Goal: Task Accomplishment & Management: Manage account settings

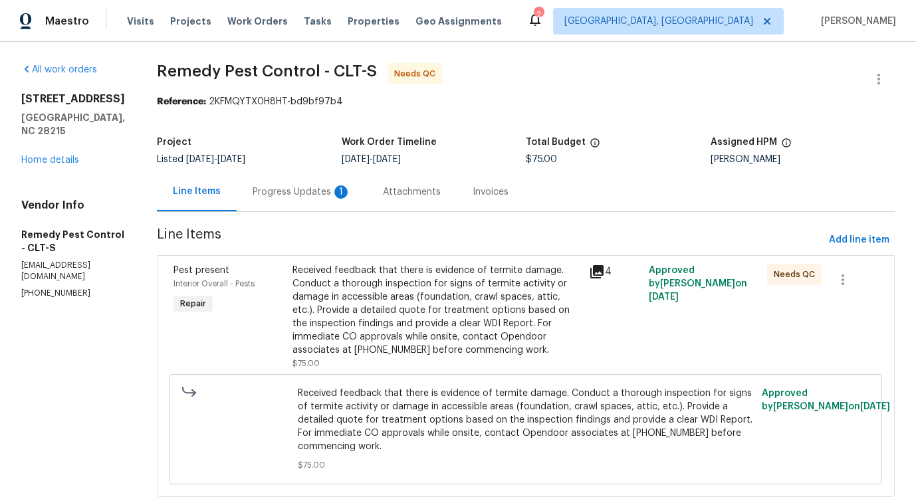
click at [286, 203] on div "Progress Updates 1" at bounding box center [302, 191] width 130 height 39
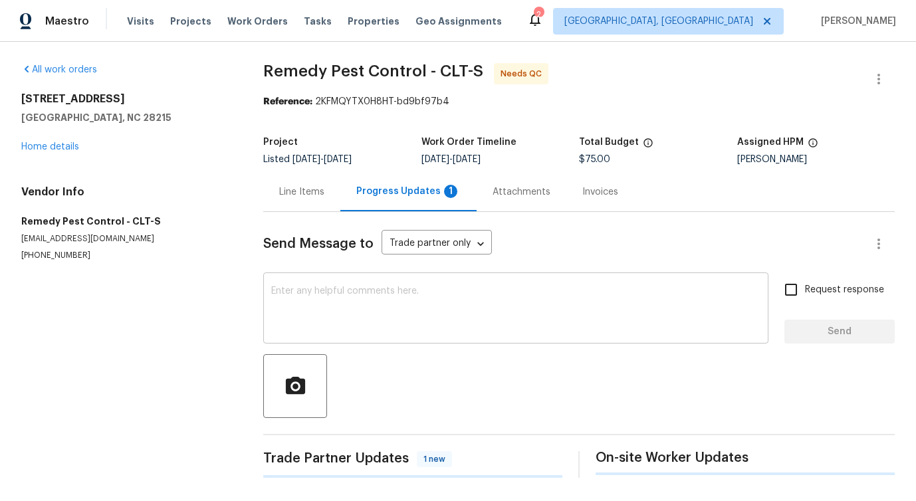
click at [320, 282] on div "x ​" at bounding box center [515, 310] width 505 height 68
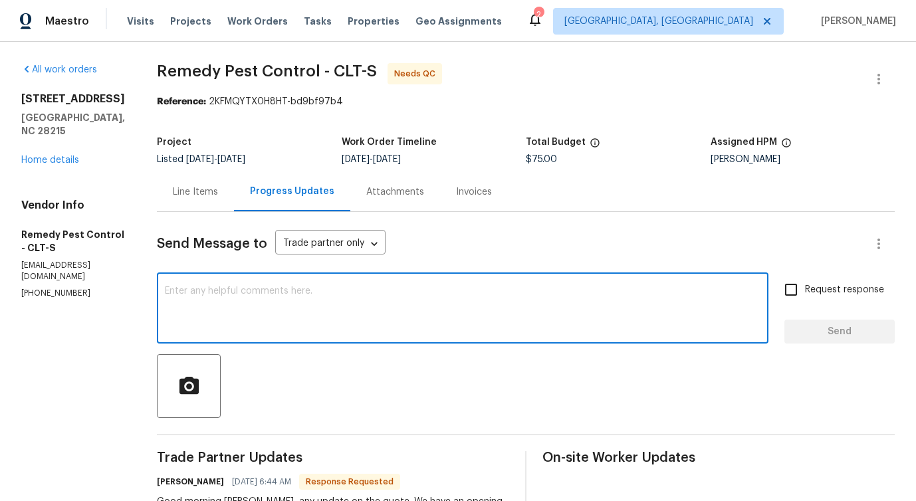
scroll to position [161, 0]
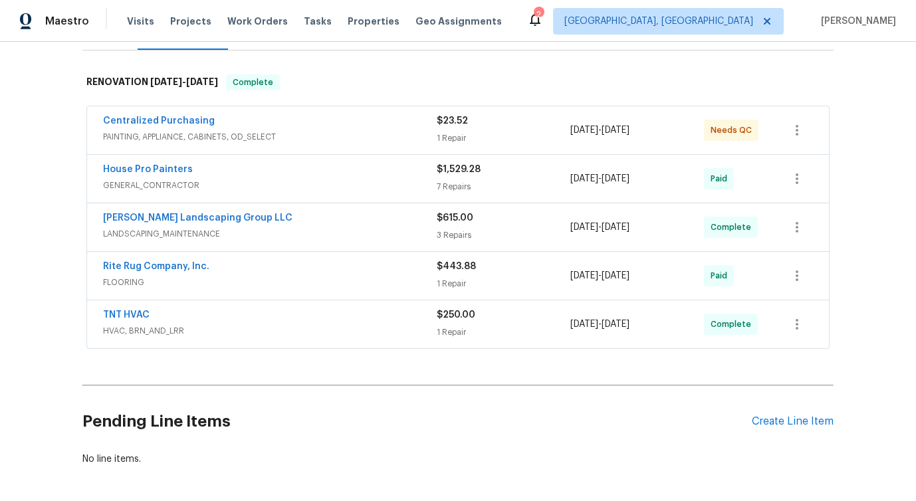
scroll to position [246, 0]
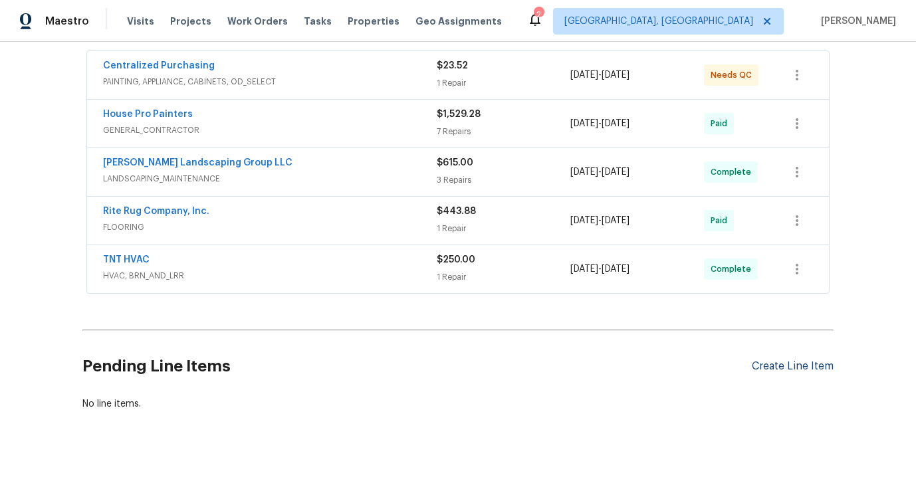
click at [778, 360] on div "Create Line Item" at bounding box center [792, 366] width 82 height 13
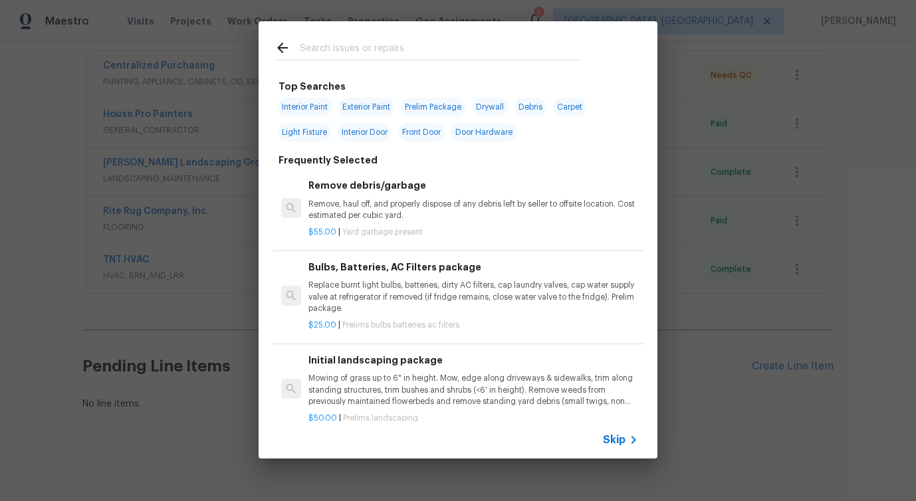
click at [288, 49] on icon at bounding box center [282, 48] width 16 height 16
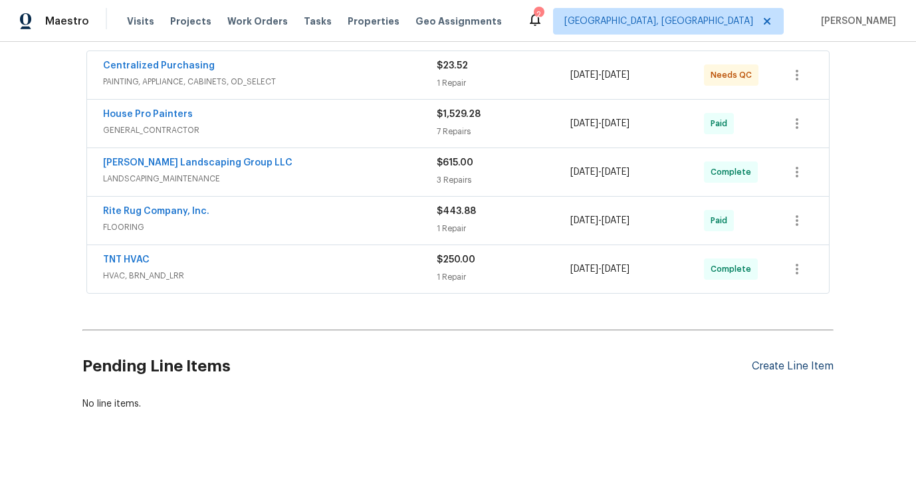
click at [777, 366] on div "Create Line Item" at bounding box center [792, 366] width 82 height 13
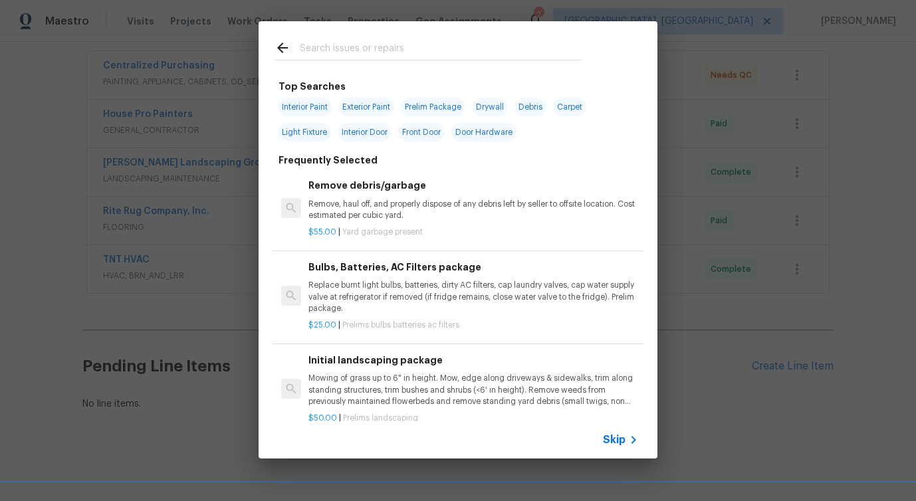
click at [613, 439] on span "Skip" at bounding box center [614, 439] width 23 height 13
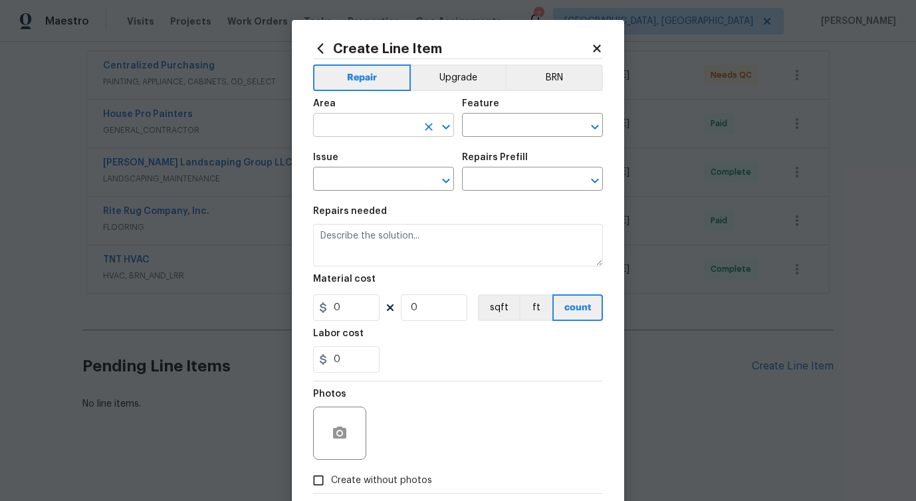
click at [389, 128] on input "text" at bounding box center [365, 126] width 104 height 21
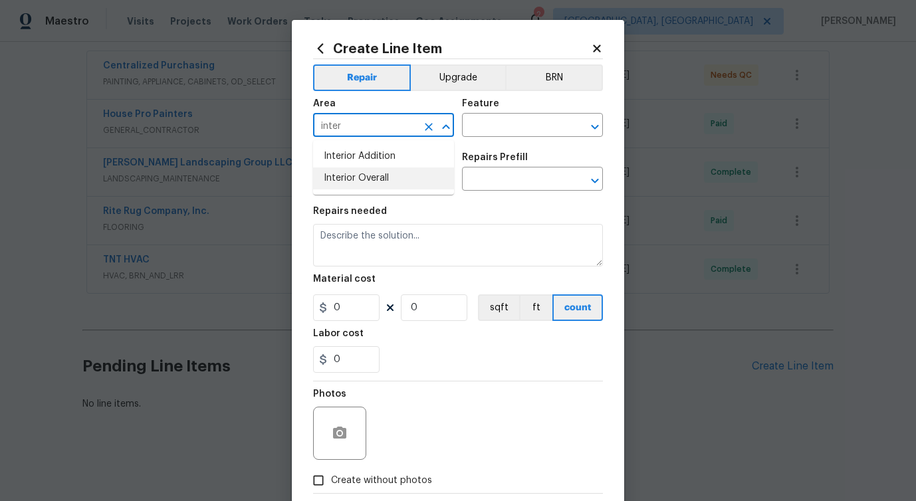
click at [395, 177] on li "Interior Overall" at bounding box center [383, 178] width 141 height 22
type input "Interior Overall"
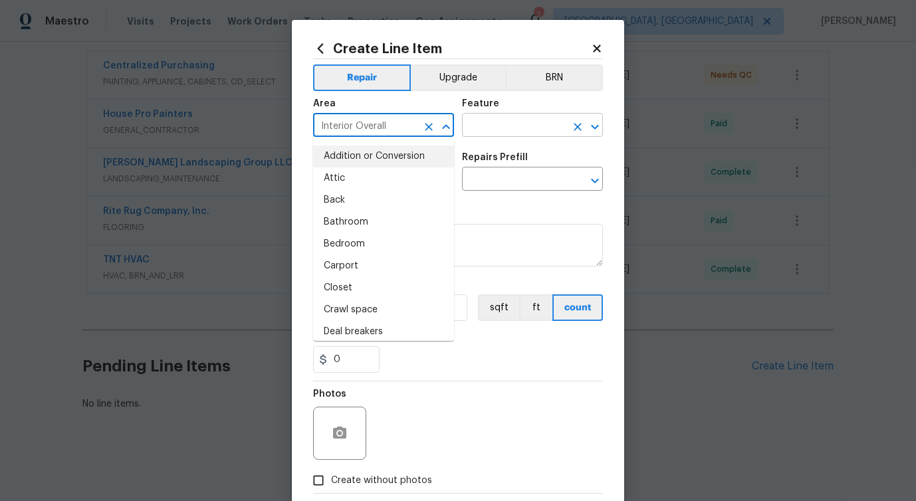
click at [496, 128] on input "text" at bounding box center [514, 126] width 104 height 21
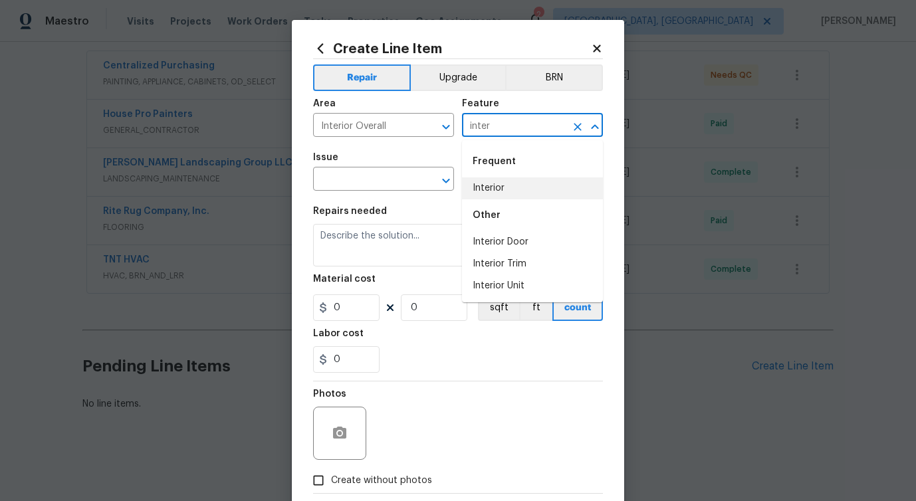
click at [485, 183] on li "Interior" at bounding box center [532, 188] width 141 height 22
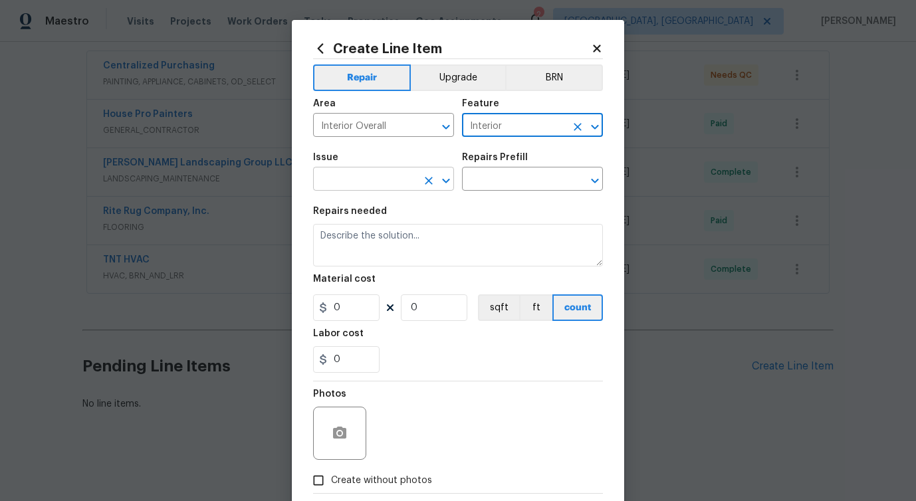
type input "Interior"
click at [373, 177] on input "text" at bounding box center [365, 180] width 104 height 21
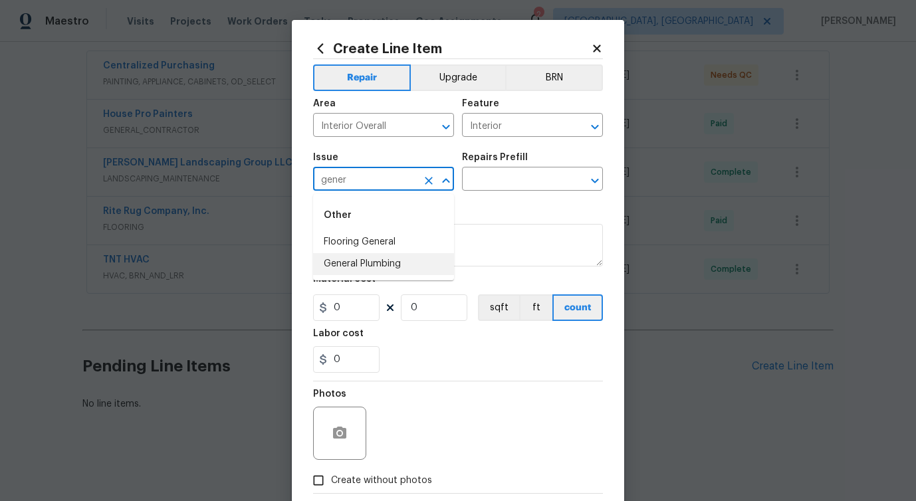
click at [373, 264] on li "General Plumbing" at bounding box center [383, 264] width 141 height 22
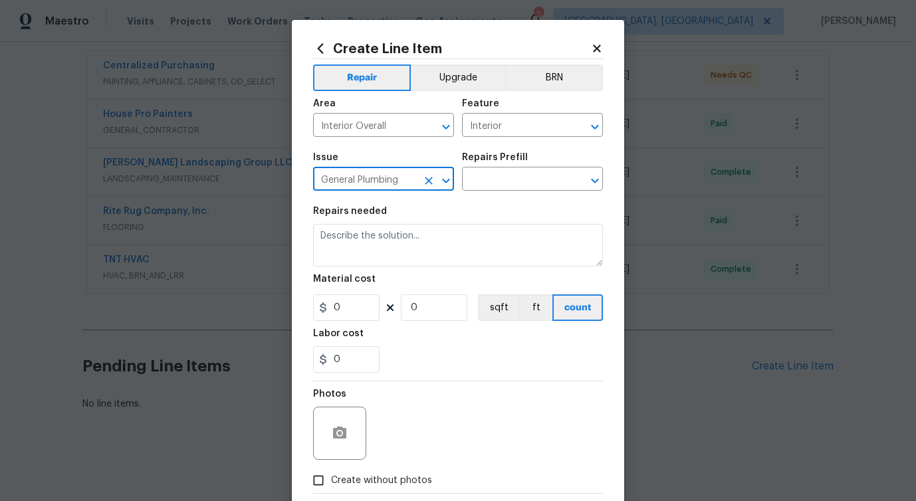
type input "General Plumbing"
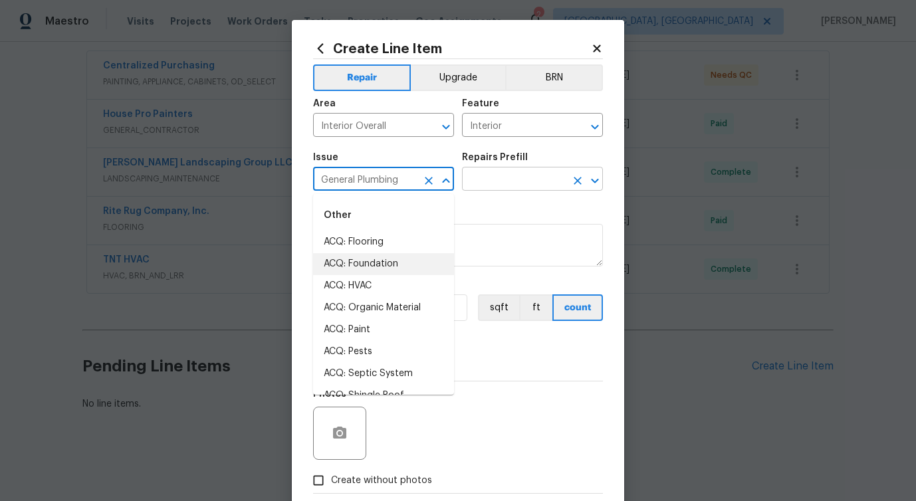
click at [555, 172] on input "text" at bounding box center [514, 180] width 104 height 21
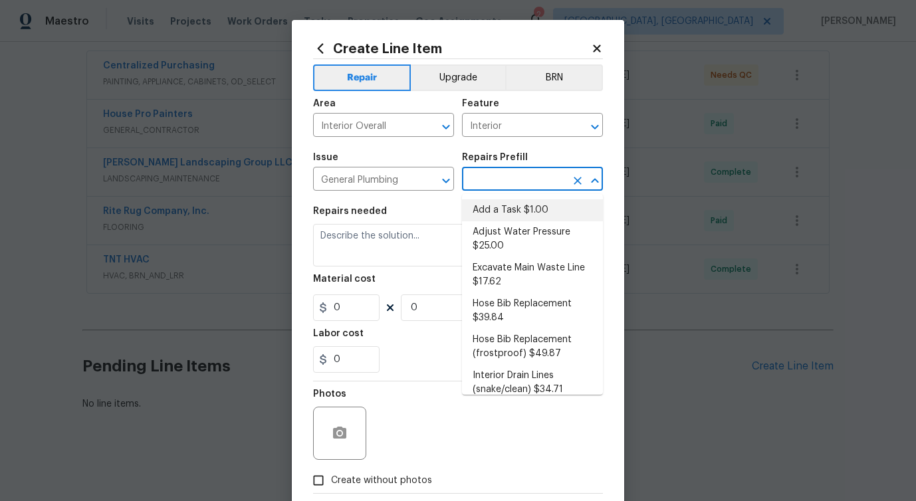
click at [518, 206] on li "Add a Task $1.00" at bounding box center [532, 210] width 141 height 22
type input "Plumbing"
type input "Add a Task $1.00"
type textarea "HPM to detail"
type input "1"
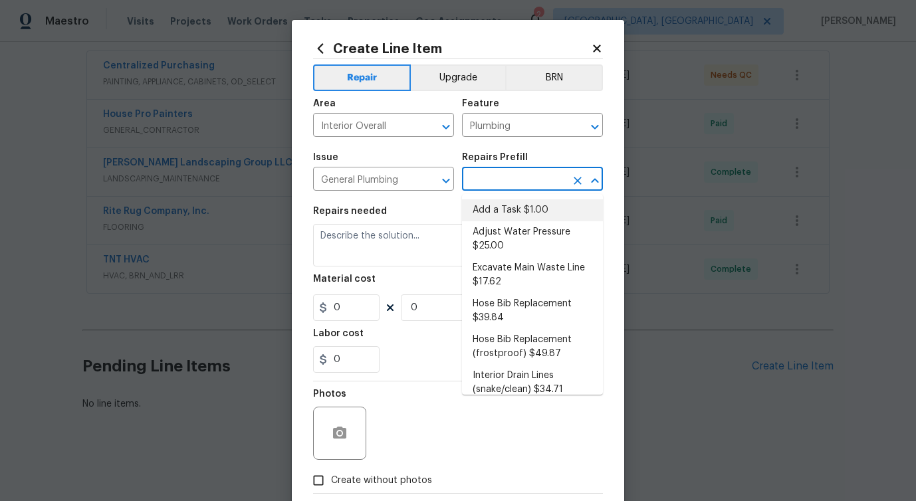
type input "1"
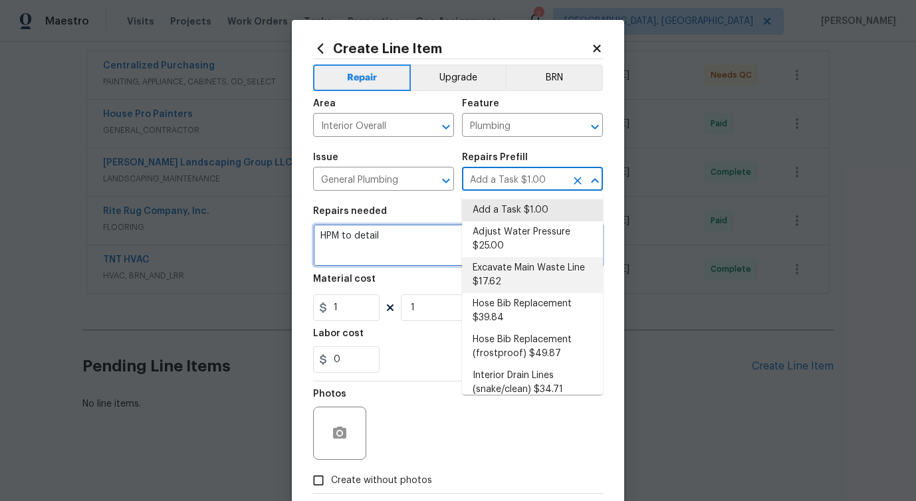
click at [357, 250] on textarea "HPM to detail" at bounding box center [458, 245] width 290 height 43
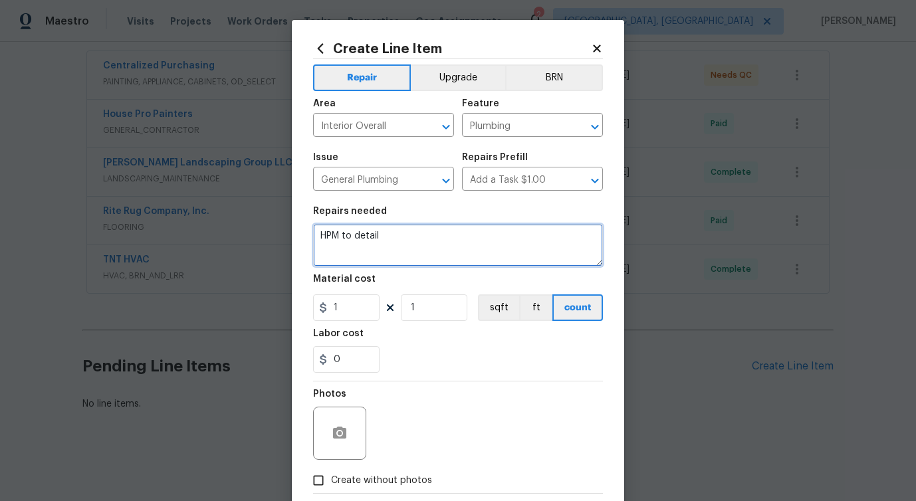
click at [357, 250] on textarea "HPM to detail" at bounding box center [458, 245] width 290 height 43
paste textarea "right master sink is full of water and won’t drain. Please determine the exact …"
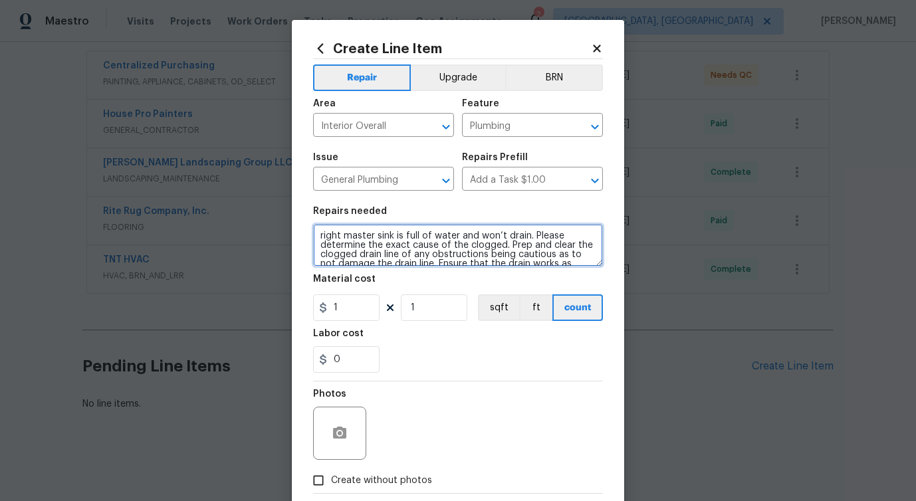
scroll to position [28, 0]
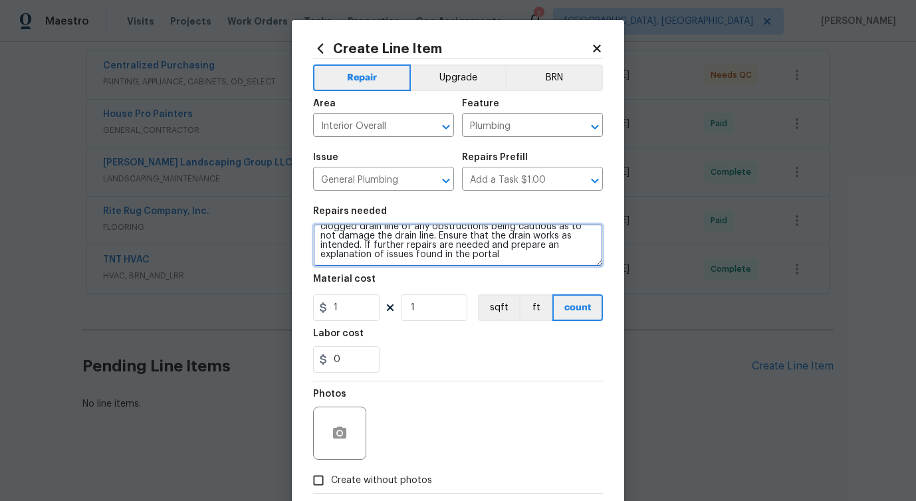
type textarea "right master sink is full of water and won’t drain. Please determine the exact …"
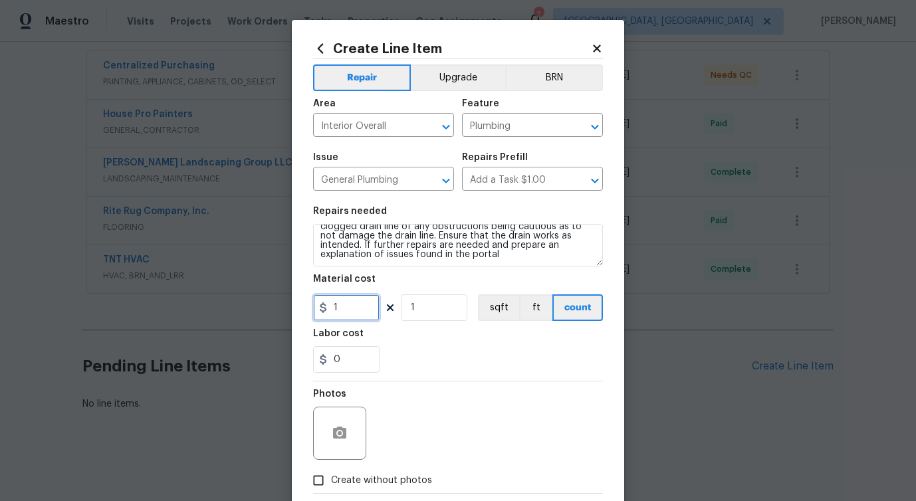
click at [351, 306] on input "1" at bounding box center [346, 307] width 66 height 27
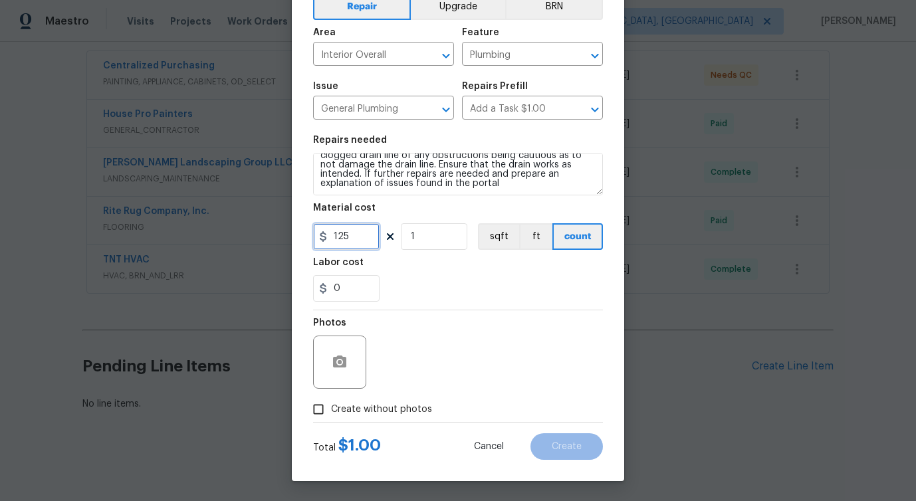
type input "125"
click at [344, 357] on icon "button" at bounding box center [339, 361] width 13 height 12
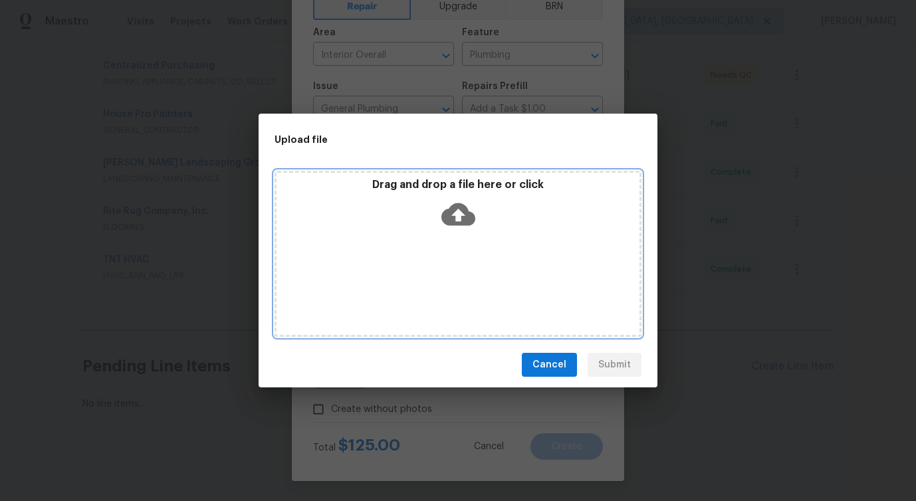
click at [454, 217] on icon at bounding box center [458, 214] width 34 height 23
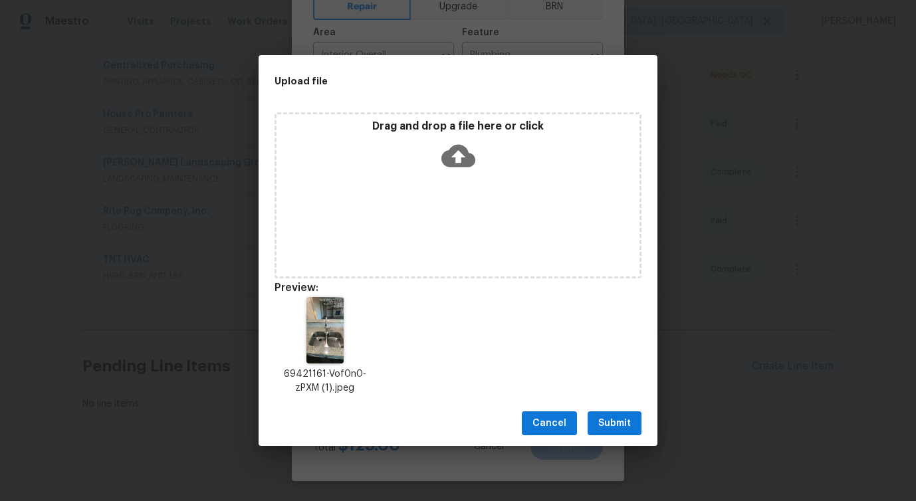
click at [621, 425] on span "Submit" at bounding box center [614, 423] width 33 height 17
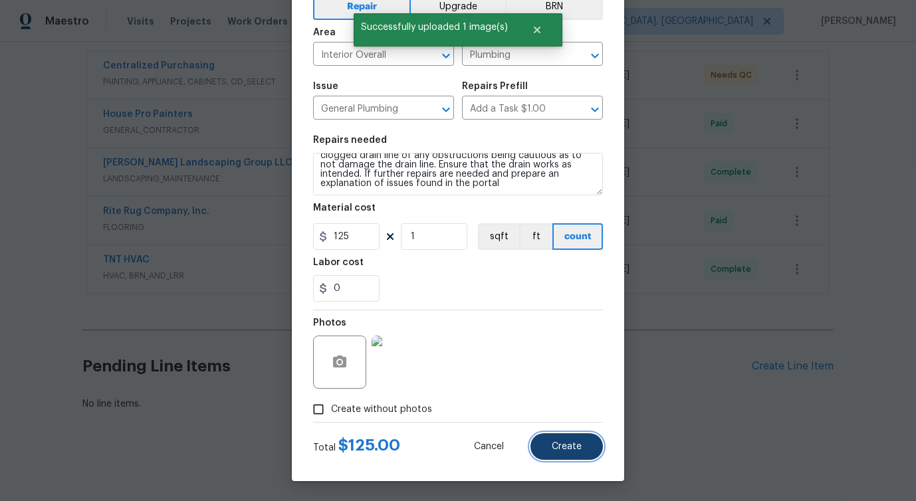
click at [568, 448] on span "Create" at bounding box center [566, 447] width 30 height 10
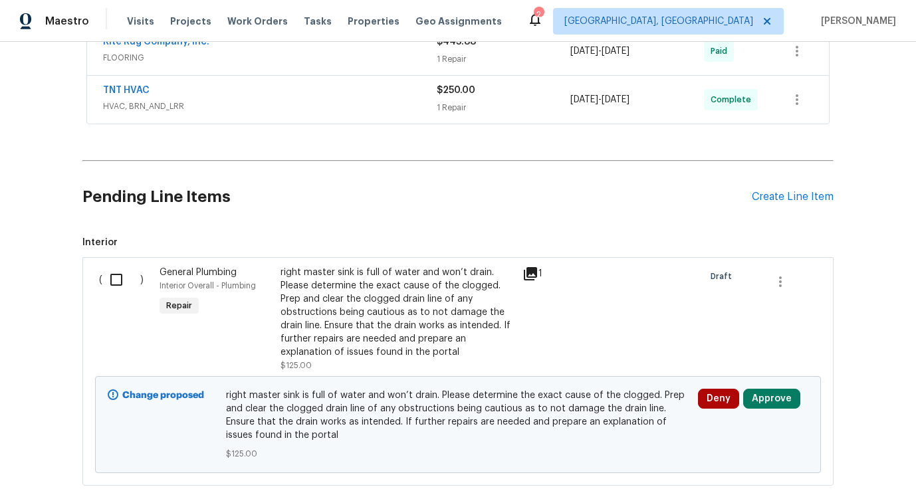
scroll to position [490, 0]
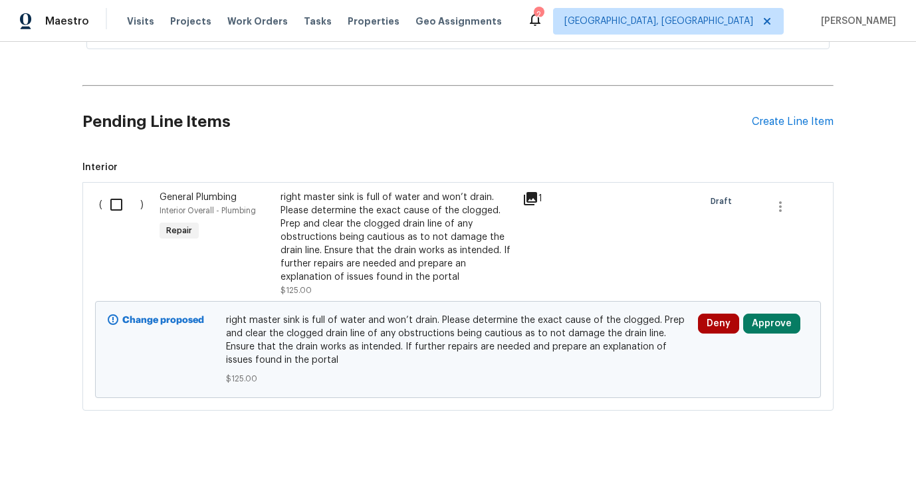
click at [110, 205] on input "checkbox" at bounding box center [121, 205] width 38 height 28
checkbox input "true"
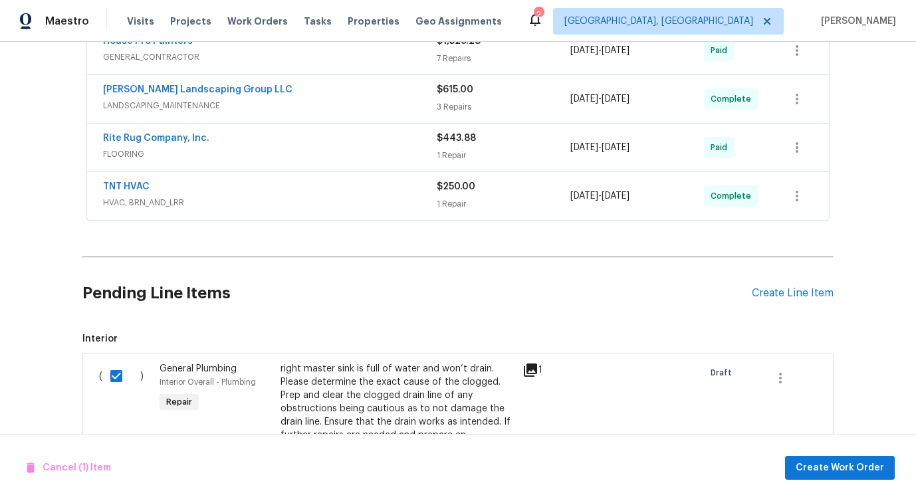
scroll to position [379, 0]
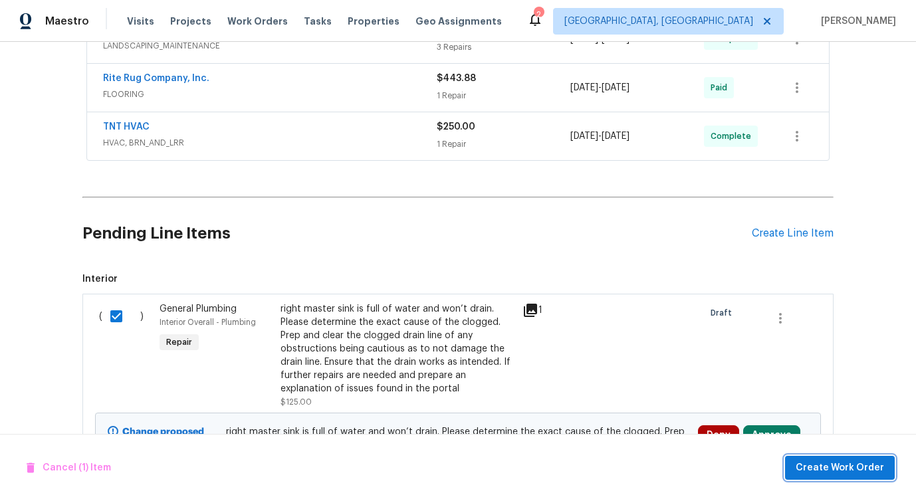
click at [837, 462] on span "Create Work Order" at bounding box center [839, 468] width 88 height 17
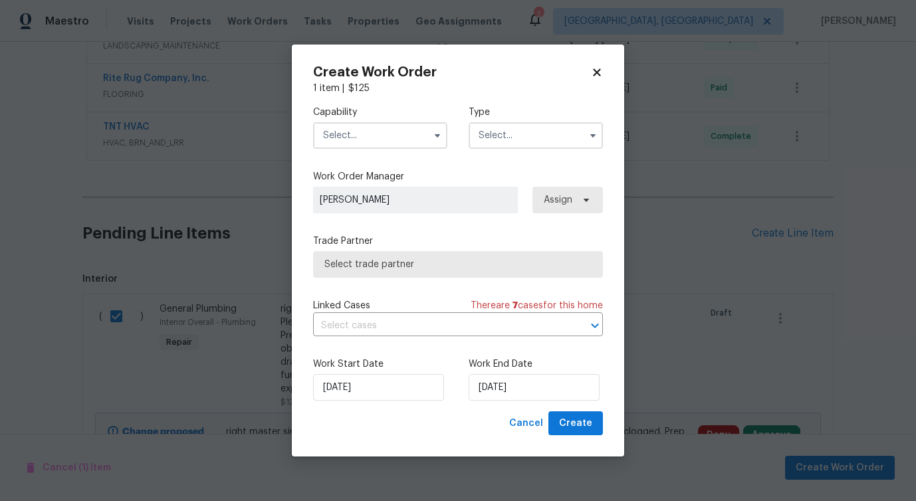
click at [417, 116] on label "Capability" at bounding box center [380, 112] width 134 height 13
click at [417, 138] on input "text" at bounding box center [380, 135] width 134 height 27
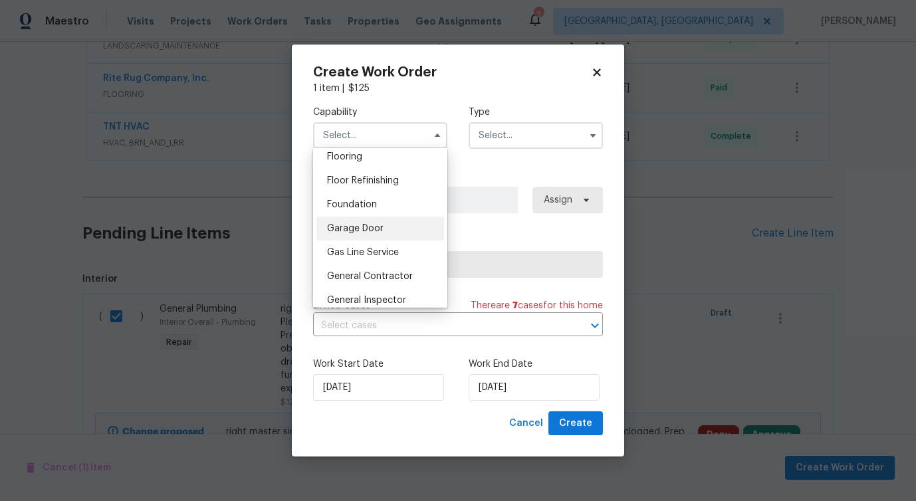
scroll to position [526, 0]
click at [367, 271] on span "General Contractor" at bounding box center [370, 272] width 86 height 9
type input "General Contractor"
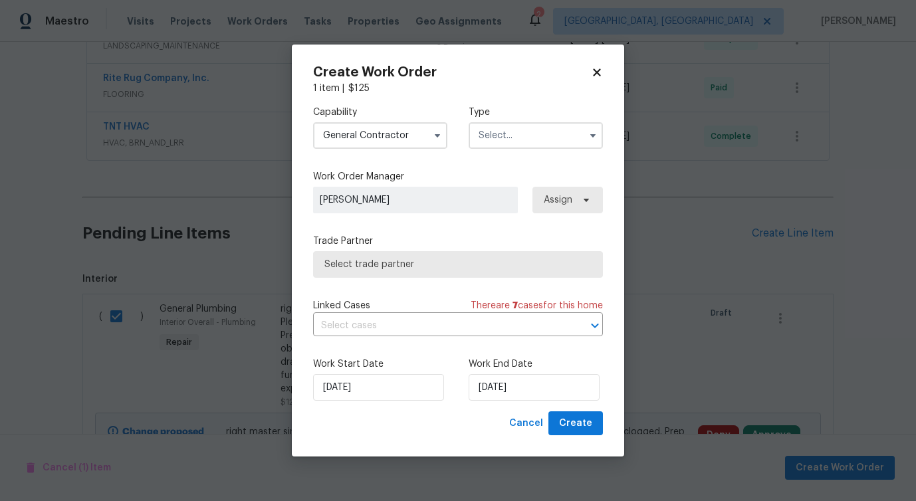
click at [477, 148] on input "text" at bounding box center [535, 135] width 134 height 27
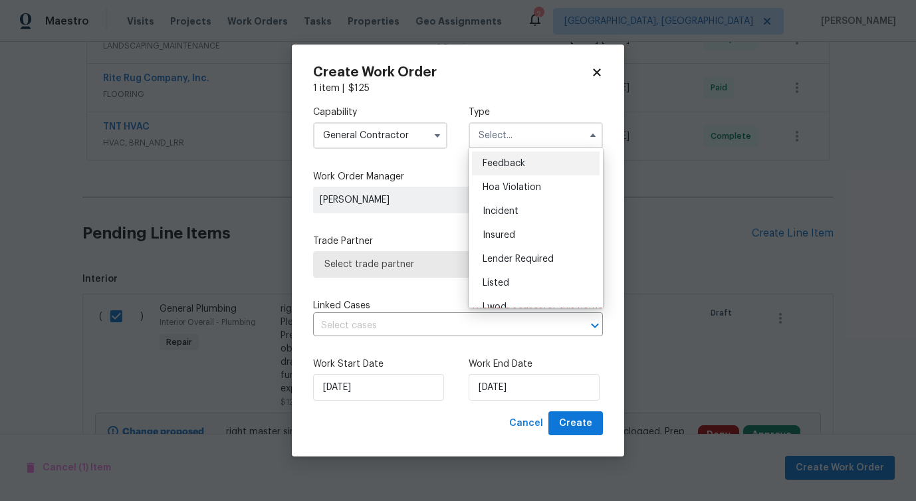
click at [484, 162] on span "Feedback" at bounding box center [503, 163] width 43 height 9
type input "Feedback"
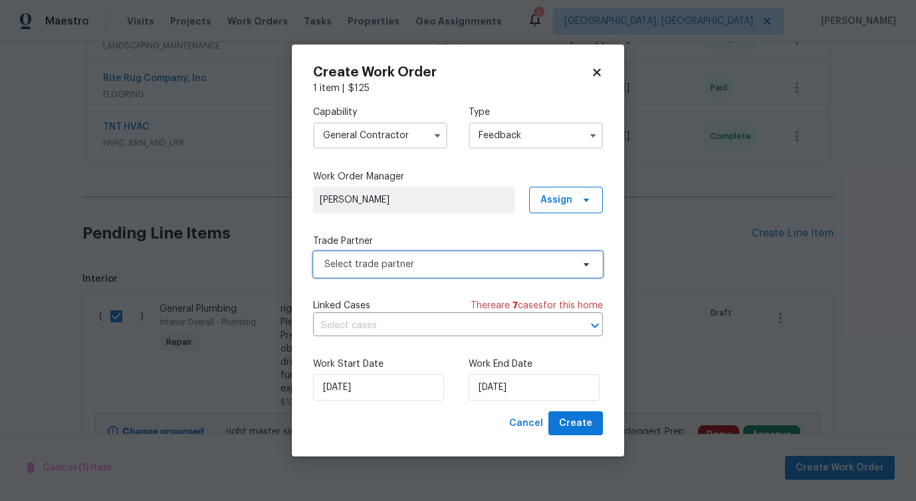
click at [376, 274] on span "Select trade partner" at bounding box center [458, 264] width 290 height 27
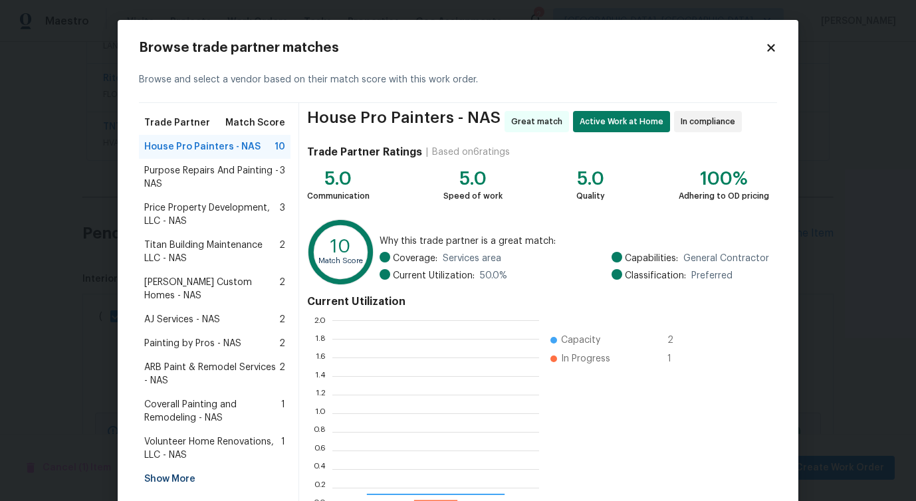
scroll to position [186, 207]
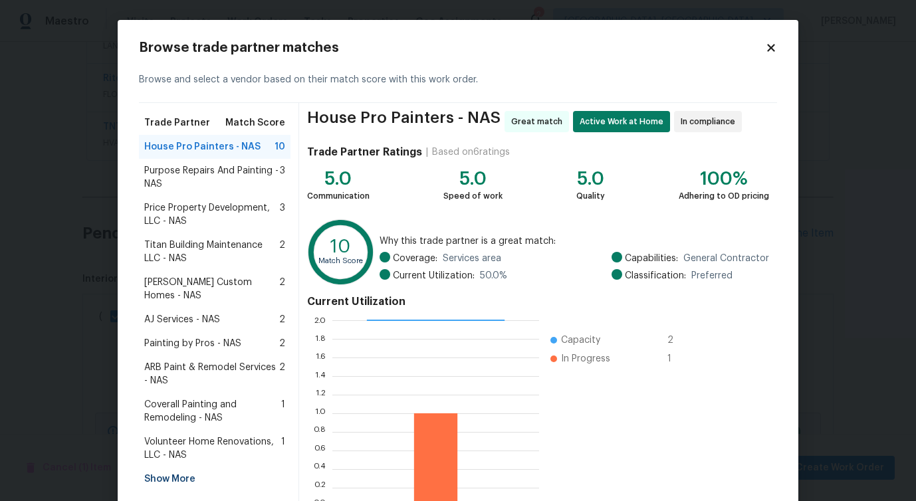
click at [762, 49] on h2 "Browse trade partner matches" at bounding box center [452, 47] width 626 height 13
click at [771, 49] on icon at bounding box center [770, 47] width 7 height 7
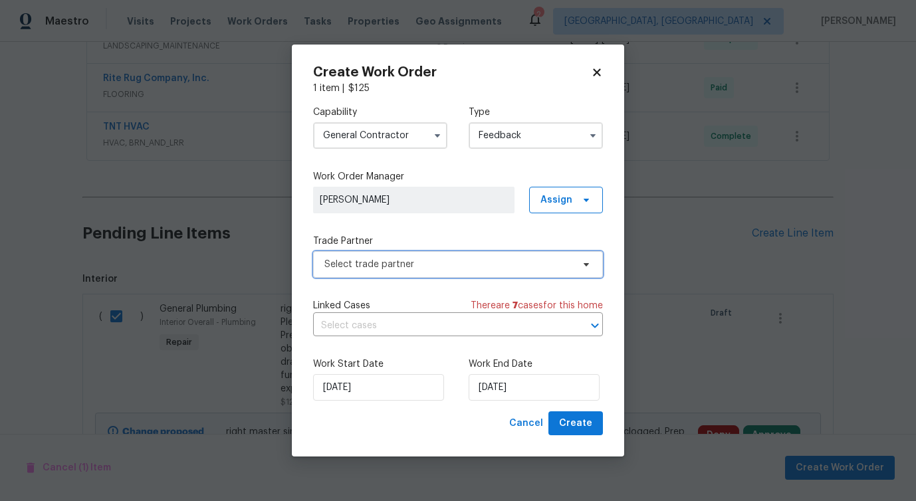
click at [464, 254] on span "Select trade partner" at bounding box center [458, 264] width 290 height 27
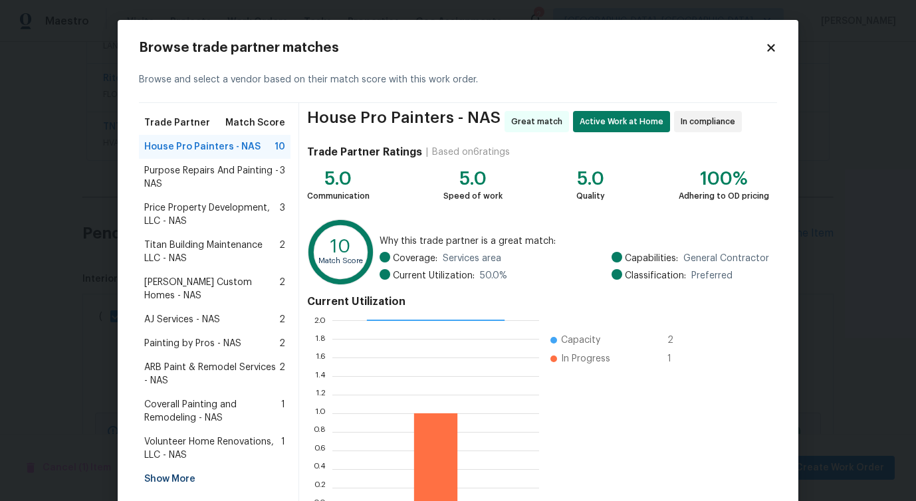
click at [213, 187] on span "Purpose Repairs And Painting - NAS" at bounding box center [212, 177] width 136 height 27
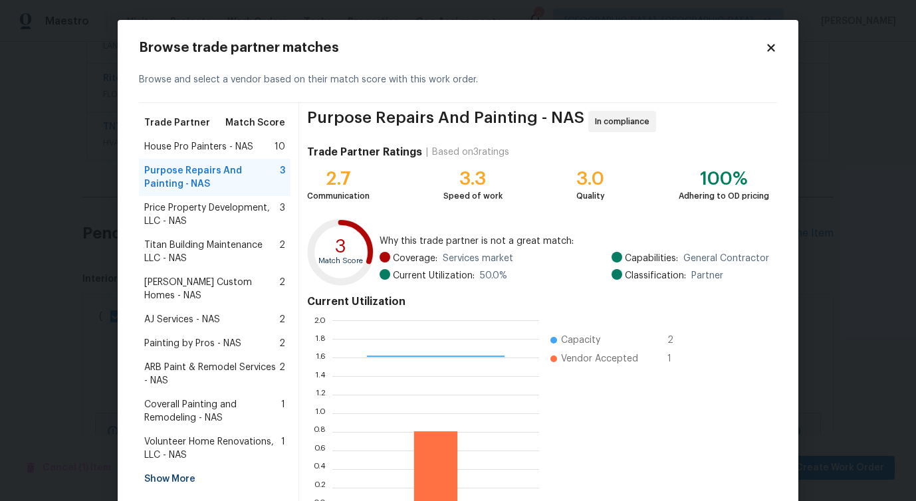
click at [201, 215] on span "Price Property Development, LLC - NAS" at bounding box center [212, 214] width 136 height 27
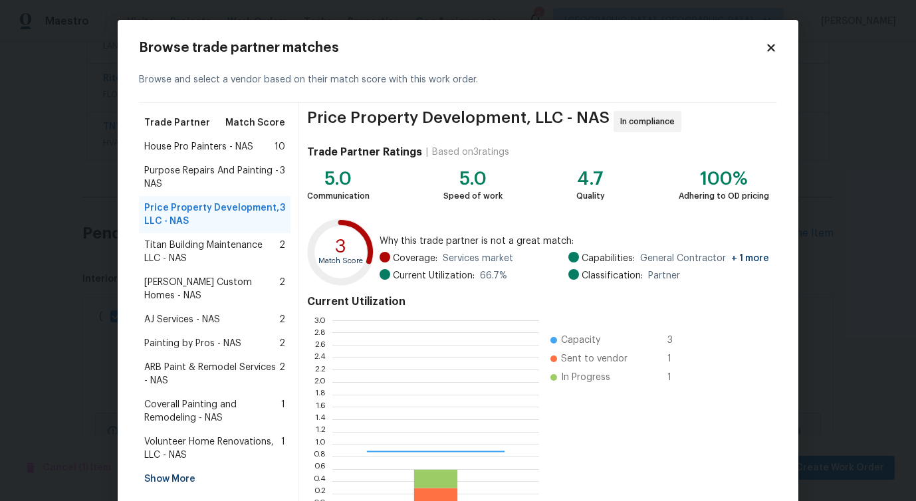
click at [201, 244] on span "Titan Building Maintenance LLC - NAS" at bounding box center [211, 252] width 135 height 27
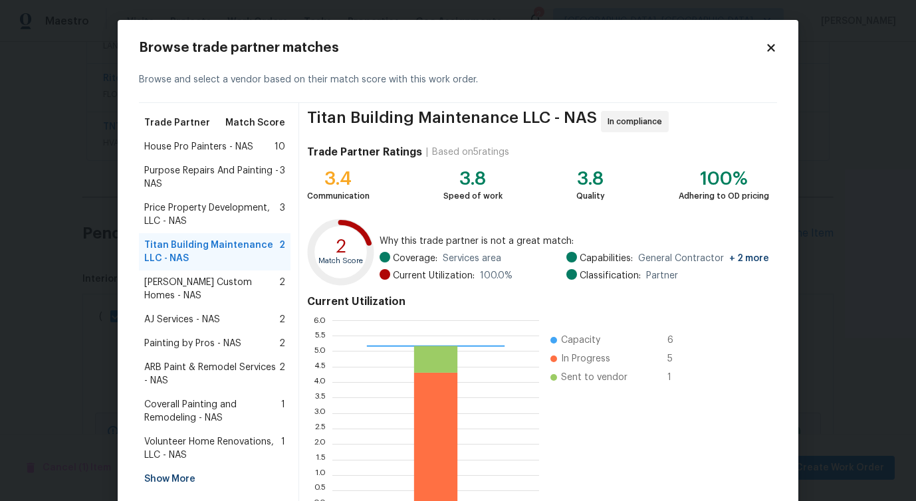
click at [223, 139] on div "House Pro Painters - NAS 10" at bounding box center [214, 147] width 151 height 24
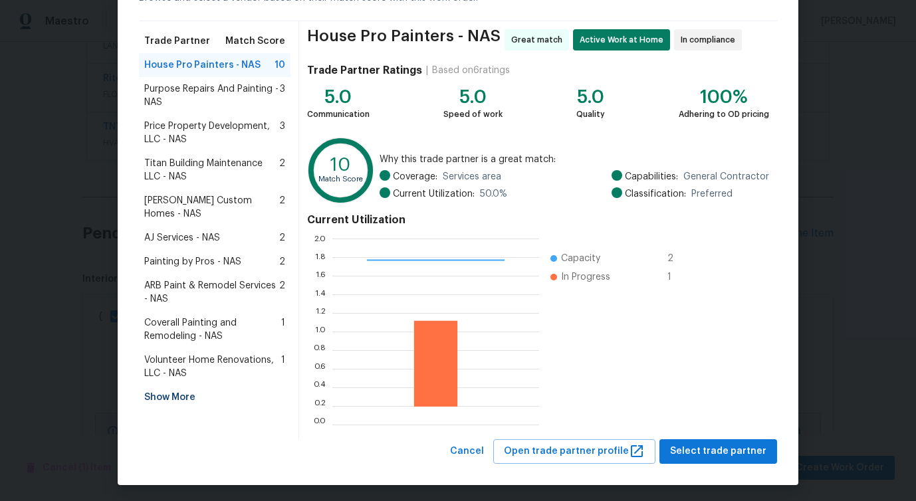
scroll to position [85, 0]
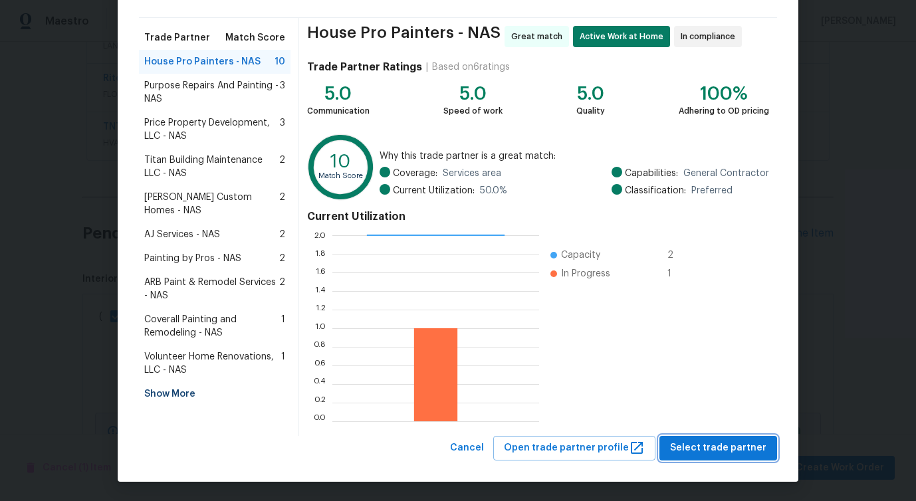
click at [709, 452] on span "Select trade partner" at bounding box center [718, 448] width 96 height 17
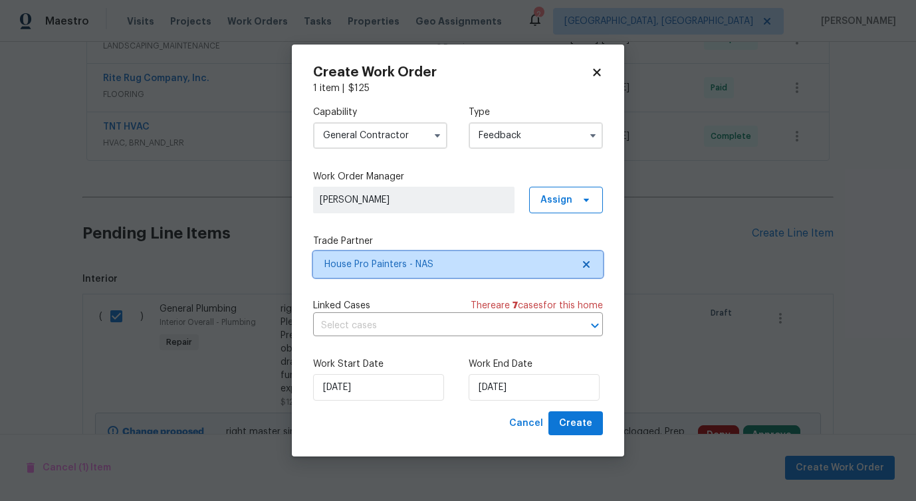
scroll to position [0, 0]
click at [403, 330] on input "text" at bounding box center [439, 326] width 252 height 21
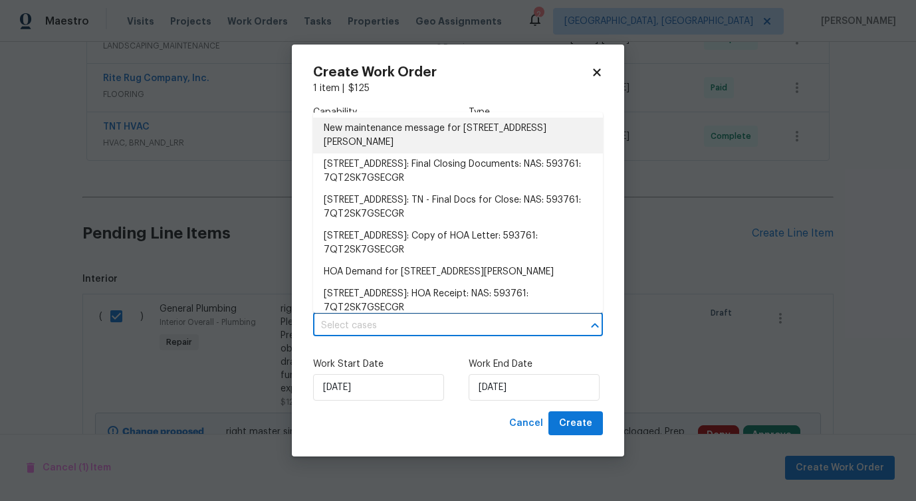
click at [397, 129] on li "New maintenance message for 4014 Ethan Ave , Mount Juliet, TN 37122" at bounding box center [458, 136] width 290 height 36
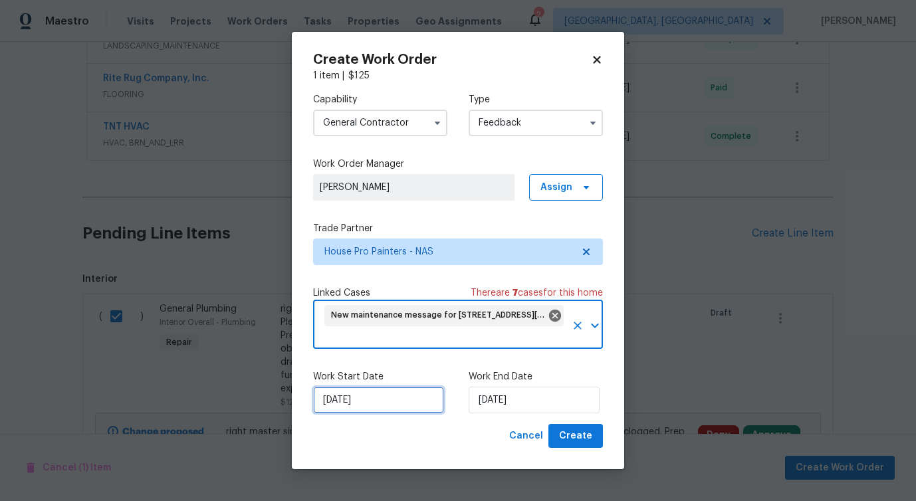
click at [363, 401] on input "9/29/2025" at bounding box center [378, 400] width 131 height 27
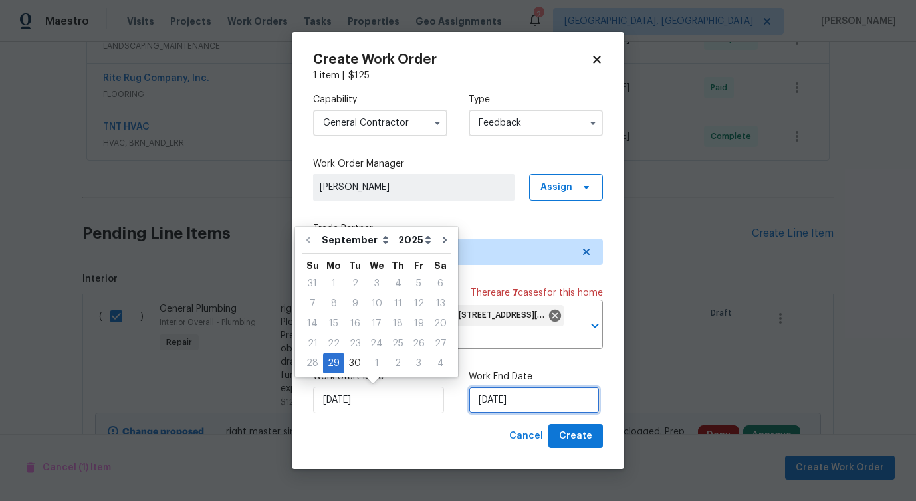
click at [518, 408] on input "9/29/2025" at bounding box center [533, 400] width 131 height 27
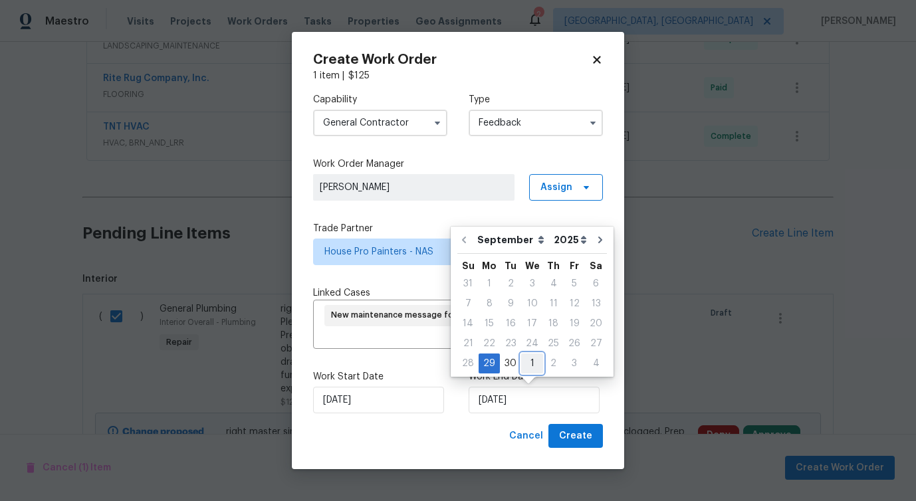
click at [528, 363] on div "1" at bounding box center [532, 363] width 22 height 19
type input "10/1/2025"
select select "9"
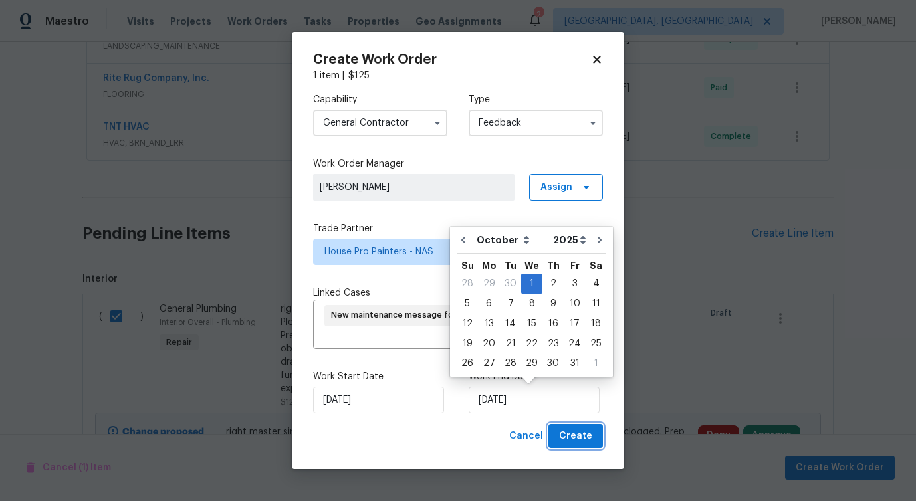
click at [583, 440] on span "Create" at bounding box center [575, 436] width 33 height 17
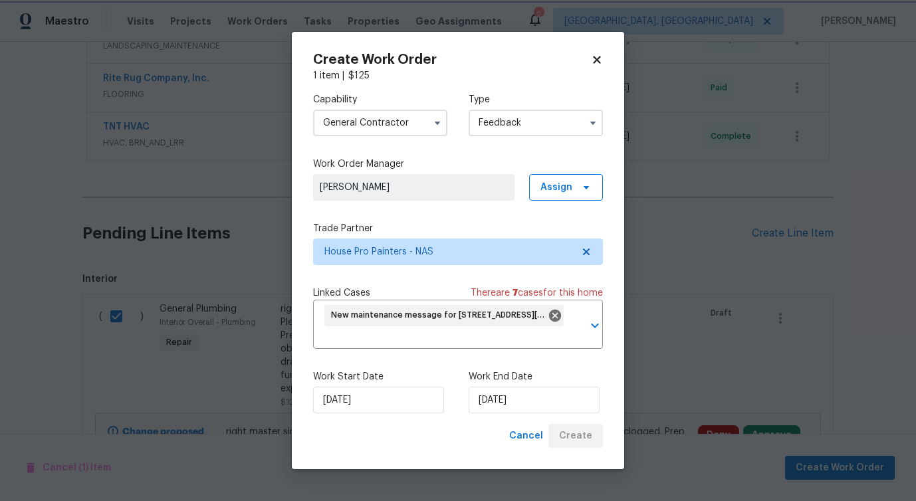
checkbox input "false"
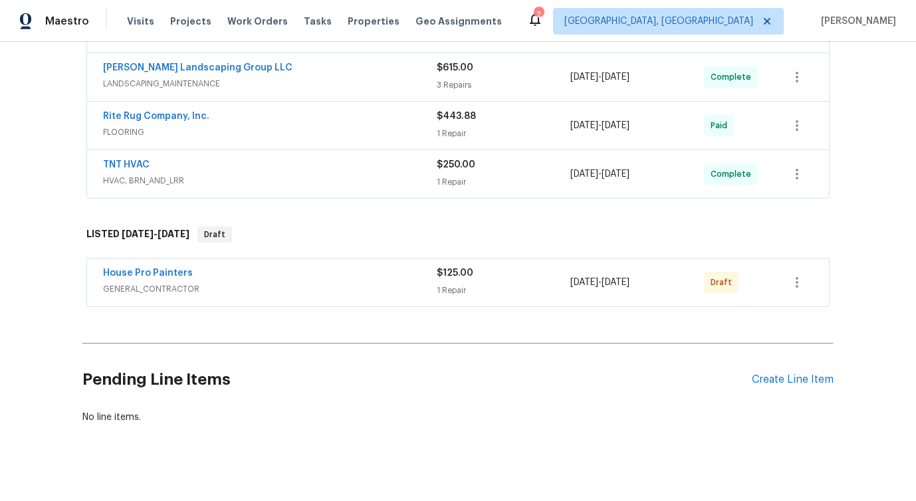
scroll to position [336, 0]
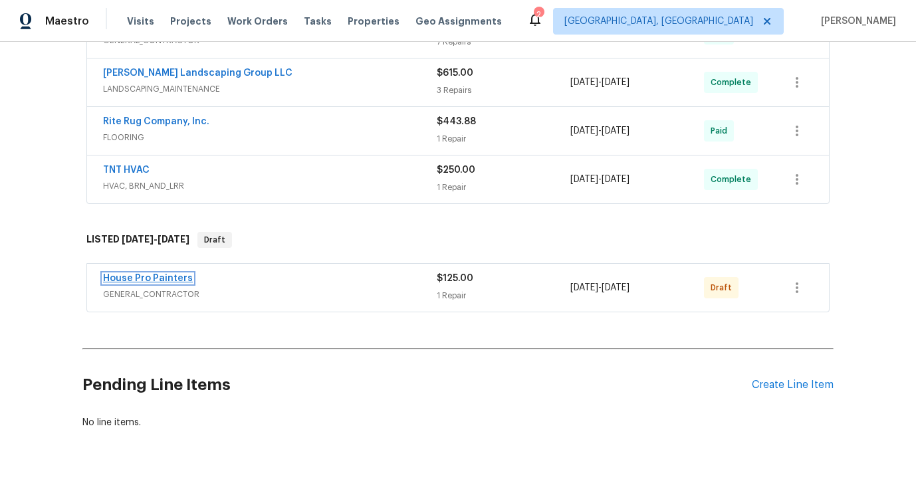
click at [137, 275] on link "House Pro Painters" at bounding box center [148, 278] width 90 height 9
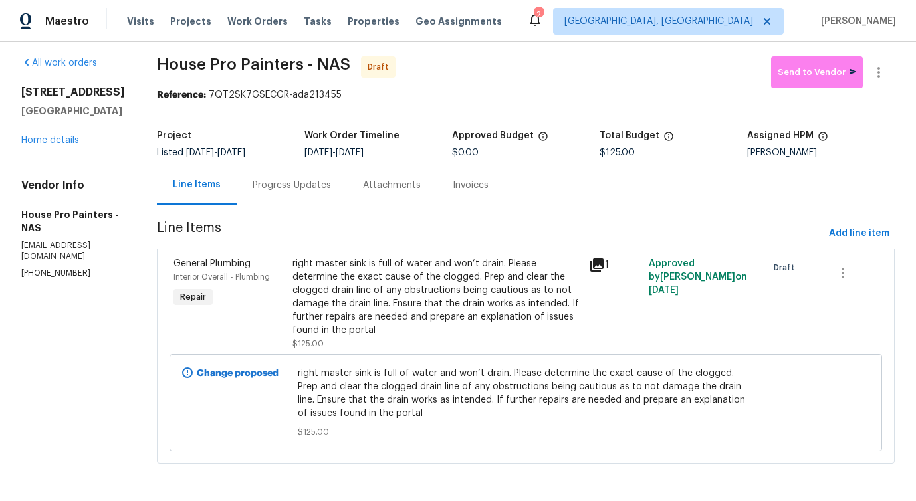
scroll to position [7, 0]
click at [308, 183] on div "Progress Updates" at bounding box center [291, 185] width 78 height 13
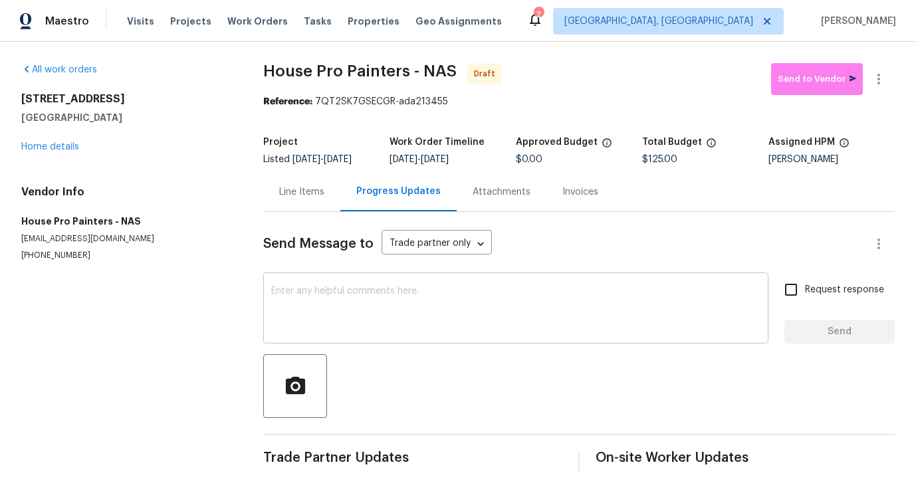
click at [449, 318] on textarea at bounding box center [515, 309] width 489 height 47
paste textarea "Hi this is Pavithra with Opendoor. I’m confirming you received the WO for the p…"
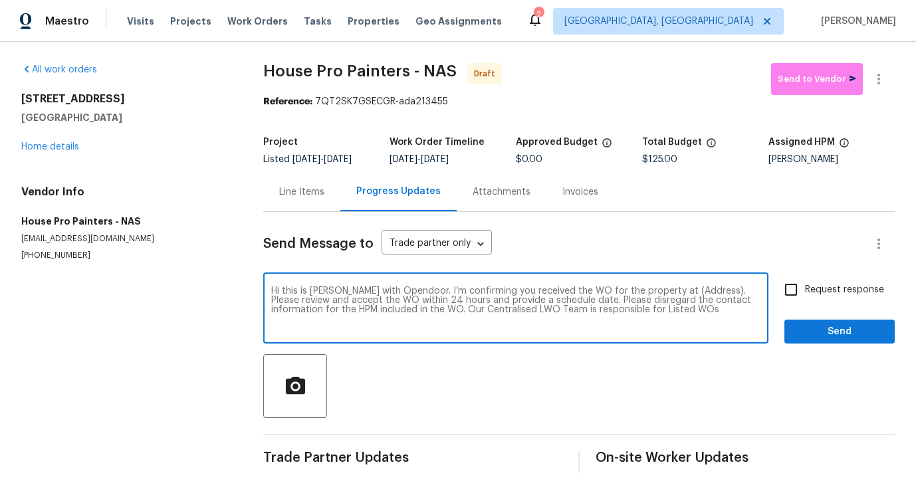
click at [672, 291] on textarea "Hi this is Pavithra with Opendoor. I’m confirming you received the WO for the p…" at bounding box center [515, 309] width 489 height 47
paste textarea "4014 Ethan Ave, Mount Juliet, TN 37122"
type textarea "Hi this is Pavithra with Opendoor. I’m confirming you received the WO for the p…"
click at [819, 290] on span "Request response" at bounding box center [844, 290] width 79 height 14
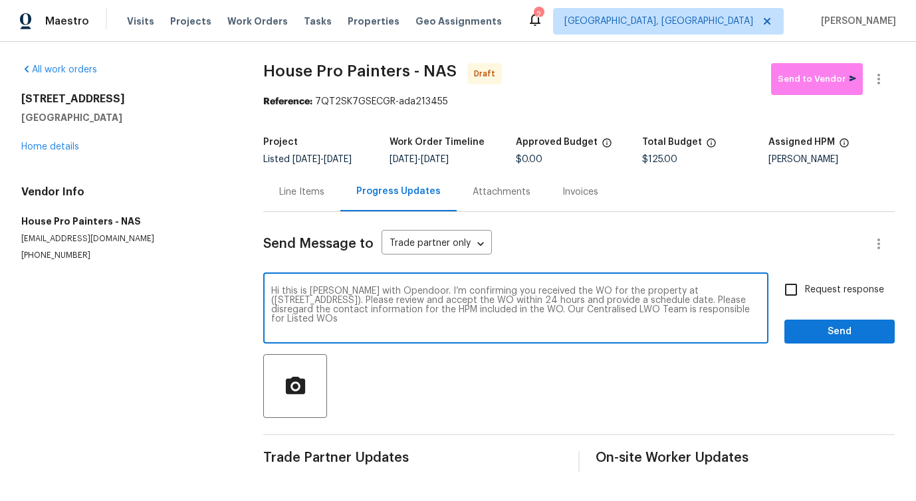
click at [805, 290] on input "Request response" at bounding box center [791, 290] width 28 height 28
checkbox input "true"
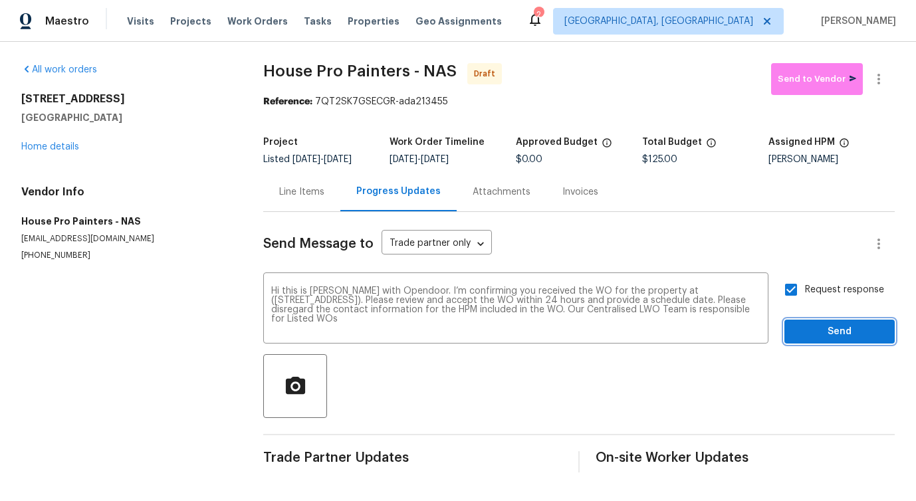
click at [832, 326] on span "Send" at bounding box center [839, 332] width 89 height 17
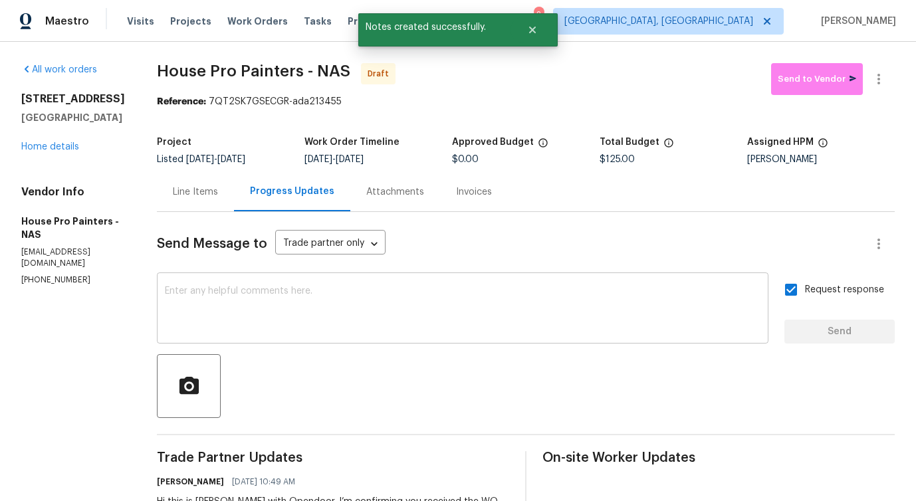
click at [464, 310] on textarea at bounding box center [462, 309] width 595 height 47
paste textarea "Attention All Work Orders must include before-photos (both close-up and wide-an…"
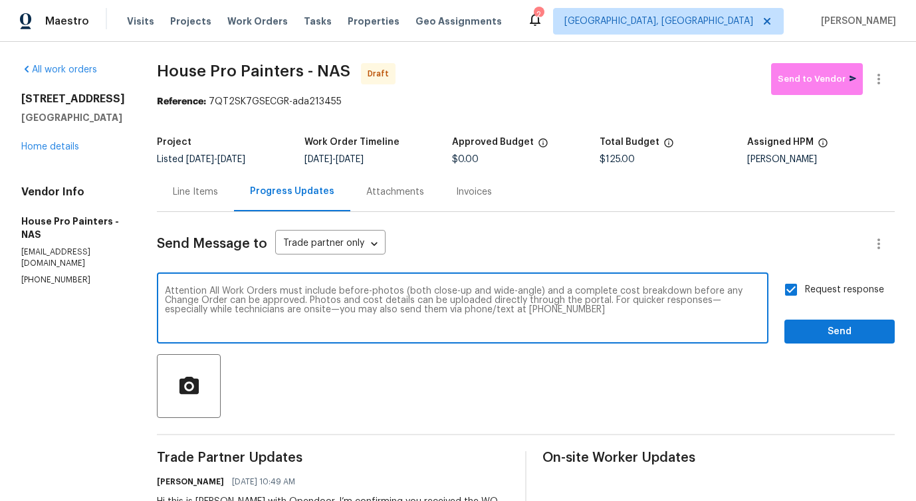
type textarea "Attention All Work Orders must include before-photos (both close-up and wide-an…"
click at [829, 328] on span "Send" at bounding box center [839, 332] width 89 height 17
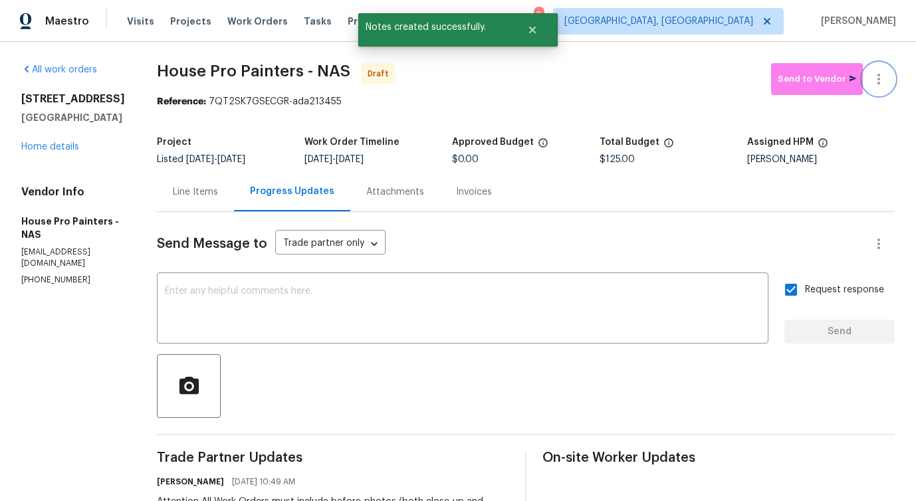
click at [878, 72] on icon "button" at bounding box center [878, 79] width 16 height 16
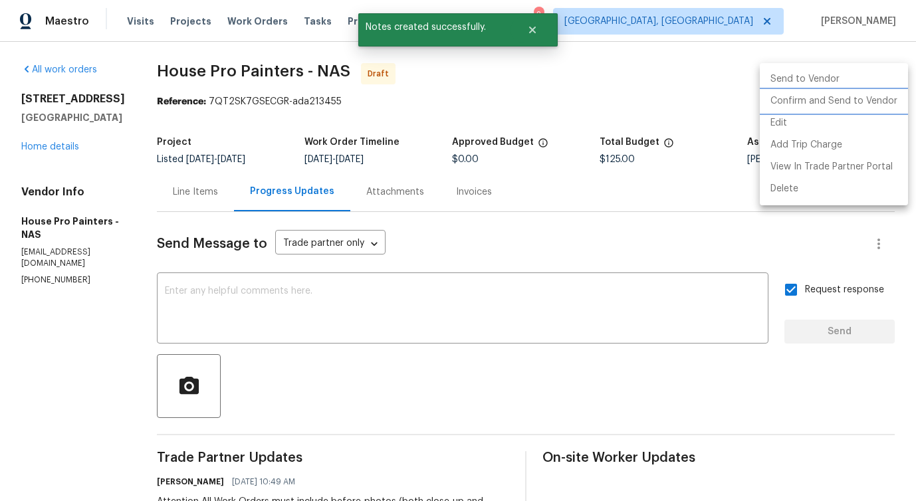
click at [821, 99] on li "Confirm and Send to Vendor" at bounding box center [833, 101] width 148 height 22
click at [639, 98] on div at bounding box center [458, 250] width 916 height 501
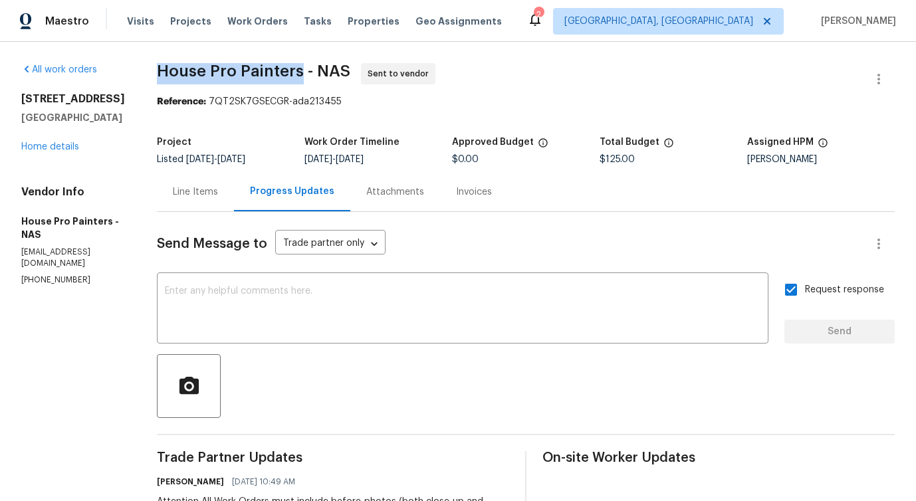
drag, startPoint x: 171, startPoint y: 73, endPoint x: 309, endPoint y: 67, distance: 138.3
click at [309, 67] on span "House Pro Painters - NAS" at bounding box center [253, 71] width 193 height 16
copy span "House Pro Painters"
click at [72, 145] on link "Home details" at bounding box center [50, 146] width 58 height 9
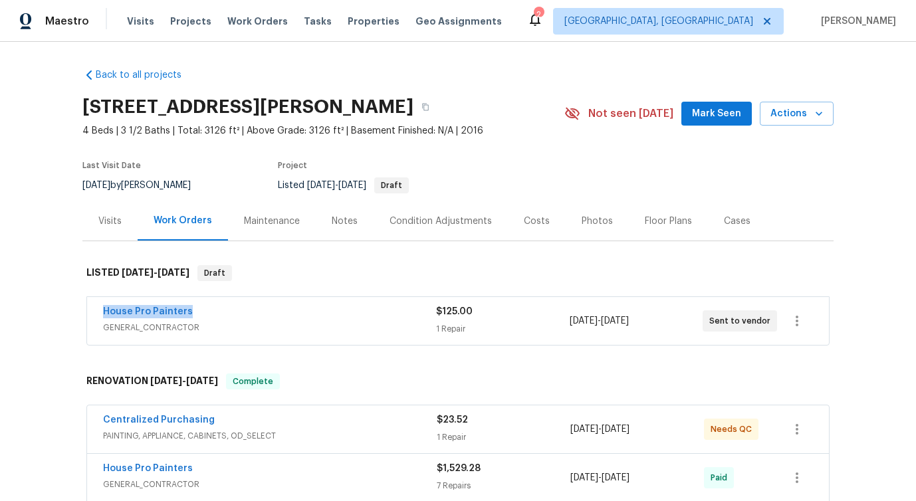
drag, startPoint x: 96, startPoint y: 315, endPoint x: 305, endPoint y: 314, distance: 208.6
click at [305, 314] on div "House Pro Painters GENERAL_CONTRACTOR $125.00 1 Repair 9/29/2025 - 10/1/2025 Se…" at bounding box center [458, 321] width 742 height 48
copy link "House Pro Painters"
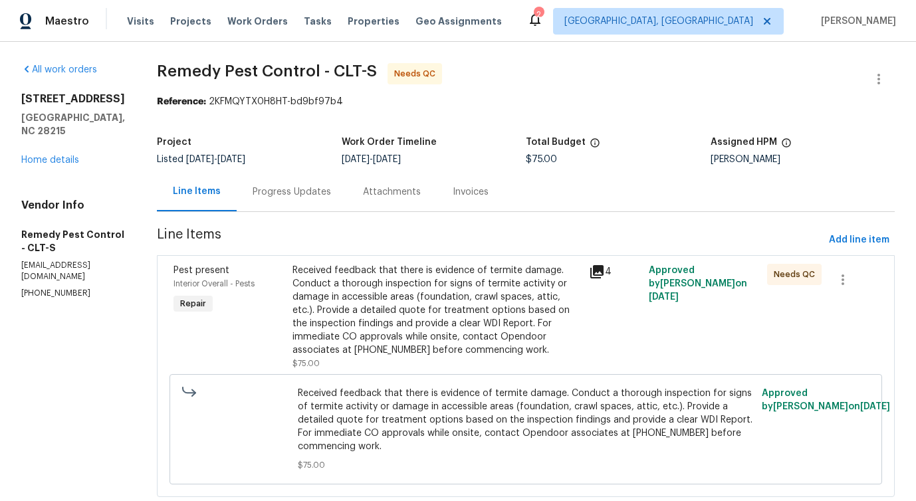
scroll to position [33, 0]
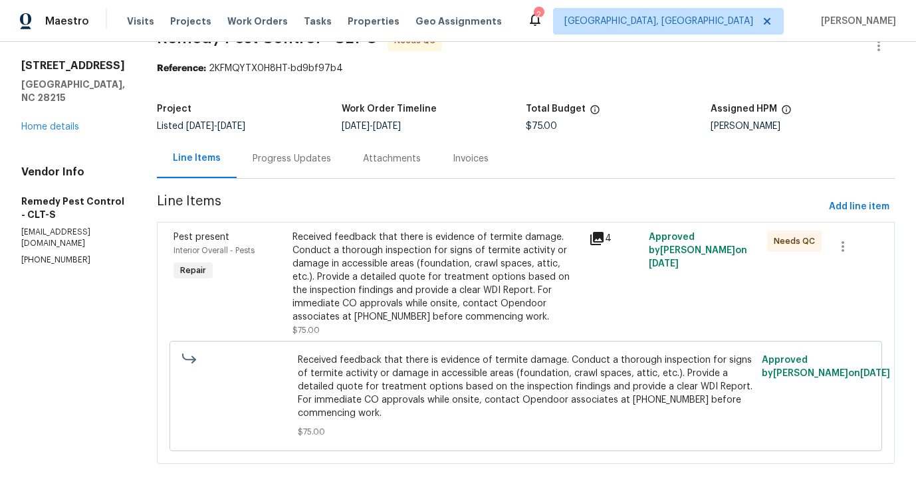
click at [288, 163] on div "Progress Updates" at bounding box center [291, 158] width 78 height 13
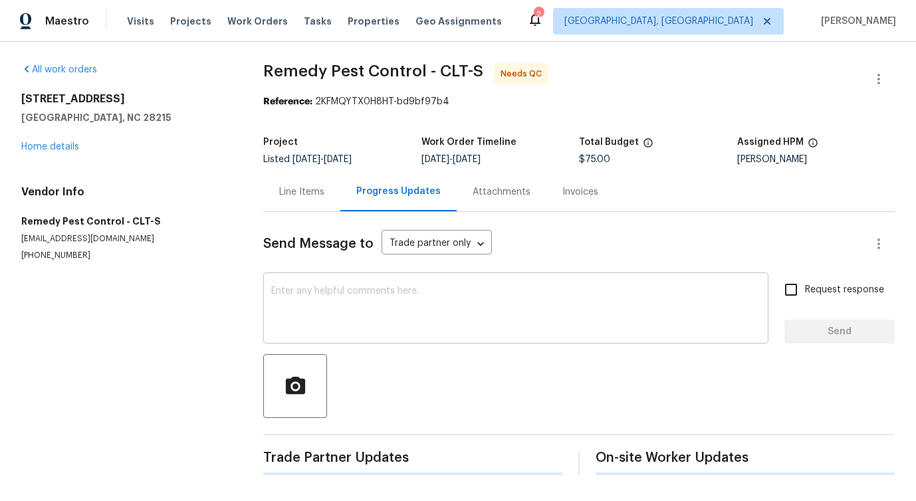
click at [318, 290] on textarea at bounding box center [515, 309] width 489 height 47
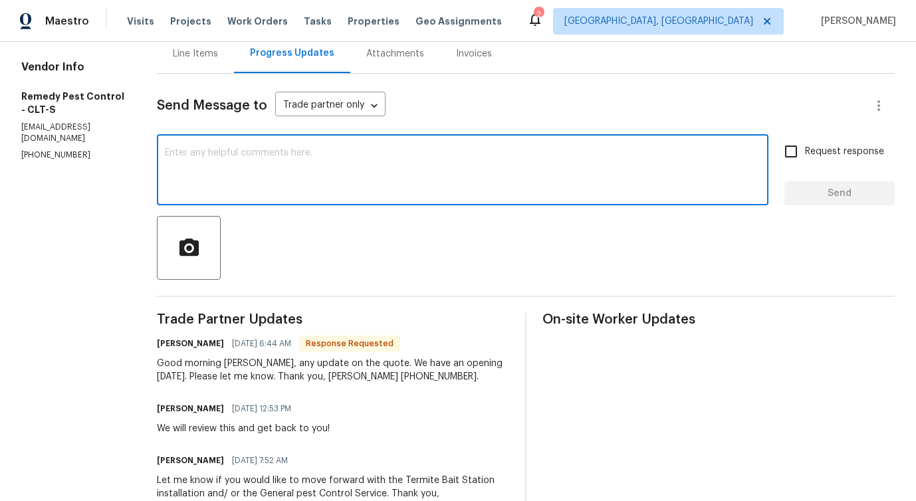
scroll to position [82, 0]
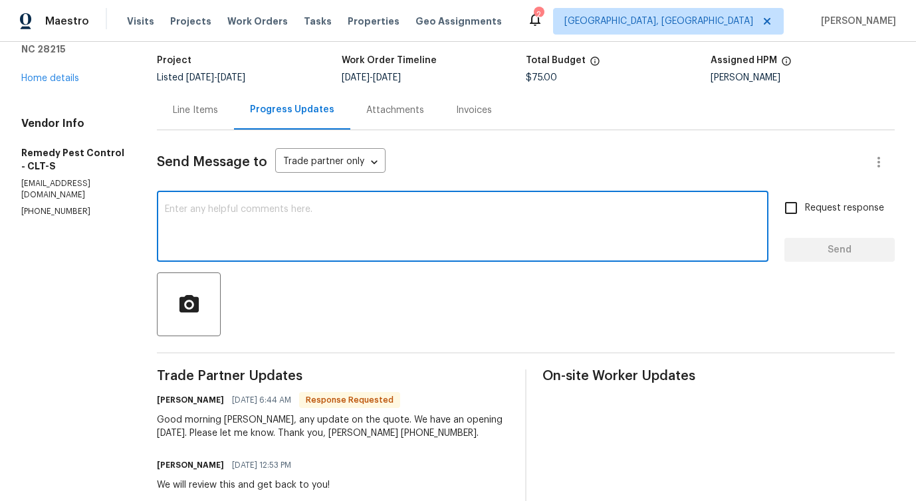
click at [278, 227] on textarea at bounding box center [462, 228] width 595 height 47
drag, startPoint x: 191, startPoint y: 209, endPoint x: 298, endPoint y: 209, distance: 107.0
click at [298, 209] on textarea "Hi, Please provide us a" at bounding box center [462, 228] width 595 height 47
paste textarea "send us a clear report"
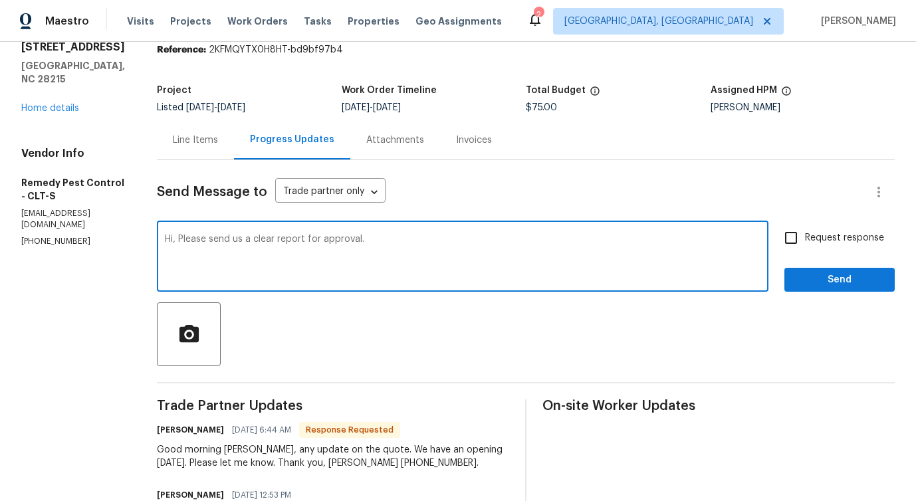
scroll to position [27, 0]
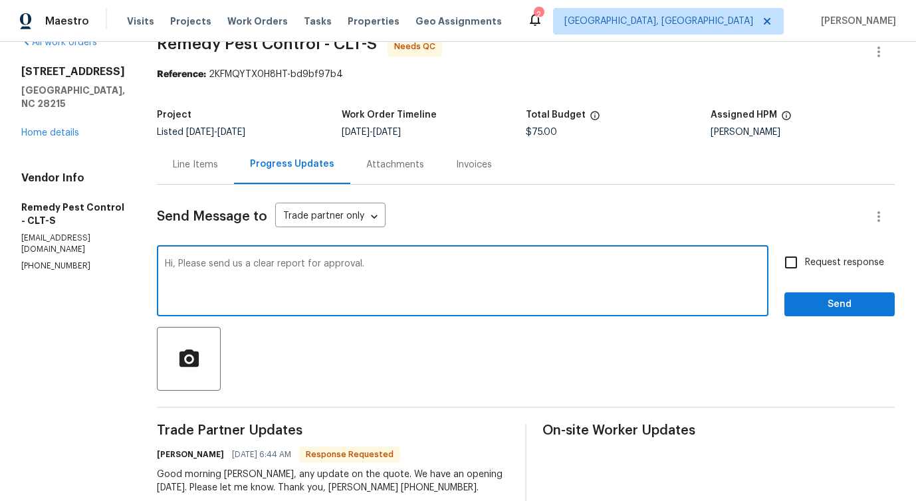
type textarea "Hi, Please send us a clear report for approval."
click at [810, 264] on span "Request response" at bounding box center [844, 263] width 79 height 14
click at [805, 264] on input "Request response" at bounding box center [791, 263] width 28 height 28
checkbox input "true"
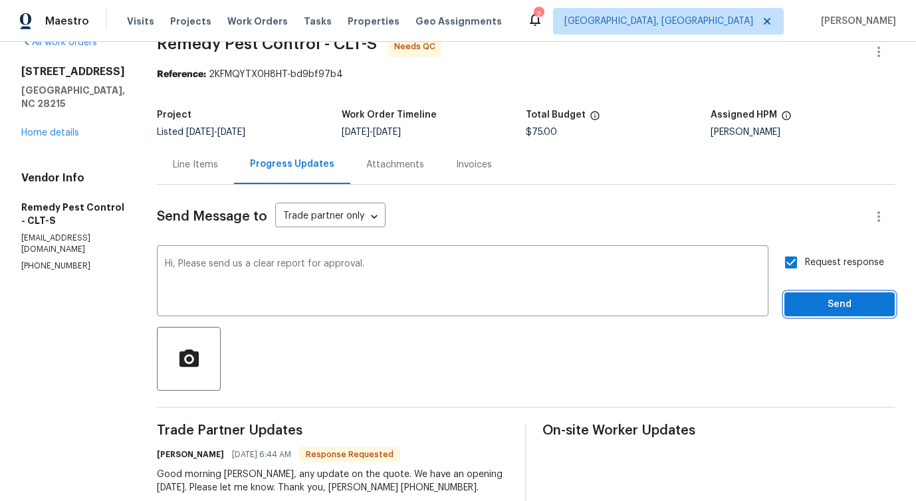
click at [830, 306] on span "Send" at bounding box center [839, 304] width 89 height 17
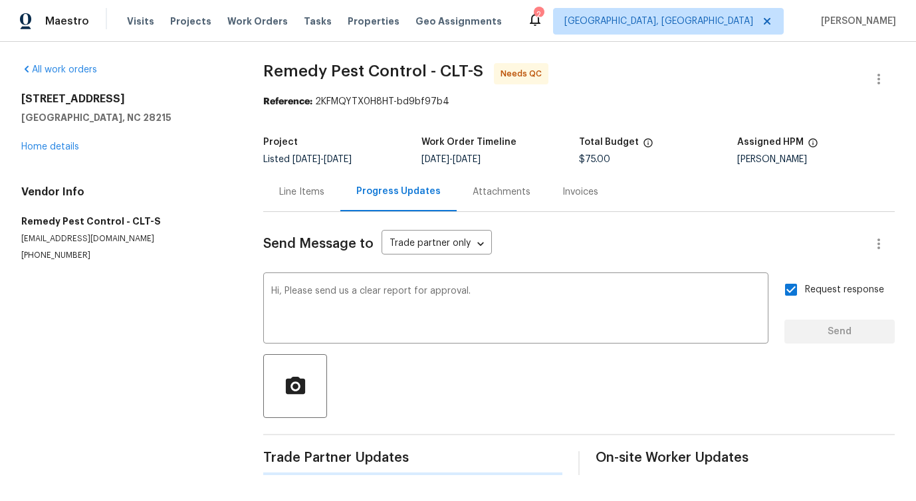
scroll to position [0, 0]
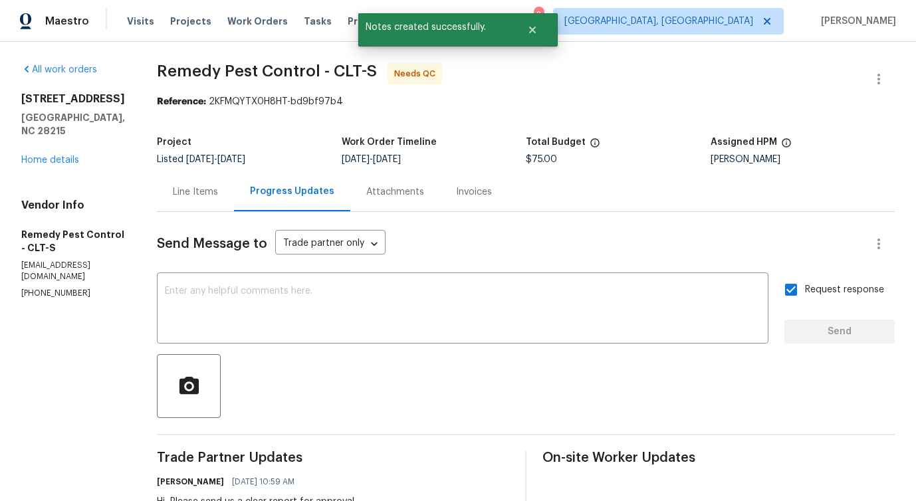
click at [173, 189] on div "Line Items" at bounding box center [195, 191] width 45 height 13
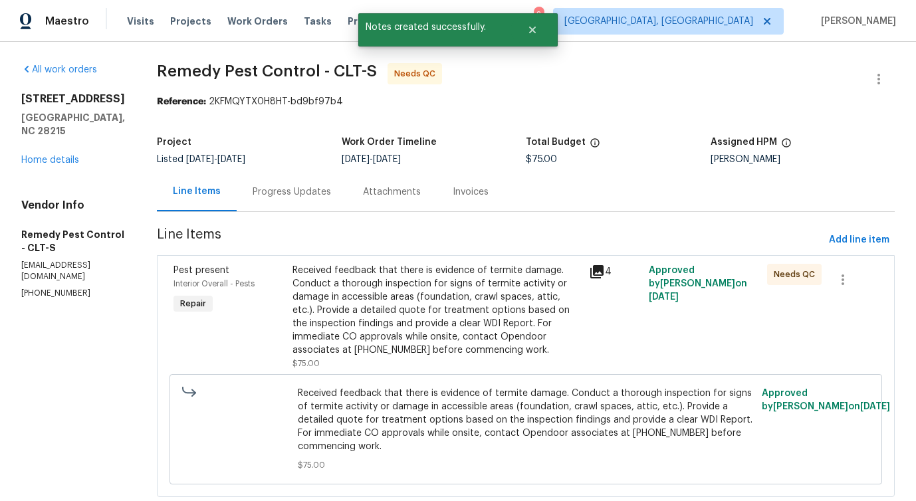
scroll to position [33, 0]
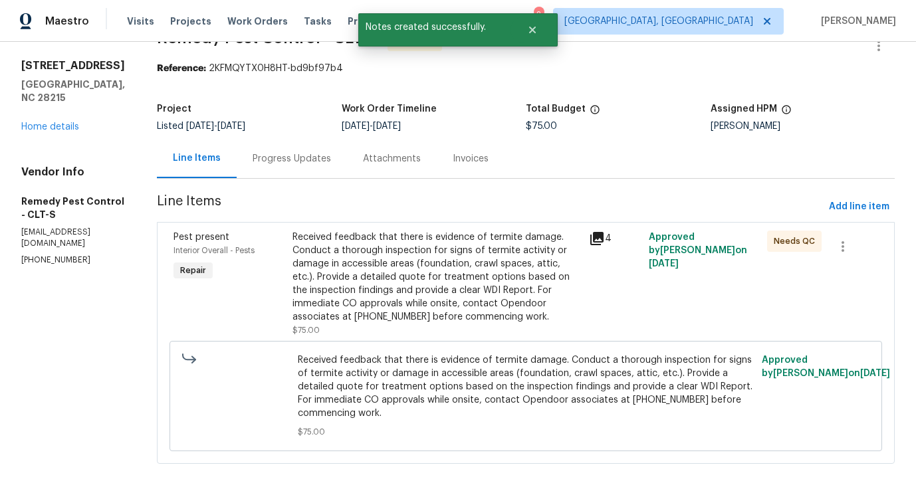
click at [551, 292] on div "Received feedback that there is evidence of termite damage. Conduct a thorough …" at bounding box center [436, 277] width 289 height 93
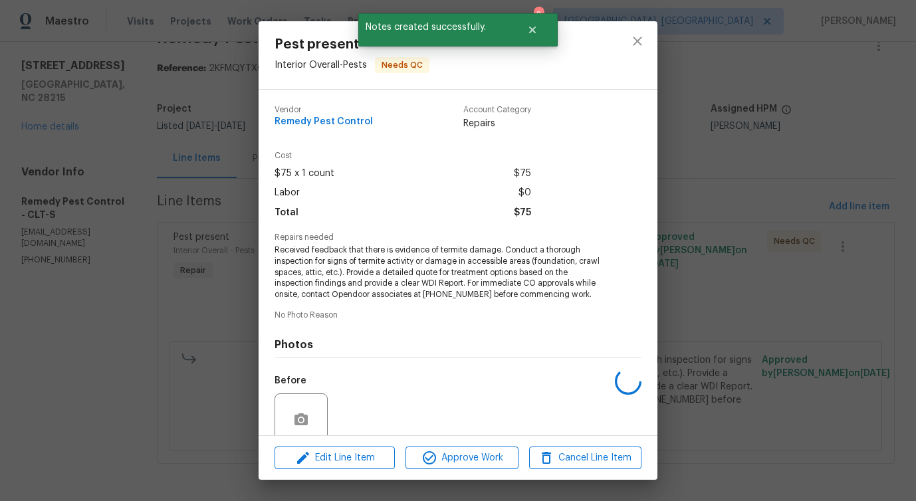
scroll to position [111, 0]
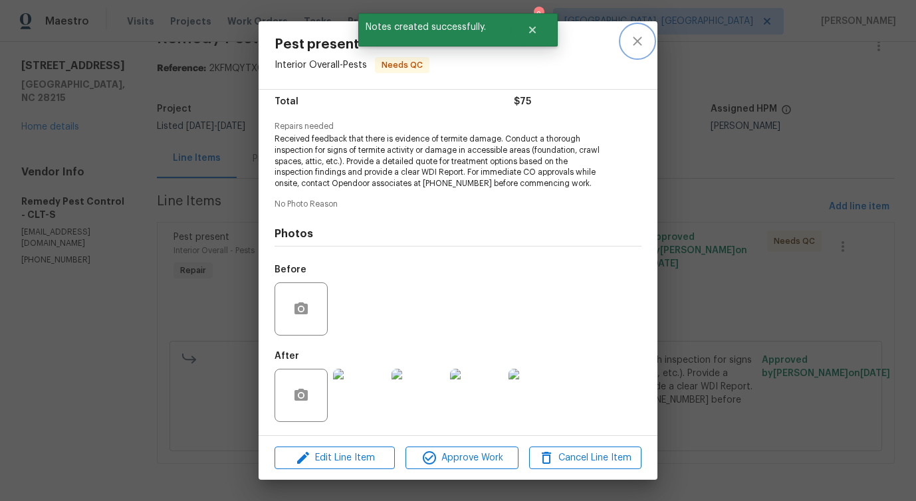
click at [636, 41] on icon "close" at bounding box center [637, 41] width 16 height 16
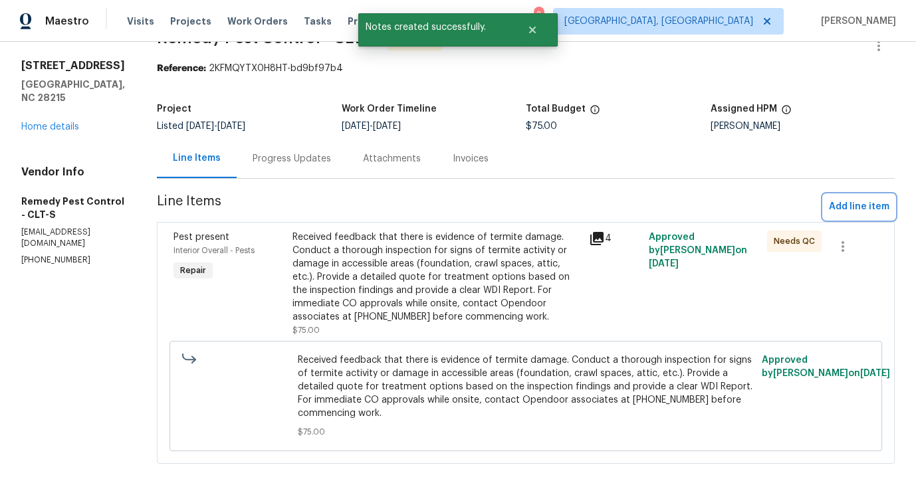
click at [861, 208] on span "Add line item" at bounding box center [859, 207] width 60 height 17
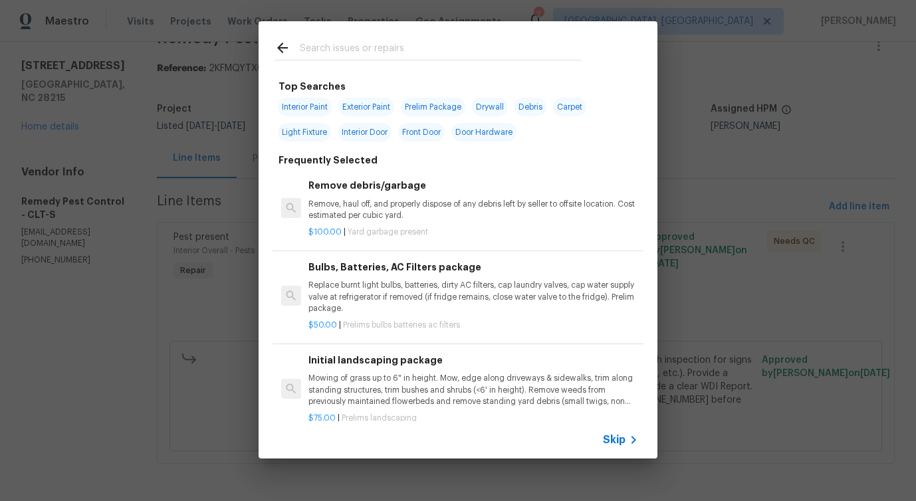
click at [616, 445] on span "Skip" at bounding box center [614, 439] width 23 height 13
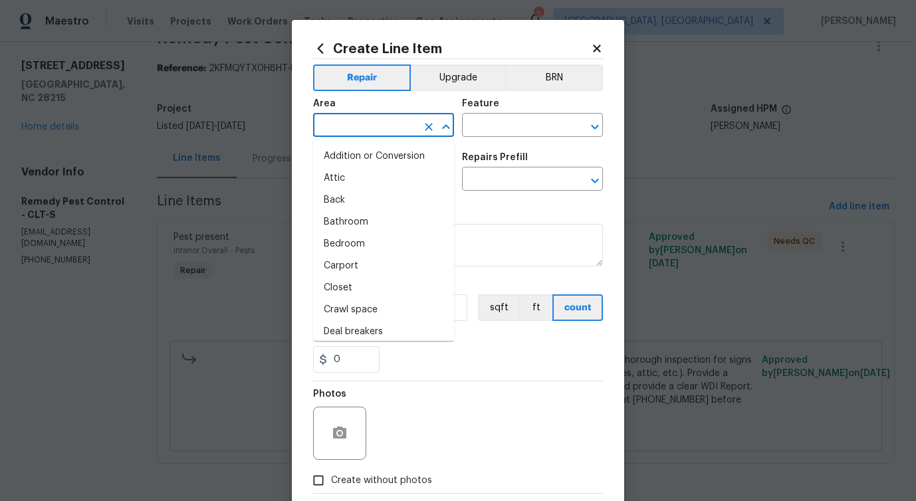
click at [383, 126] on input "text" at bounding box center [365, 126] width 104 height 21
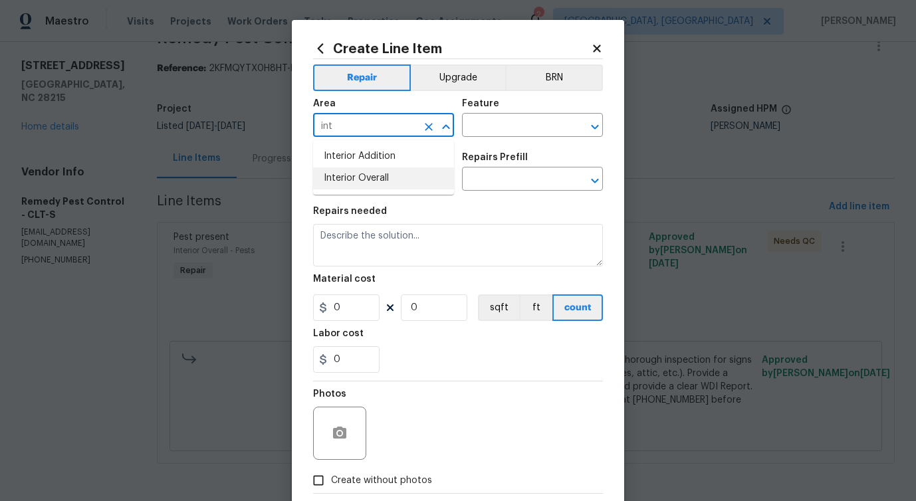
click at [373, 184] on li "Interior Overall" at bounding box center [383, 178] width 141 height 22
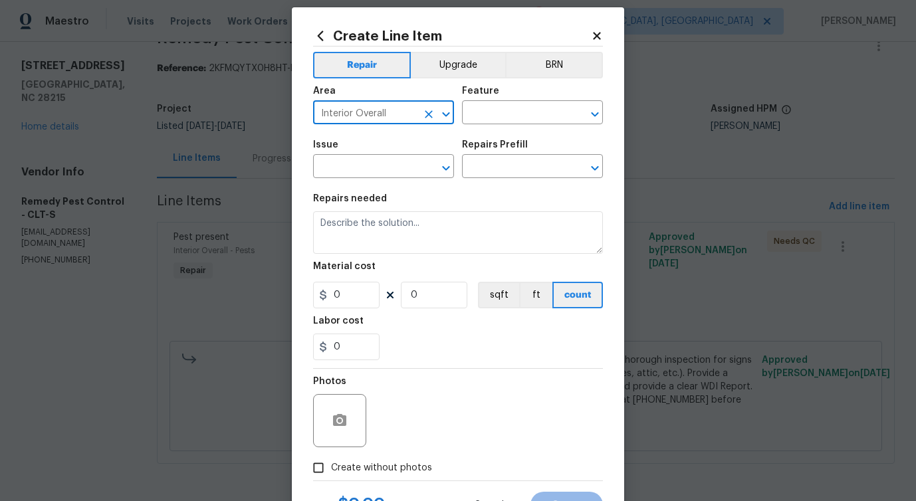
scroll to position [0, 0]
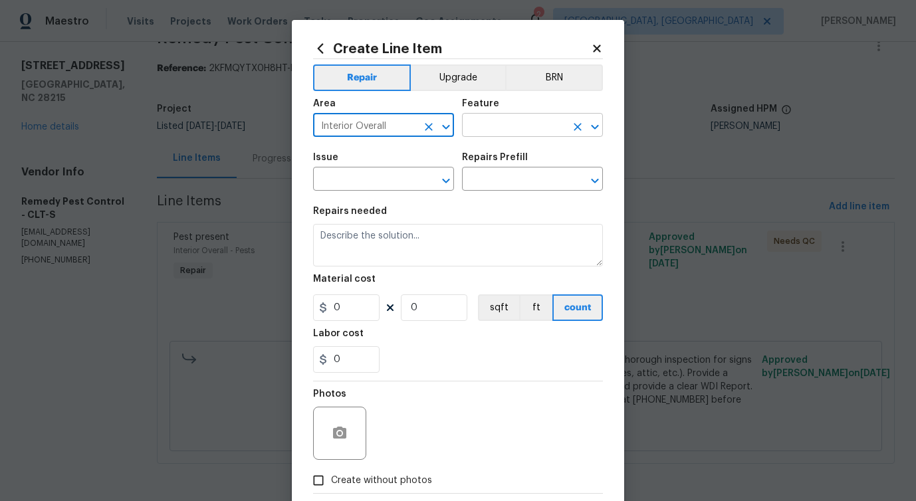
type input "Interior Overall"
click at [496, 131] on input "text" at bounding box center [514, 126] width 104 height 21
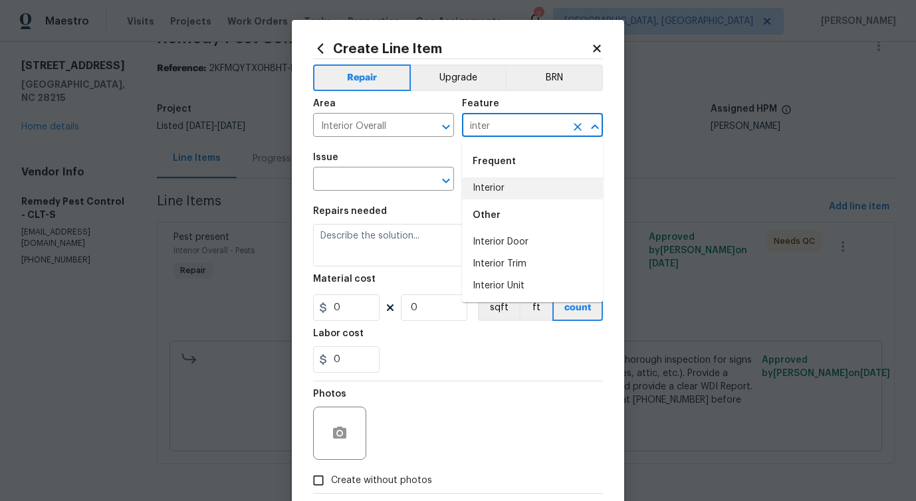
click at [489, 192] on li "Interior" at bounding box center [532, 188] width 141 height 22
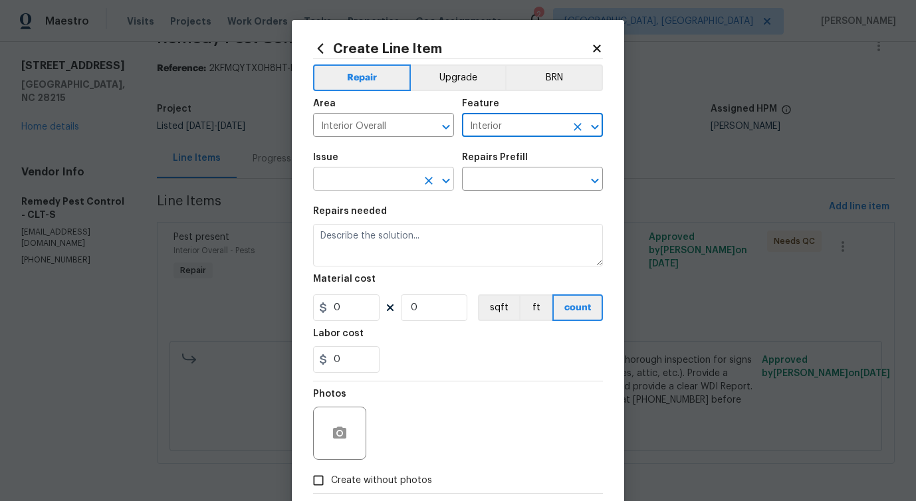
type input "Interior"
click at [350, 184] on input "text" at bounding box center [365, 180] width 104 height 21
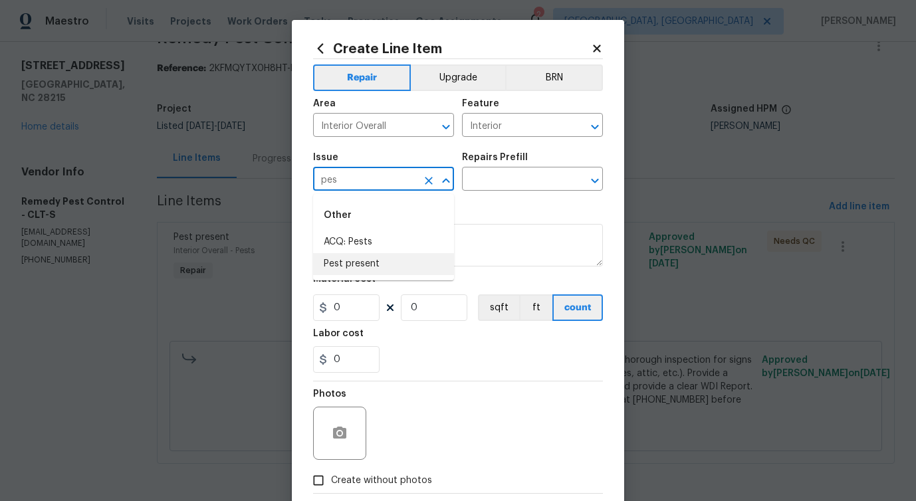
click at [352, 267] on li "Pest present" at bounding box center [383, 264] width 141 height 22
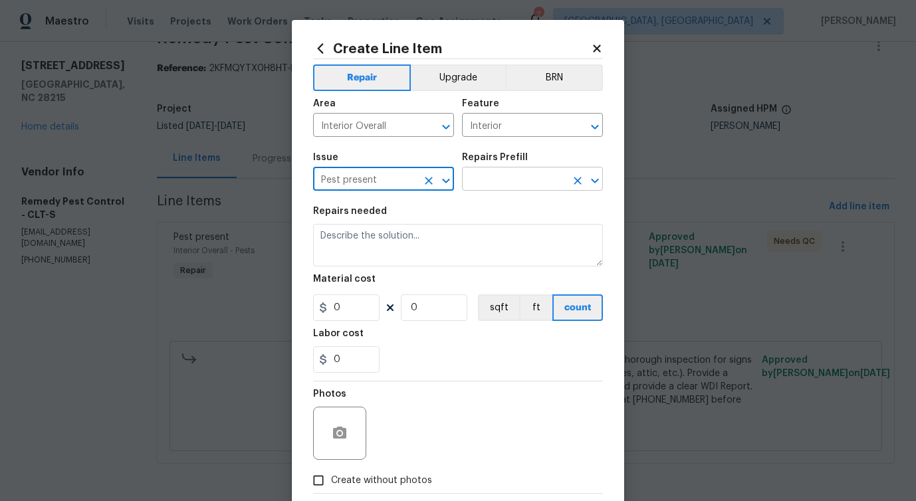
type input "Pest present"
click at [482, 181] on input "text" at bounding box center [514, 180] width 104 height 21
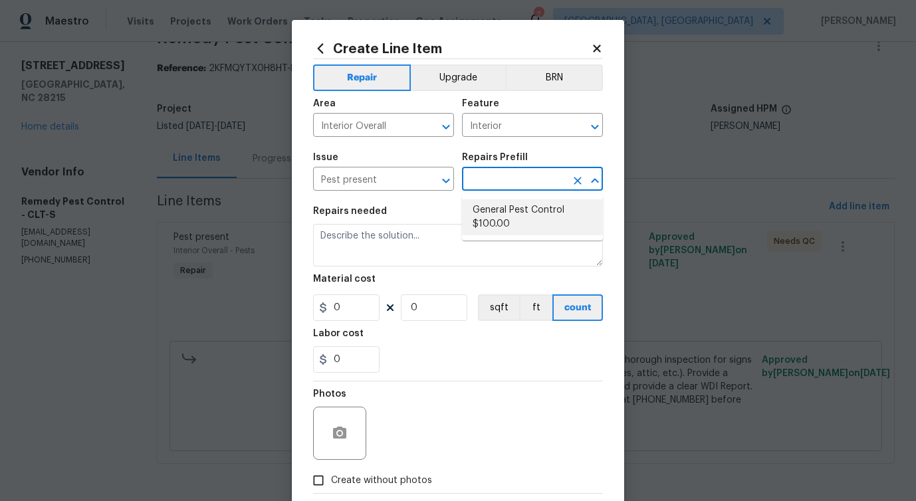
click at [474, 213] on li "General Pest Control $100.00" at bounding box center [532, 217] width 141 height 36
type input "Pests"
type input "General Pest Control $100.00"
type textarea "General pest treatment for active pest/insect infestation - non termite"
type input "100"
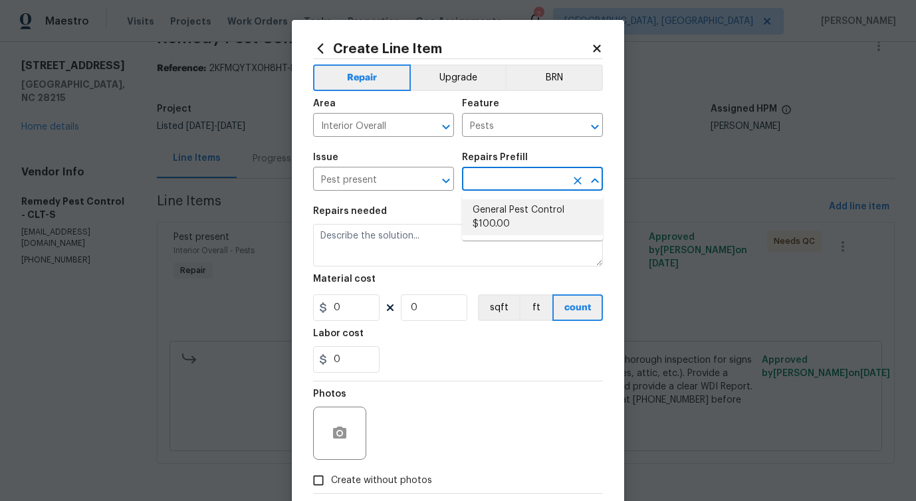
type input "1"
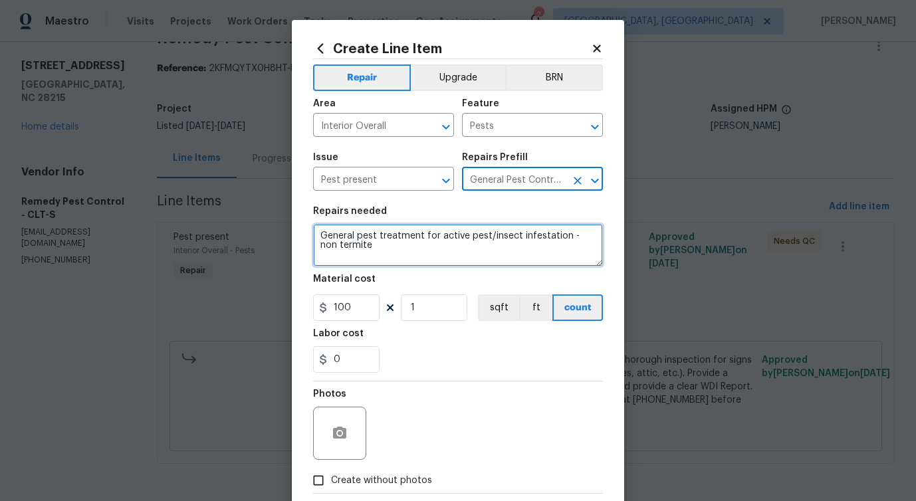
click at [354, 235] on textarea "General pest treatment for active pest/insect infestation - non termite" at bounding box center [458, 245] width 290 height 43
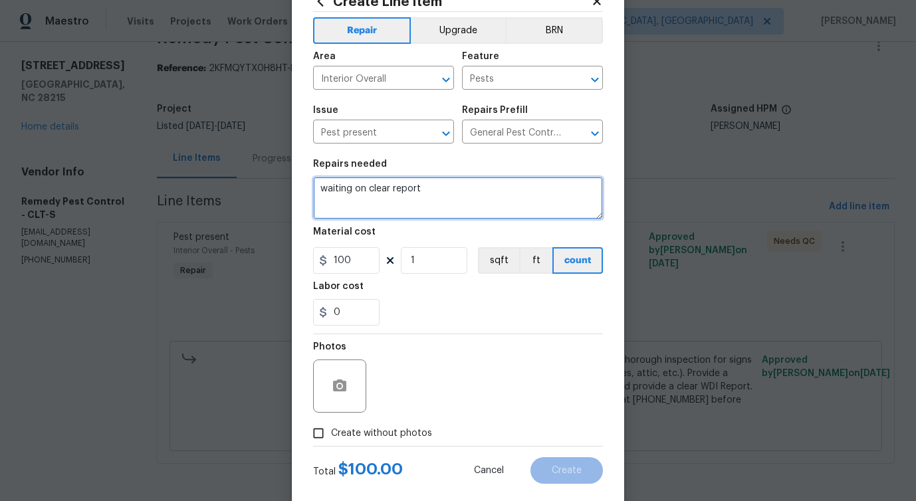
scroll to position [72, 0]
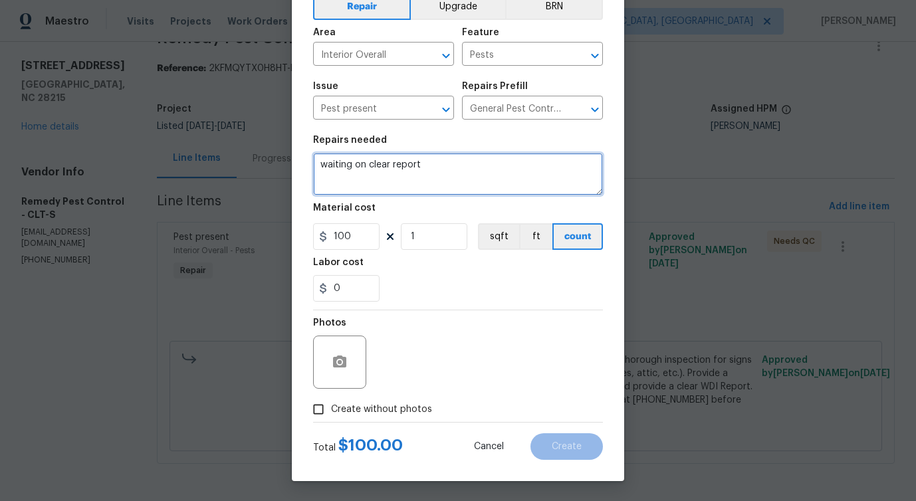
type textarea "waiting on clear report"
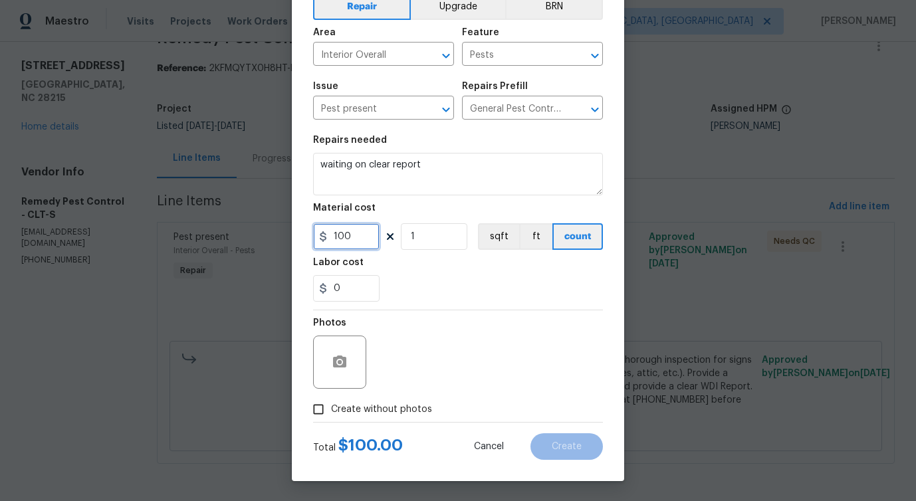
click at [334, 235] on input "100" at bounding box center [346, 236] width 66 height 27
type input "1"
click at [411, 408] on span "Create without photos" at bounding box center [381, 410] width 101 height 14
click at [331, 408] on input "Create without photos" at bounding box center [318, 409] width 25 height 25
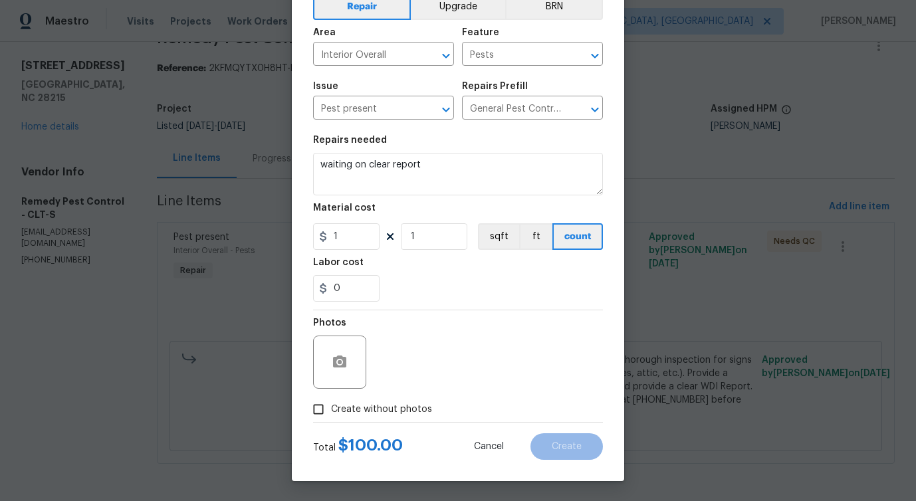
checkbox input "true"
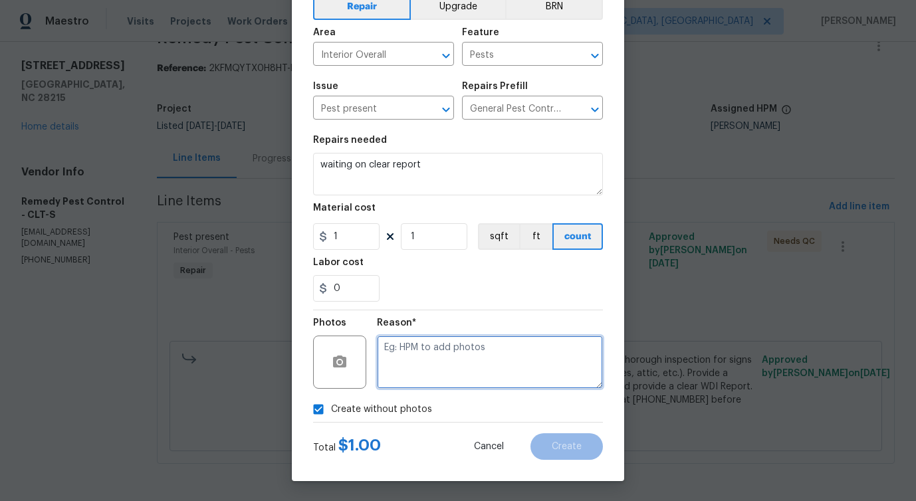
click at [453, 369] on textarea at bounding box center [490, 362] width 226 height 53
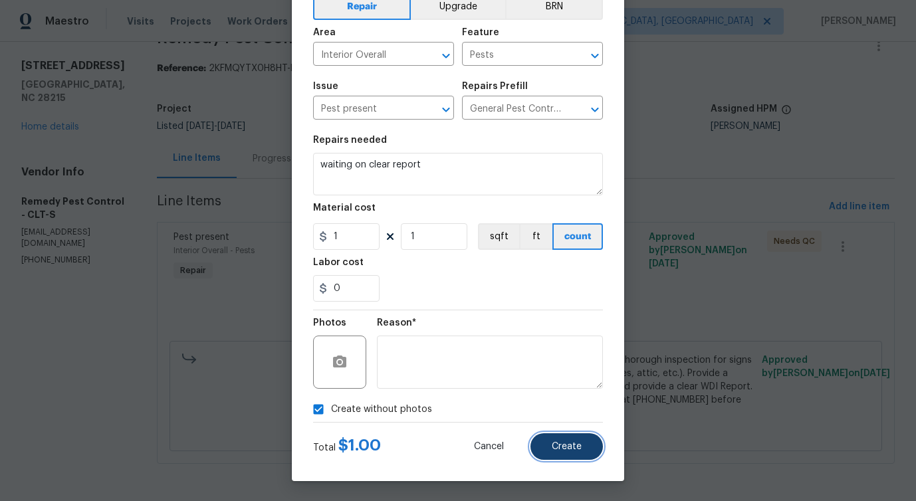
click at [560, 438] on button "Create" at bounding box center [566, 446] width 72 height 27
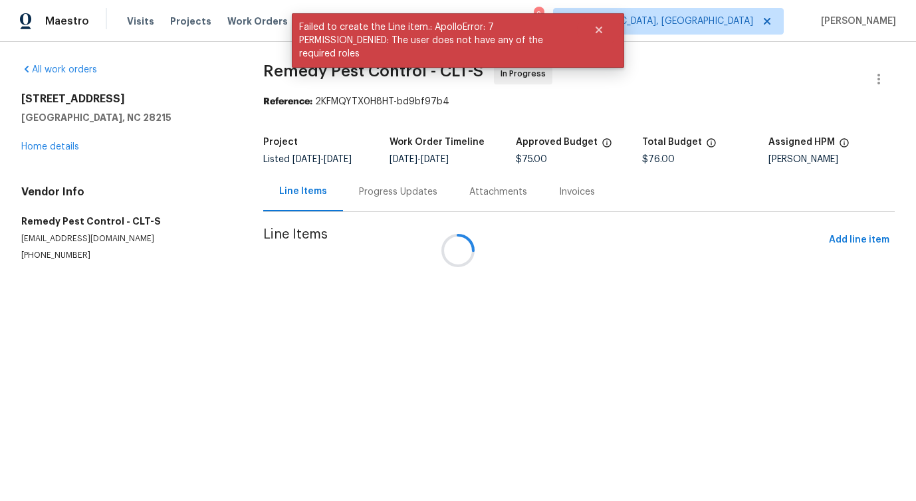
scroll to position [0, 0]
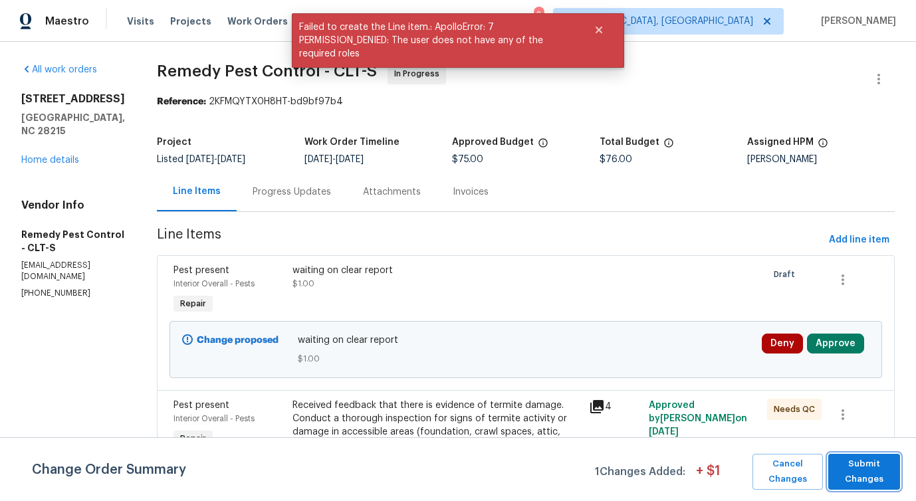
click at [870, 464] on span "Submit Changes" at bounding box center [864, 471] width 58 height 31
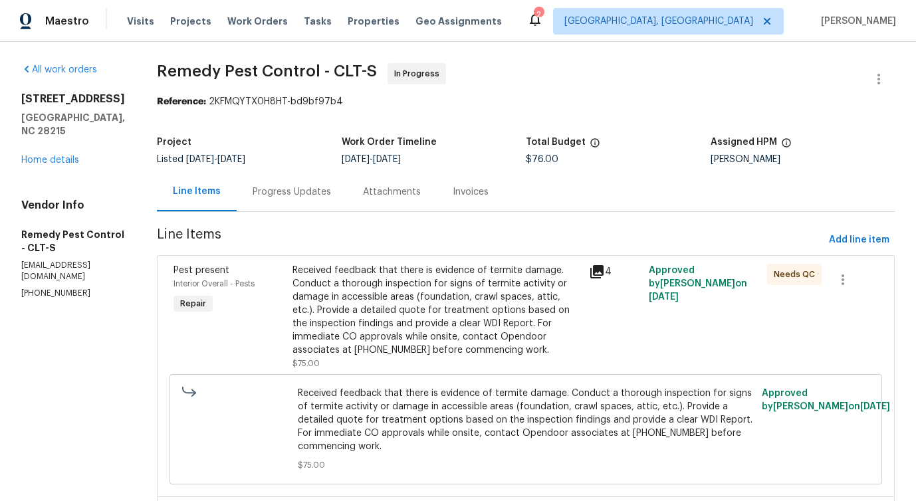
click at [254, 199] on div "Progress Updates" at bounding box center [292, 191] width 110 height 39
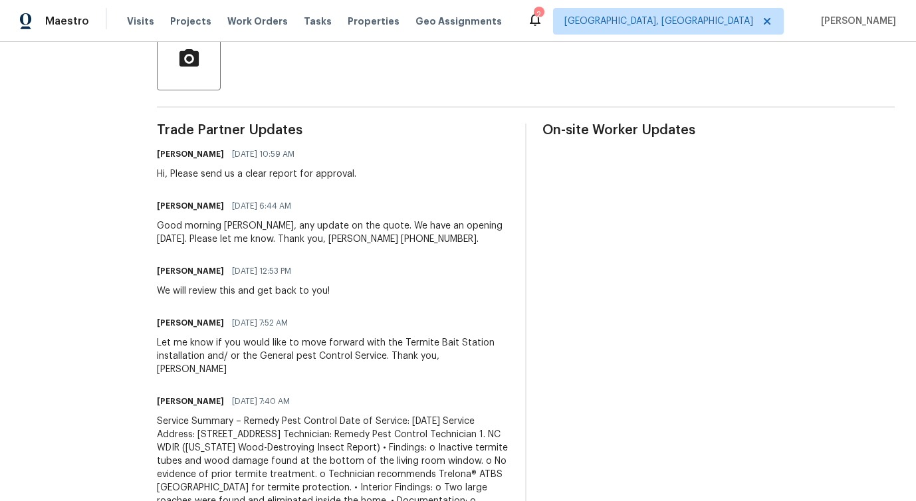
scroll to position [149, 0]
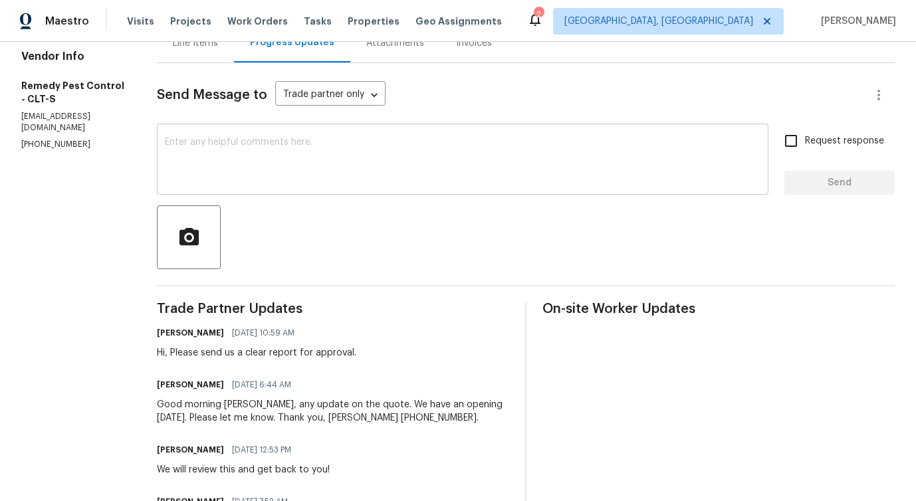
click at [524, 160] on textarea at bounding box center [462, 161] width 595 height 47
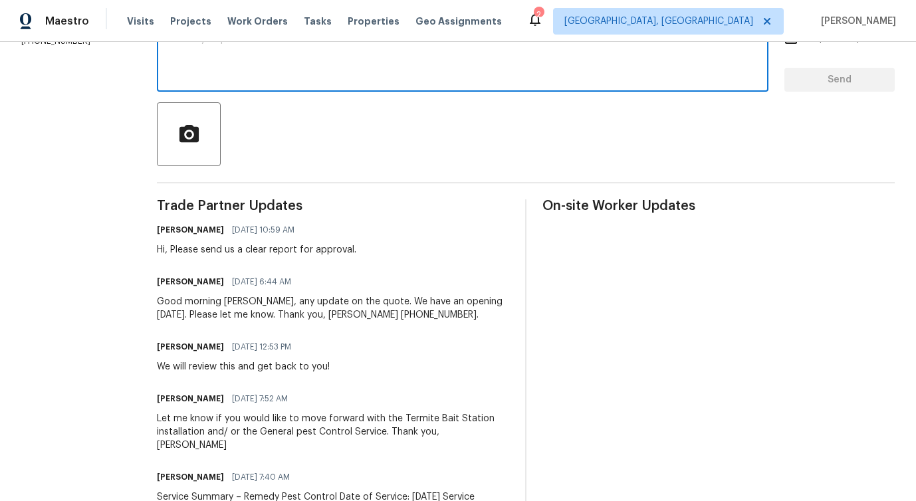
scroll to position [247, 0]
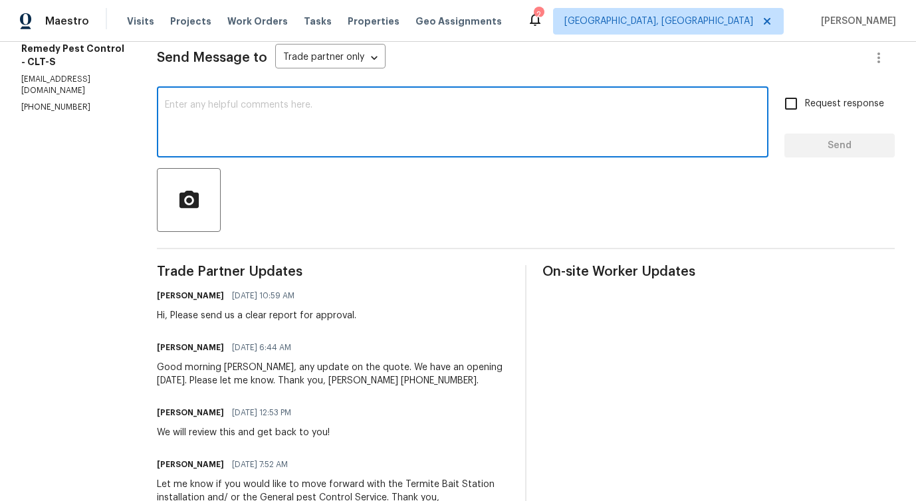
click at [465, 134] on textarea at bounding box center [462, 123] width 595 height 47
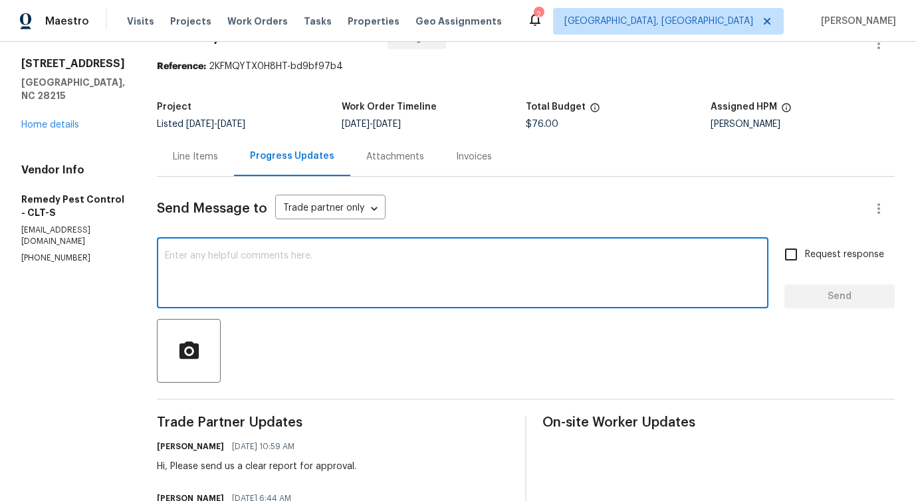
scroll to position [33, 0]
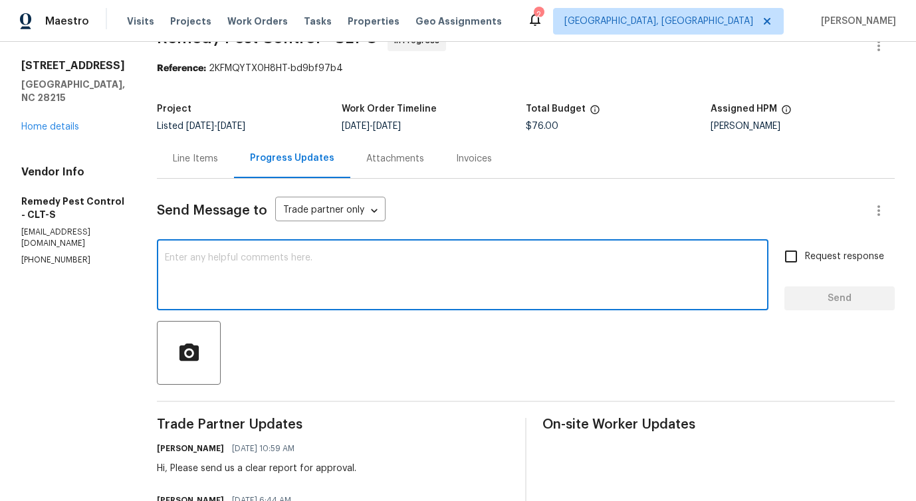
click at [179, 157] on div "Line Items" at bounding box center [195, 158] width 45 height 13
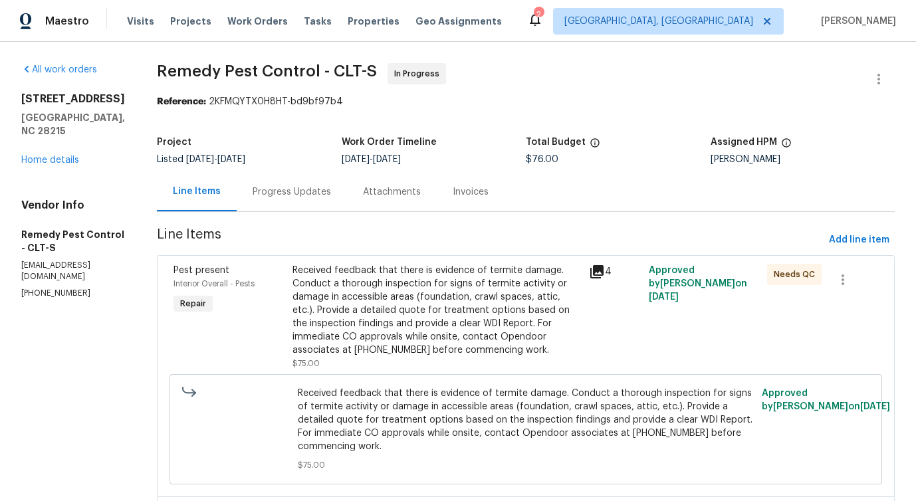
drag, startPoint x: 327, startPoint y: 162, endPoint x: 422, endPoint y: 161, distance: 95.0
click at [422, 161] on div "9/16/2025 - 9/18/2025" at bounding box center [434, 159] width 185 height 9
drag, startPoint x: 138, startPoint y: 66, endPoint x: 308, endPoint y: 70, distance: 170.8
click at [308, 70] on span "Remedy Pest Control - CLT-S" at bounding box center [267, 71] width 220 height 16
copy span "Remedy Pest Control -"
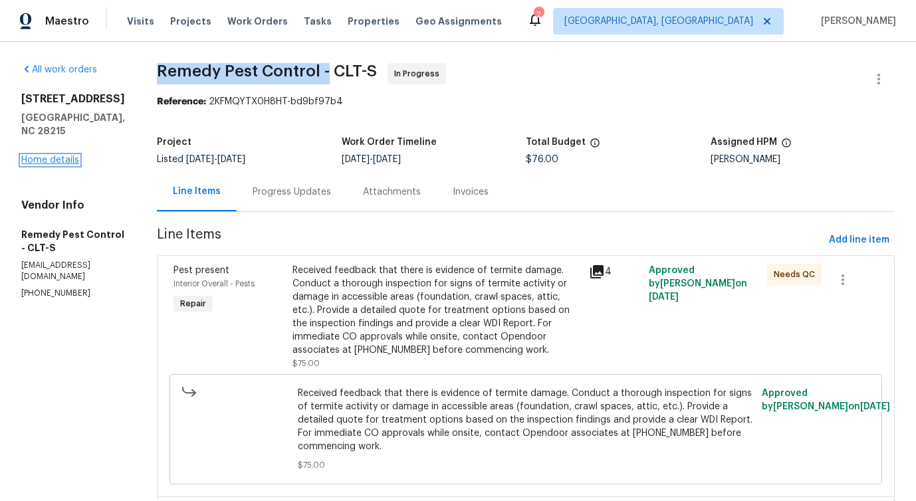
click at [64, 165] on link "Home details" at bounding box center [50, 159] width 58 height 9
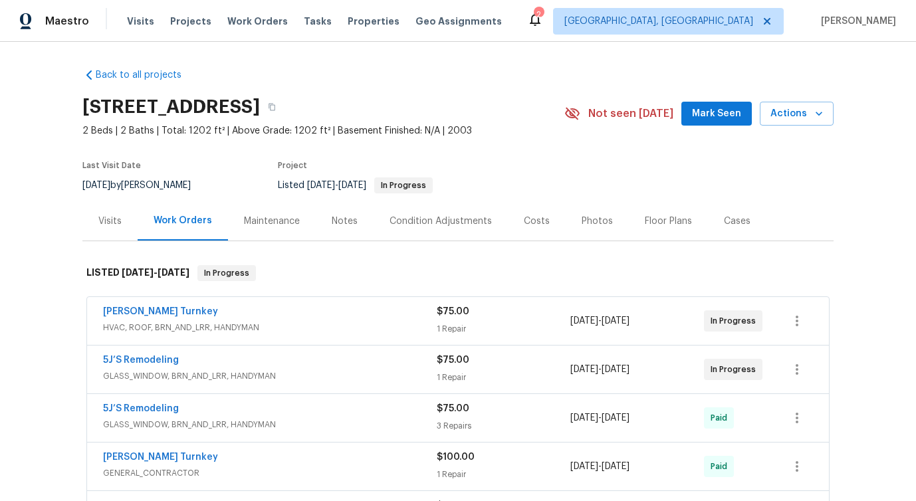
scroll to position [116, 0]
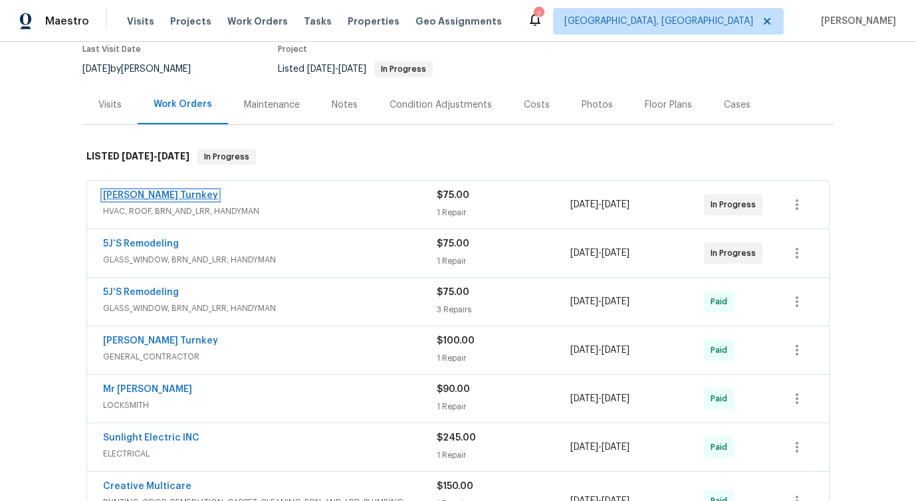
click at [139, 194] on link "Davis Turnkey" at bounding box center [160, 195] width 115 height 9
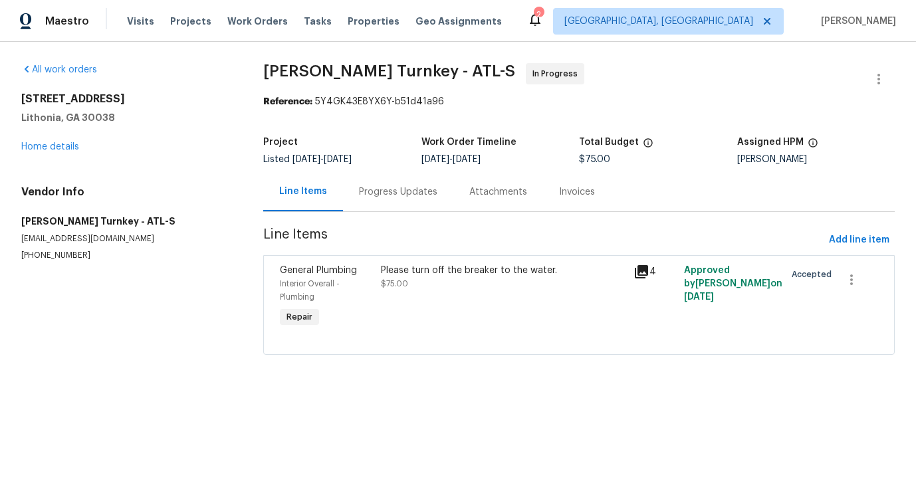
click at [401, 196] on div "Progress Updates" at bounding box center [398, 191] width 78 height 13
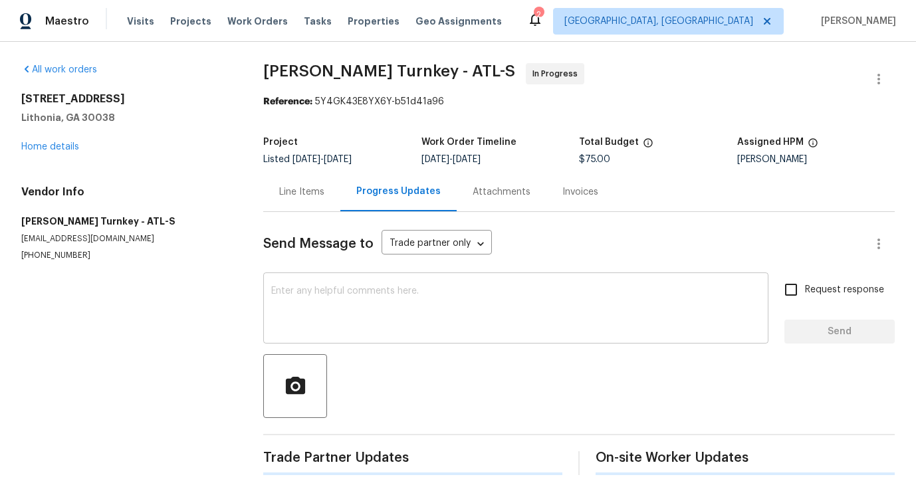
click at [417, 309] on textarea at bounding box center [515, 309] width 489 height 47
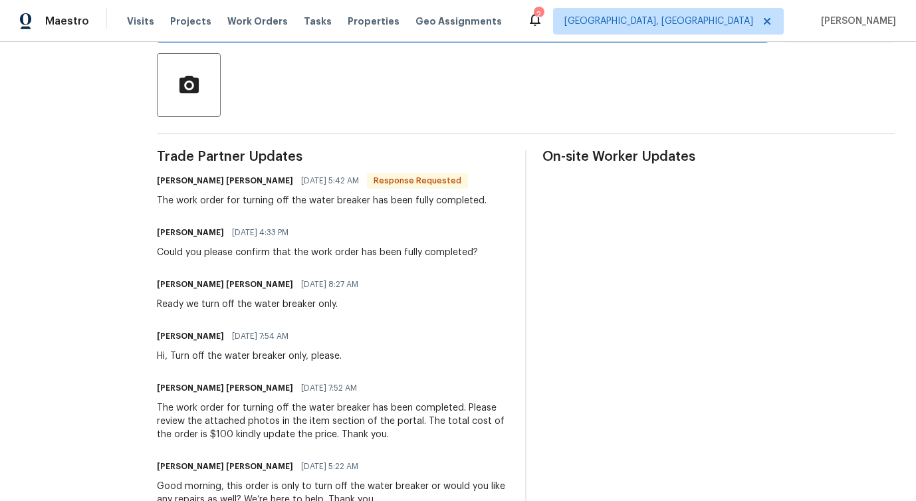
scroll to position [299, 0]
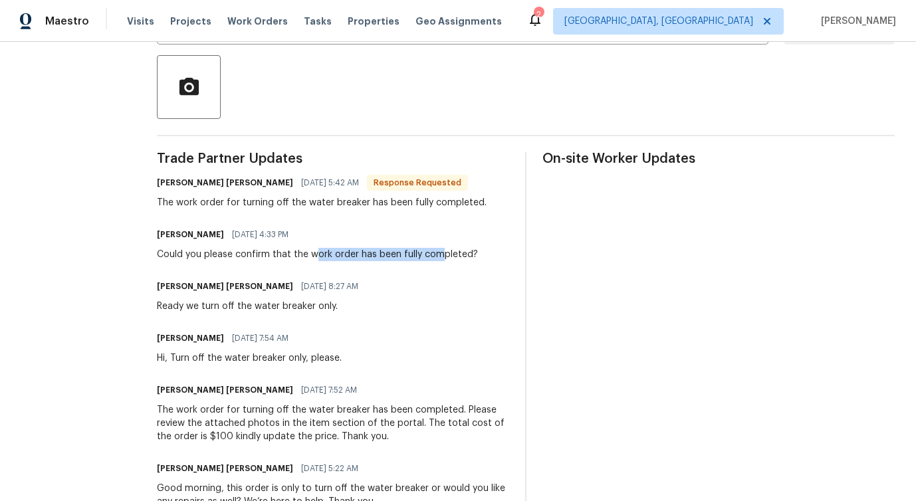
drag, startPoint x: 299, startPoint y: 253, endPoint x: 429, endPoint y: 256, distance: 129.6
click at [429, 256] on div "Could you please confirm that the work order has been fully completed?" at bounding box center [317, 254] width 321 height 13
drag, startPoint x: 217, startPoint y: 260, endPoint x: 426, endPoint y: 255, distance: 209.4
click at [427, 258] on div "Could you please confirm that the work order has been fully completed?" at bounding box center [317, 254] width 321 height 13
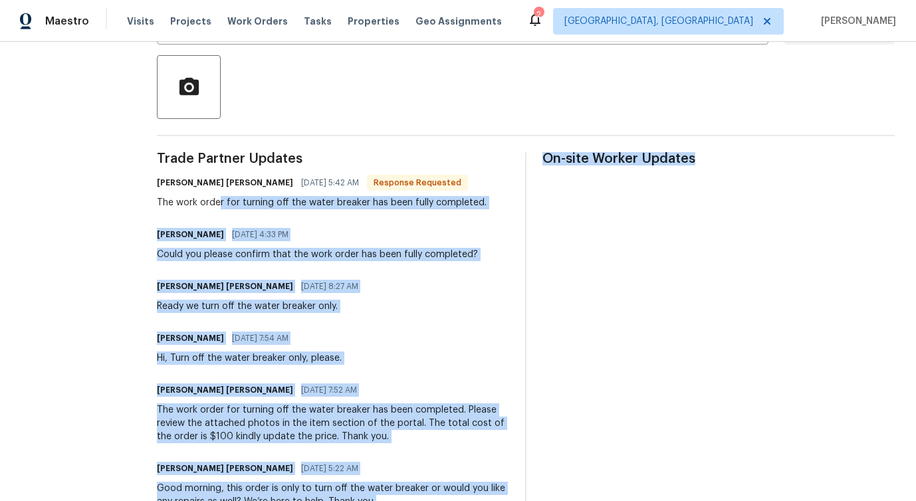
drag, startPoint x: 207, startPoint y: 199, endPoint x: 554, endPoint y: 205, distance: 346.9
click at [554, 205] on div "Trade Partner Updates Juan David Aguilar 09/29/2025 5:42 AM Response Requested …" at bounding box center [526, 469] width 738 height 634
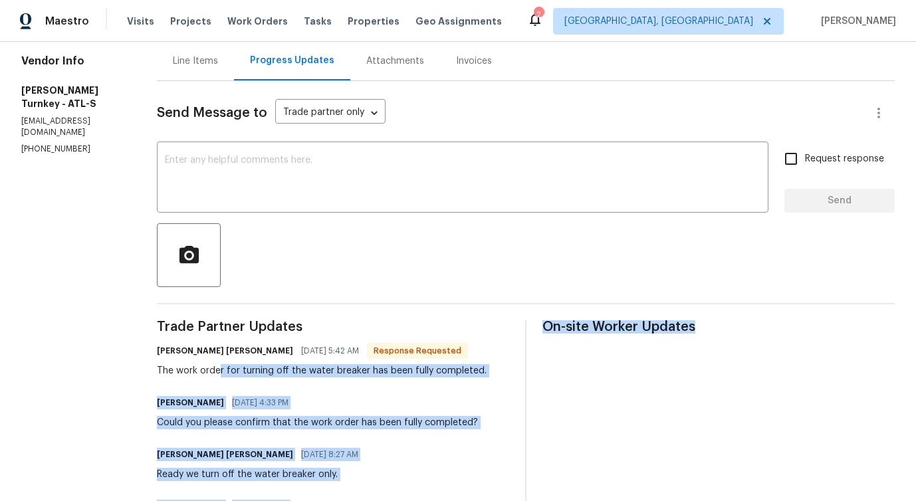
scroll to position [0, 0]
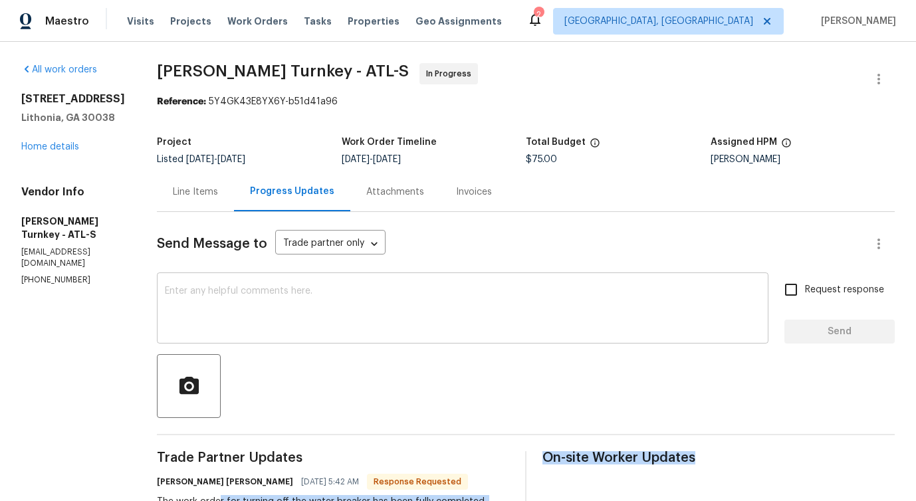
click at [272, 307] on textarea at bounding box center [462, 309] width 595 height 47
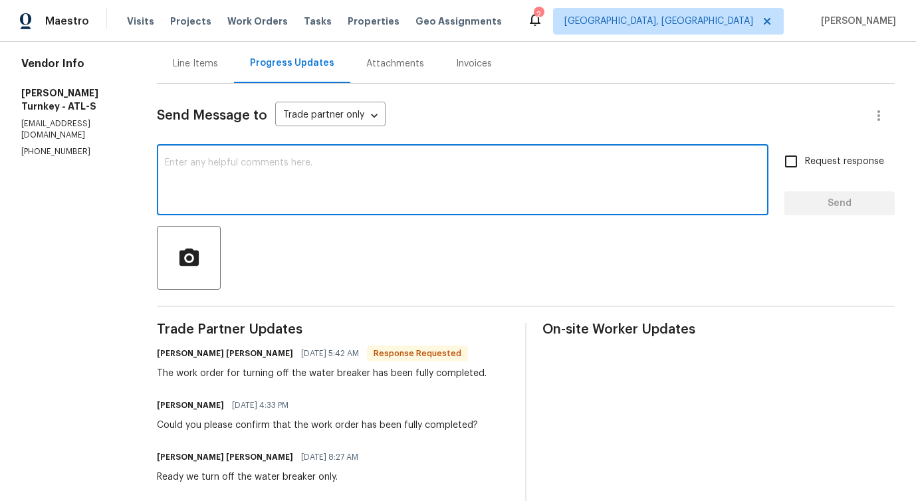
scroll to position [136, 0]
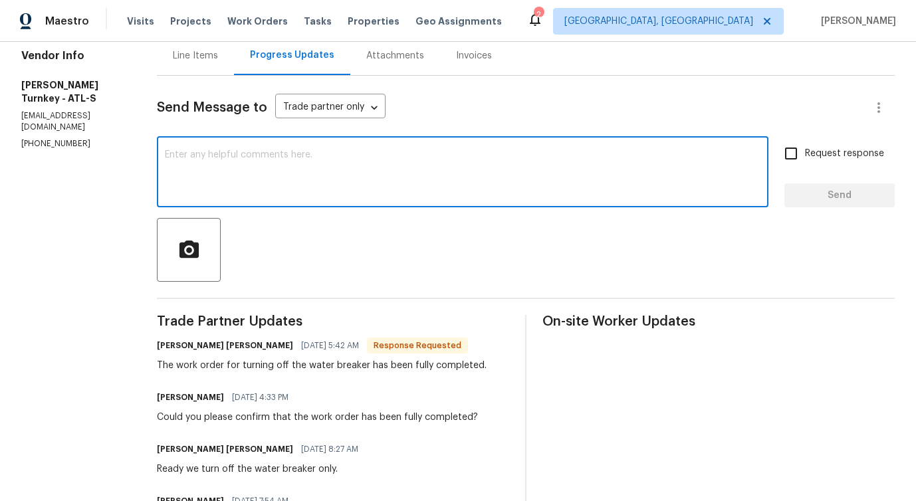
click at [185, 57] on div "Line Items" at bounding box center [195, 55] width 45 height 13
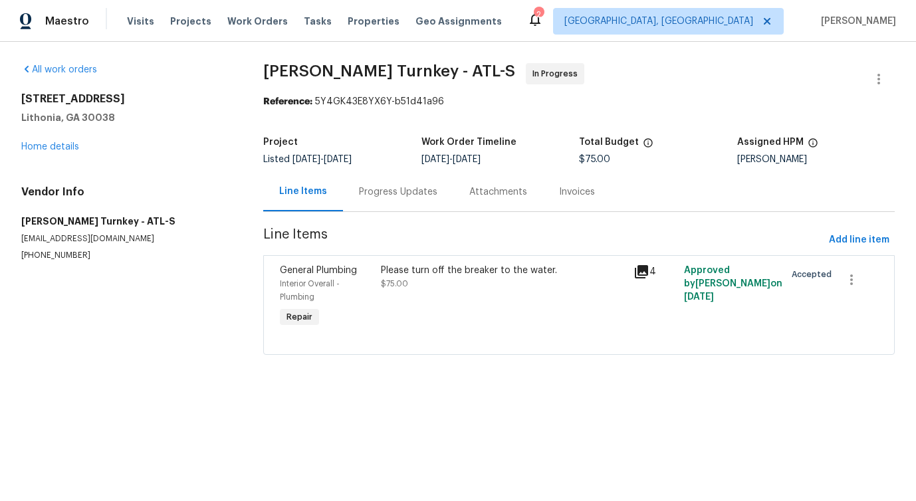
click at [492, 304] on div "Please turn off the breaker to the water. $75.00" at bounding box center [503, 297] width 252 height 74
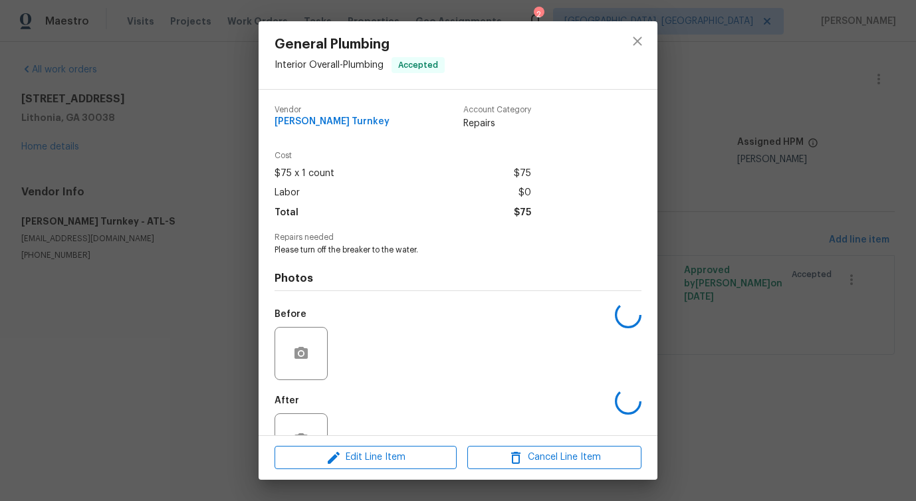
scroll to position [45, 0]
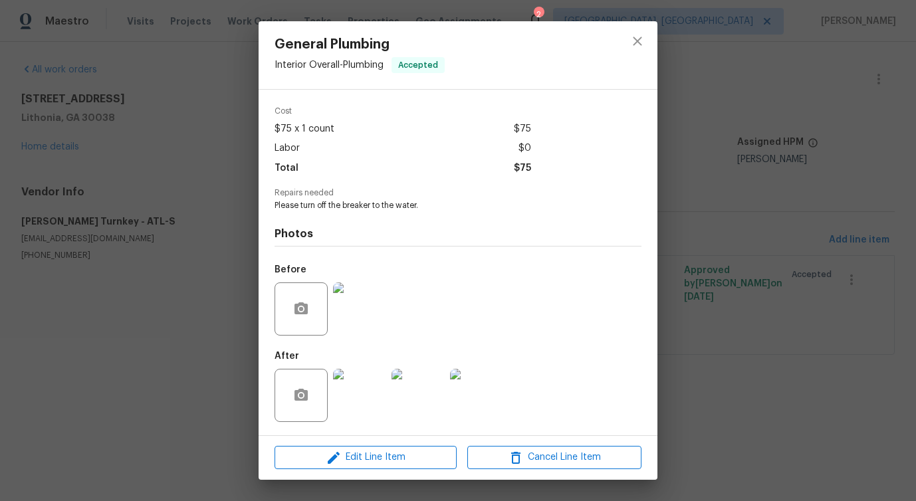
click at [382, 379] on img at bounding box center [359, 395] width 53 height 53
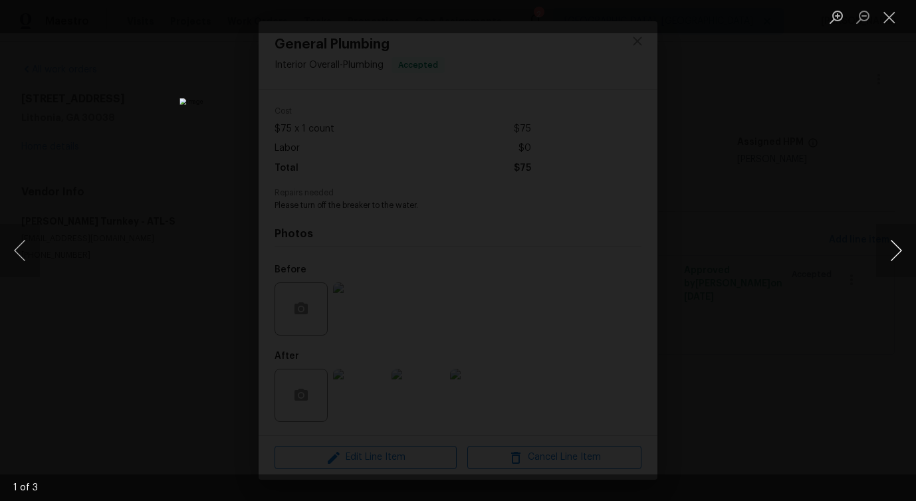
click at [888, 254] on button "Next image" at bounding box center [896, 250] width 40 height 53
click at [896, 16] on button "Close lightbox" at bounding box center [889, 16] width 27 height 23
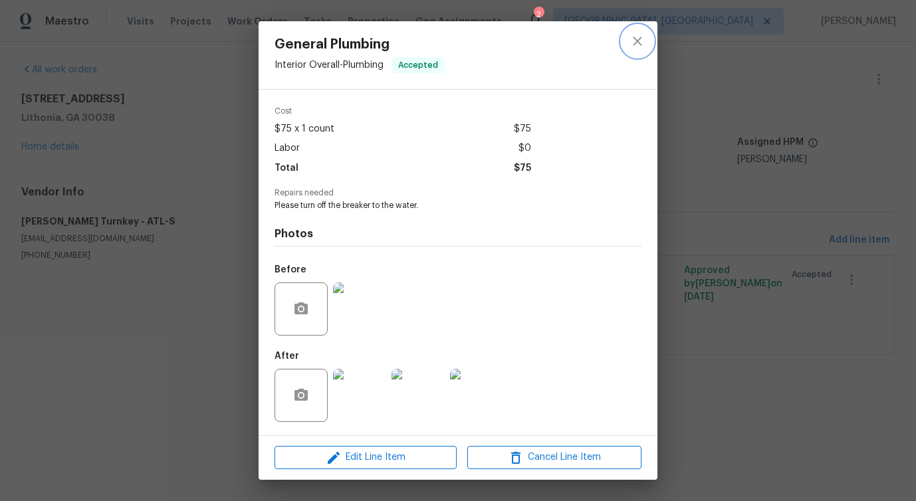
click at [633, 45] on icon "close" at bounding box center [637, 41] width 9 height 9
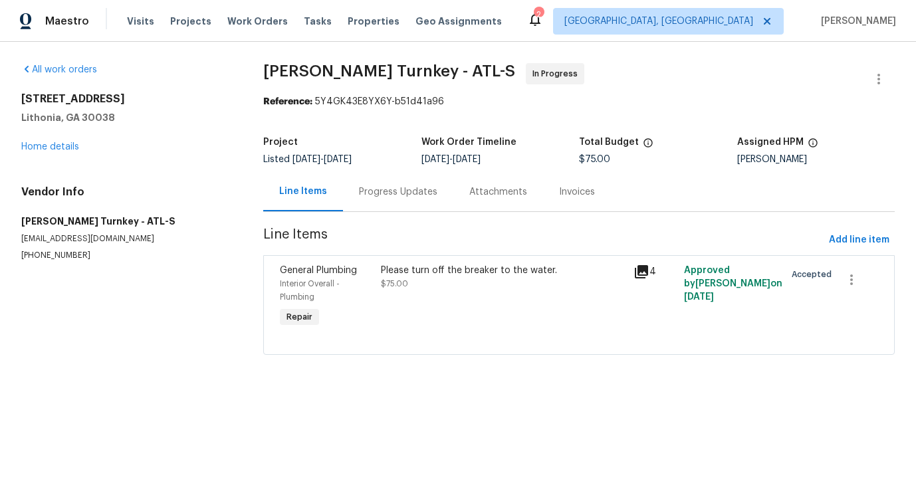
click at [403, 201] on div "Progress Updates" at bounding box center [398, 191] width 110 height 39
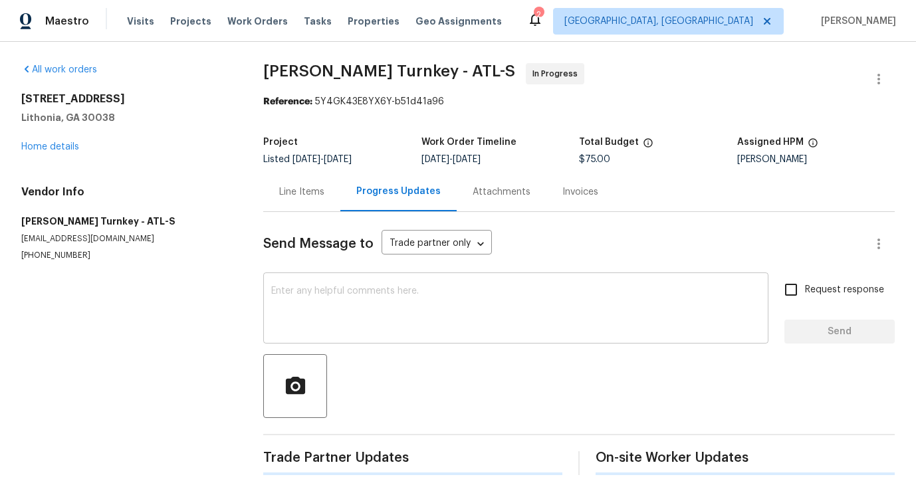
click at [398, 337] on div "x ​" at bounding box center [515, 310] width 505 height 68
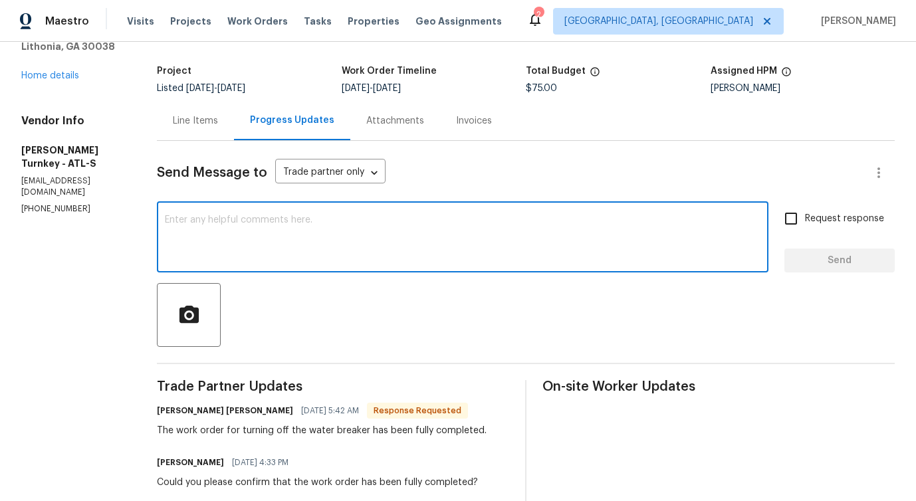
scroll to position [177, 0]
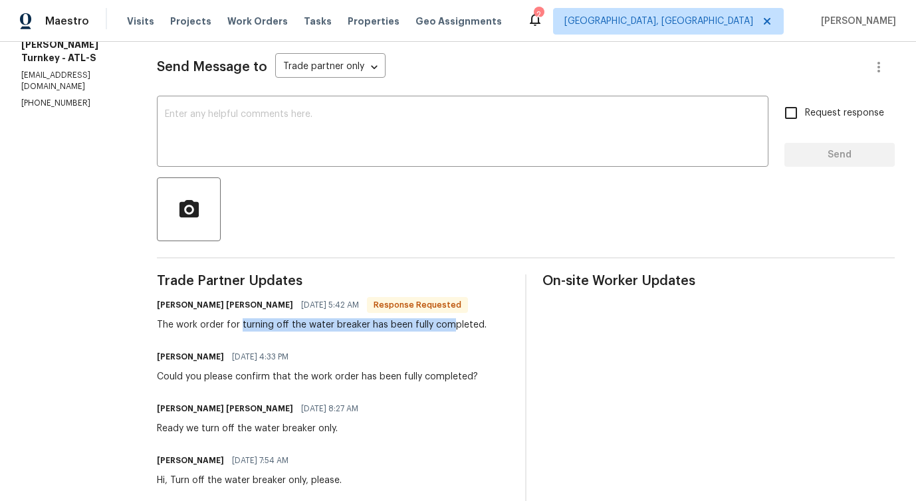
drag, startPoint x: 228, startPoint y: 321, endPoint x: 434, endPoint y: 319, distance: 206.0
click at [435, 319] on div "The work order for turning off the water breaker has been fully completed." at bounding box center [322, 324] width 330 height 13
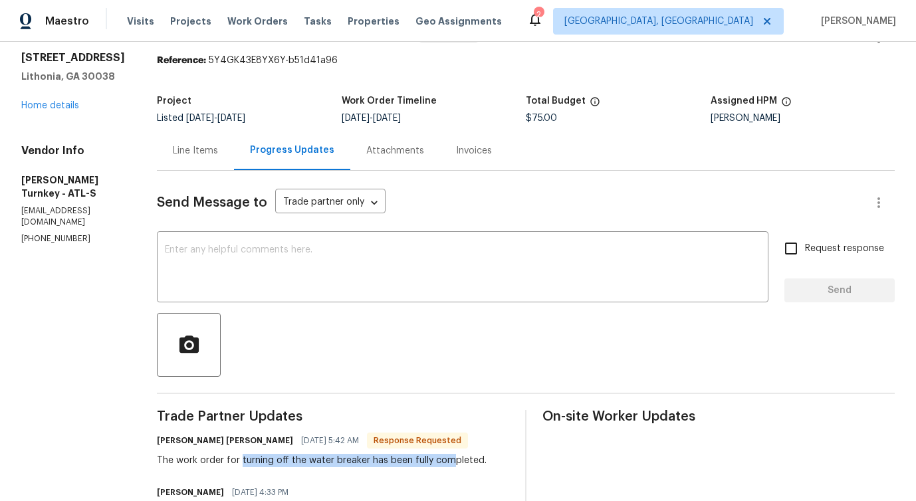
scroll to position [0, 0]
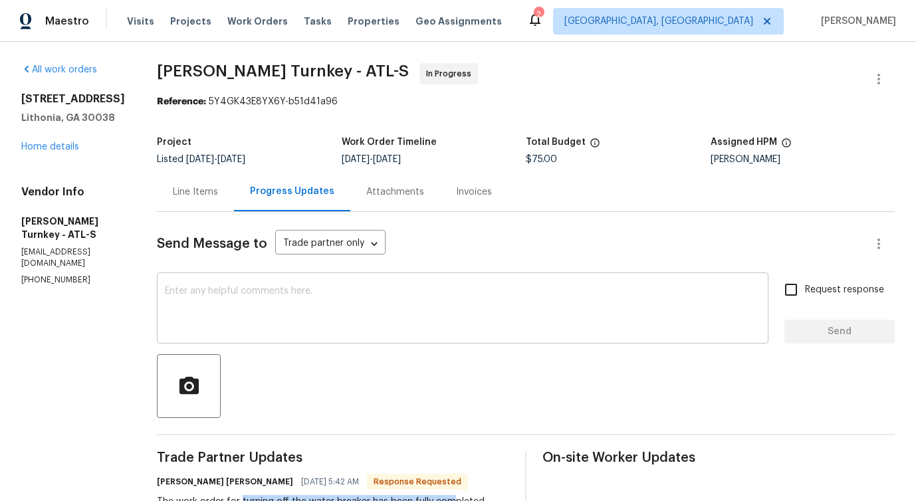
click at [336, 299] on textarea at bounding box center [462, 309] width 595 height 47
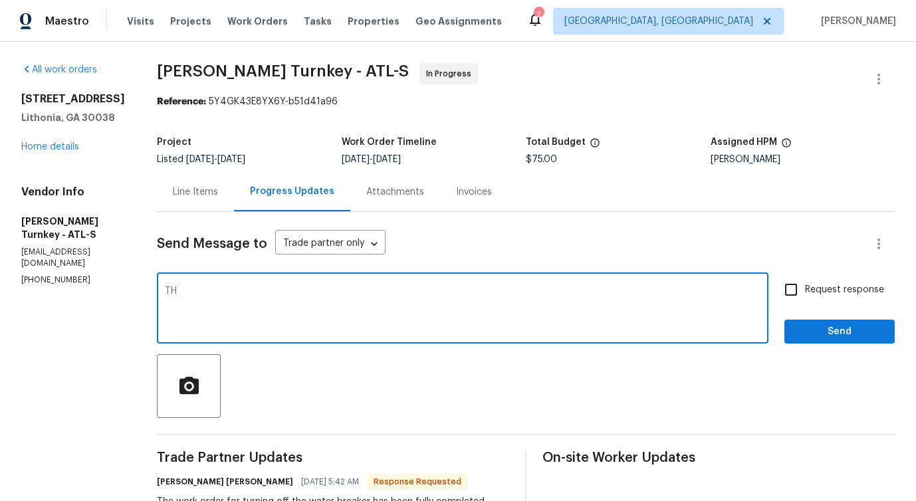
type textarea "T"
click at [197, 294] on textarea "Thanks for confirmation." at bounding box center [462, 309] width 595 height 47
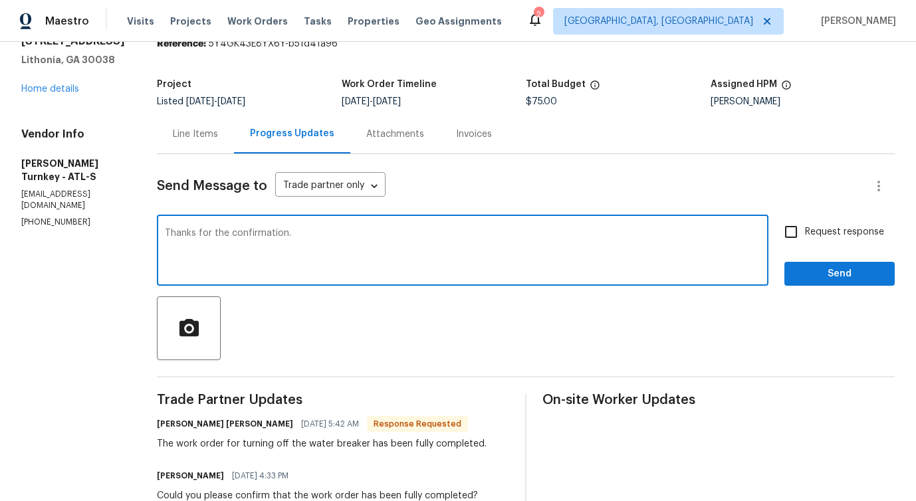
scroll to position [45, 0]
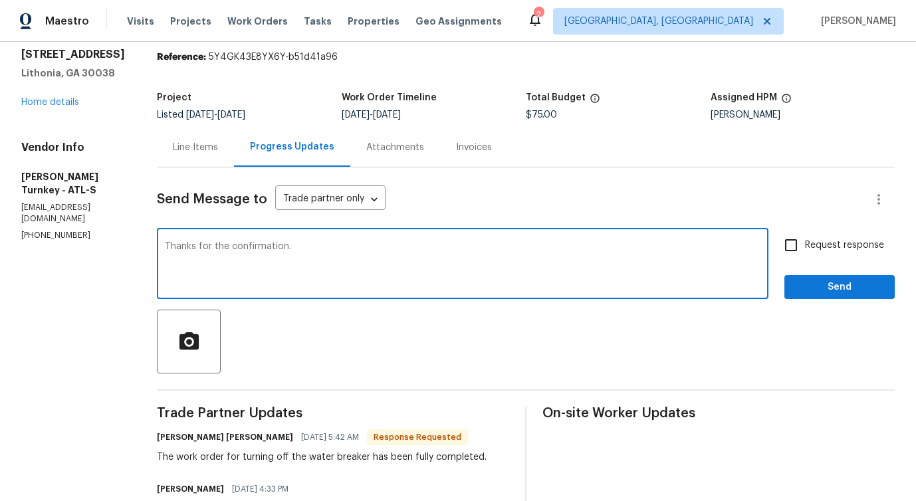
click at [308, 252] on textarea "Thanks for the confirmation." at bounding box center [462, 265] width 595 height 47
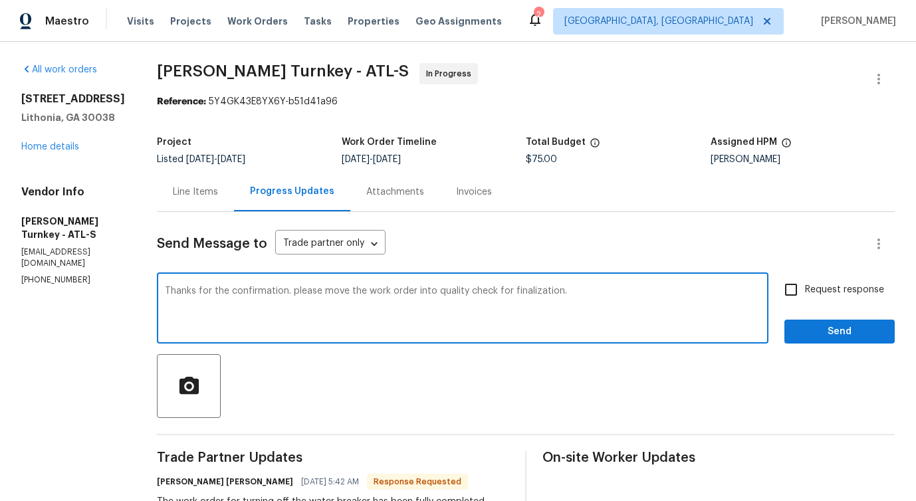
drag, startPoint x: 281, startPoint y: 298, endPoint x: 555, endPoint y: 293, distance: 273.8
click at [555, 293] on textarea "Thanks for the confirmation. please move the work order into quality check for …" at bounding box center [462, 309] width 595 height 47
type textarea "Thanks for the confirmation. please move the work order into quality check for …"
click at [808, 288] on span "Request response" at bounding box center [844, 290] width 79 height 14
click at [805, 288] on input "Request response" at bounding box center [791, 290] width 28 height 28
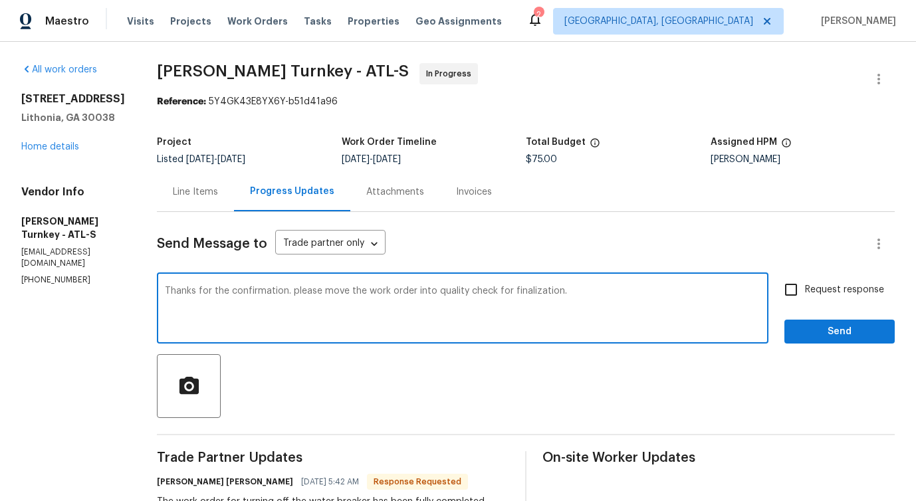
checkbox input "true"
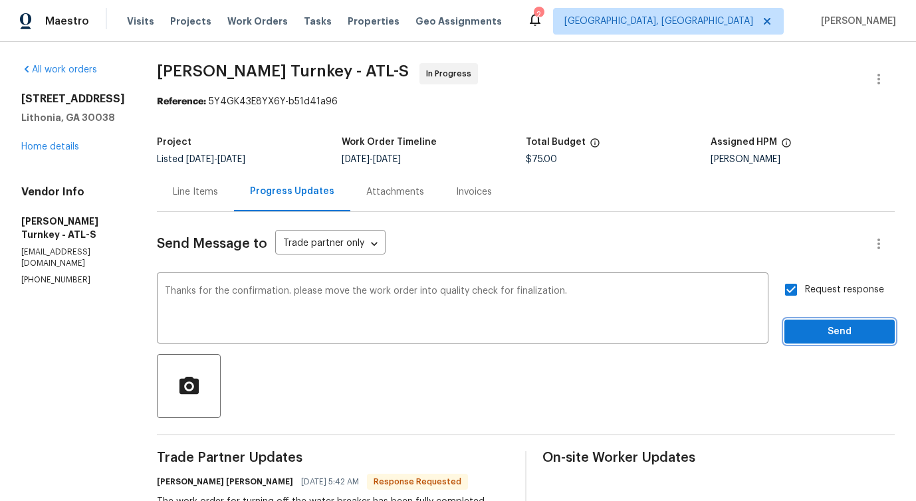
click at [817, 334] on span "Send" at bounding box center [839, 332] width 89 height 17
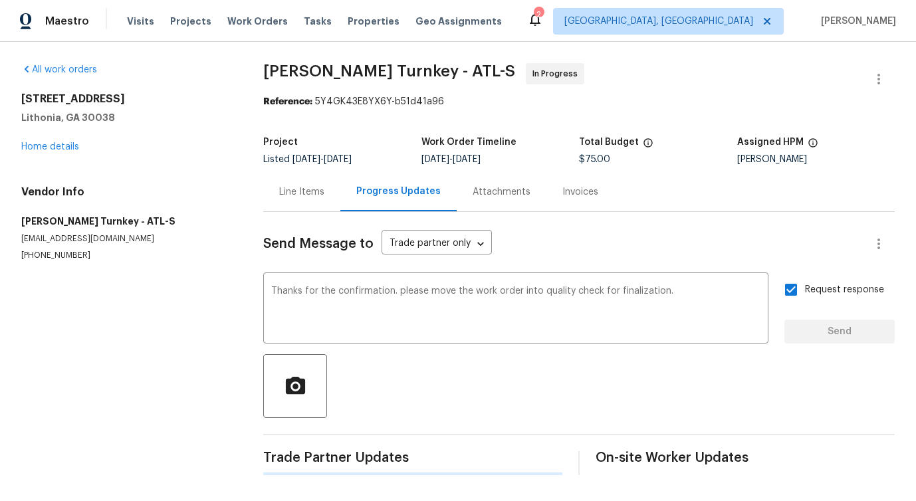
click at [710, 3] on div "Maestro Visits Projects Work Orders Tasks Properties Geo Assignments 2 Detroit,…" at bounding box center [458, 21] width 916 height 42
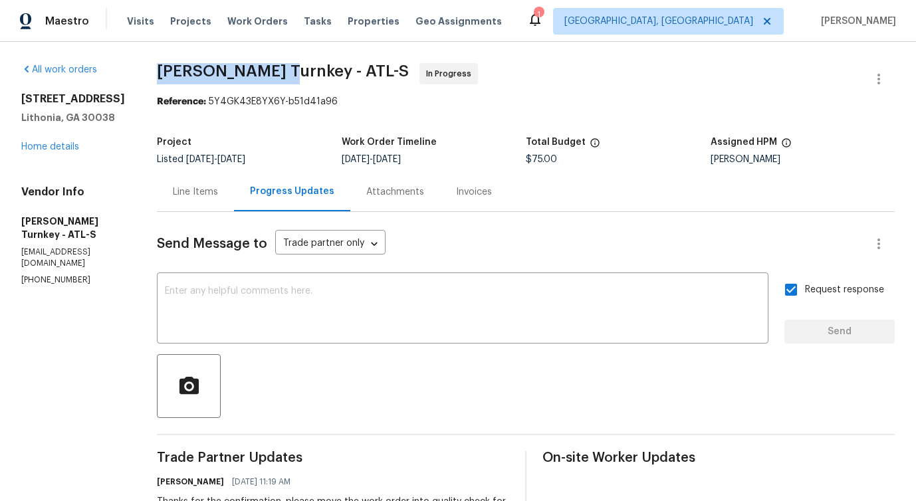
drag, startPoint x: 141, startPoint y: 68, endPoint x: 258, endPoint y: 72, distance: 117.7
copy span "Davis Turnkey -"
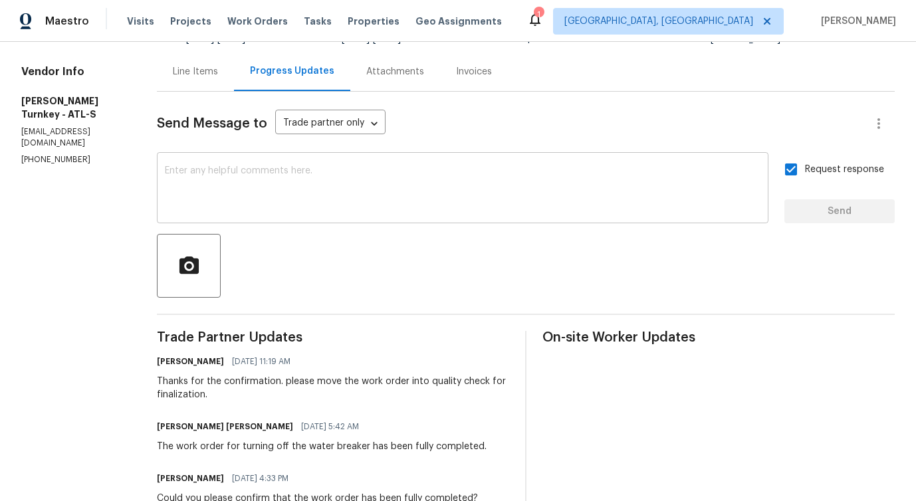
scroll to position [182, 0]
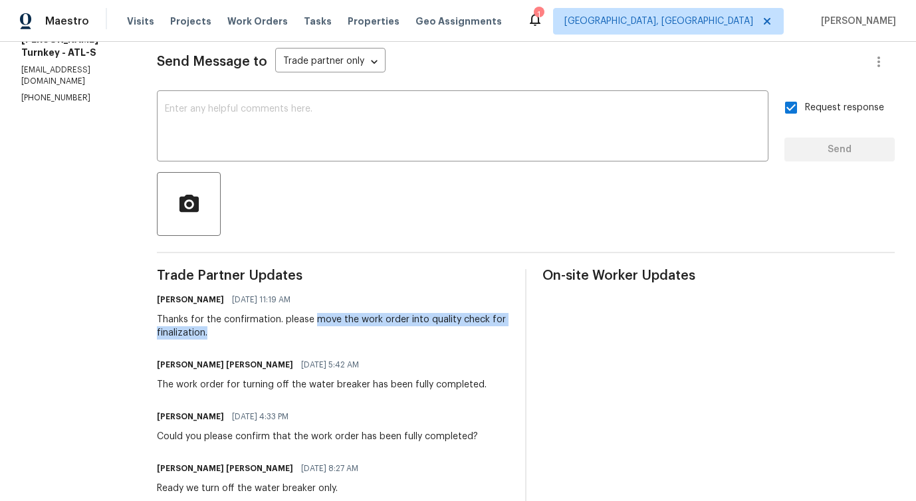
drag, startPoint x: 301, startPoint y: 320, endPoint x: 326, endPoint y: 330, distance: 26.8
click at [326, 330] on div "Thanks for the confirmation. please move the work order into quality check for …" at bounding box center [333, 326] width 352 height 27
copy div "move the work order into quality check for finalization."
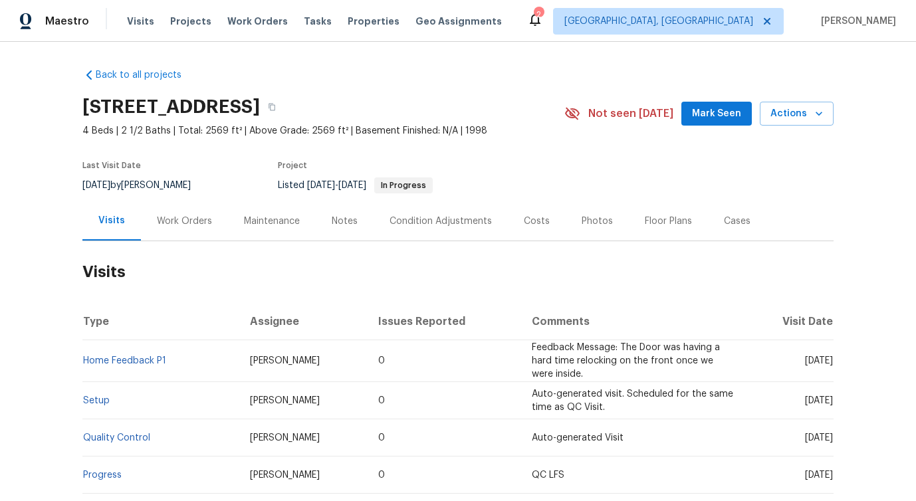
click at [185, 223] on div "Work Orders" at bounding box center [184, 221] width 55 height 13
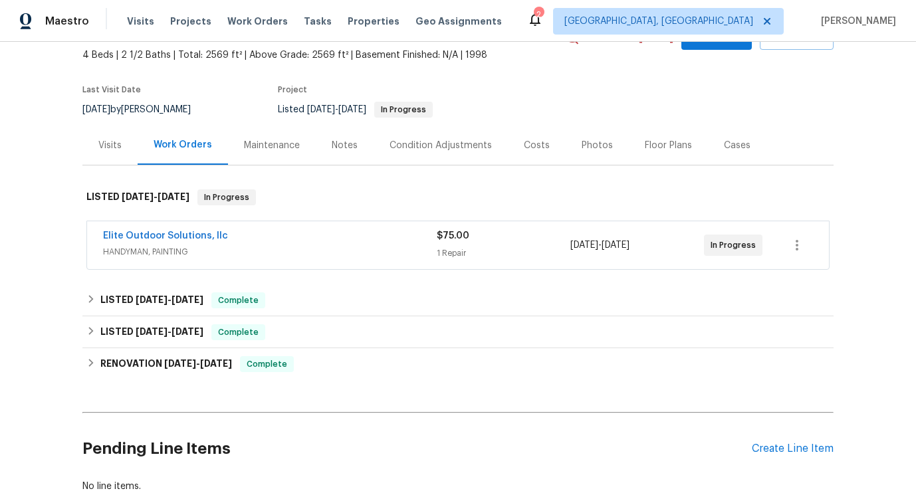
scroll to position [117, 0]
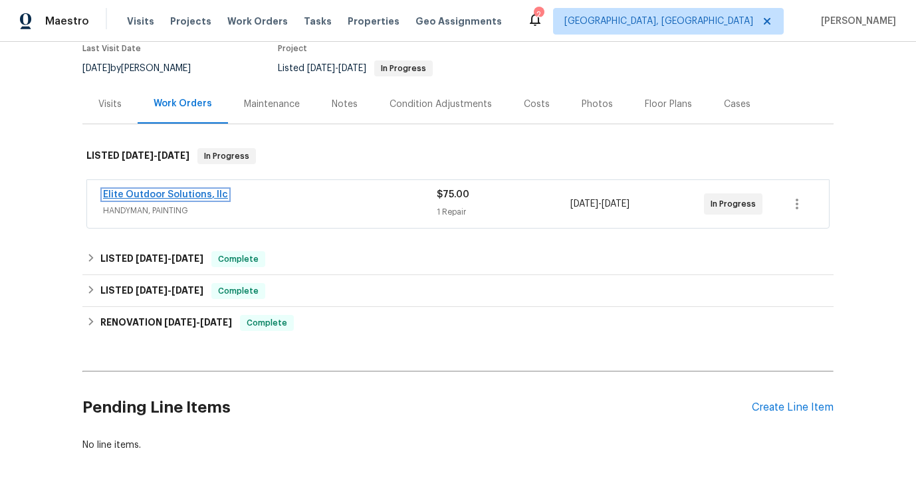
click at [179, 194] on link "Elite Outdoor Solutions, llc" at bounding box center [165, 194] width 125 height 9
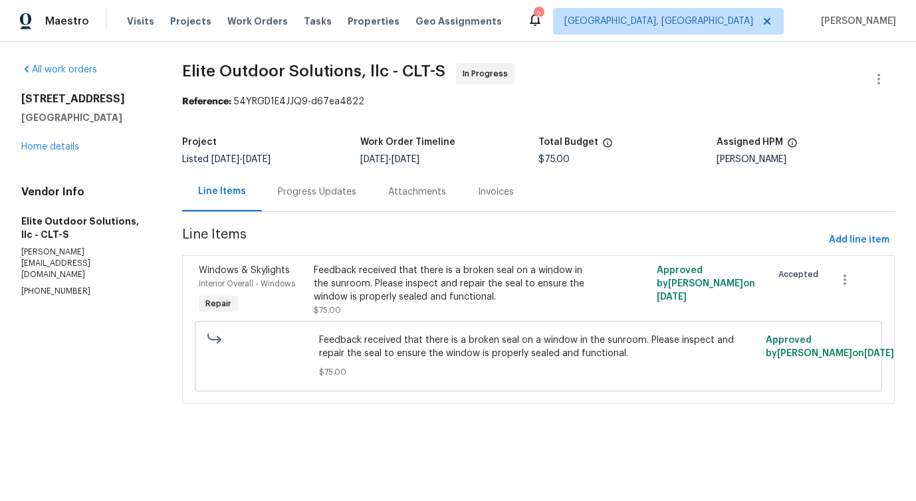
click at [329, 190] on div "Progress Updates" at bounding box center [317, 191] width 78 height 13
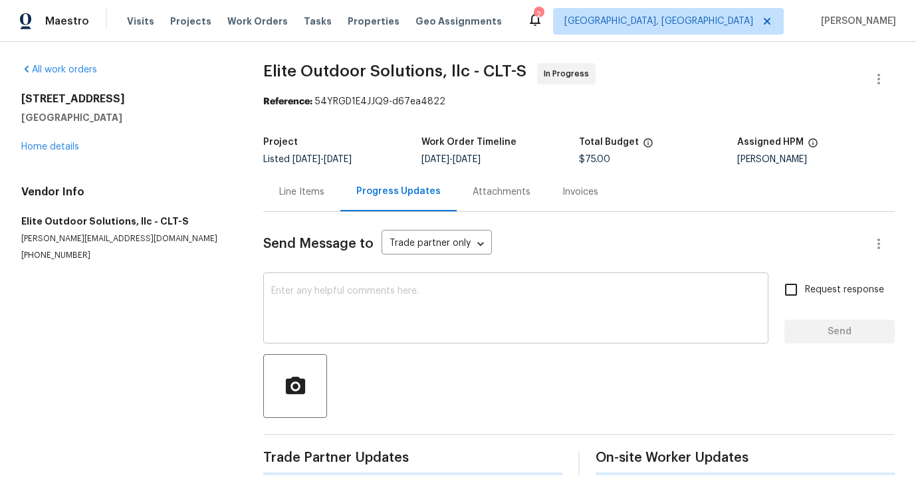
click at [346, 328] on textarea at bounding box center [515, 309] width 489 height 47
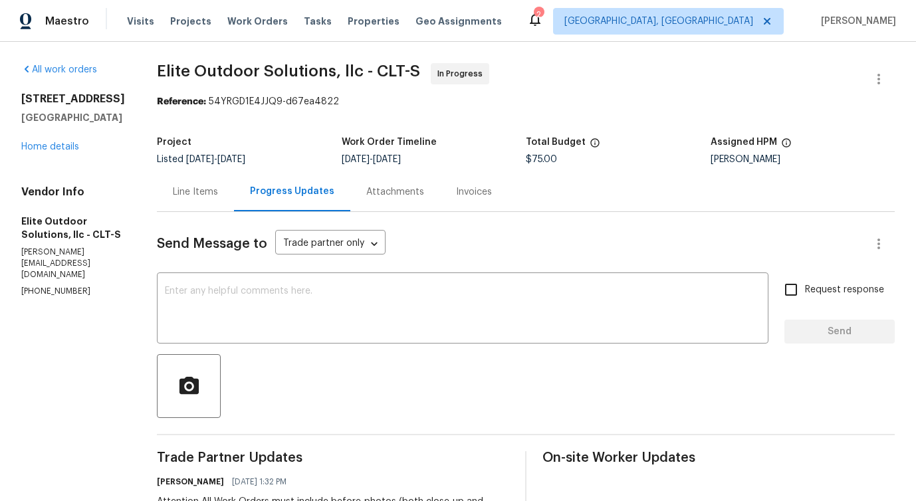
click at [193, 207] on div "Line Items" at bounding box center [195, 191] width 77 height 39
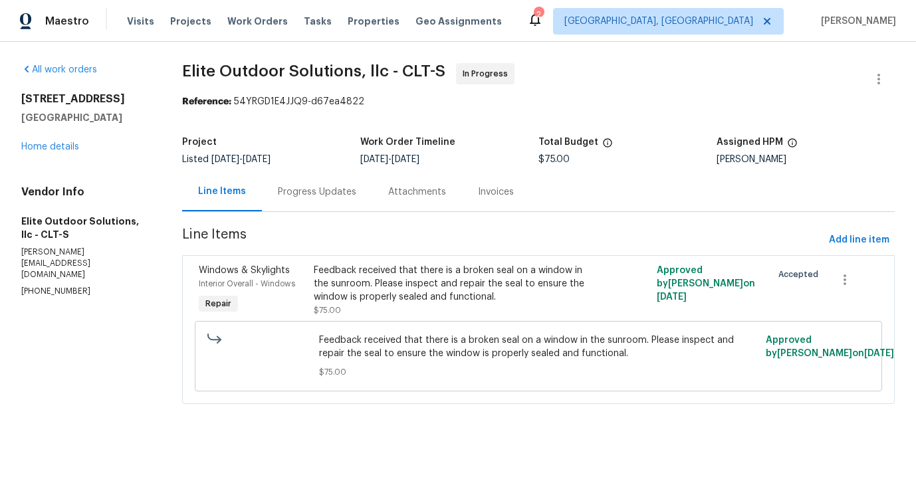
click at [322, 184] on div "Progress Updates" at bounding box center [317, 191] width 110 height 39
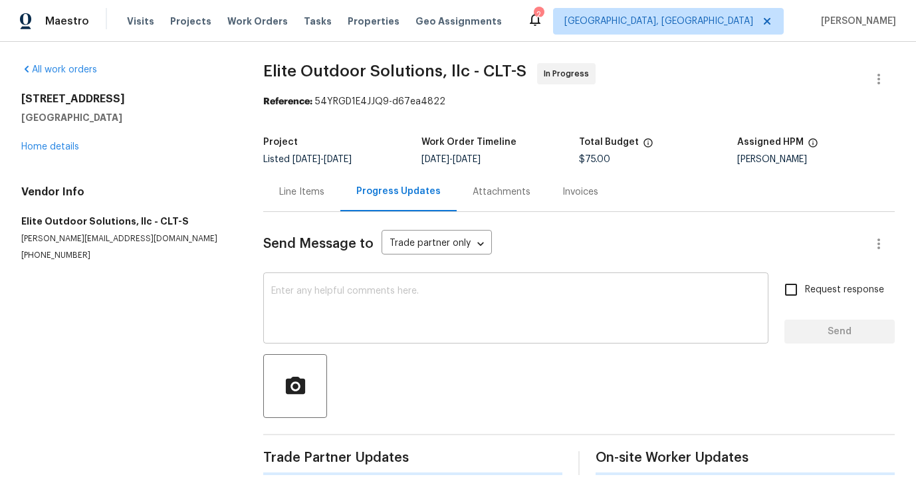
click at [339, 319] on textarea at bounding box center [515, 309] width 489 height 47
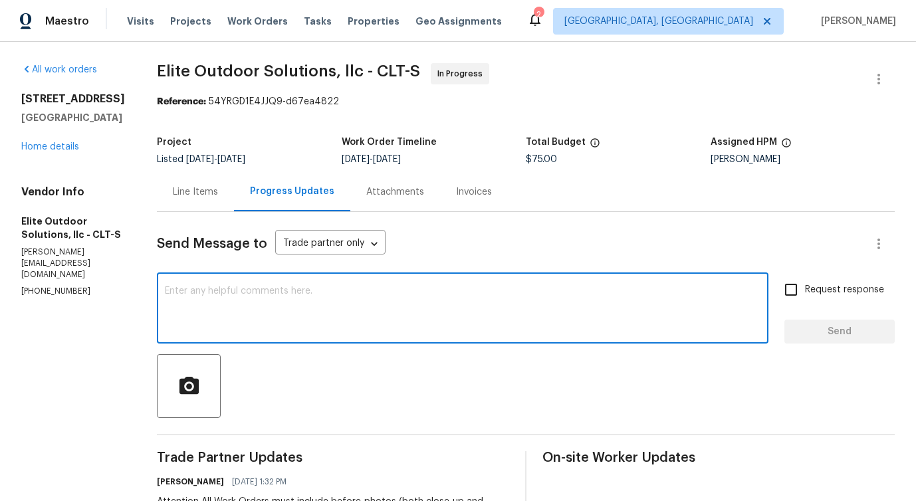
click at [338, 309] on textarea at bounding box center [462, 309] width 595 height 47
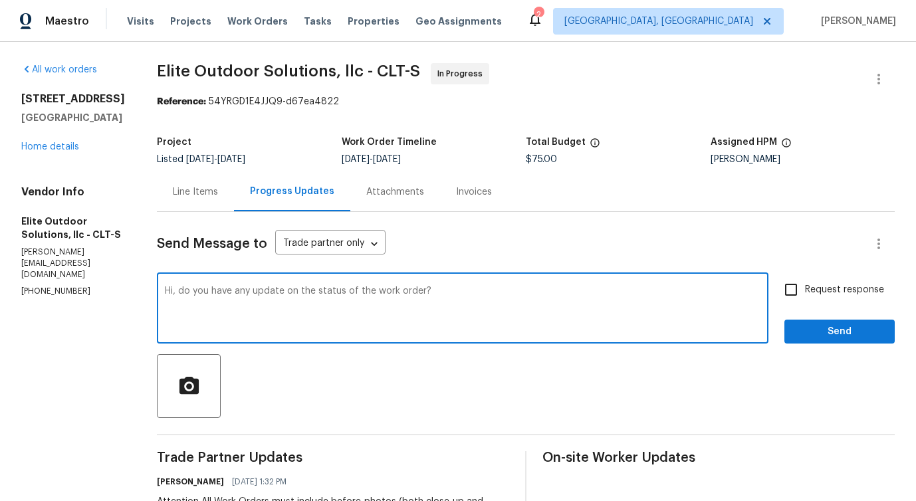
drag, startPoint x: 201, startPoint y: 290, endPoint x: 581, endPoint y: 292, distance: 379.4
click at [583, 292] on textarea "Hi, do you have any update on the status of the work order?" at bounding box center [462, 309] width 595 height 47
type textarea "Hi, do you have any update on the status of the work order?"
click at [808, 302] on label "Request response" at bounding box center [830, 290] width 107 height 28
click at [805, 302] on input "Request response" at bounding box center [791, 290] width 28 height 28
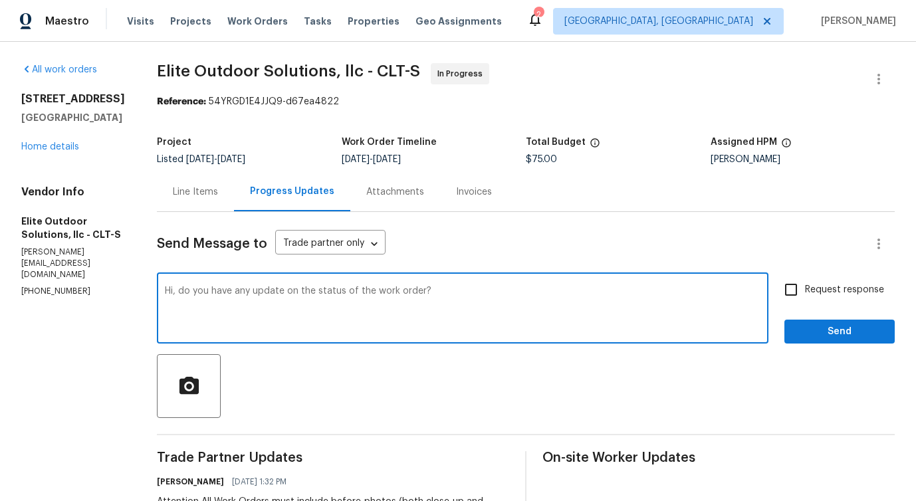
checkbox input "true"
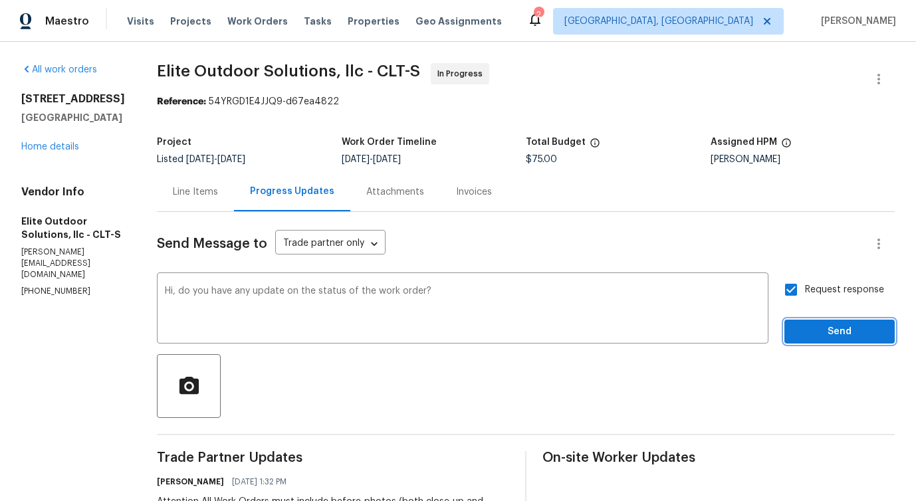
click at [817, 332] on span "Send" at bounding box center [839, 332] width 89 height 17
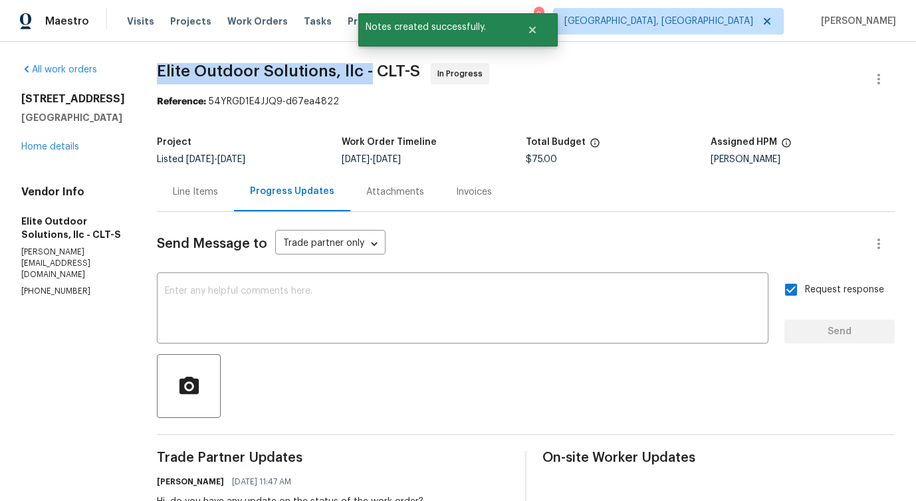
drag, startPoint x: 139, startPoint y: 65, endPoint x: 356, endPoint y: 66, distance: 217.3
click at [356, 66] on div "All work orders 2405 Falling Leaf Ct Rock Hill, SC 29732 Home details Vendor In…" at bounding box center [458, 399] width 916 height 714
copy span "Elite Outdoor Solutions, llc -"
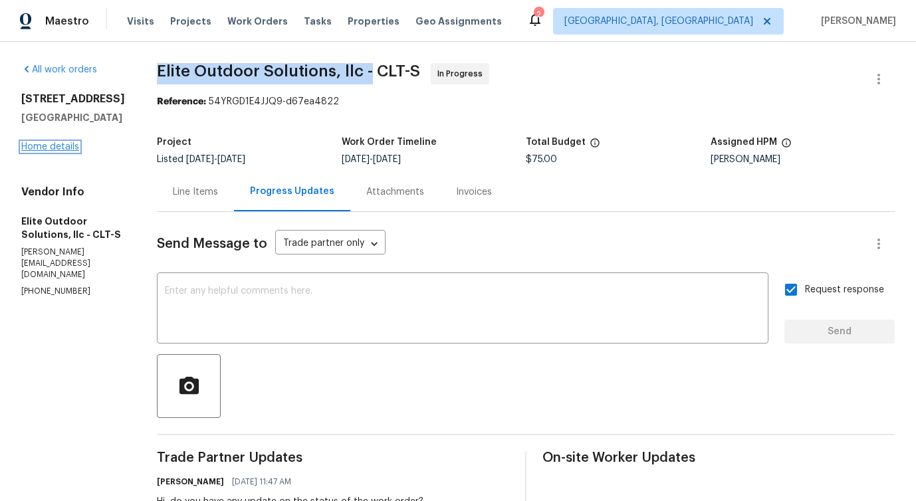
click at [60, 151] on link "Home details" at bounding box center [50, 146] width 58 height 9
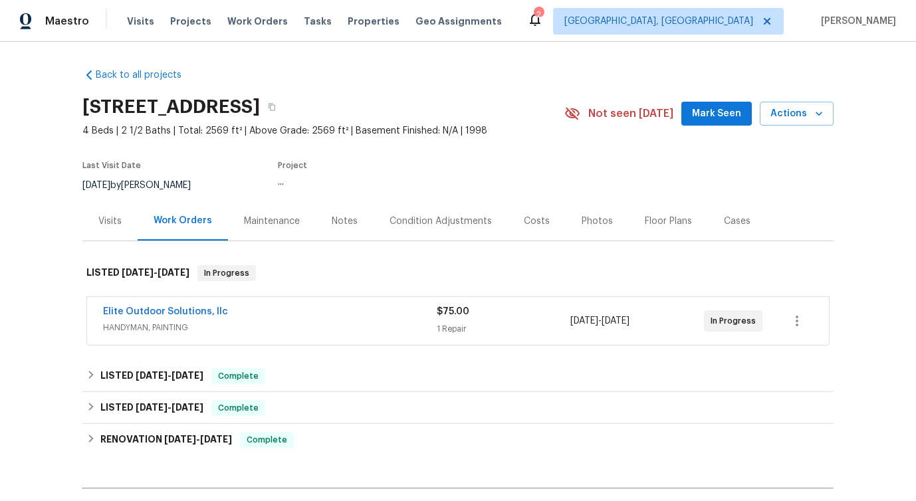
scroll to position [38, 0]
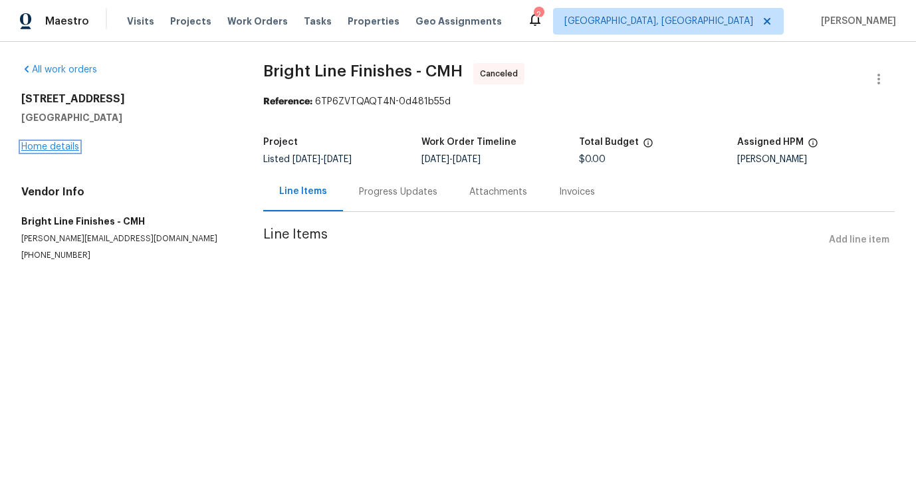
click at [42, 146] on link "Home details" at bounding box center [50, 146] width 58 height 9
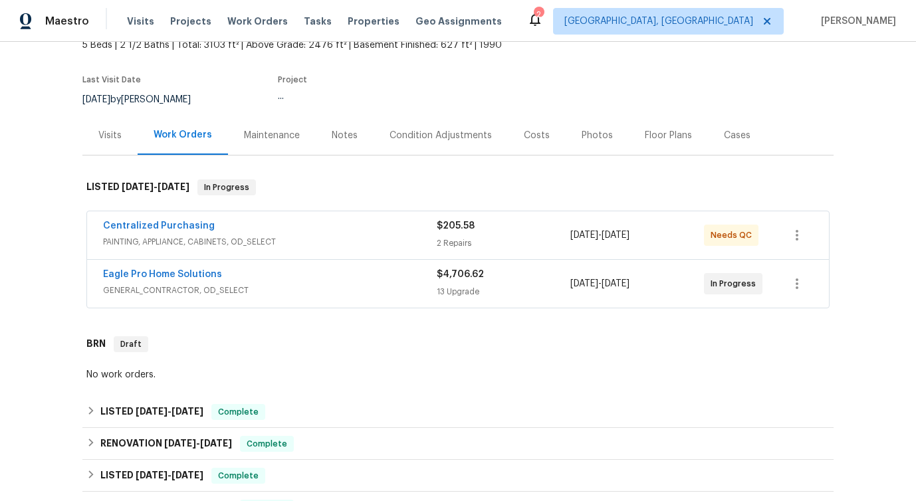
scroll to position [104, 0]
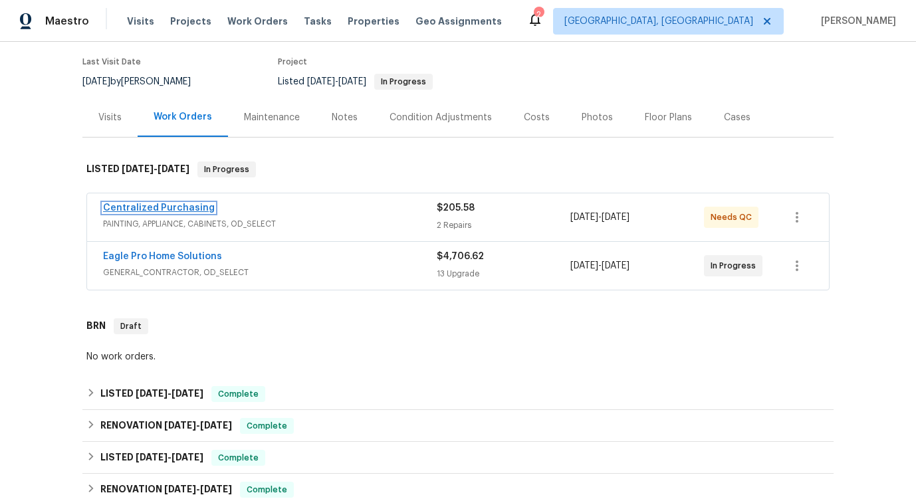
click at [140, 203] on link "Centralized Purchasing" at bounding box center [159, 207] width 112 height 9
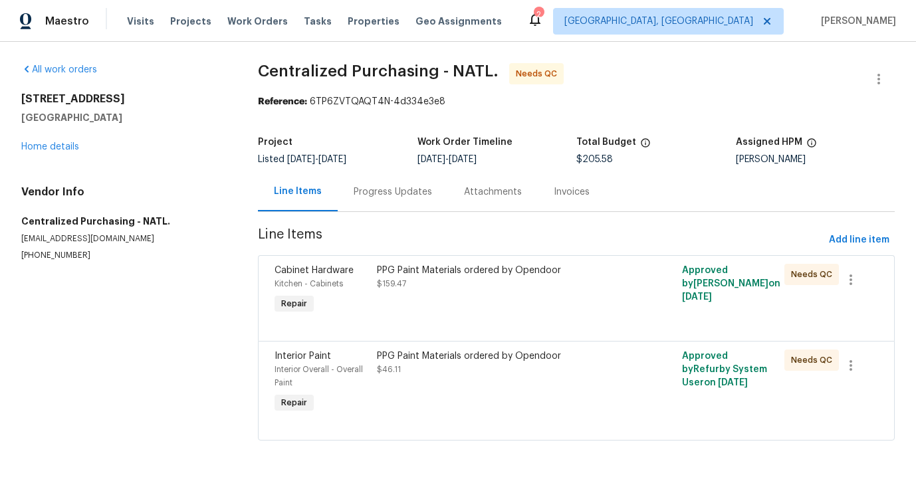
click at [372, 202] on div "Progress Updates" at bounding box center [393, 191] width 110 height 39
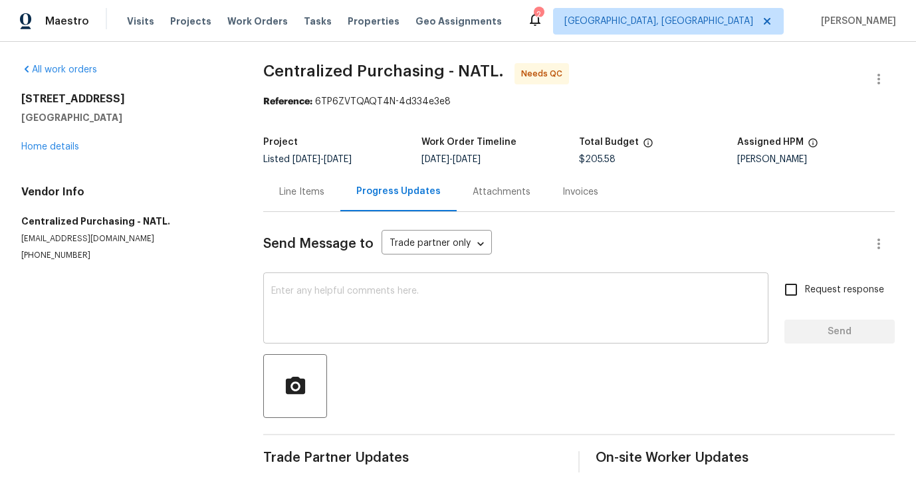
click at [389, 337] on div "x ​" at bounding box center [515, 310] width 505 height 68
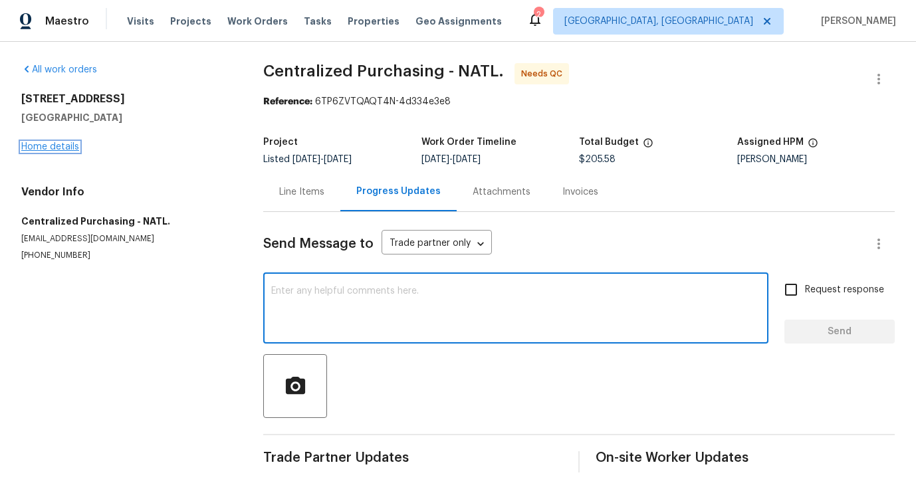
click at [60, 147] on link "Home details" at bounding box center [50, 146] width 58 height 9
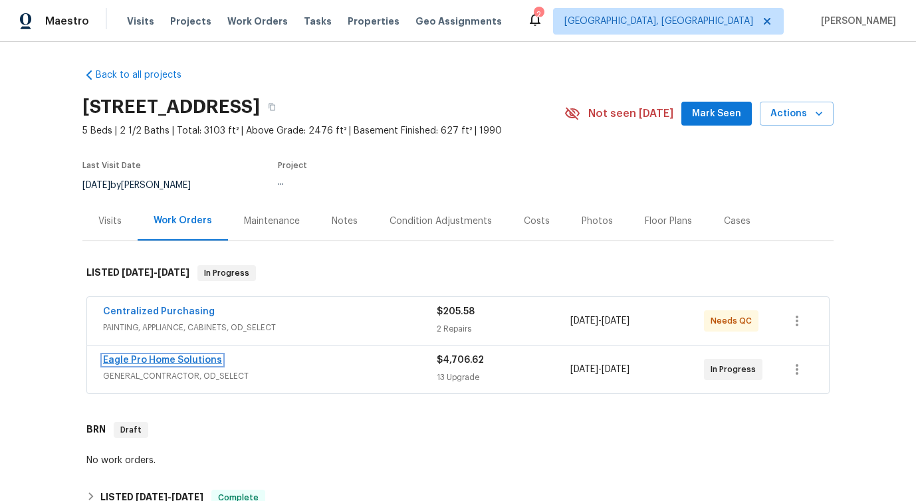
click at [155, 361] on link "Eagle Pro Home Solutions" at bounding box center [162, 359] width 119 height 9
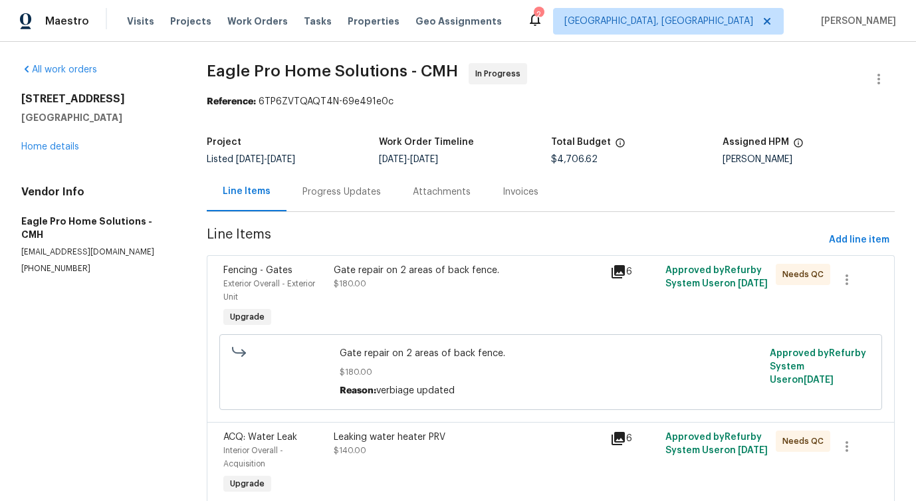
click at [338, 201] on div "Progress Updates" at bounding box center [341, 191] width 110 height 39
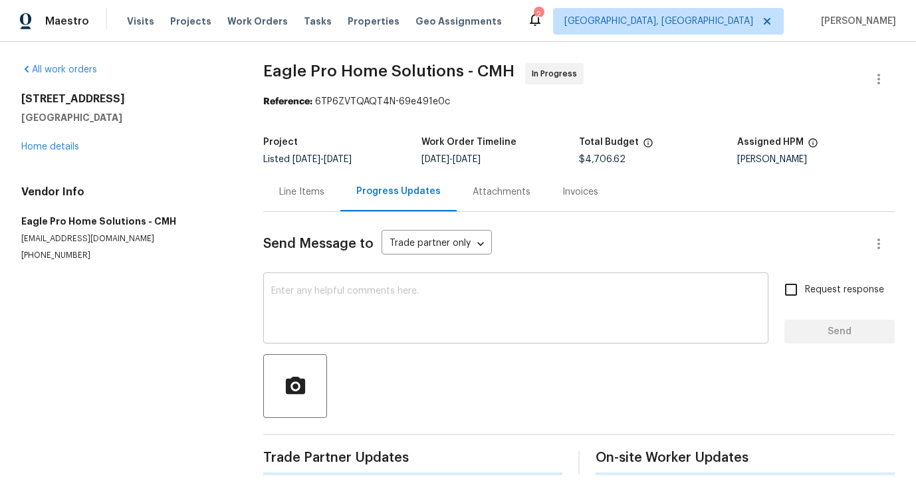
click at [365, 318] on textarea at bounding box center [515, 309] width 489 height 47
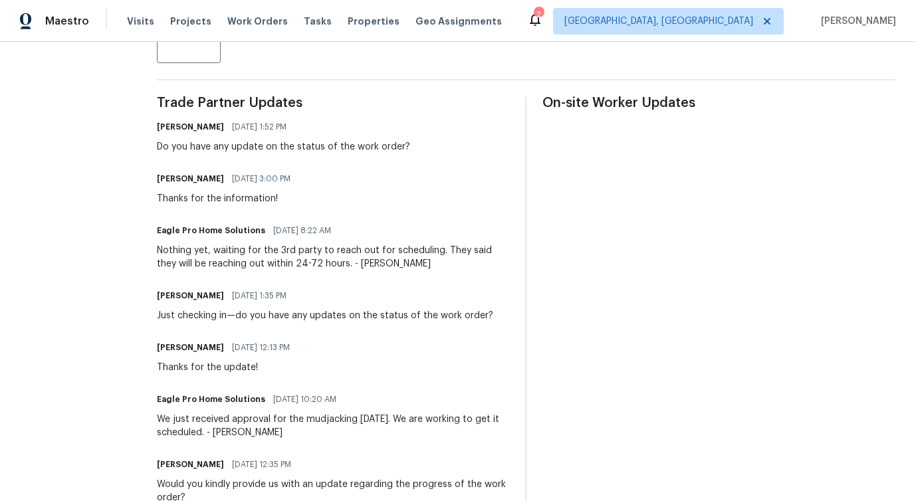
scroll to position [351, 0]
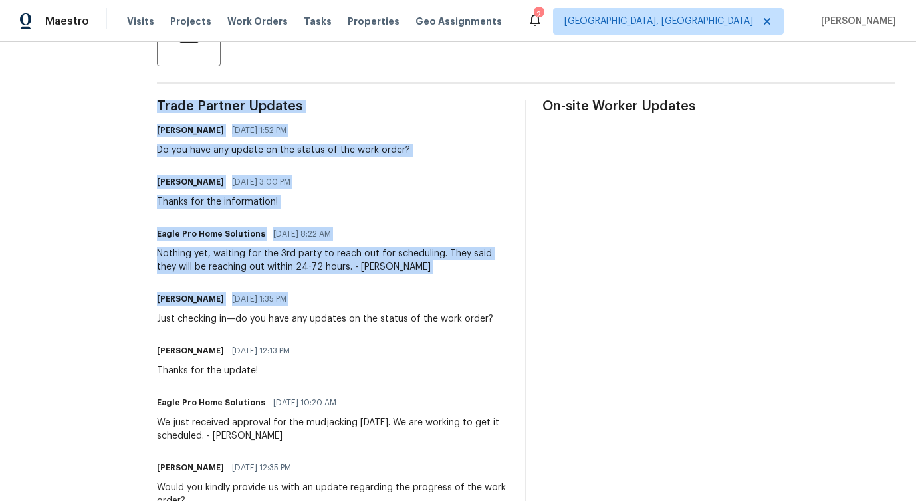
drag, startPoint x: 185, startPoint y: 320, endPoint x: 542, endPoint y: 326, distance: 356.2
click at [437, 292] on div "[PERSON_NAME] [DATE] 1:35 PM" at bounding box center [325, 299] width 336 height 19
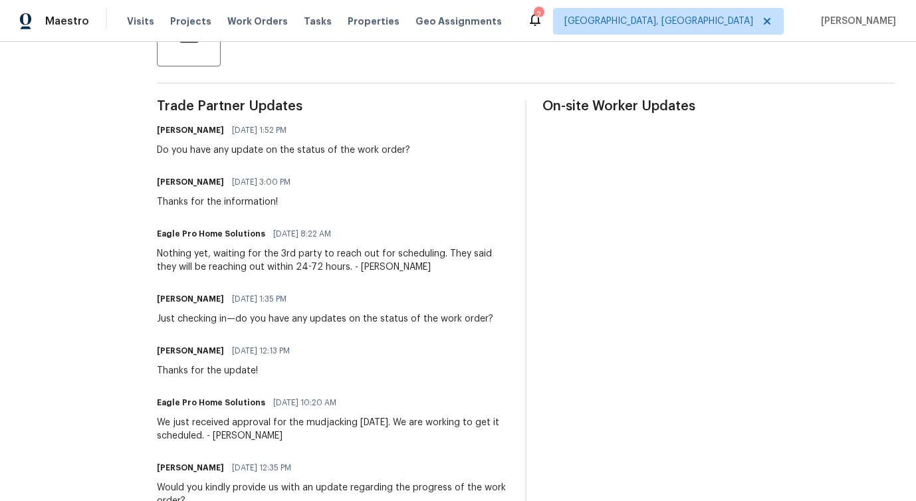
click at [432, 319] on div "Just checking in—do you have any updates on the status of the work order?" at bounding box center [325, 318] width 336 height 13
copy div "Just checking in—do you have any updates on the status of the work order?"
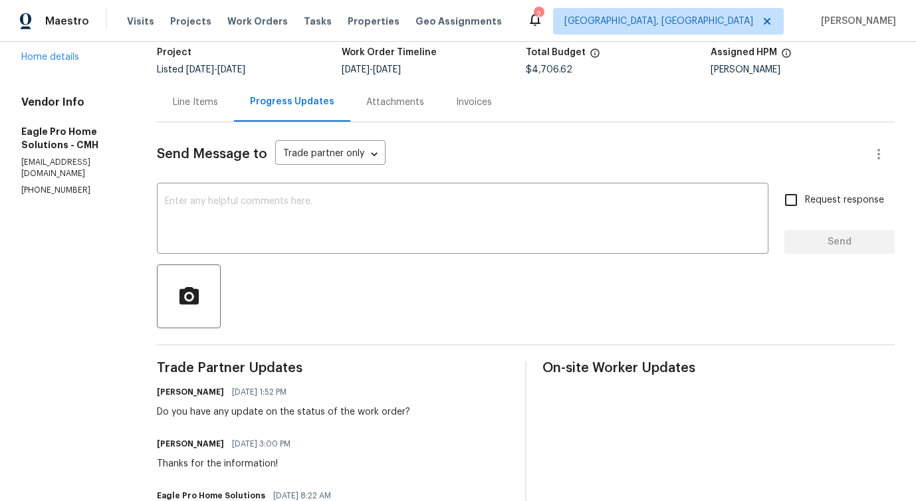
scroll to position [0, 0]
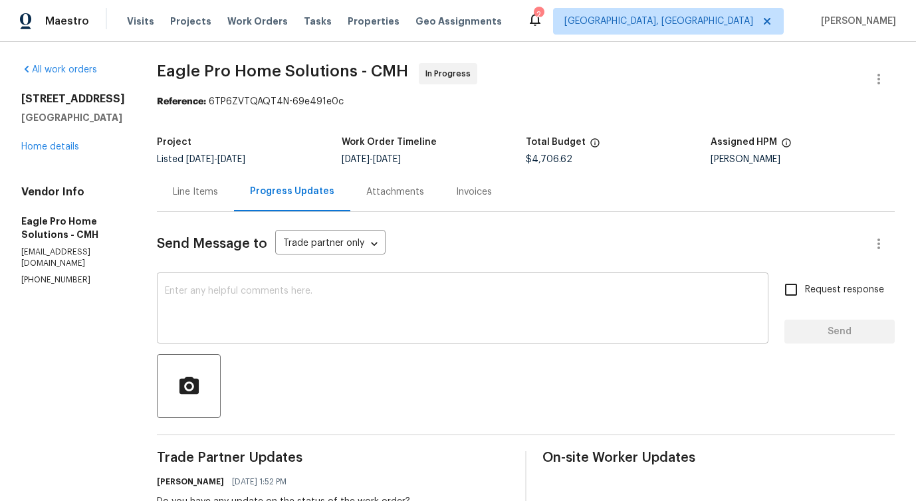
click at [379, 294] on textarea at bounding box center [462, 309] width 595 height 47
paste textarea "Just checking in—do you have any updates on the status of the work order?"
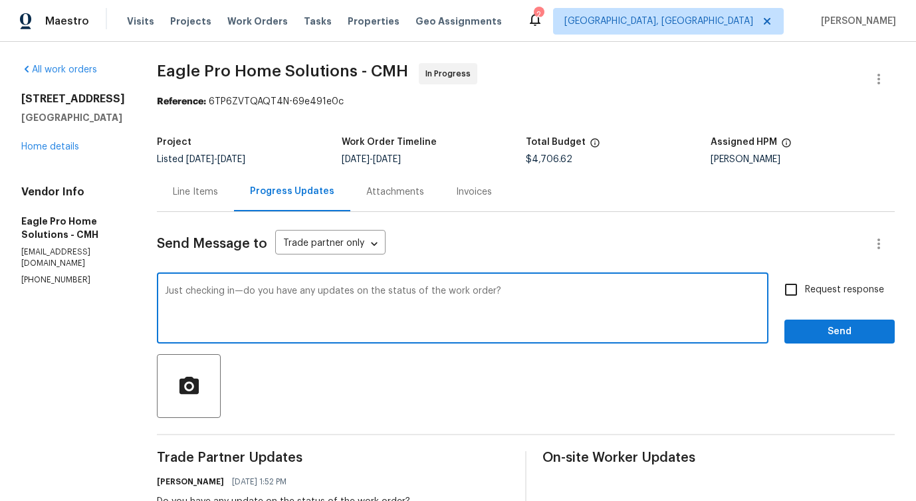
type textarea "Just checking in—do you have any updates on the status of the work order?"
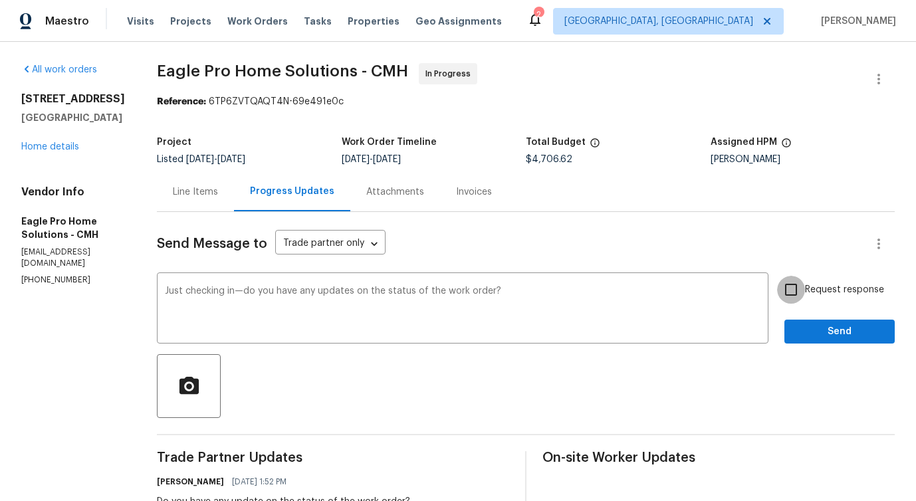
click at [795, 296] on input "Request response" at bounding box center [791, 290] width 28 height 28
checkbox input "true"
click at [805, 324] on span "Send" at bounding box center [839, 332] width 89 height 17
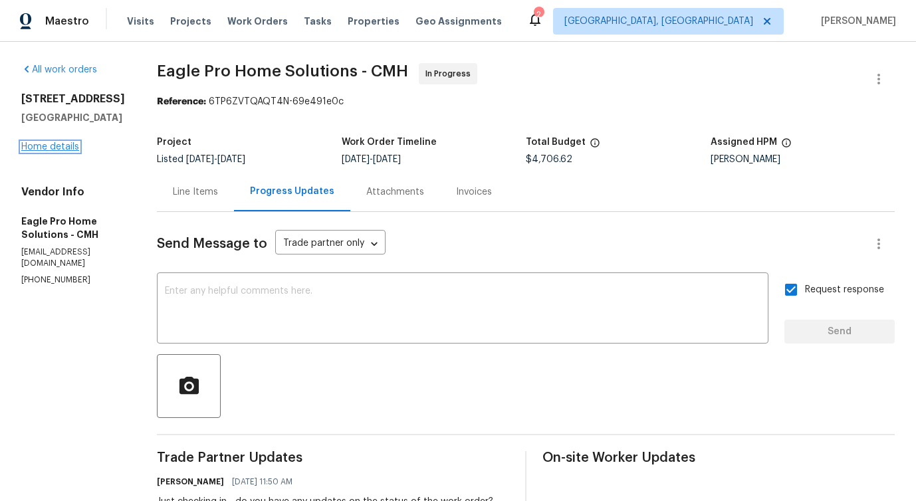
click at [56, 146] on link "Home details" at bounding box center [50, 146] width 58 height 9
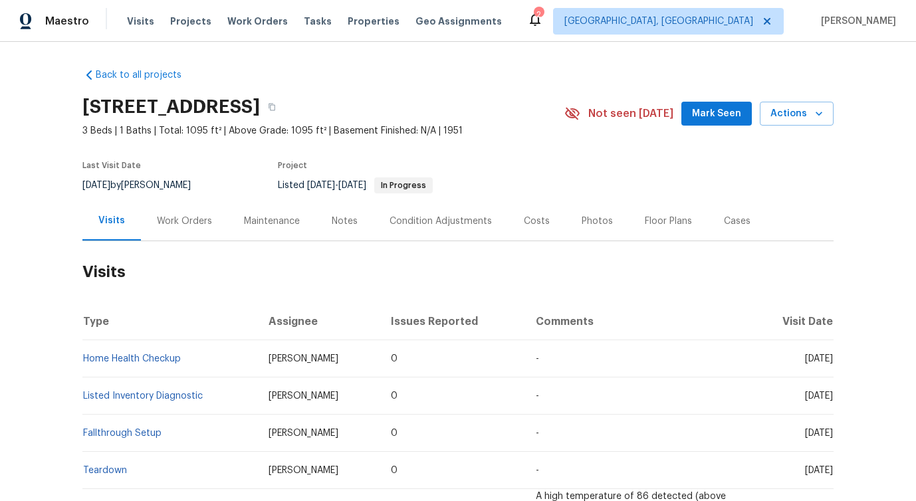
click at [209, 227] on div "Work Orders" at bounding box center [184, 220] width 87 height 39
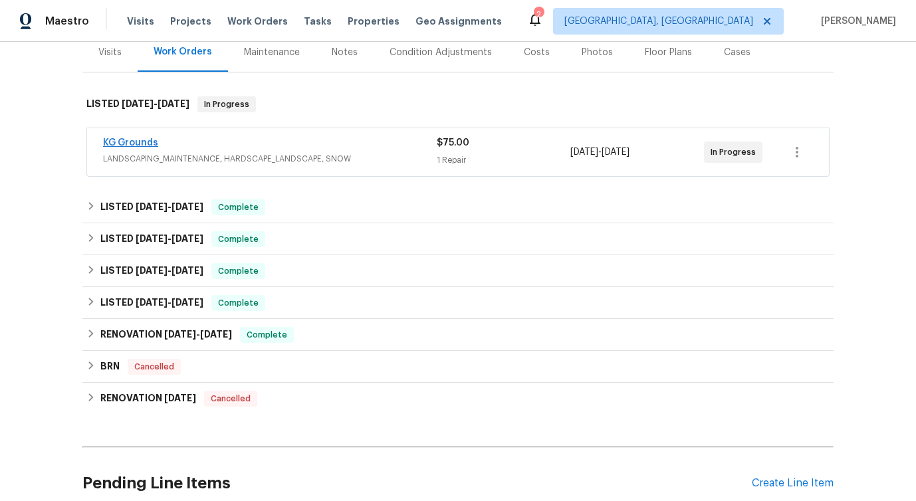
scroll to position [147, 0]
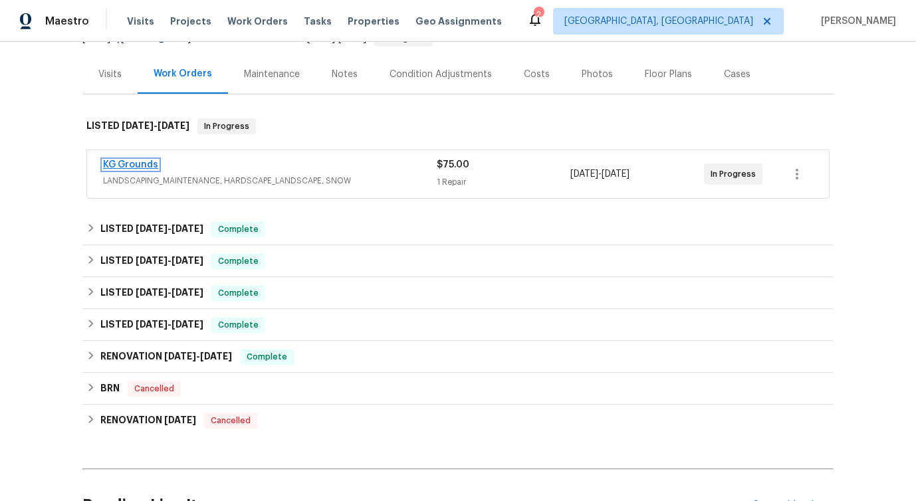
click at [132, 167] on link "KG Grounds" at bounding box center [130, 164] width 55 height 9
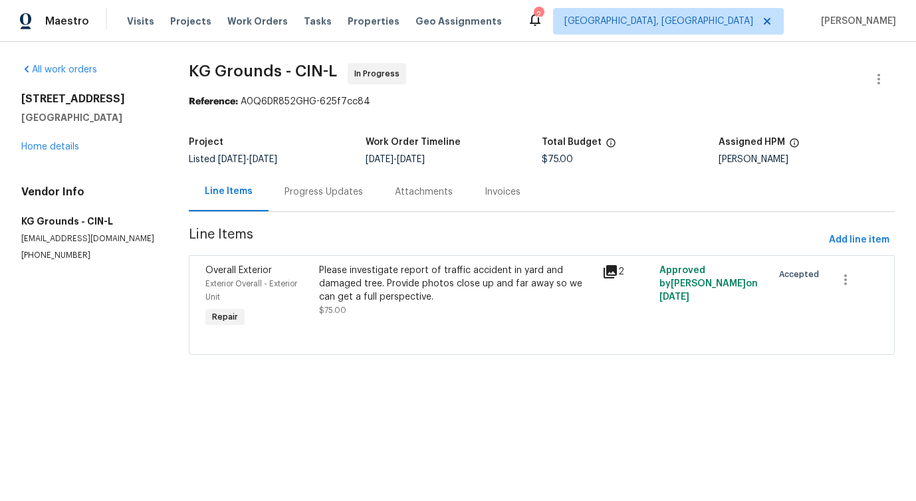
click at [312, 186] on div "Progress Updates" at bounding box center [323, 191] width 78 height 13
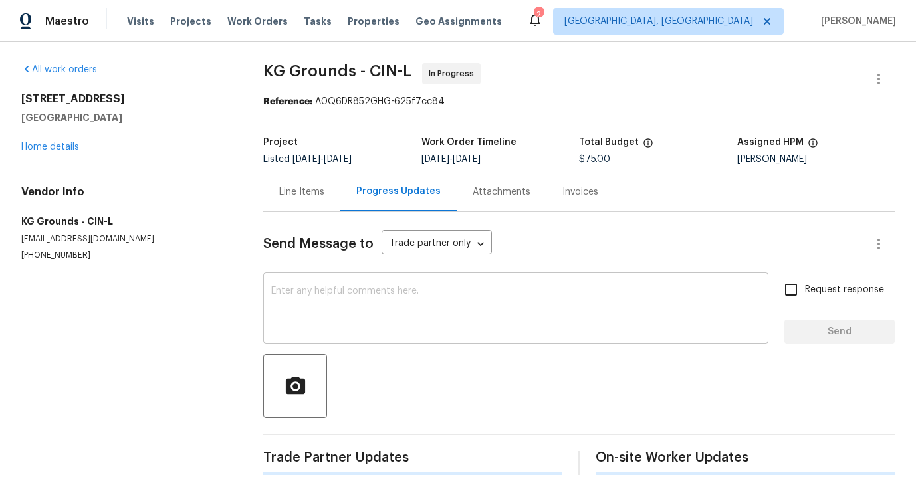
click at [332, 284] on div "x ​" at bounding box center [515, 310] width 505 height 68
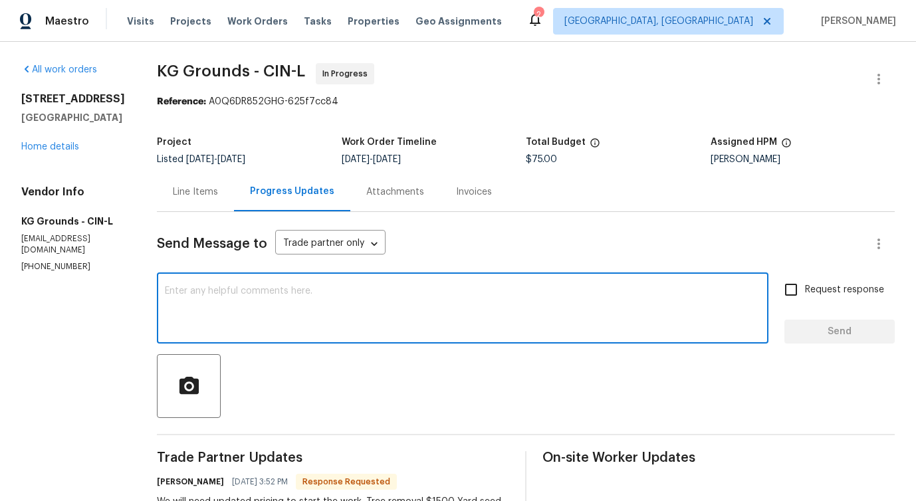
click at [201, 189] on div "Line Items" at bounding box center [195, 191] width 45 height 13
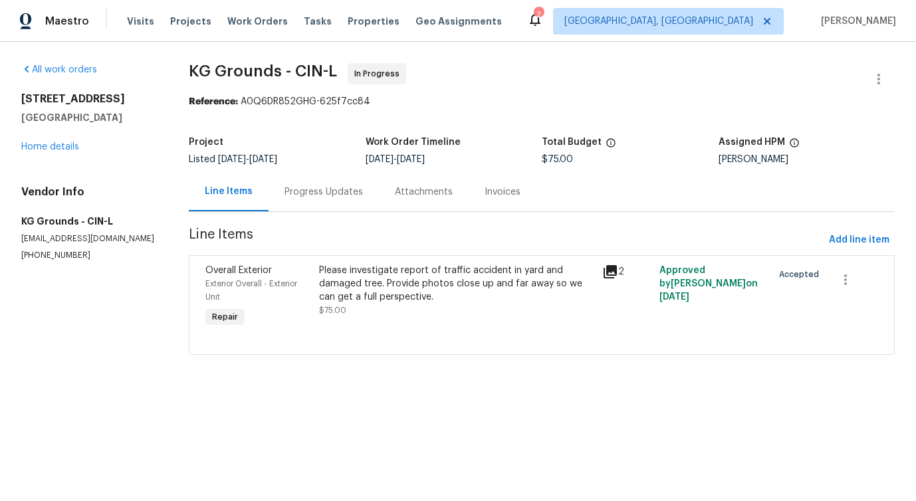
click at [334, 286] on div "Please investigate report of traffic accident in yard and damaged tree. Provide…" at bounding box center [457, 284] width 276 height 40
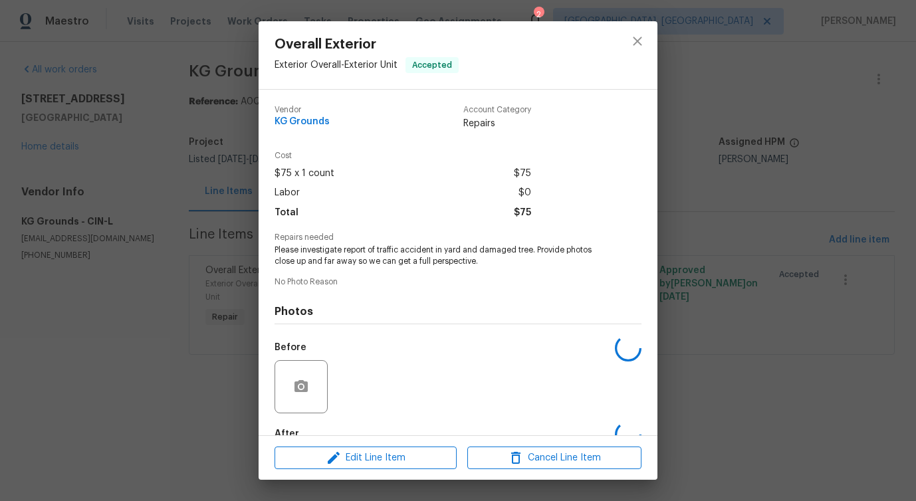
scroll to position [78, 0]
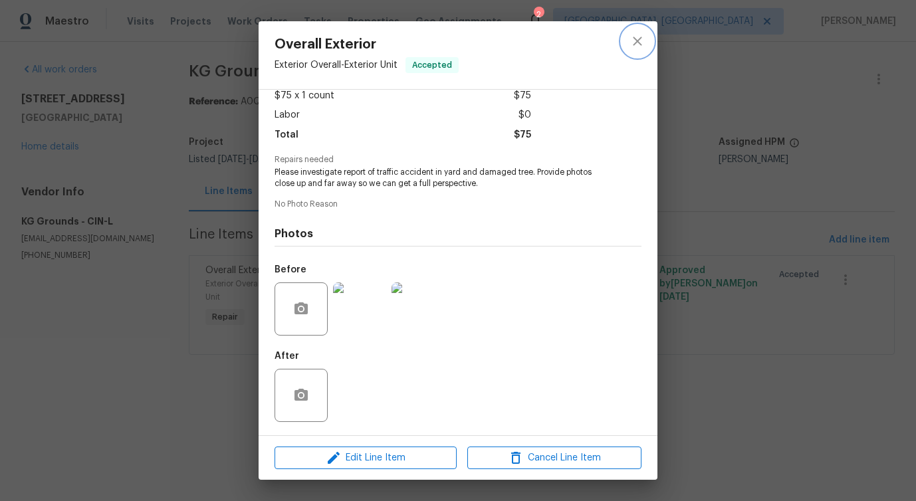
click at [636, 37] on icon "close" at bounding box center [637, 41] width 16 height 16
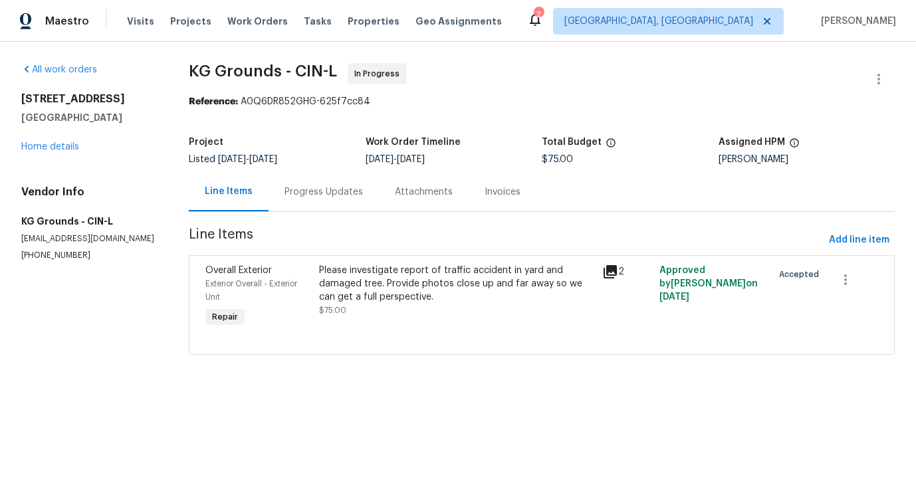
click at [350, 193] on div "Progress Updates" at bounding box center [323, 191] width 78 height 13
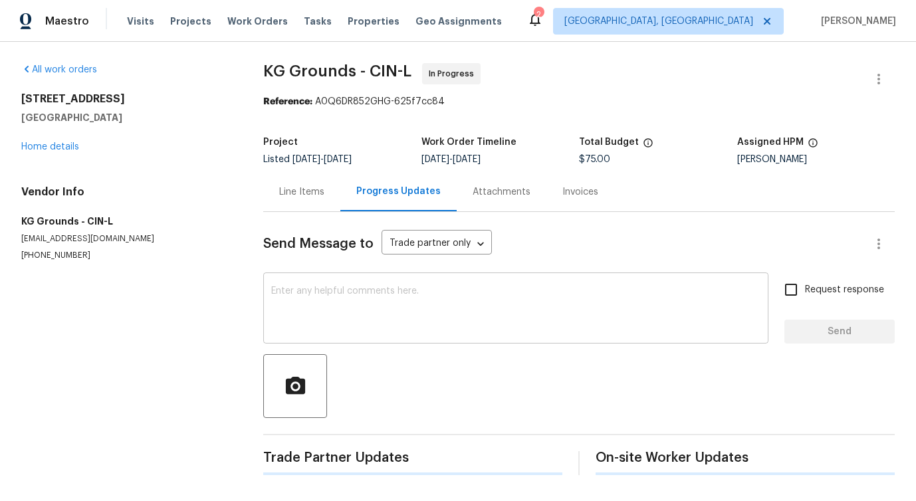
click at [375, 314] on textarea at bounding box center [515, 309] width 489 height 47
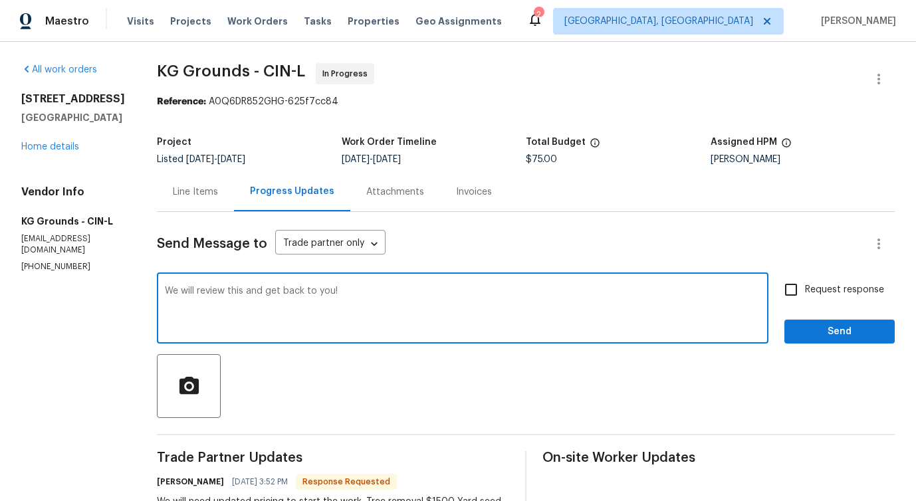
drag, startPoint x: 207, startPoint y: 293, endPoint x: 530, endPoint y: 286, distance: 323.0
click at [529, 286] on textarea "We will review this and get back to you!" at bounding box center [462, 309] width 595 height 47
type textarea "We will review this and get back to you!"
click at [811, 333] on span "Send" at bounding box center [839, 332] width 89 height 17
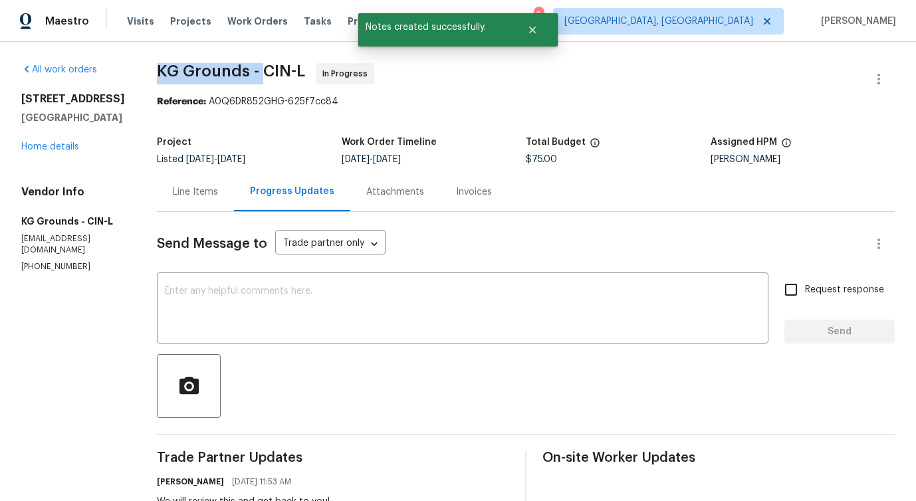
drag, startPoint x: 163, startPoint y: 69, endPoint x: 271, endPoint y: 69, distance: 107.6
click at [271, 69] on span "KG Grounds - CIN-L" at bounding box center [231, 71] width 148 height 16
copy span "KG Grounds -"
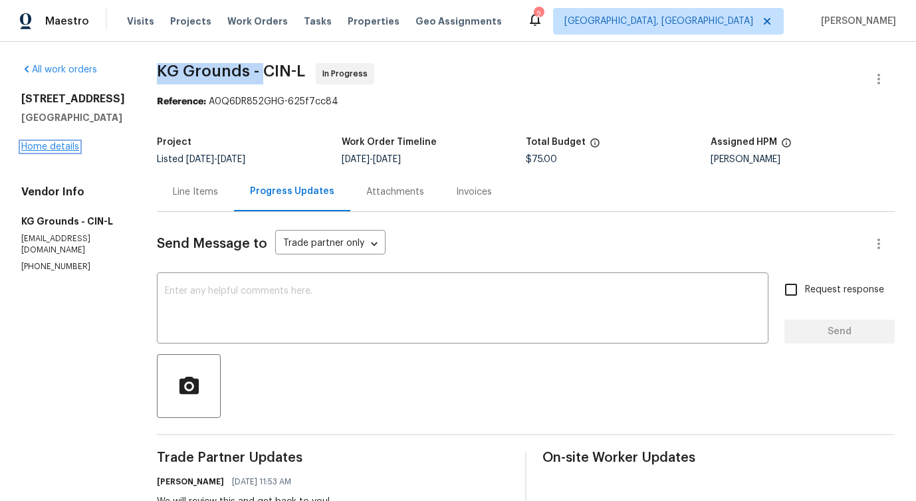
click at [49, 151] on link "Home details" at bounding box center [50, 146] width 58 height 9
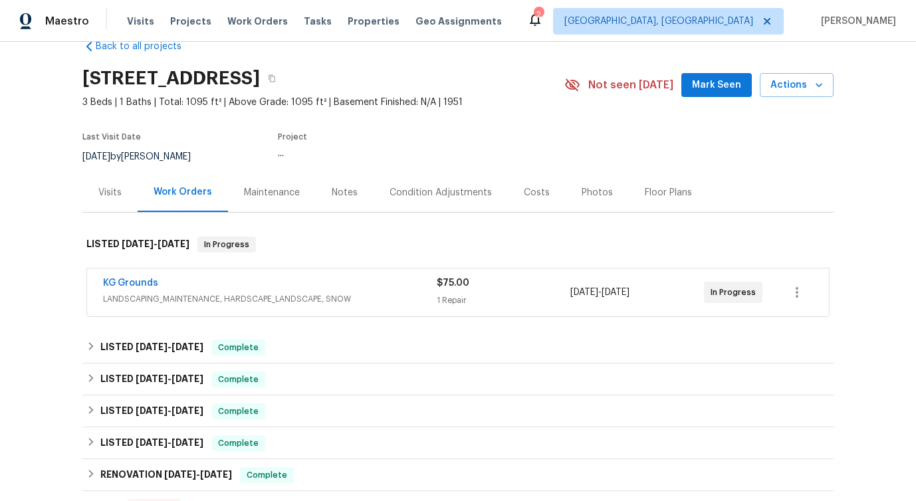
scroll to position [31, 0]
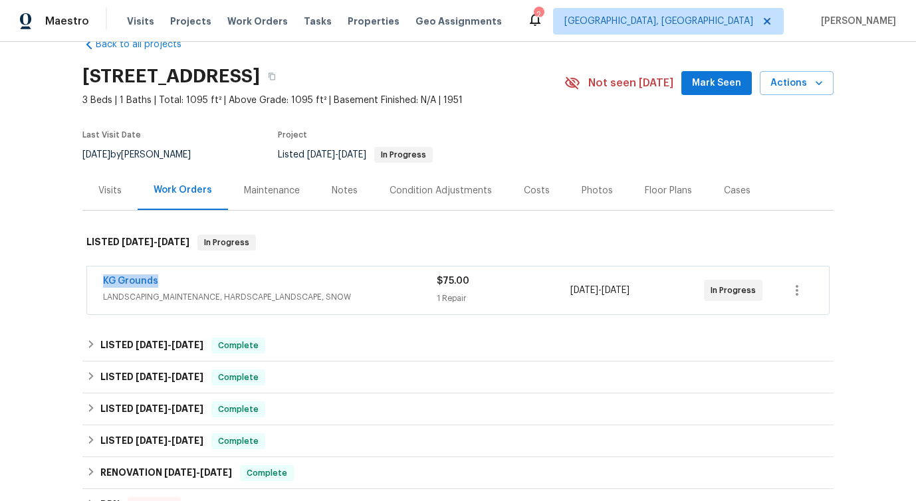
drag, startPoint x: 96, startPoint y: 284, endPoint x: 216, endPoint y: 279, distance: 120.4
click at [216, 279] on div "KG Grounds LANDSCAPING_MAINTENANCE, HARDSCAPE_LANDSCAPE, SNOW $75.00 1 Repair 9…" at bounding box center [458, 290] width 742 height 48
copy link "KG Grounds"
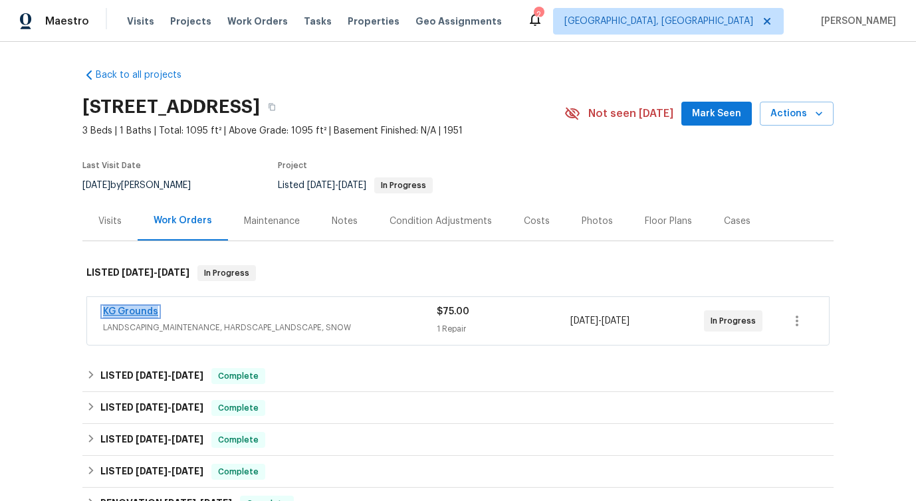
click at [150, 314] on link "KG Grounds" at bounding box center [130, 311] width 55 height 9
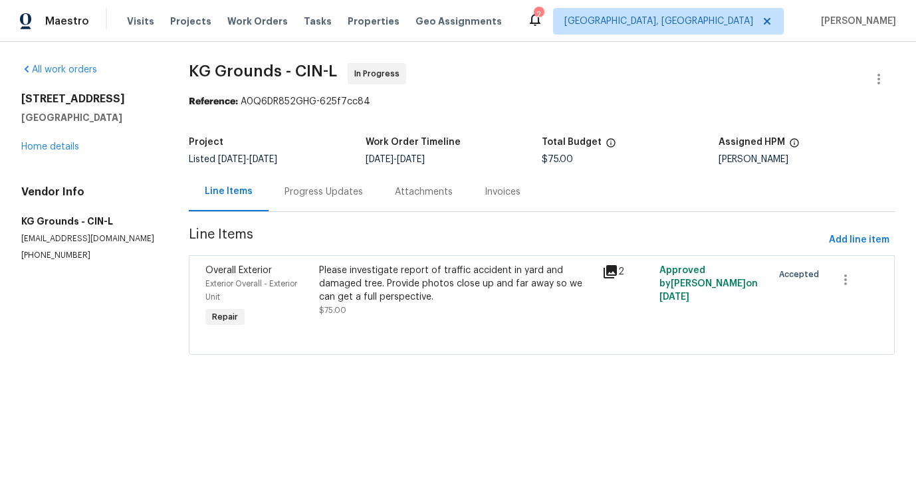
click at [314, 195] on div "Progress Updates" at bounding box center [323, 191] width 78 height 13
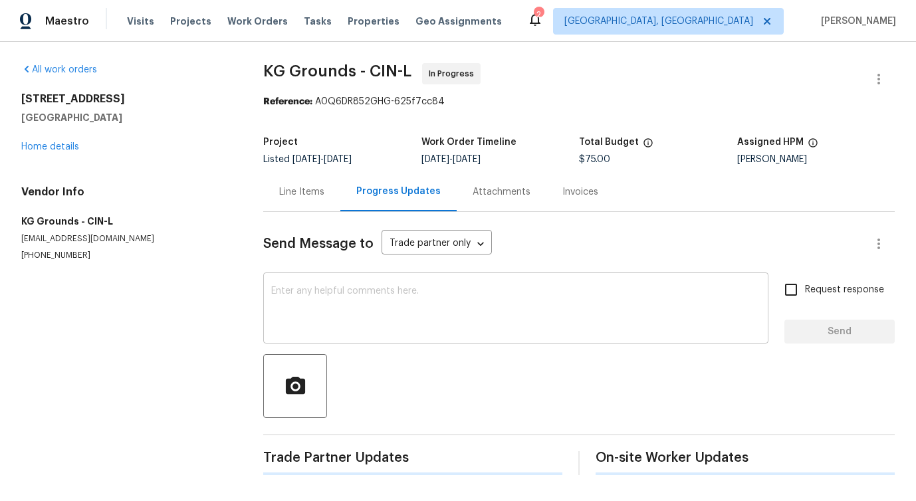
click at [318, 293] on textarea at bounding box center [515, 309] width 489 height 47
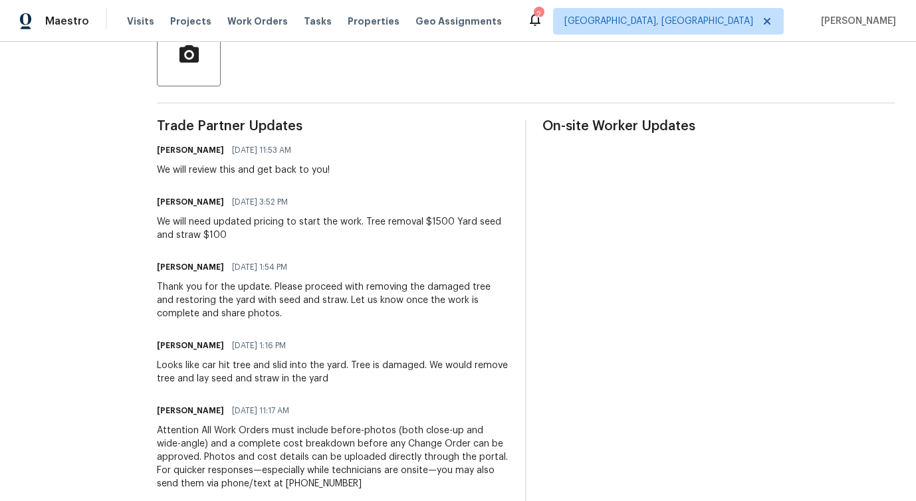
scroll to position [391, 0]
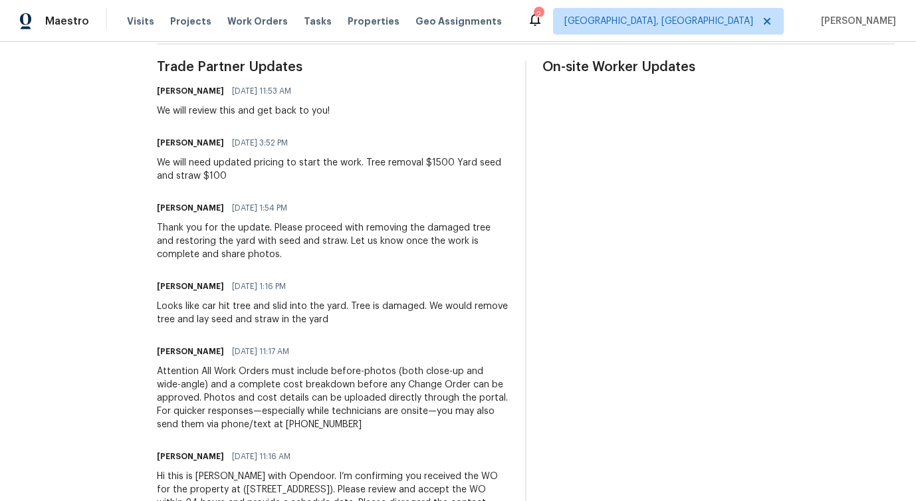
click at [272, 314] on div "Looks like car hit tree and slid into the yard. Tree is damaged. We would remov…" at bounding box center [333, 313] width 352 height 27
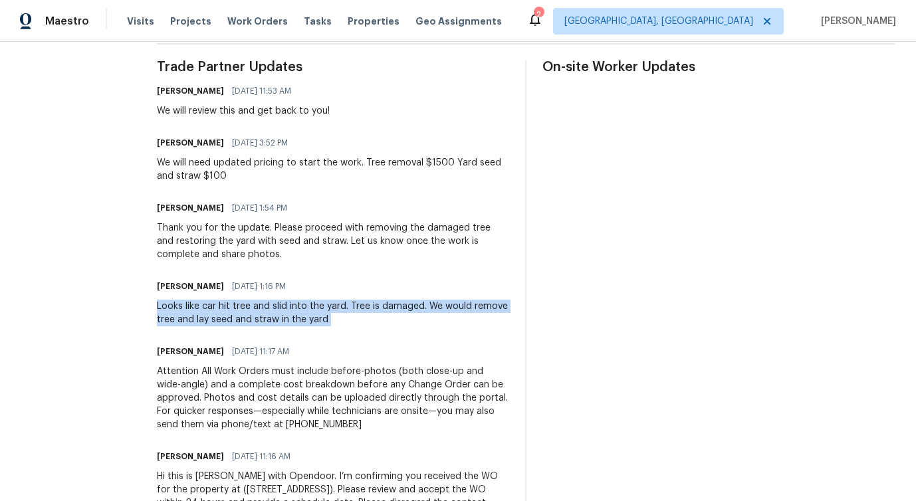
click at [272, 314] on div "Looks like car hit tree and slid into the yard. Tree is damaged. We would remov…" at bounding box center [333, 313] width 352 height 27
copy div "Looks like car hit tree and slid into the yard. Tree is damaged. We would remov…"
click at [351, 161] on div "We will need updated pricing to start the work. Tree removal $1500 Yard seed an…" at bounding box center [333, 169] width 352 height 27
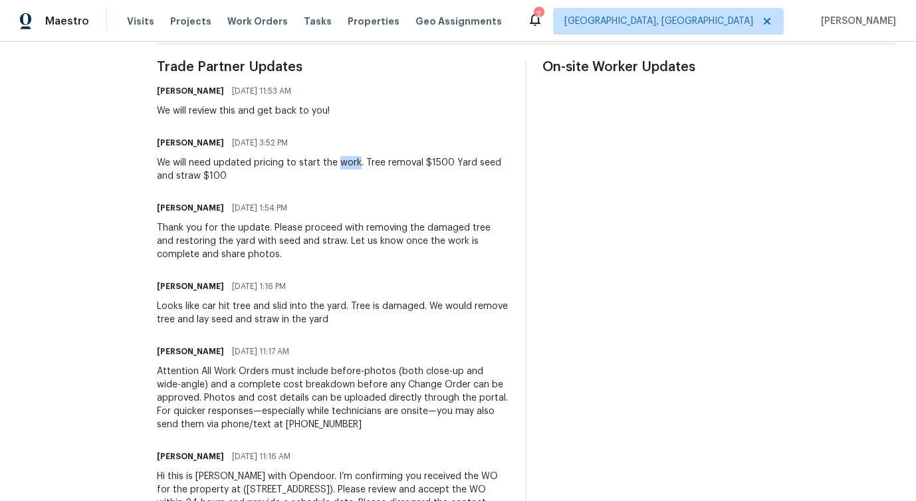
click at [351, 161] on div "We will need updated pricing to start the work. Tree removal $1500 Yard seed an…" at bounding box center [333, 169] width 352 height 27
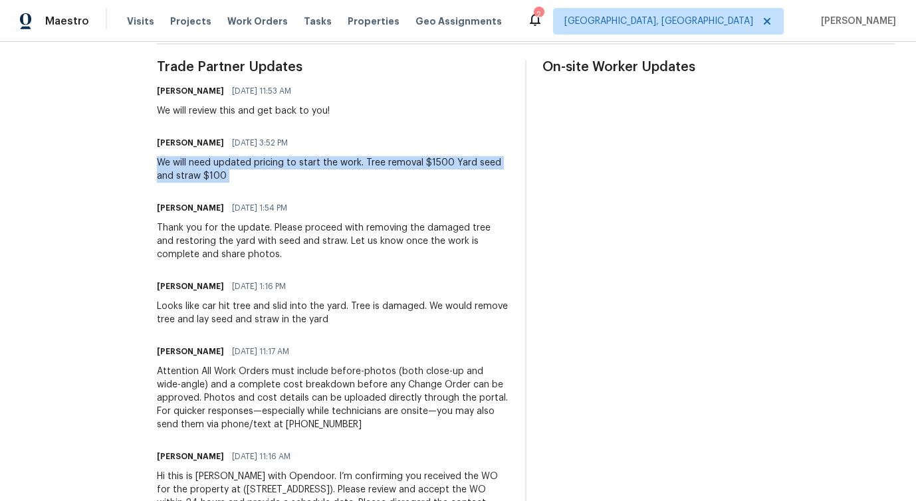
copy div "We will need updated pricing to start the work. Tree removal $1500 Yard seed an…"
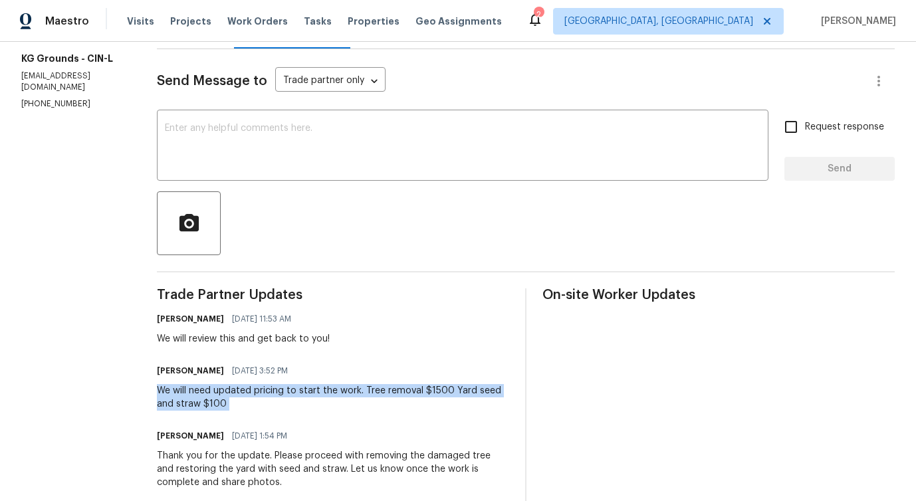
scroll to position [54, 0]
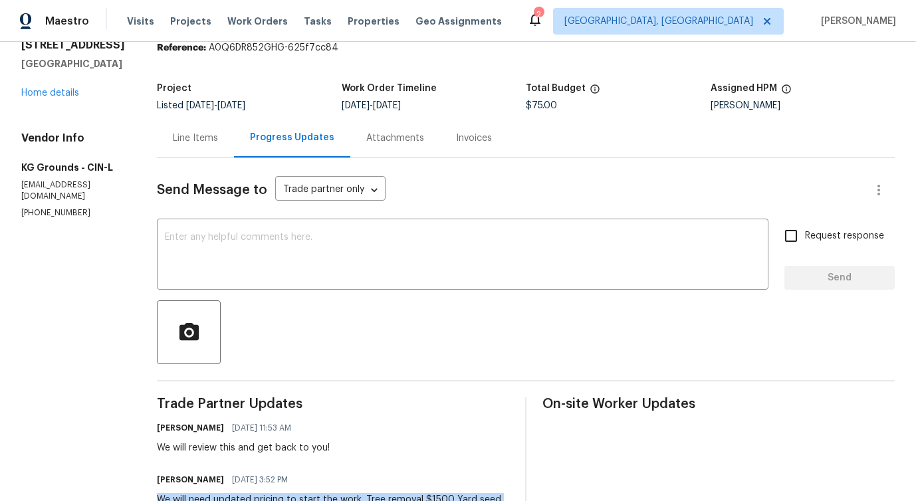
click at [203, 136] on div "Line Items" at bounding box center [195, 138] width 45 height 13
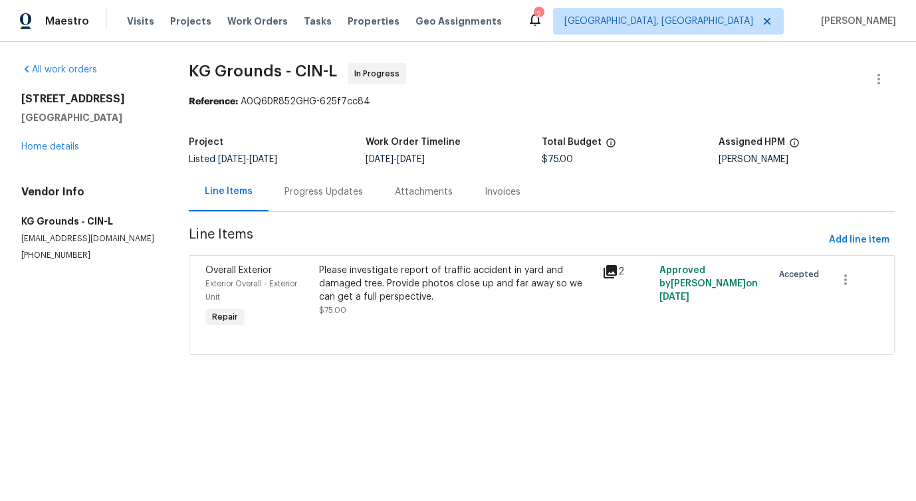
click at [429, 268] on div "Please investigate report of traffic accident in yard and damaged tree. Provide…" at bounding box center [457, 284] width 276 height 40
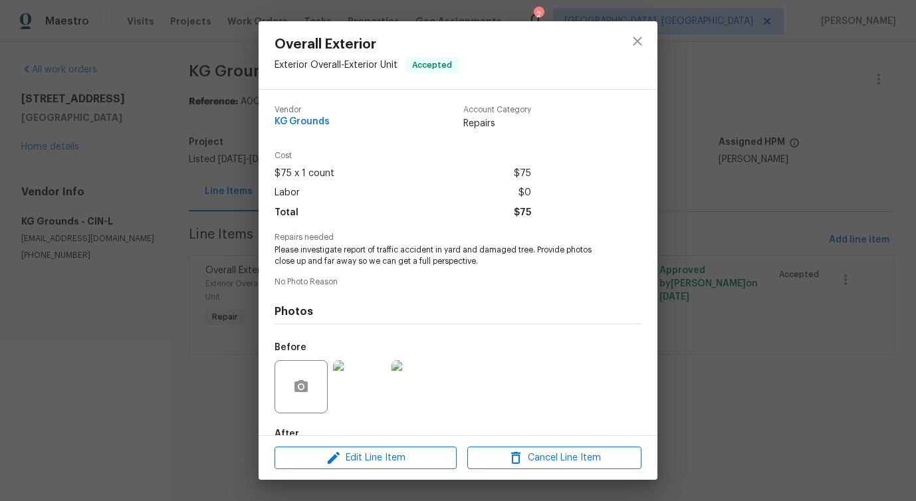
scroll to position [78, 0]
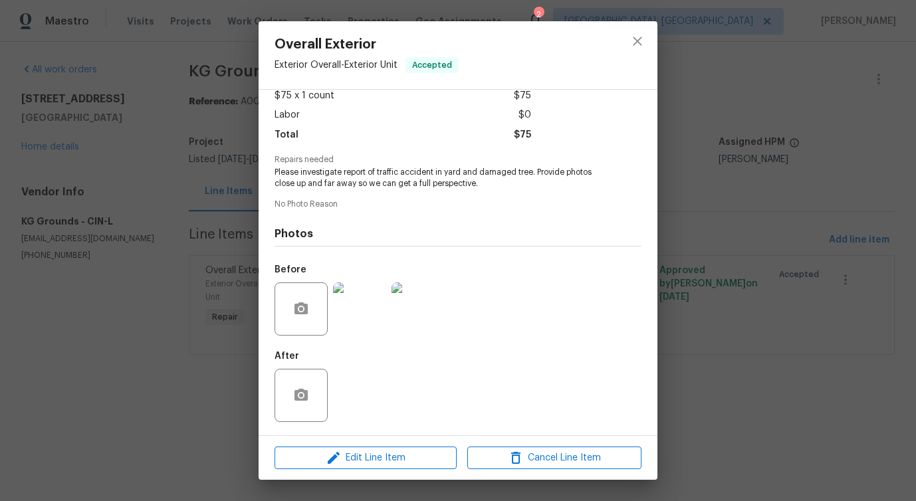
click at [425, 276] on div at bounding box center [418, 308] width 58 height 69
click at [425, 296] on img at bounding box center [417, 308] width 53 height 53
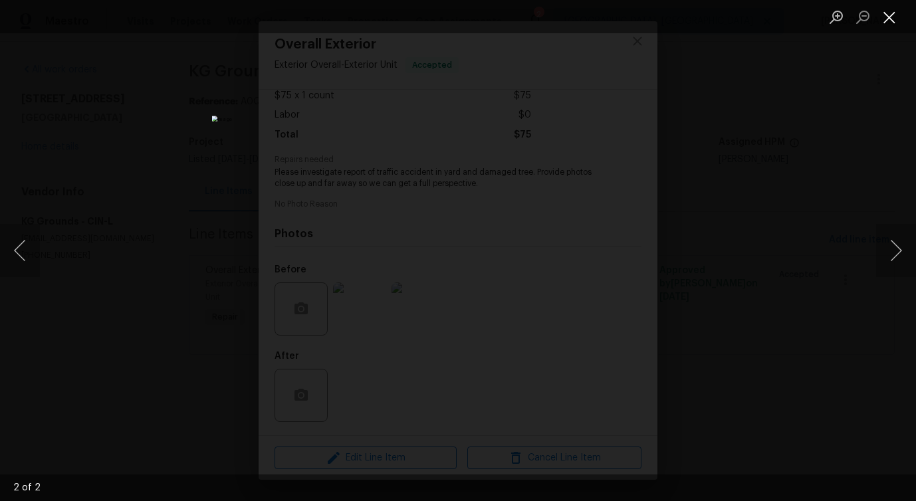
click at [891, 7] on button "Close lightbox" at bounding box center [889, 16] width 27 height 23
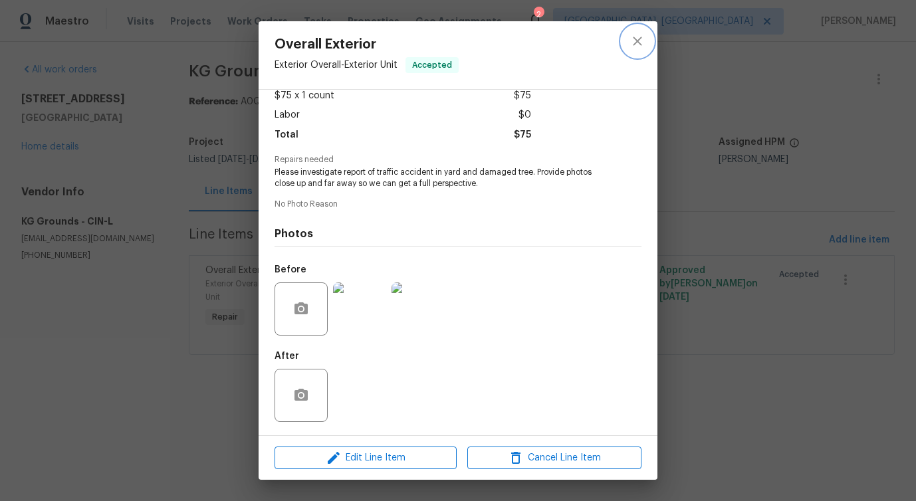
click at [638, 37] on icon "close" at bounding box center [637, 41] width 16 height 16
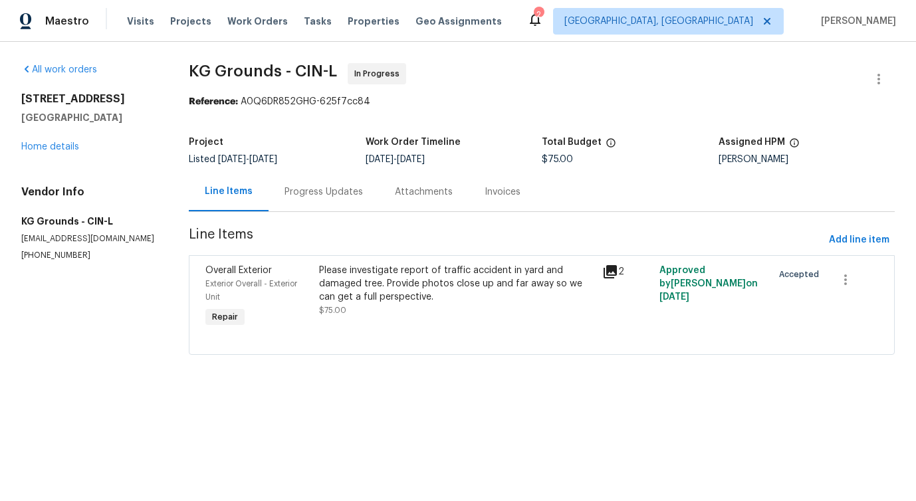
click at [358, 281] on div "Please investigate report of traffic accident in yard and damaged tree. Provide…" at bounding box center [457, 284] width 276 height 40
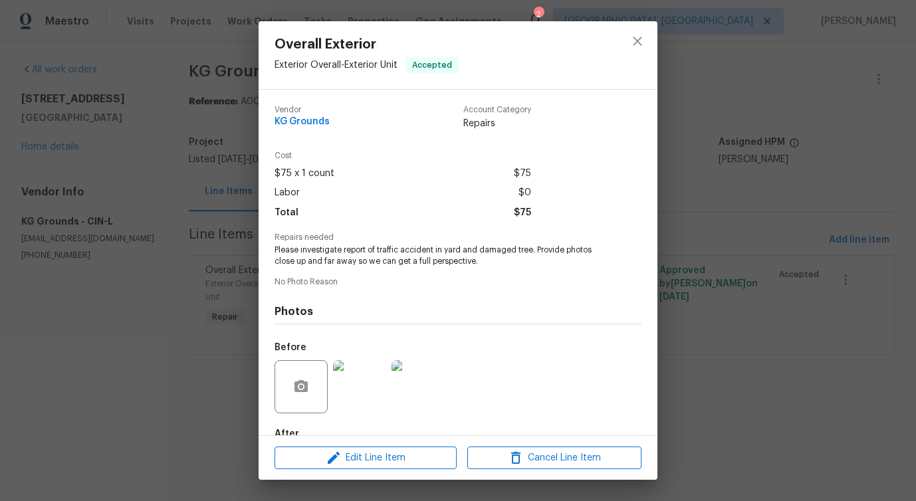
click at [365, 258] on span "Please investigate report of traffic accident in yard and damaged tree. Provide…" at bounding box center [439, 256] width 330 height 23
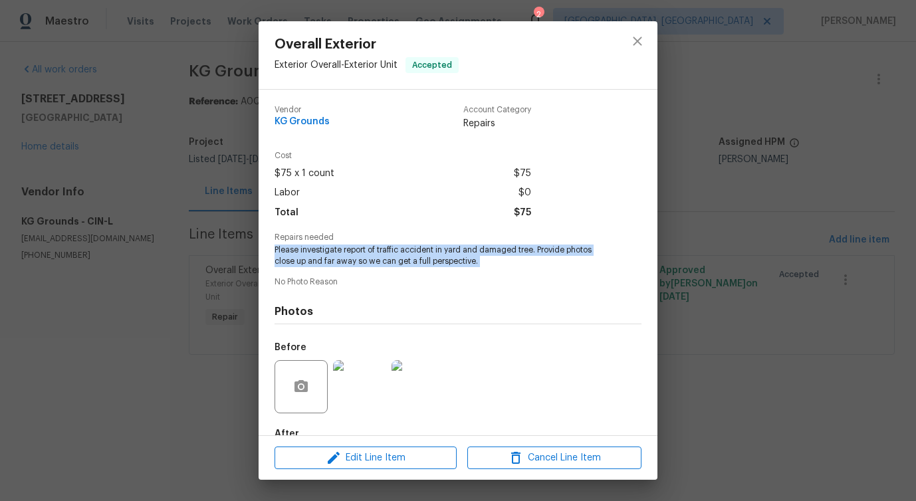
click at [365, 258] on span "Please investigate report of traffic accident in yard and damaged tree. Provide…" at bounding box center [439, 256] width 330 height 23
copy span "Please investigate report of traffic accident in yard and damaged tree. Provide…"
click at [641, 39] on icon "close" at bounding box center [637, 41] width 16 height 16
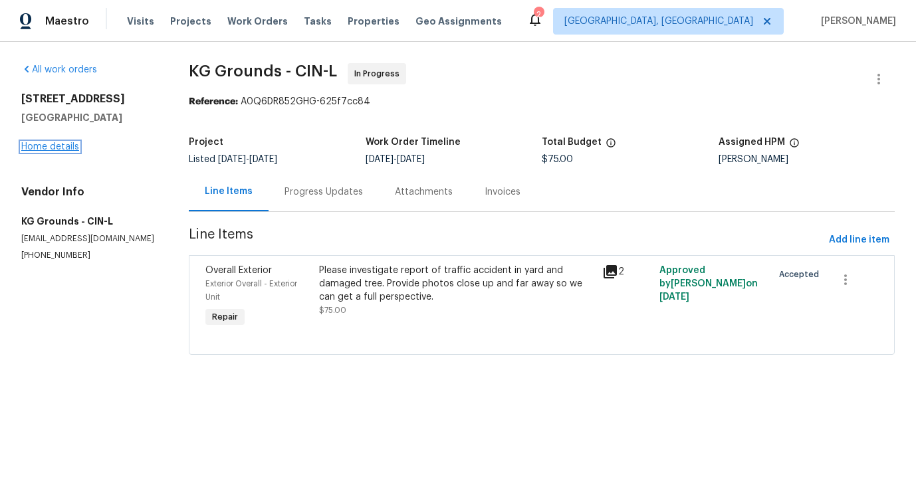
click at [54, 143] on link "Home details" at bounding box center [50, 146] width 58 height 9
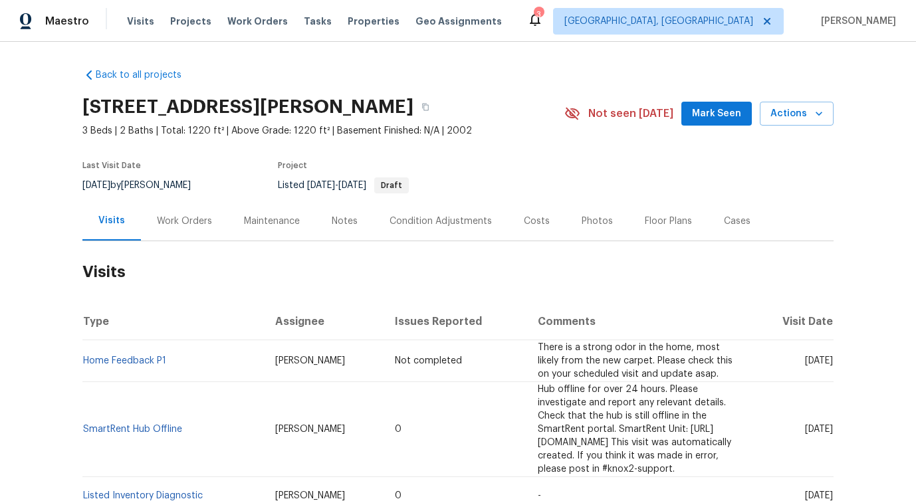
click at [193, 227] on div "Work Orders" at bounding box center [184, 221] width 55 height 13
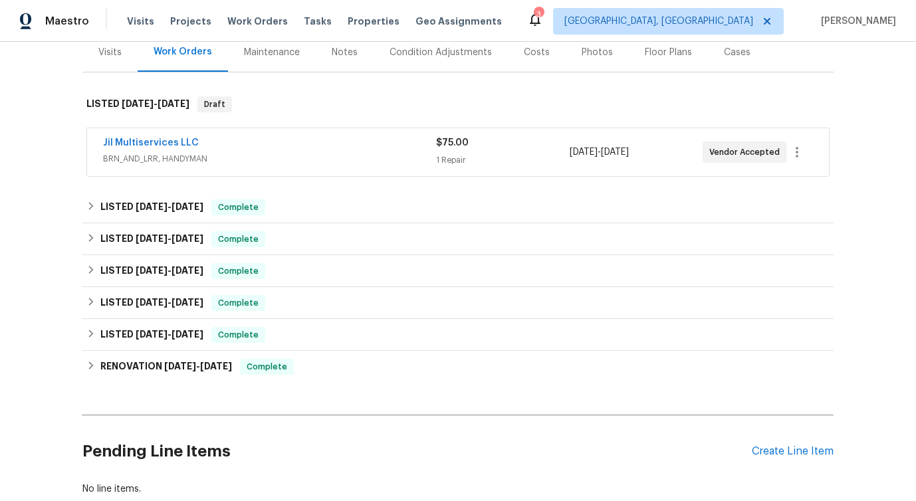
scroll to position [171, 0]
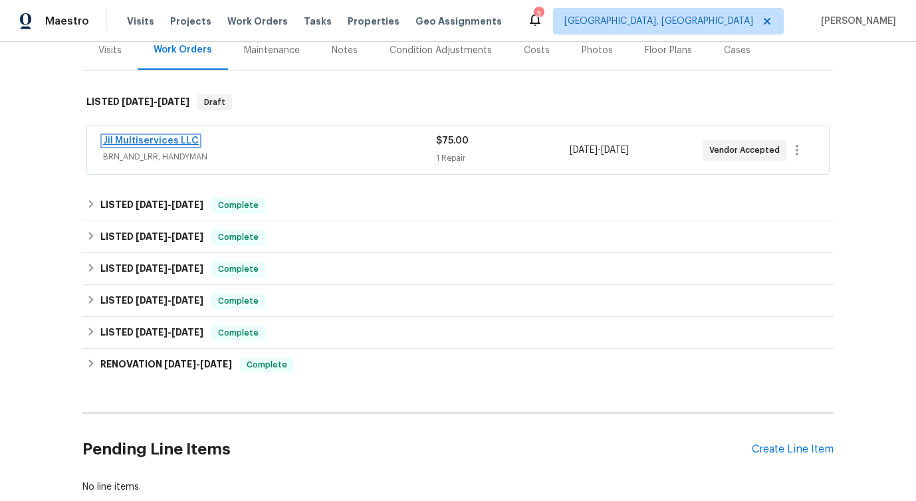
click at [175, 139] on link "Jil Multiservices LLC" at bounding box center [151, 140] width 96 height 9
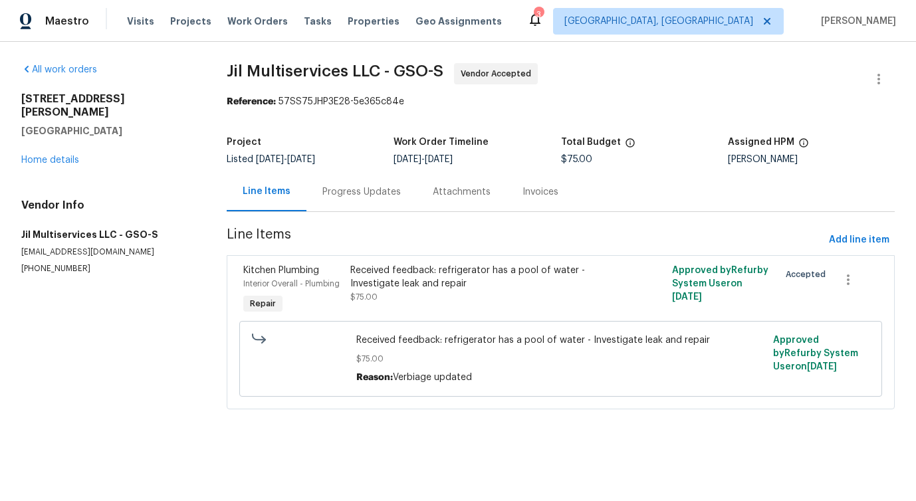
click at [367, 183] on div "Progress Updates" at bounding box center [361, 191] width 110 height 39
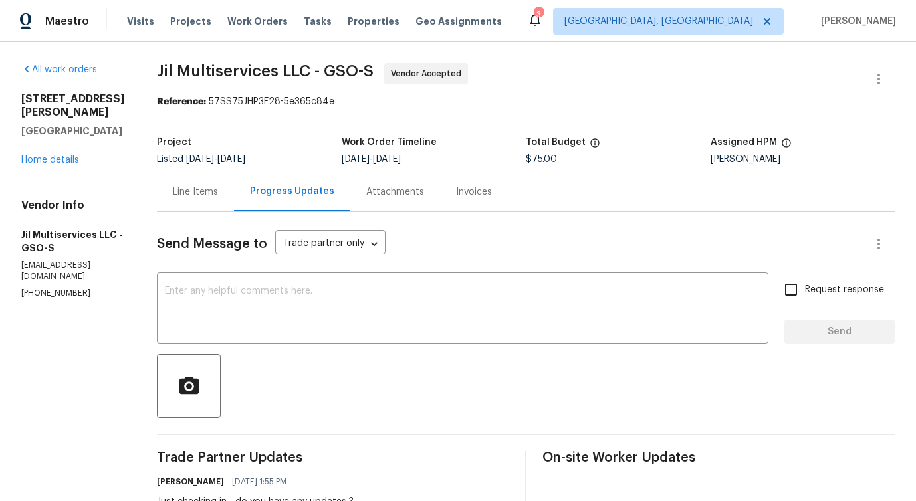
click at [209, 192] on div "Line Items" at bounding box center [195, 191] width 45 height 13
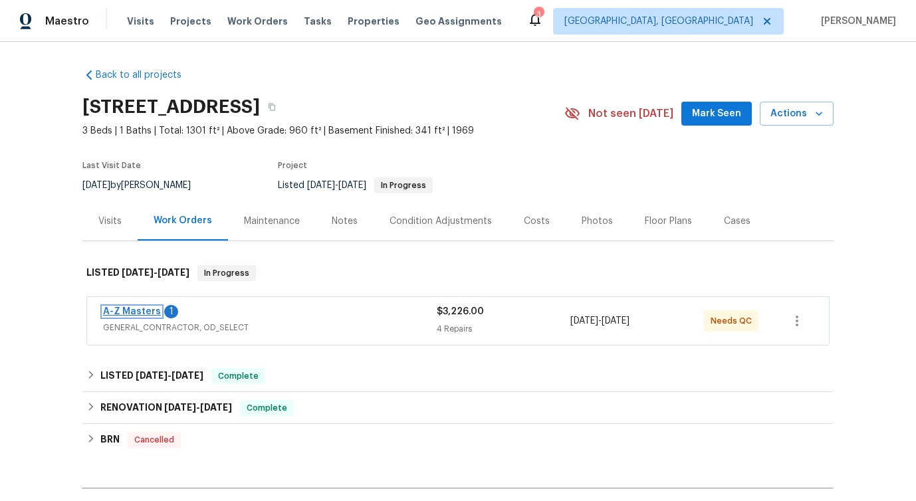
click at [116, 311] on link "A-Z Masters" at bounding box center [132, 311] width 58 height 9
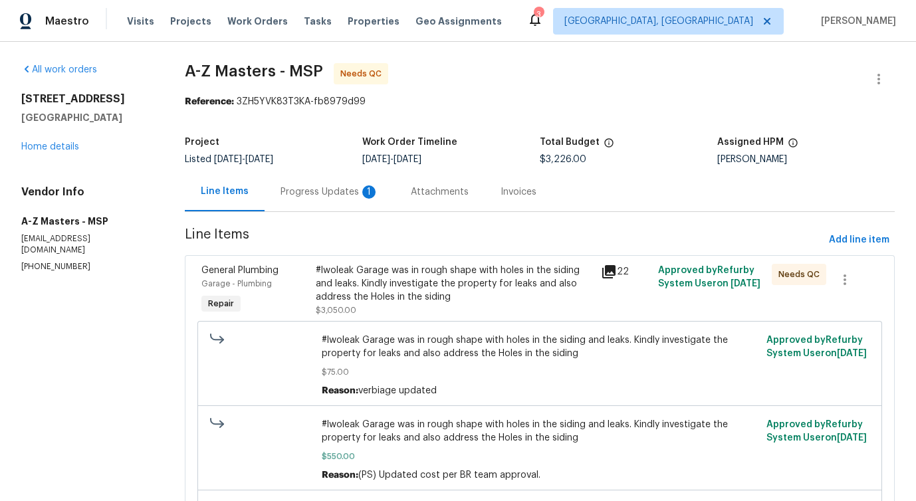
click at [346, 199] on div "Progress Updates 1" at bounding box center [329, 191] width 130 height 39
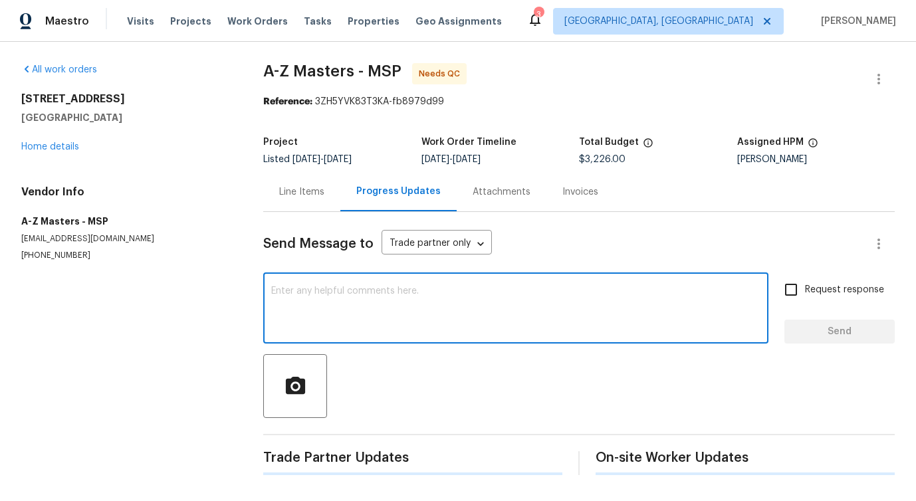
click at [358, 309] on textarea at bounding box center [515, 309] width 489 height 47
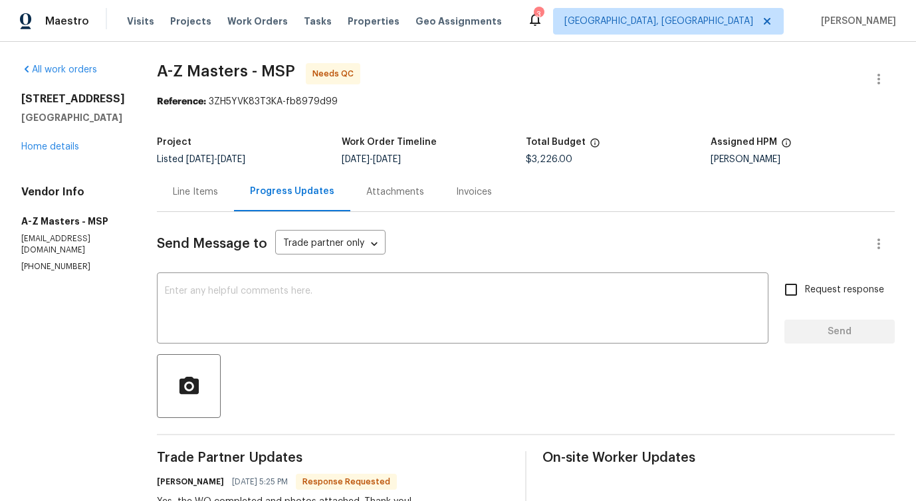
click at [200, 205] on div "Line Items" at bounding box center [195, 191] width 77 height 39
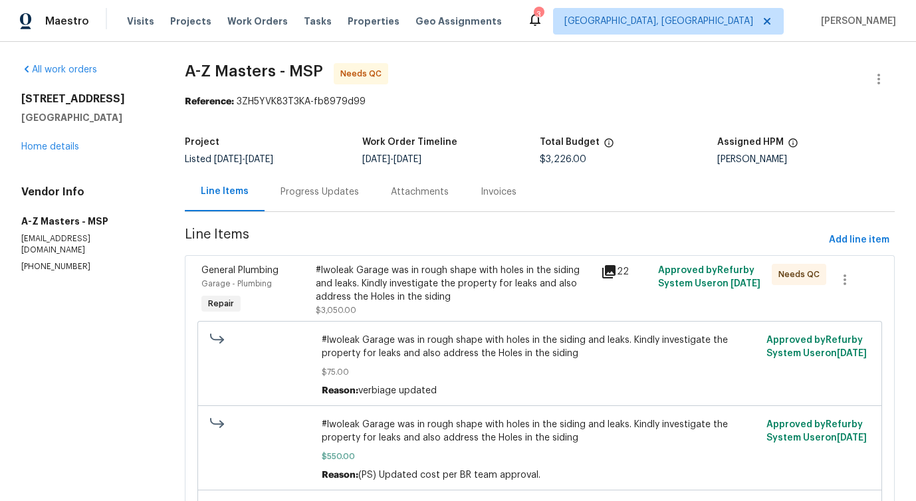
click at [312, 199] on div "Progress Updates" at bounding box center [319, 191] width 110 height 39
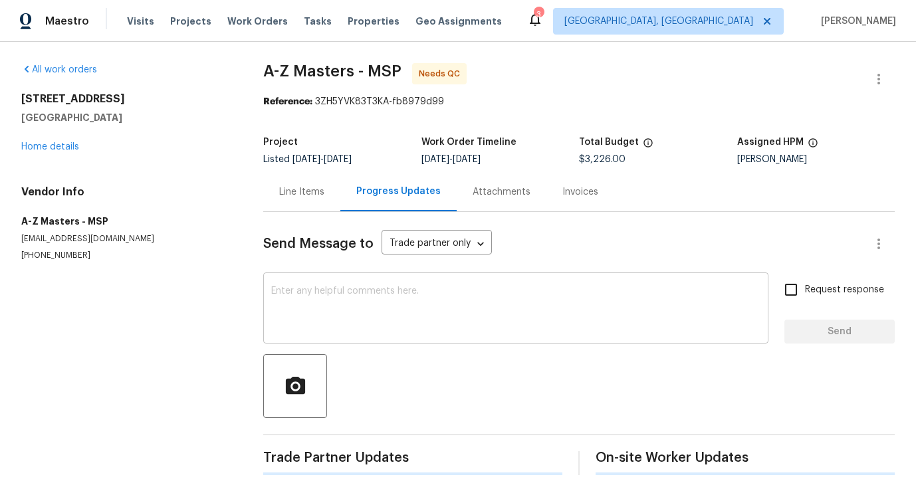
click at [324, 312] on textarea at bounding box center [515, 309] width 489 height 47
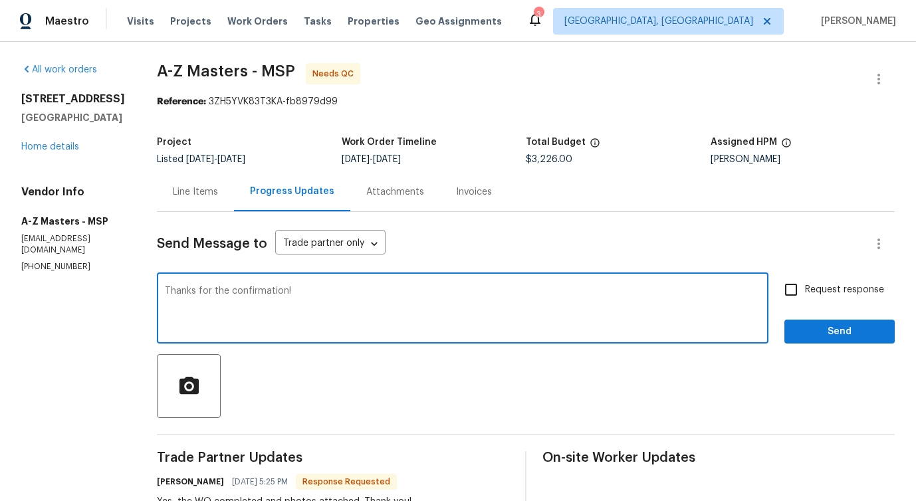
type textarea "Thanks for the confirmation!"
click at [829, 286] on span "Request response" at bounding box center [844, 290] width 79 height 14
click at [805, 286] on input "Request response" at bounding box center [791, 290] width 28 height 28
checkbox input "true"
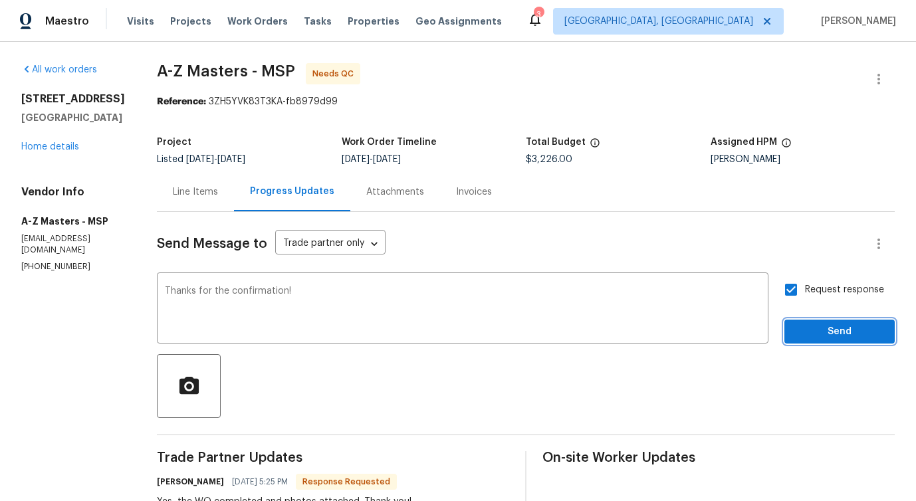
click at [826, 326] on span "Send" at bounding box center [839, 332] width 89 height 17
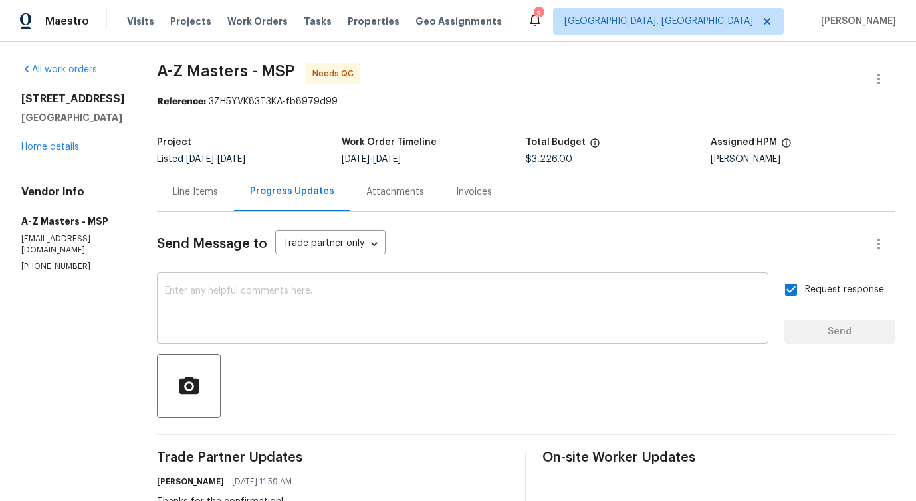
click at [421, 302] on textarea at bounding box center [462, 309] width 595 height 47
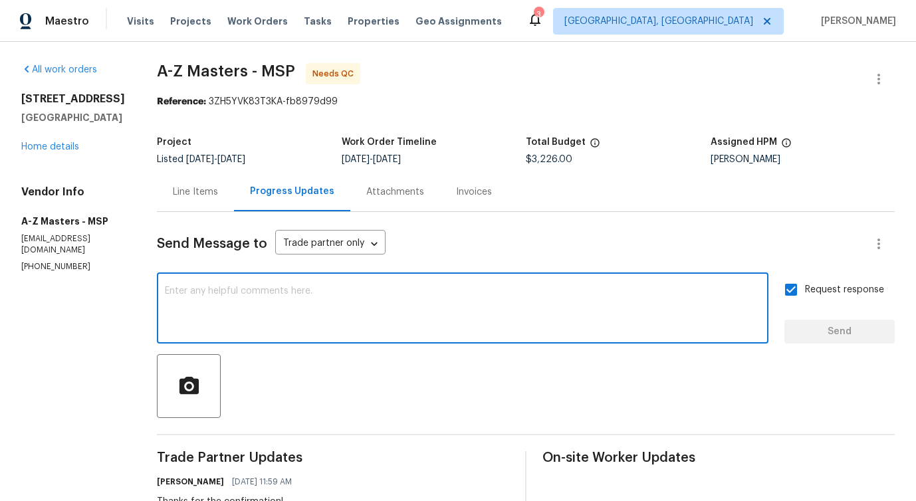
click at [381, 330] on textarea at bounding box center [462, 309] width 595 height 47
click at [498, 302] on textarea at bounding box center [462, 309] width 595 height 47
click at [188, 192] on div "Line Items" at bounding box center [195, 191] width 45 height 13
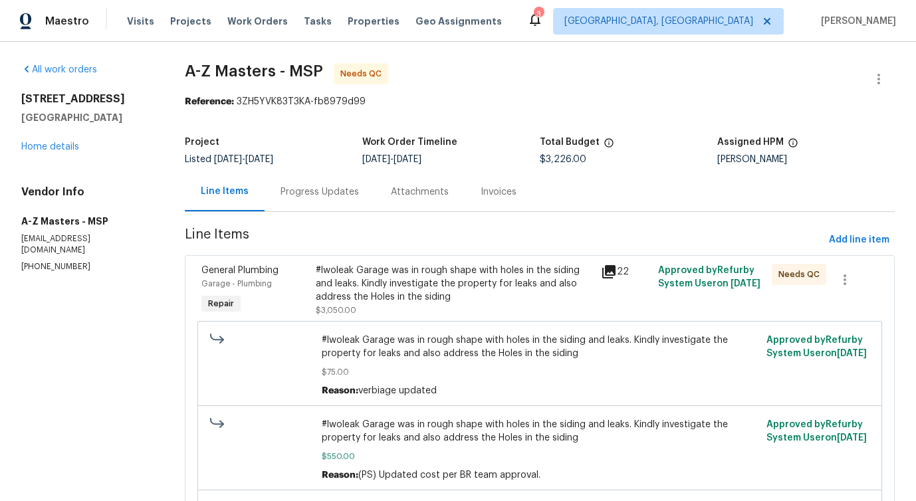
click at [433, 291] on div "#lwoleak Garage was in rough shape with holes in the siding and leaks. Kindly i…" at bounding box center [454, 284] width 277 height 40
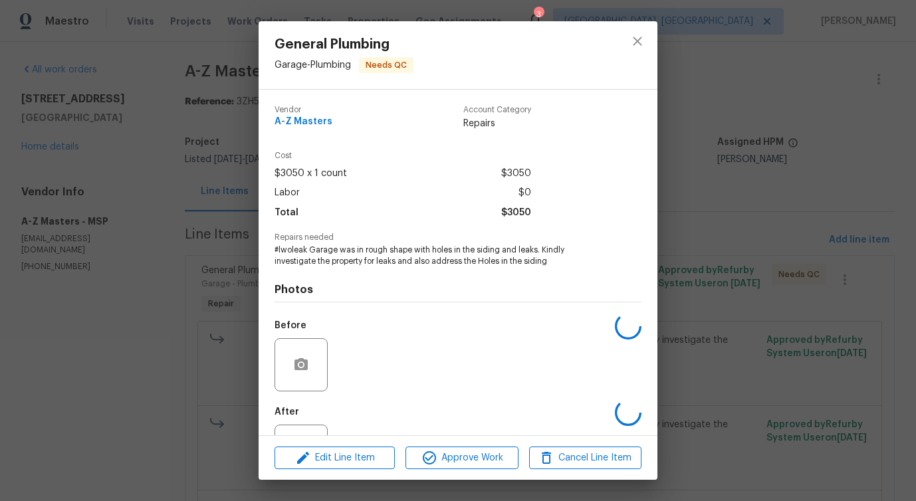
scroll to position [56, 0]
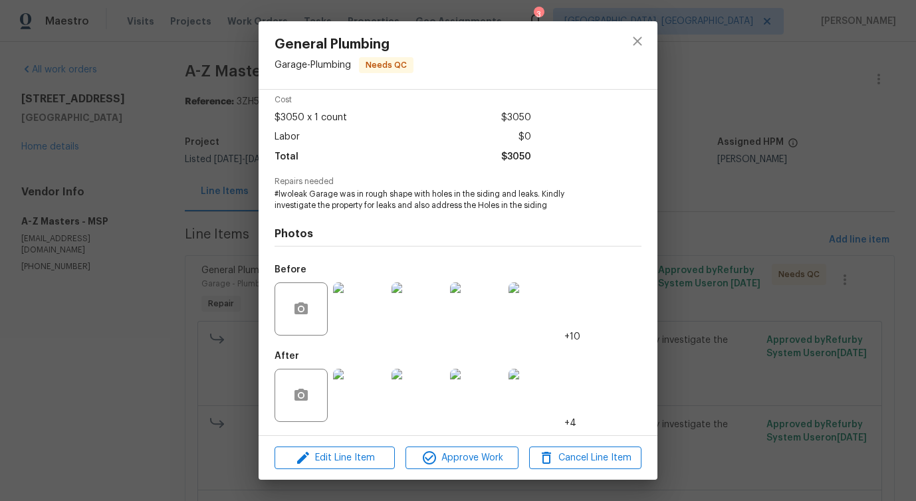
click at [355, 412] on img at bounding box center [359, 395] width 53 height 53
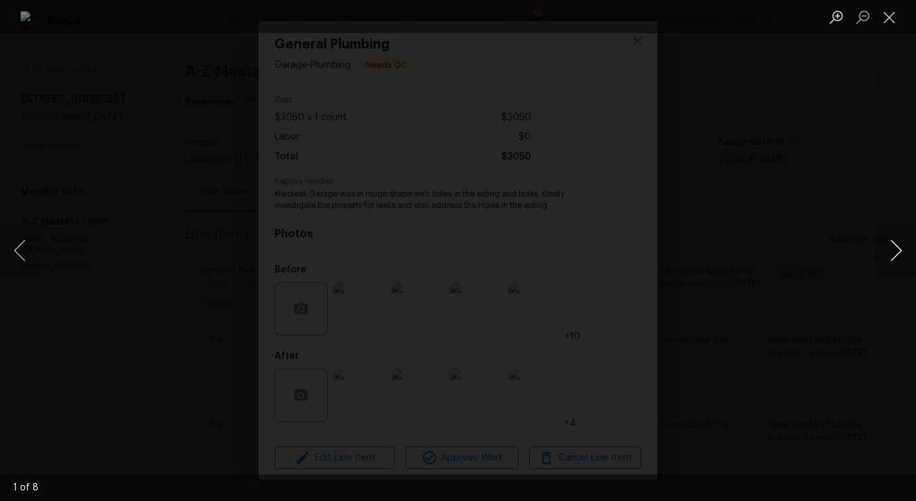
click at [887, 256] on button "Next image" at bounding box center [896, 250] width 40 height 53
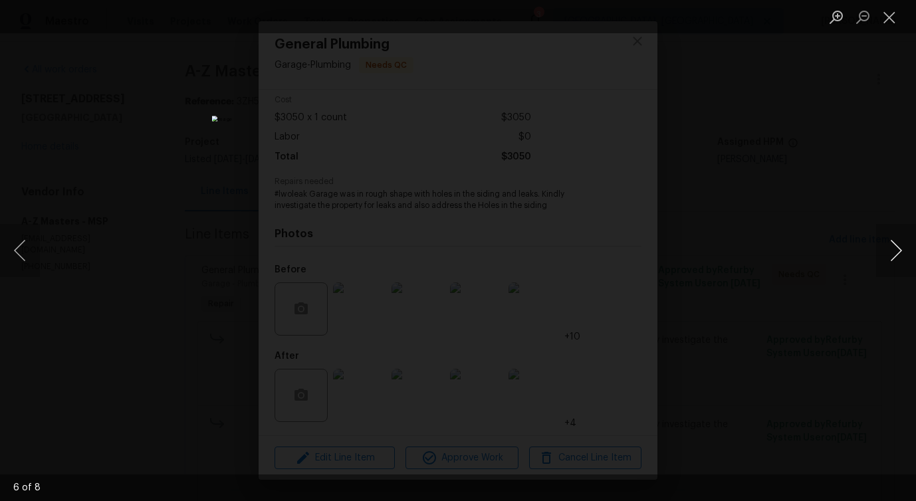
click at [887, 256] on button "Next image" at bounding box center [896, 250] width 40 height 53
click at [891, 21] on button "Close lightbox" at bounding box center [889, 16] width 27 height 23
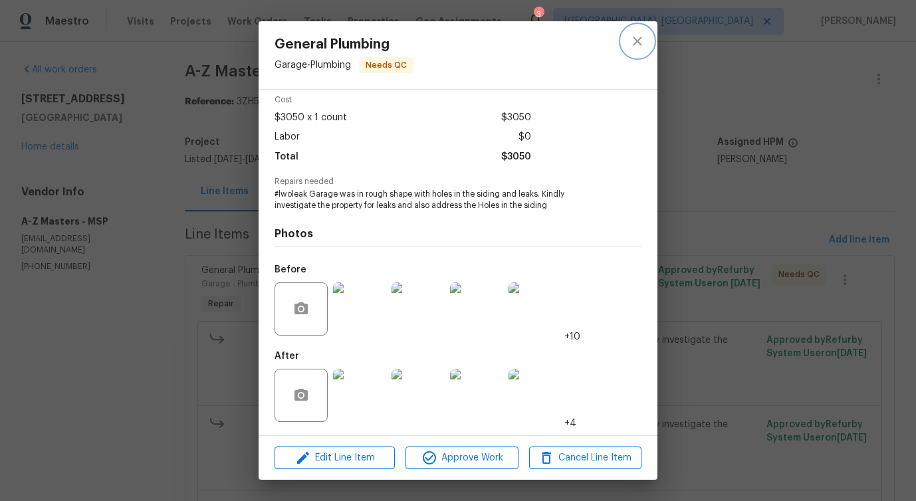
click at [632, 47] on icon "close" at bounding box center [637, 41] width 16 height 16
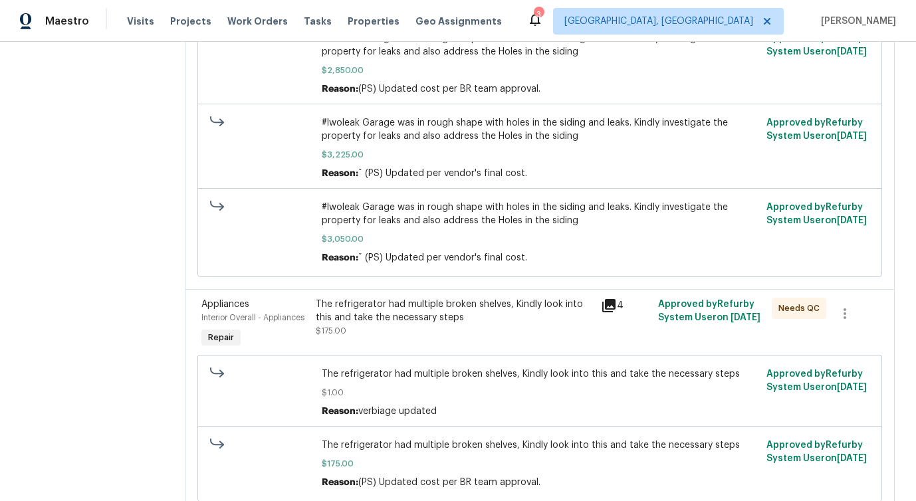
scroll to position [694, 0]
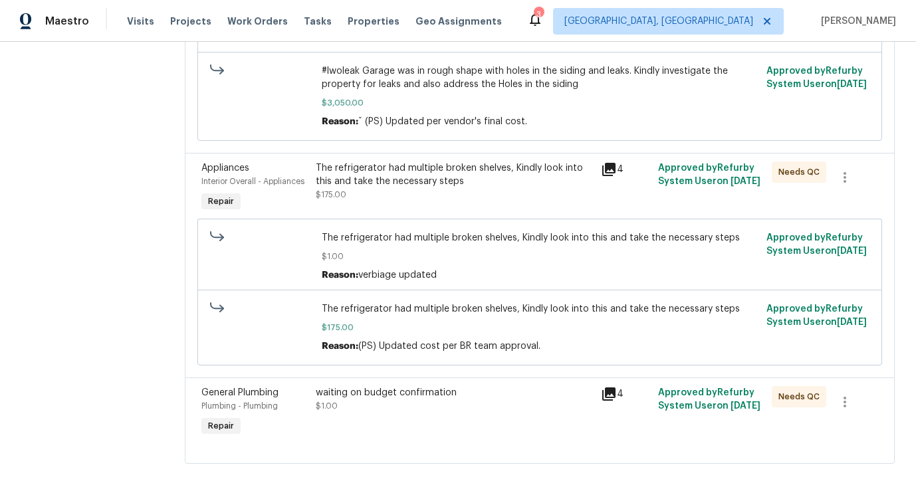
click at [454, 169] on div "The refrigerator had multiple broken shelves, Kindly look into this and take th…" at bounding box center [454, 174] width 277 height 27
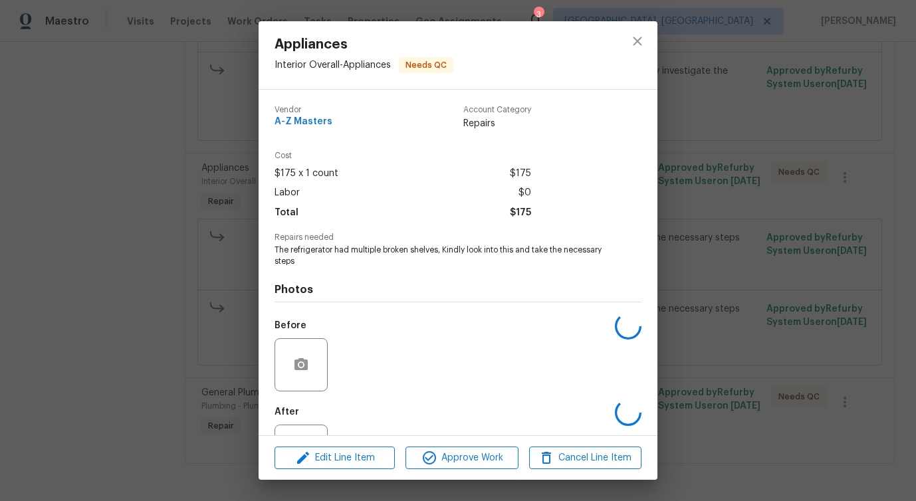
scroll to position [56, 0]
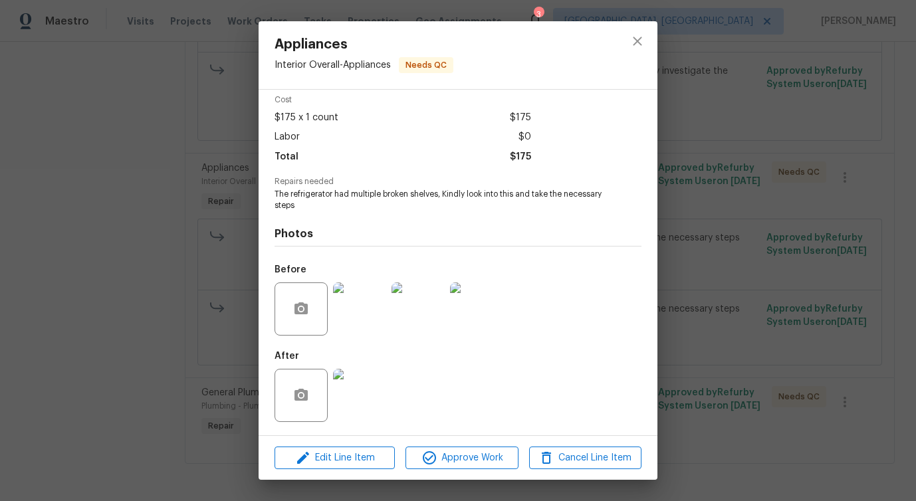
click at [346, 299] on img at bounding box center [359, 308] width 53 height 53
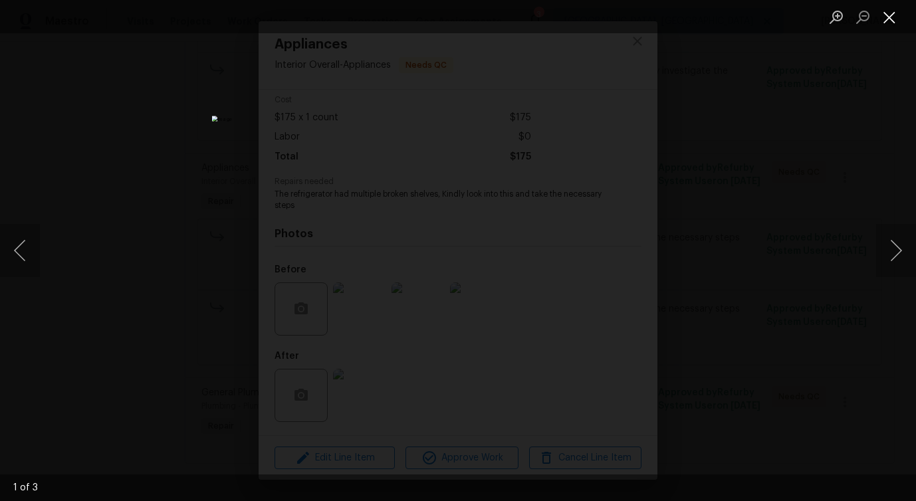
click at [883, 17] on button "Close lightbox" at bounding box center [889, 16] width 27 height 23
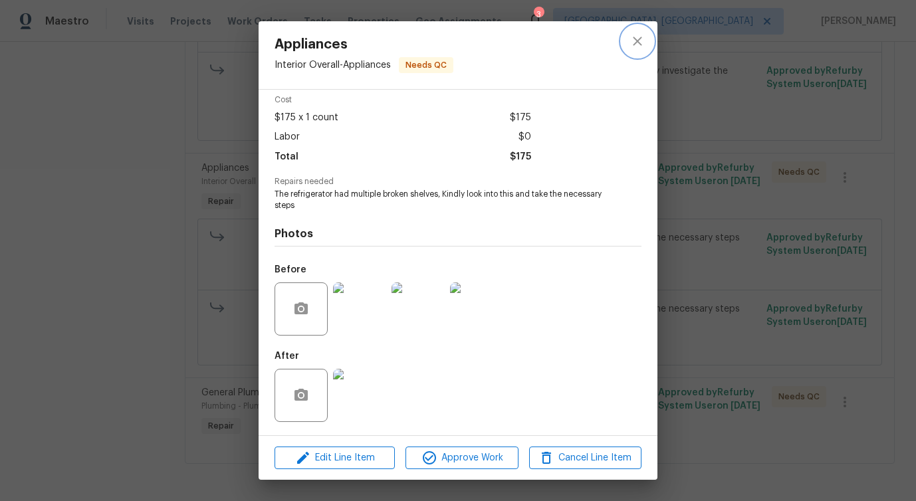
click at [641, 35] on icon "close" at bounding box center [637, 41] width 16 height 16
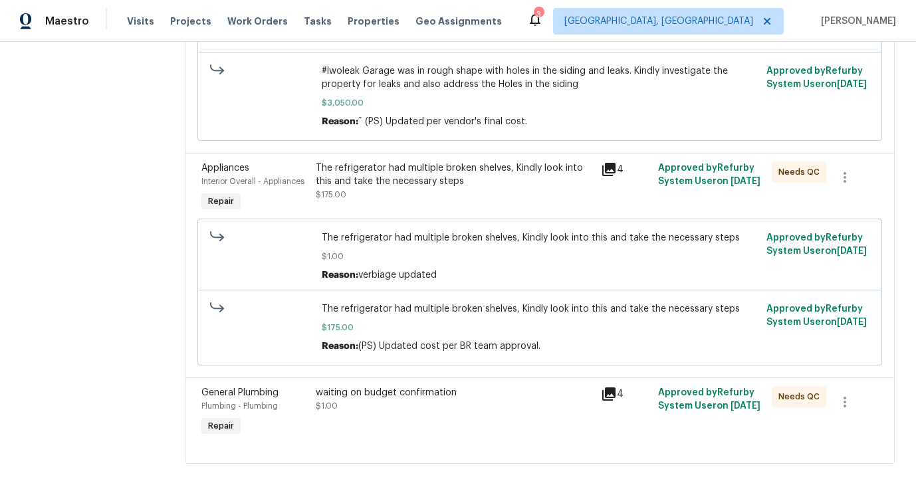
click at [462, 422] on div "waiting on budget confirmation $1.00" at bounding box center [454, 412] width 285 height 61
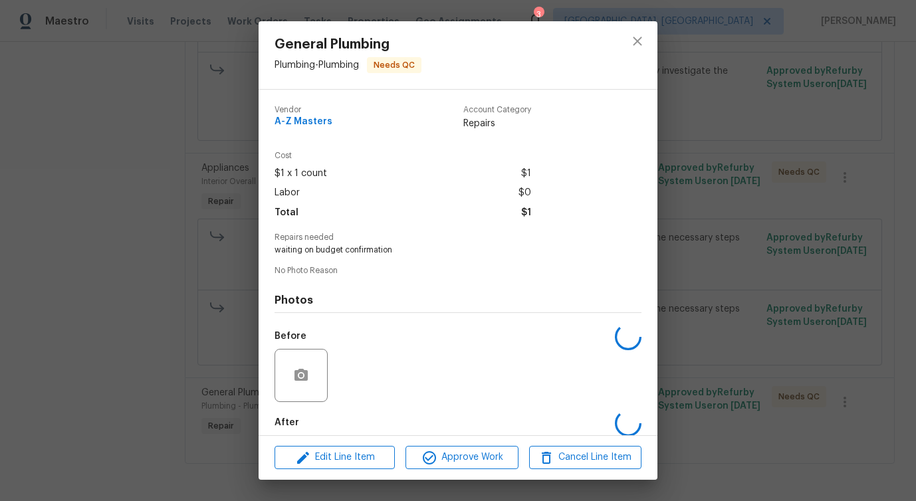
scroll to position [66, 0]
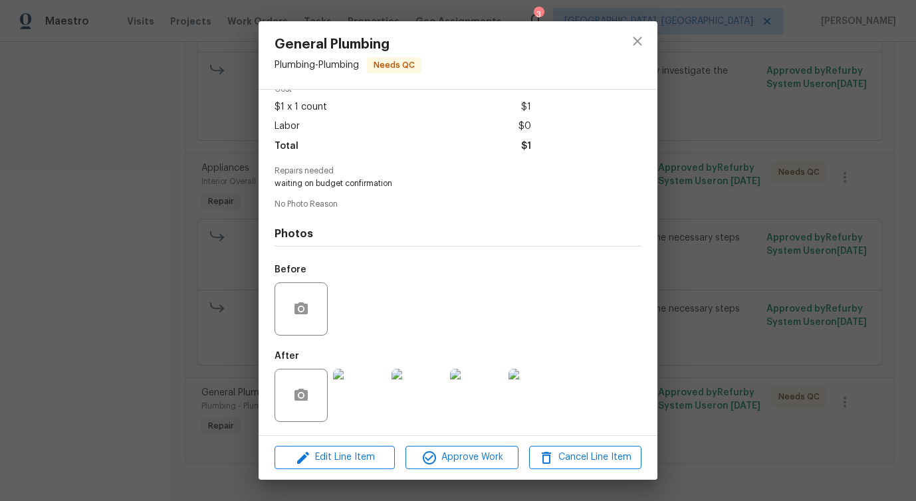
click at [358, 429] on div at bounding box center [359, 395] width 58 height 69
click at [361, 398] on img at bounding box center [359, 395] width 53 height 53
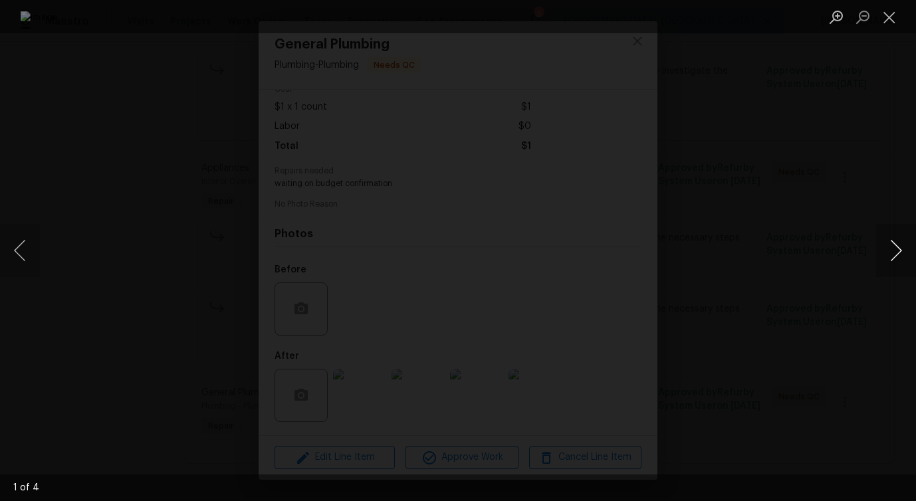
click at [891, 257] on button "Next image" at bounding box center [896, 250] width 40 height 53
click at [896, 14] on button "Close lightbox" at bounding box center [889, 16] width 27 height 23
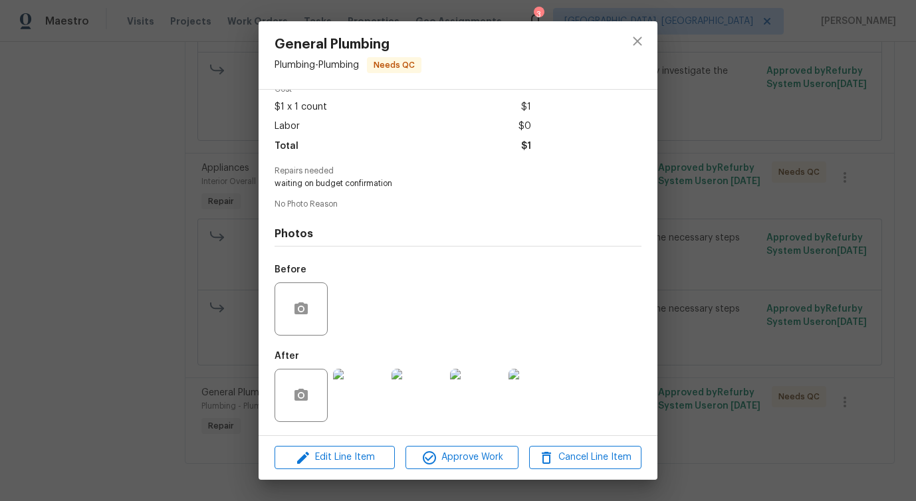
click at [373, 401] on img at bounding box center [359, 395] width 53 height 53
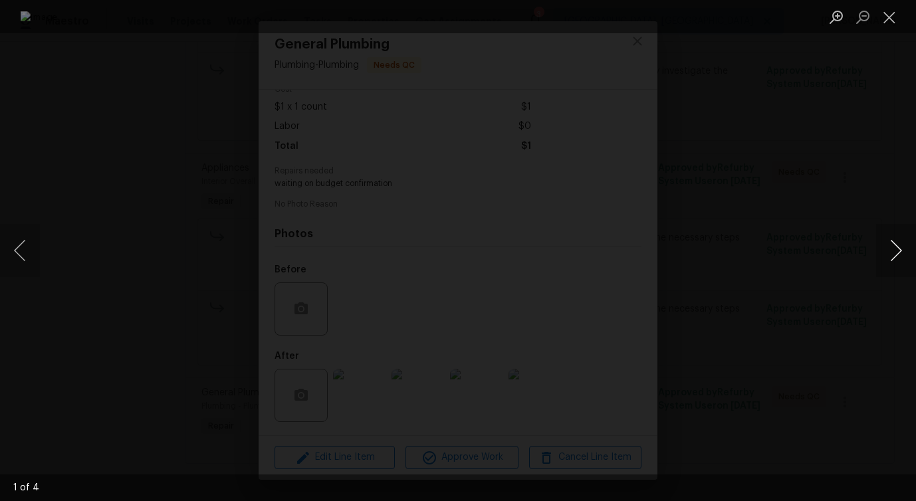
click at [896, 254] on button "Next image" at bounding box center [896, 250] width 40 height 53
click at [898, 254] on button "Next image" at bounding box center [896, 250] width 40 height 53
click at [893, 256] on button "Next image" at bounding box center [896, 250] width 40 height 53
click at [892, 17] on button "Close lightbox" at bounding box center [889, 16] width 27 height 23
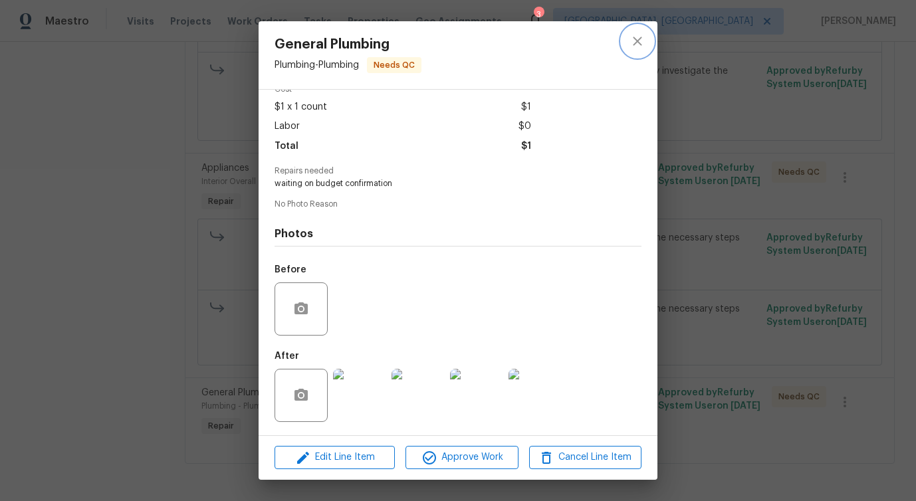
click at [642, 41] on icon "close" at bounding box center [637, 41] width 16 height 16
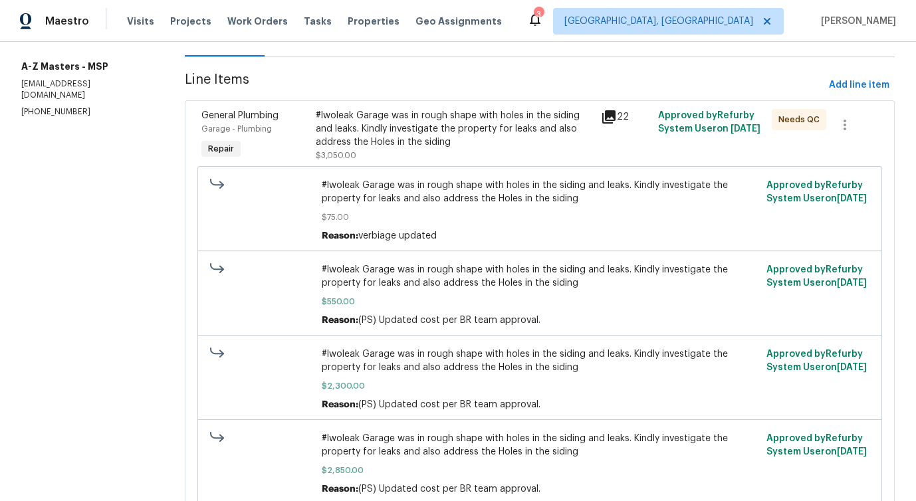
scroll to position [0, 0]
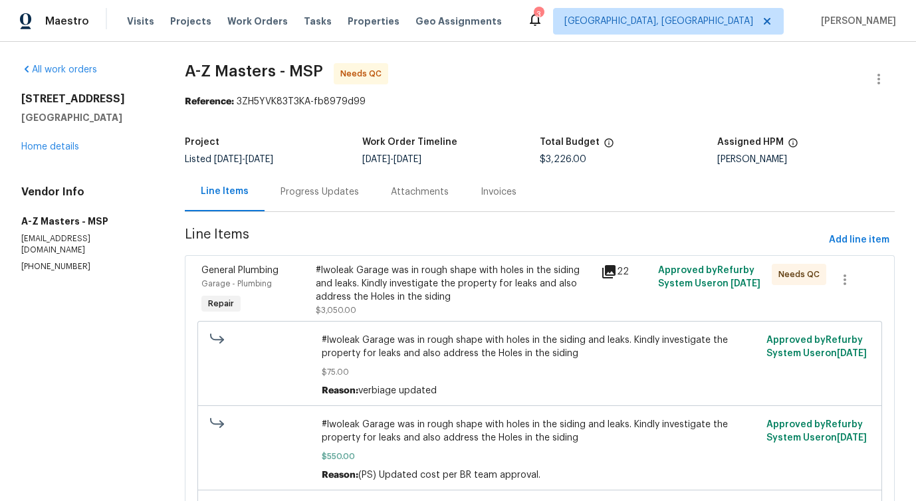
click at [457, 282] on div "#lwoleak Garage was in rough shape with holes in the siding and leaks. Kindly i…" at bounding box center [454, 284] width 277 height 40
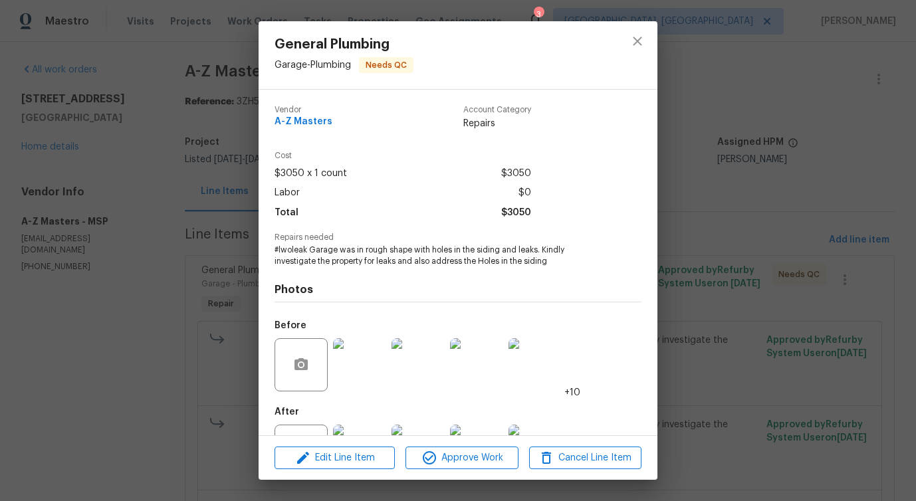
scroll to position [56, 0]
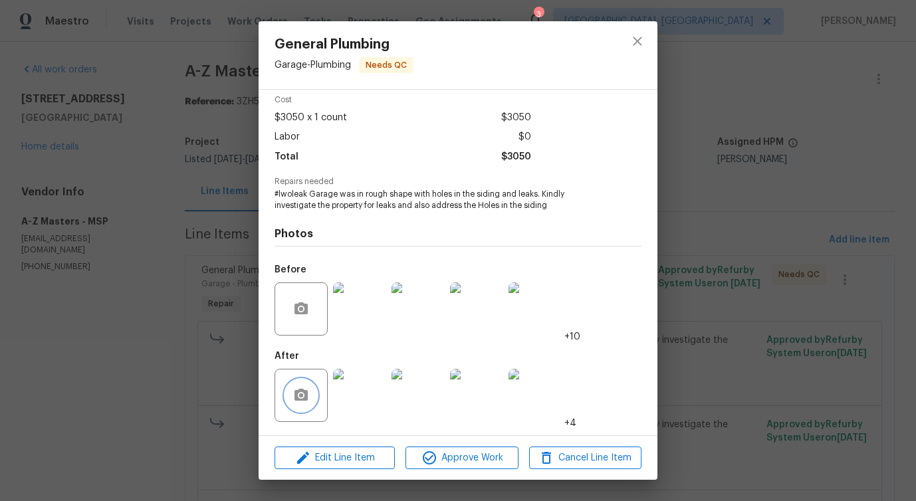
click at [298, 393] on icon "button" at bounding box center [301, 395] width 16 height 16
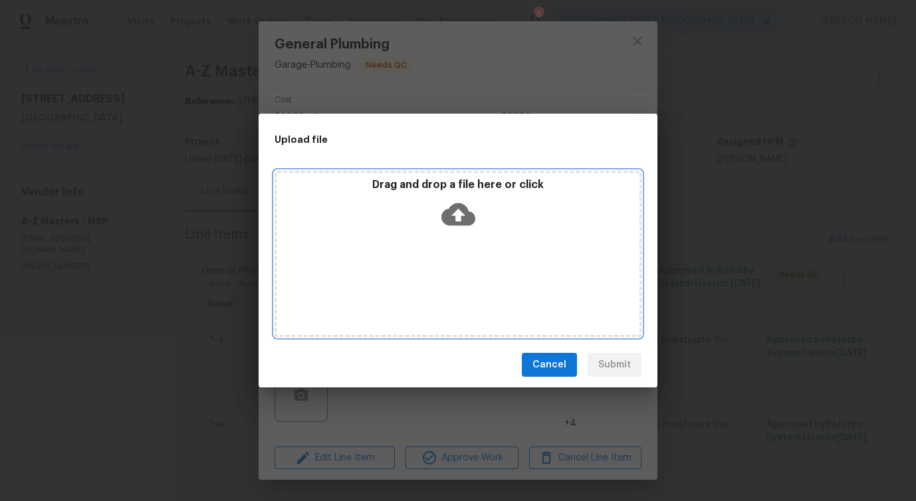
click at [466, 215] on icon at bounding box center [458, 214] width 34 height 23
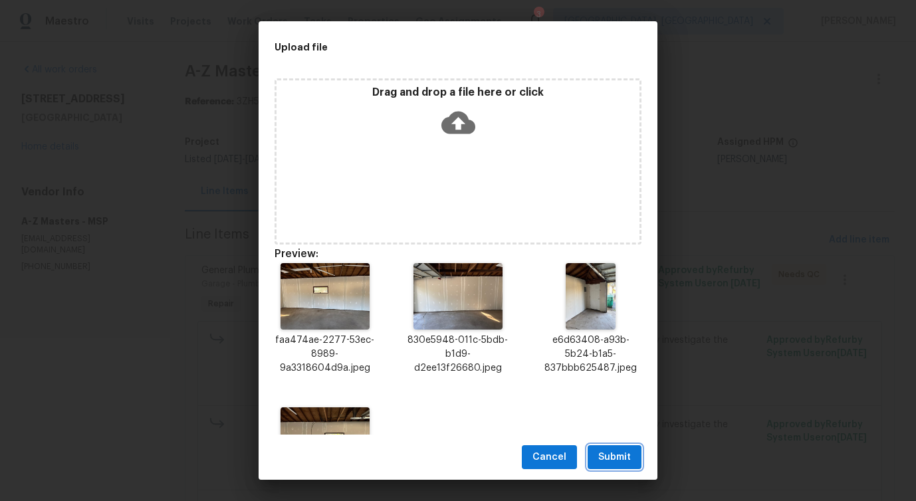
click at [621, 465] on button "Submit" at bounding box center [614, 457] width 54 height 25
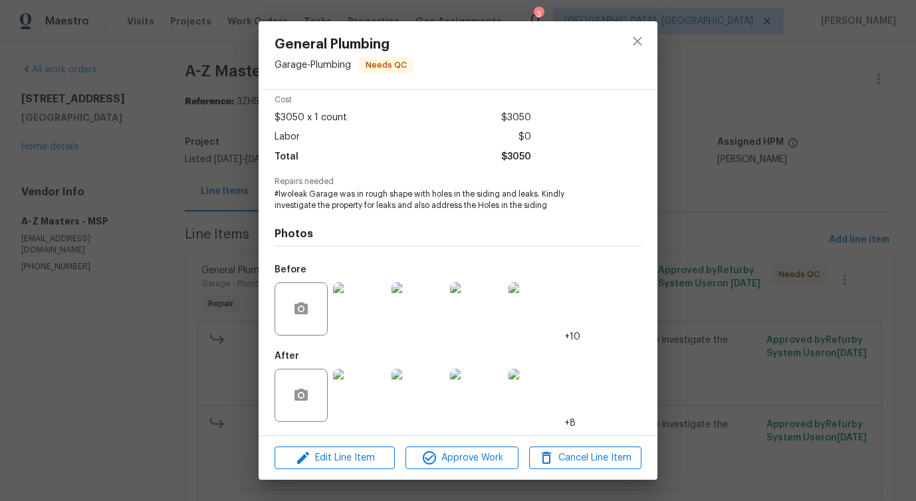
click at [438, 280] on div at bounding box center [418, 308] width 58 height 69
click at [439, 282] on img at bounding box center [417, 308] width 53 height 53
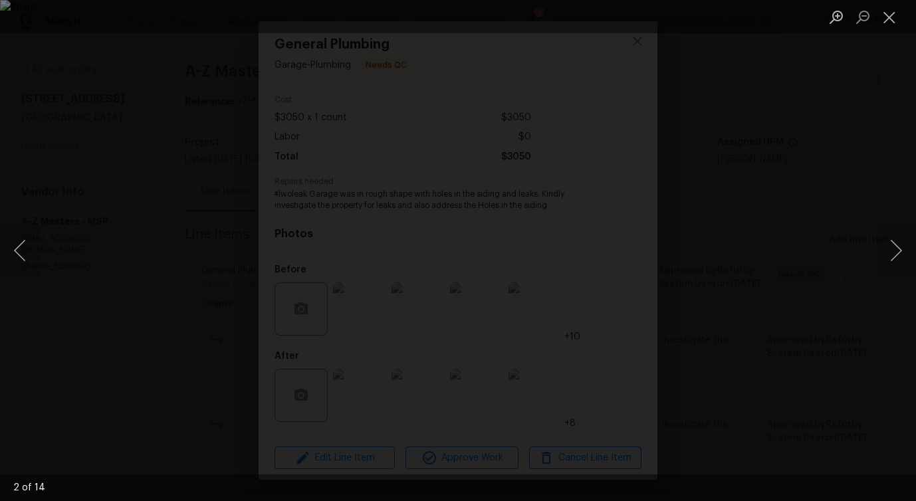
click at [450, 277] on img "Lightbox" at bounding box center [458, 250] width 916 height 501
click at [886, 22] on button "Close lightbox" at bounding box center [889, 16] width 27 height 23
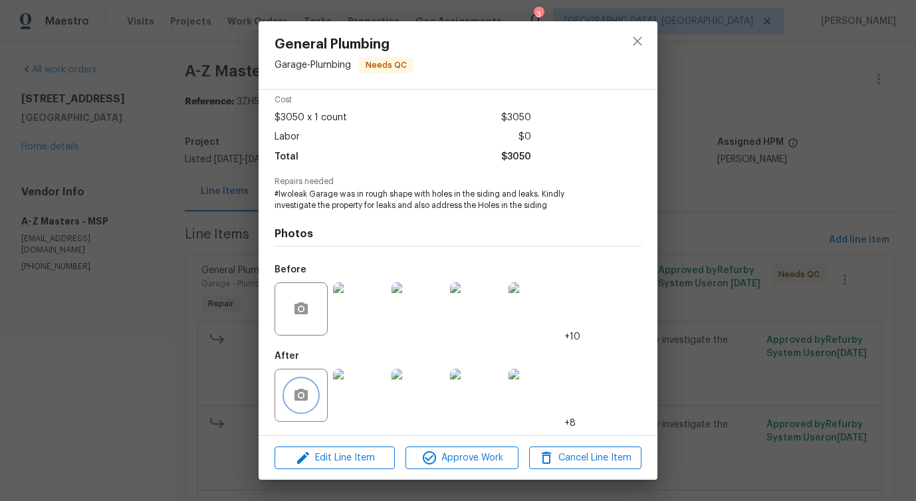
click at [300, 399] on icon "button" at bounding box center [300, 395] width 13 height 12
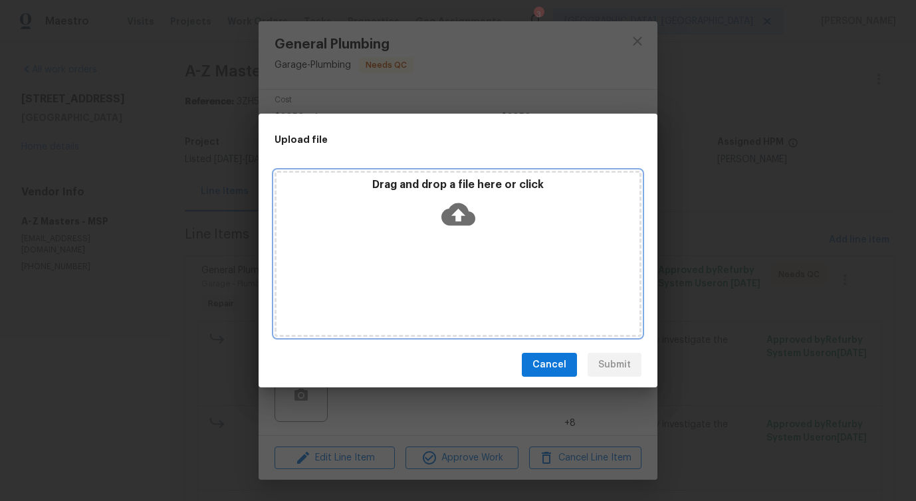
click at [461, 214] on icon at bounding box center [458, 214] width 34 height 34
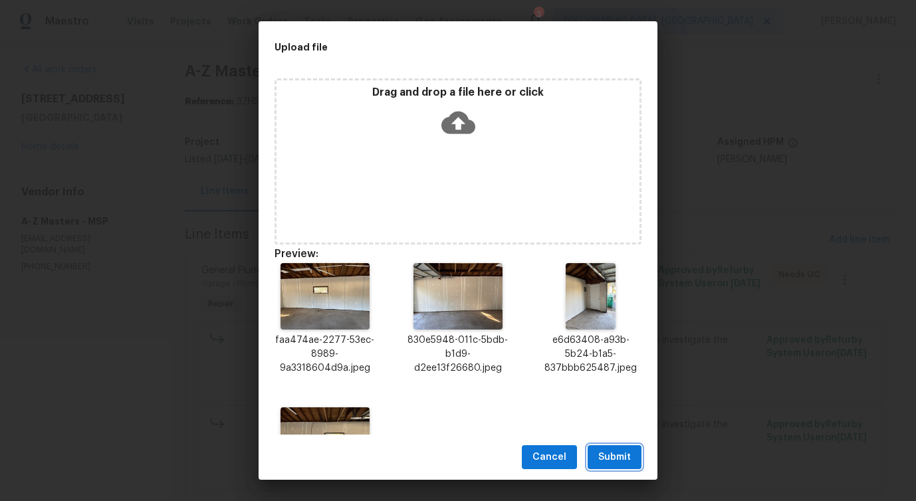
click at [602, 447] on button "Submit" at bounding box center [614, 457] width 54 height 25
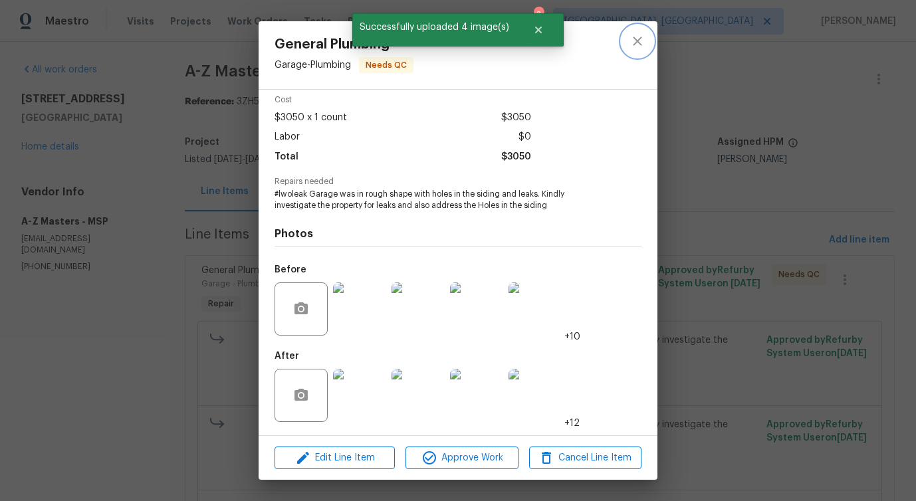
click at [627, 40] on button "close" at bounding box center [637, 41] width 32 height 32
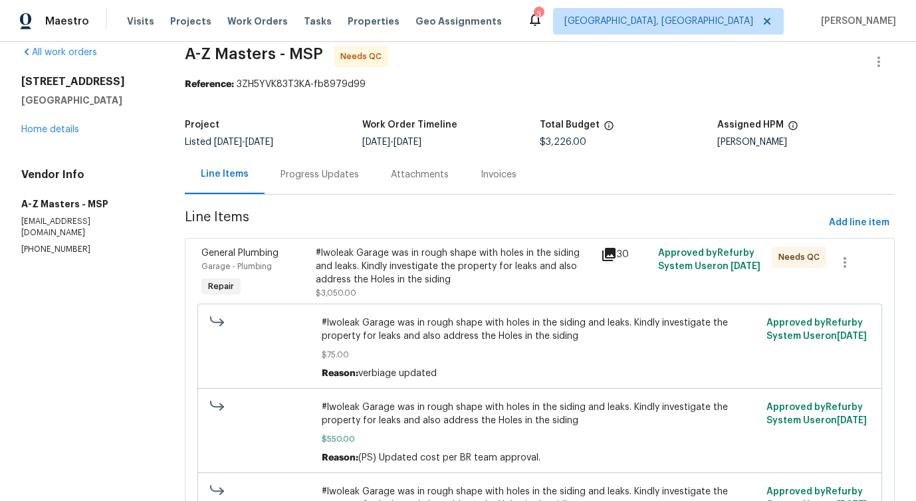
scroll to position [21, 0]
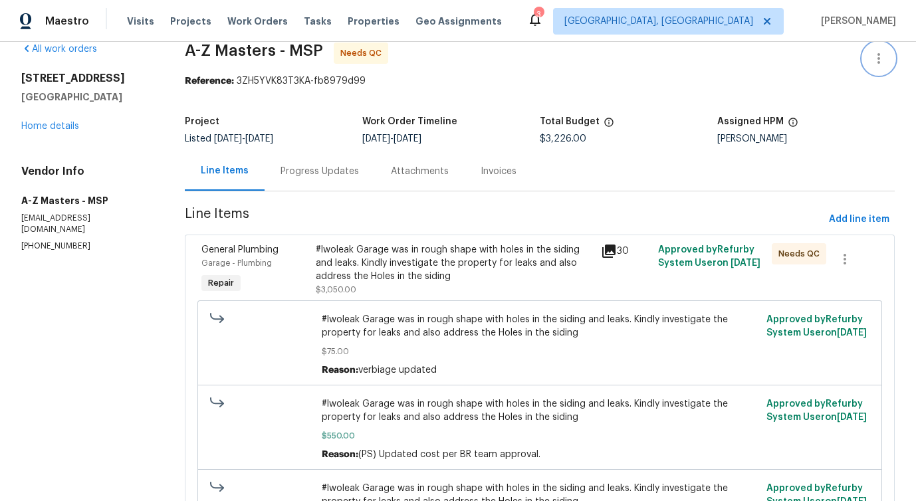
click at [879, 56] on icon "button" at bounding box center [878, 58] width 16 height 16
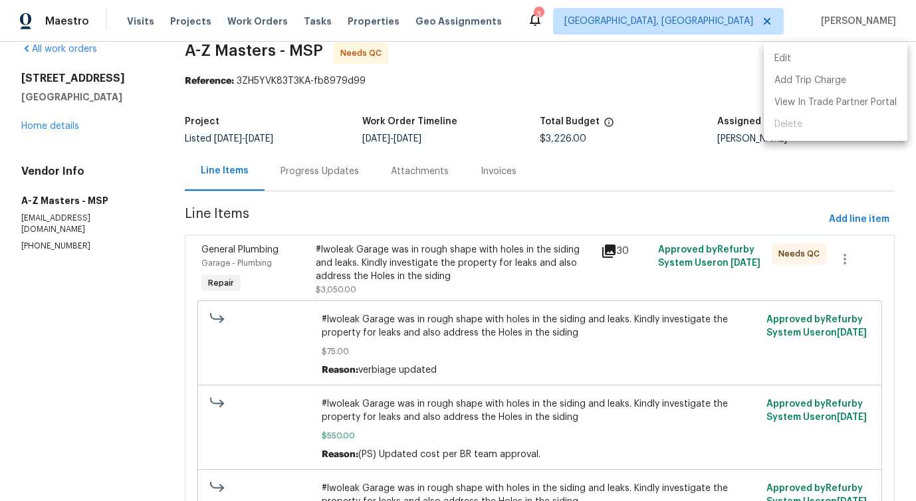
click at [835, 55] on li "Edit" at bounding box center [835, 59] width 144 height 22
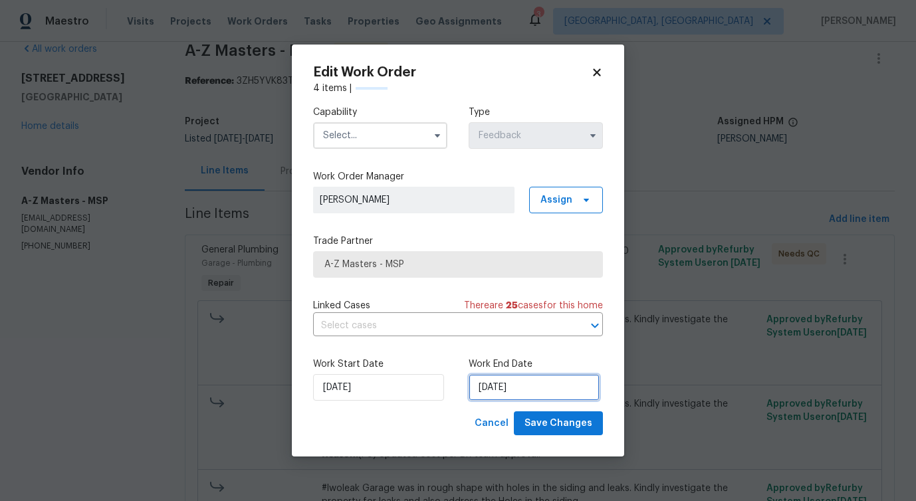
click at [516, 389] on input "9/18/2025" at bounding box center [533, 387] width 131 height 27
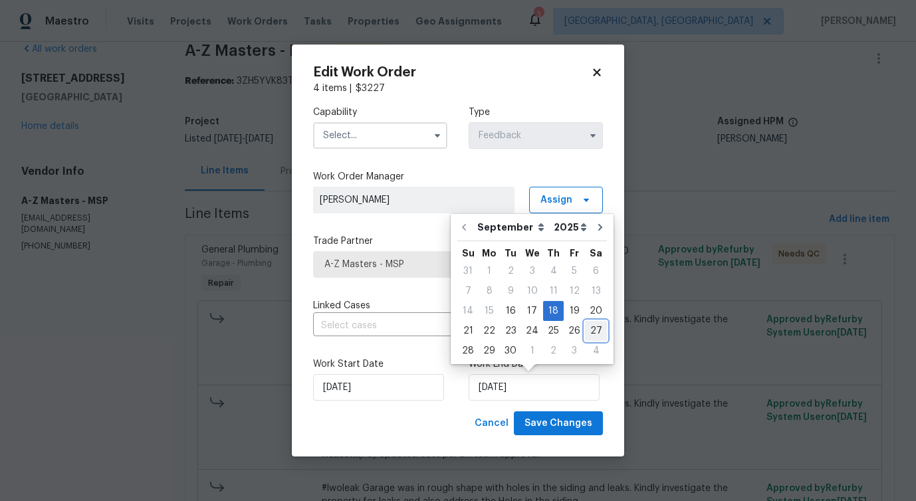
click at [595, 328] on div "27" at bounding box center [596, 331] width 22 height 19
type input "9/27/2025"
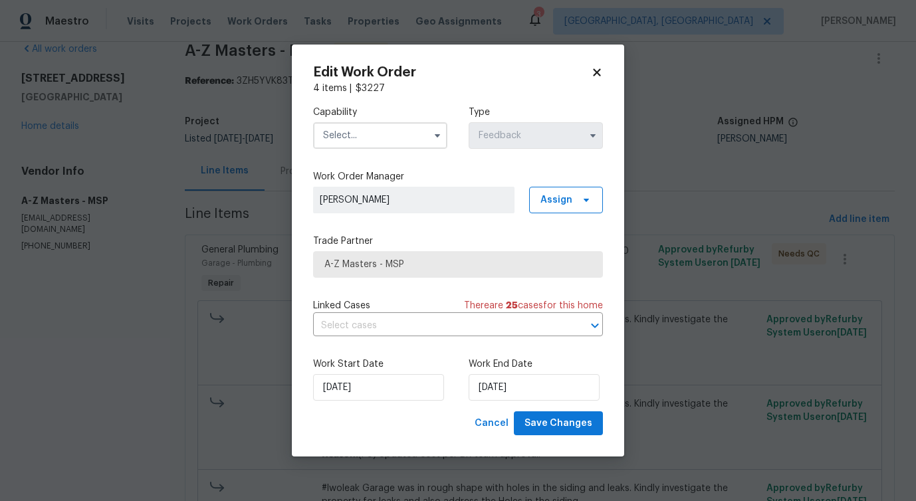
click at [405, 127] on input "text" at bounding box center [380, 135] width 134 height 27
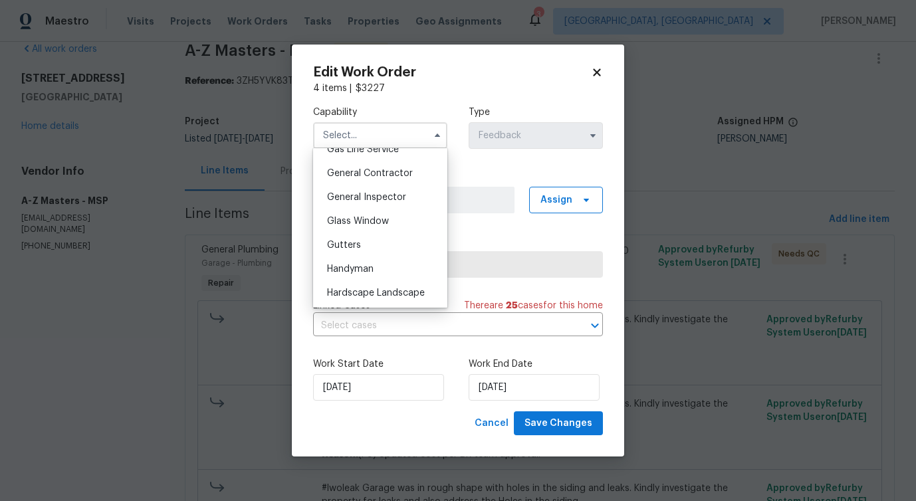
scroll to position [640, 0]
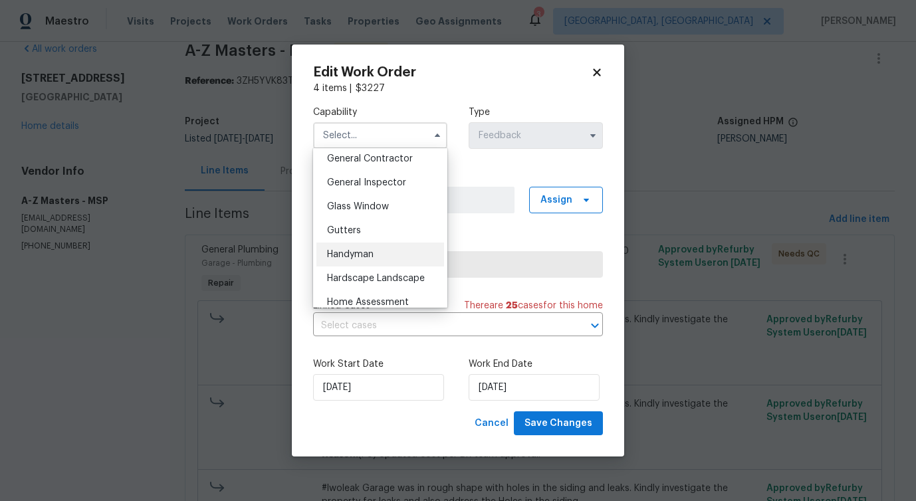
click at [385, 250] on div "Handyman" at bounding box center [380, 255] width 128 height 24
type input "Handyman"
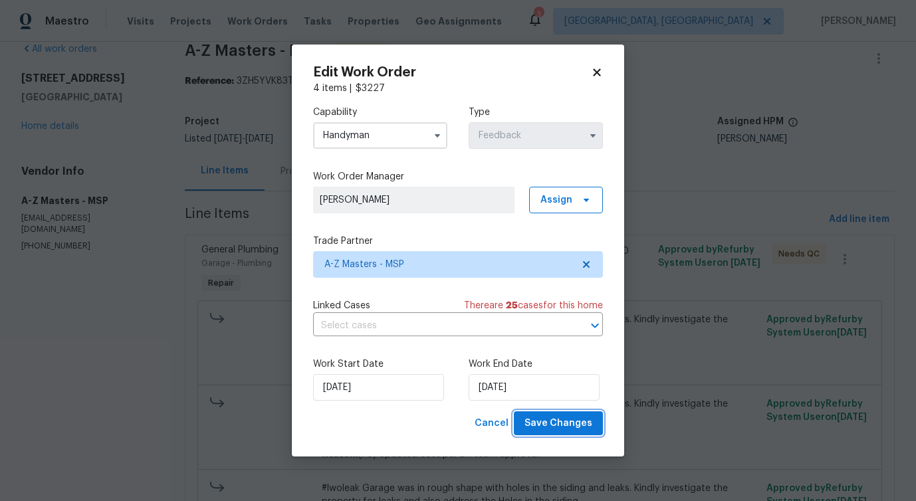
click at [553, 425] on span "Save Changes" at bounding box center [558, 423] width 68 height 17
click at [80, 351] on body "Maestro Visits Projects Work Orders Tasks Properties Geo Assignments 3 Detroit,…" at bounding box center [458, 250] width 916 height 501
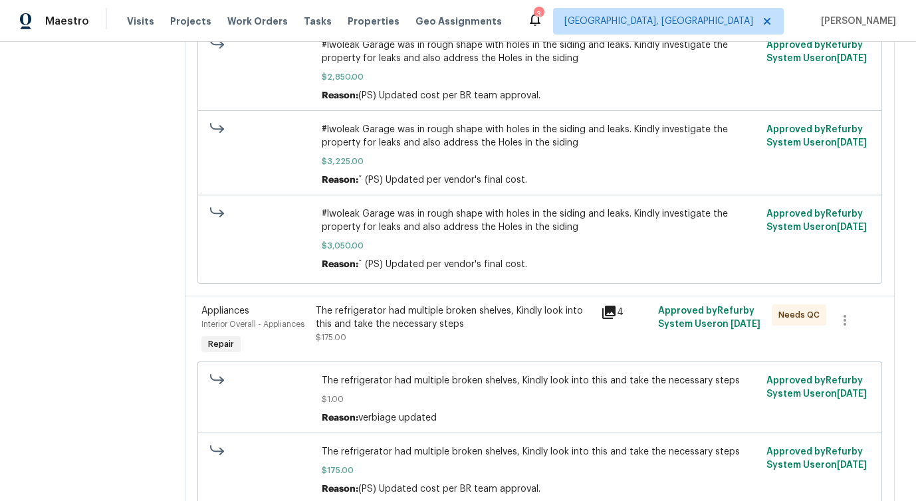
scroll to position [701, 0]
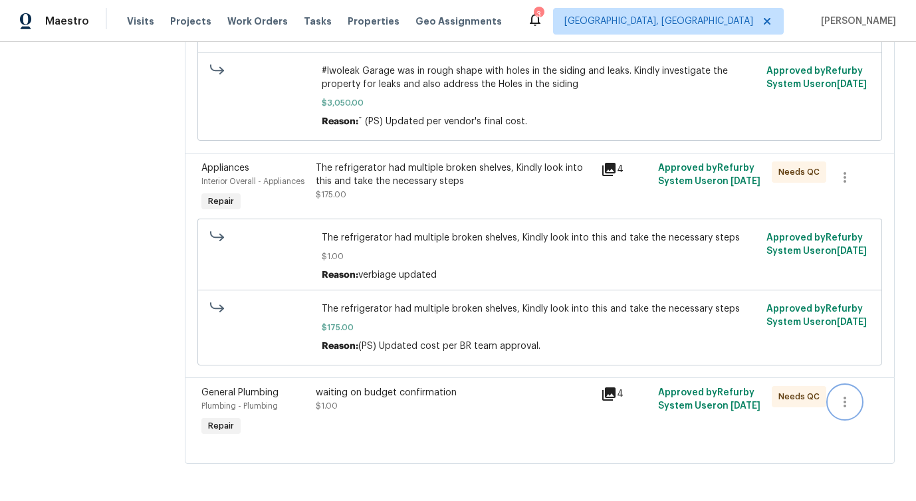
click at [845, 400] on icon "button" at bounding box center [845, 402] width 16 height 16
click at [856, 409] on li "Cancel" at bounding box center [854, 402] width 51 height 22
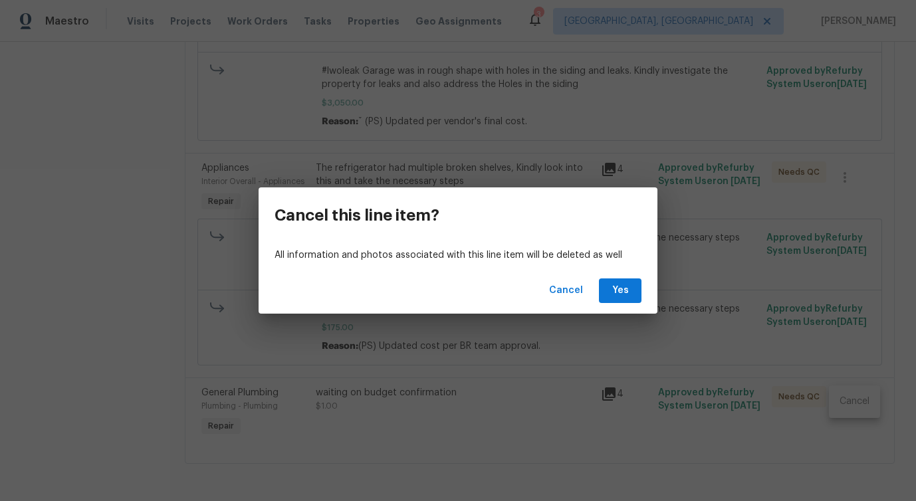
scroll to position [694, 0]
click at [626, 285] on span "Yes" at bounding box center [619, 290] width 21 height 17
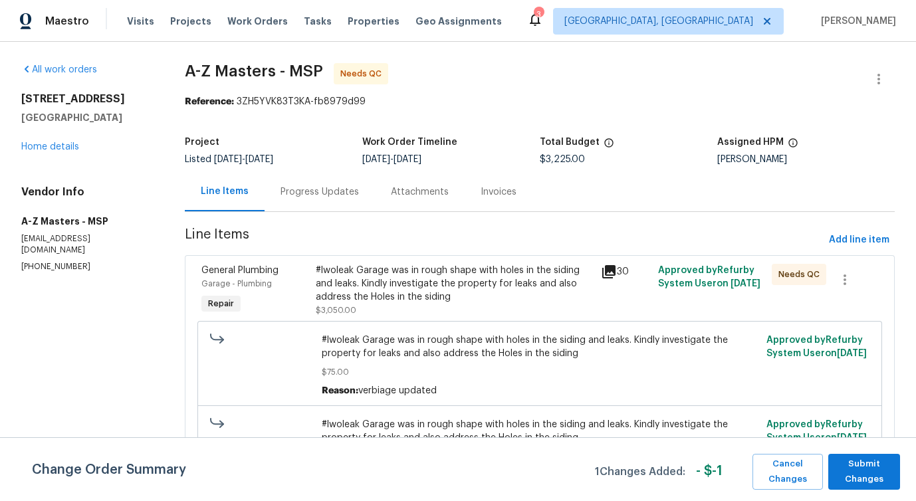
click at [334, 190] on div "Progress Updates" at bounding box center [319, 191] width 78 height 13
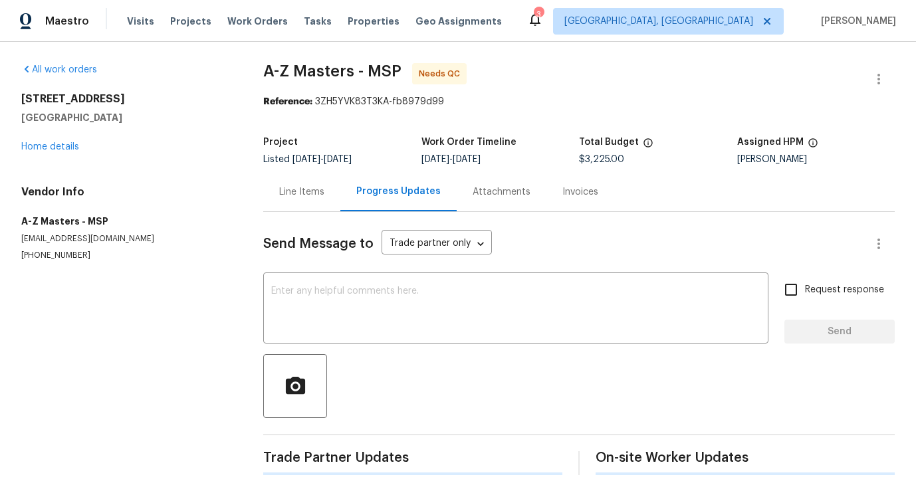
click at [452, 349] on div "Send Message to Trade partner only Trade partner only ​ x ​ Request response Se…" at bounding box center [578, 343] width 631 height 263
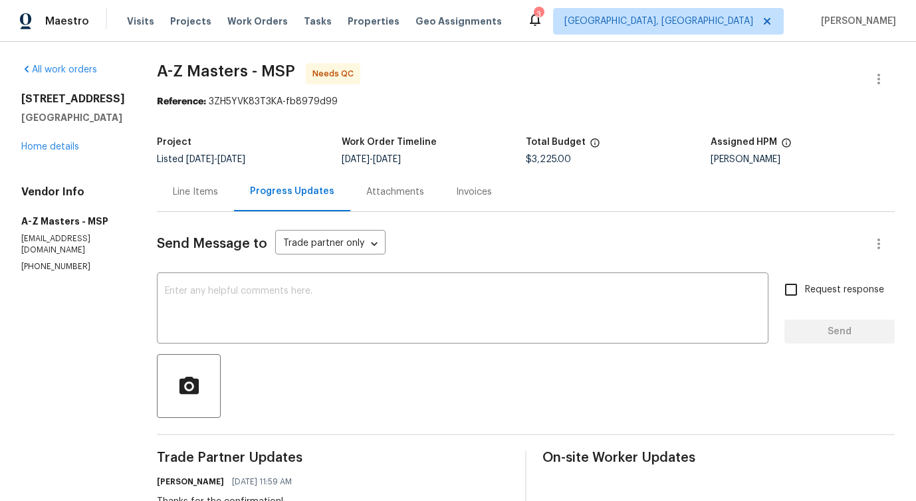
click at [194, 199] on div "Line Items" at bounding box center [195, 191] width 77 height 39
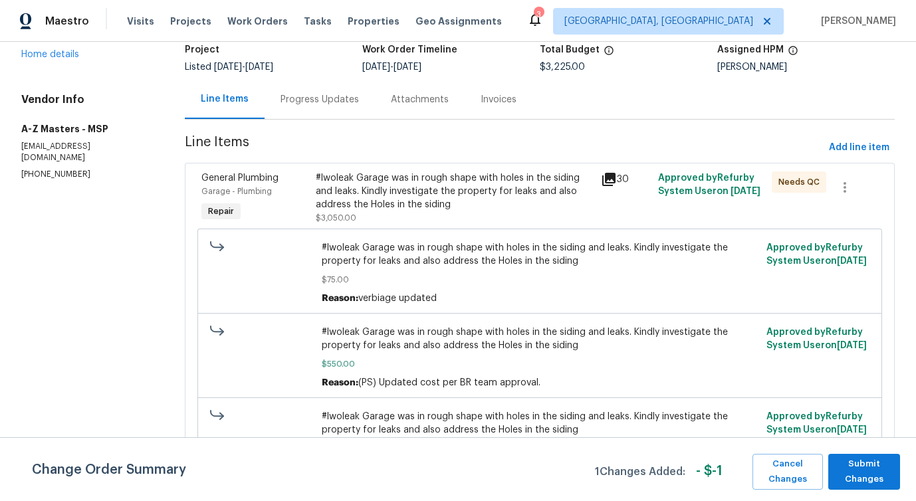
scroll to position [189, 0]
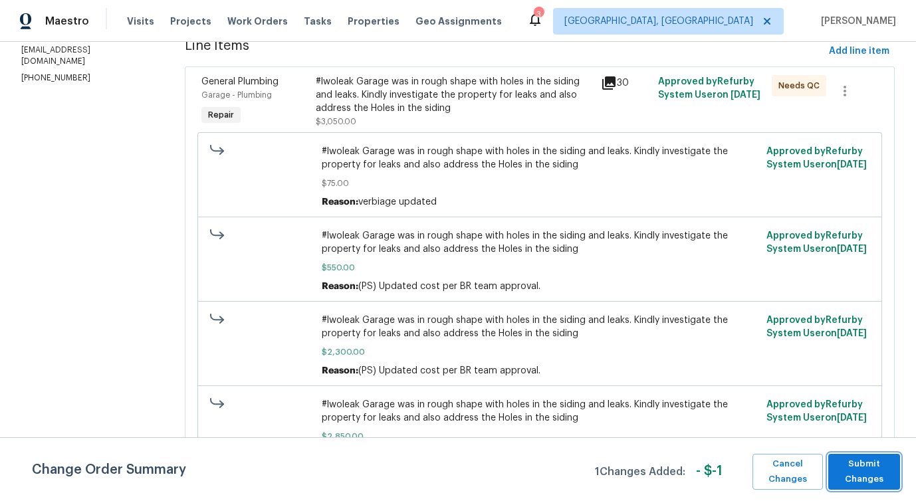
click at [845, 471] on span "Submit Changes" at bounding box center [864, 471] width 58 height 31
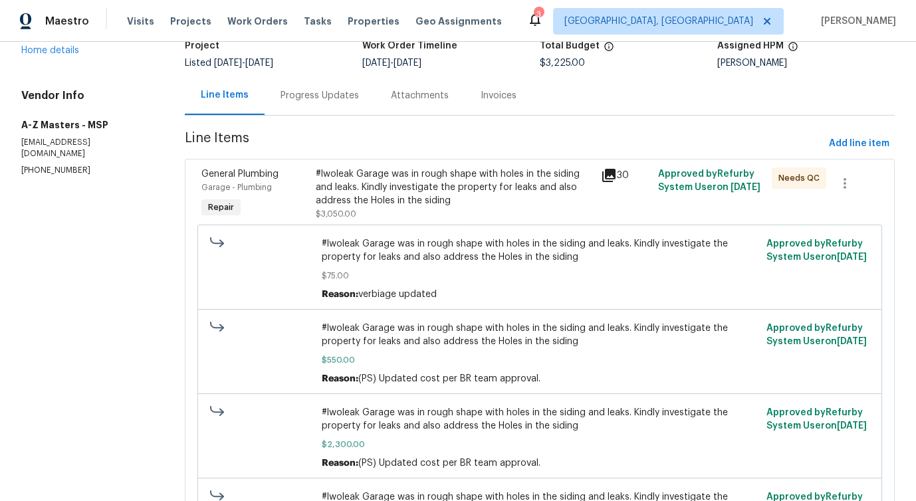
scroll to position [0, 0]
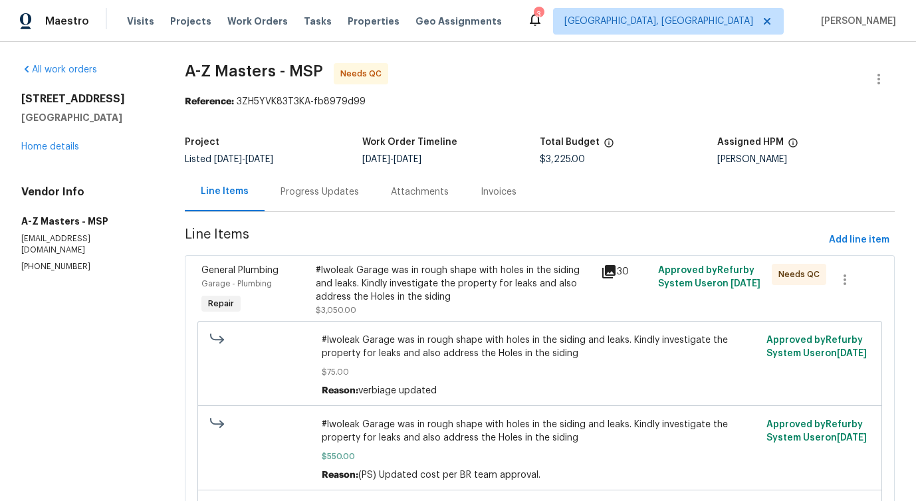
click at [440, 281] on div "#lwoleak Garage was in rough shape with holes in the siding and leaks. Kindly i…" at bounding box center [454, 284] width 277 height 40
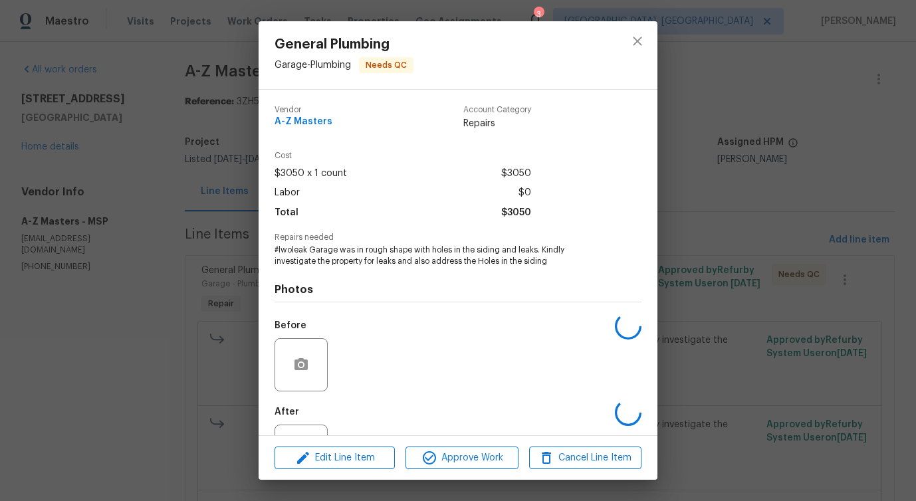
scroll to position [56, 0]
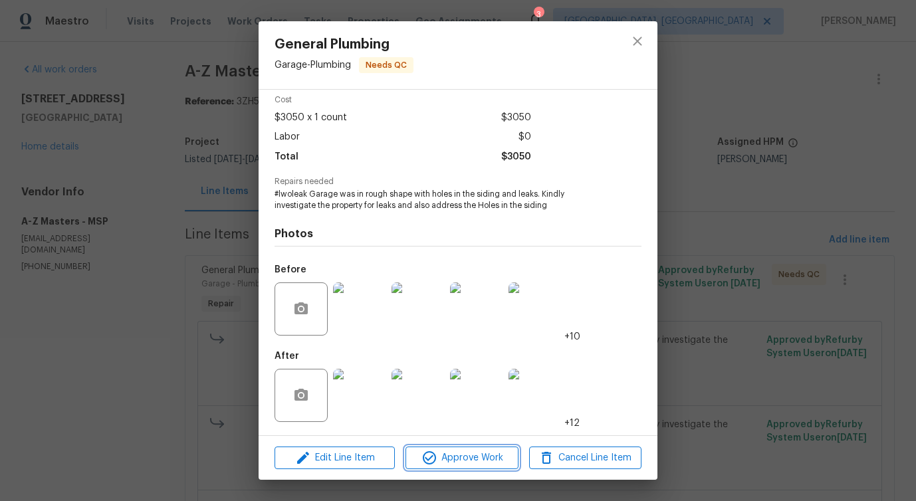
click at [490, 458] on span "Approve Work" at bounding box center [461, 458] width 104 height 17
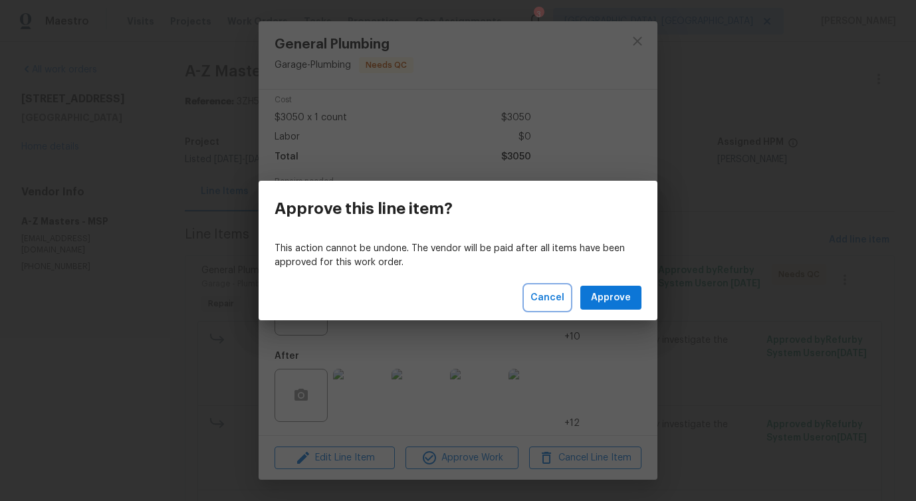
click at [539, 294] on span "Cancel" at bounding box center [547, 298] width 34 height 17
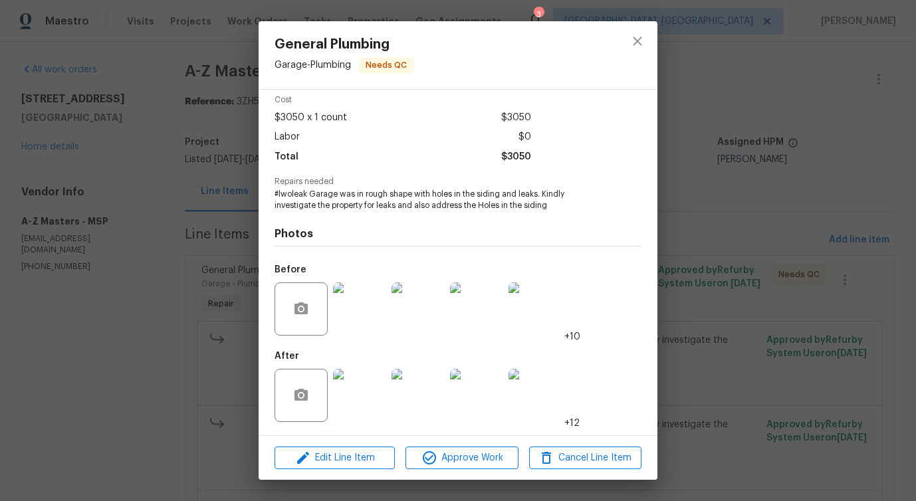
click at [377, 379] on img at bounding box center [359, 395] width 53 height 53
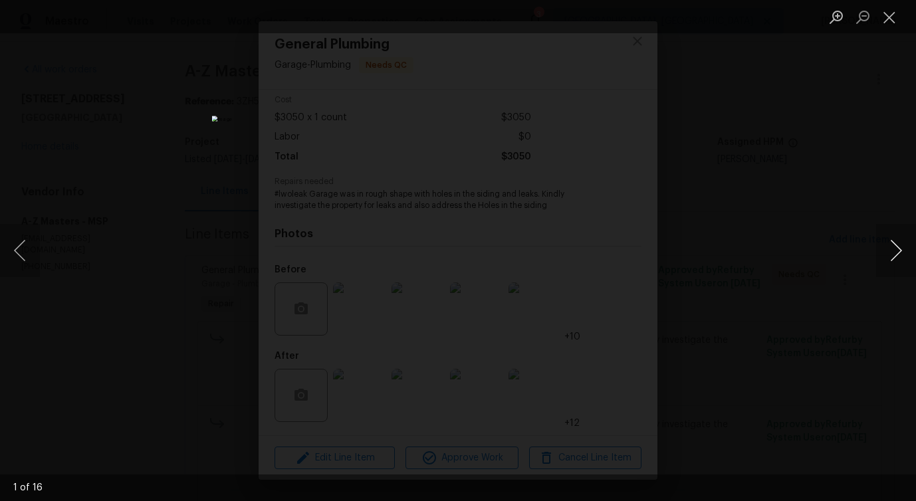
click at [891, 250] on button "Next image" at bounding box center [896, 250] width 40 height 53
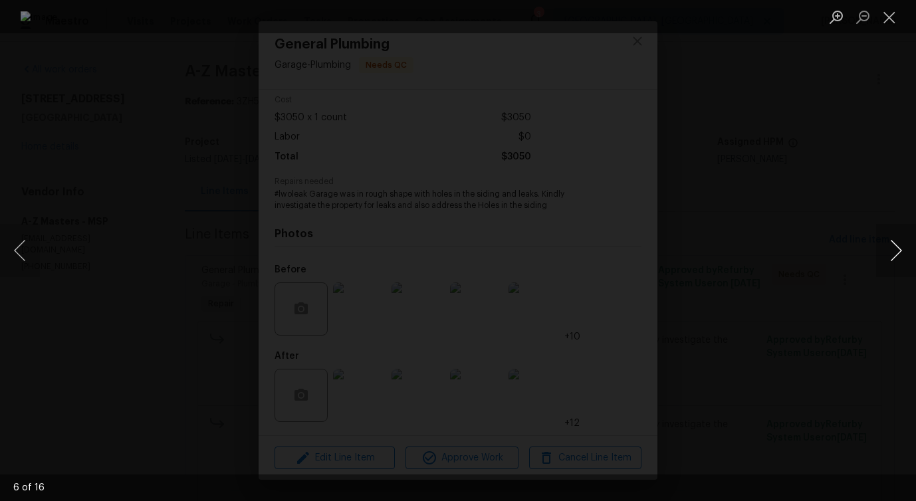
click at [891, 250] on button "Next image" at bounding box center [896, 250] width 40 height 53
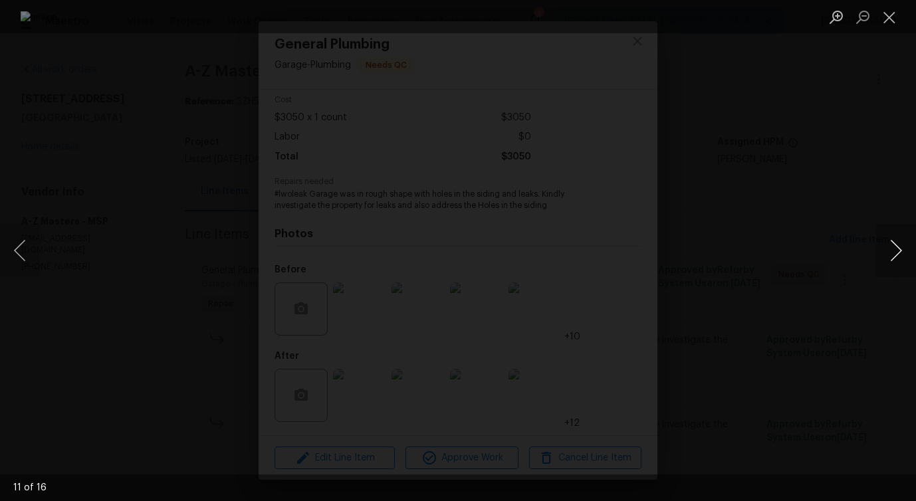
click at [891, 250] on button "Next image" at bounding box center [896, 250] width 40 height 53
click at [891, 17] on button "Close lightbox" at bounding box center [889, 16] width 27 height 23
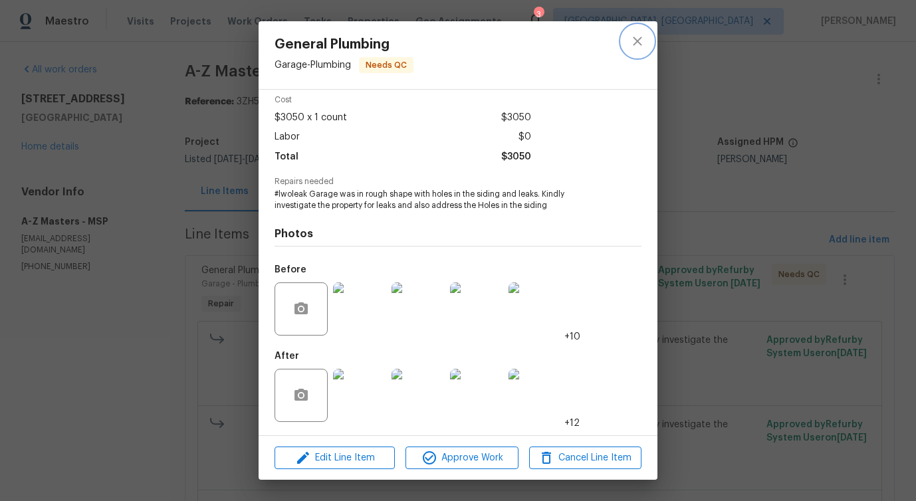
click at [648, 34] on button "close" at bounding box center [637, 41] width 32 height 32
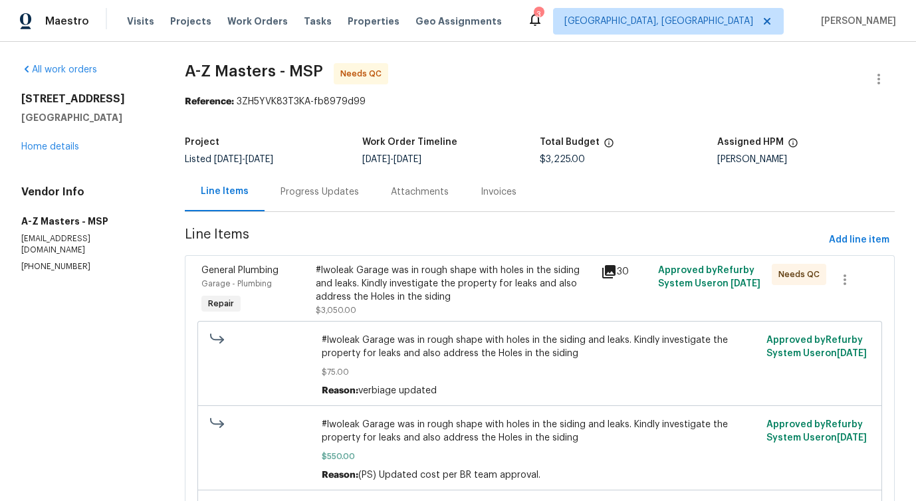
scroll to position [37, 0]
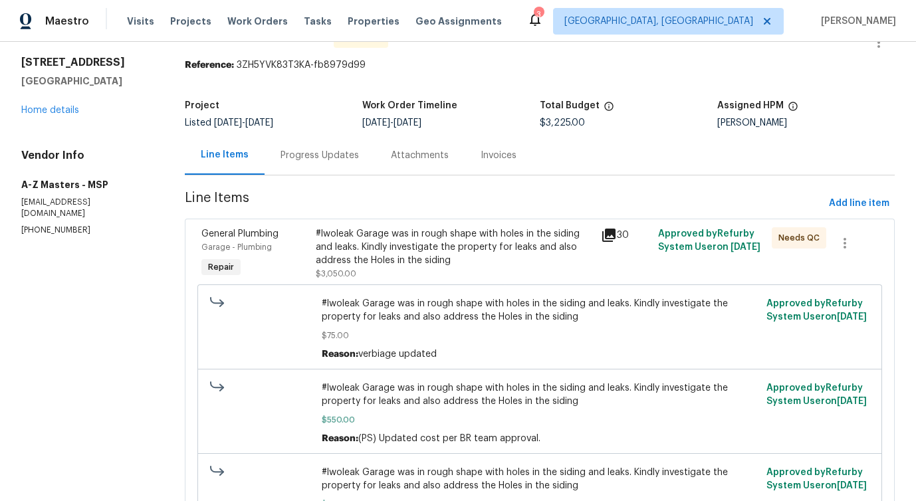
click at [528, 251] on div "#lwoleak Garage was in rough shape with holes in the siding and leaks. Kindly i…" at bounding box center [454, 247] width 277 height 40
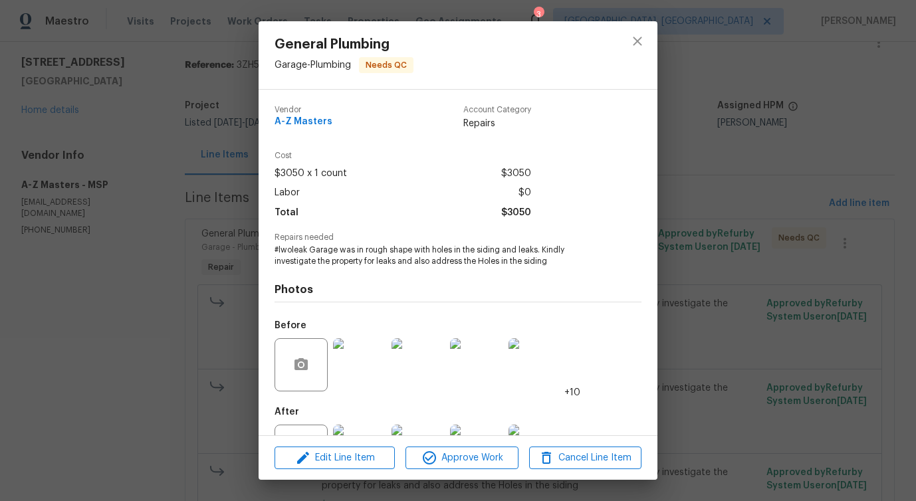
scroll to position [56, 0]
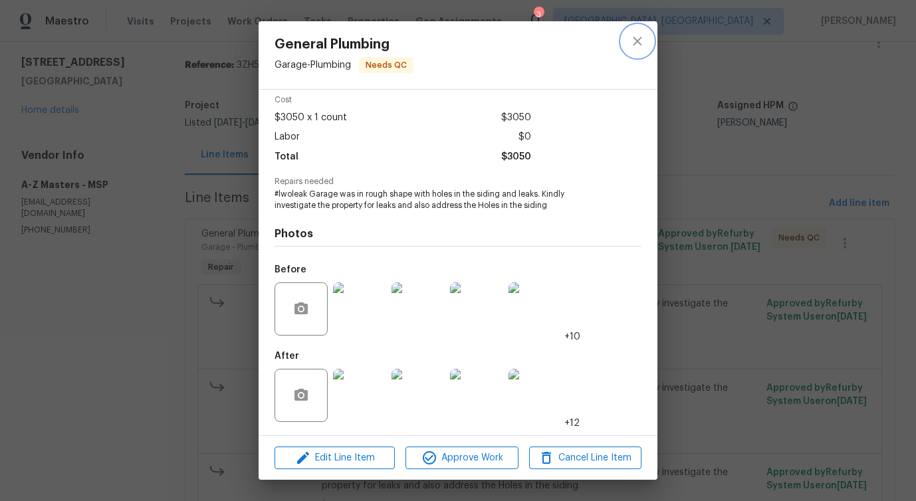
click at [636, 47] on icon "close" at bounding box center [637, 41] width 16 height 16
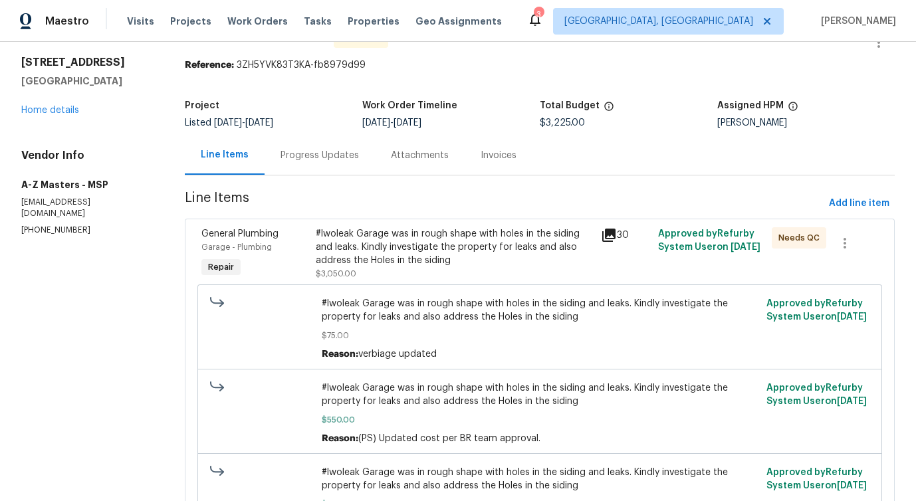
click at [308, 153] on div "Progress Updates" at bounding box center [319, 155] width 78 height 13
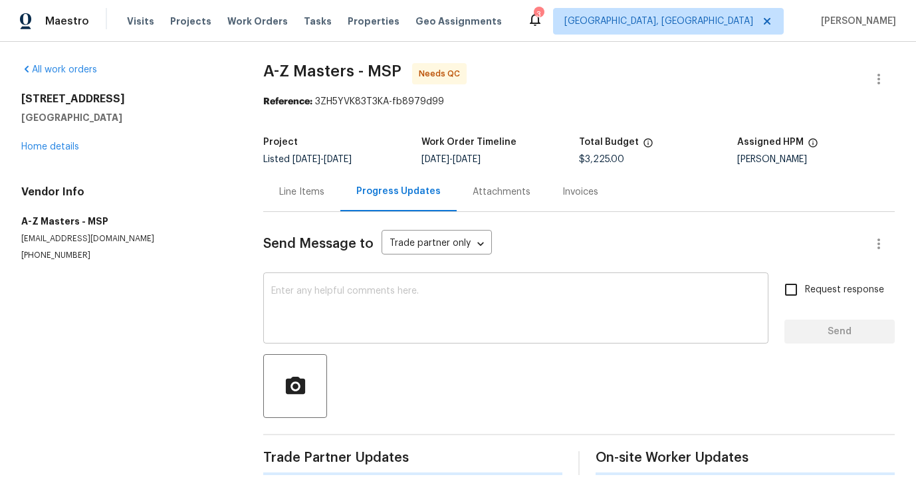
click at [354, 326] on textarea at bounding box center [515, 309] width 489 height 47
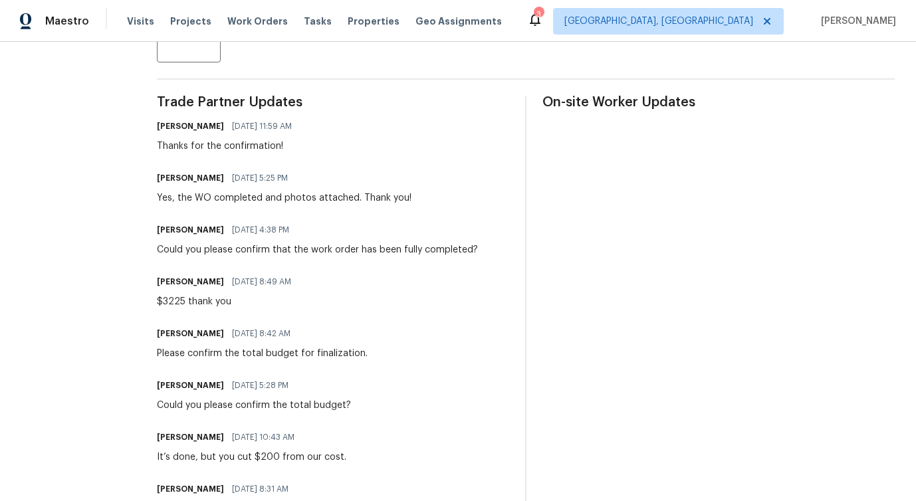
scroll to position [384, 0]
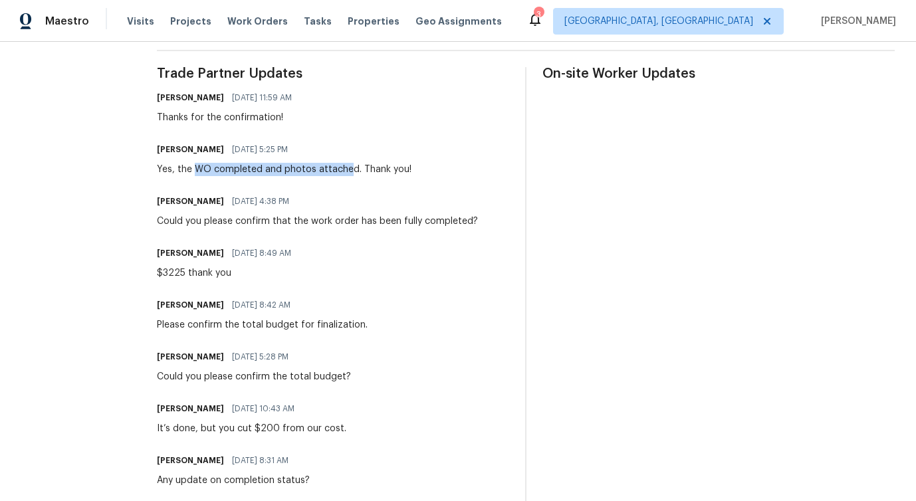
drag, startPoint x: 189, startPoint y: 169, endPoint x: 343, endPoint y: 169, distance: 154.2
click at [343, 169] on div "Yes, the WO completed and photos attached. Thank you!" at bounding box center [284, 169] width 254 height 13
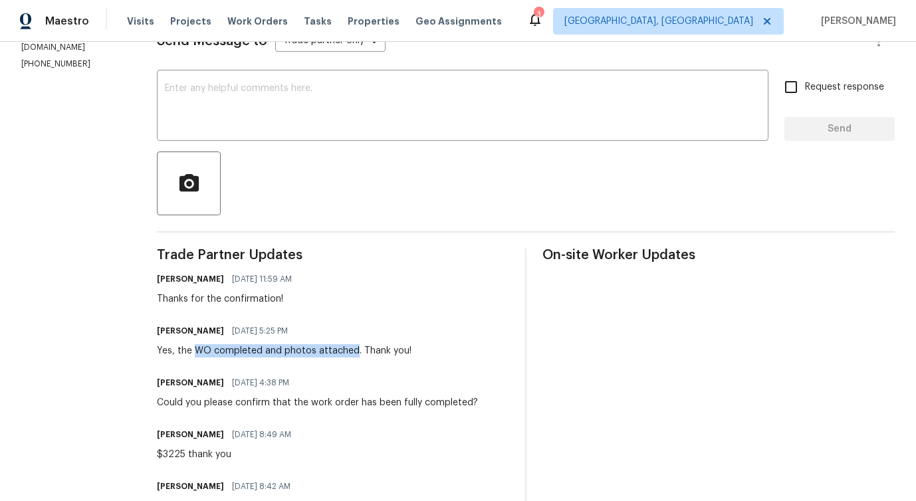
scroll to position [0, 0]
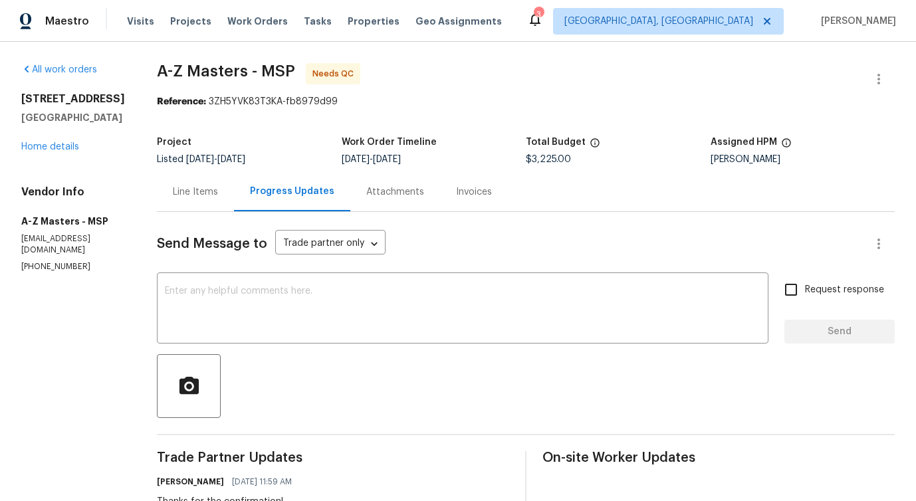
click at [201, 190] on div "Line Items" at bounding box center [195, 191] width 45 height 13
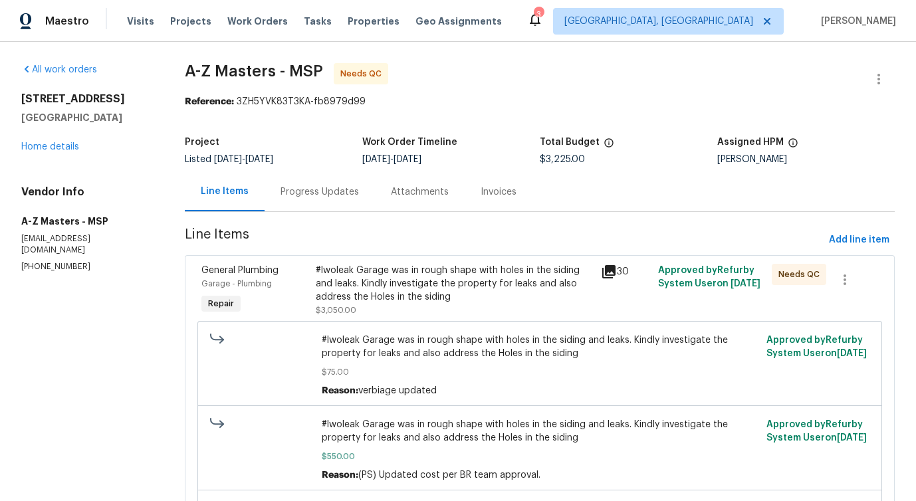
click at [464, 311] on div "#lwoleak Garage was in rough shape with holes in the siding and leaks. Kindly i…" at bounding box center [454, 290] width 277 height 53
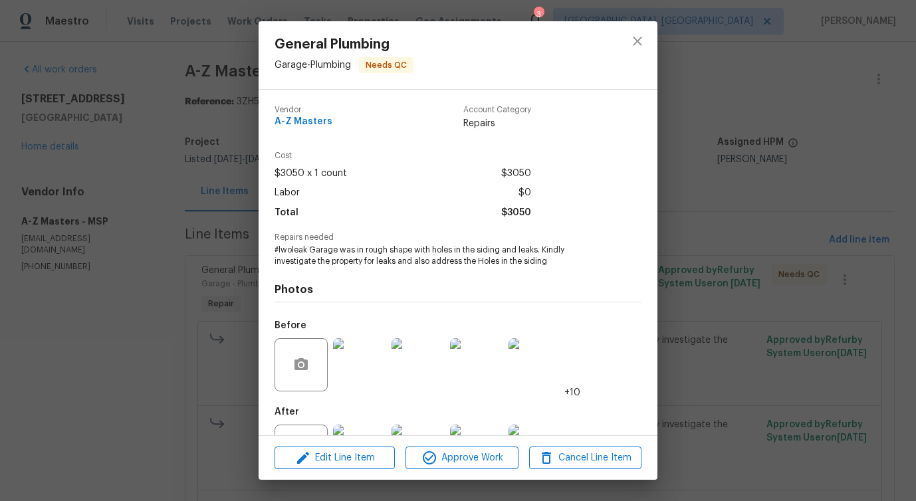
scroll to position [56, 0]
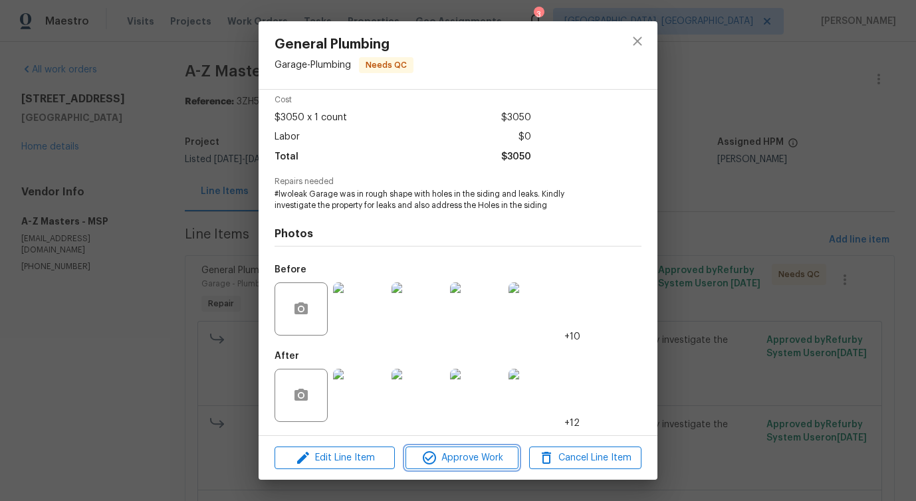
click at [468, 456] on span "Approve Work" at bounding box center [461, 458] width 104 height 17
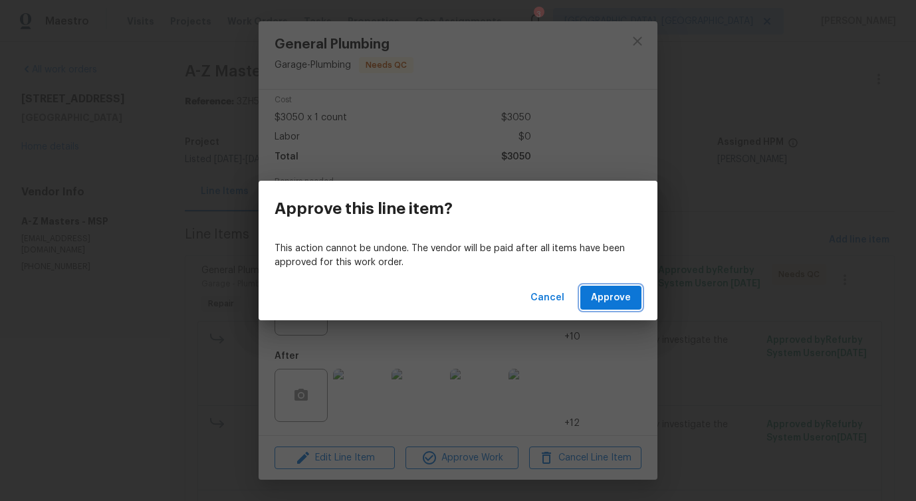
click at [628, 290] on span "Approve" at bounding box center [611, 298] width 40 height 17
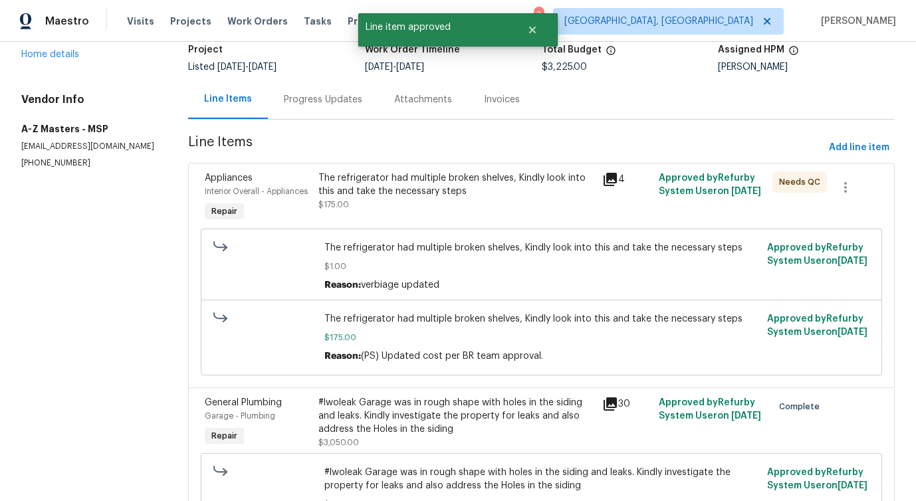
scroll to position [92, 0]
click at [534, 221] on div "The refrigerator had multiple broken shelves, Kindly look into this and take th…" at bounding box center [456, 198] width 284 height 61
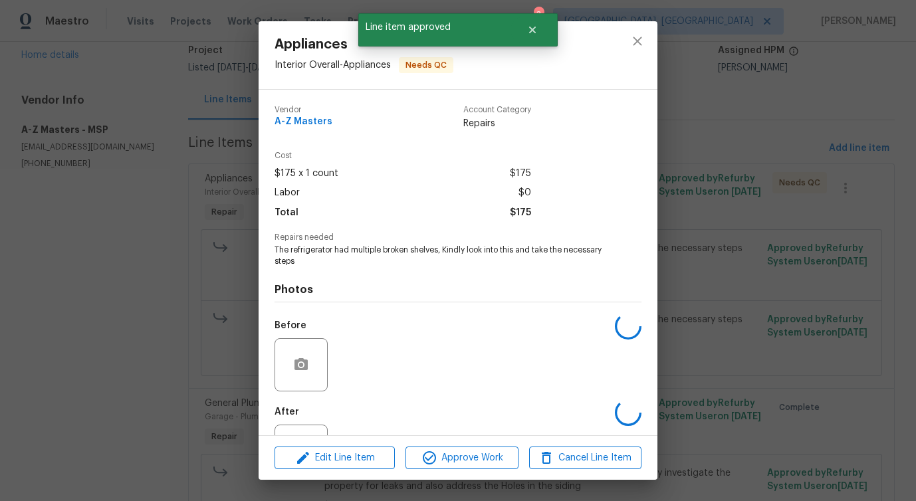
scroll to position [56, 0]
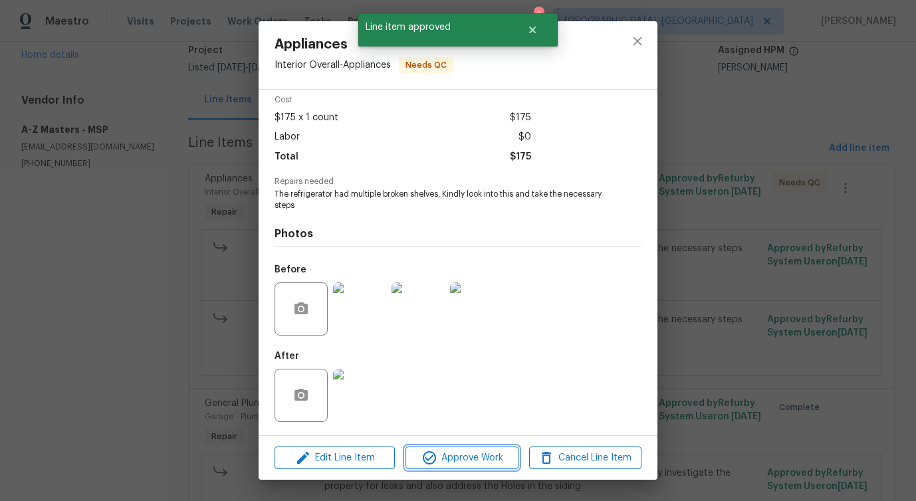
click at [470, 458] on span "Approve Work" at bounding box center [461, 458] width 104 height 17
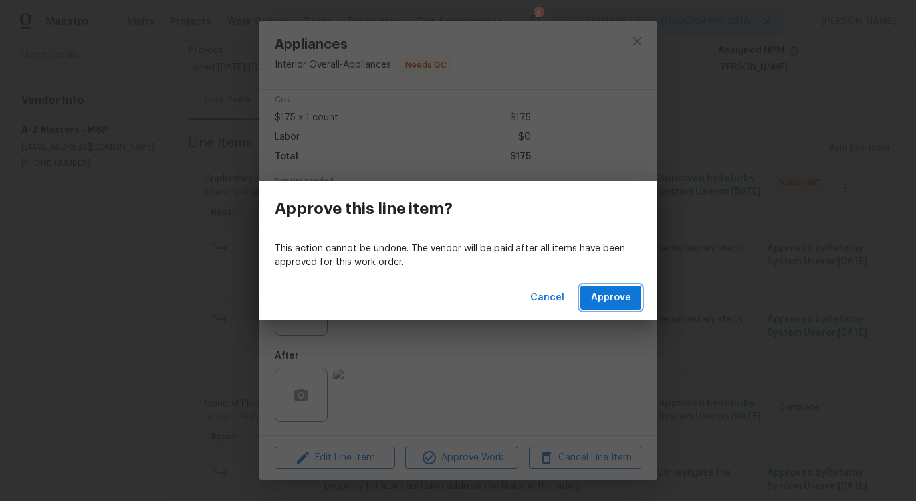
click at [597, 301] on span "Approve" at bounding box center [611, 298] width 40 height 17
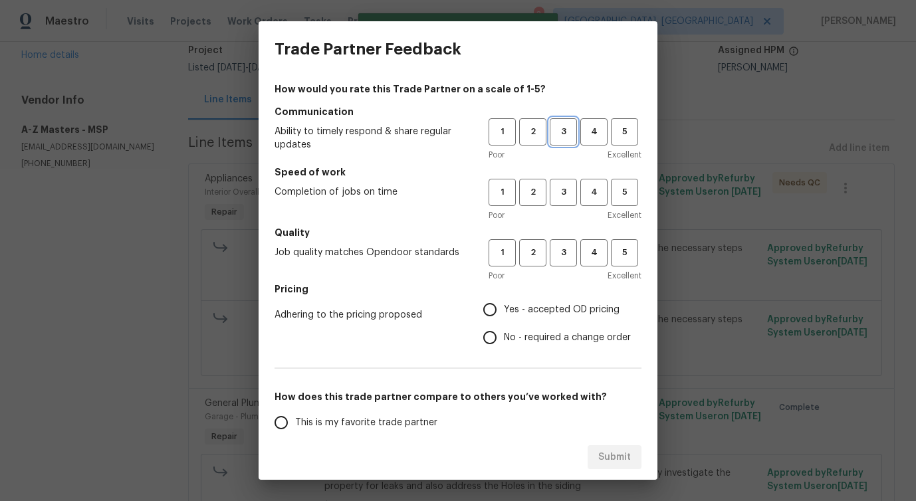
click at [571, 131] on span "3" at bounding box center [563, 131] width 25 height 15
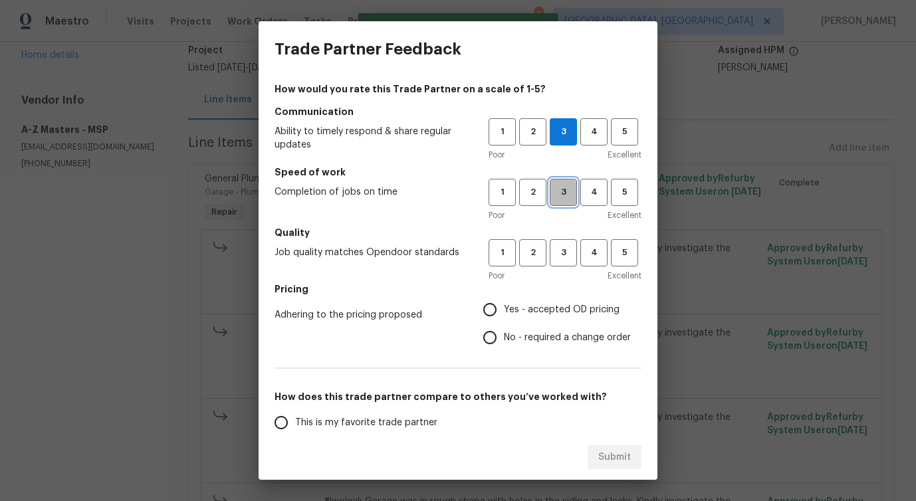
click at [559, 194] on span "3" at bounding box center [563, 192] width 25 height 15
click at [559, 260] on button "3" at bounding box center [562, 252] width 27 height 27
click at [515, 342] on span "No - required a change order" at bounding box center [567, 338] width 127 height 14
click at [504, 342] on input "No - required a change order" at bounding box center [490, 338] width 28 height 28
radio input "true"
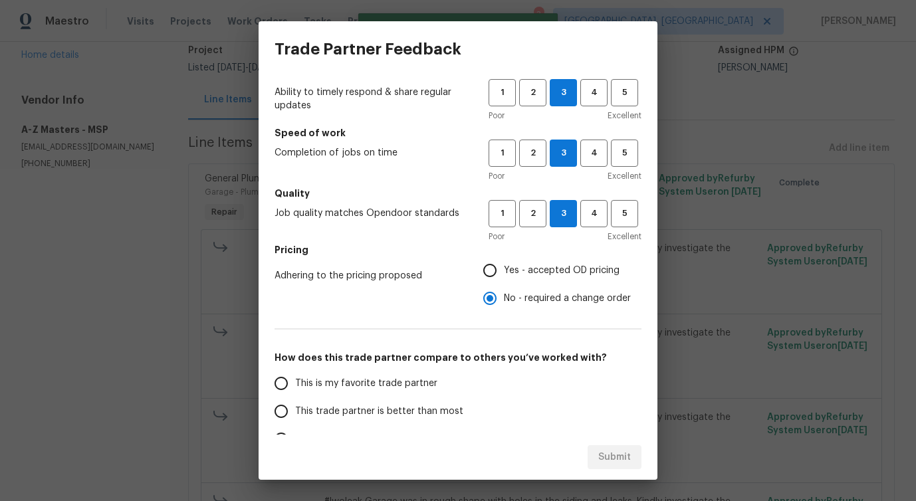
scroll to position [70, 0]
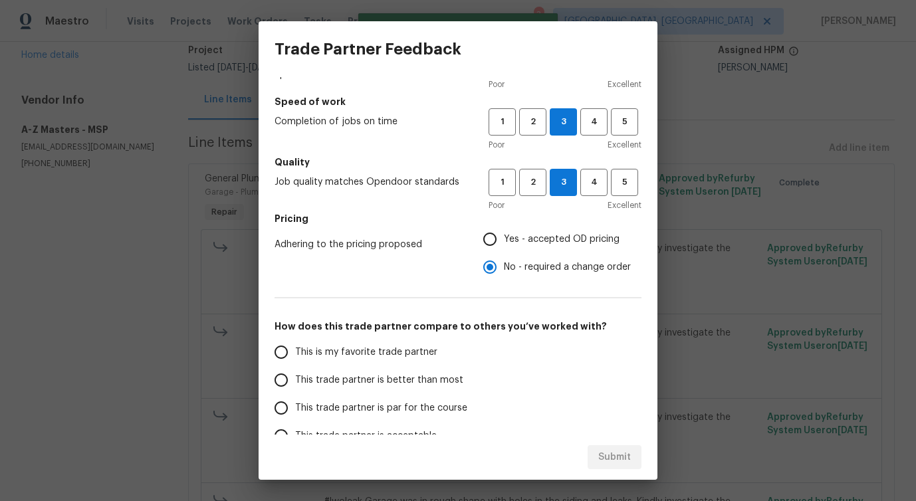
click at [421, 379] on span "This trade partner is better than most" at bounding box center [379, 380] width 168 height 14
click at [295, 379] on input "This trade partner is better than most" at bounding box center [281, 380] width 28 height 28
click at [613, 450] on span "Submit" at bounding box center [614, 457] width 33 height 17
radio input "true"
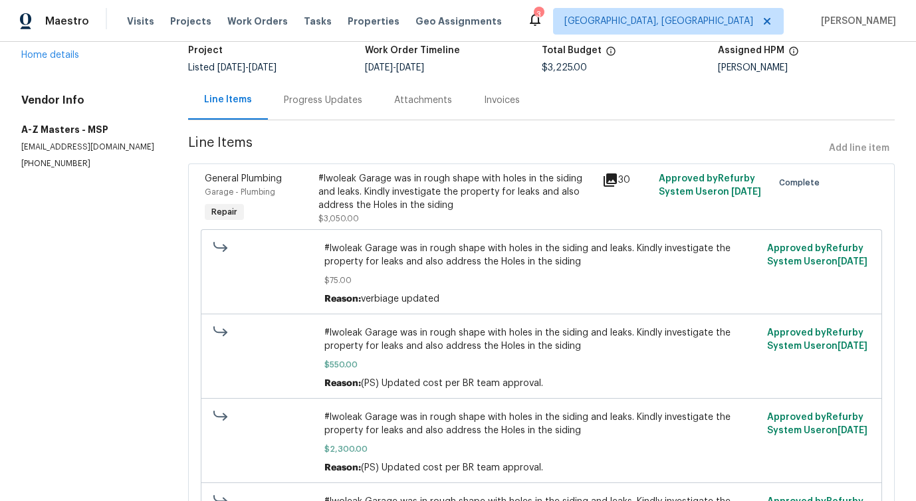
scroll to position [0, 0]
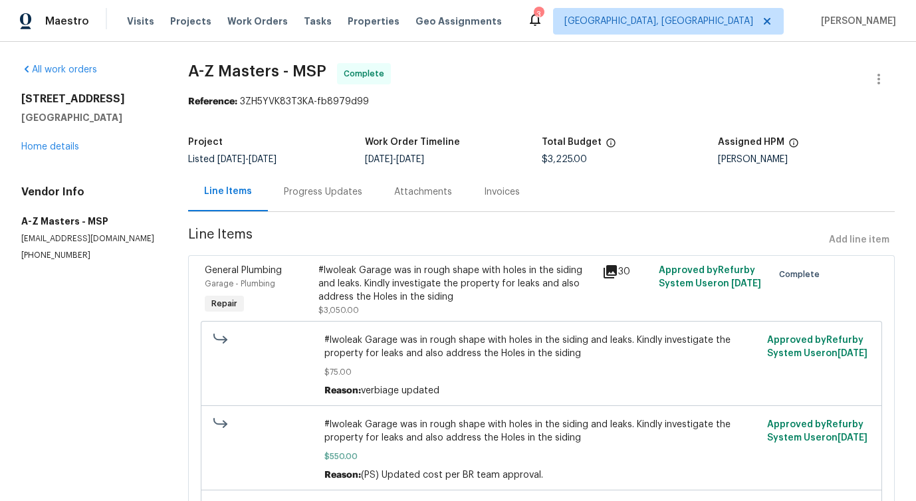
click at [318, 211] on div "Progress Updates" at bounding box center [323, 191] width 110 height 39
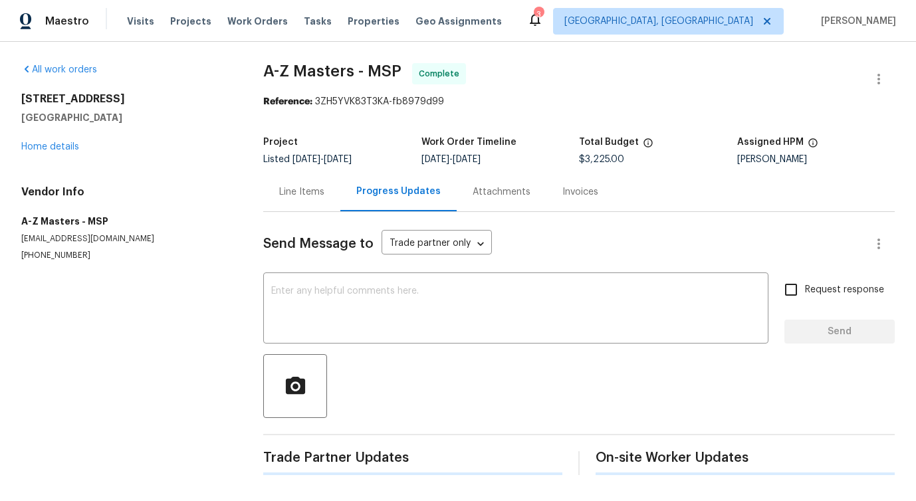
click at [341, 365] on div at bounding box center [578, 386] width 631 height 64
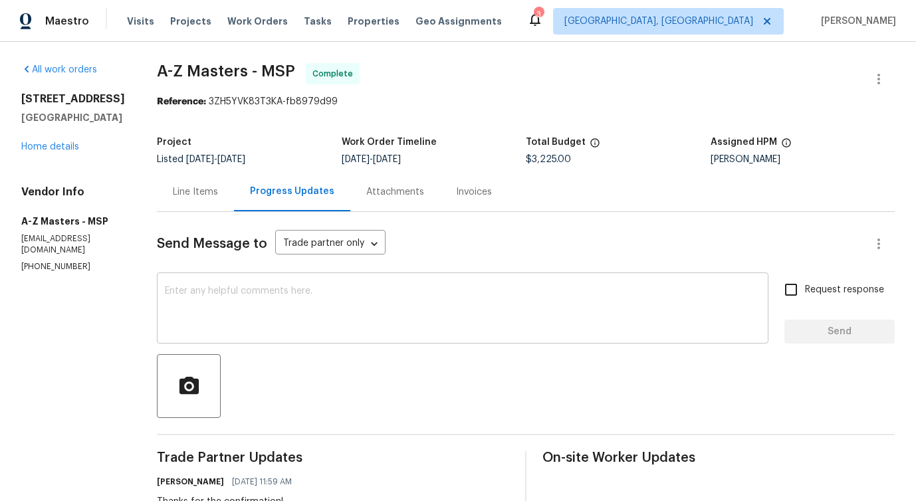
click at [353, 322] on textarea at bounding box center [462, 309] width 595 height 47
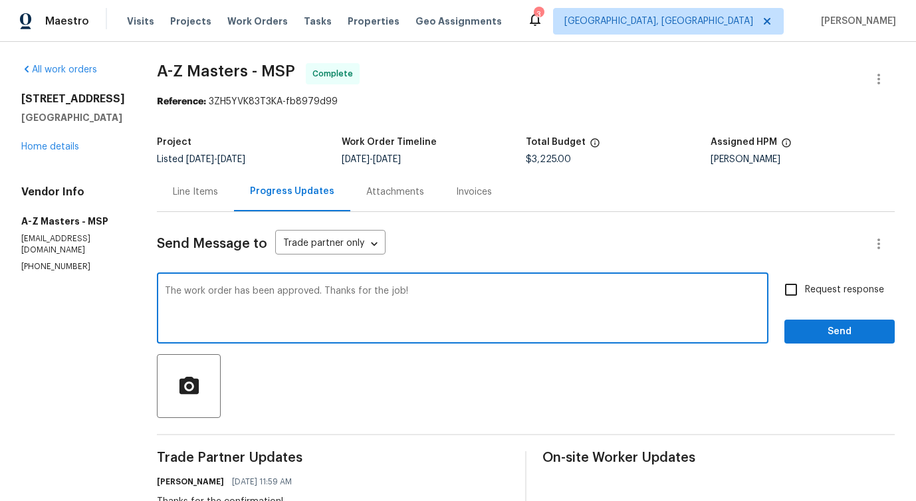
type textarea "The work order has been approved. Thanks for the job!"
click at [837, 332] on span "Send" at bounding box center [839, 332] width 89 height 17
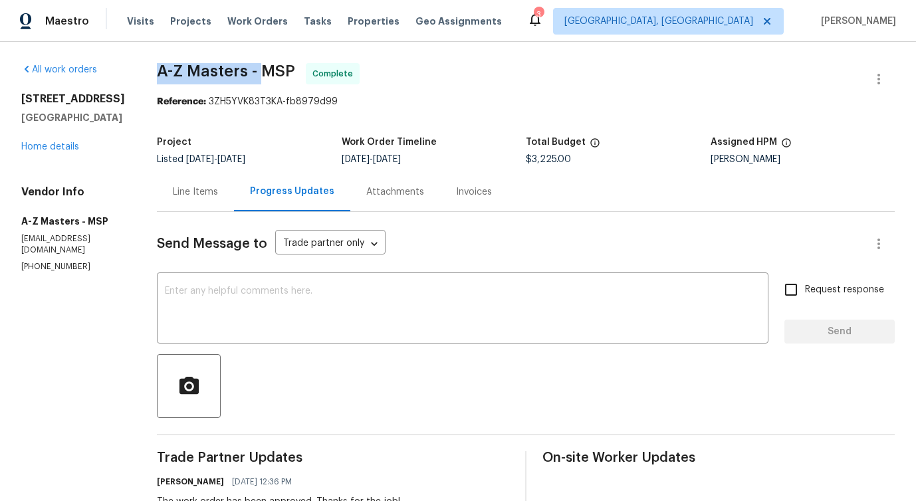
drag, startPoint x: 138, startPoint y: 74, endPoint x: 250, endPoint y: 75, distance: 113.0
copy span "A-Z Masters -"
click at [76, 142] on link "Home details" at bounding box center [50, 146] width 58 height 9
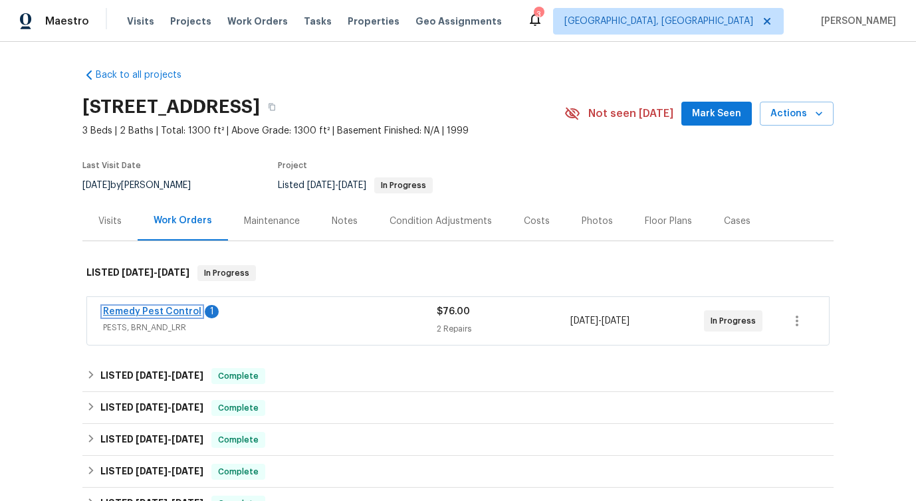
click at [157, 310] on link "Remedy Pest Control" at bounding box center [152, 311] width 98 height 9
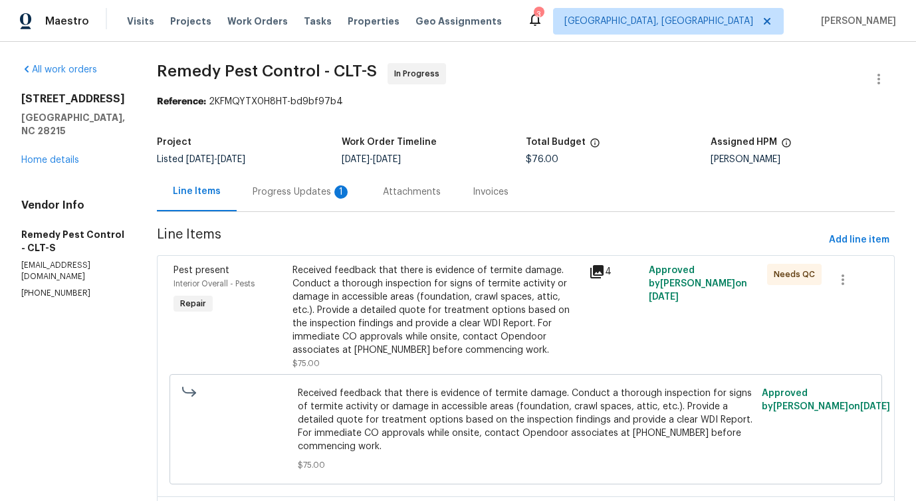
click at [367, 191] on div "Attachments" at bounding box center [412, 191] width 90 height 39
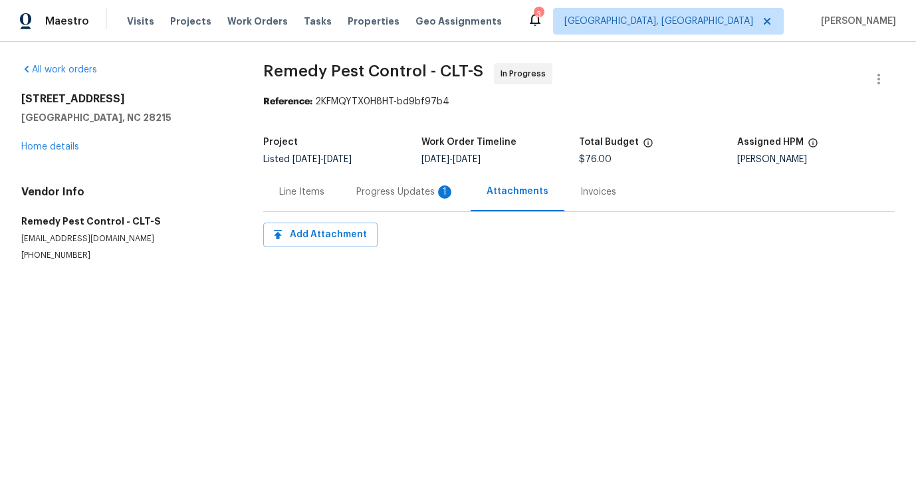
click at [363, 296] on div "All work orders [STREET_ADDRESS] Home details Vendor Info Remedy Pest Control -…" at bounding box center [458, 178] width 916 height 272
click at [397, 181] on div "Progress Updates 1" at bounding box center [405, 191] width 130 height 39
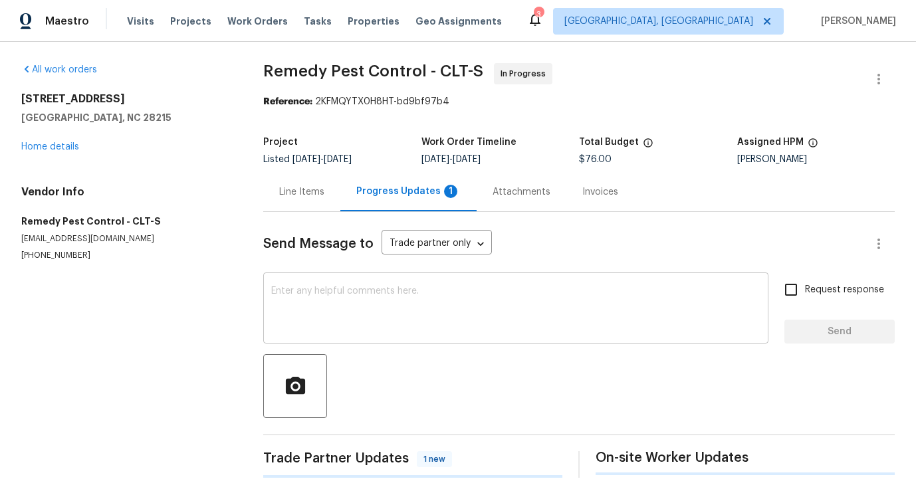
click at [396, 316] on textarea at bounding box center [515, 309] width 489 height 47
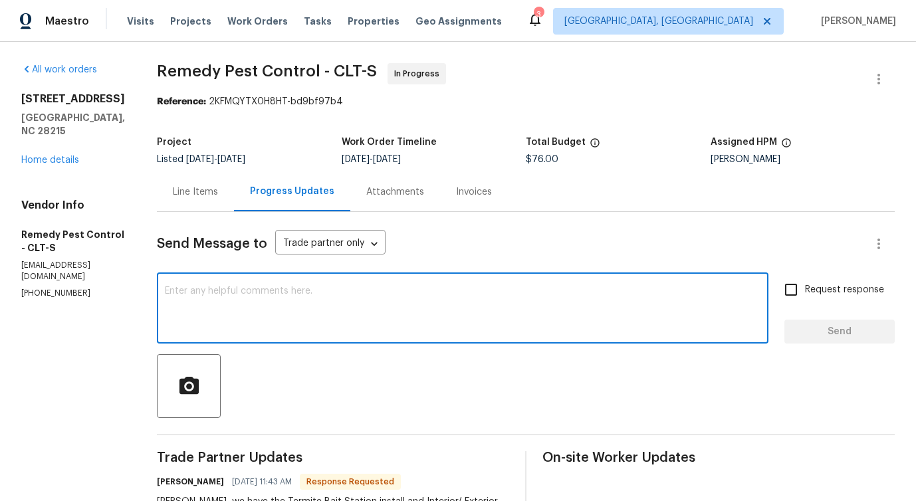
click at [183, 197] on div "Line Items" at bounding box center [195, 191] width 45 height 13
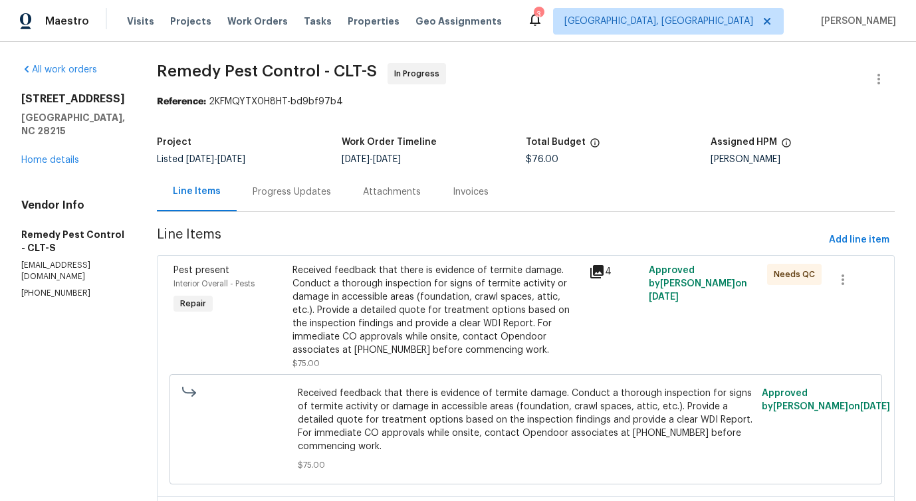
click at [306, 300] on div "Received feedback that there is evidence of termite damage. Conduct a thorough …" at bounding box center [436, 310] width 289 height 93
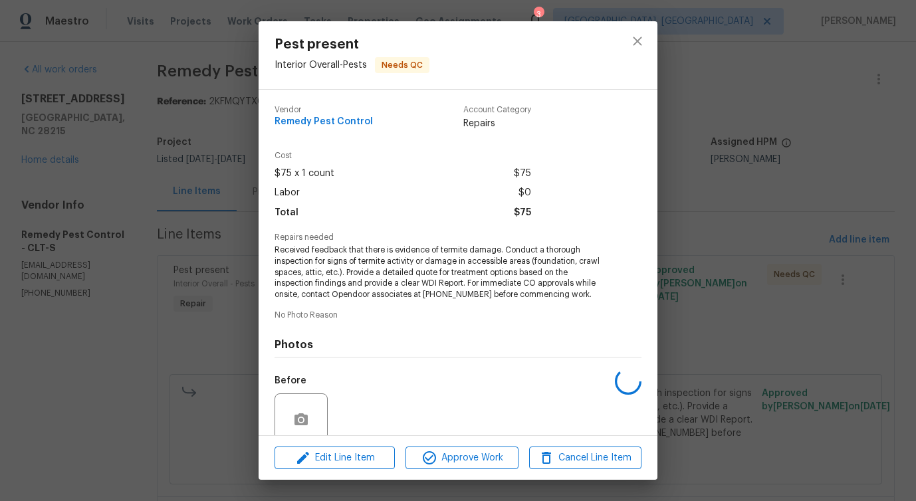
scroll to position [111, 0]
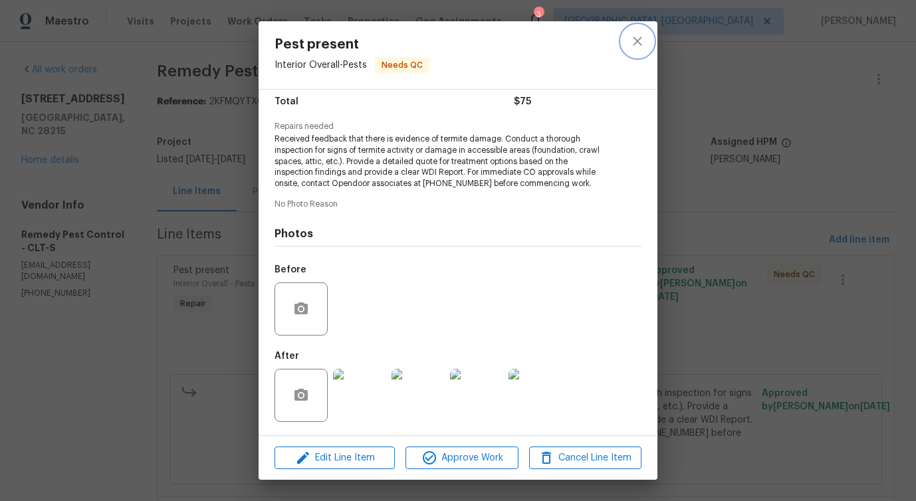
click at [629, 38] on icon "close" at bounding box center [637, 41] width 16 height 16
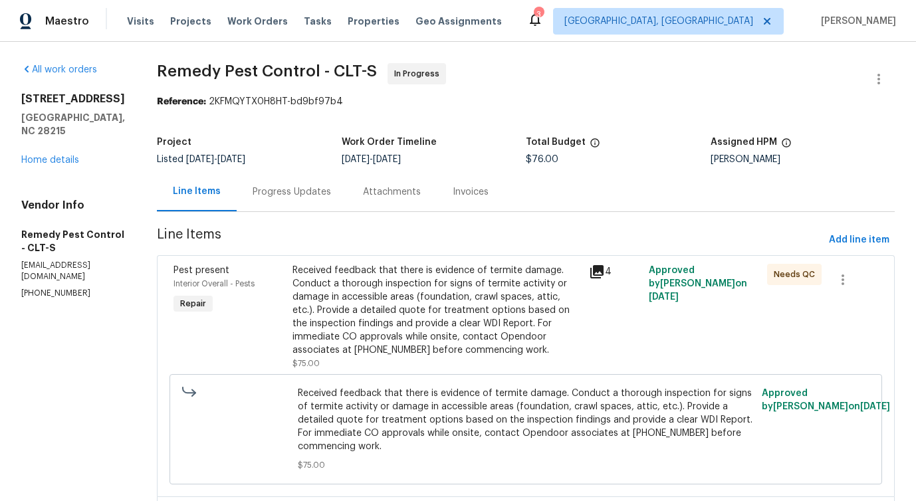
click at [300, 198] on div "Progress Updates" at bounding box center [291, 191] width 78 height 13
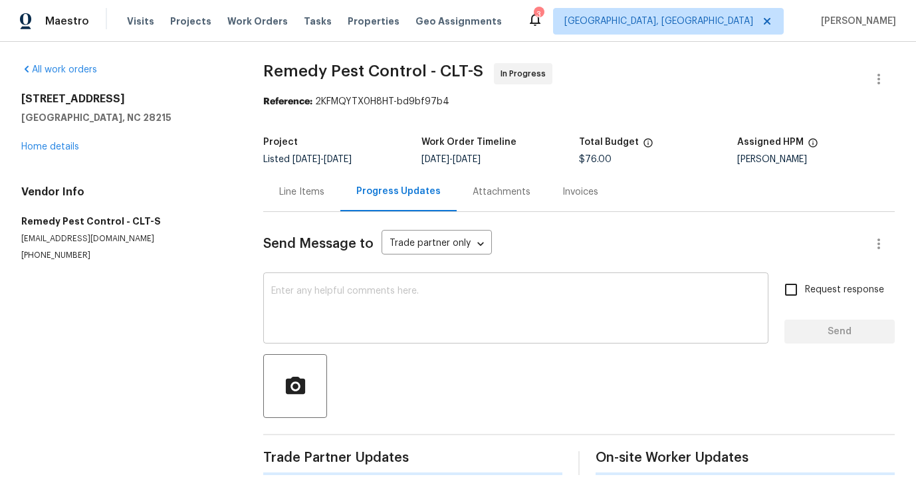
click at [377, 326] on textarea at bounding box center [515, 309] width 489 height 47
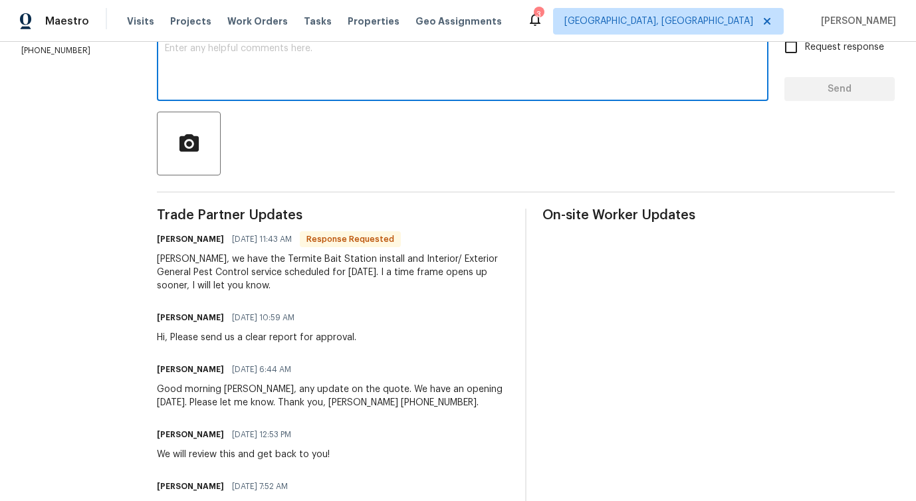
scroll to position [244, 0]
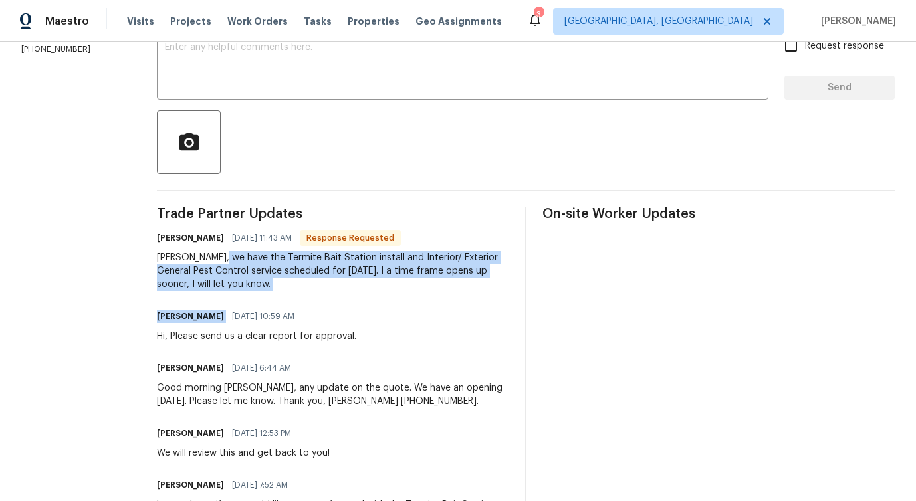
drag, startPoint x: 199, startPoint y: 257, endPoint x: 302, endPoint y: 307, distance: 114.4
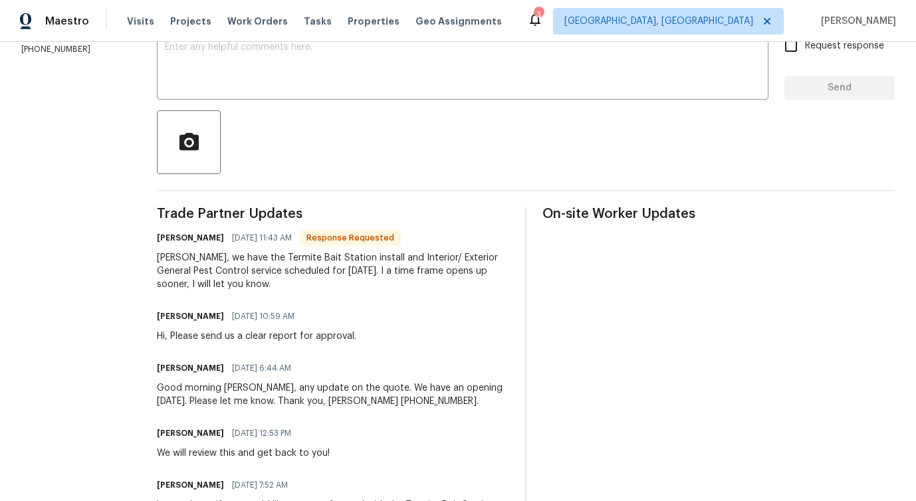
click at [323, 314] on div "[PERSON_NAME] [DATE] 10:59 AM" at bounding box center [256, 316] width 199 height 19
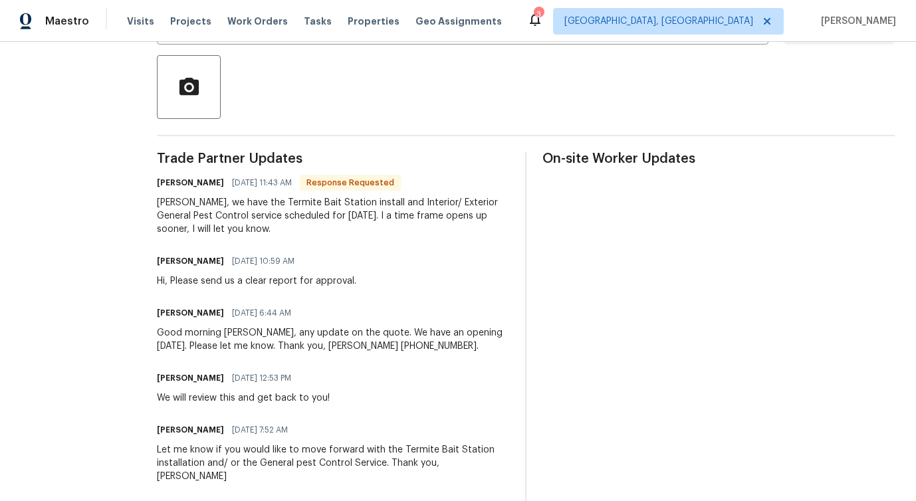
scroll to position [300, 0]
click at [230, 397] on div "We will review this and get back to you!" at bounding box center [243, 396] width 173 height 13
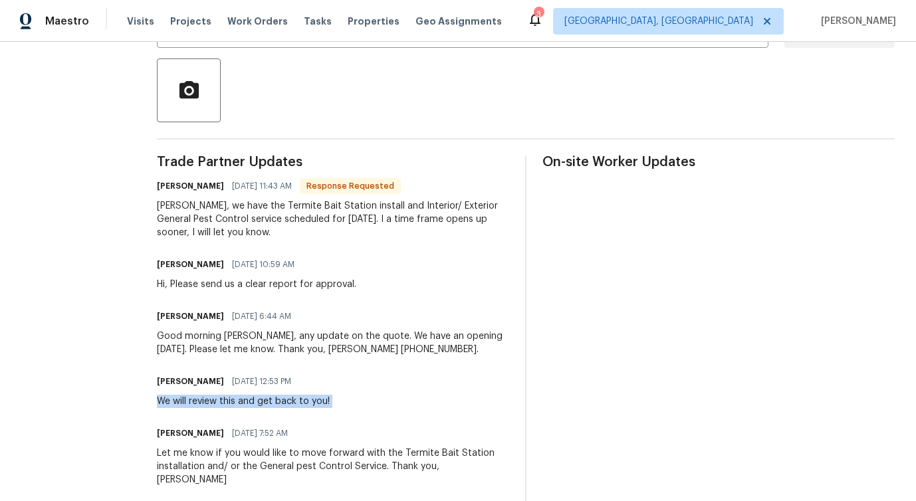
scroll to position [243, 0]
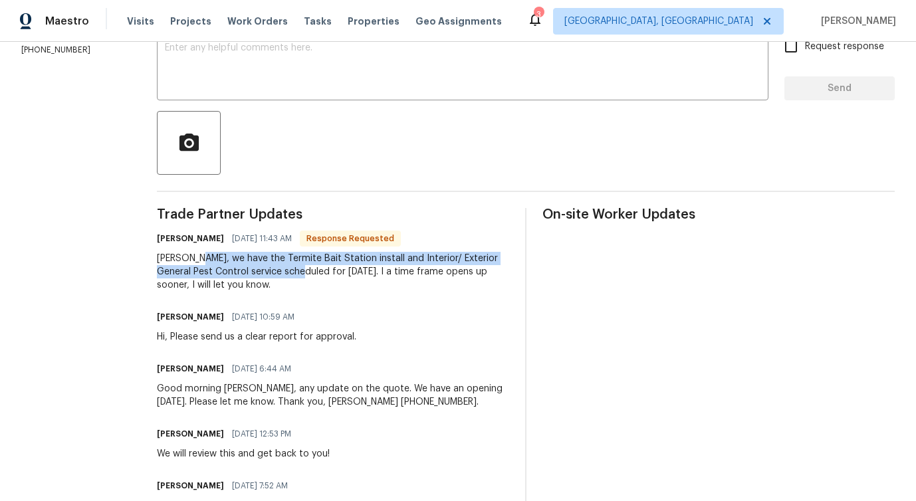
drag, startPoint x: 175, startPoint y: 260, endPoint x: 251, endPoint y: 273, distance: 77.6
click at [251, 273] on div "[PERSON_NAME], we have the Termite Bait Station install and Interior/ Exterior …" at bounding box center [333, 272] width 352 height 40
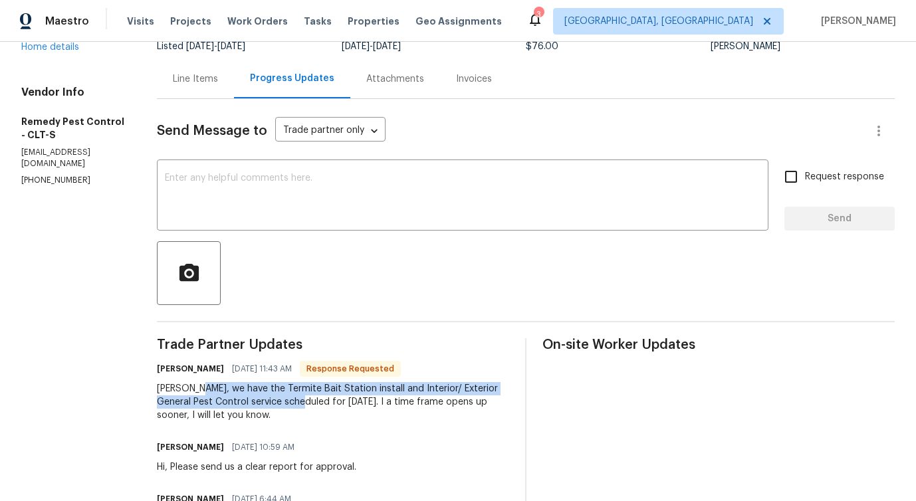
scroll to position [115, 0]
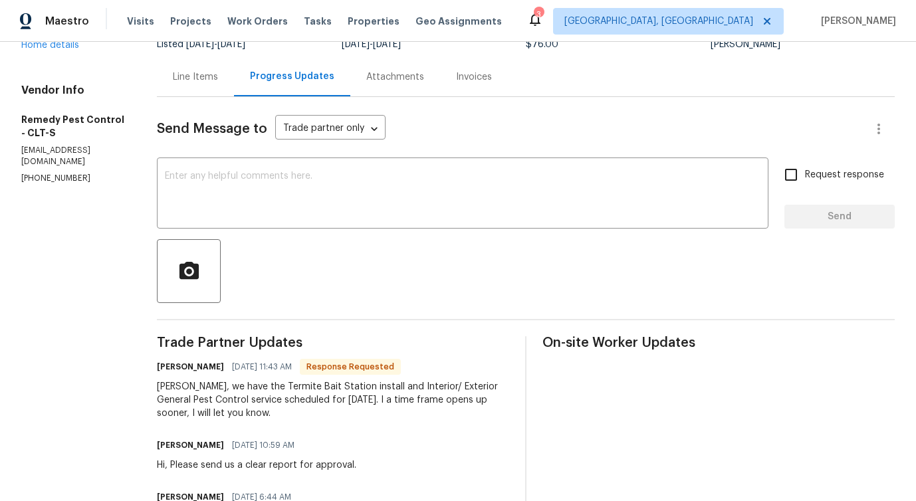
click at [157, 369] on h6 "[PERSON_NAME]" at bounding box center [190, 366] width 67 height 13
copy h6 "[PERSON_NAME]"
click at [199, 199] on textarea at bounding box center [462, 194] width 595 height 47
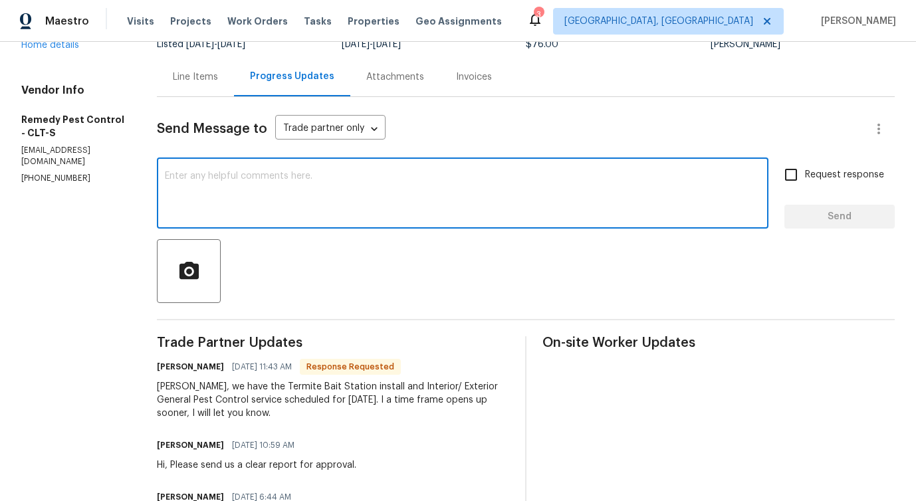
paste textarea "[PERSON_NAME]"
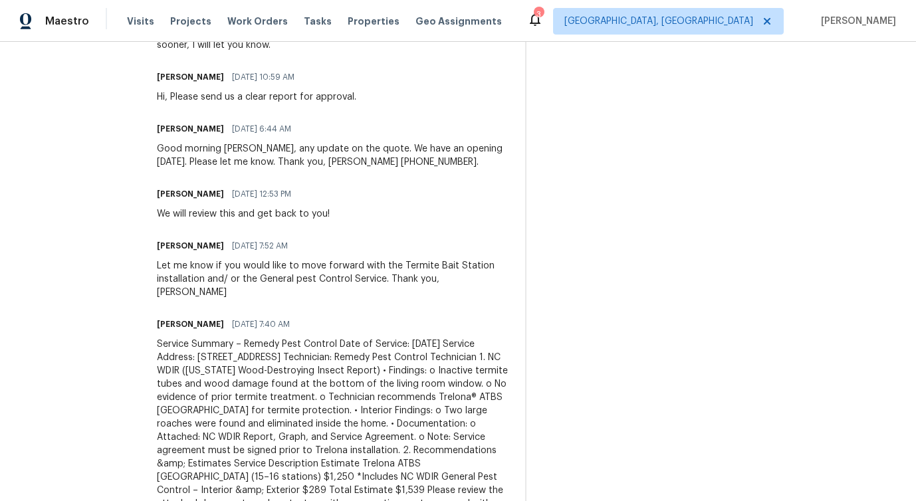
scroll to position [487, 0]
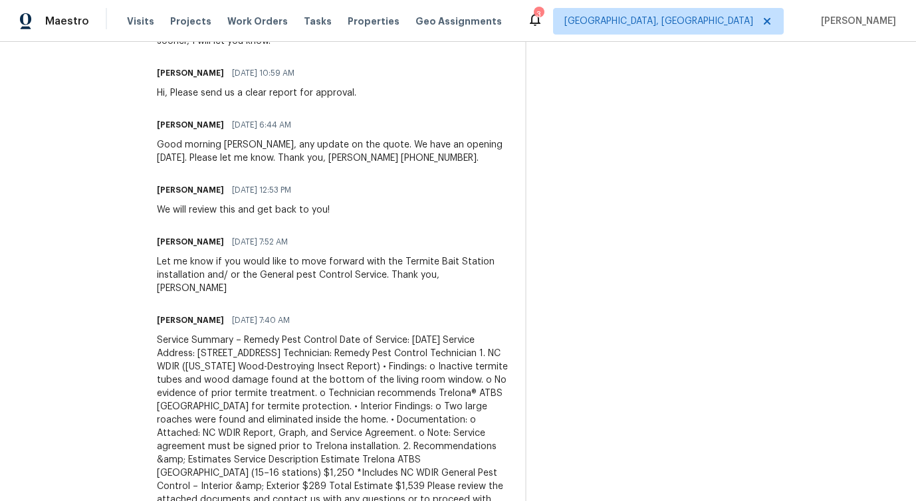
click at [163, 217] on div "We will review this and get back to you!" at bounding box center [243, 209] width 173 height 13
copy div "We will review this and get back to you!"
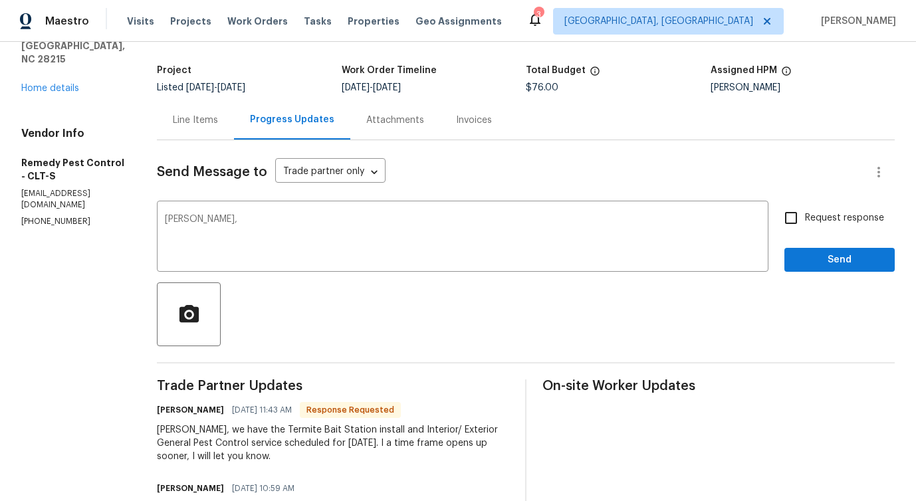
scroll to position [39, 0]
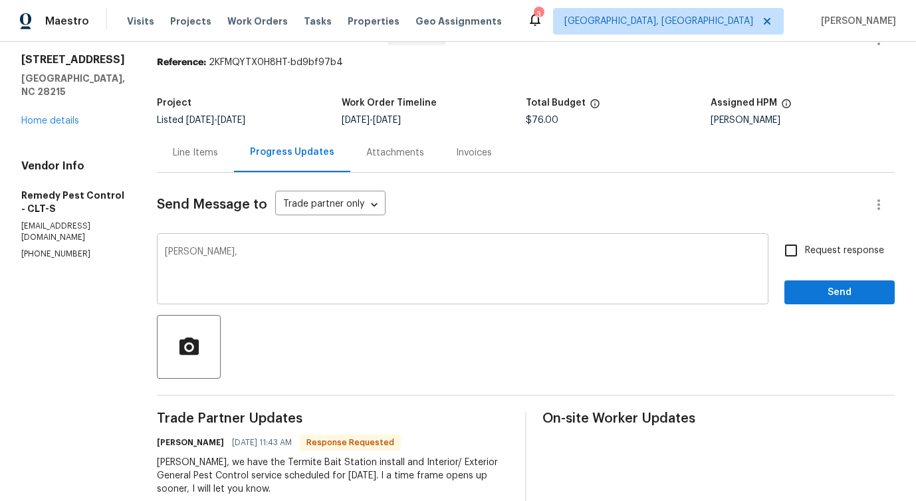
click at [230, 252] on textarea "[PERSON_NAME]," at bounding box center [462, 270] width 595 height 47
paste textarea "We will review this and get back to you!"
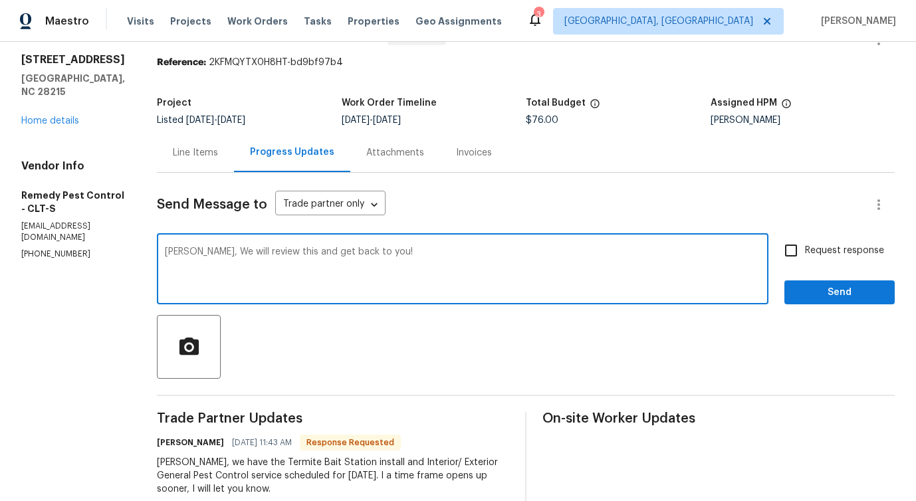
click at [258, 255] on textarea "[PERSON_NAME], We will review this and get back to you!" at bounding box center [462, 270] width 595 height 47
click at [420, 255] on textarea "[PERSON_NAME], We will review the document and get back to you!" at bounding box center [462, 270] width 595 height 47
type textarea "[PERSON_NAME], We will review the document and get back to you!"
click at [836, 287] on span "Send" at bounding box center [839, 292] width 89 height 17
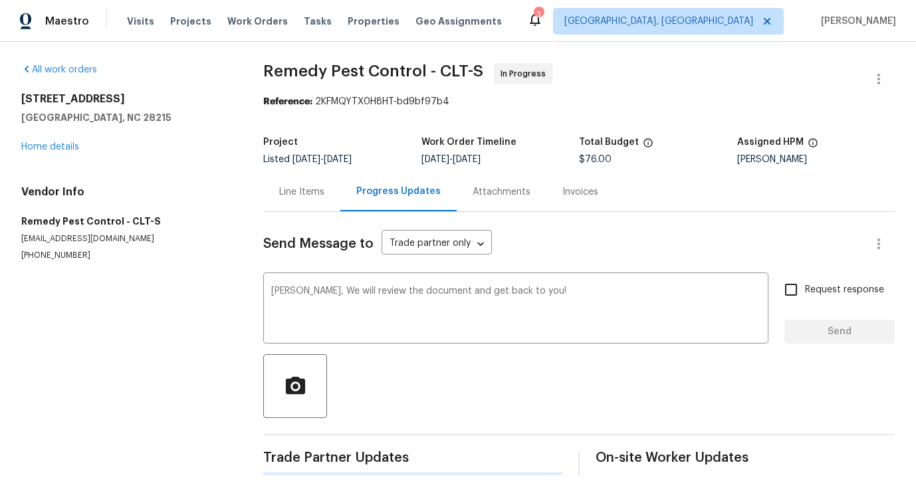
scroll to position [0, 0]
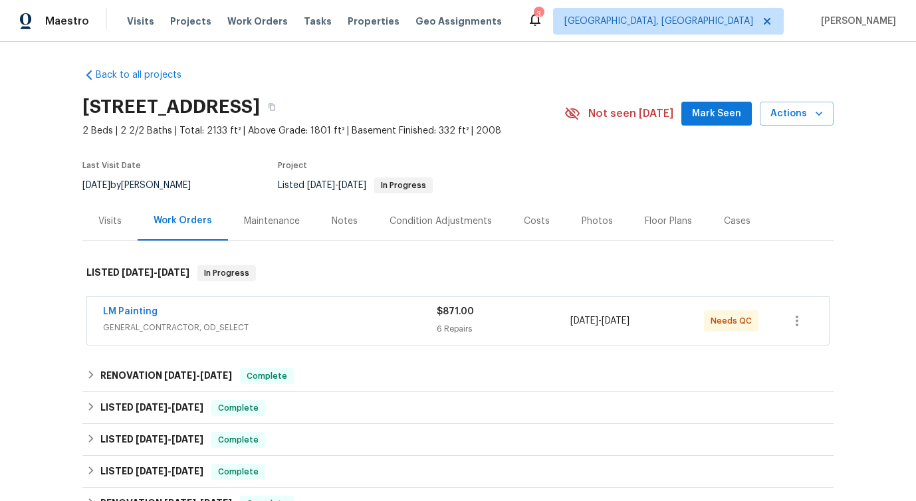
click at [134, 317] on span "LM Painting" at bounding box center [130, 311] width 54 height 13
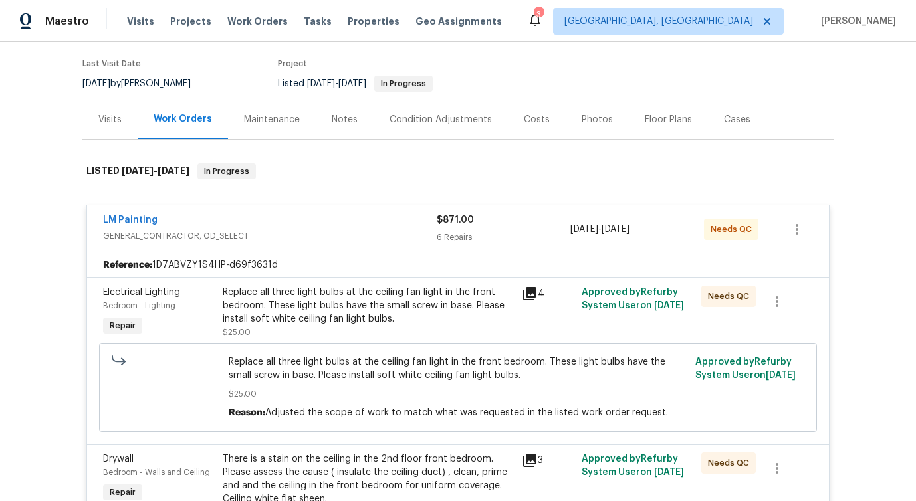
scroll to position [129, 0]
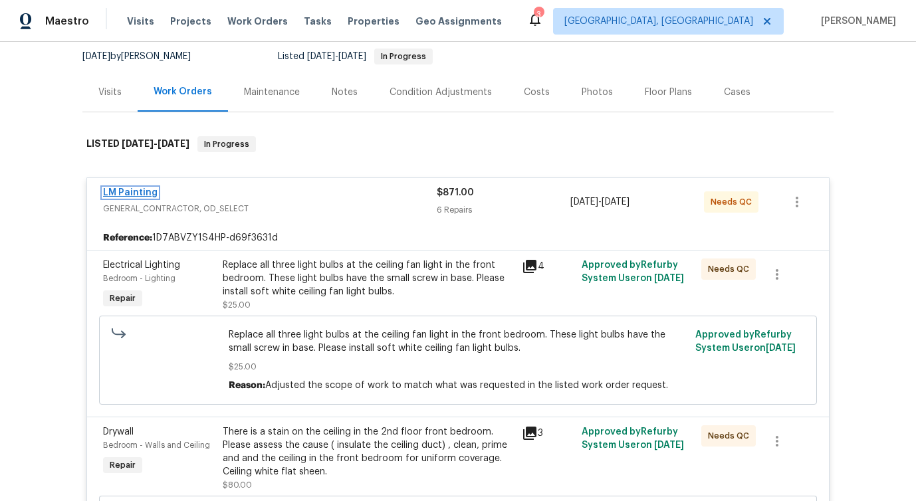
click at [133, 196] on link "LM Painting" at bounding box center [130, 192] width 54 height 9
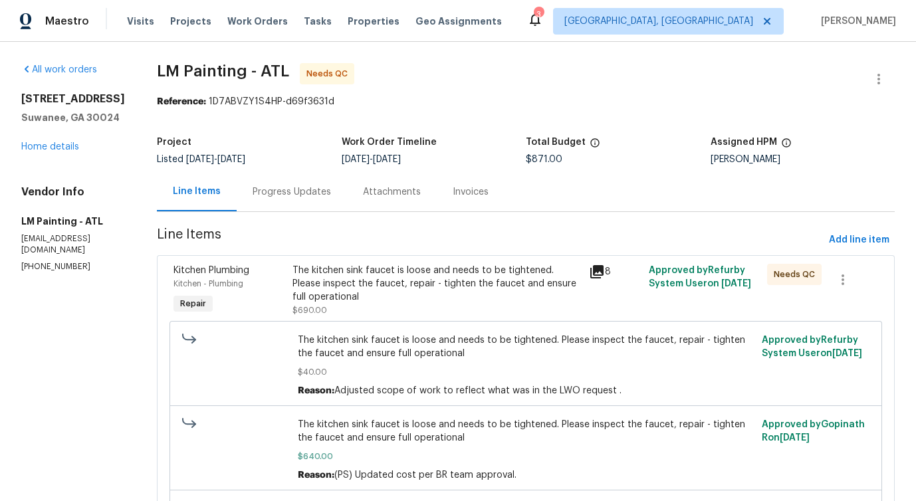
click at [331, 194] on div "Progress Updates" at bounding box center [291, 191] width 78 height 13
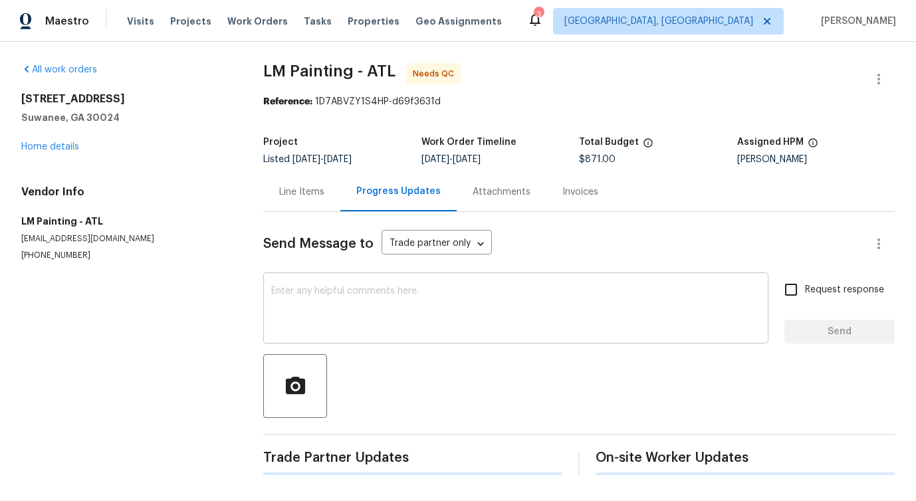
click at [373, 338] on div "x ​" at bounding box center [515, 310] width 505 height 68
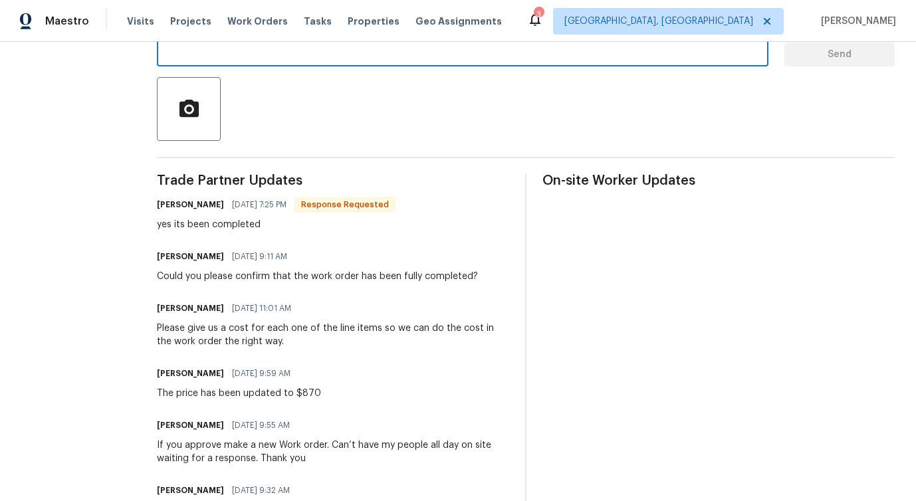
scroll to position [270, 0]
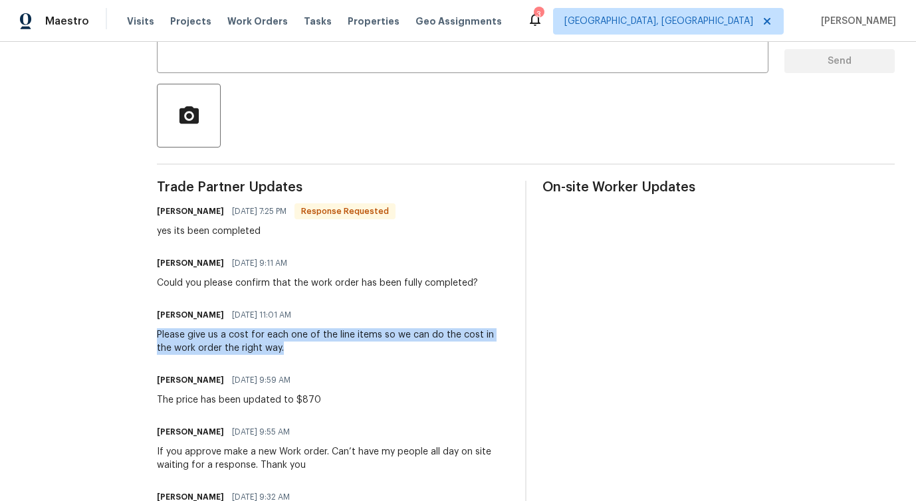
drag, startPoint x: 195, startPoint y: 333, endPoint x: 357, endPoint y: 347, distance: 162.7
click at [357, 347] on div "All work orders [STREET_ADDRESS] Home details Vendor Info LM Painting - ATL [EM…" at bounding box center [458, 401] width 916 height 1260
copy div "Please give us a cost for each one of the line items so we can do the cost in t…"
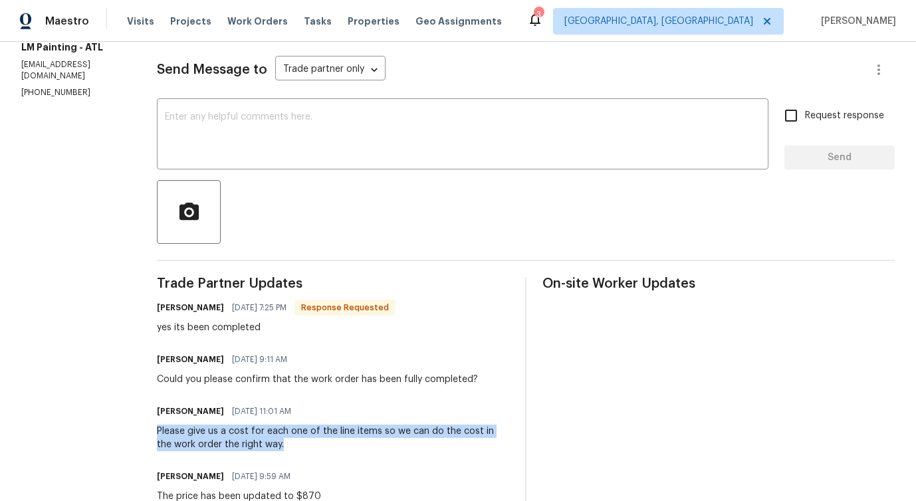
scroll to position [40, 0]
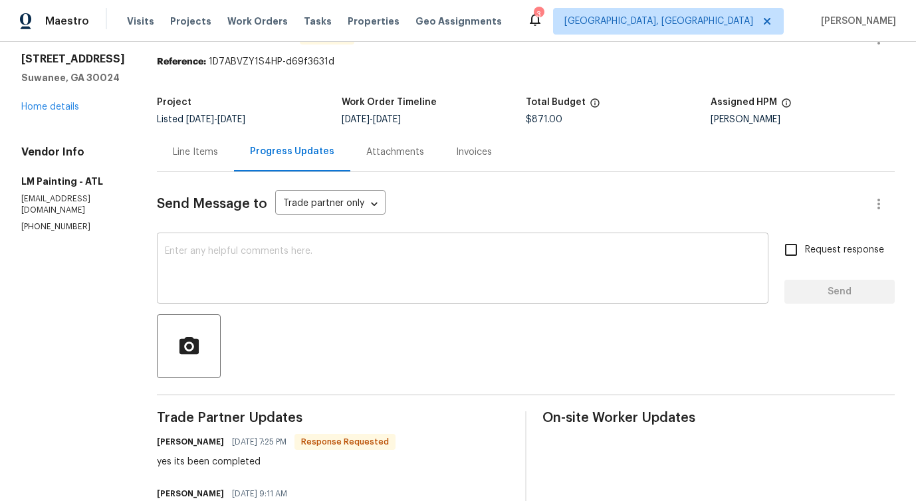
click at [336, 256] on textarea at bounding box center [462, 270] width 595 height 47
paste textarea "Please give us a cost for each one of the line items so we can do the cost in t…"
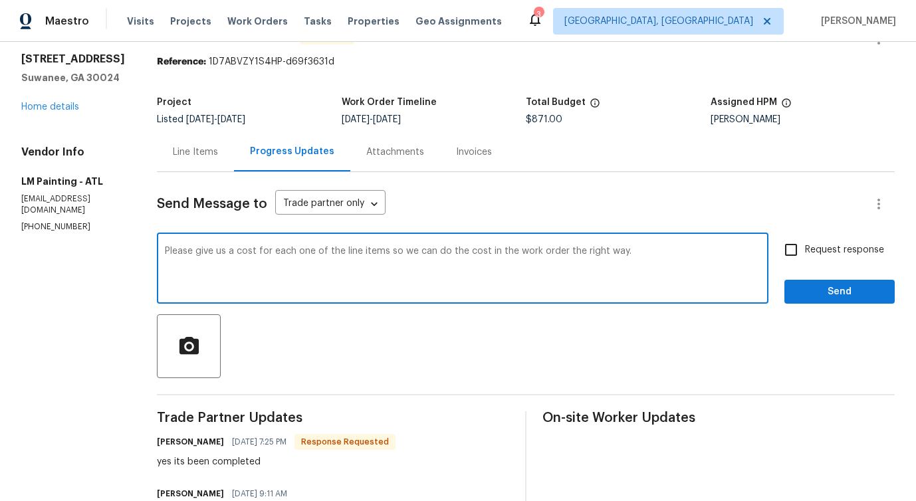
type textarea "Please give us a cost for each one of the line items so we can do the cost in t…"
click at [835, 254] on span "Request response" at bounding box center [844, 250] width 79 height 14
click at [805, 254] on input "Request response" at bounding box center [791, 250] width 28 height 28
checkbox input "true"
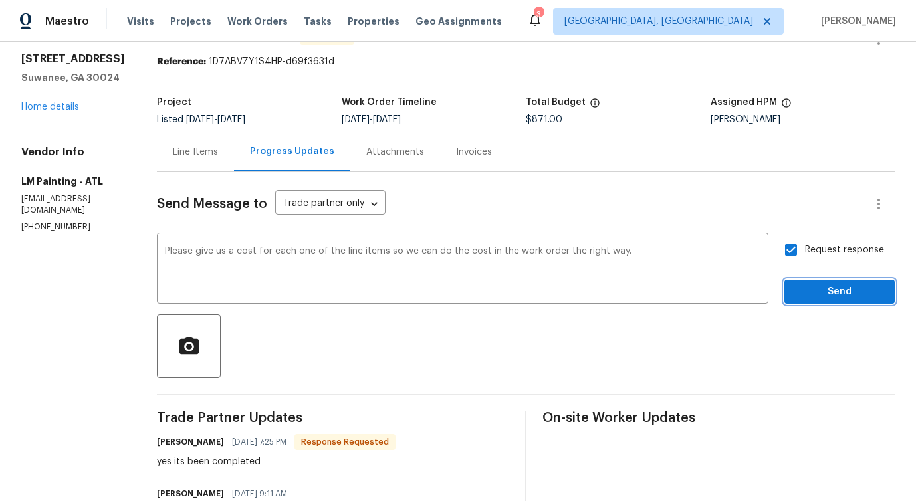
click at [843, 303] on button "Send" at bounding box center [839, 292] width 110 height 25
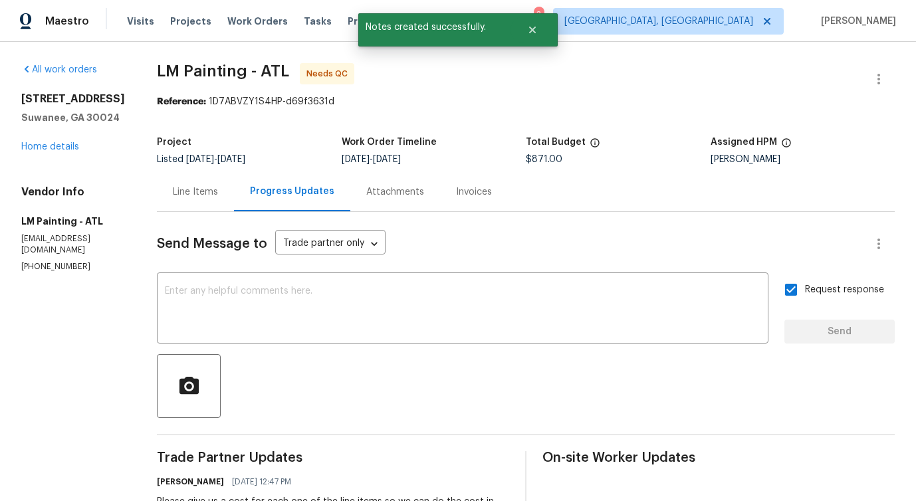
click at [218, 191] on div "Line Items" at bounding box center [195, 191] width 45 height 13
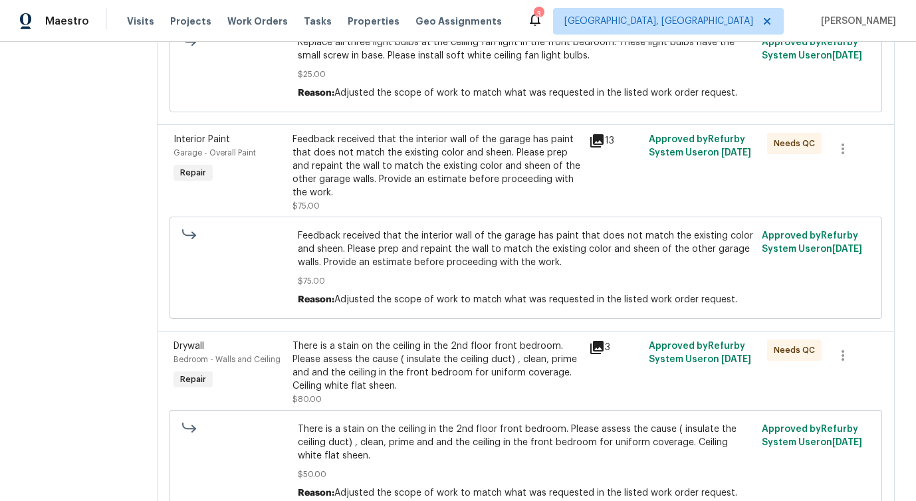
scroll to position [922, 0]
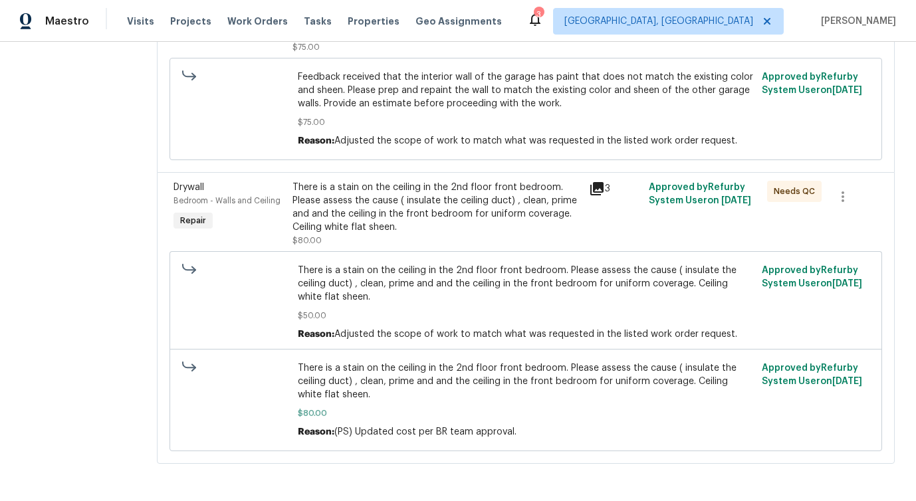
click at [443, 219] on div "There is a stain on the ceiling in the 2nd floor front bedroom. Please assess t…" at bounding box center [436, 207] width 289 height 53
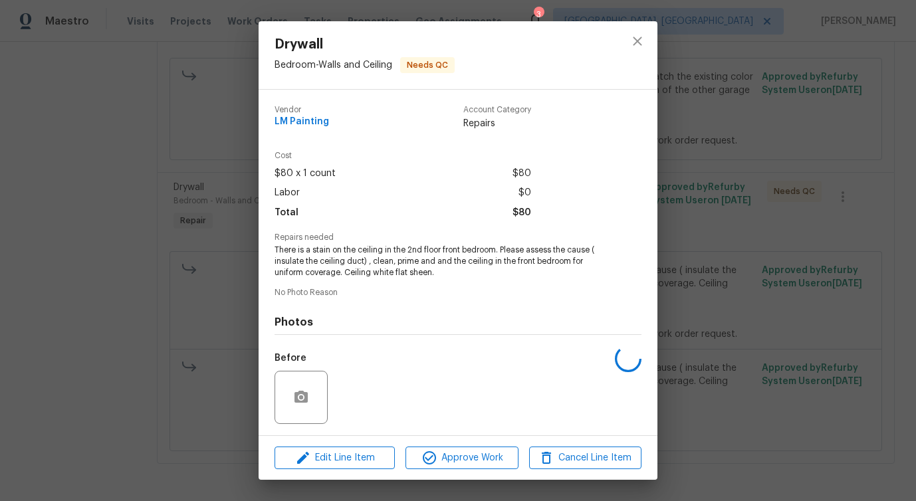
scroll to position [88, 0]
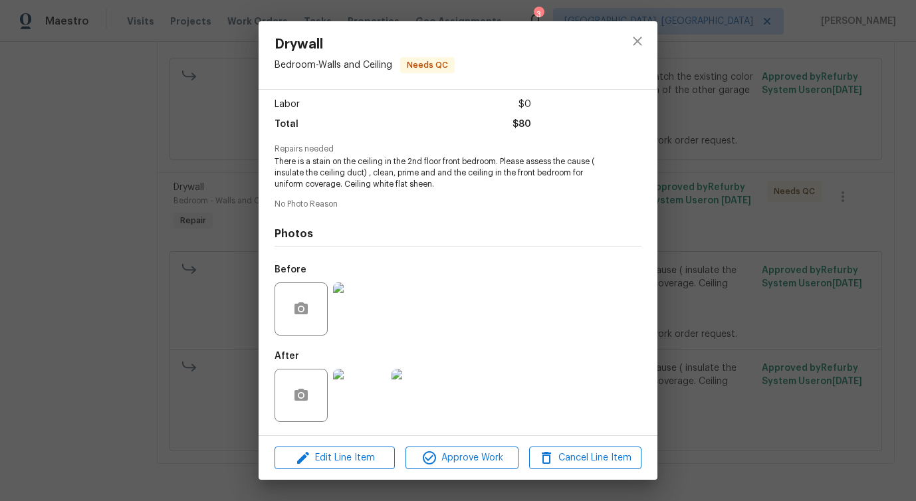
click at [351, 320] on img at bounding box center [359, 308] width 53 height 53
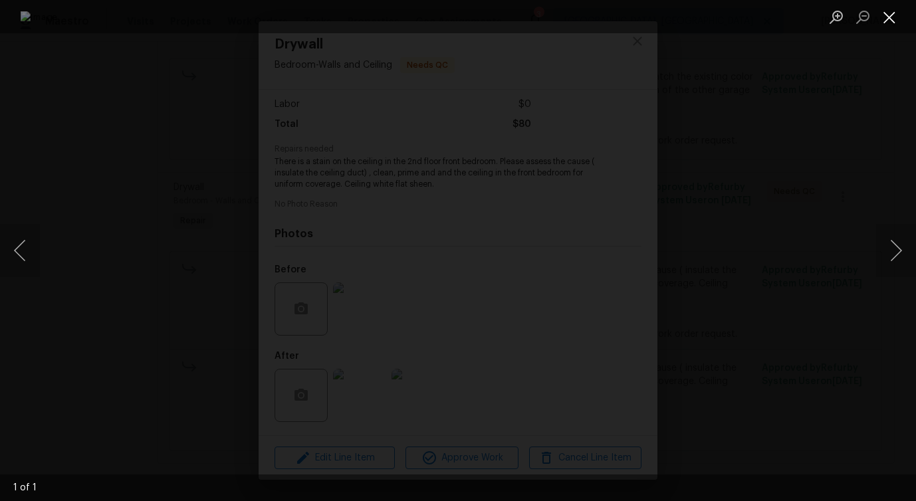
click at [889, 16] on button "Close lightbox" at bounding box center [889, 16] width 27 height 23
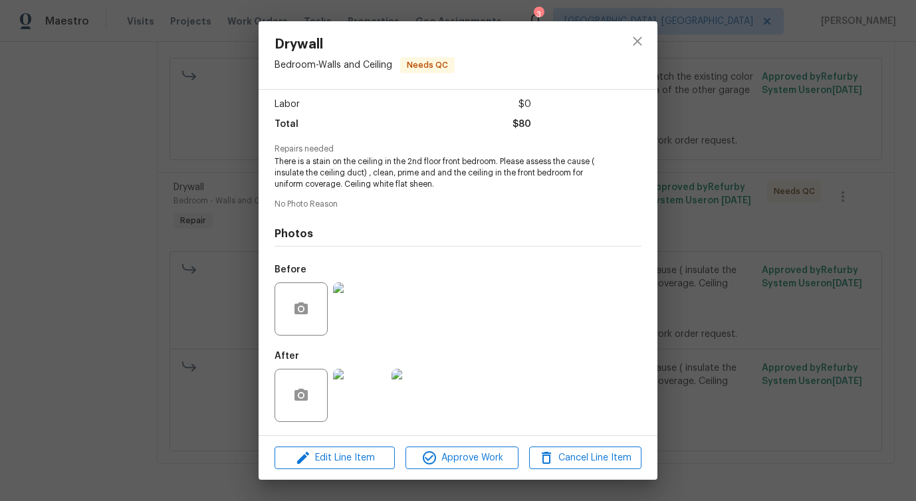
click at [356, 391] on img at bounding box center [359, 395] width 53 height 53
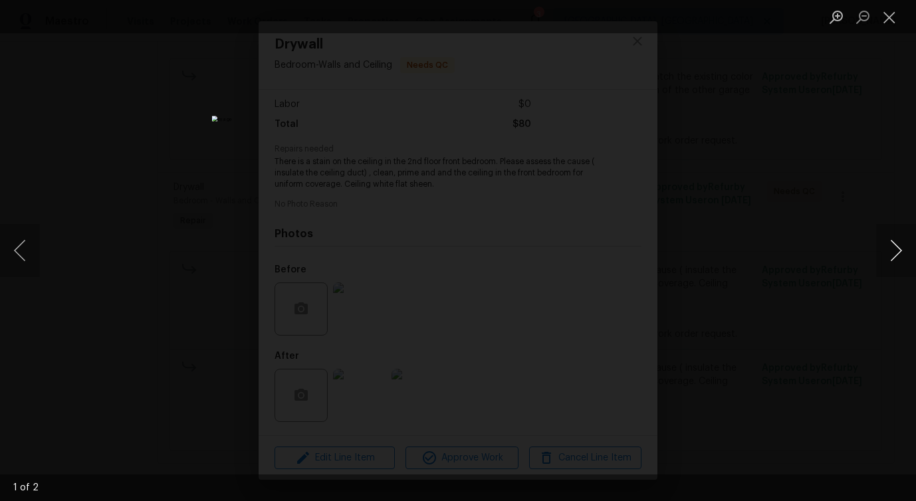
click at [887, 253] on button "Next image" at bounding box center [896, 250] width 40 height 53
click at [884, 11] on button "Close lightbox" at bounding box center [889, 16] width 27 height 23
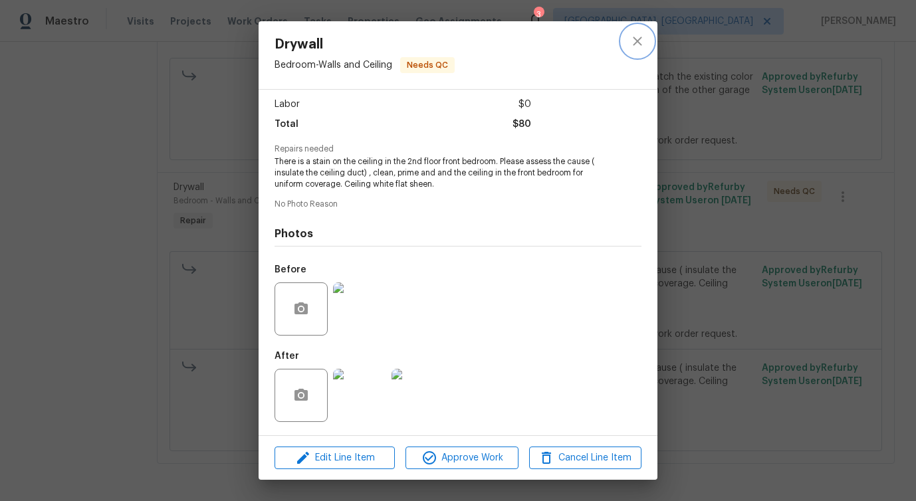
click at [641, 42] on icon "close" at bounding box center [637, 41] width 16 height 16
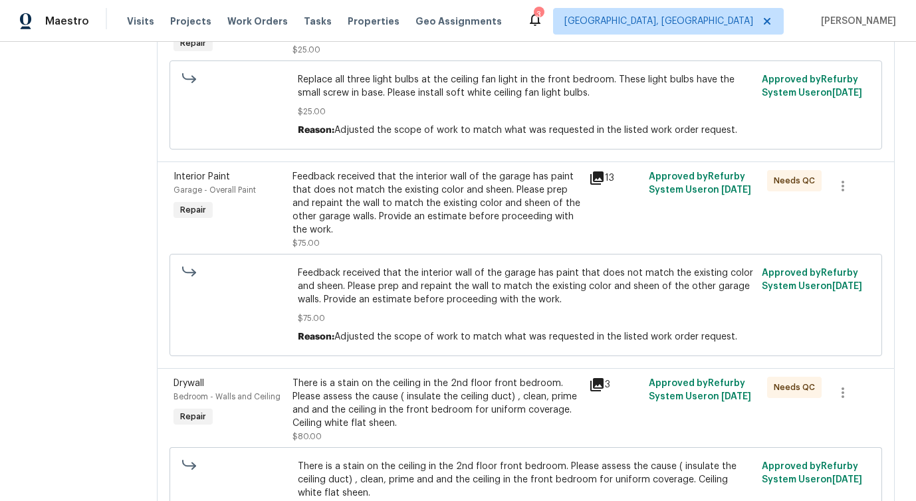
scroll to position [670, 0]
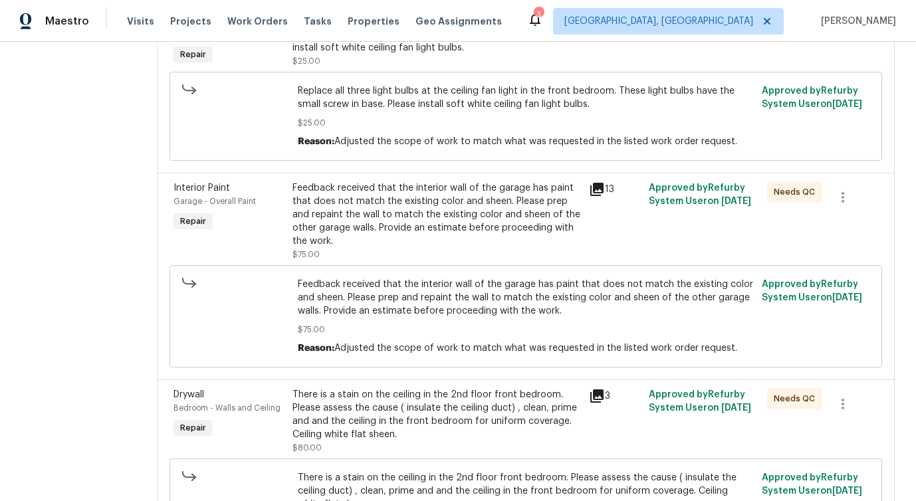
click at [487, 261] on div "Feedback received that the interior wall of the garage has paint that does not …" at bounding box center [436, 221] width 289 height 80
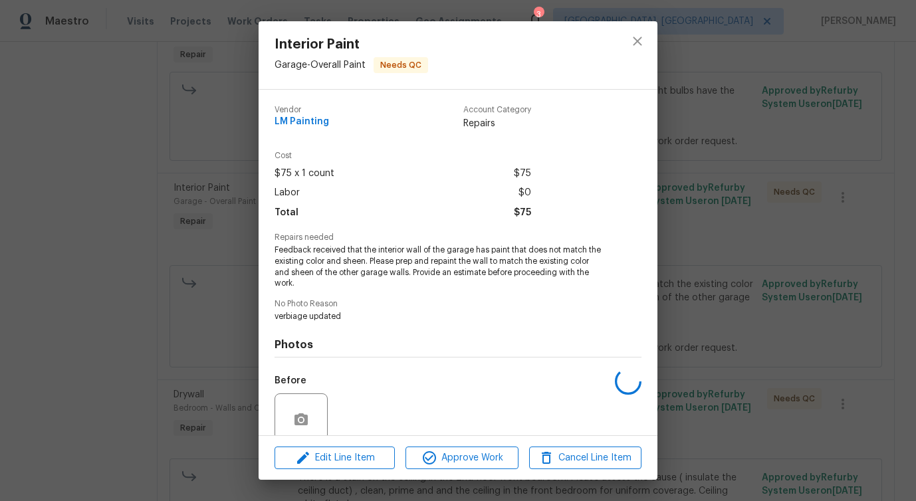
scroll to position [111, 0]
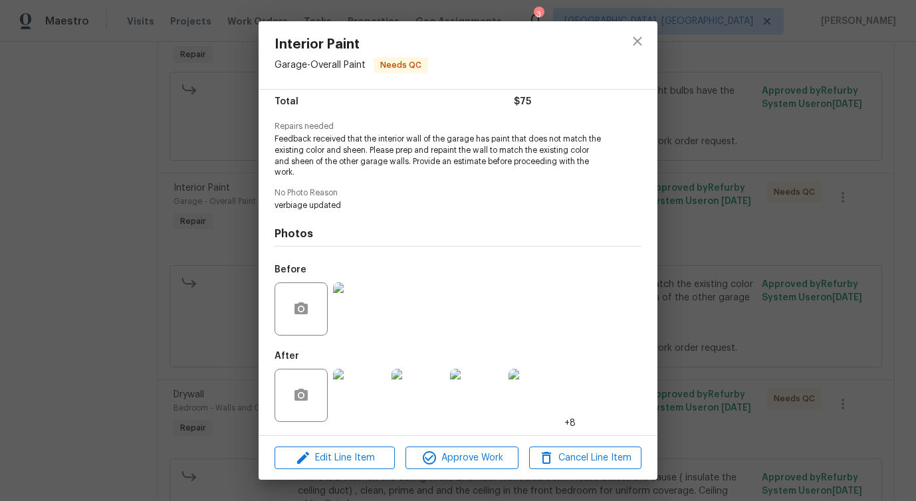
click at [366, 306] on img at bounding box center [359, 308] width 53 height 53
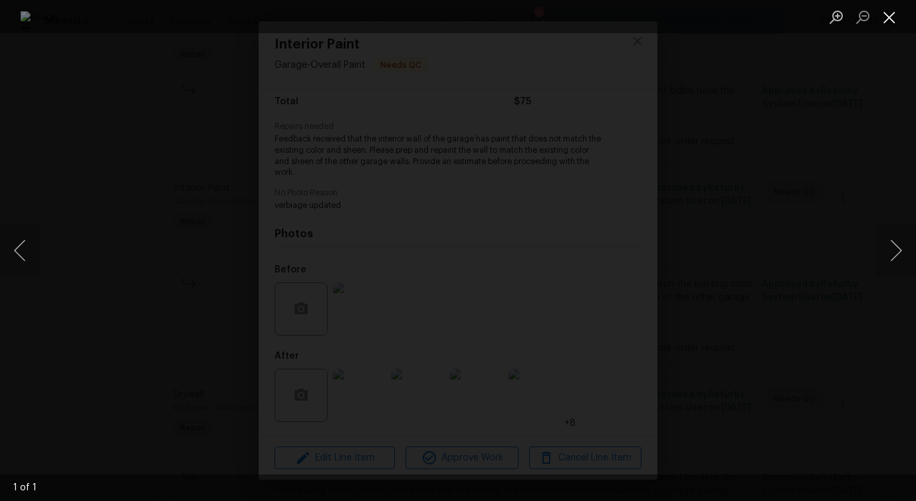
click at [882, 13] on button "Close lightbox" at bounding box center [889, 16] width 27 height 23
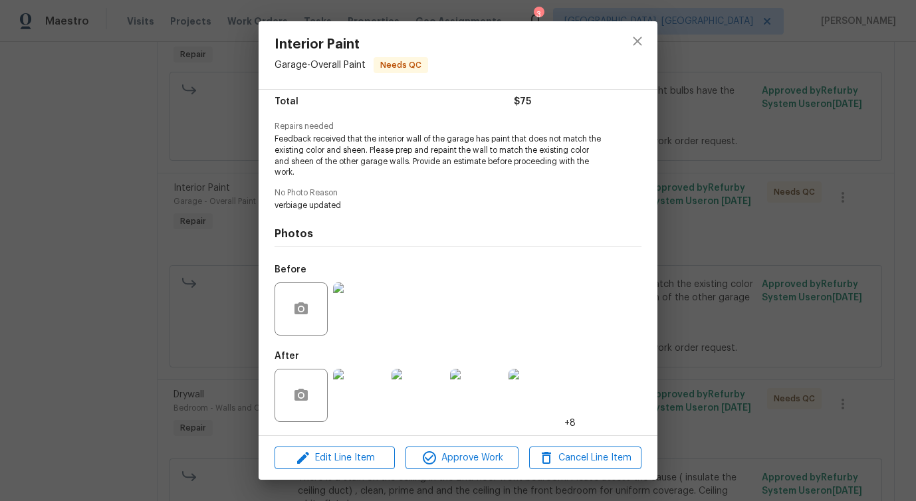
click at [362, 389] on img at bounding box center [359, 395] width 53 height 53
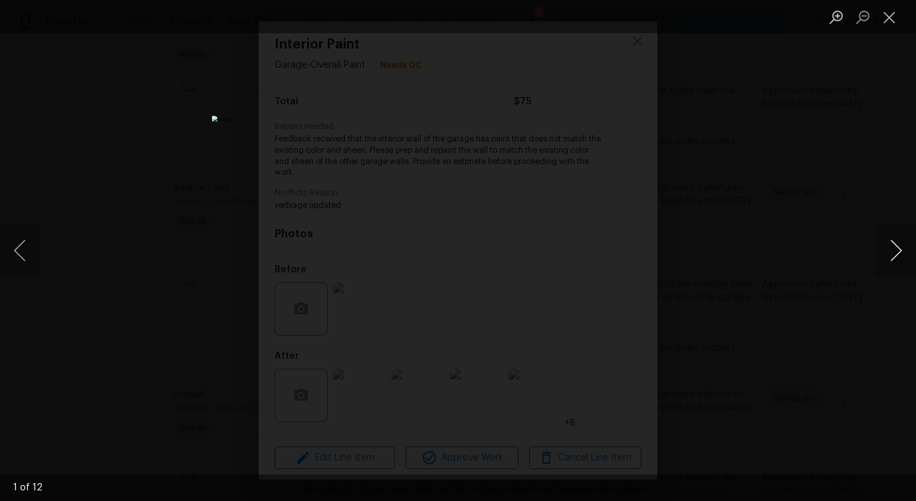
click at [893, 258] on button "Next image" at bounding box center [896, 250] width 40 height 53
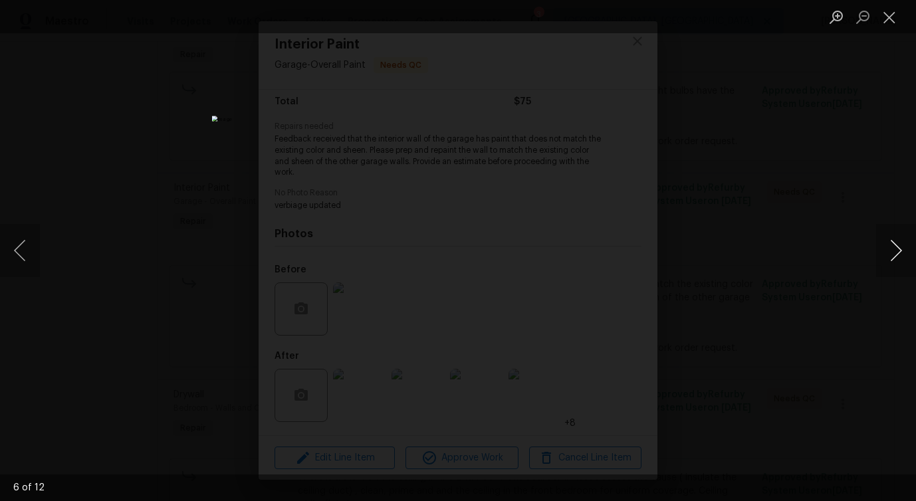
click at [893, 258] on button "Next image" at bounding box center [896, 250] width 40 height 53
click at [890, 15] on button "Close lightbox" at bounding box center [889, 16] width 27 height 23
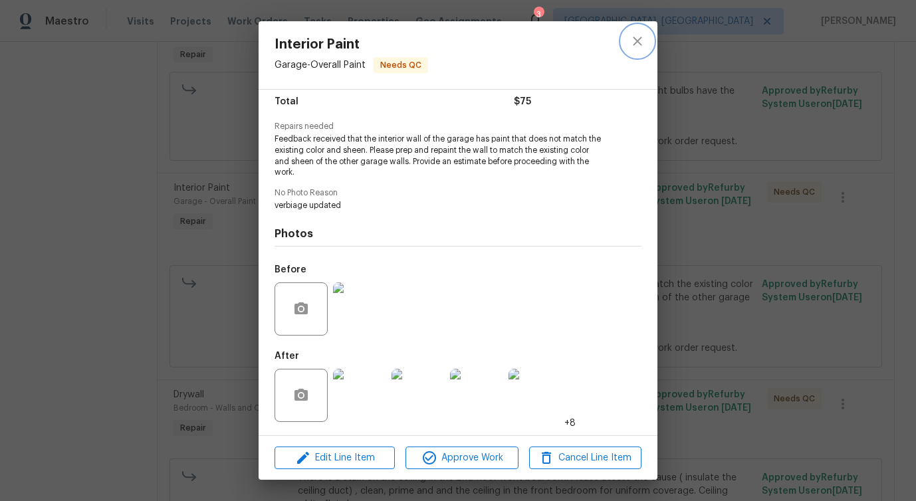
click at [638, 26] on button "close" at bounding box center [637, 41] width 32 height 32
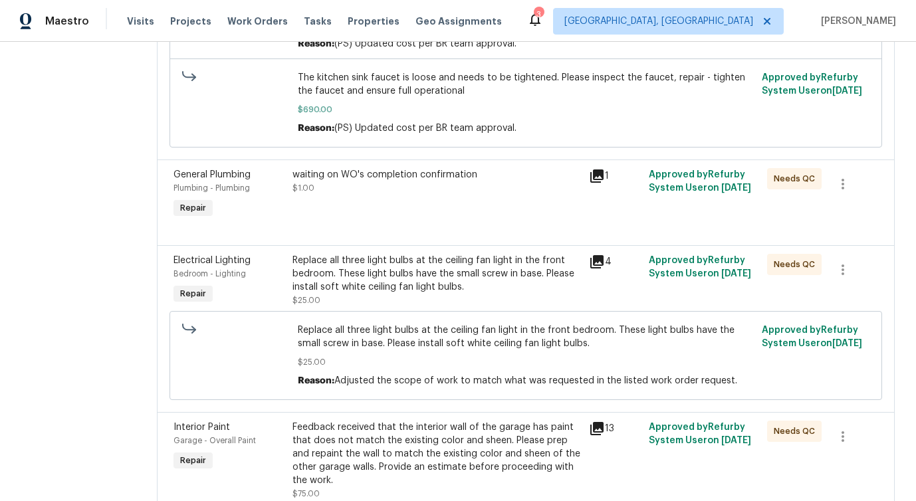
scroll to position [411, 0]
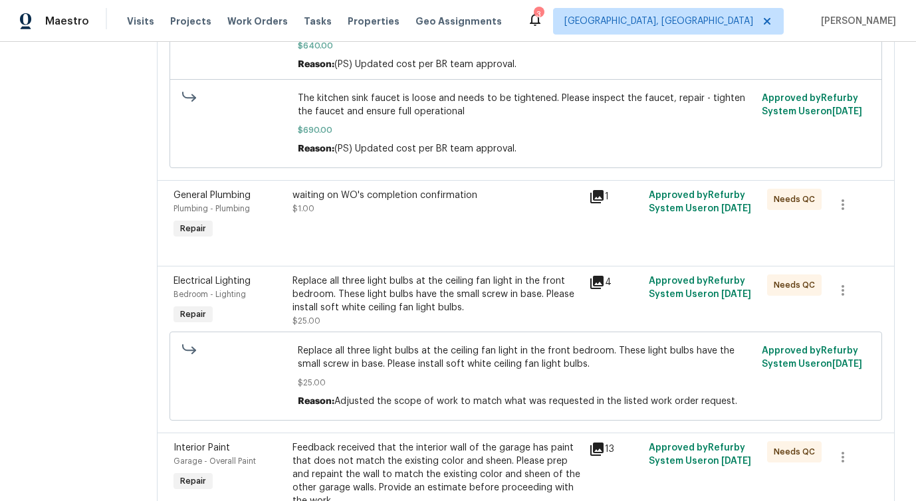
click at [473, 308] on div "Replace all three light bulbs at the ceiling fan light in the front bedroom. Th…" at bounding box center [436, 294] width 289 height 40
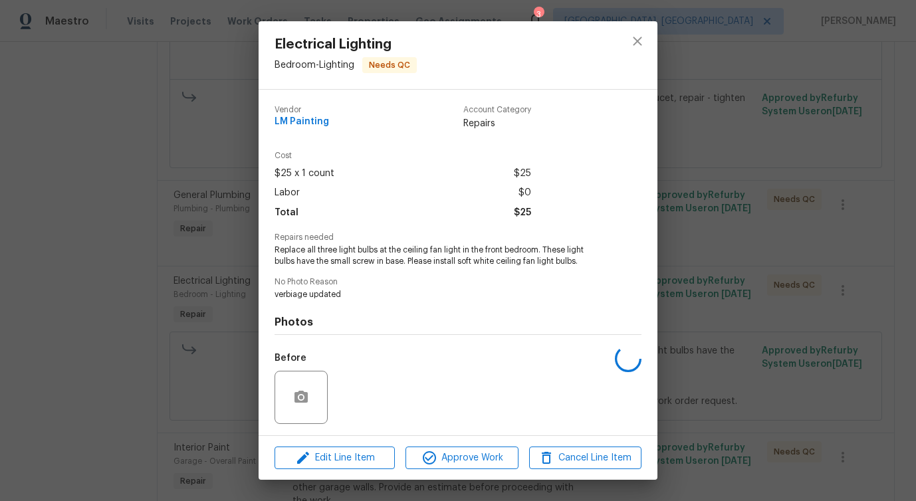
scroll to position [88, 0]
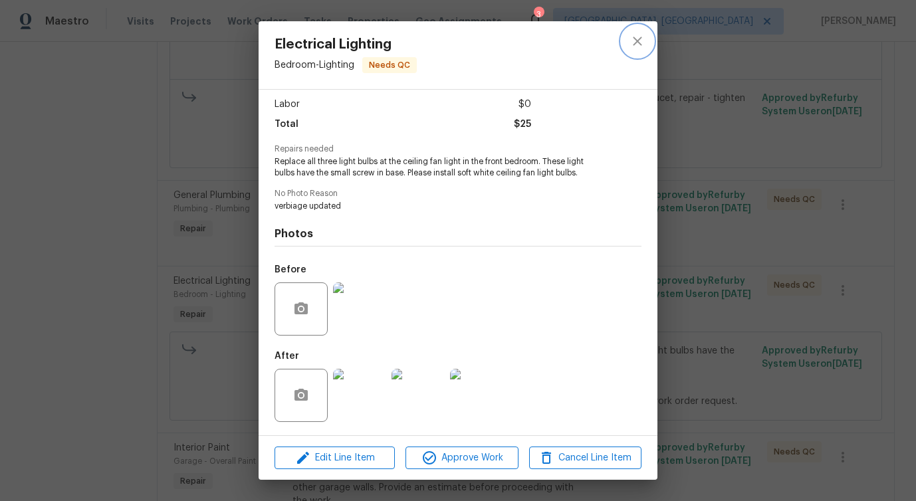
click at [635, 37] on icon "close" at bounding box center [637, 41] width 16 height 16
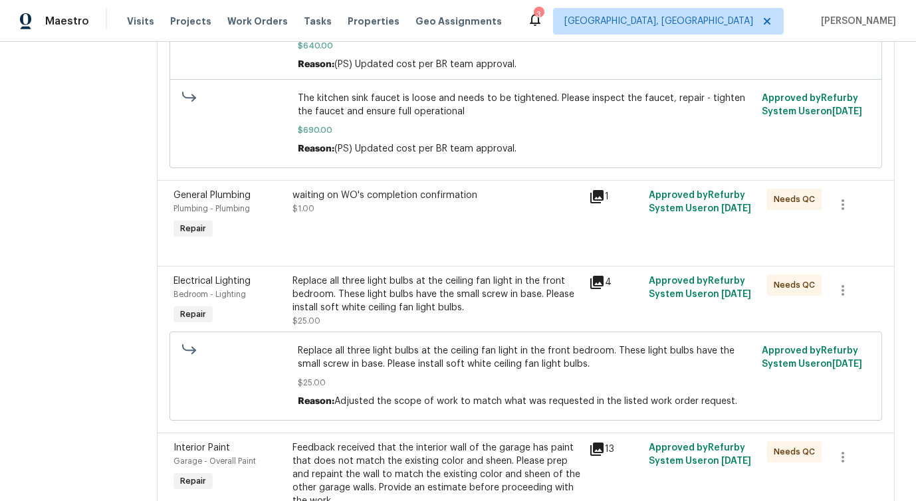
click at [441, 207] on div "waiting on WO's completion confirmation $1.00" at bounding box center [436, 202] width 289 height 27
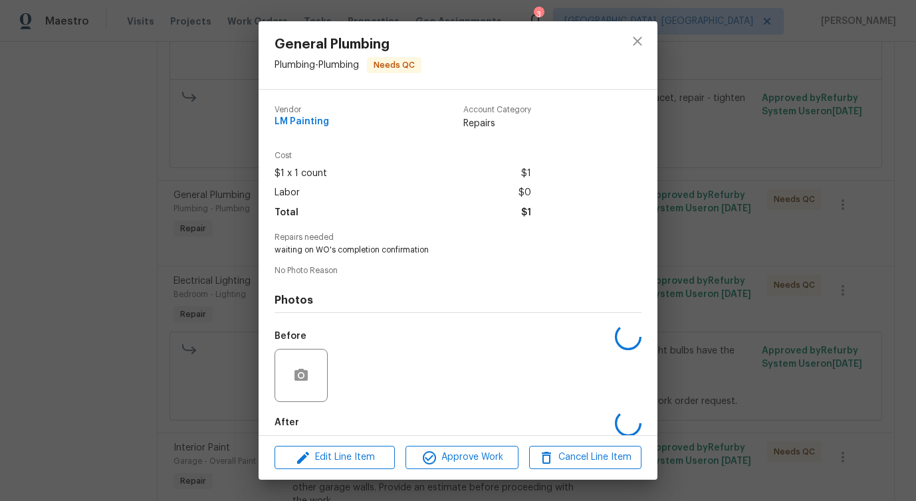
scroll to position [66, 0]
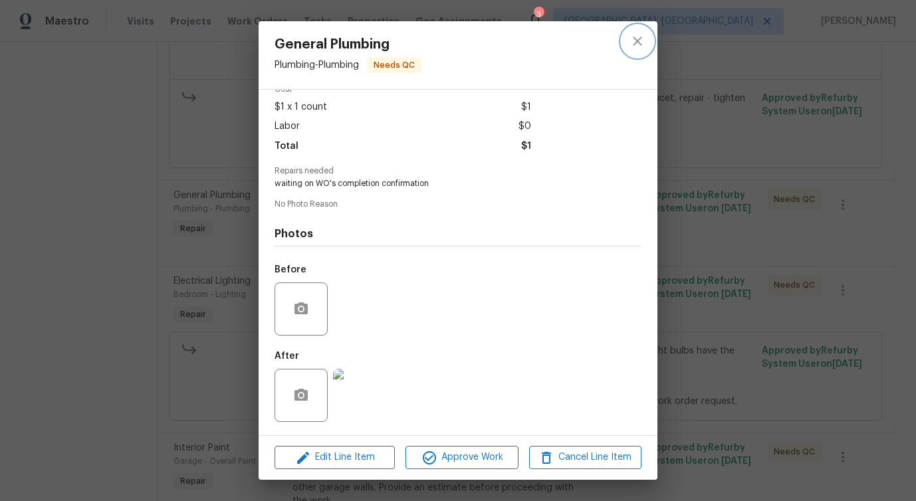
click at [629, 41] on icon "close" at bounding box center [637, 41] width 16 height 16
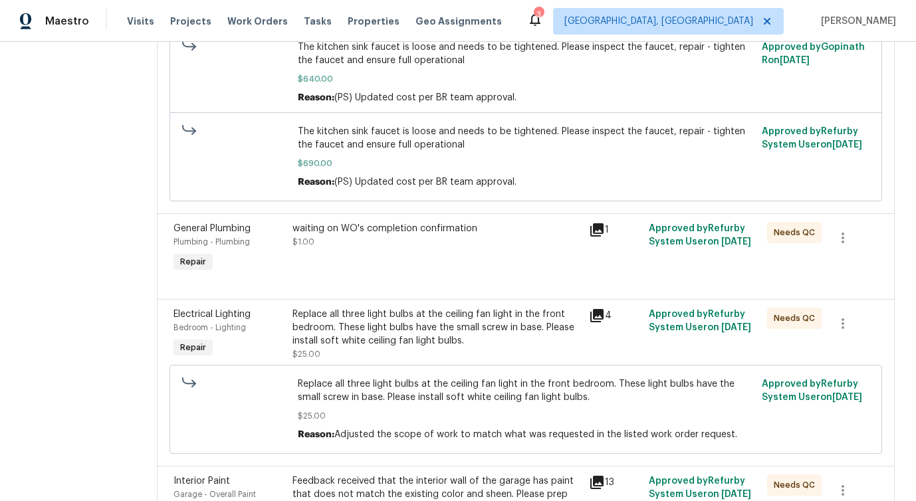
scroll to position [377, 0]
click at [603, 229] on icon at bounding box center [596, 230] width 13 height 13
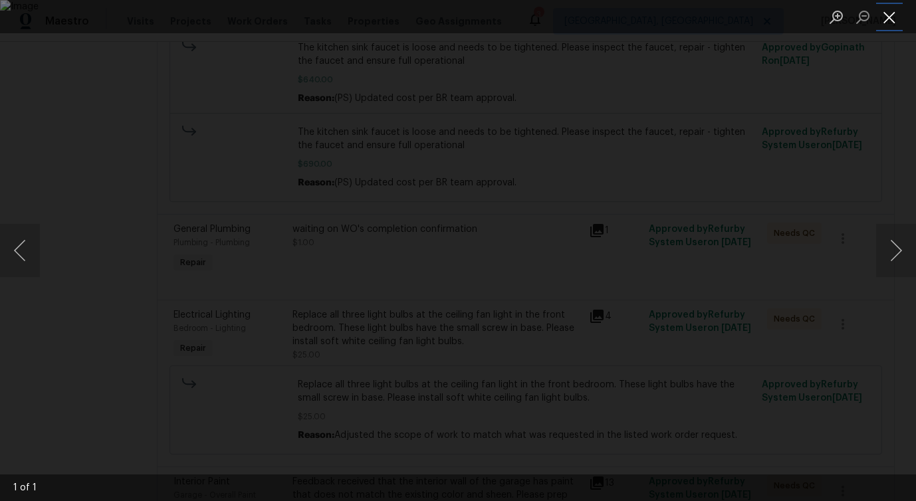
click at [888, 19] on button "Close lightbox" at bounding box center [889, 16] width 27 height 23
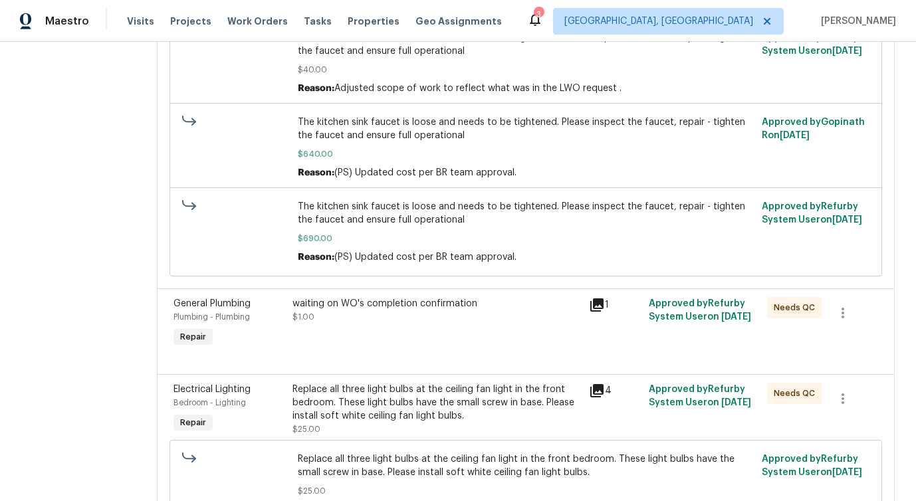
scroll to position [297, 0]
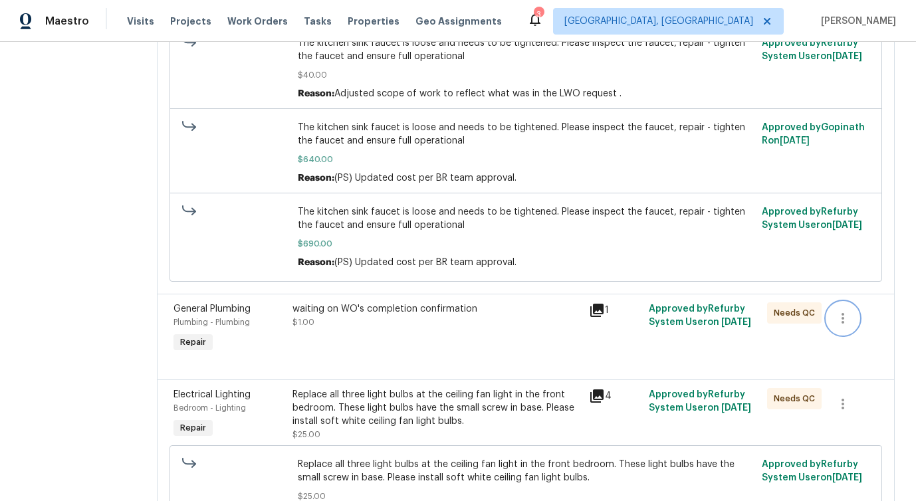
click at [850, 322] on icon "button" at bounding box center [843, 318] width 16 height 16
click at [857, 323] on li "Cancel" at bounding box center [855, 319] width 51 height 22
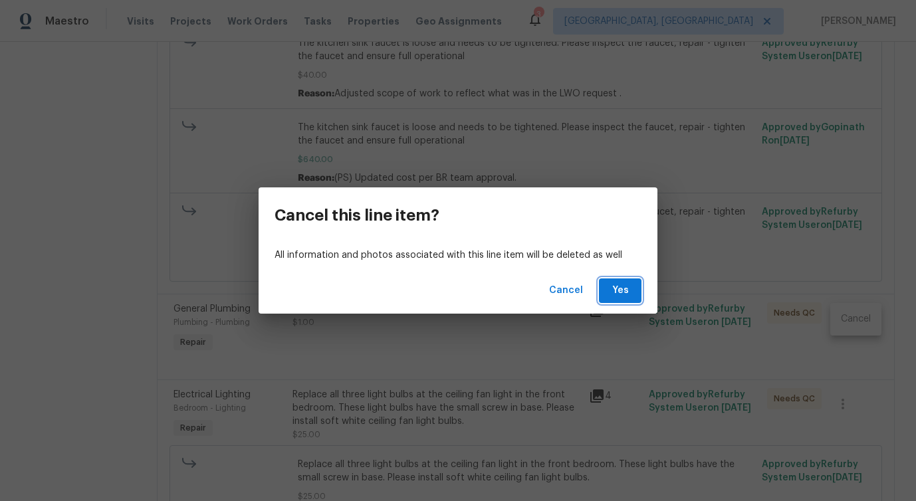
click at [615, 293] on span "Yes" at bounding box center [619, 290] width 21 height 17
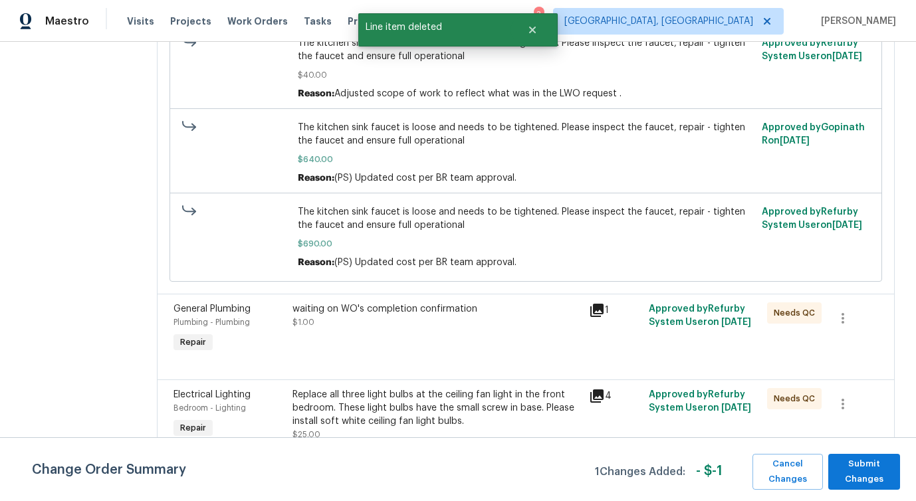
scroll to position [0, 0]
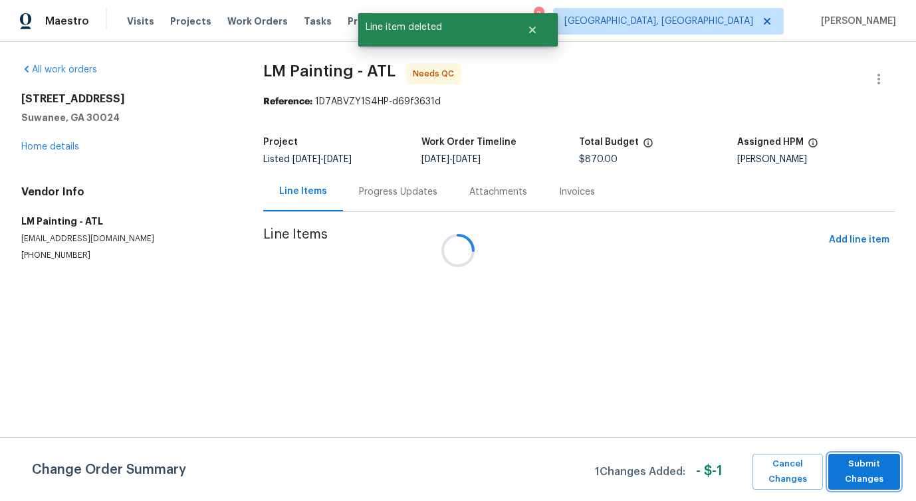
click at [874, 480] on span "Submit Changes" at bounding box center [864, 471] width 58 height 31
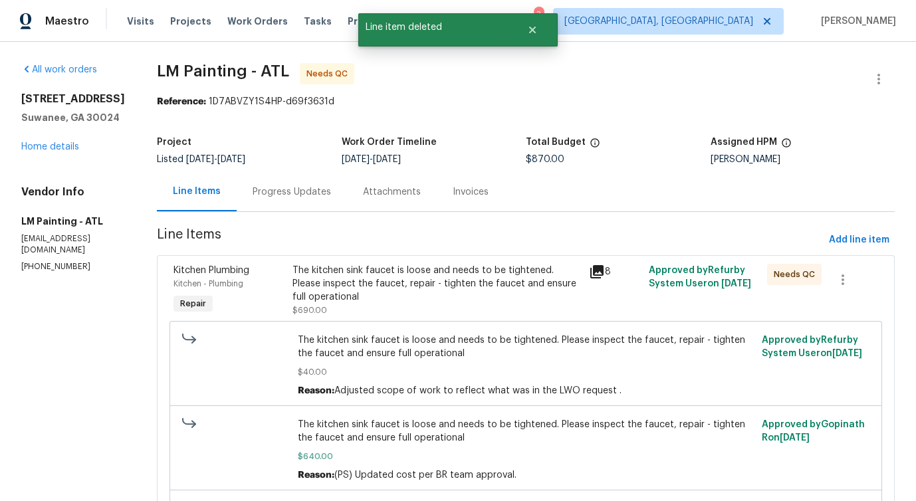
click at [496, 275] on div "The kitchen sink faucet is loose and needs to be tightened. Please inspect the …" at bounding box center [436, 284] width 289 height 40
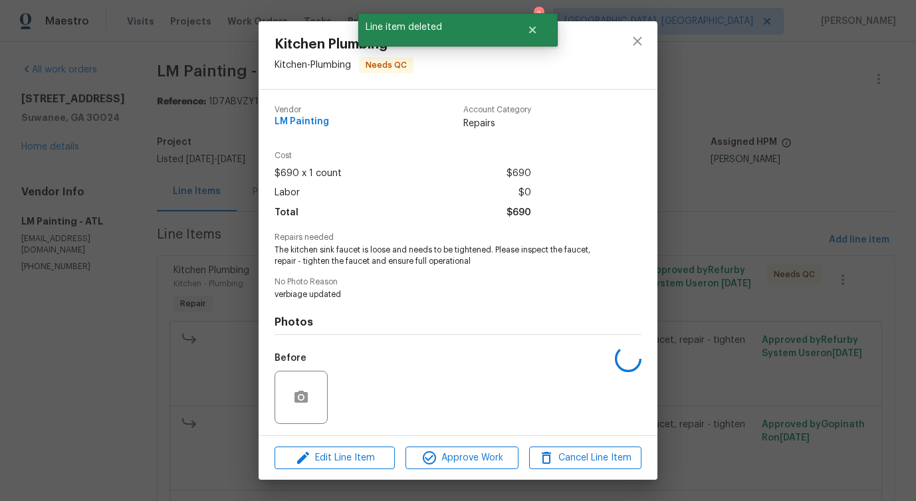
scroll to position [88, 0]
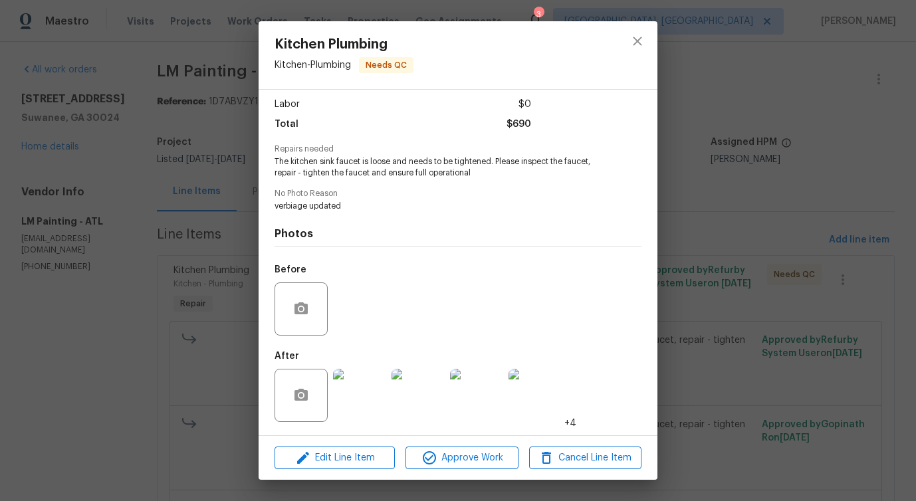
click at [358, 405] on img at bounding box center [359, 395] width 53 height 53
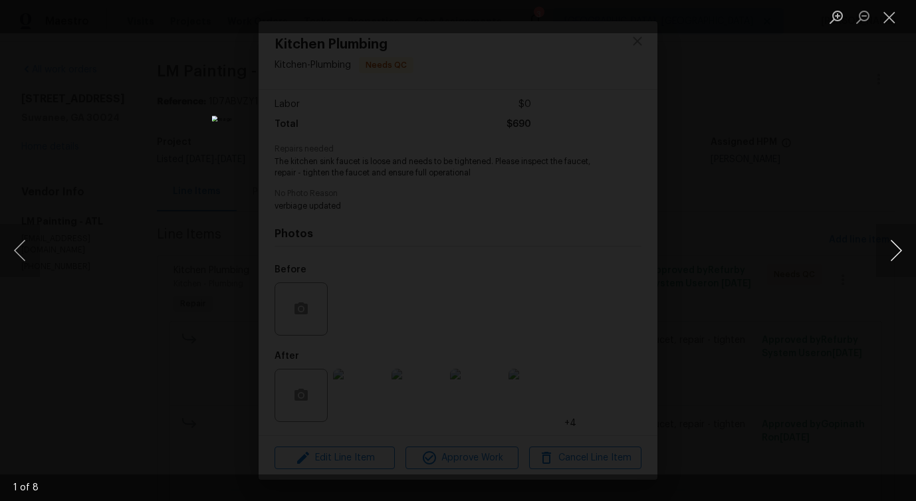
click at [897, 262] on button "Next image" at bounding box center [896, 250] width 40 height 53
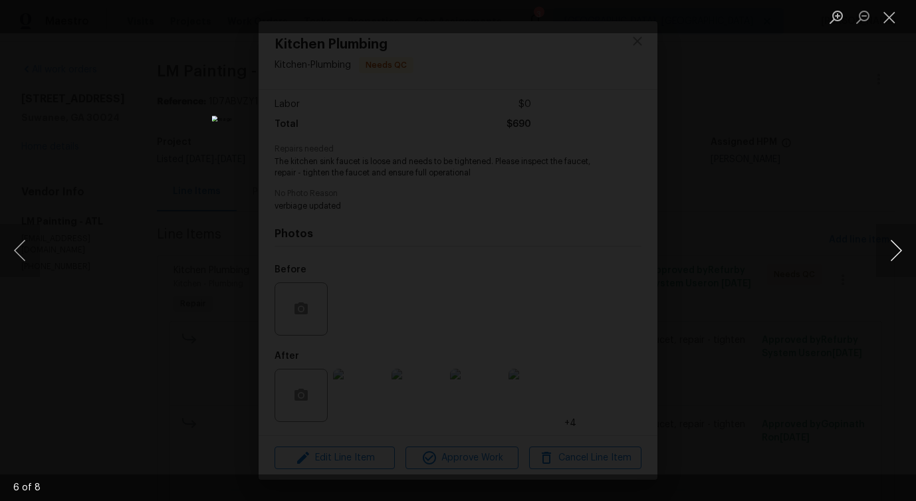
click at [897, 262] on button "Next image" at bounding box center [896, 250] width 40 height 53
click at [894, 12] on button "Close lightbox" at bounding box center [889, 16] width 27 height 23
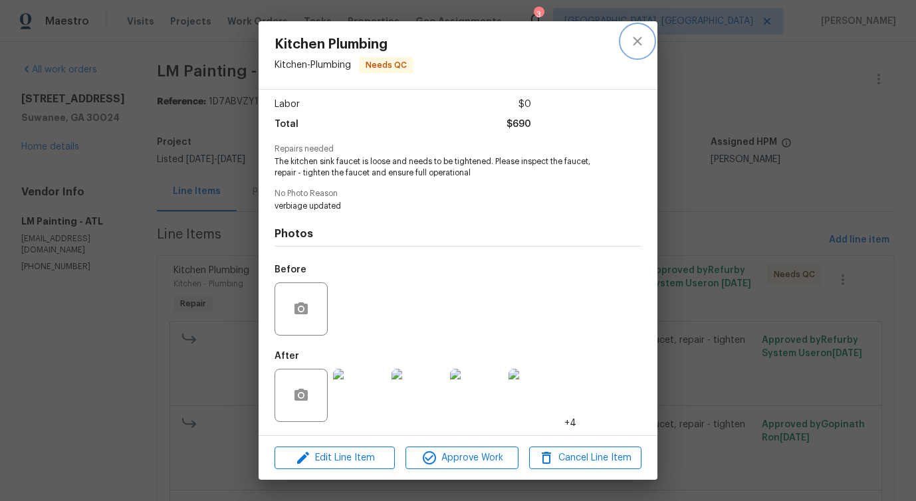
click at [644, 39] on icon "close" at bounding box center [637, 41] width 16 height 16
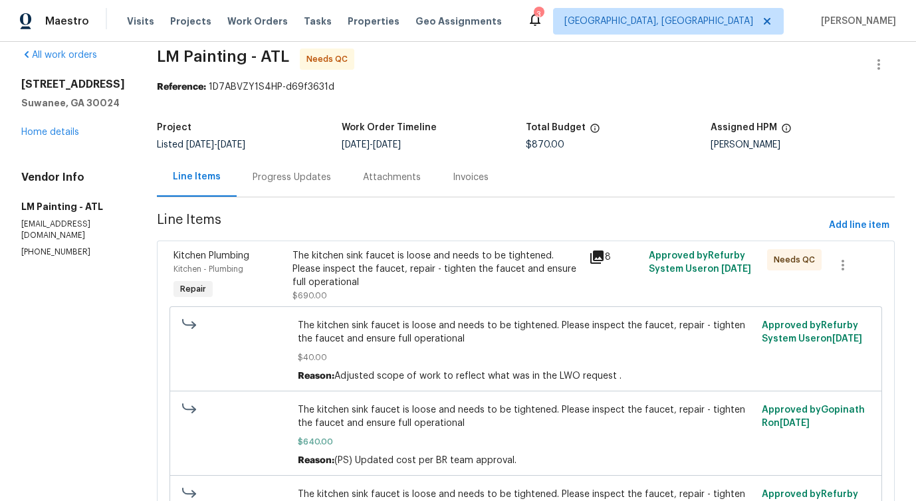
scroll to position [0, 0]
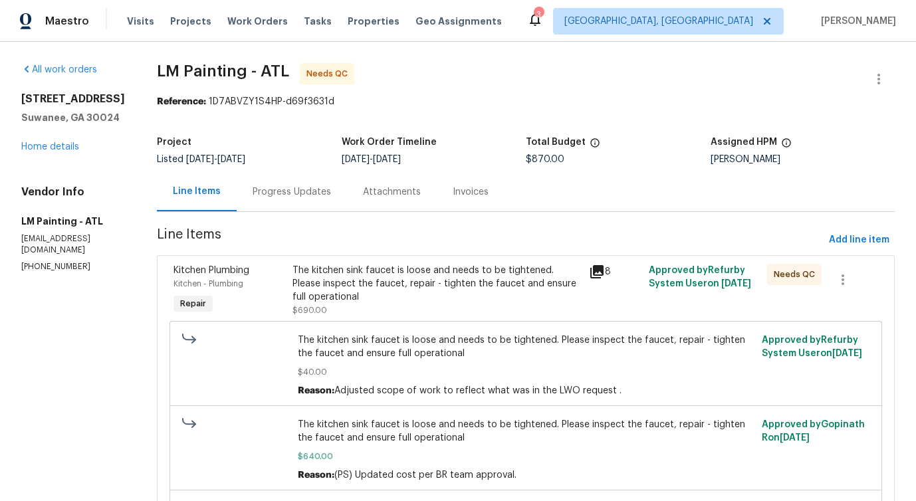
click at [322, 194] on div "Progress Updates" at bounding box center [291, 191] width 78 height 13
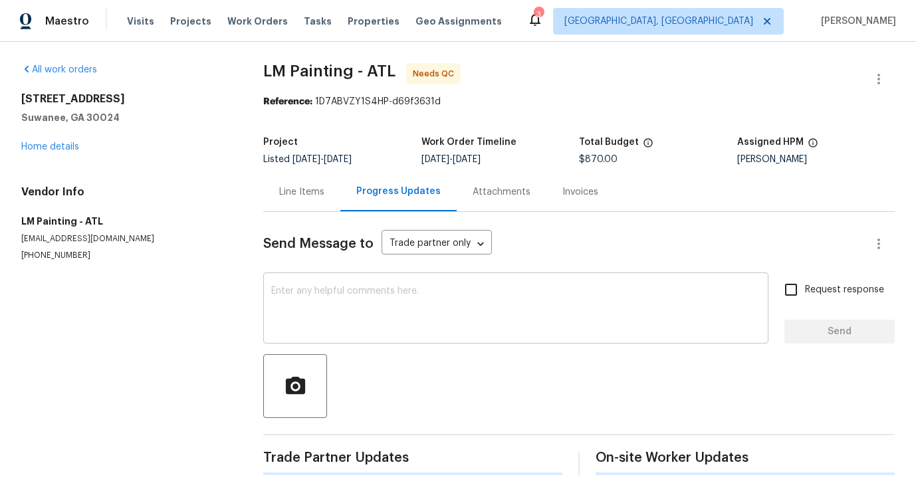
click at [369, 311] on textarea at bounding box center [515, 309] width 489 height 47
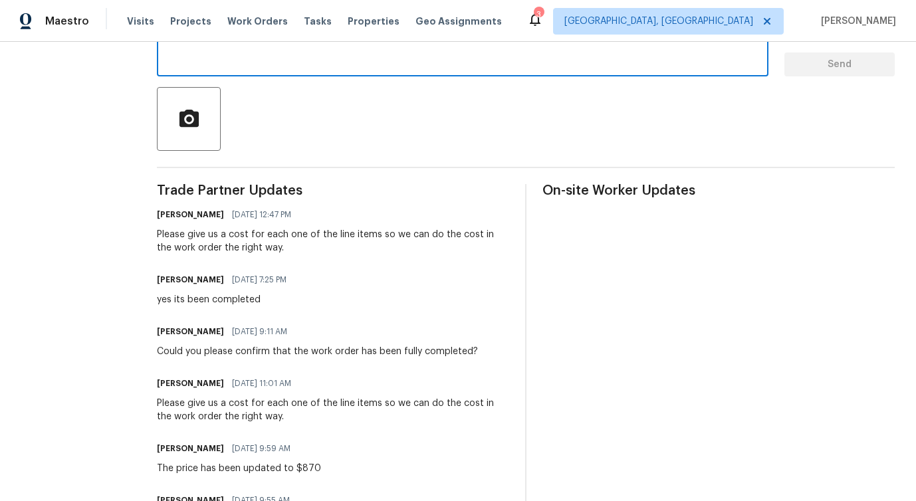
scroll to position [247, 0]
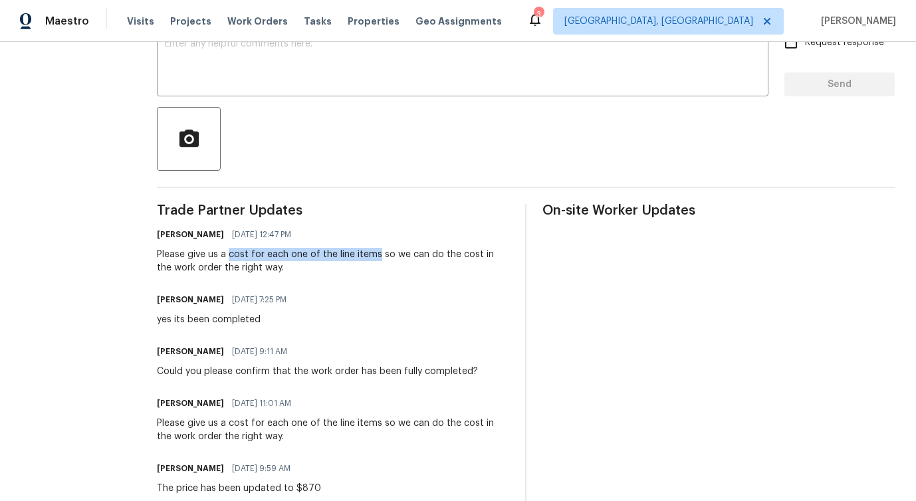
drag, startPoint x: 270, startPoint y: 253, endPoint x: 417, endPoint y: 254, distance: 146.8
click at [417, 254] on div "Please give us a cost for each one of the line items so we can do the cost in t…" at bounding box center [333, 261] width 352 height 27
copy div "cost for each one of the line items"
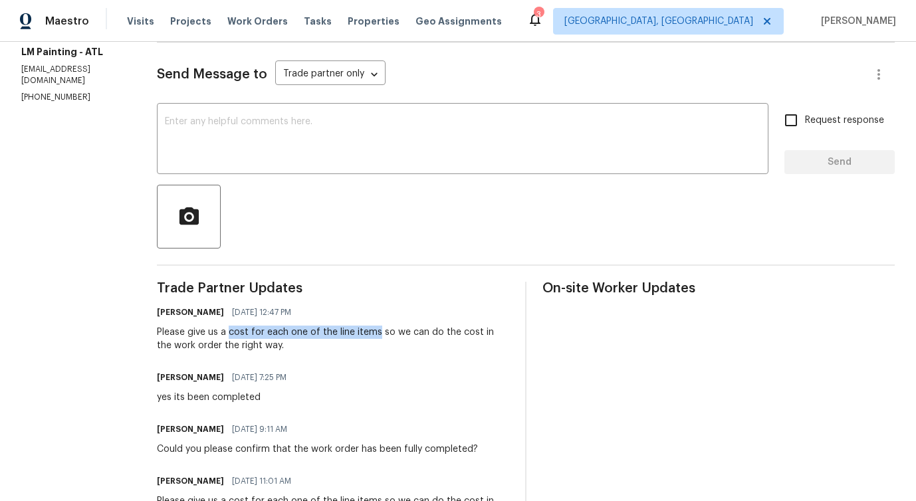
scroll to position [106, 0]
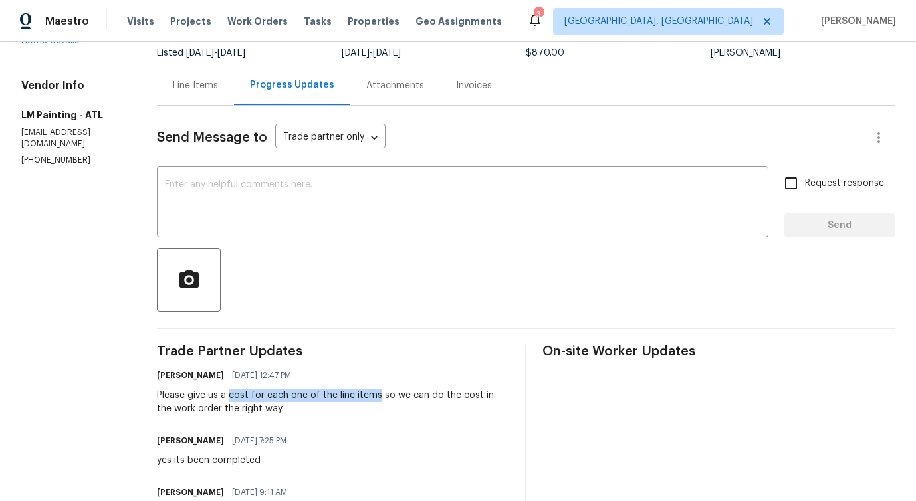
click at [218, 80] on div "Line Items" at bounding box center [195, 85] width 45 height 13
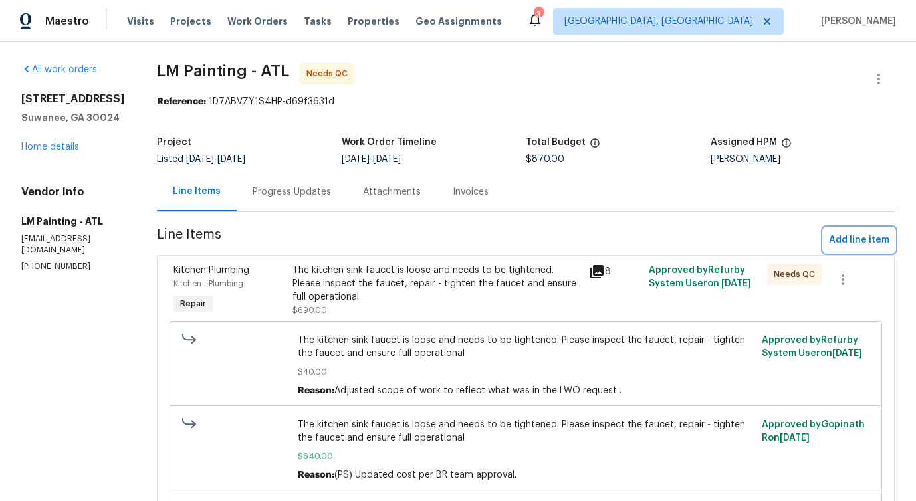
click at [872, 239] on span "Add line item" at bounding box center [859, 240] width 60 height 17
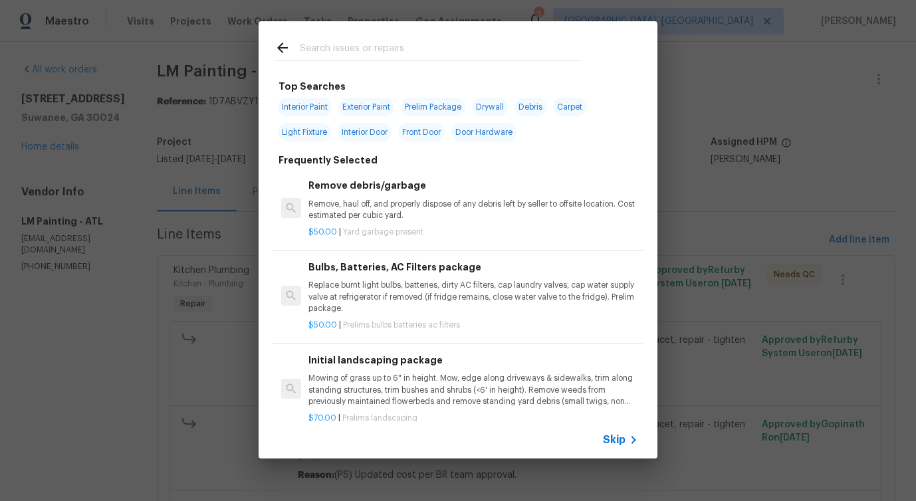
click at [617, 446] on span "Skip" at bounding box center [614, 439] width 23 height 13
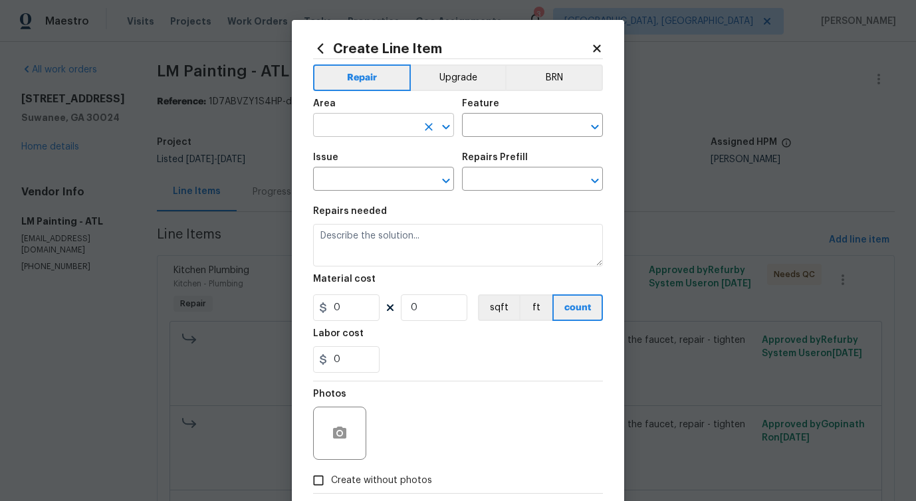
click at [385, 130] on input "text" at bounding box center [365, 126] width 104 height 21
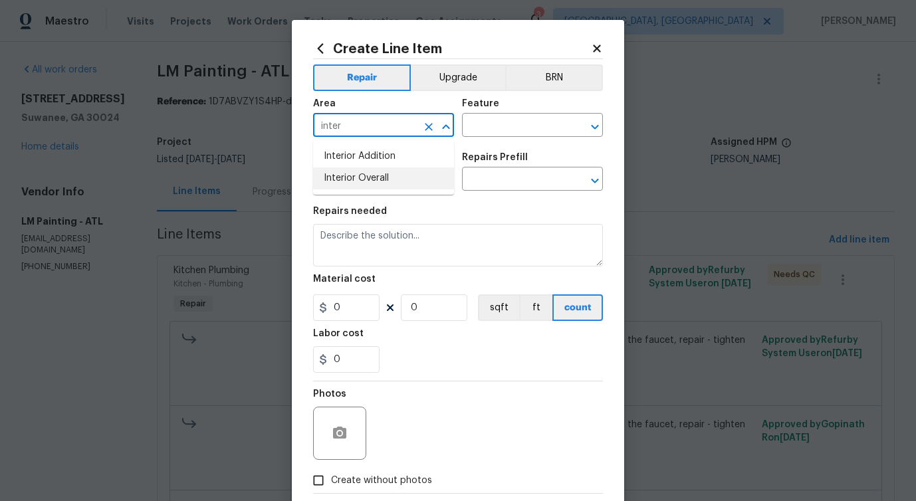
click at [376, 184] on li "Interior Overall" at bounding box center [383, 178] width 141 height 22
type input "Interior Overall"
click at [513, 124] on input "text" at bounding box center [514, 126] width 104 height 21
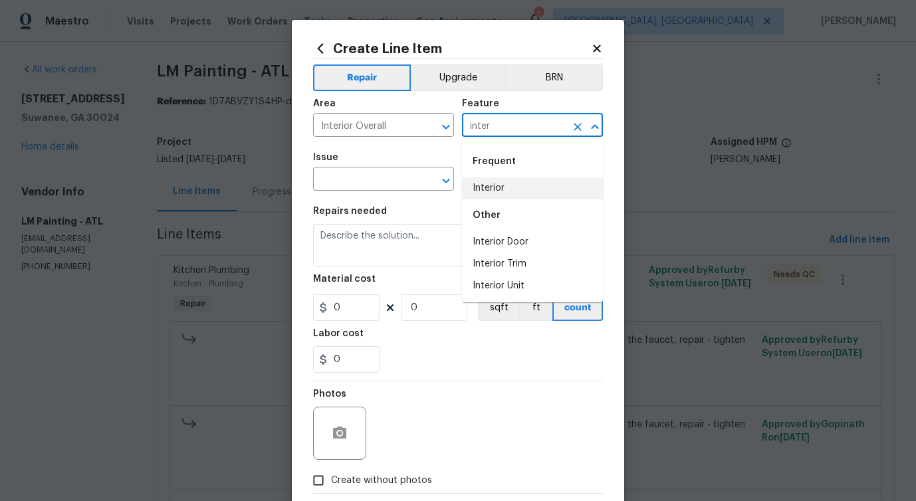
click at [507, 188] on li "Interior" at bounding box center [532, 188] width 141 height 22
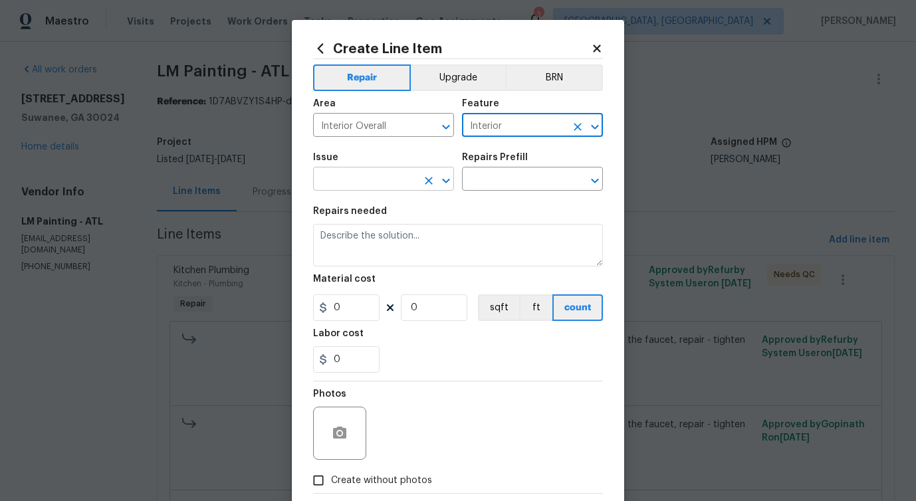
type input "Interior"
click at [355, 182] on input "text" at bounding box center [365, 180] width 104 height 21
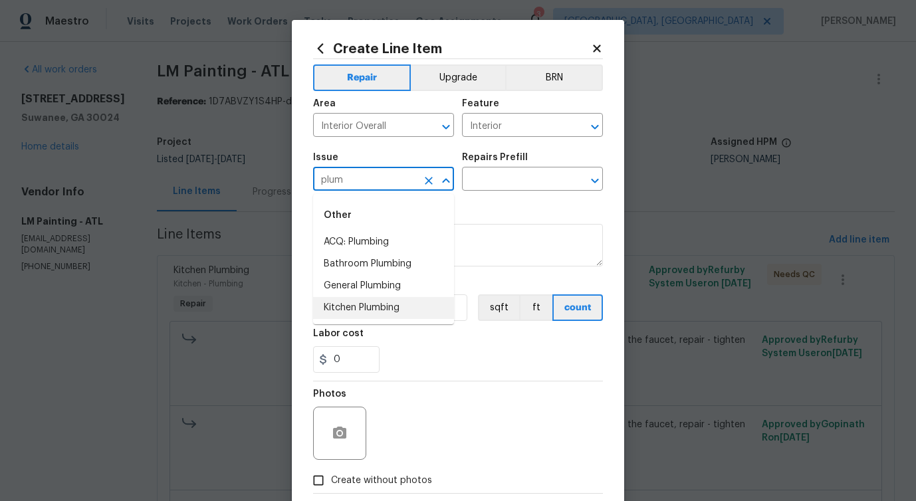
click at [359, 309] on li "Kitchen Plumbing" at bounding box center [383, 308] width 141 height 22
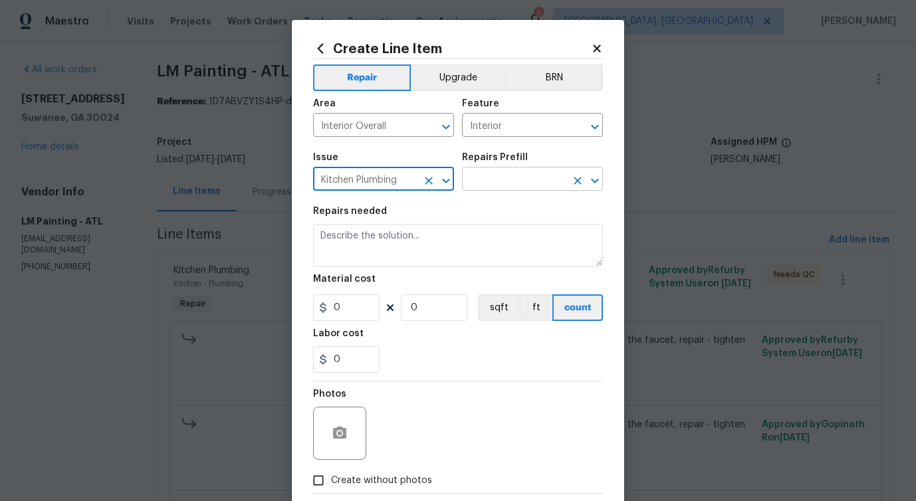
type input "Kitchen Plumbing"
click at [549, 171] on input "text" at bounding box center [514, 180] width 104 height 21
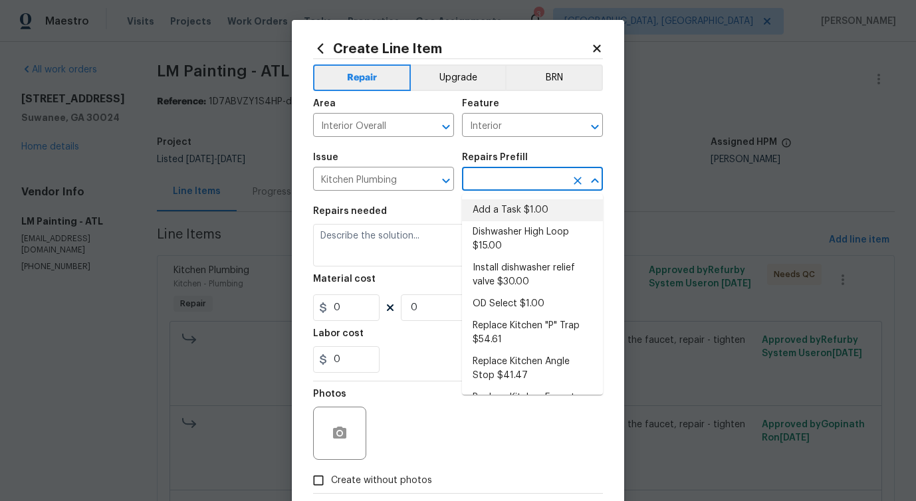
click at [508, 204] on li "Add a Task $1.00" at bounding box center [532, 210] width 141 height 22
type input "Plumbing"
type input "Add a Task $1.00"
type textarea "HPM to detail"
type input "1"
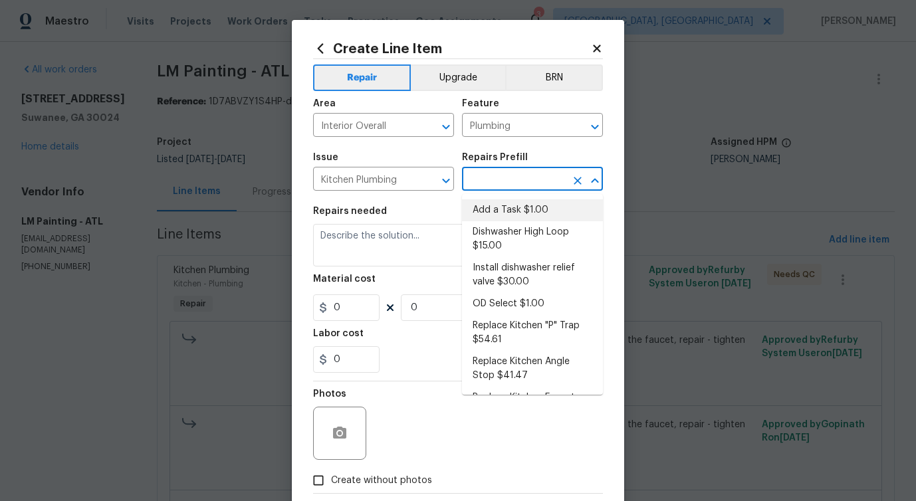
type input "1"
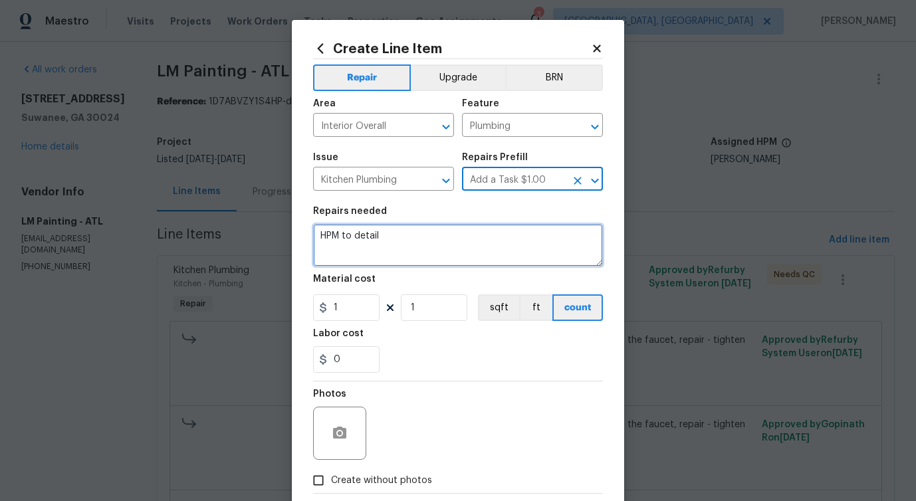
click at [330, 241] on textarea "HPM to detail" at bounding box center [458, 245] width 290 height 43
paste textarea "cost for each one of the line items"
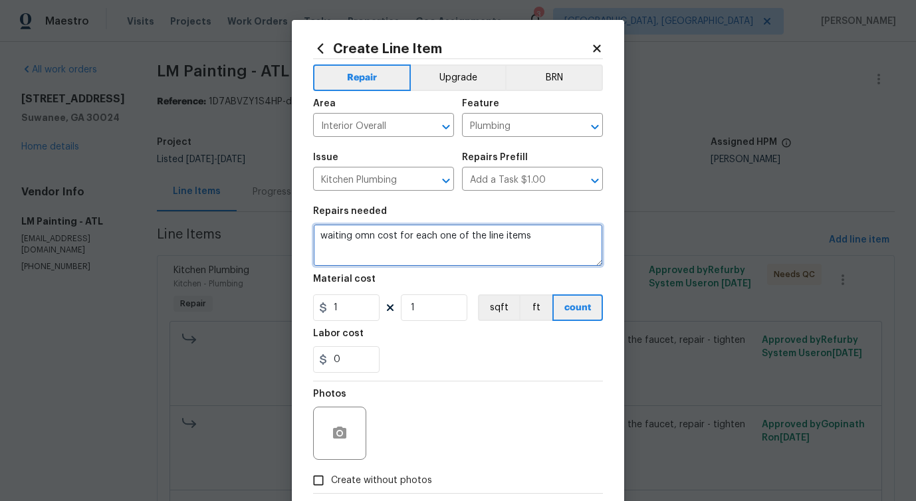
click at [364, 237] on textarea "waiting omn cost for each one of the line items" at bounding box center [458, 245] width 290 height 43
drag, startPoint x: 411, startPoint y: 239, endPoint x: 575, endPoint y: 241, distance: 164.8
click at [575, 241] on textarea "waiting on cost for each one of the line items" at bounding box center [458, 245] width 290 height 43
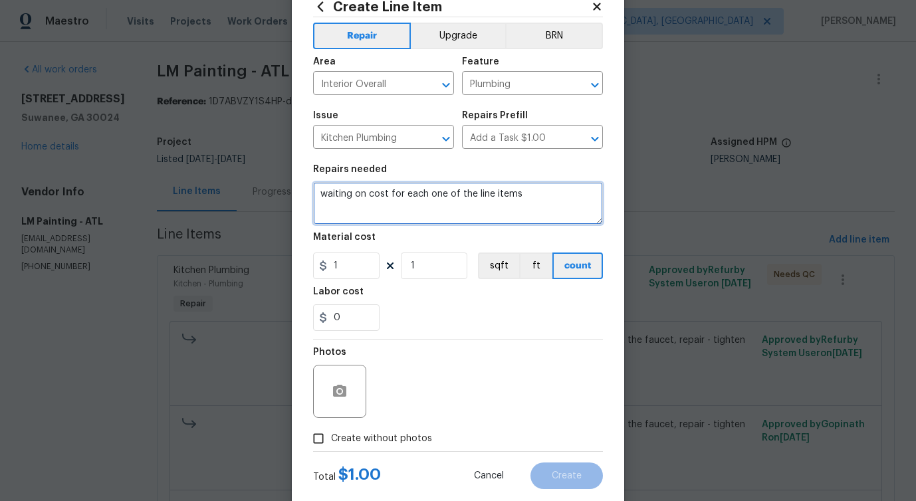
scroll to position [72, 0]
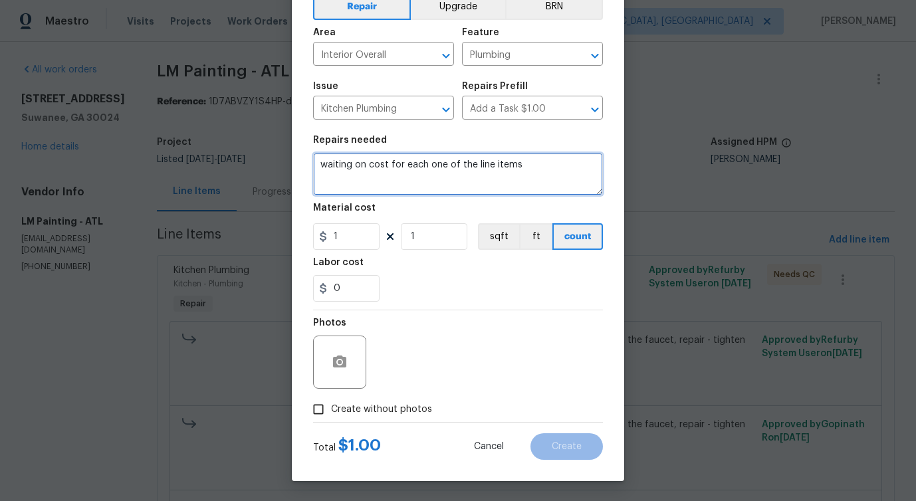
type textarea "waiting on cost for each one of the line items"
click at [411, 411] on span "Create without photos" at bounding box center [381, 410] width 101 height 14
click at [331, 411] on input "Create without photos" at bounding box center [318, 409] width 25 height 25
checkbox input "true"
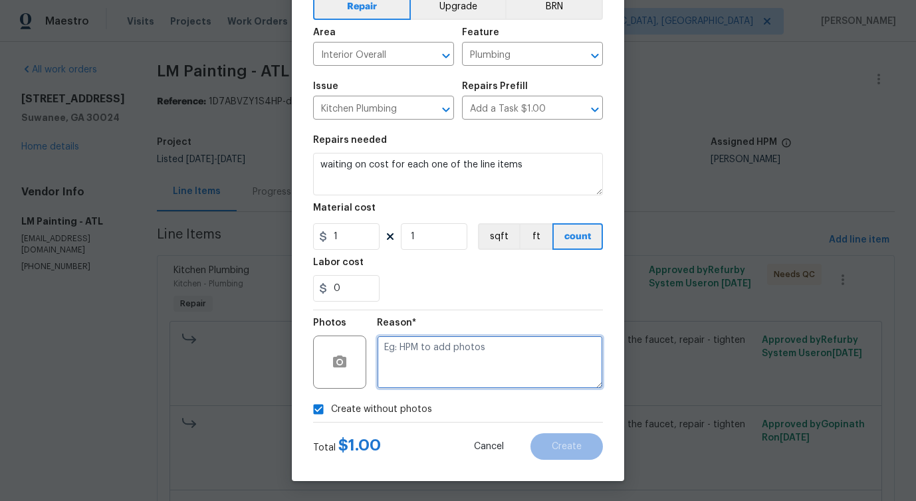
click at [479, 370] on textarea at bounding box center [490, 362] width 226 height 53
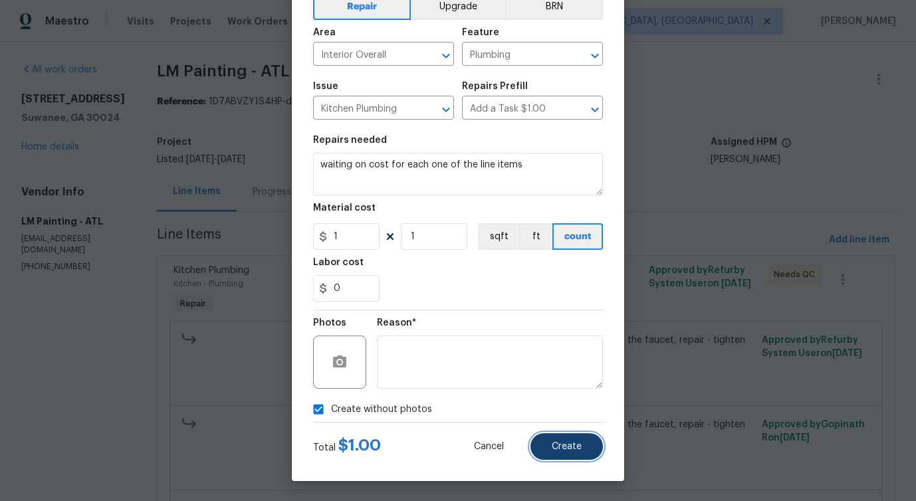
click at [586, 449] on button "Create" at bounding box center [566, 446] width 72 height 27
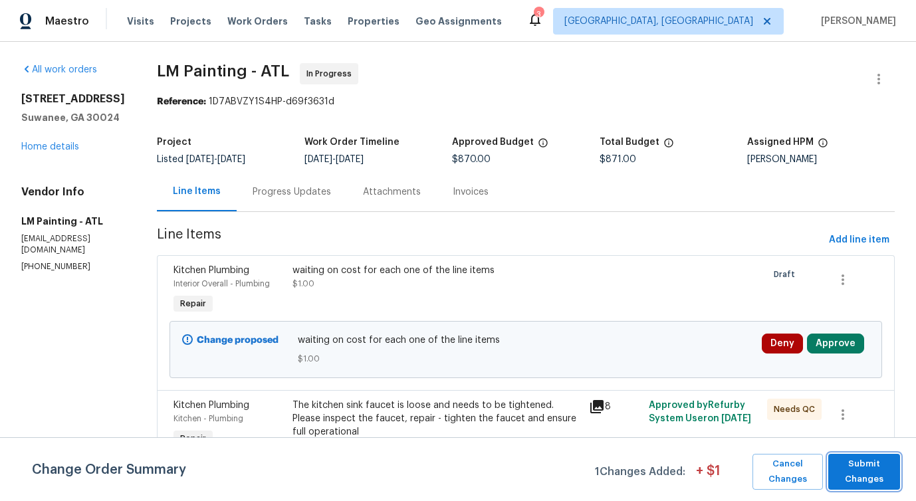
click at [854, 464] on span "Submit Changes" at bounding box center [864, 471] width 58 height 31
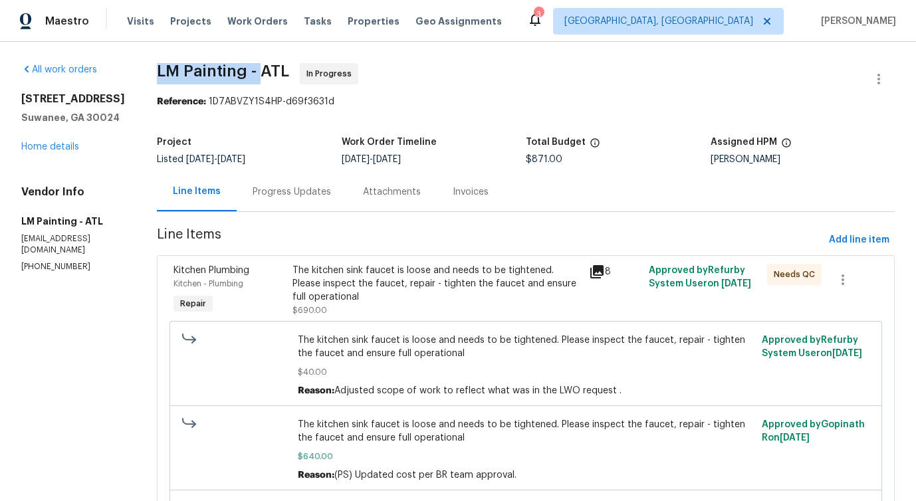
drag, startPoint x: 199, startPoint y: 68, endPoint x: 300, endPoint y: 69, distance: 101.0
click at [289, 69] on span "LM Painting - ATL" at bounding box center [223, 71] width 132 height 16
copy span "LM Painting -"
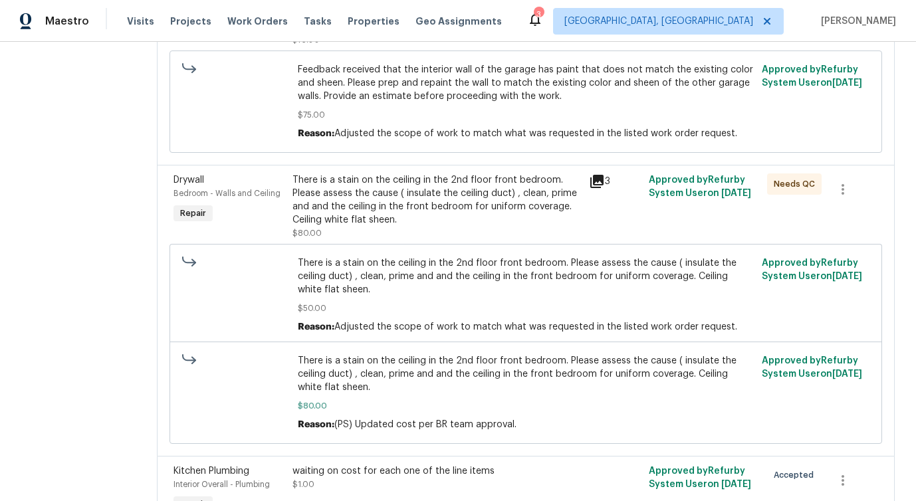
scroll to position [922, 0]
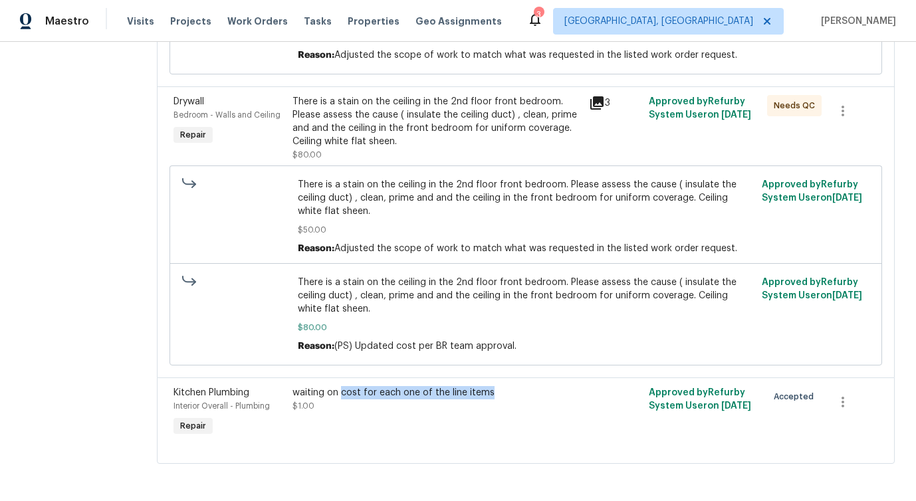
drag, startPoint x: 375, startPoint y: 392, endPoint x: 530, endPoint y: 394, distance: 154.8
click at [530, 394] on div "waiting on cost for each one of the line items" at bounding box center [436, 392] width 289 height 13
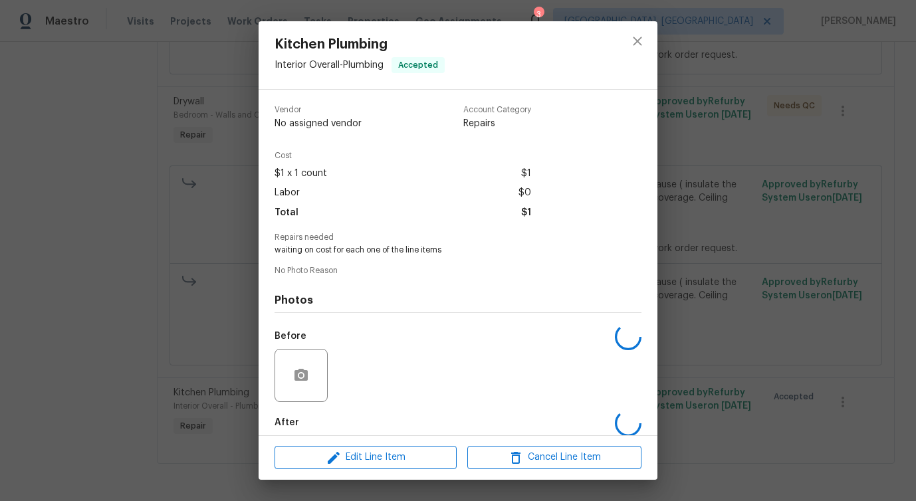
copy div "cost for each one of the line items"
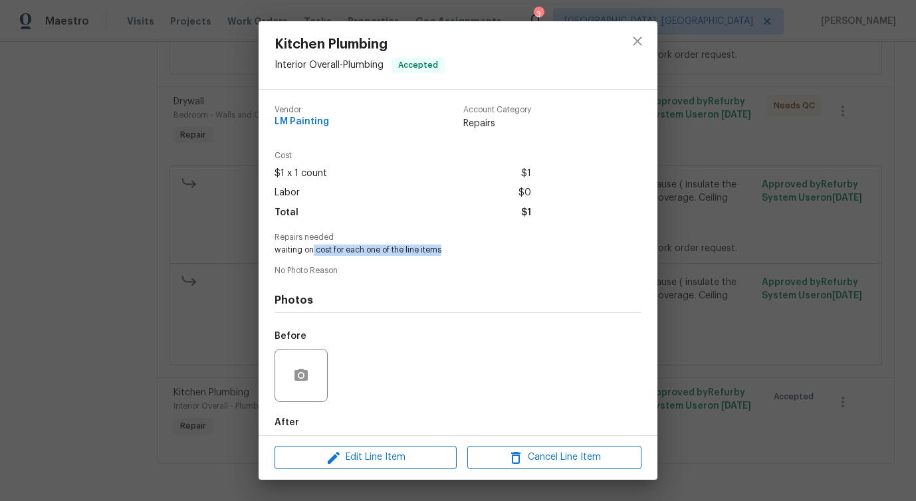
drag, startPoint x: 314, startPoint y: 251, endPoint x: 522, endPoint y: 250, distance: 207.3
click at [522, 250] on span "waiting on cost for each one of the line items" at bounding box center [439, 250] width 330 height 11
copy span "cost for each one of the line items"
click at [637, 29] on button "close" at bounding box center [637, 41] width 32 height 32
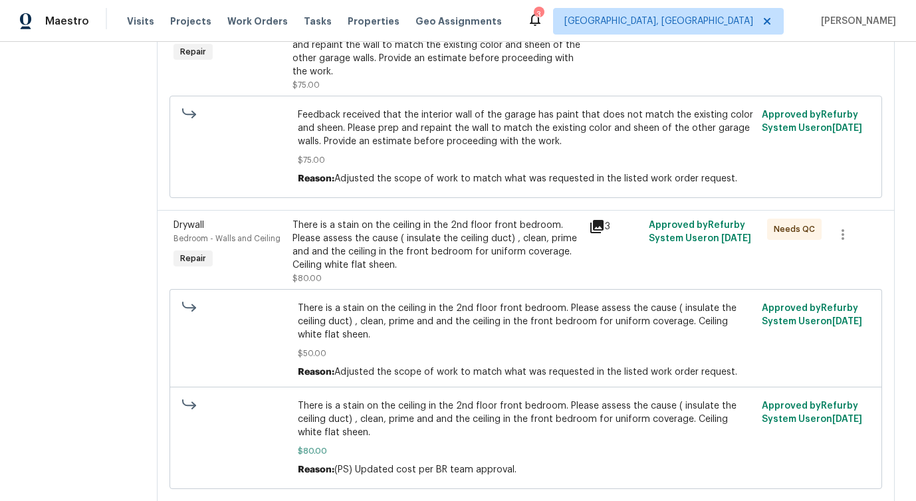
scroll to position [0, 0]
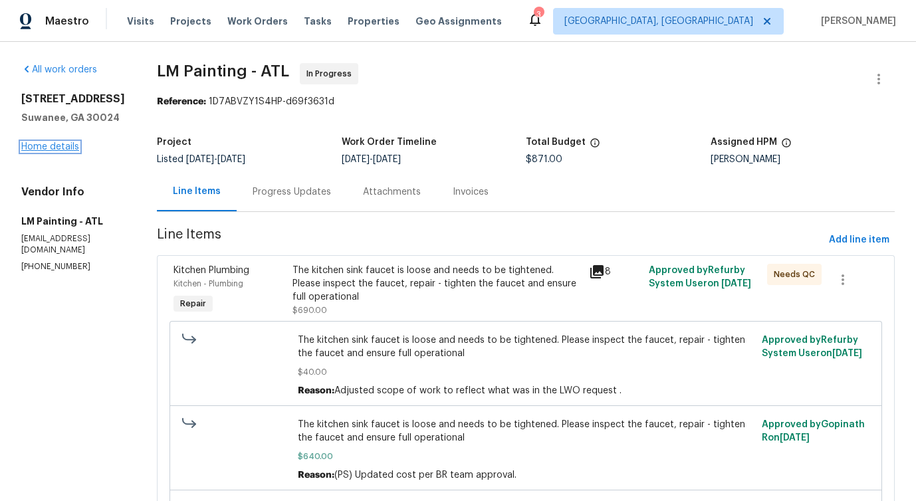
click at [44, 148] on link "Home details" at bounding box center [50, 146] width 58 height 9
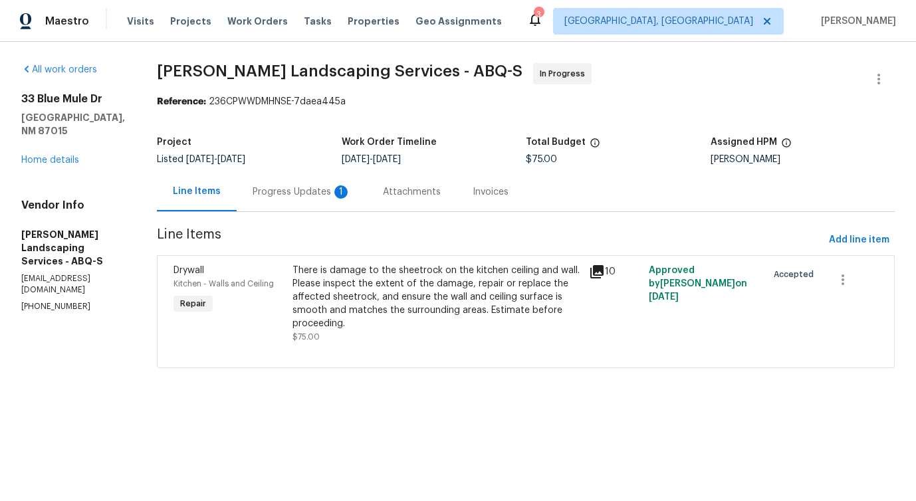
click at [348, 202] on div "Progress Updates 1" at bounding box center [302, 191] width 130 height 39
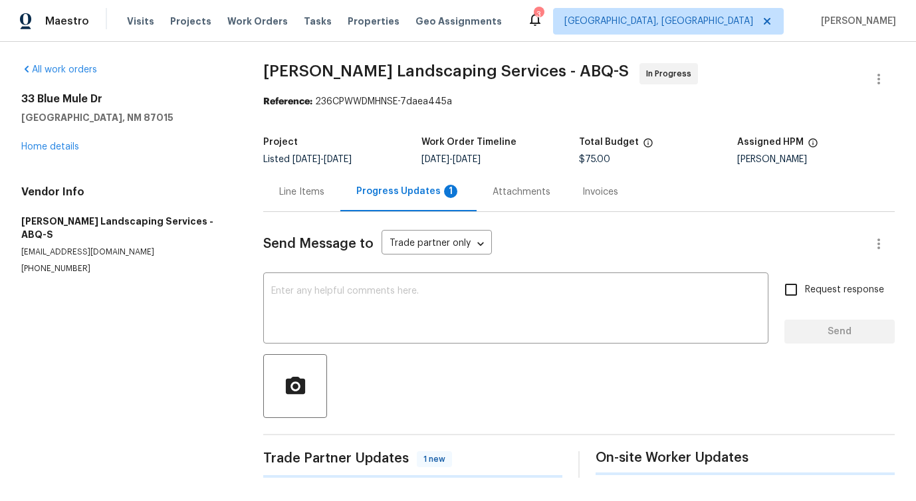
click at [373, 348] on div "Send Message to Trade partner only Trade partner only ​ x ​ Request response Se…" at bounding box center [578, 345] width 631 height 266
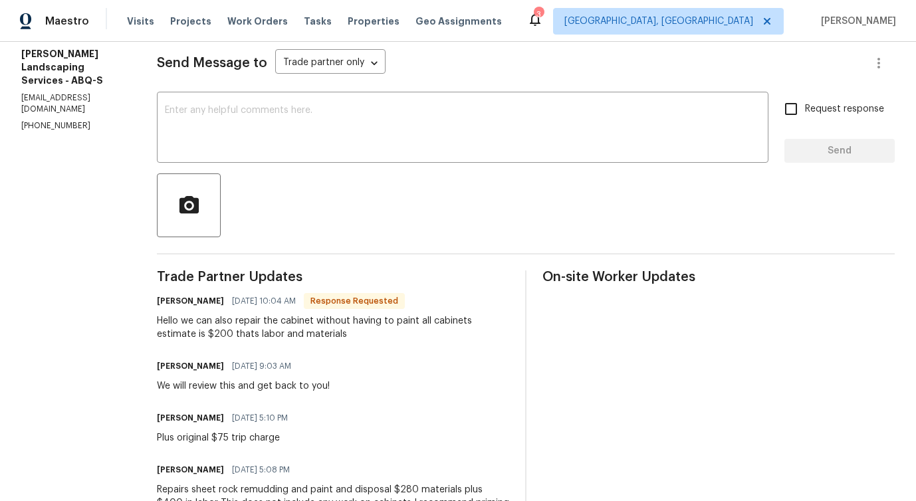
scroll to position [170, 0]
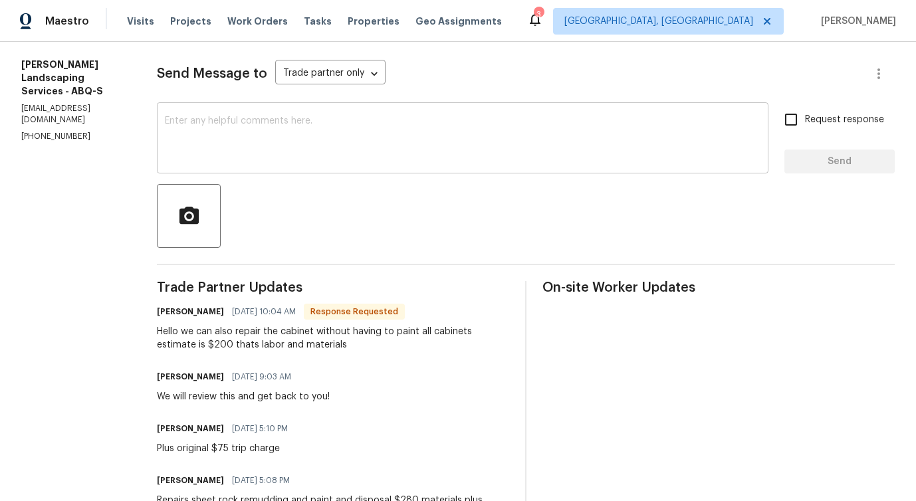
click at [316, 138] on textarea at bounding box center [462, 139] width 595 height 47
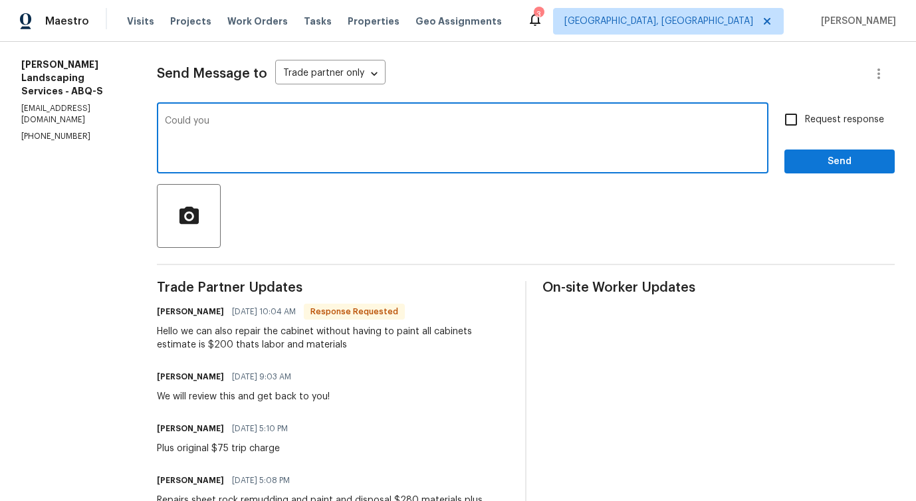
paste textarea "can remove one of the cabinets to see if there is any moisture behind any of th…"
click at [250, 120] on textarea "Could you can remove one of the cabinets to see if there is any moisture behind…" at bounding box center [462, 139] width 595 height 47
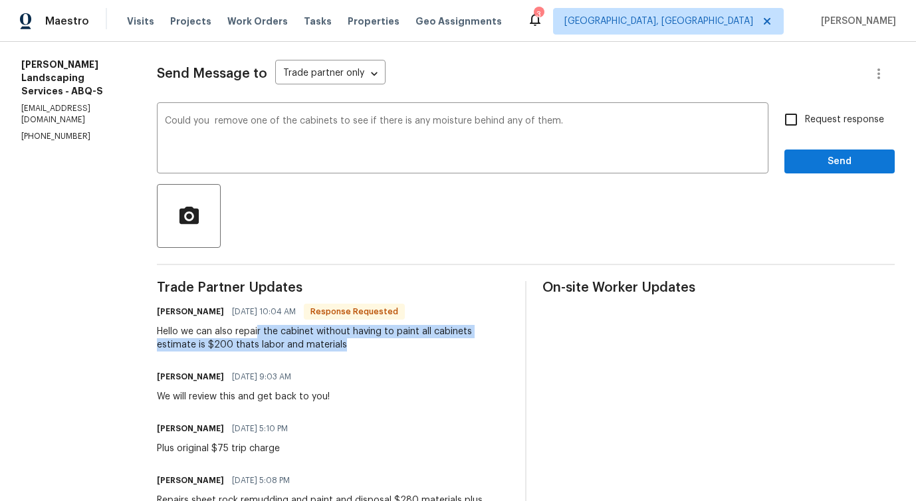
drag, startPoint x: 289, startPoint y: 331, endPoint x: 415, endPoint y: 348, distance: 127.3
click at [416, 348] on div "Hello we can also repair the cabinet without having to paint all cabinets estim…" at bounding box center [333, 338] width 352 height 27
click at [0, 0] on div "you remove" at bounding box center [0, 0] width 0 height 0
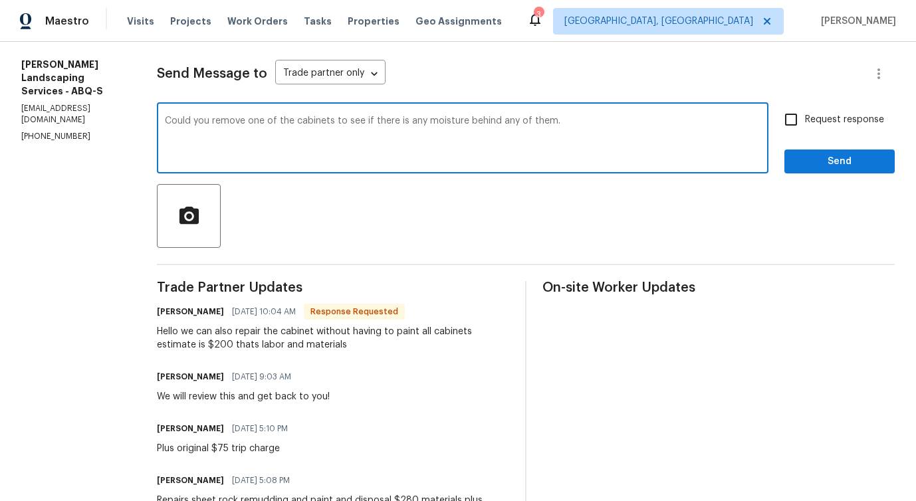
click at [0, 0] on span "them?" at bounding box center [0, 0] width 0 height 0
type textarea "Could you remove one of the cabinets to see if there is any moisture behind any…"
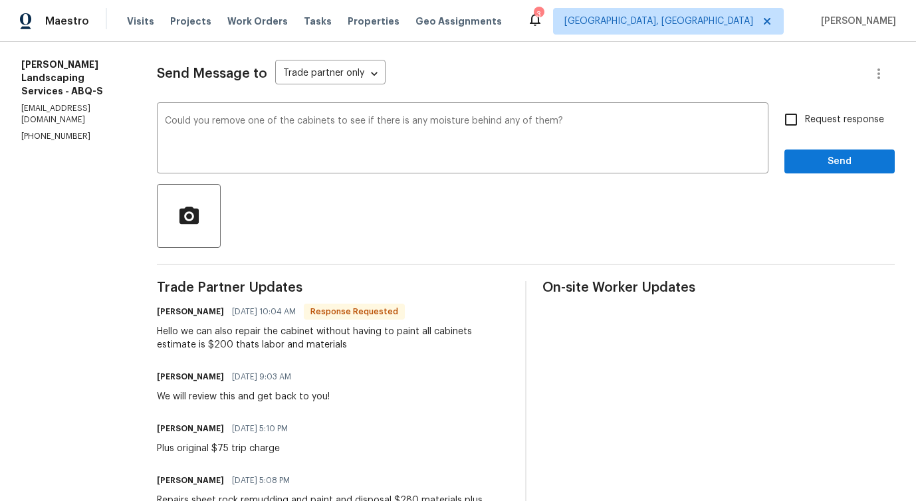
click at [798, 120] on input "Request response" at bounding box center [791, 120] width 28 height 28
checkbox input "true"
click at [829, 167] on span "Send" at bounding box center [839, 161] width 89 height 17
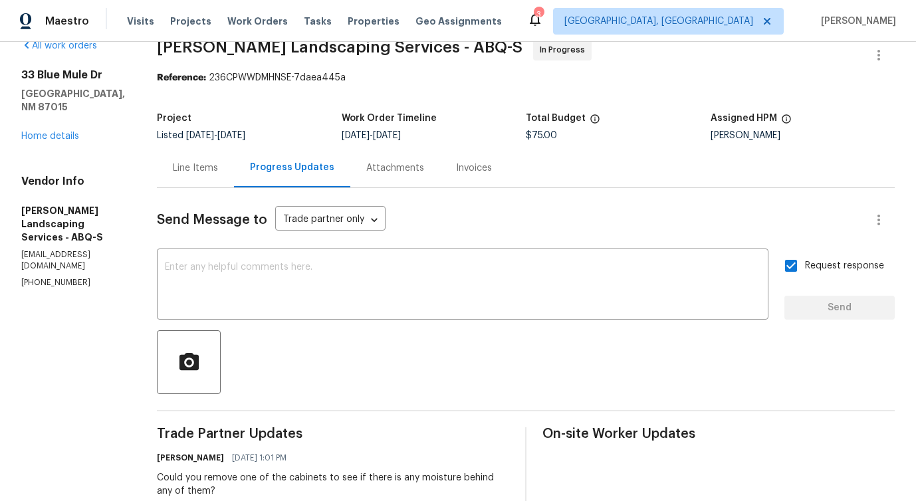
scroll to position [17, 0]
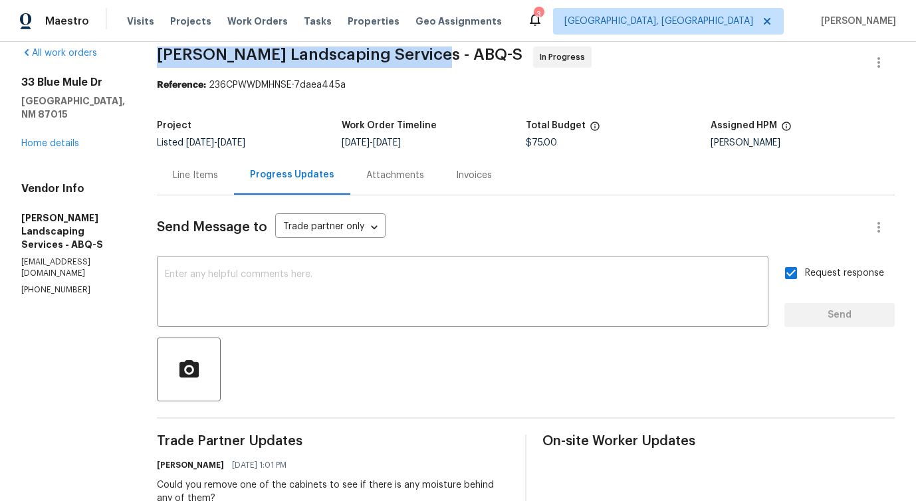
drag, startPoint x: 183, startPoint y: 55, endPoint x: 451, endPoint y: 56, distance: 268.4
copy span "[PERSON_NAME] Landscaping Services -"
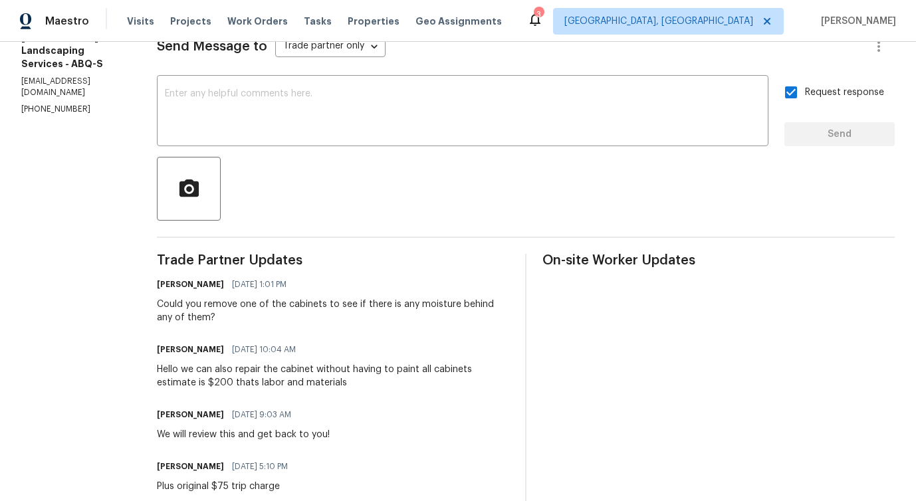
scroll to position [194, 0]
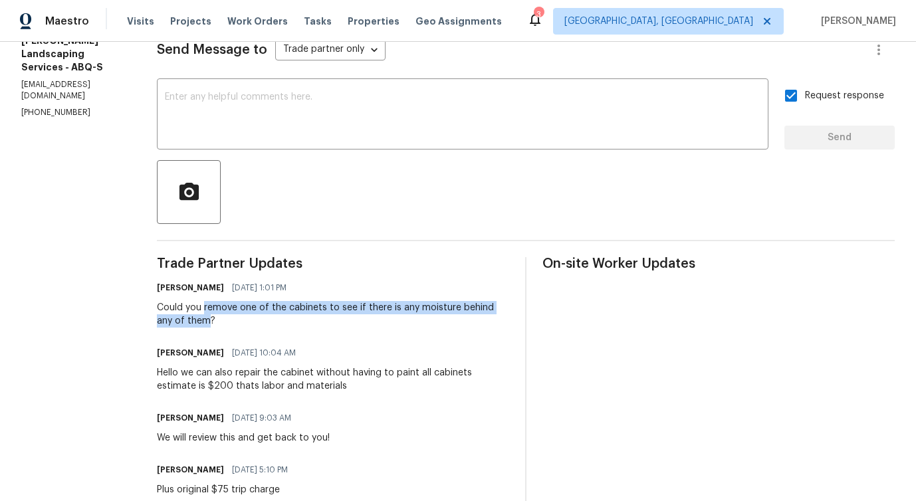
drag, startPoint x: 235, startPoint y: 306, endPoint x: 239, endPoint y: 324, distance: 17.7
click at [239, 324] on div "Could you remove one of the cabinets to see if there is any moisture behind any…" at bounding box center [333, 314] width 352 height 27
copy div "remove one of the cabinets to see if there is any moisture behind any of them"
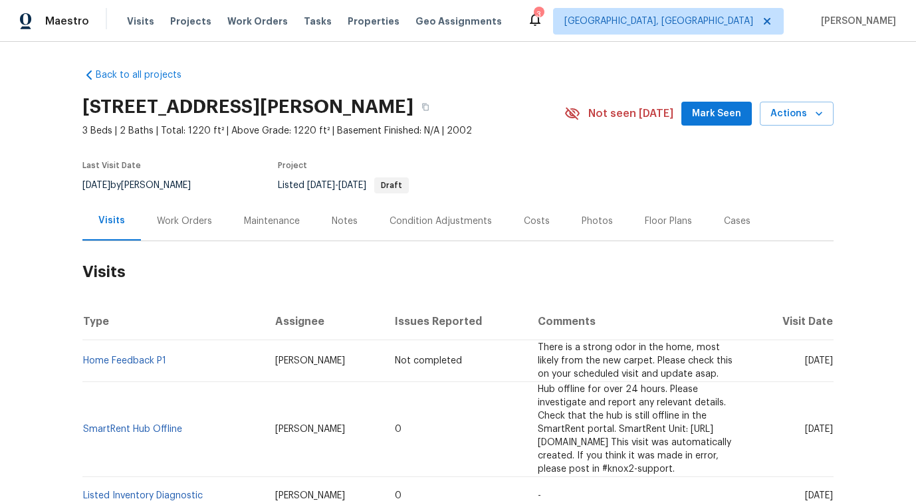
click at [198, 212] on div "Work Orders" at bounding box center [184, 220] width 87 height 39
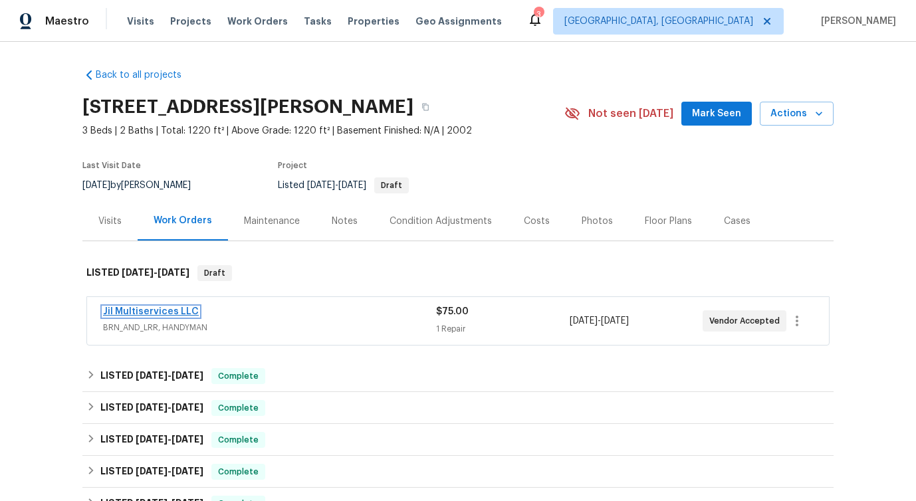
click at [160, 315] on link "Jil Multiservices LLC" at bounding box center [151, 311] width 96 height 9
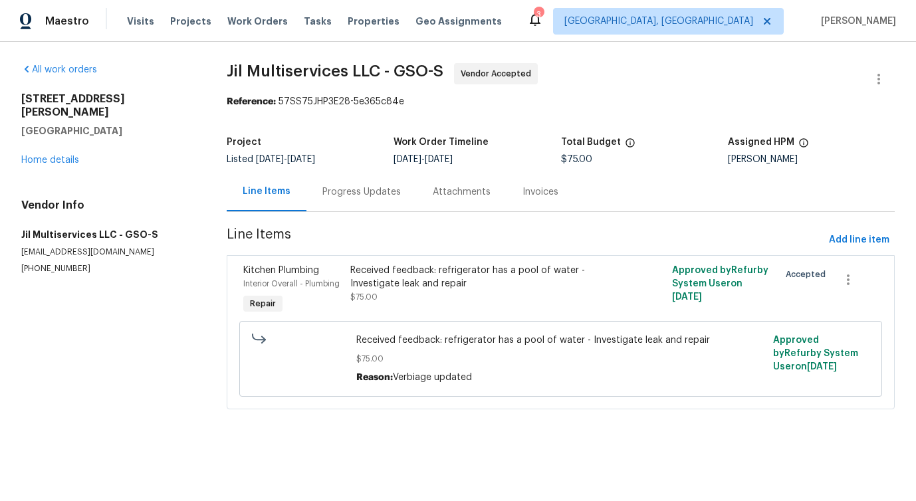
click at [357, 192] on div "Progress Updates" at bounding box center [361, 191] width 78 height 13
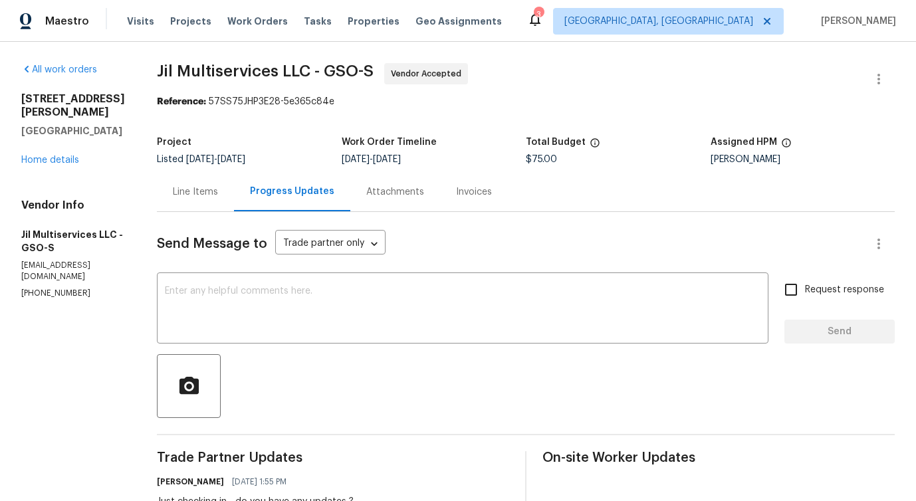
click at [110, 260] on div "Vendor Info Jil Multiservices LLC - GSO-S jilmultiservicesllc@gmail.com (980) 7…" at bounding box center [73, 249] width 104 height 100
click at [112, 260] on p "jilmultiservicesllc@gmail.com" at bounding box center [73, 271] width 104 height 23
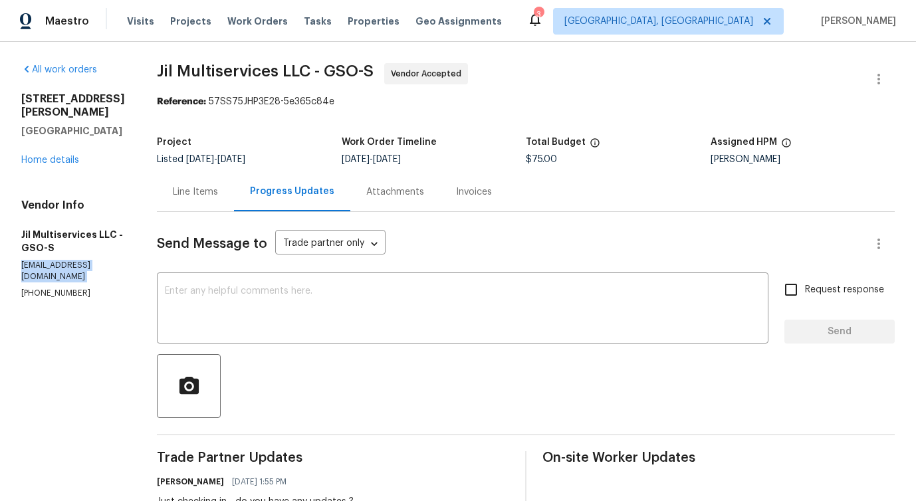
copy p "jilmultiservicesllc@gmail.com"
click at [218, 190] on div "Line Items" at bounding box center [195, 191] width 45 height 13
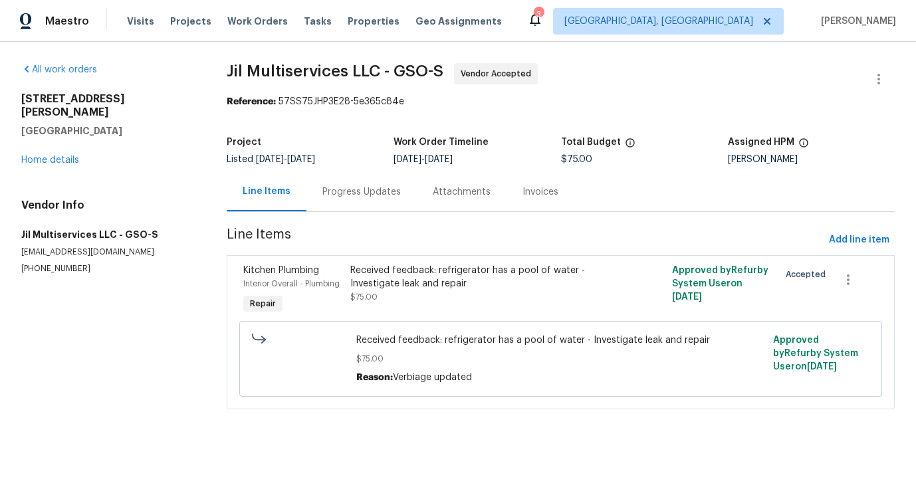
click at [379, 338] on span "Received feedback: refrigerator has a pool of water - Investigate leak and repa…" at bounding box center [560, 340] width 409 height 13
copy span "Received feedback: refrigerator has a pool of water - Investigate leak and repa…"
click at [371, 199] on div "Progress Updates" at bounding box center [361, 191] width 110 height 39
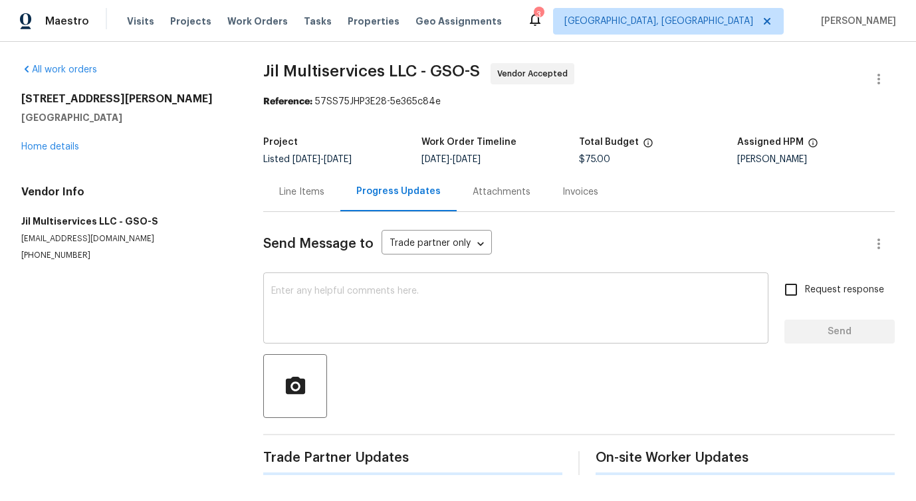
click at [391, 304] on textarea at bounding box center [515, 309] width 489 height 47
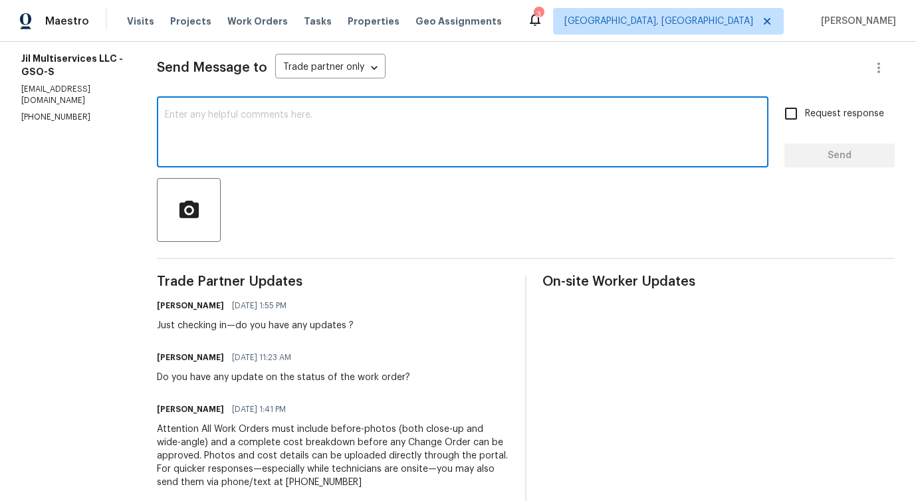
scroll to position [5, 0]
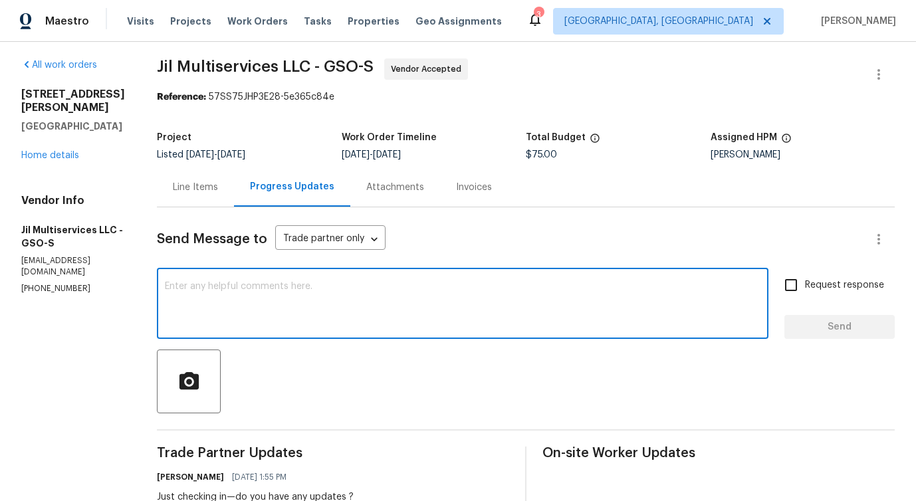
click at [455, 308] on textarea at bounding box center [462, 305] width 595 height 47
paste textarea "Would you kindly provide us with an update regarding the progress of the work o…"
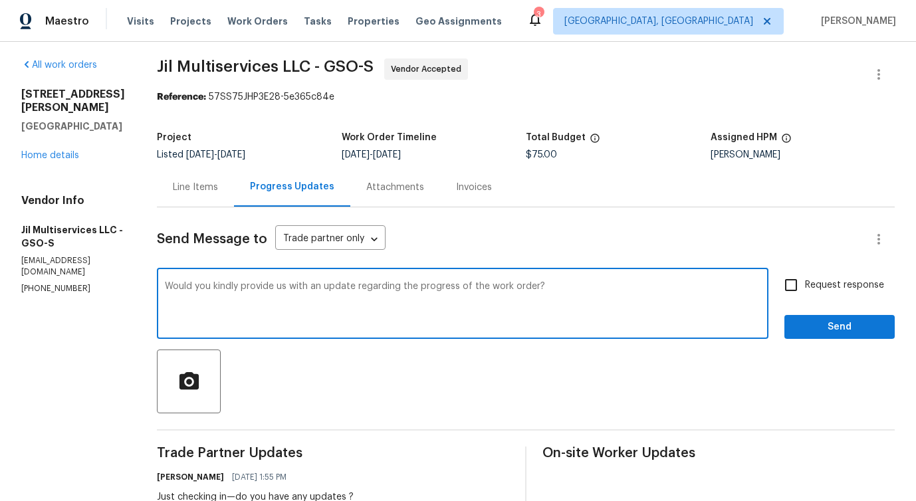
type textarea "Would you kindly provide us with an update regarding the progress of the work o…"
click at [787, 284] on input "Request response" at bounding box center [791, 285] width 28 height 28
checkbox input "true"
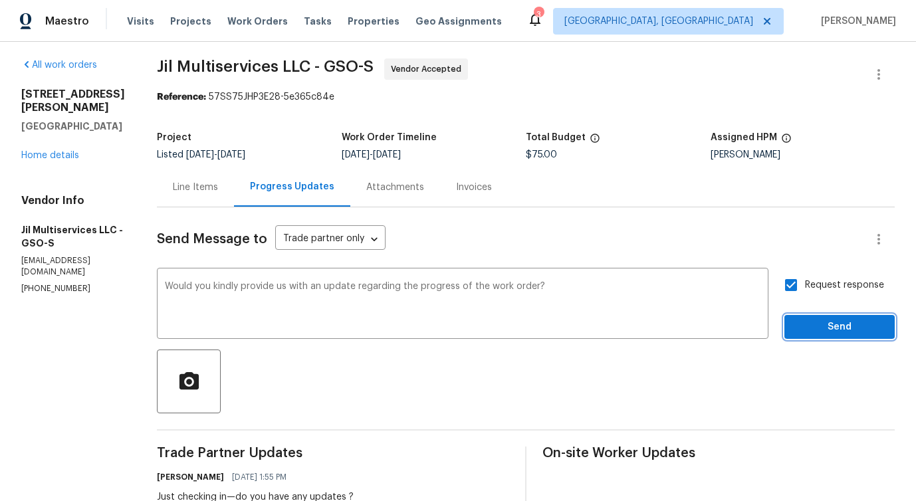
click at [811, 323] on span "Send" at bounding box center [839, 327] width 89 height 17
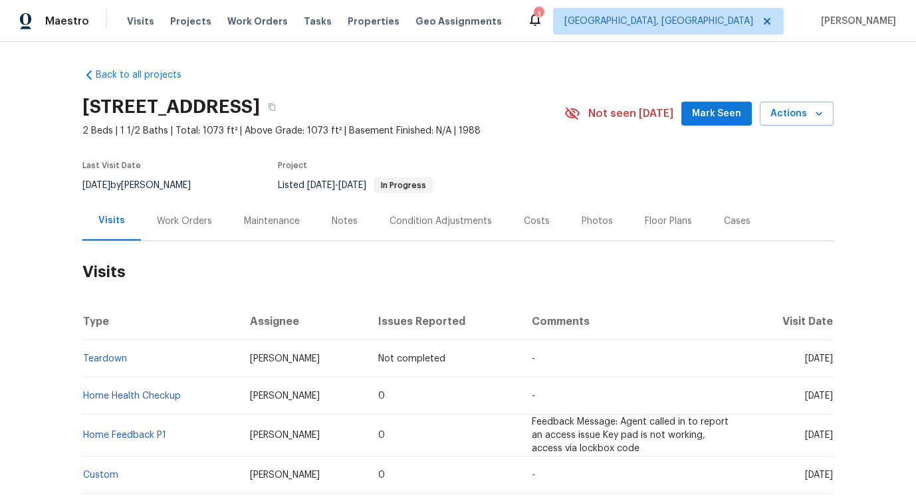
click at [174, 241] on div "Work Orders" at bounding box center [184, 220] width 87 height 39
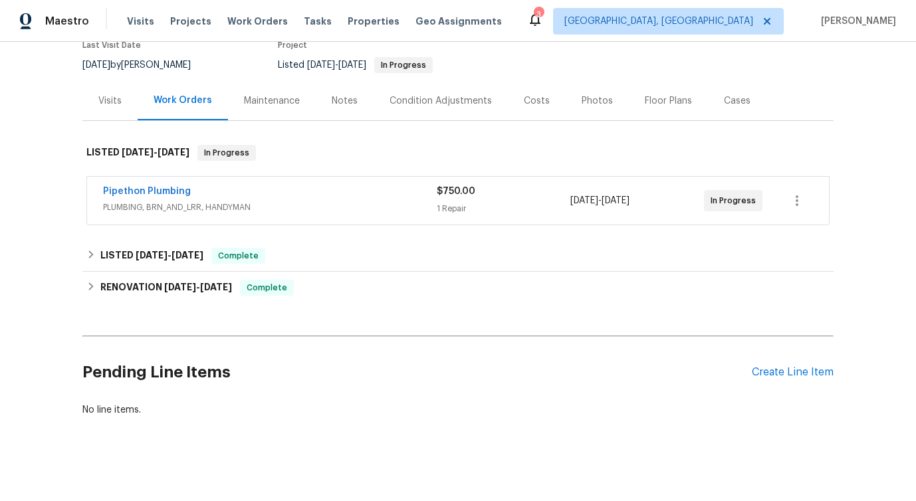
scroll to position [136, 0]
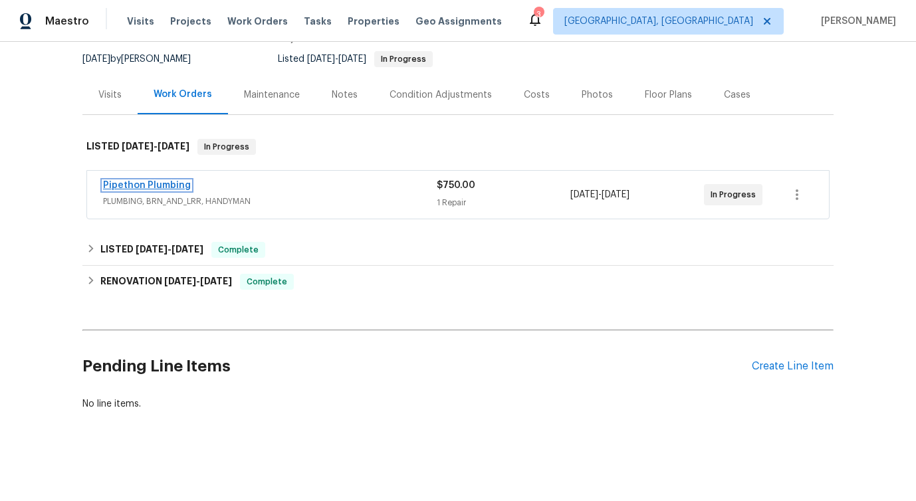
click at [155, 183] on link "Pipethon Plumbing" at bounding box center [147, 185] width 88 height 9
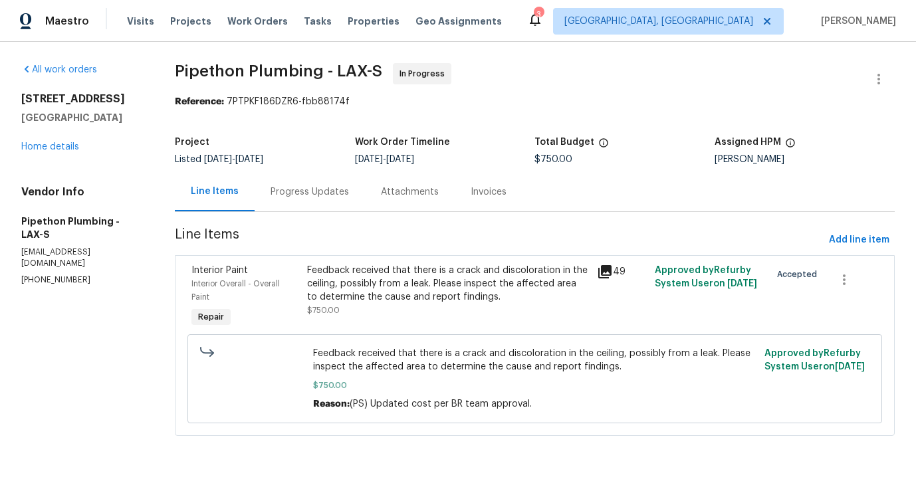
click at [321, 187] on div "Progress Updates" at bounding box center [309, 191] width 78 height 13
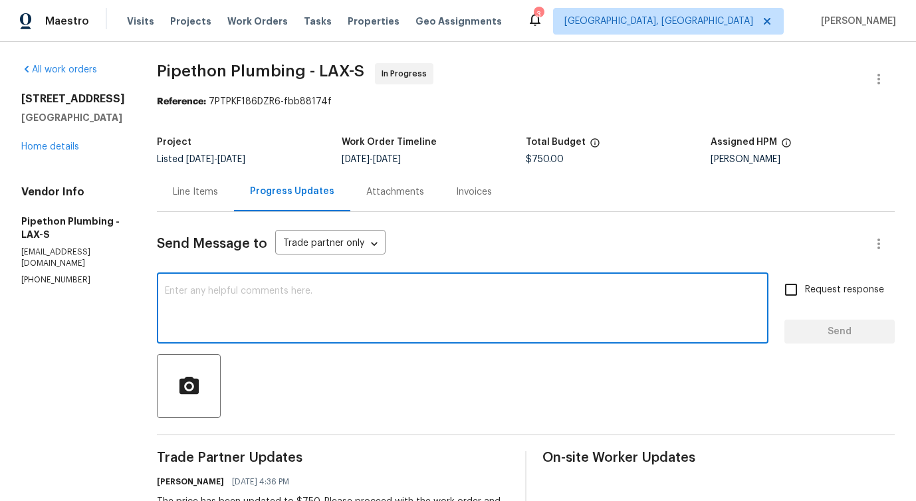
click at [335, 318] on textarea at bounding box center [462, 309] width 595 height 47
click at [330, 318] on textarea at bounding box center [462, 309] width 595 height 47
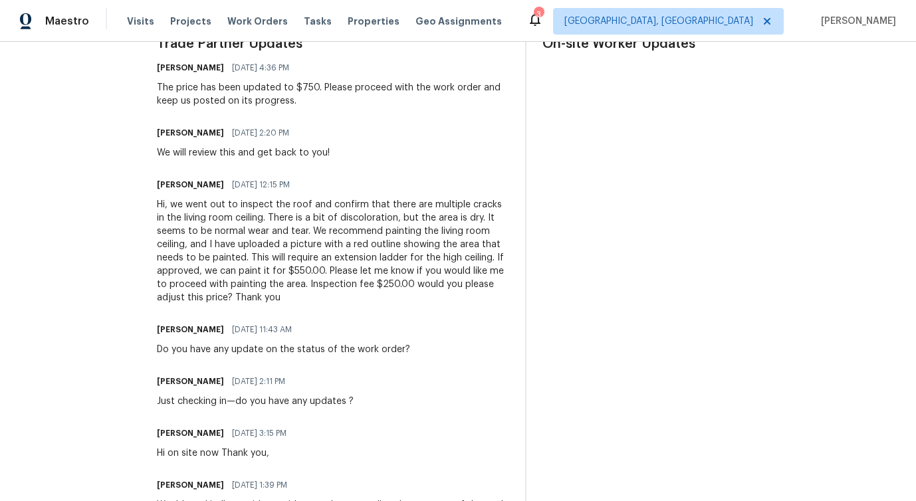
scroll to position [418, 0]
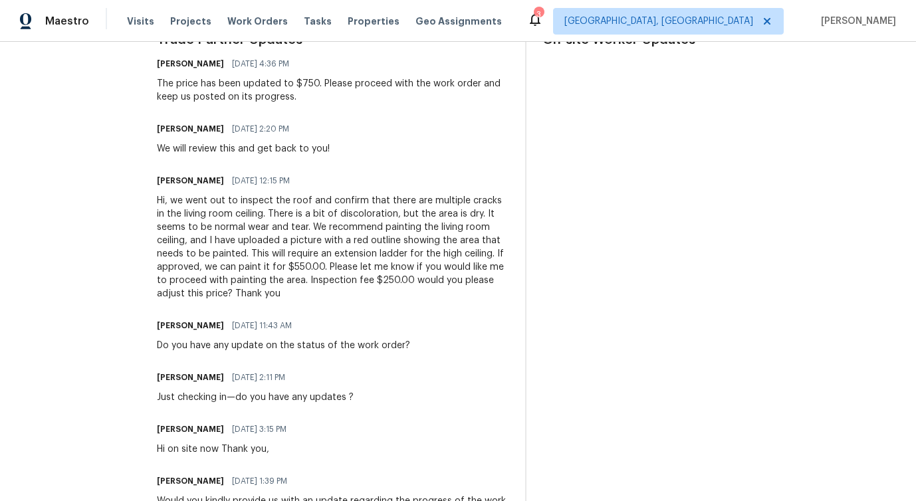
click at [257, 395] on div "Just checking in—do you have any updates ?" at bounding box center [255, 397] width 197 height 13
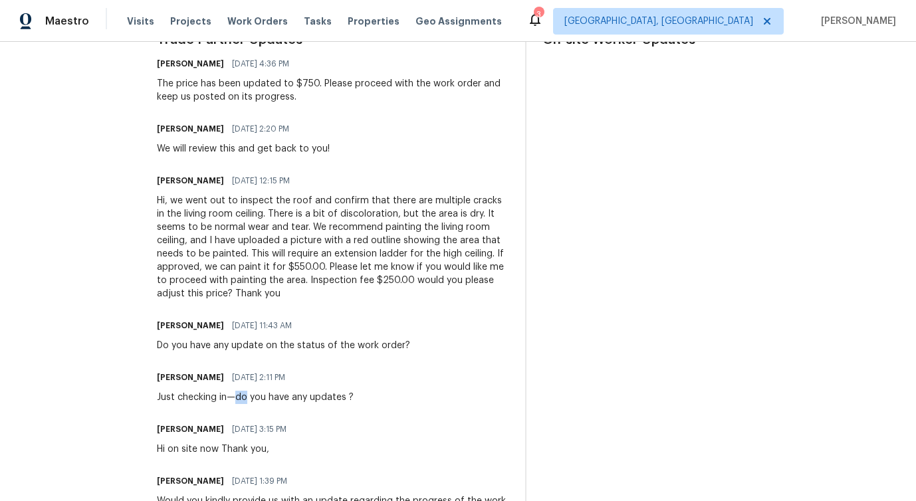
click at [257, 395] on div "Just checking in—do you have any updates ?" at bounding box center [255, 397] width 197 height 13
copy div "Just checking in—do you have any updates ?"
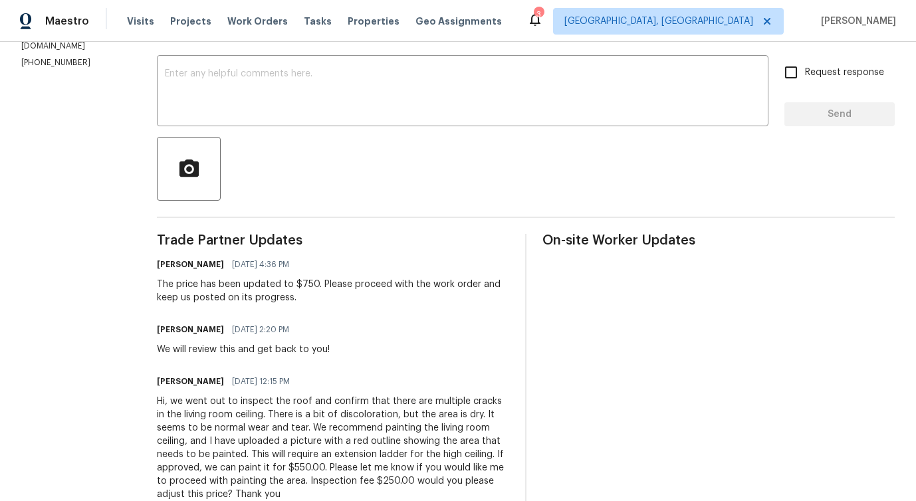
scroll to position [0, 0]
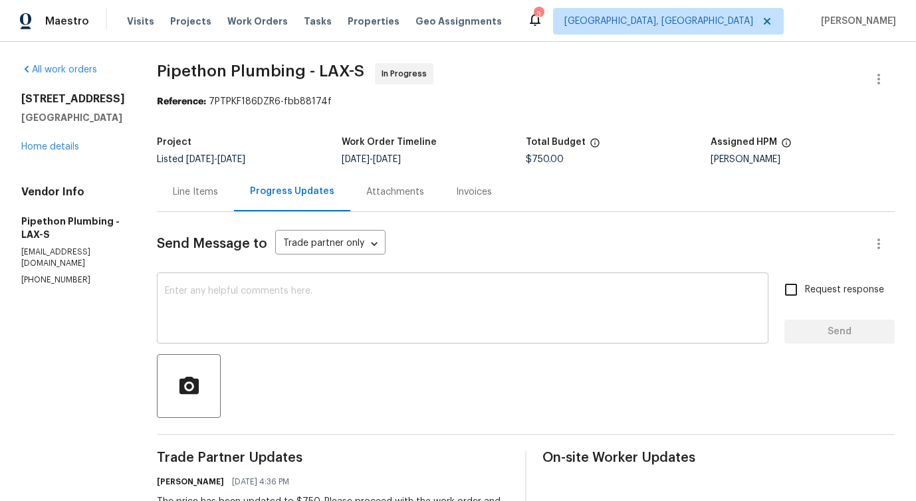
click at [369, 305] on textarea at bounding box center [462, 309] width 595 height 47
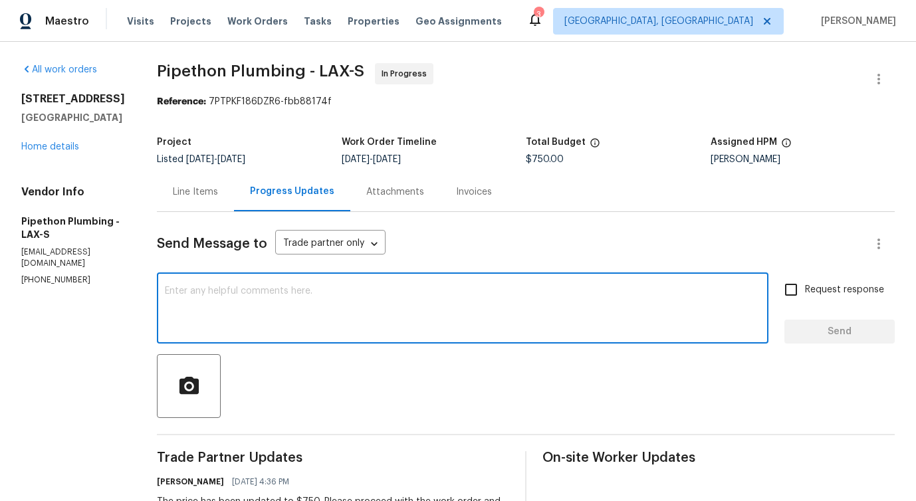
paste textarea "Would you kindly provide us with an update regarding the progress of the work o…"
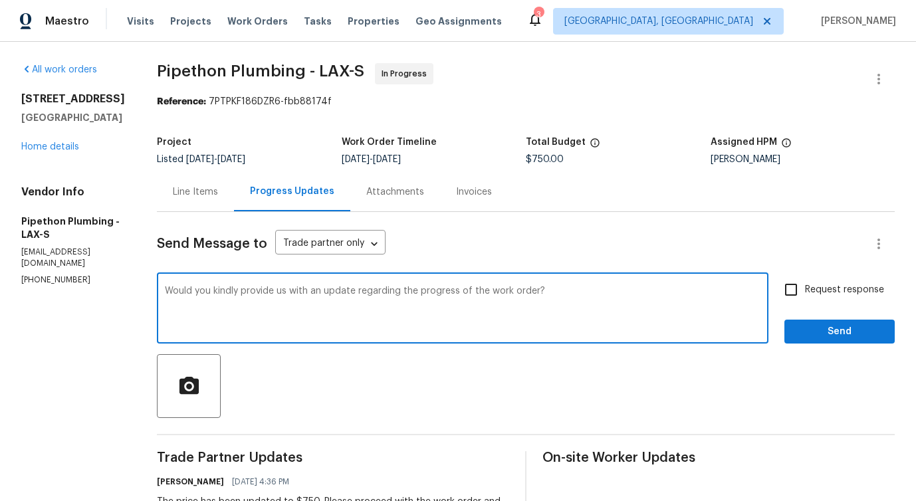
type textarea "Would you kindly provide us with an update regarding the progress of the work o…"
click at [820, 286] on span "Request response" at bounding box center [844, 290] width 79 height 14
click at [805, 286] on input "Request response" at bounding box center [791, 290] width 28 height 28
checkbox input "true"
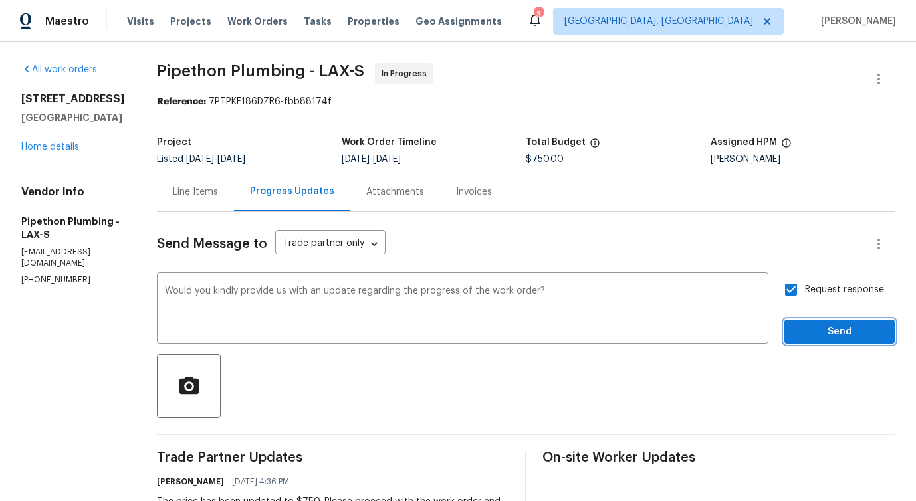
click at [820, 324] on span "Send" at bounding box center [839, 332] width 89 height 17
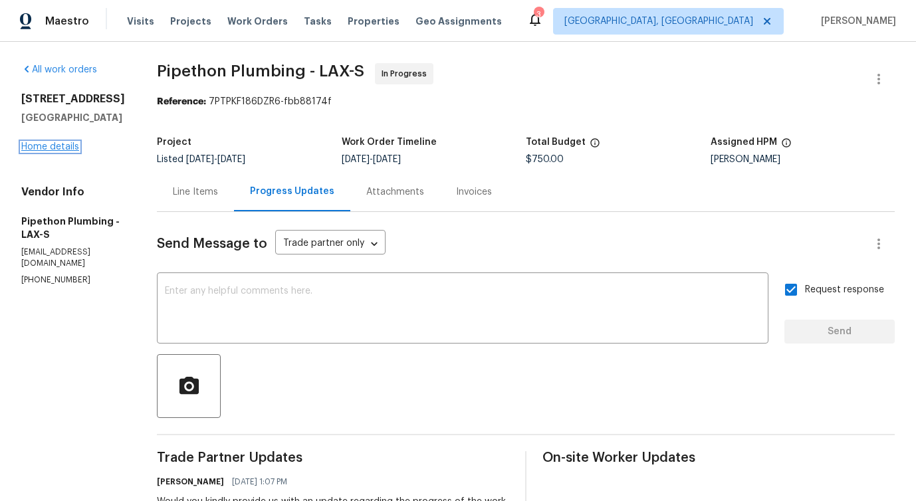
click at [69, 151] on link "Home details" at bounding box center [50, 146] width 58 height 9
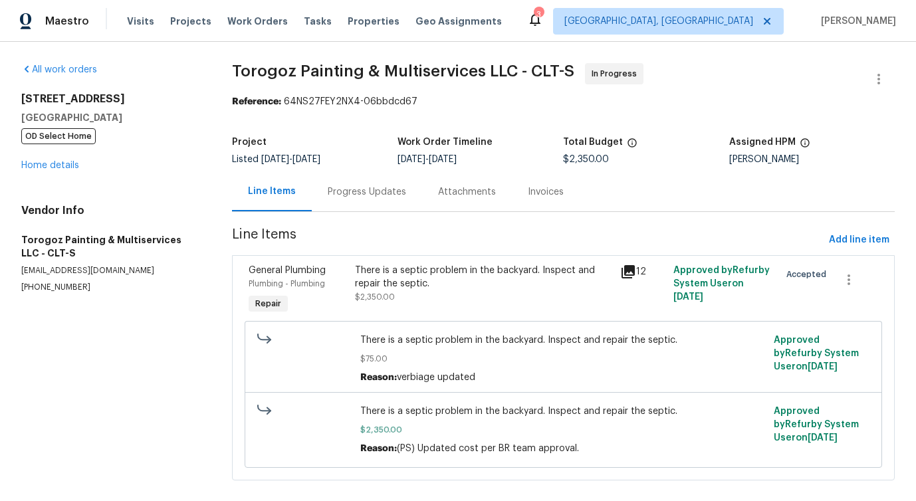
click at [346, 203] on div "Progress Updates" at bounding box center [367, 191] width 110 height 39
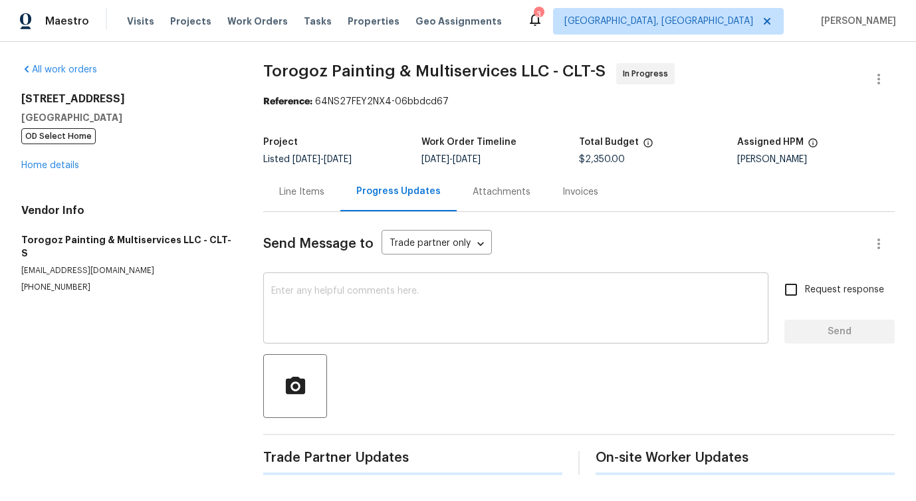
click at [373, 285] on div "x ​" at bounding box center [515, 310] width 505 height 68
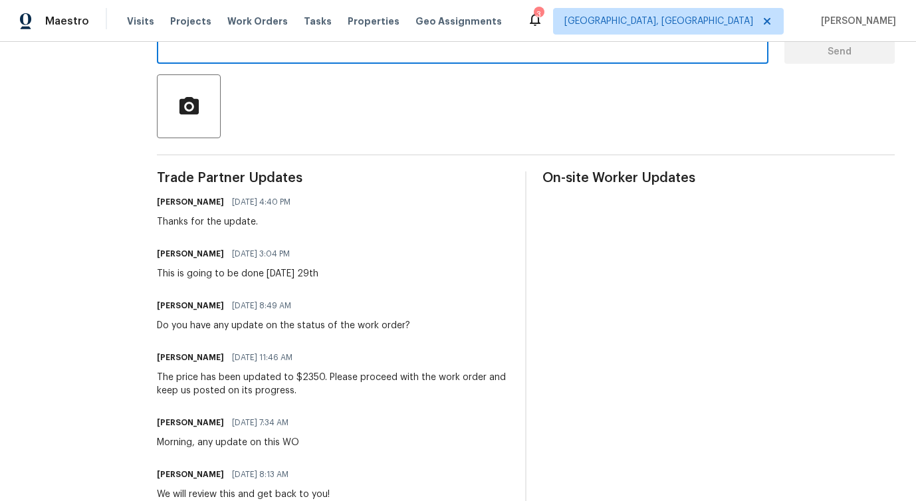
scroll to position [315, 0]
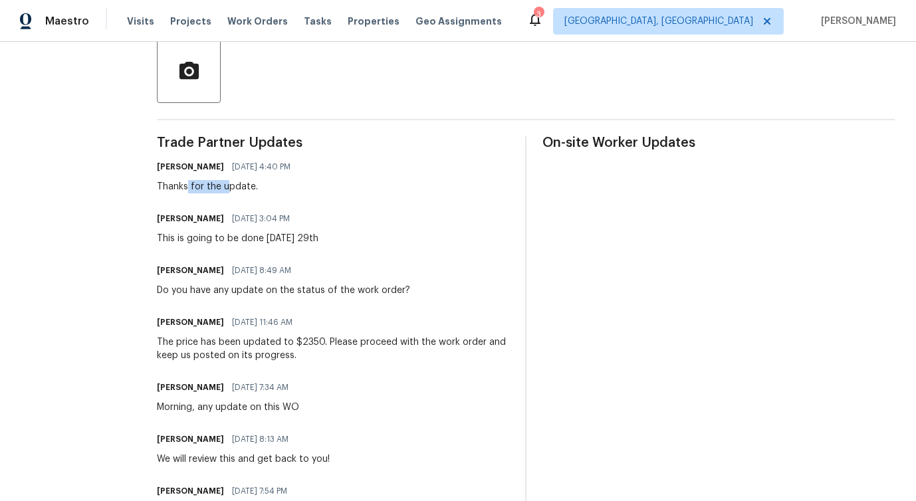
drag, startPoint x: 217, startPoint y: 191, endPoint x: 258, endPoint y: 191, distance: 41.9
click at [258, 191] on div "Thanks for the update." at bounding box center [228, 186] width 142 height 13
drag, startPoint x: 193, startPoint y: 235, endPoint x: 369, endPoint y: 235, distance: 176.1
click at [371, 236] on div "Ricardo Arturo 09/26/2025 3:04 PM This is going to be done Monday 29th" at bounding box center [333, 227] width 352 height 36
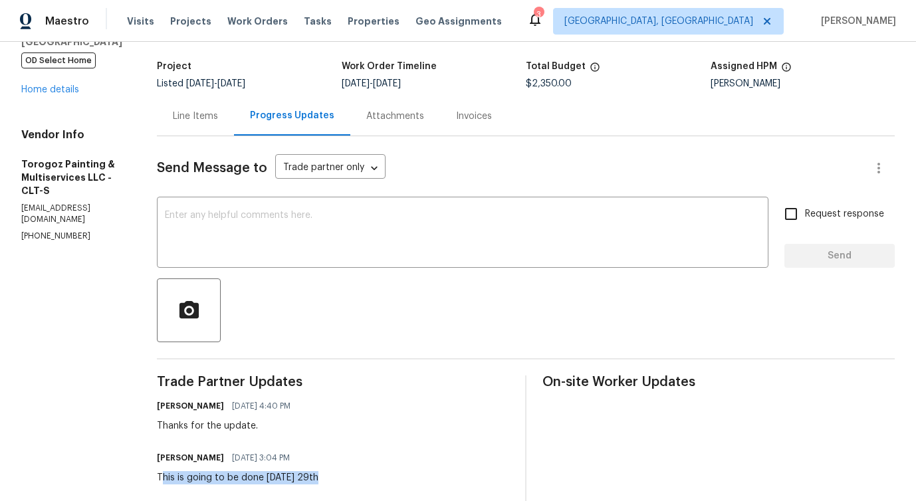
scroll to position [0, 0]
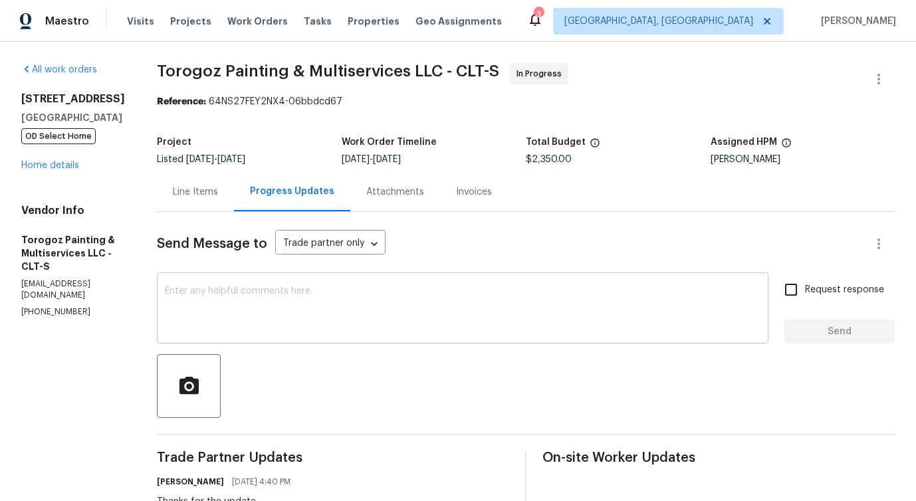
click at [315, 304] on textarea at bounding box center [462, 309] width 595 height 47
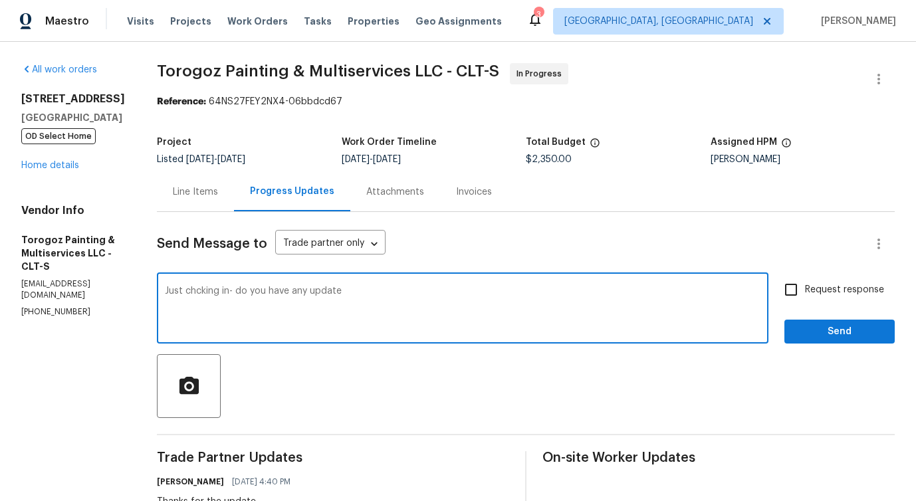
type textarea "Just chcking in- do you have any update?"
click at [302, 301] on textarea "Just chcking in- do you have any update?" at bounding box center [462, 309] width 595 height 47
paste textarea "Just following up—do you have any updates?""
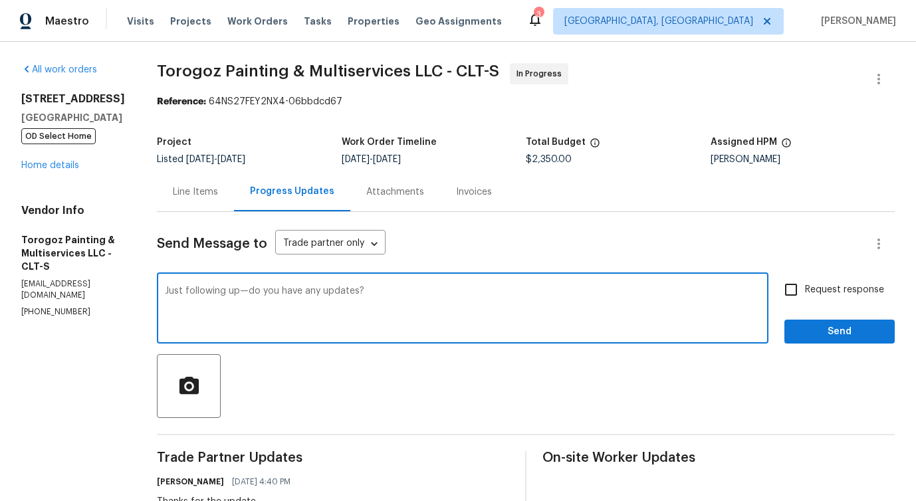
type textarea "Just following up—do you have any updates?"
click at [806, 290] on span "Request response" at bounding box center [844, 290] width 79 height 14
click at [805, 290] on input "Request response" at bounding box center [791, 290] width 28 height 28
checkbox input "true"
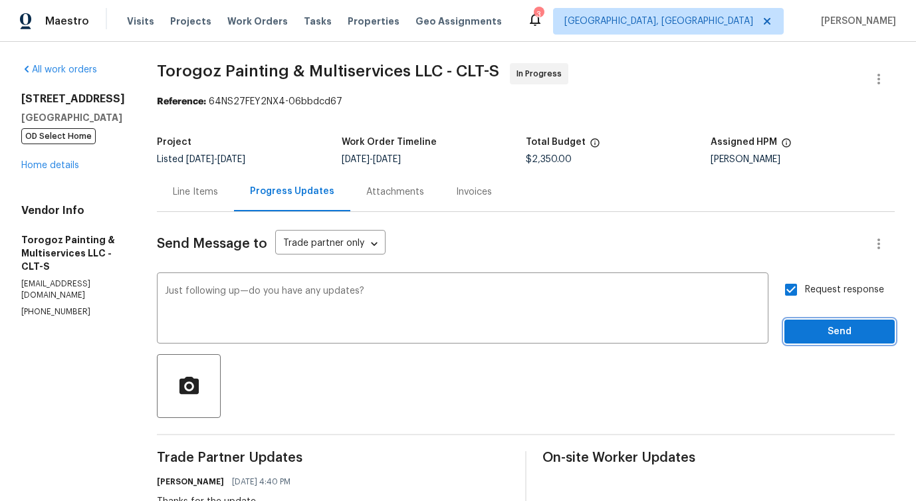
click at [809, 334] on span "Send" at bounding box center [839, 332] width 89 height 17
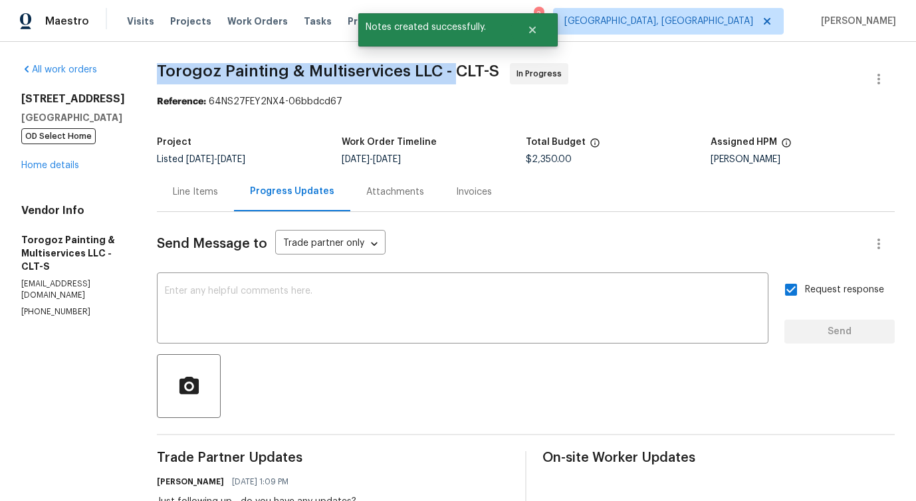
drag, startPoint x: 183, startPoint y: 66, endPoint x: 482, endPoint y: 67, distance: 299.7
copy span "Torogoz Painting & Multiservices LLC -"
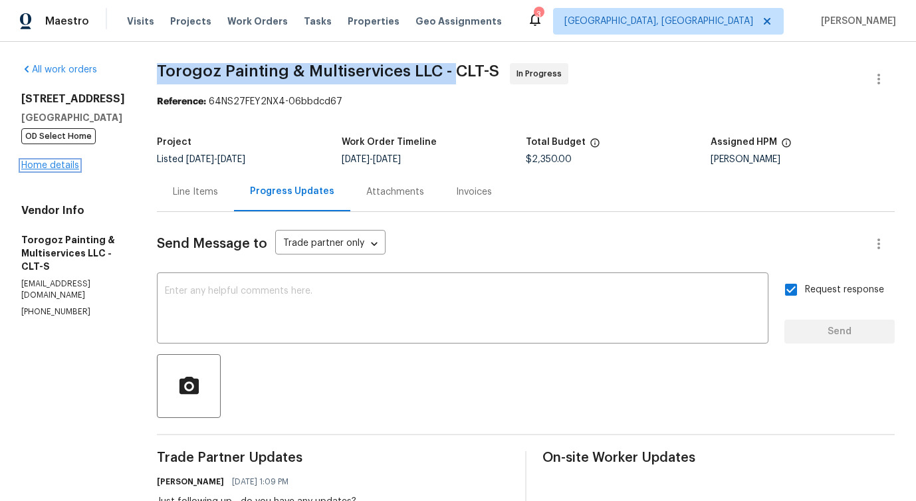
click at [73, 167] on link "Home details" at bounding box center [50, 165] width 58 height 9
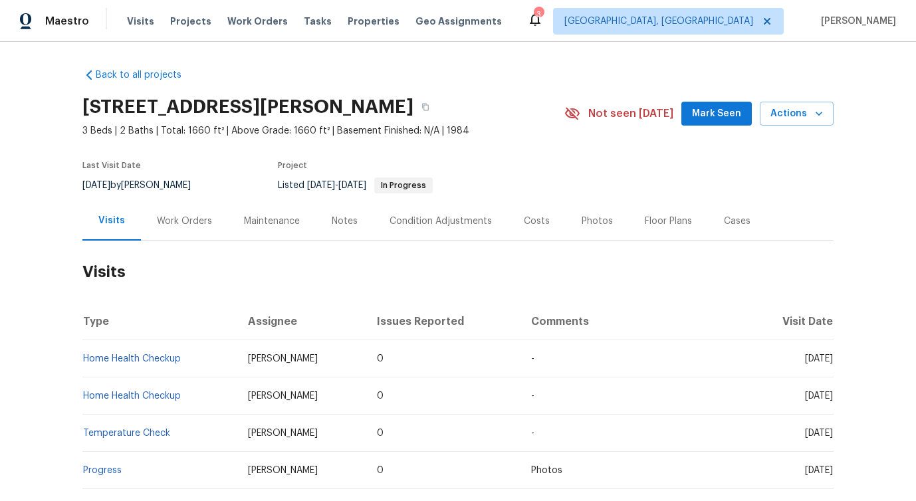
click at [150, 241] on div "Visits Work Orders Maintenance Notes Condition Adjustments Costs Photos Floor P…" at bounding box center [457, 221] width 751 height 40
click at [199, 236] on div "Work Orders" at bounding box center [184, 220] width 87 height 39
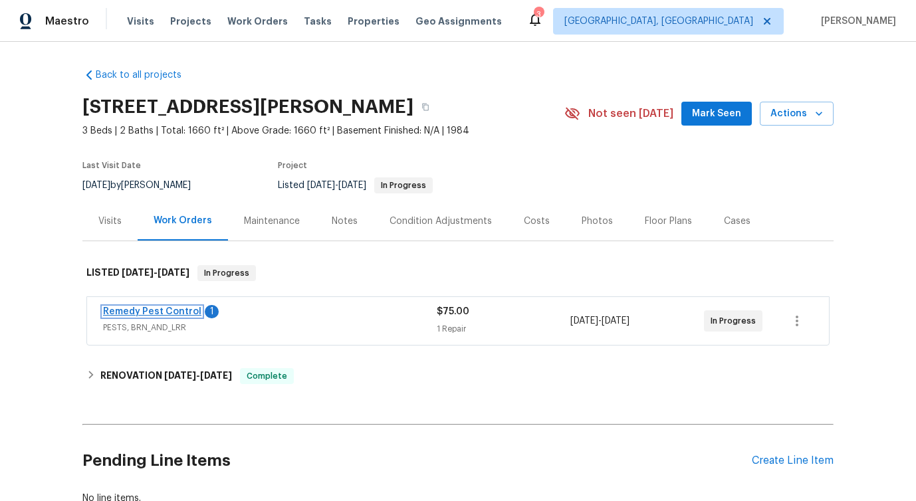
click at [162, 308] on link "Remedy Pest Control" at bounding box center [152, 311] width 98 height 9
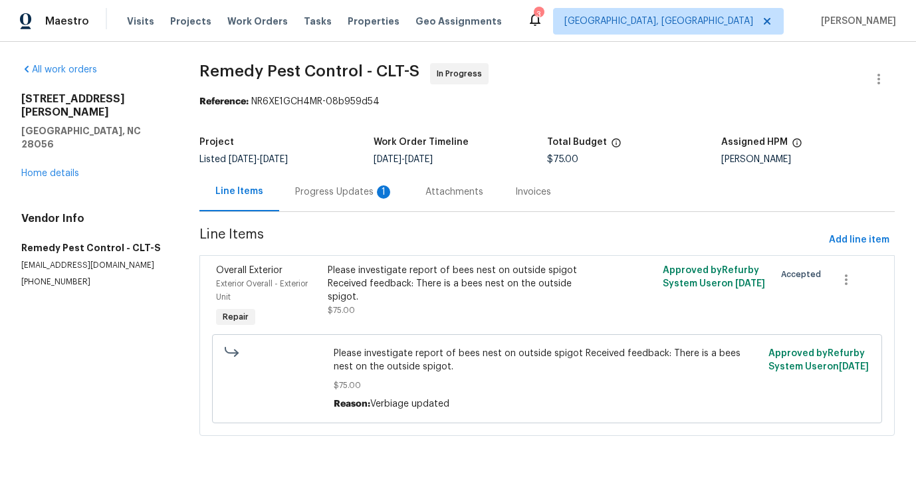
click at [323, 198] on div "Progress Updates 1" at bounding box center [344, 191] width 98 height 13
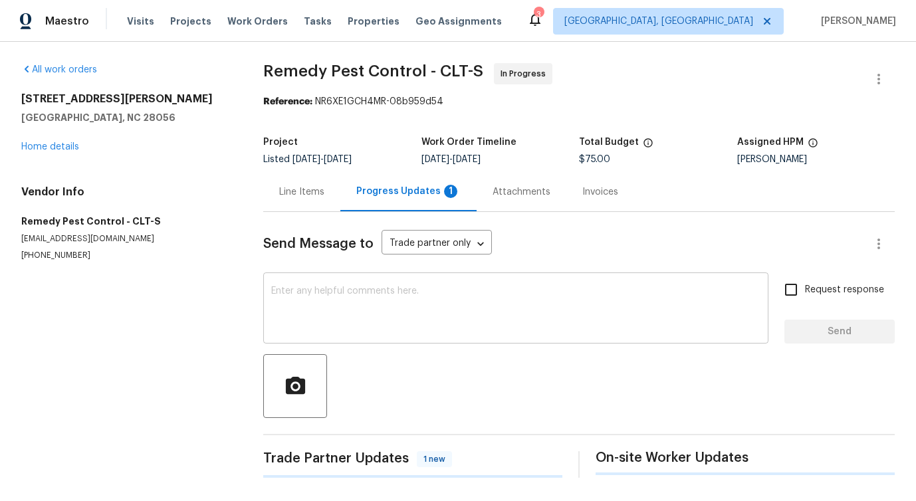
click at [340, 318] on textarea at bounding box center [515, 309] width 489 height 47
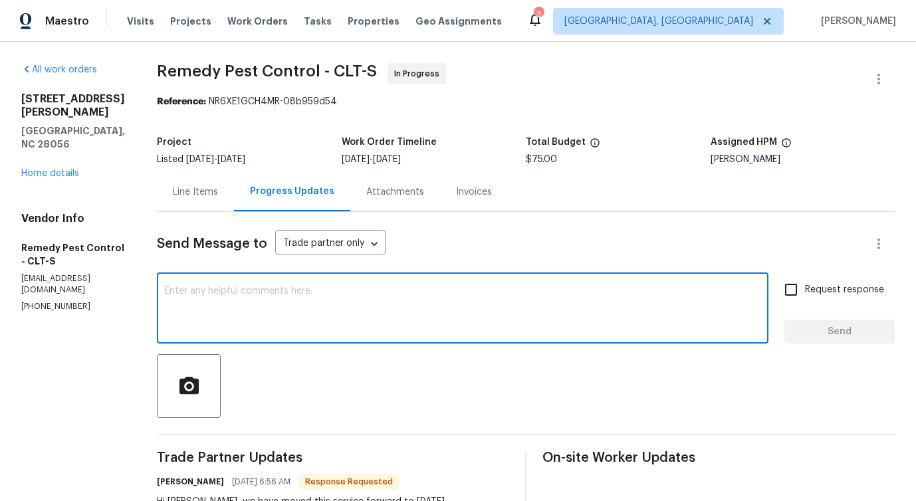
click at [295, 304] on textarea at bounding box center [462, 309] width 595 height 47
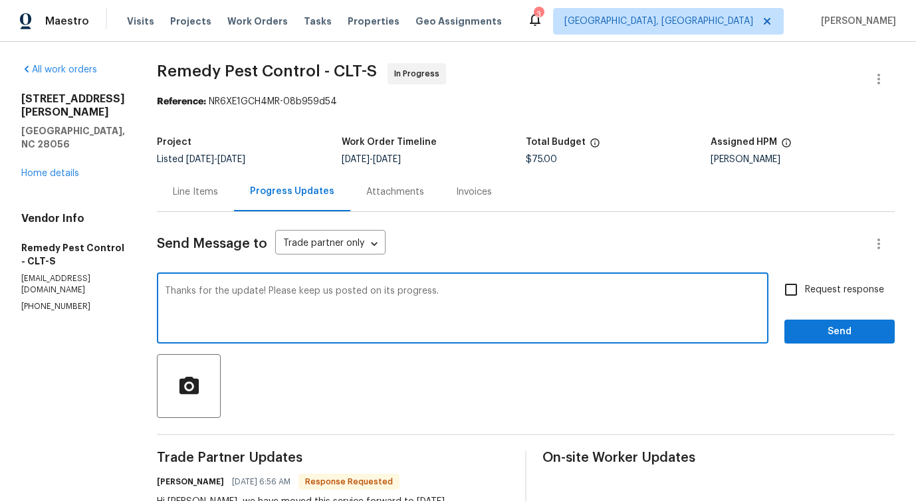
type textarea "Thanks for the update! Please keep us posted on its progress."
click at [852, 290] on span "Request response" at bounding box center [844, 290] width 79 height 14
click at [805, 290] on input "Request response" at bounding box center [791, 290] width 28 height 28
checkbox input "true"
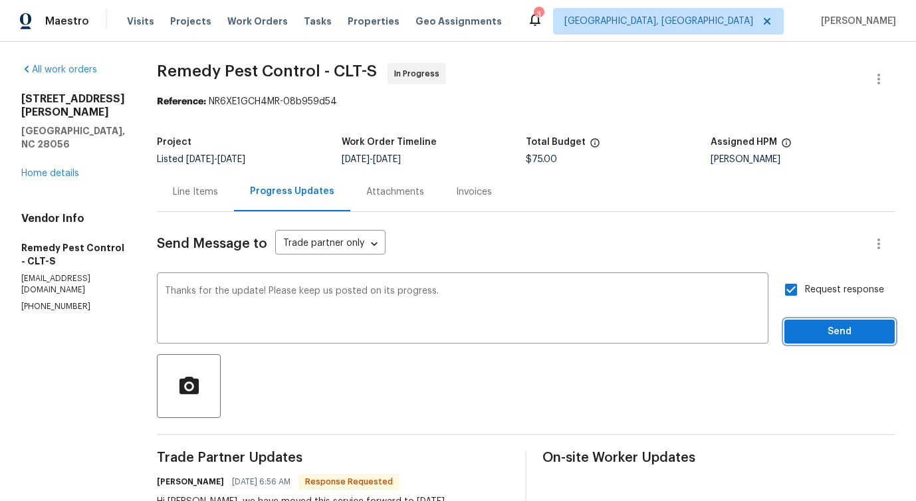
click at [848, 335] on span "Send" at bounding box center [839, 332] width 89 height 17
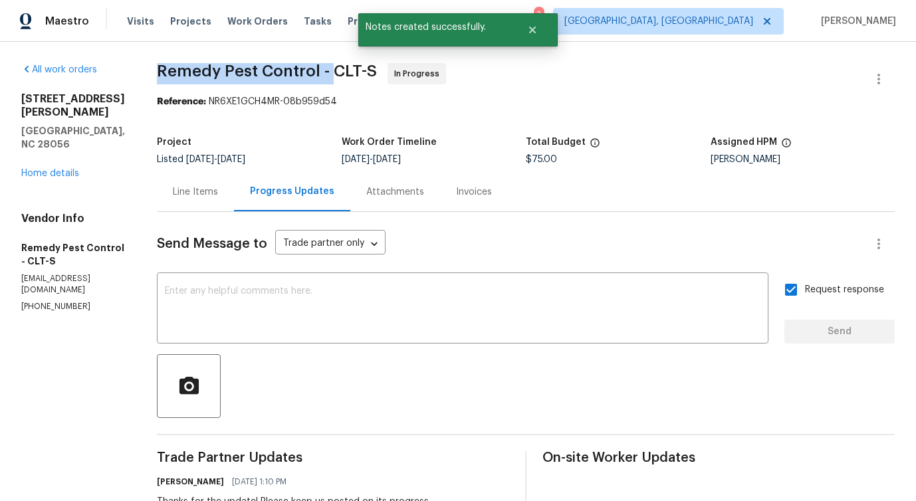
drag, startPoint x: 146, startPoint y: 63, endPoint x: 317, endPoint y: 70, distance: 171.6
click at [317, 70] on span "Remedy Pest Control - CLT-S" at bounding box center [267, 71] width 220 height 16
copy span "Remedy Pest Control -"
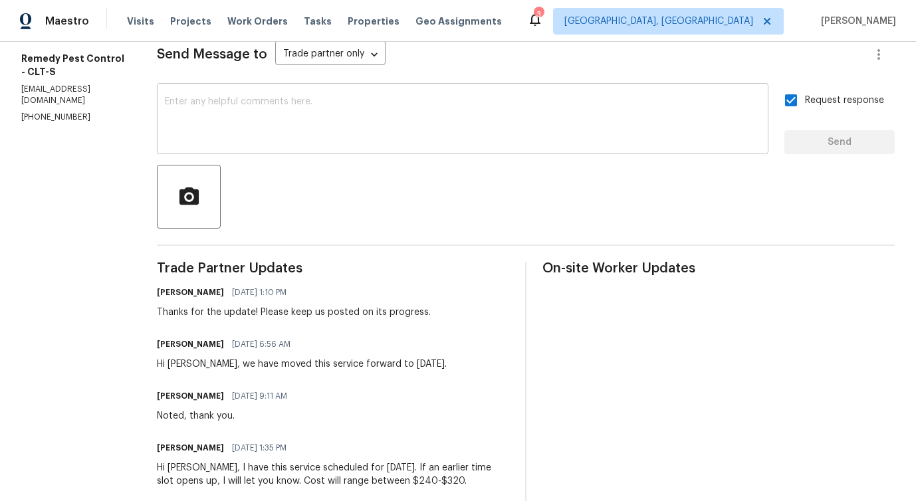
scroll to position [190, 0]
click at [380, 364] on div "Hi [PERSON_NAME], we have moved this service forward to [DATE]." at bounding box center [302, 363] width 290 height 13
copy div "[DATE]"
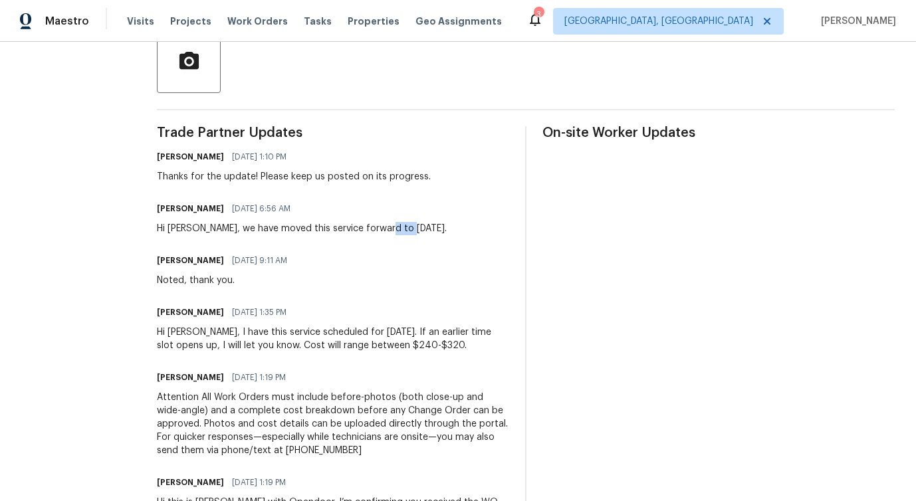
scroll to position [0, 0]
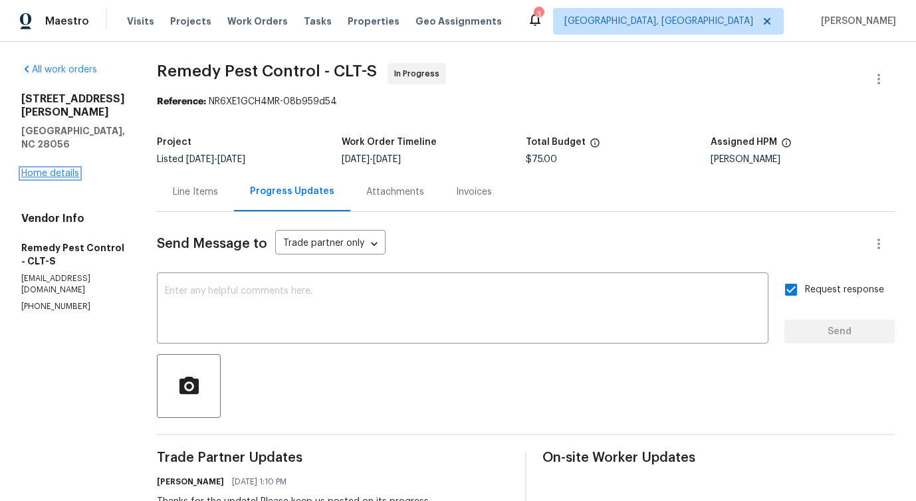
click at [52, 169] on link "Home details" at bounding box center [50, 173] width 58 height 9
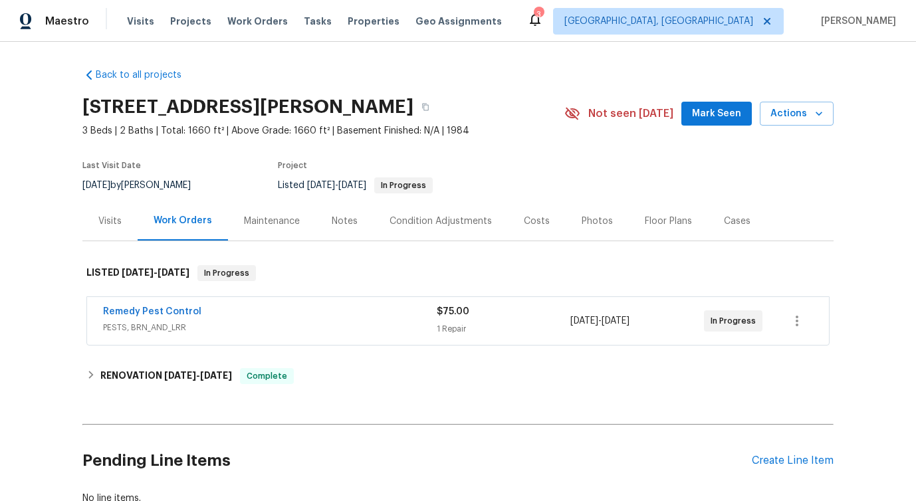
click at [136, 306] on span "Remedy Pest Control" at bounding box center [152, 311] width 98 height 13
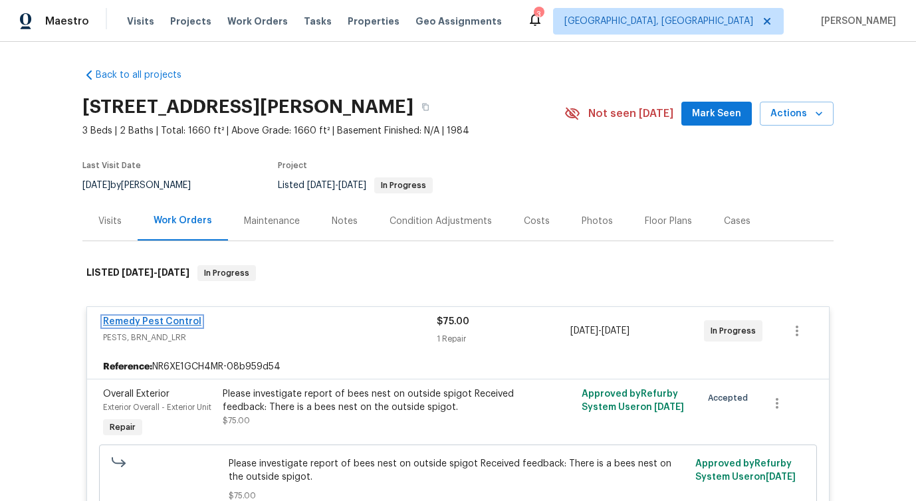
click at [136, 322] on link "Remedy Pest Control" at bounding box center [152, 321] width 98 height 9
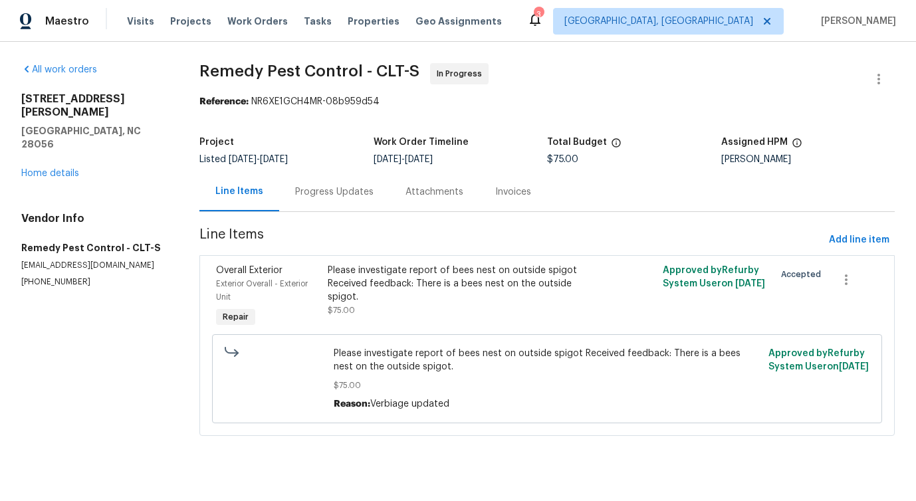
click at [347, 196] on div "Progress Updates" at bounding box center [334, 191] width 78 height 13
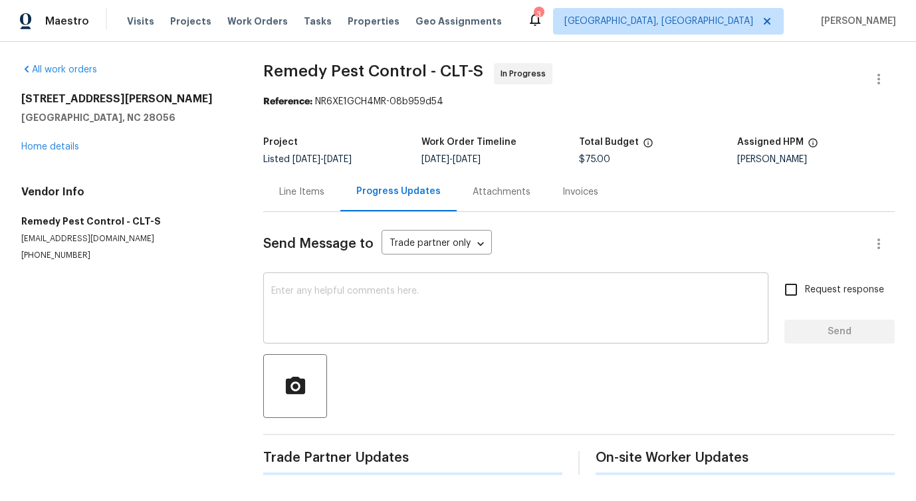
click at [346, 293] on textarea at bounding box center [515, 309] width 489 height 47
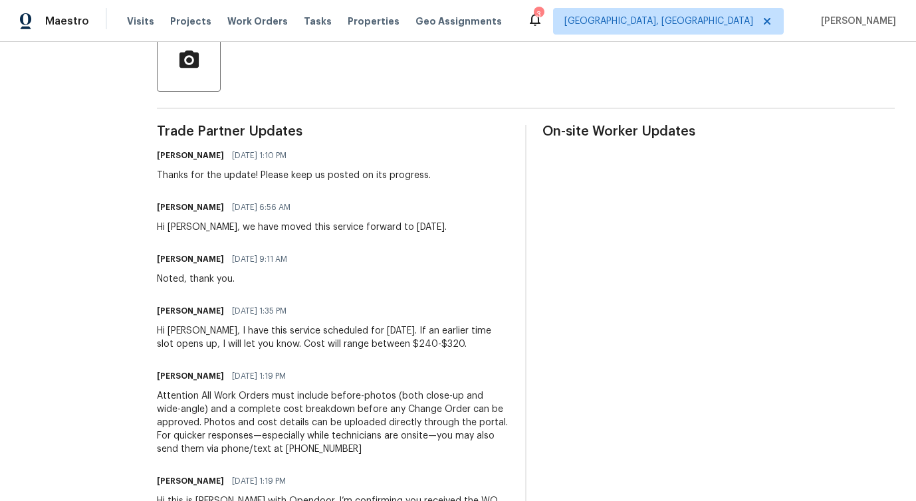
scroll to position [357, 0]
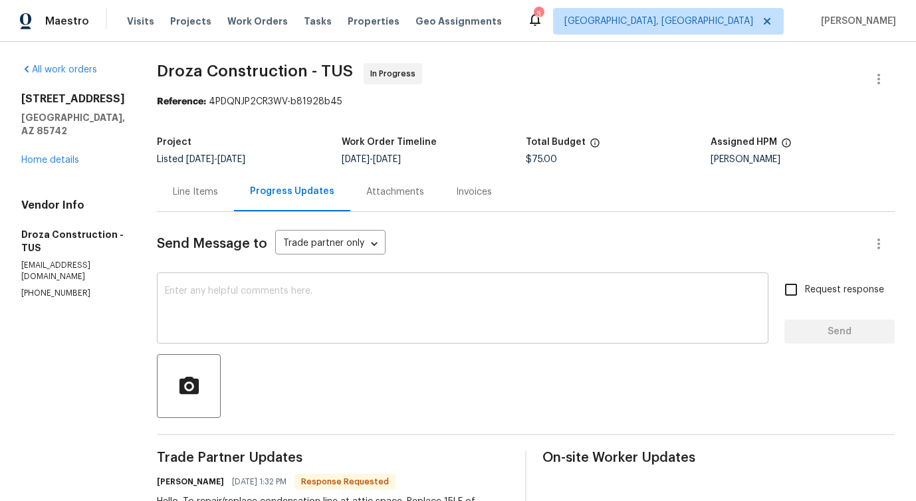
click at [318, 278] on div "x ​" at bounding box center [462, 310] width 611 height 68
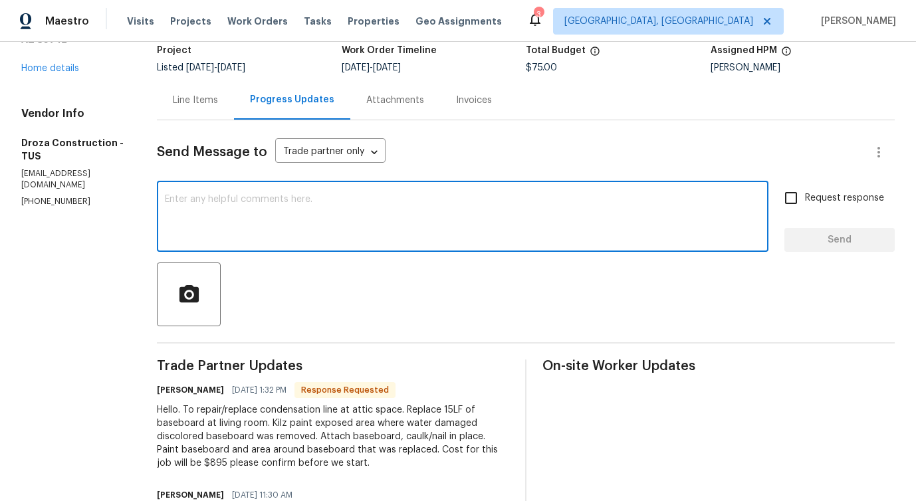
scroll to position [219, 0]
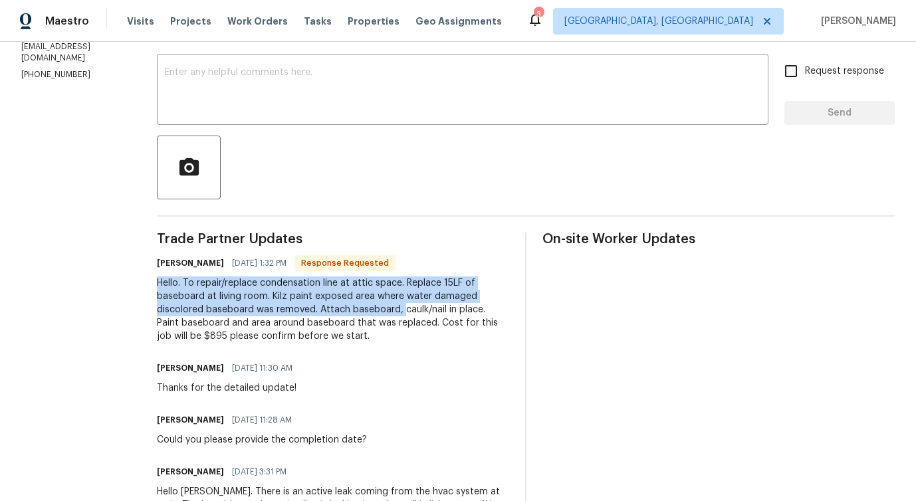
drag, startPoint x: 161, startPoint y: 288, endPoint x: 409, endPoint y: 314, distance: 249.3
click at [409, 314] on div "All work orders [STREET_ADDRESS] Home details Vendor Info Droza Construction - …" at bounding box center [458, 421] width 916 height 1196
click at [406, 342] on div "Hello. To repair/replace condensation line at attic space. Replace 15LF of base…" at bounding box center [333, 309] width 352 height 66
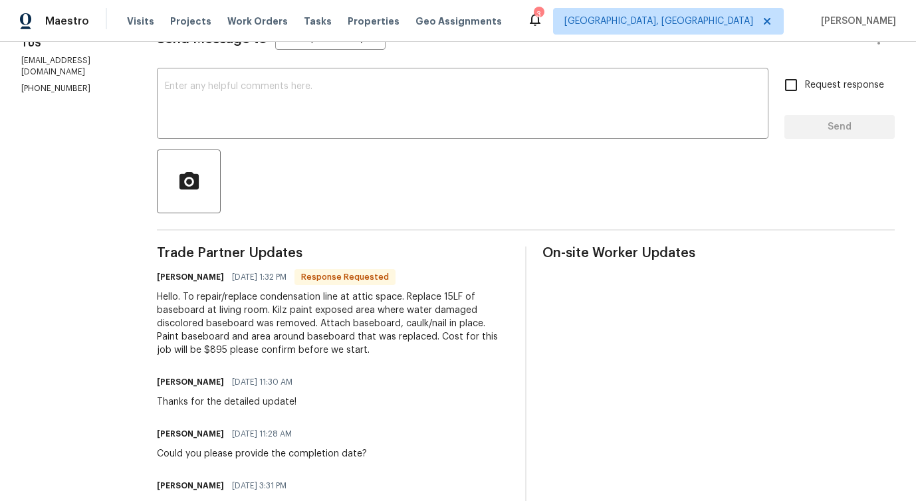
scroll to position [0, 0]
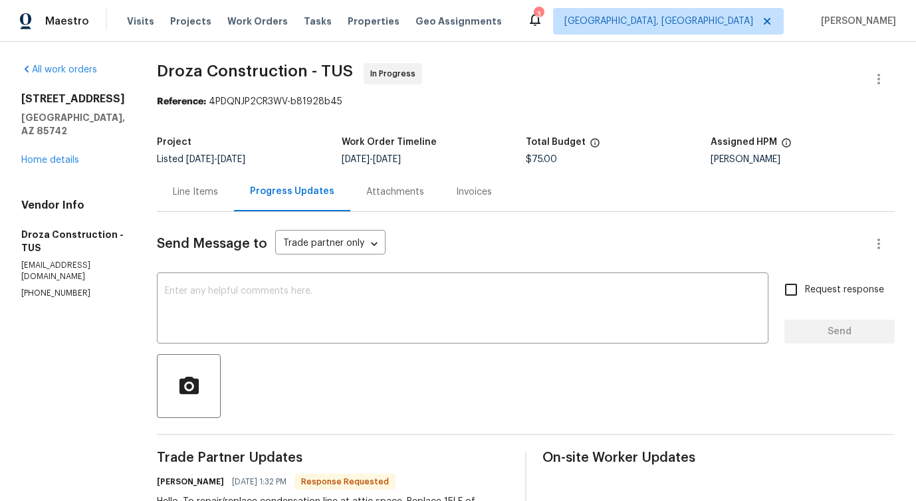
click at [196, 188] on div "Line Items" at bounding box center [195, 191] width 45 height 13
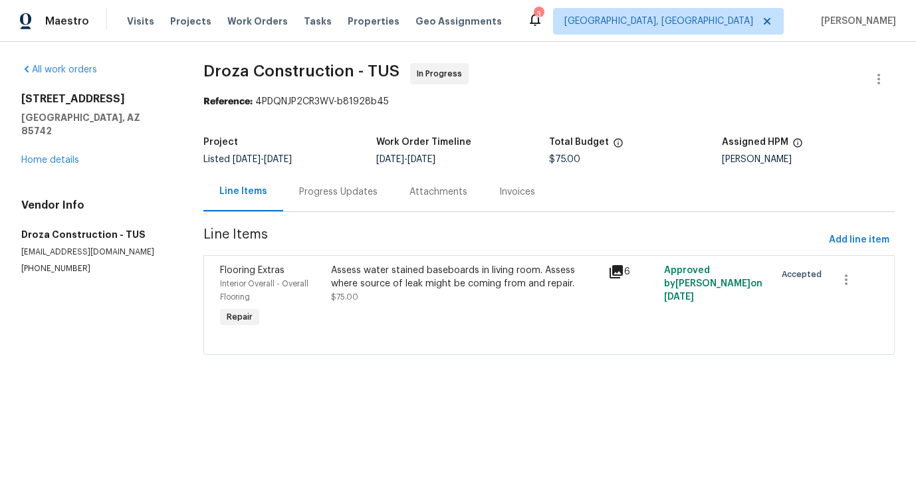
click at [396, 307] on div "Assess water stained baseboards in living room. Assess where source of leak mig…" at bounding box center [466, 297] width 278 height 74
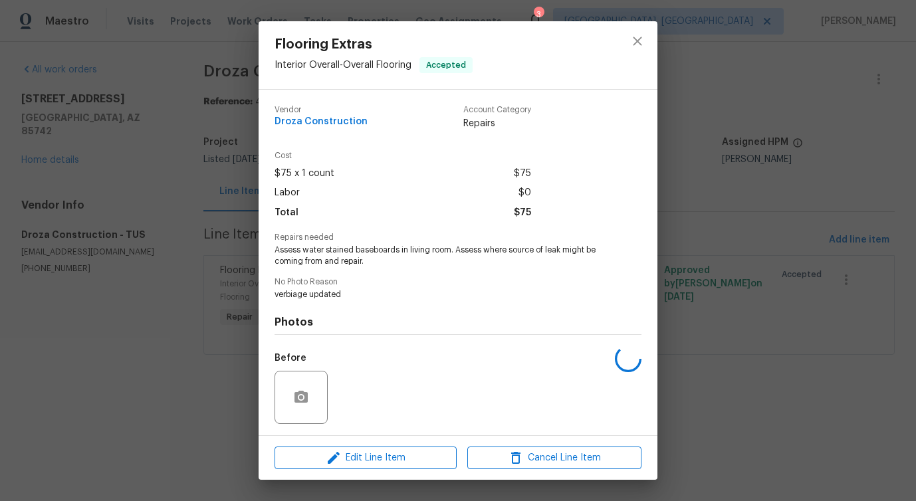
scroll to position [88, 0]
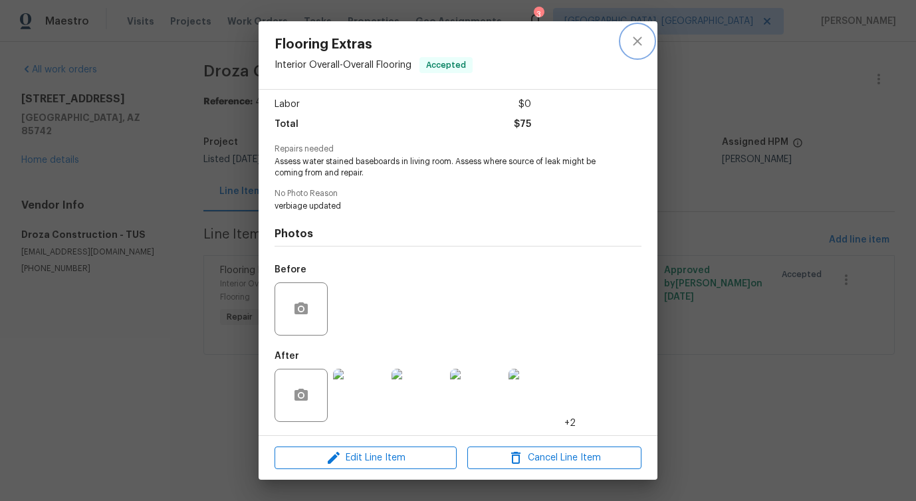
click at [629, 39] on icon "close" at bounding box center [637, 41] width 16 height 16
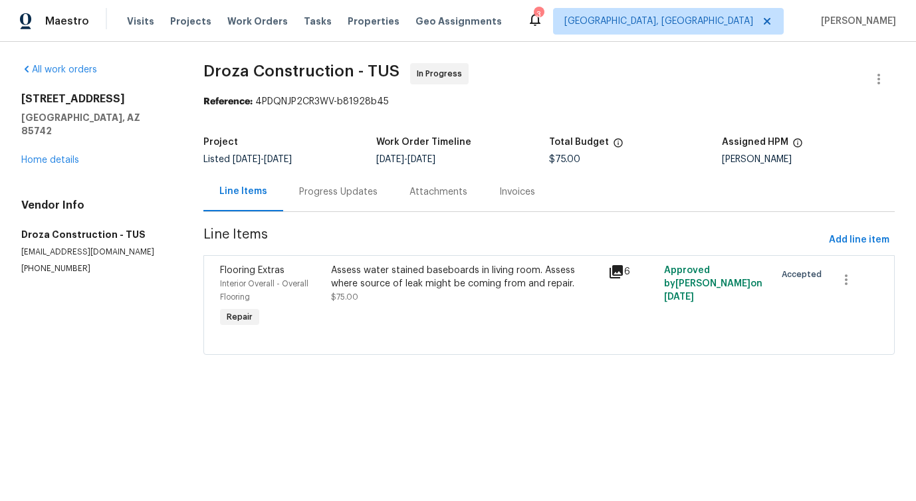
click at [381, 297] on div "Assess water stained baseboards in living room. Assess where source of leak mig…" at bounding box center [466, 284] width 270 height 40
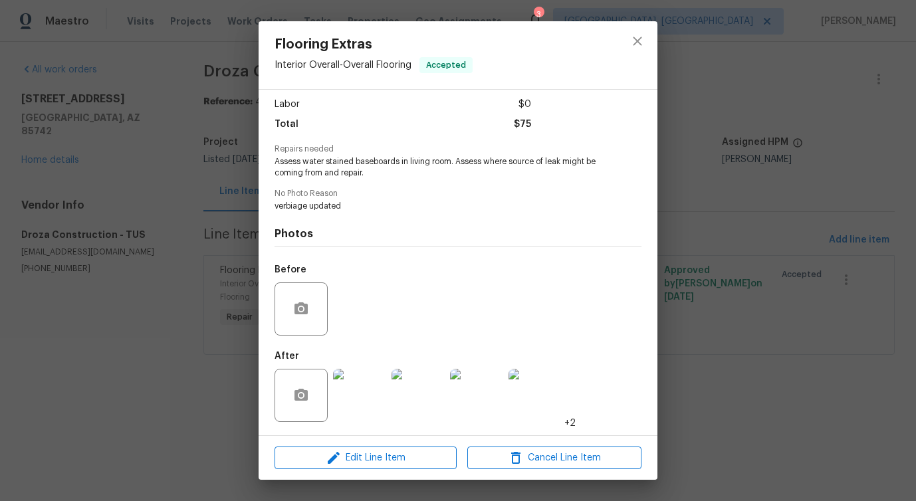
click at [357, 386] on img at bounding box center [359, 395] width 53 height 53
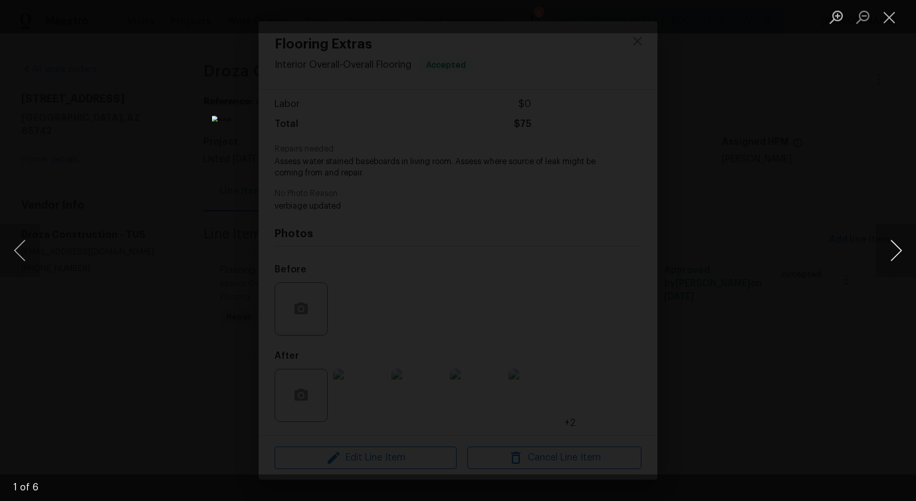
click at [894, 256] on button "Next image" at bounding box center [896, 250] width 40 height 53
click at [889, 16] on button "Close lightbox" at bounding box center [889, 16] width 27 height 23
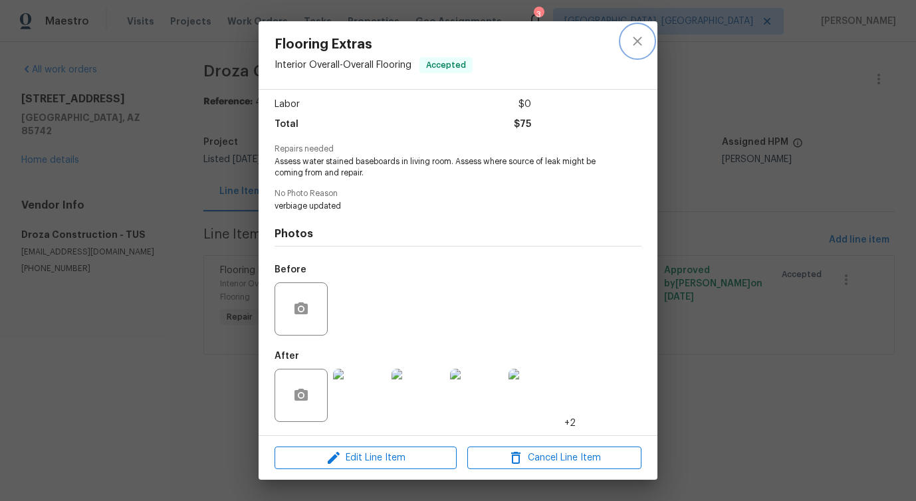
click at [639, 41] on icon "close" at bounding box center [637, 41] width 16 height 16
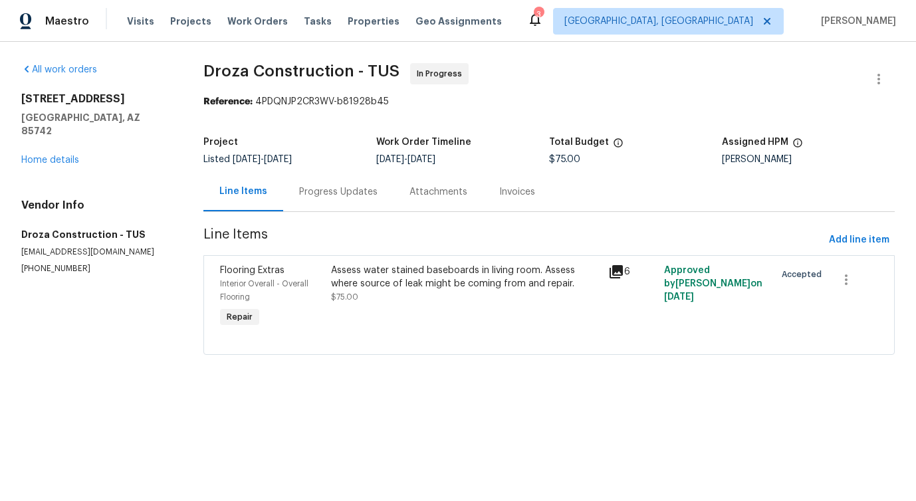
click at [333, 189] on div "Progress Updates" at bounding box center [338, 191] width 78 height 13
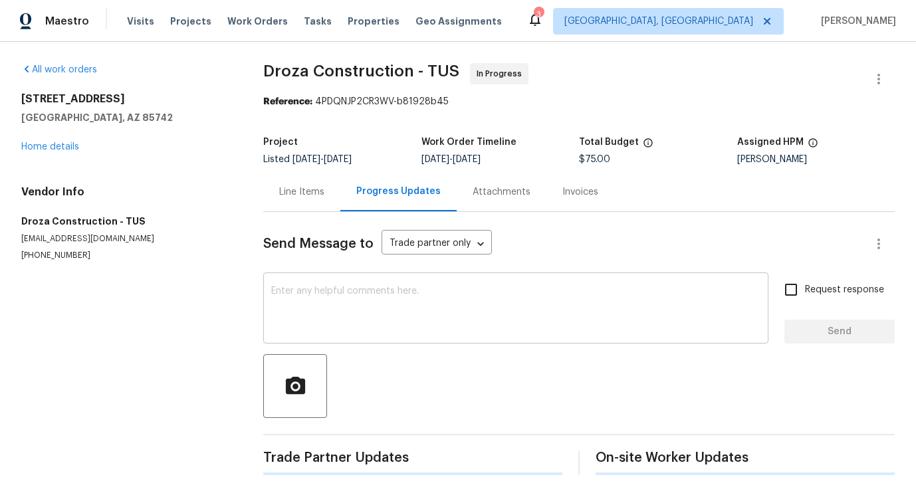
click at [368, 316] on textarea at bounding box center [515, 309] width 489 height 47
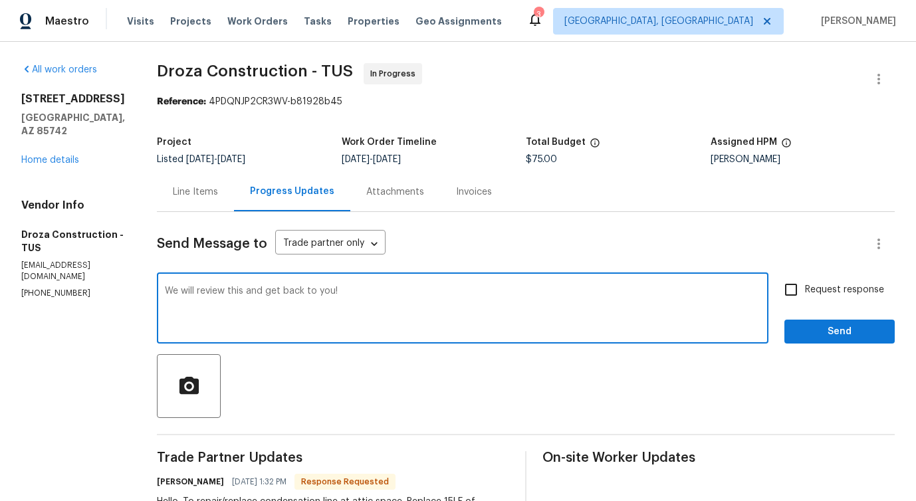
type textarea "We will review this and get back to you!"
click at [836, 329] on span "Send" at bounding box center [839, 332] width 89 height 17
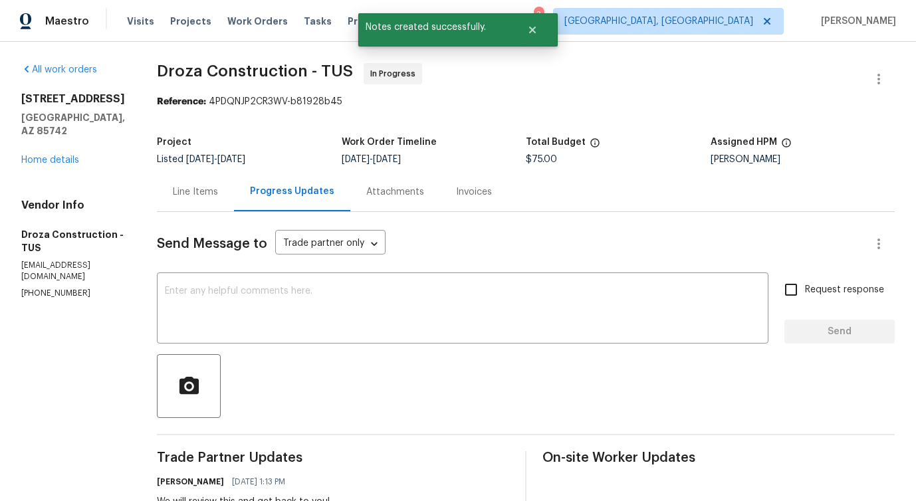
click at [201, 187] on div "Line Items" at bounding box center [195, 191] width 45 height 13
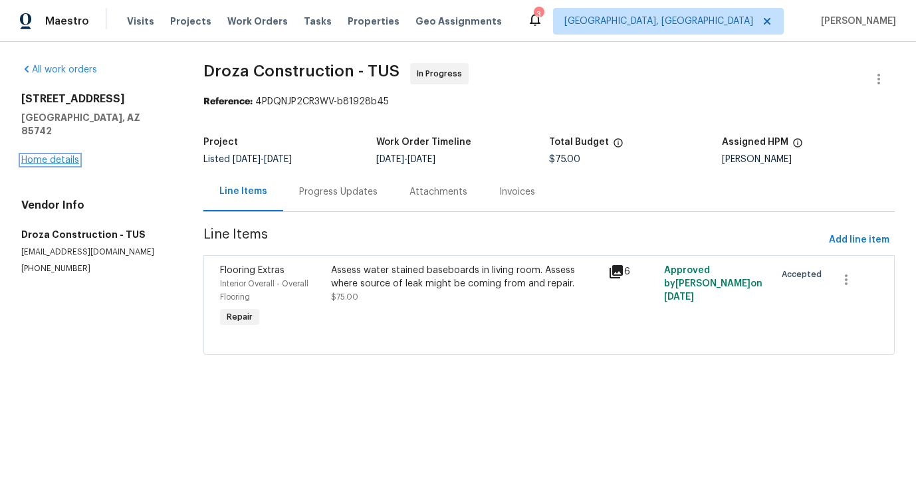
click at [64, 155] on link "Home details" at bounding box center [50, 159] width 58 height 9
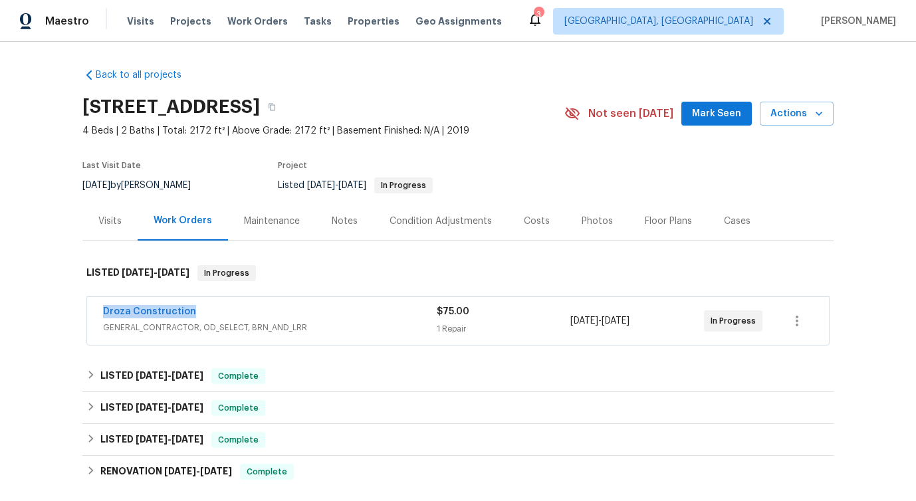
drag, startPoint x: 93, startPoint y: 311, endPoint x: 269, endPoint y: 310, distance: 176.1
click at [272, 310] on div "Droza Construction GENERAL_CONTRACTOR, OD_SELECT, BRN_AND_LRR $75.00 1 Repair […" at bounding box center [458, 321] width 742 height 48
copy link "Droza Construction"
click at [153, 310] on link "Droza Construction" at bounding box center [149, 311] width 93 height 9
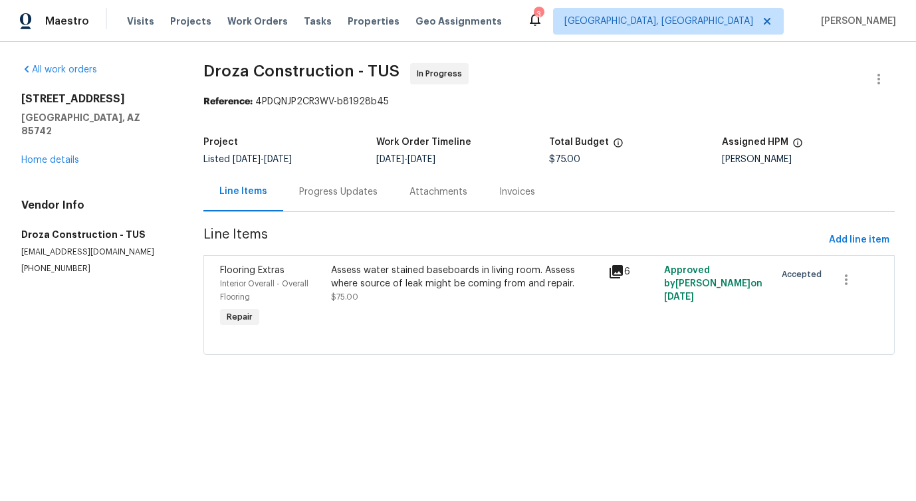
click at [352, 202] on div "Progress Updates" at bounding box center [338, 191] width 110 height 39
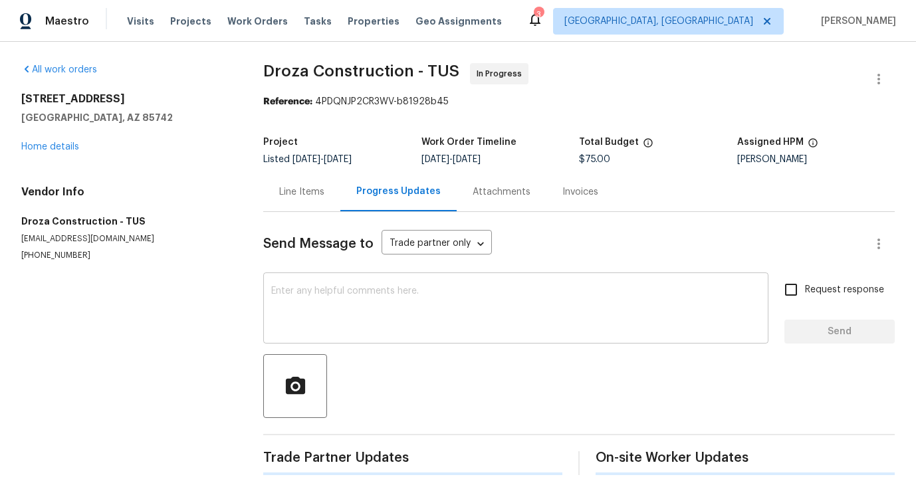
click at [379, 293] on textarea at bounding box center [515, 309] width 489 height 47
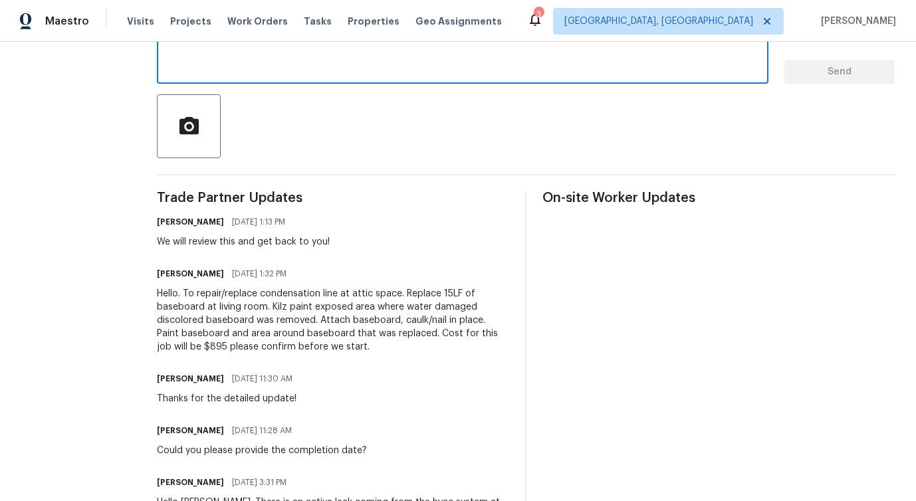
scroll to position [261, 0]
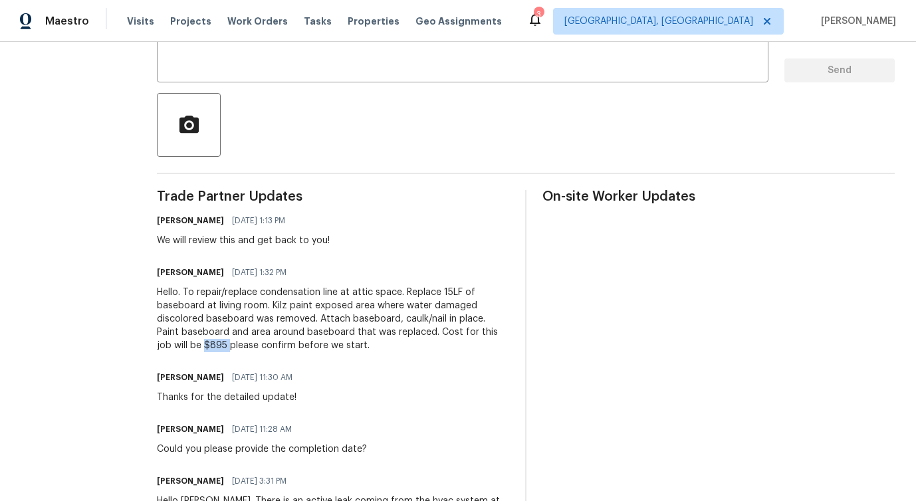
drag, startPoint x: 199, startPoint y: 347, endPoint x: 223, endPoint y: 347, distance: 24.6
click at [223, 347] on div "Hello. To repair/replace condensation line at attic space. Replace 15LF of base…" at bounding box center [333, 319] width 352 height 66
copy div "$895"
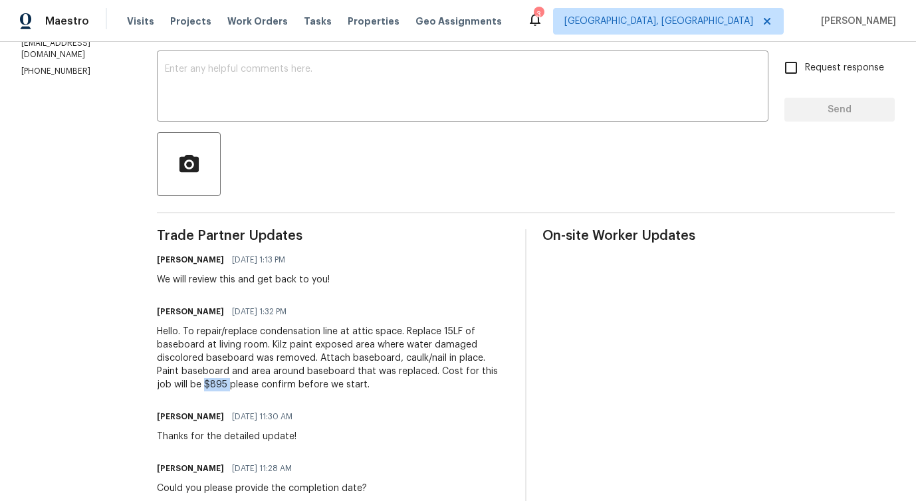
scroll to position [221, 0]
click at [227, 363] on div "Hello. To repair/replace condensation line at attic space. Replace 15LF of base…" at bounding box center [333, 359] width 352 height 66
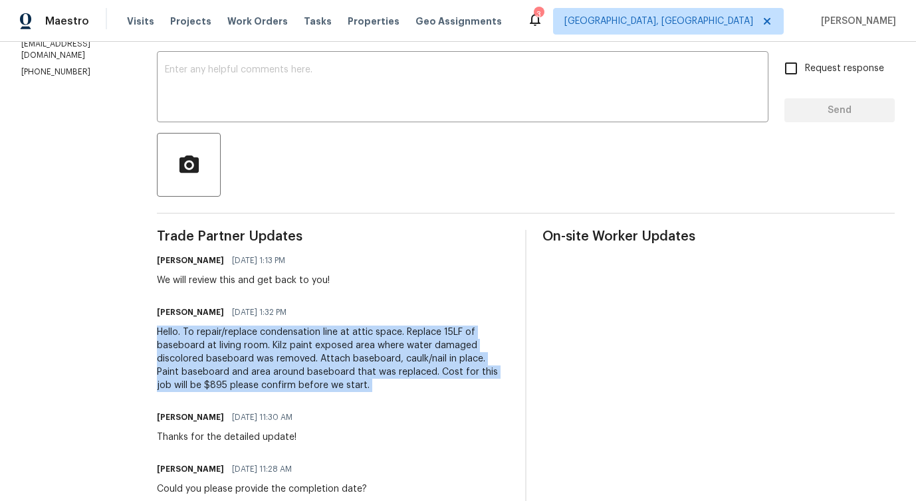
copy div "Hello. To repair/replace condensation line at attic space. Replace 15LF of base…"
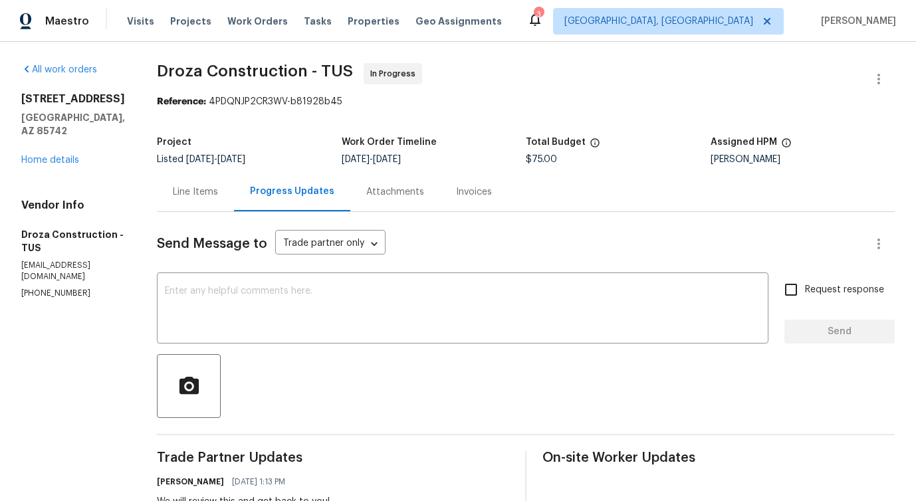
click at [212, 194] on div "Line Items" at bounding box center [195, 191] width 45 height 13
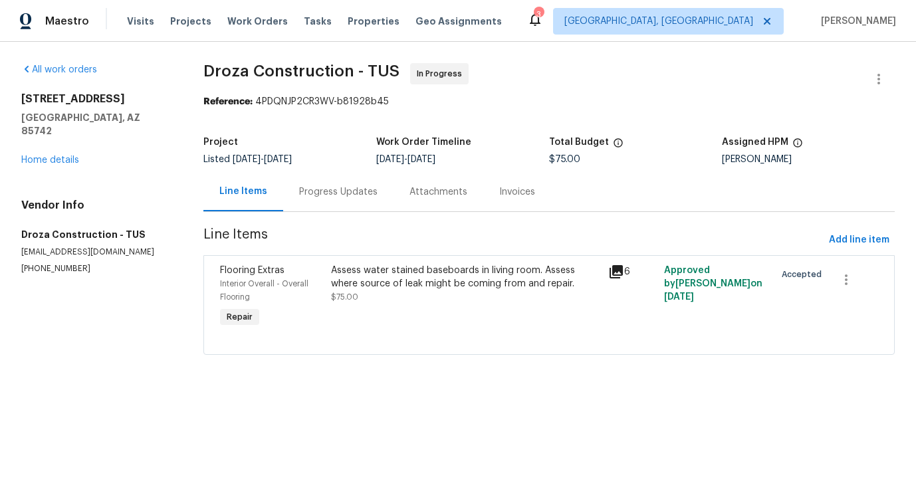
click at [424, 252] on span "Line Items" at bounding box center [513, 240] width 620 height 25
click at [423, 271] on div "Assess water stained baseboards in living room. Assess where source of leak mig…" at bounding box center [466, 277] width 270 height 27
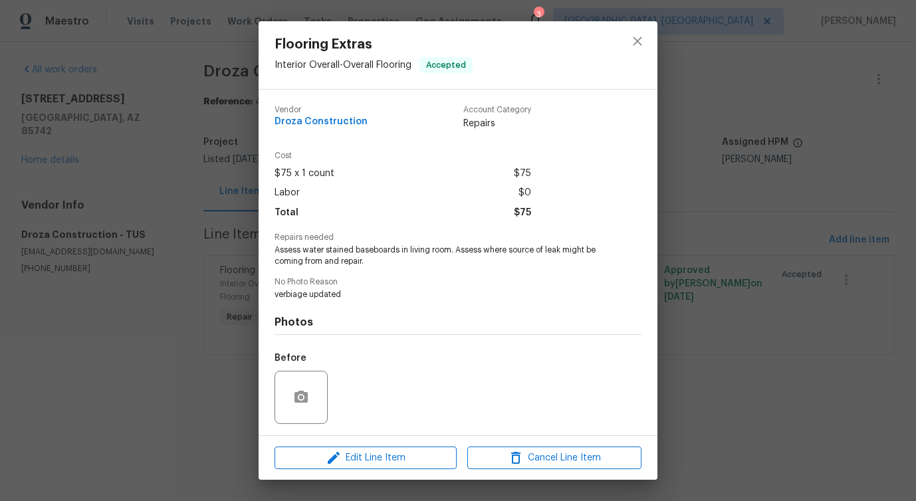
click at [413, 249] on span "Assess water stained baseboards in living room. Assess where source of leak mig…" at bounding box center [439, 256] width 330 height 23
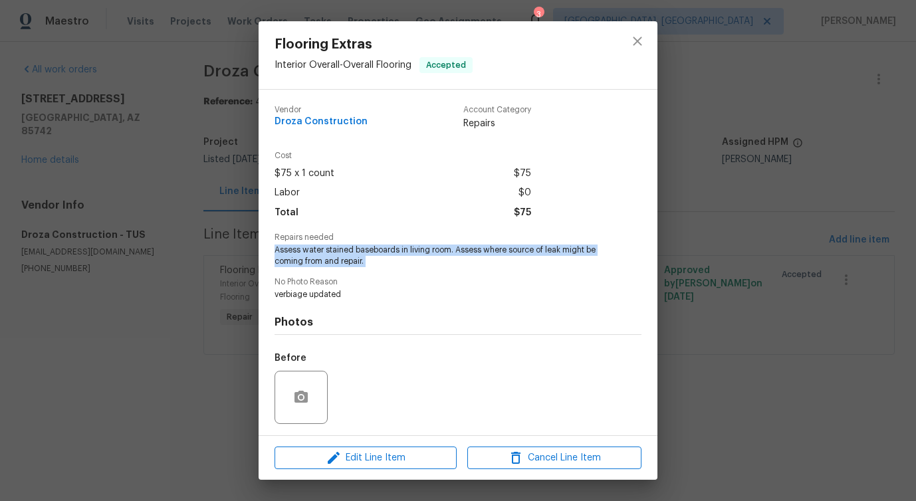
copy span "Assess water stained baseboards in living room. Assess where source of leak mig…"
click at [630, 40] on icon "close" at bounding box center [637, 41] width 16 height 16
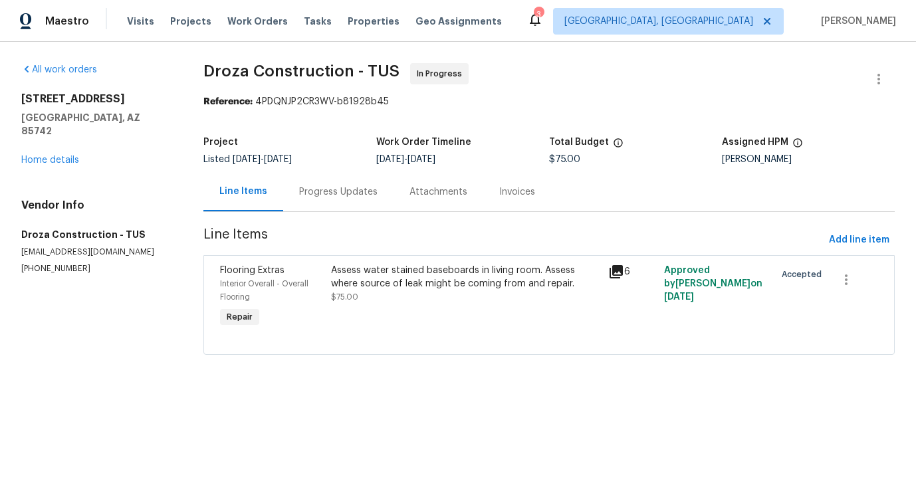
click at [381, 286] on div "Assess water stained baseboards in living room. Assess where source of leak mig…" at bounding box center [466, 277] width 270 height 27
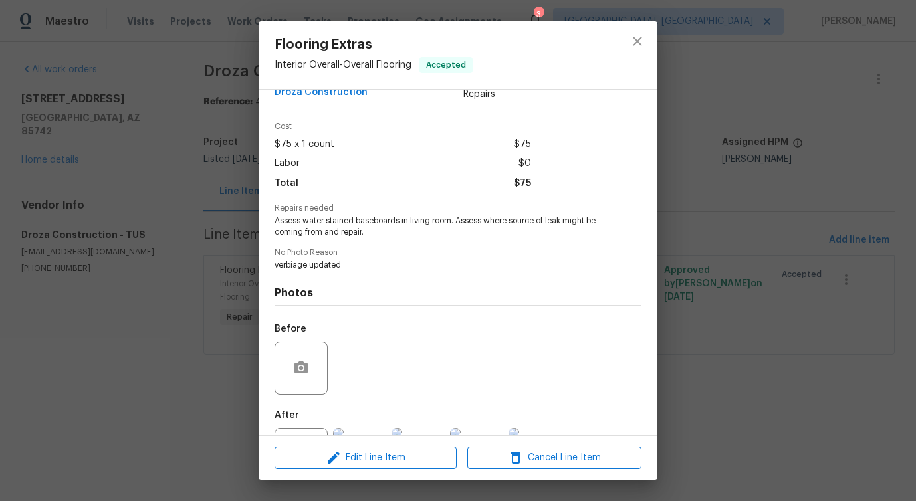
scroll to position [87, 0]
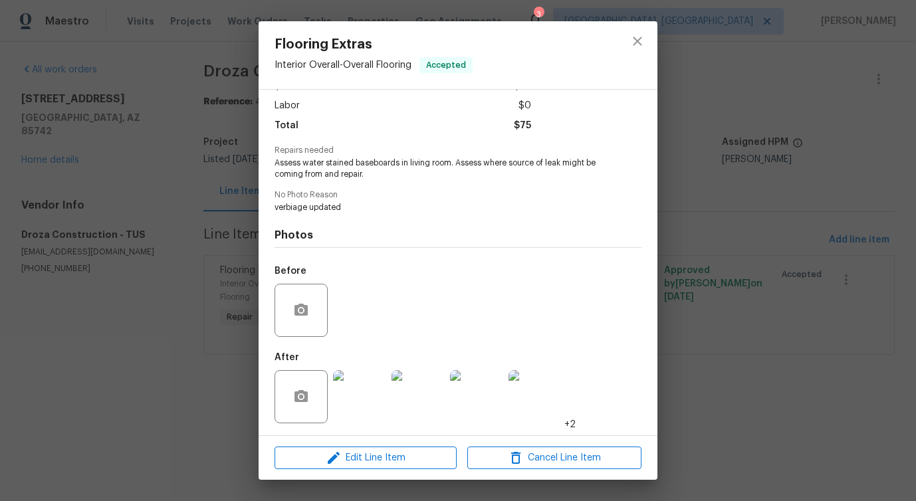
click at [373, 392] on img at bounding box center [359, 396] width 53 height 53
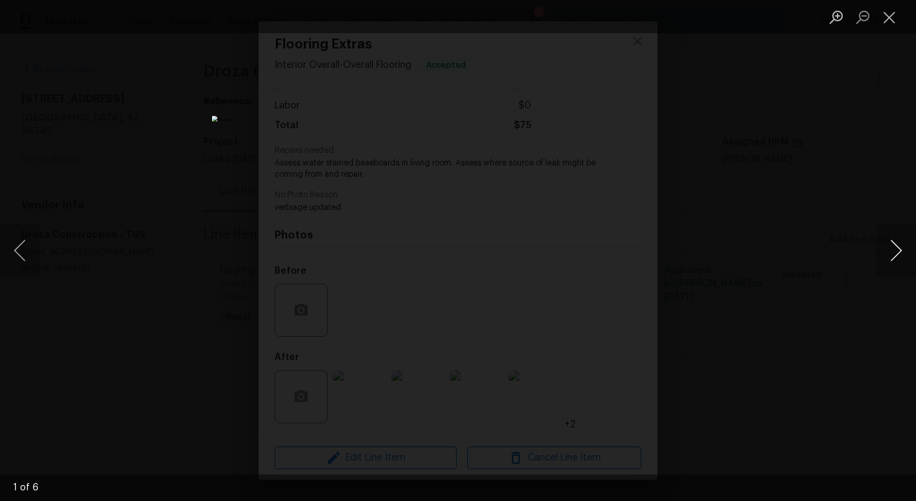
click at [902, 247] on button "Next image" at bounding box center [896, 250] width 40 height 53
click at [896, 250] on button "Next image" at bounding box center [896, 250] width 40 height 53
click at [900, 259] on button "Next image" at bounding box center [896, 250] width 40 height 53
click at [895, 252] on button "Next image" at bounding box center [896, 250] width 40 height 53
click at [888, 13] on button "Close lightbox" at bounding box center [889, 16] width 27 height 23
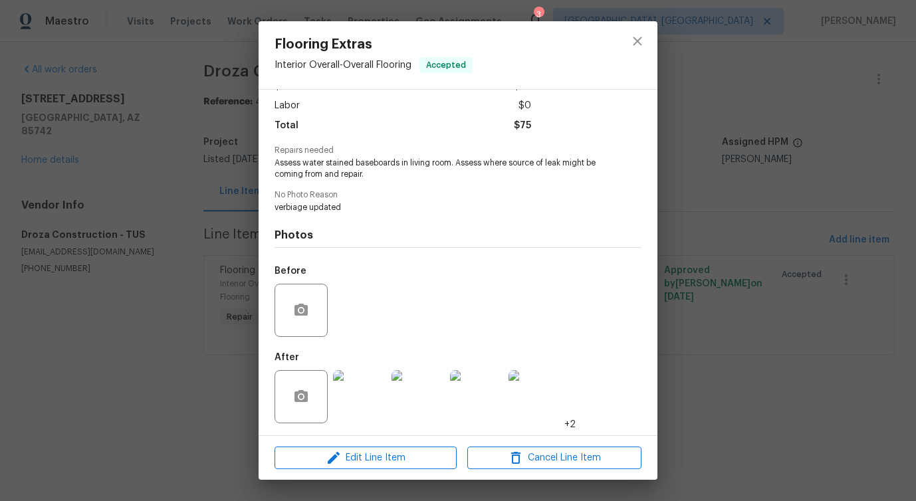
click at [551, 405] on img at bounding box center [534, 396] width 53 height 53
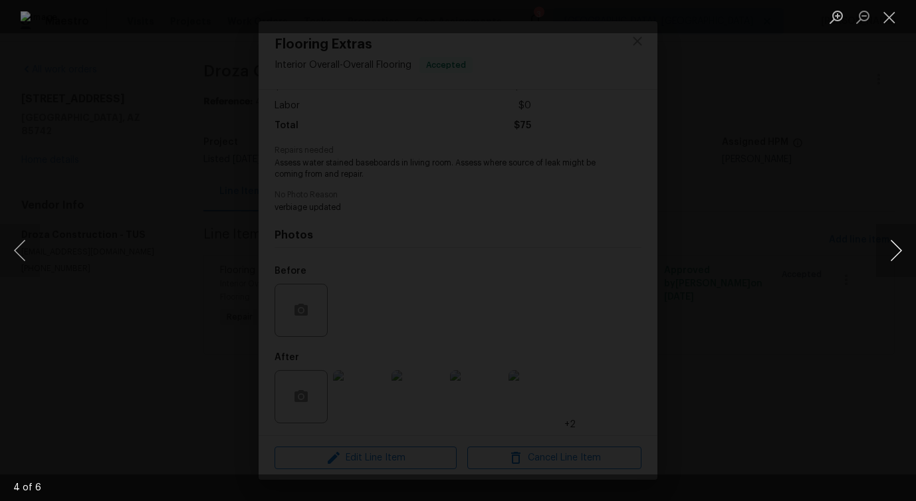
click at [890, 250] on button "Next image" at bounding box center [896, 250] width 40 height 53
click at [881, 12] on button "Close lightbox" at bounding box center [889, 16] width 27 height 23
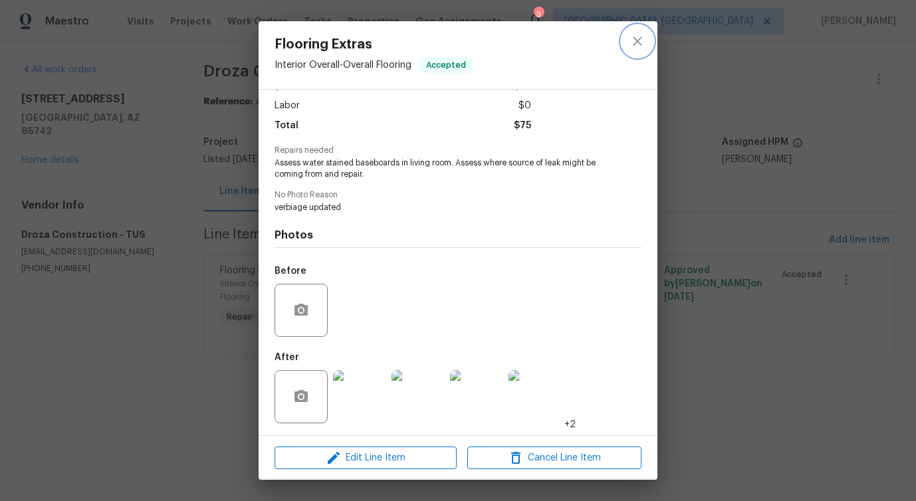
click at [643, 37] on icon "close" at bounding box center [637, 41] width 16 height 16
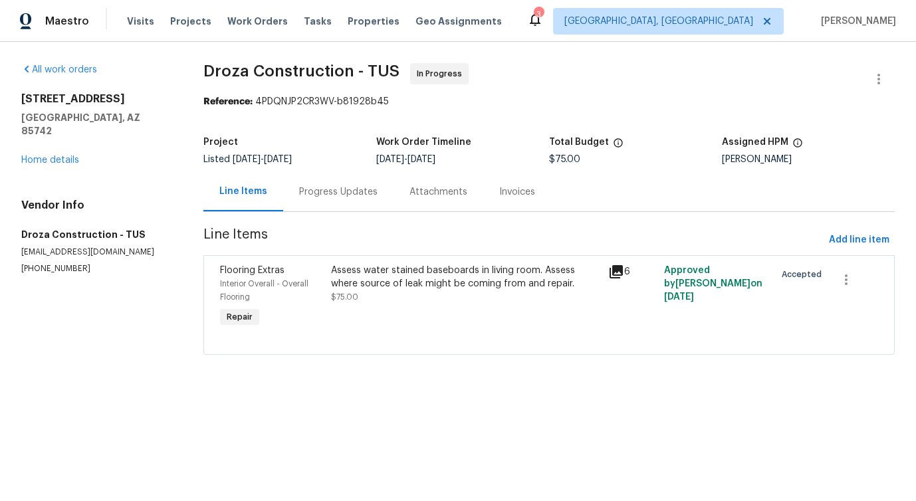
click at [326, 205] on div "Progress Updates" at bounding box center [338, 191] width 110 height 39
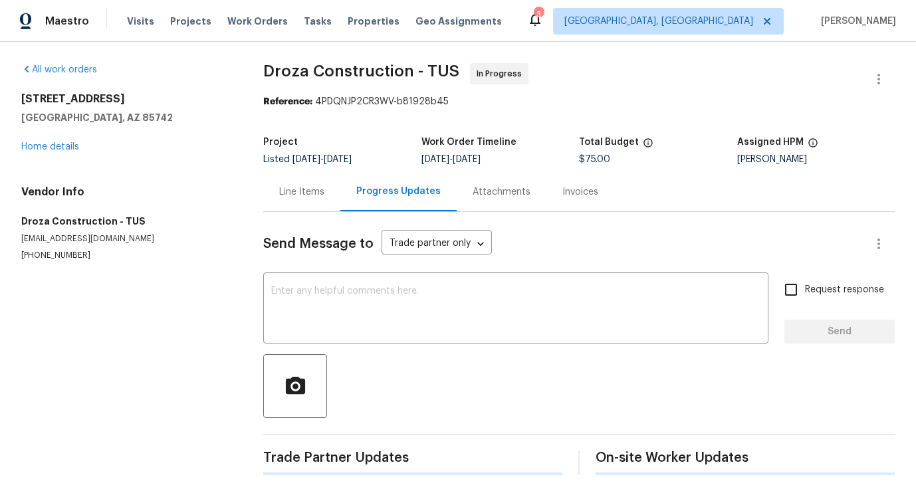
click at [338, 350] on div "Send Message to Trade partner only Trade partner only ​ x ​ Request response Se…" at bounding box center [578, 343] width 631 height 263
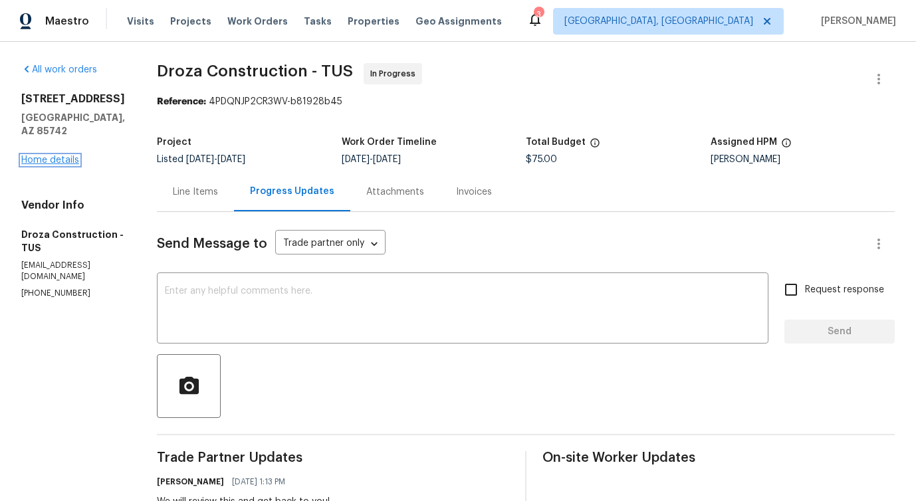
click at [58, 163] on link "Home details" at bounding box center [50, 159] width 58 height 9
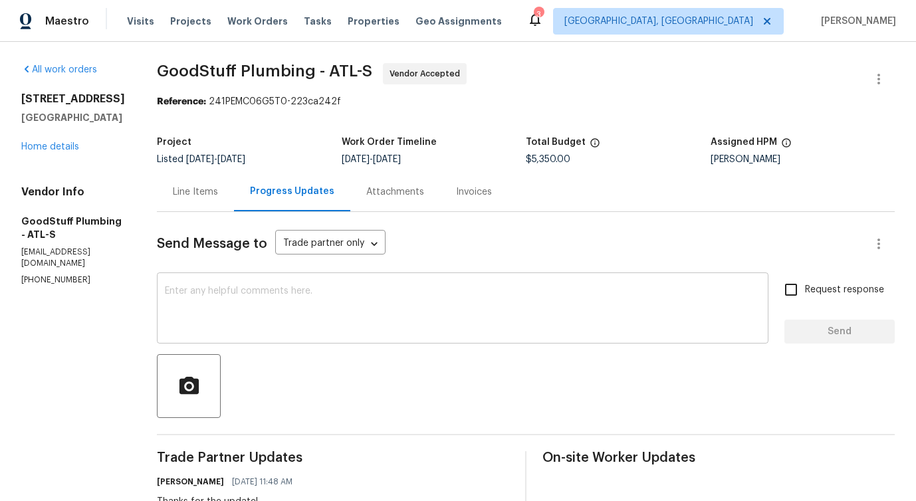
click at [280, 306] on textarea at bounding box center [462, 309] width 595 height 47
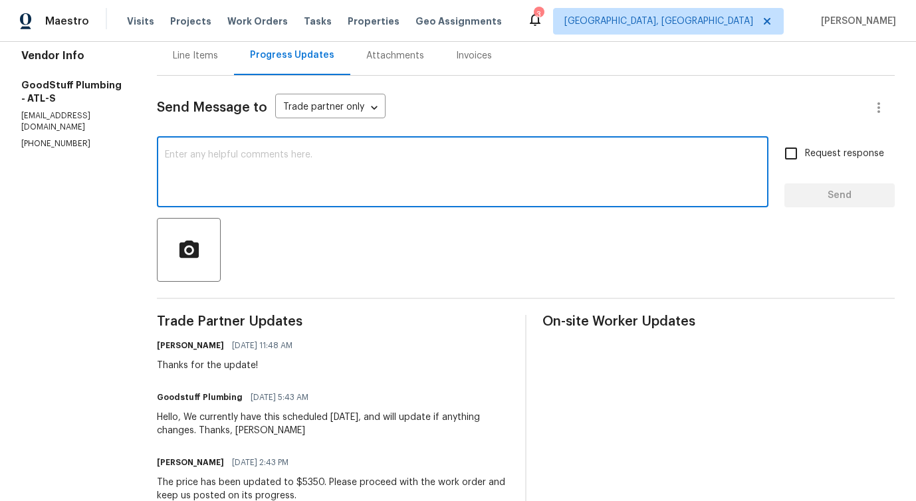
scroll to position [266, 0]
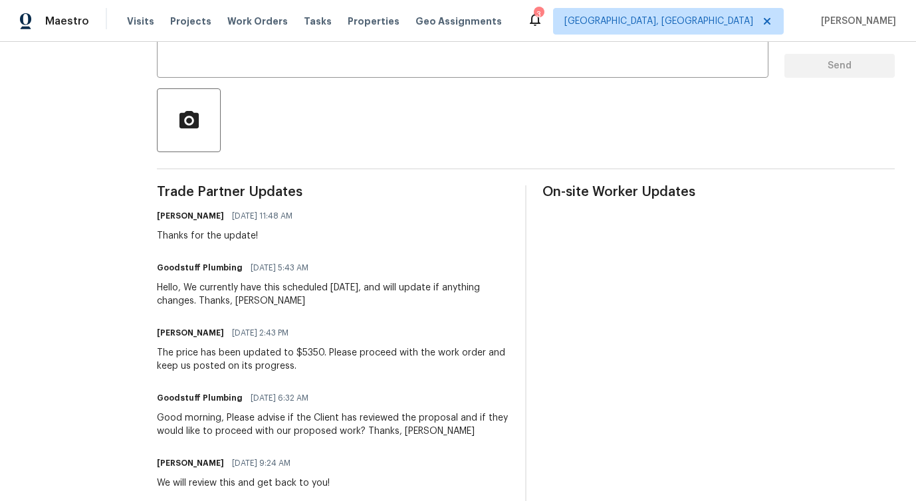
drag, startPoint x: 199, startPoint y: 291, endPoint x: 387, endPoint y: 298, distance: 188.2
click at [387, 298] on div "Hello, We currently have this scheduled [DATE], and will update if anything cha…" at bounding box center [333, 294] width 352 height 27
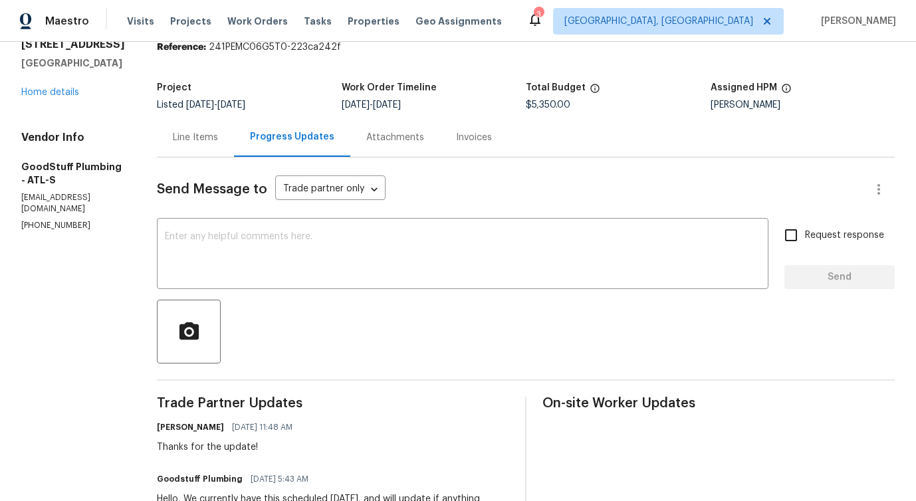
scroll to position [0, 0]
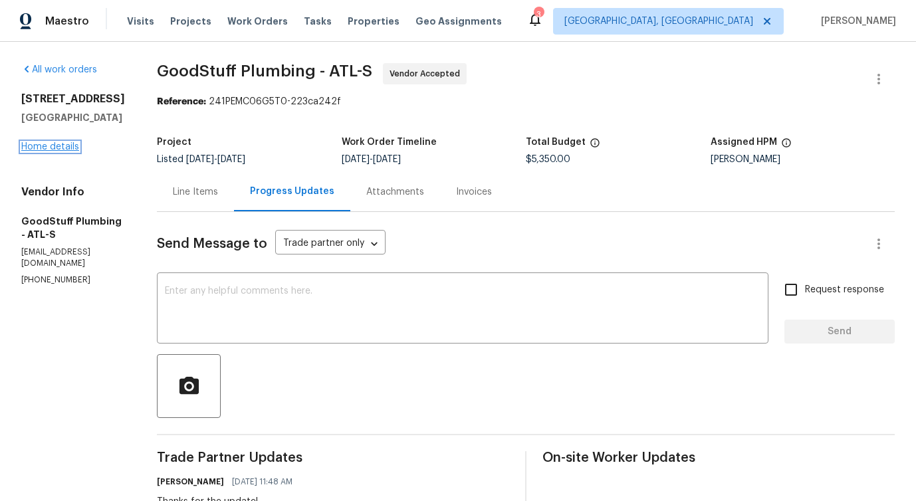
click at [43, 151] on link "Home details" at bounding box center [50, 146] width 58 height 9
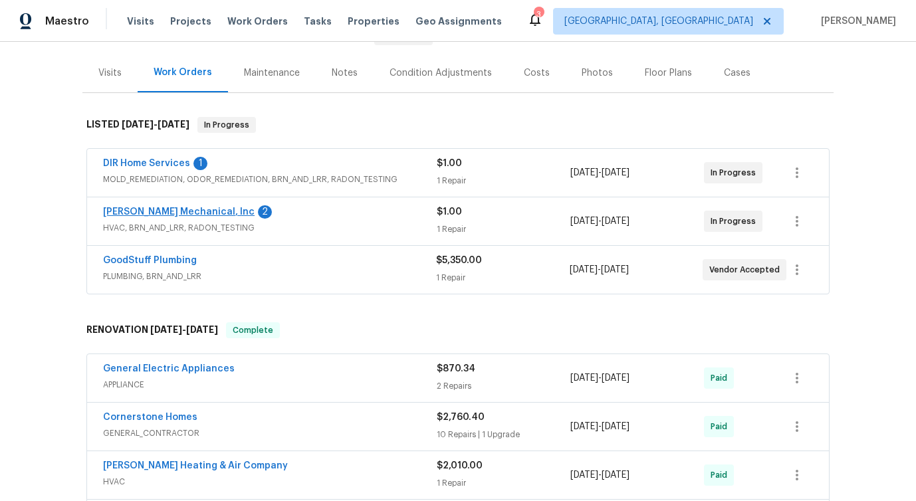
scroll to position [149, 0]
click at [165, 211] on link "[PERSON_NAME] Mechanical, Inc" at bounding box center [178, 211] width 151 height 9
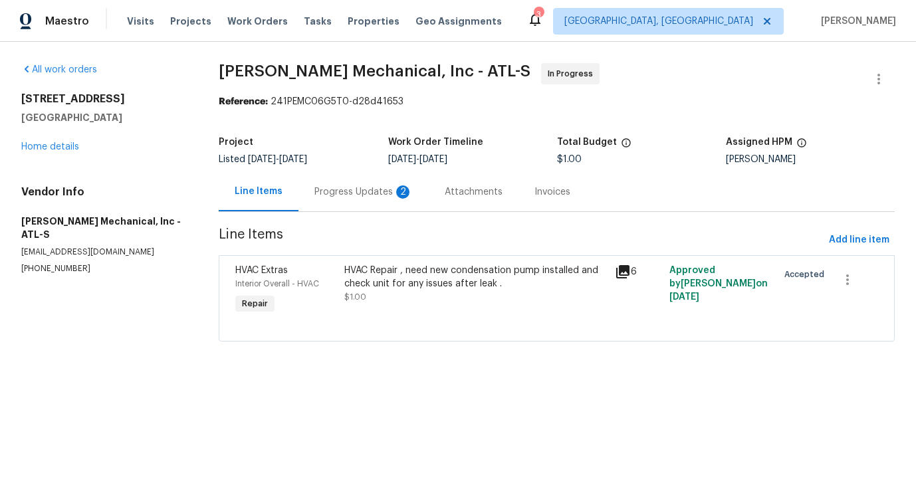
click at [350, 193] on div "Progress Updates 2" at bounding box center [363, 191] width 98 height 13
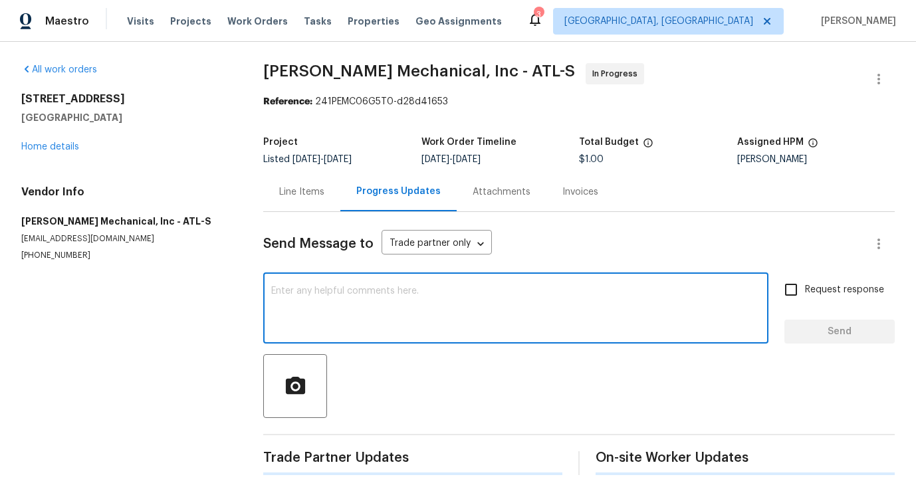
click at [363, 331] on textarea at bounding box center [515, 309] width 489 height 47
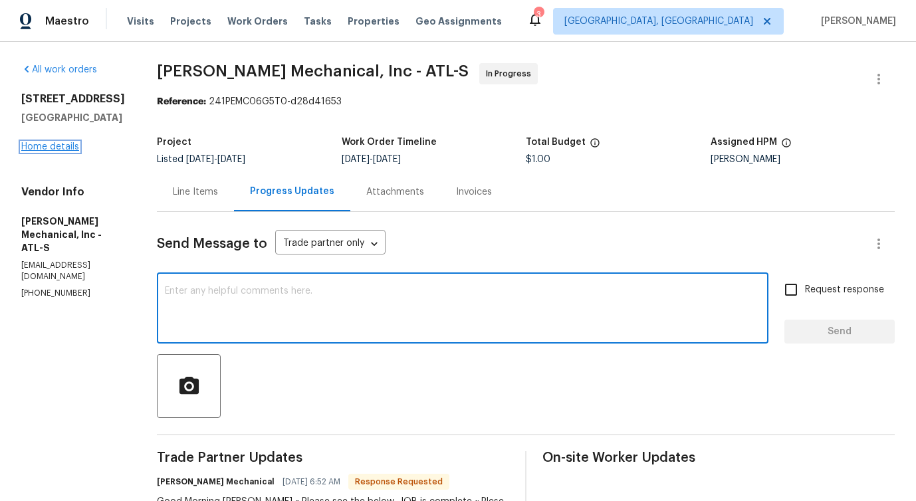
click at [49, 151] on link "Home details" at bounding box center [50, 146] width 58 height 9
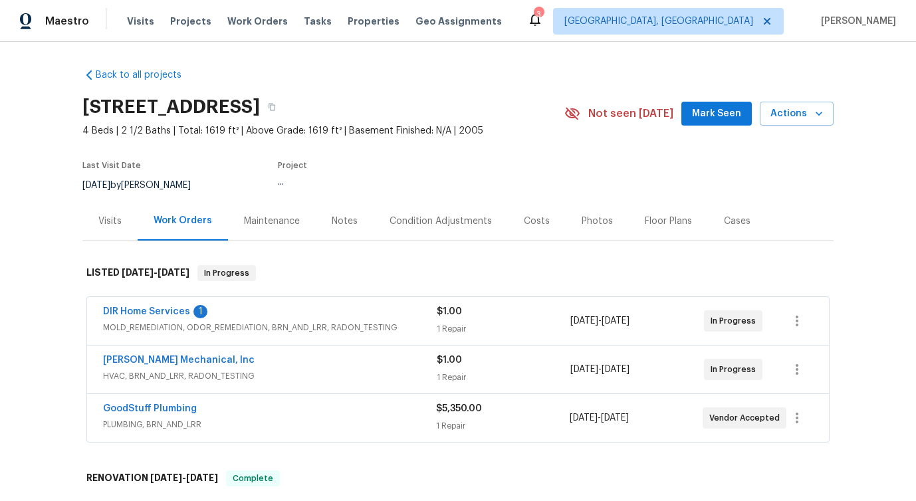
scroll to position [21, 0]
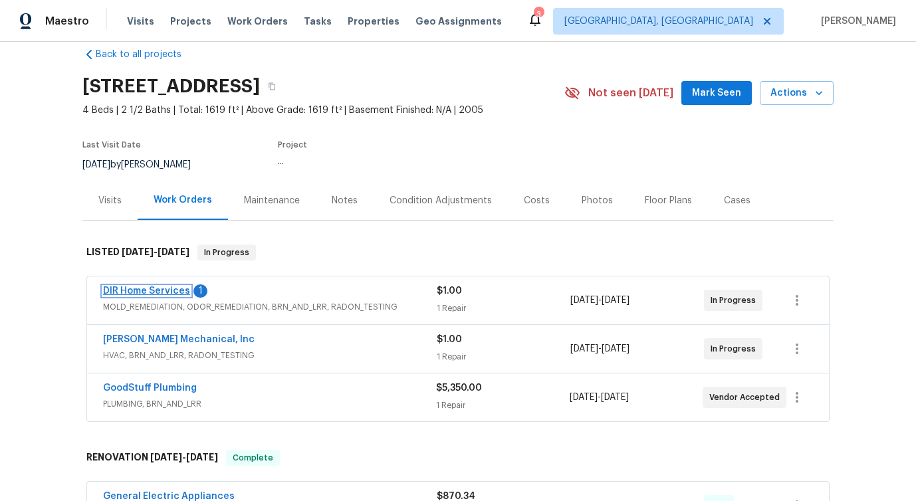
click at [155, 293] on link "DIR Home Services" at bounding box center [146, 290] width 87 height 9
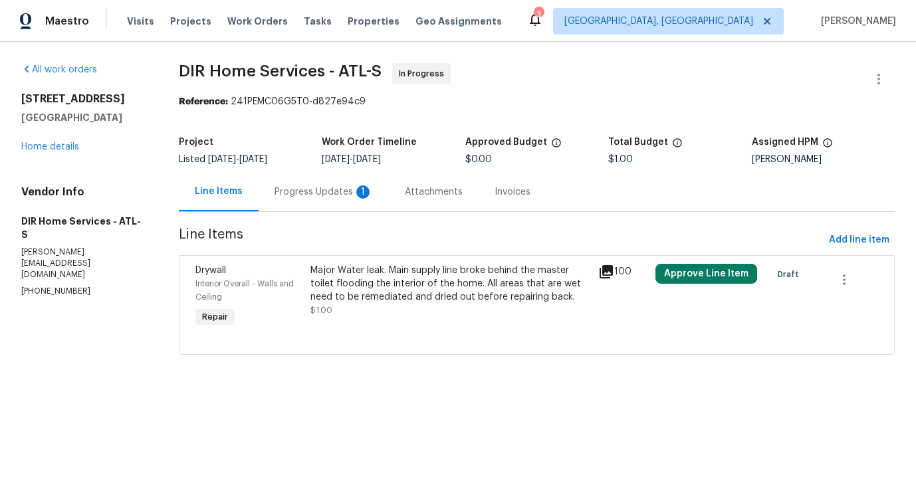
click at [332, 205] on div "Progress Updates 1" at bounding box center [323, 191] width 130 height 39
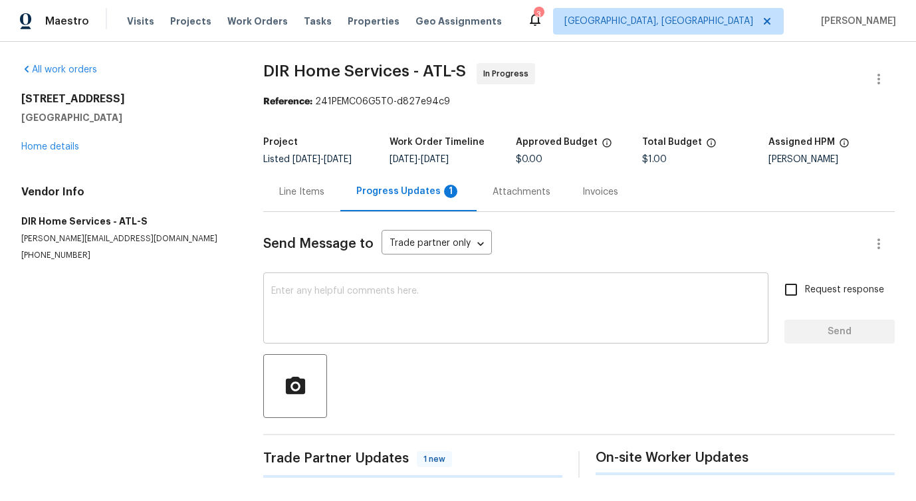
click at [348, 314] on textarea at bounding box center [515, 309] width 489 height 47
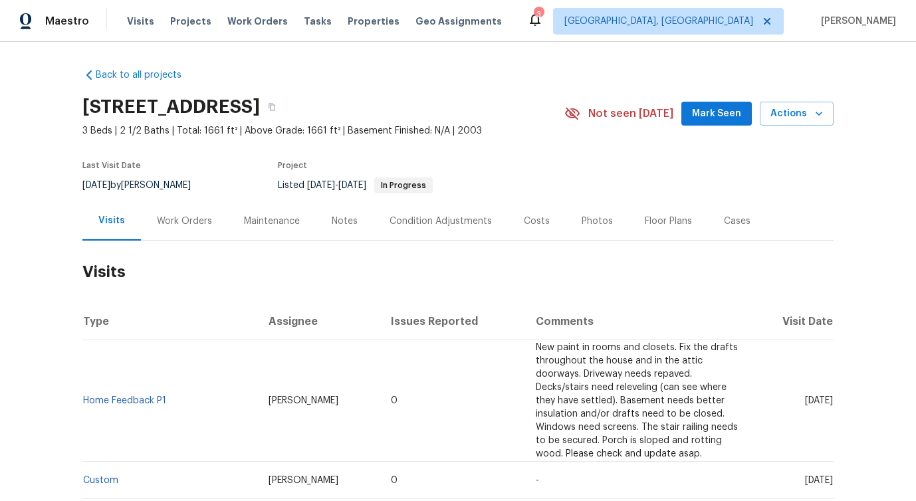
click at [180, 235] on div "Work Orders" at bounding box center [184, 220] width 87 height 39
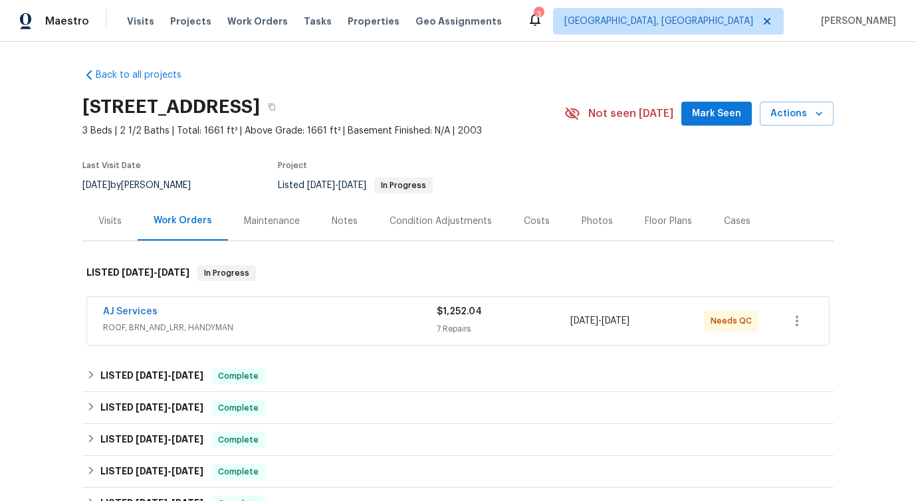
click at [180, 235] on div "Work Orders" at bounding box center [183, 220] width 90 height 39
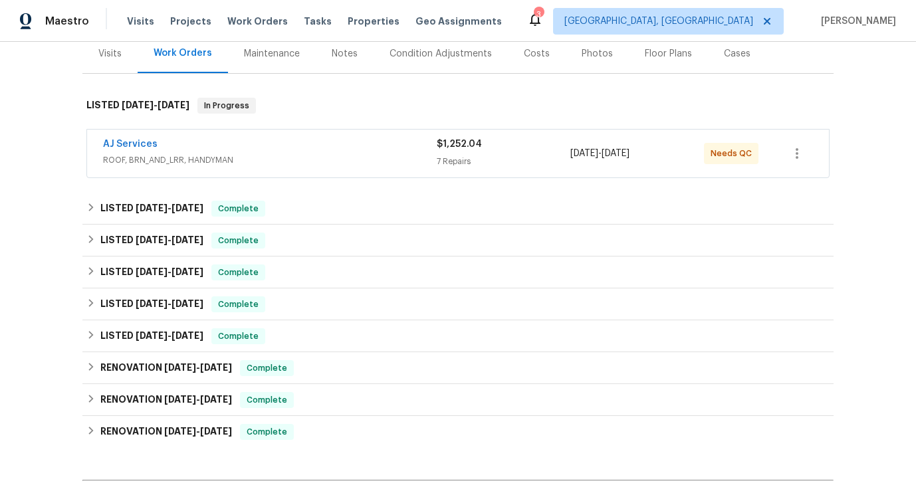
scroll to position [171, 0]
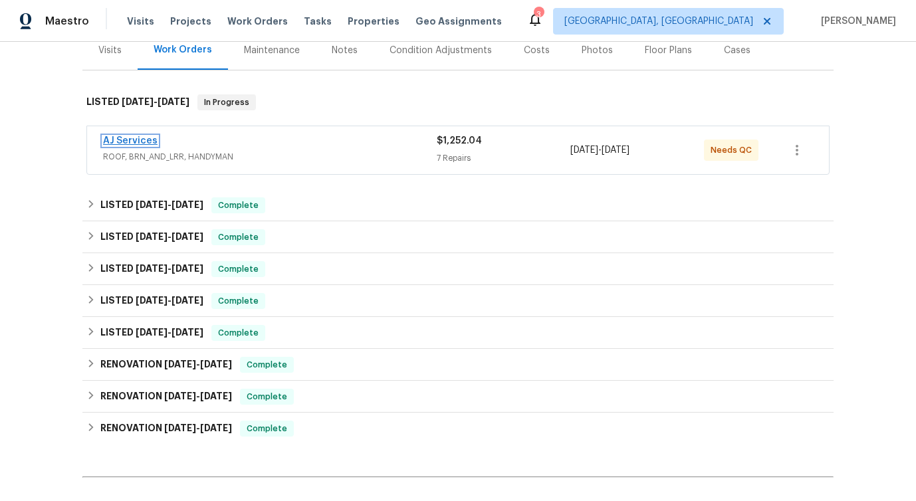
click at [124, 138] on link "AJ Services" at bounding box center [130, 140] width 54 height 9
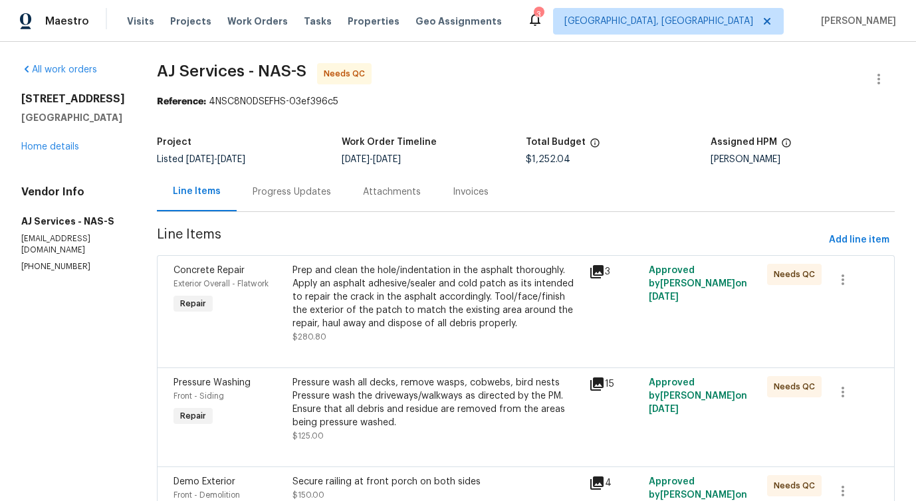
click at [313, 210] on div "Progress Updates" at bounding box center [292, 191] width 110 height 39
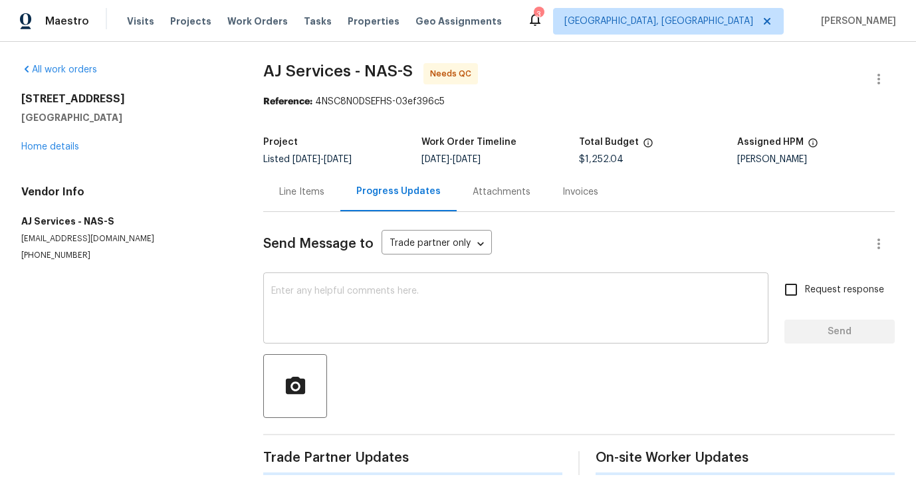
click at [332, 282] on div "x ​" at bounding box center [515, 310] width 505 height 68
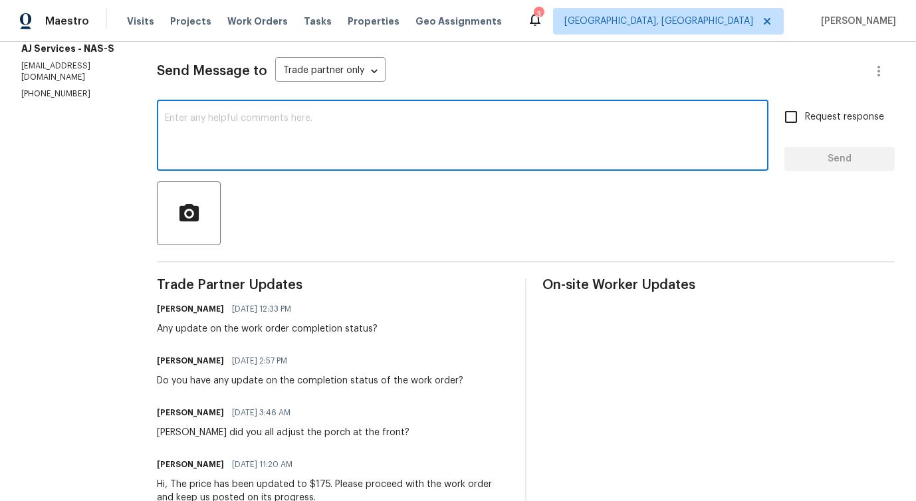
scroll to position [185, 0]
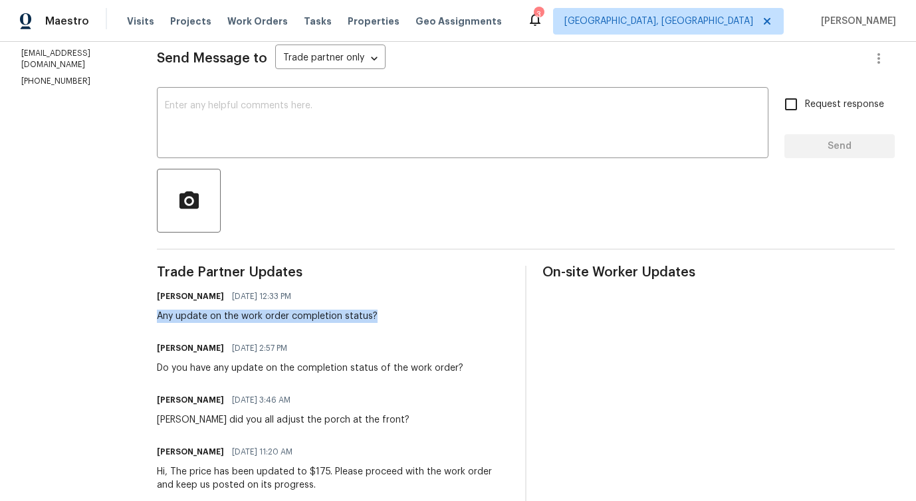
drag, startPoint x: 160, startPoint y: 318, endPoint x: 382, endPoint y: 322, distance: 222.0
click at [385, 322] on div "[PERSON_NAME] [DATE] 12:33 PM Any update on the work order completion status?" at bounding box center [333, 305] width 352 height 36
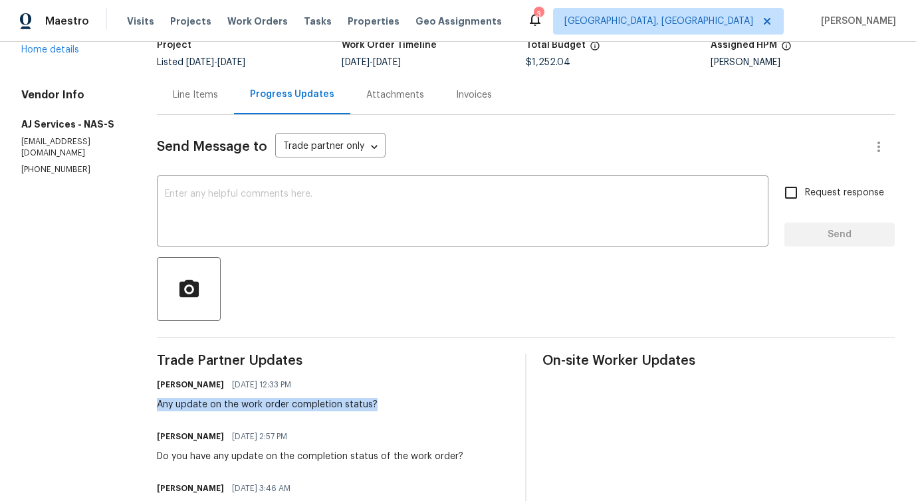
scroll to position [0, 0]
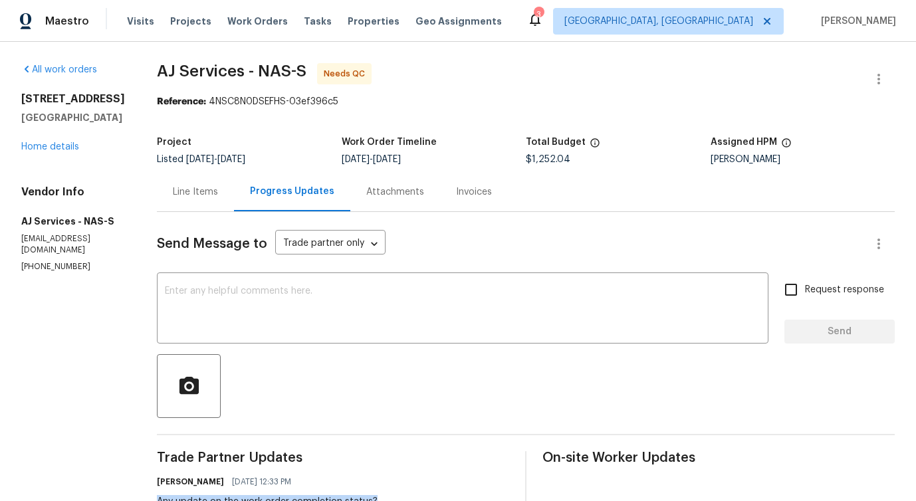
click at [197, 207] on div "Line Items" at bounding box center [195, 191] width 77 height 39
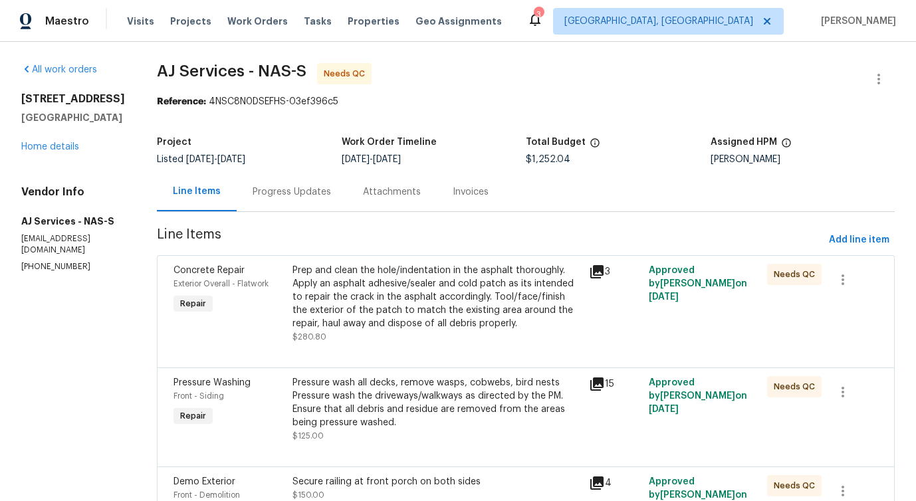
click at [428, 308] on div "Prep and clean the hole/indentation in the asphalt thoroughly. Apply an asphalt…" at bounding box center [436, 297] width 289 height 66
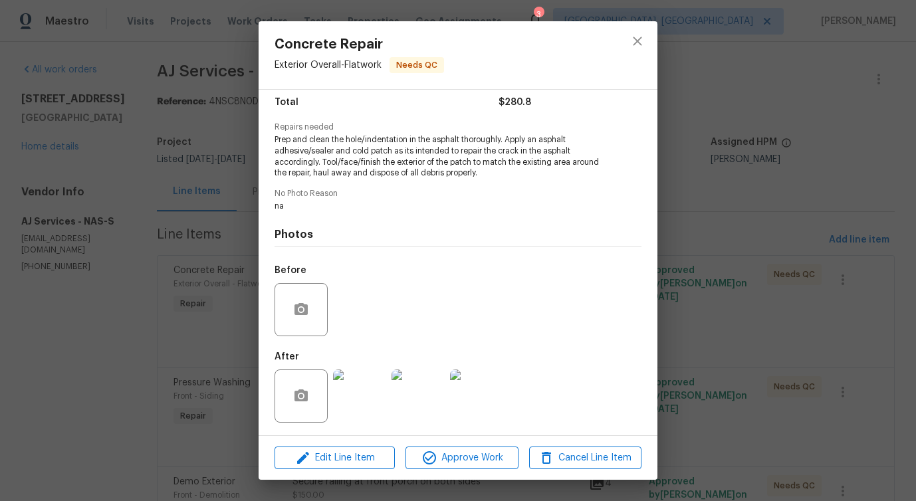
scroll to position [111, 0]
click at [631, 43] on icon "close" at bounding box center [637, 41] width 16 height 16
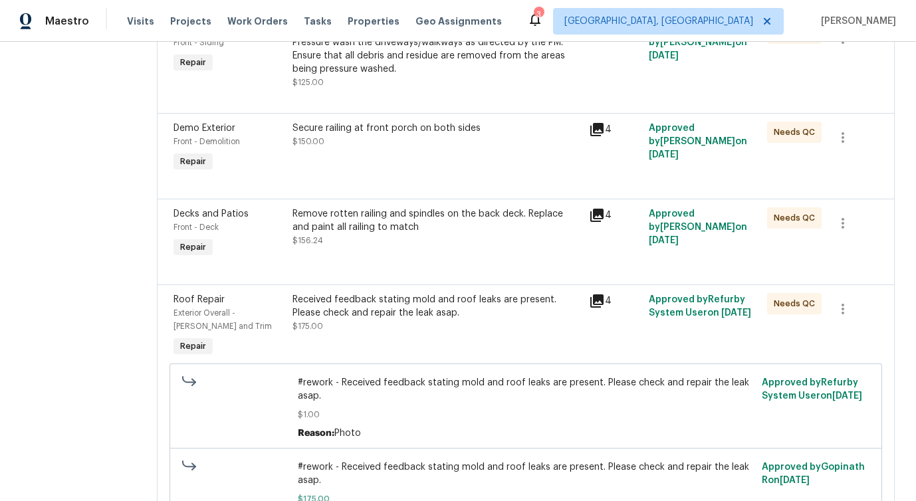
scroll to position [0, 0]
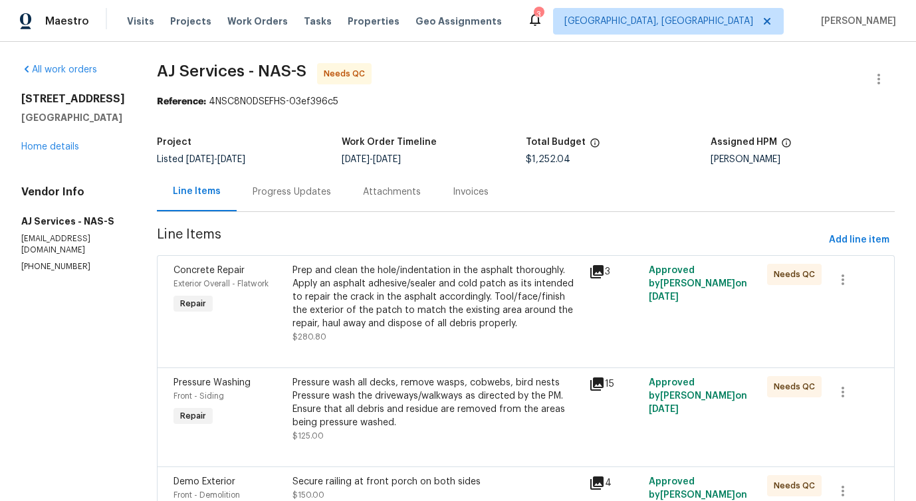
click at [282, 192] on div "Progress Updates" at bounding box center [291, 191] width 78 height 13
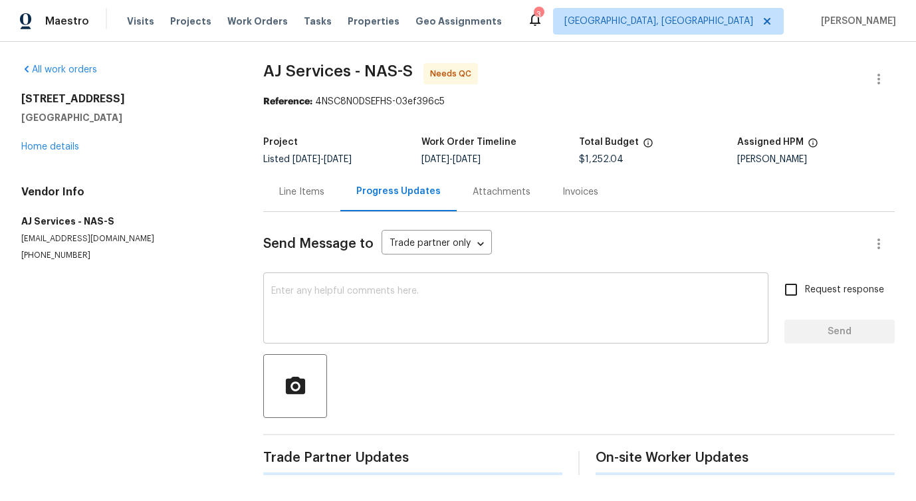
click at [301, 337] on div "x ​" at bounding box center [515, 310] width 505 height 68
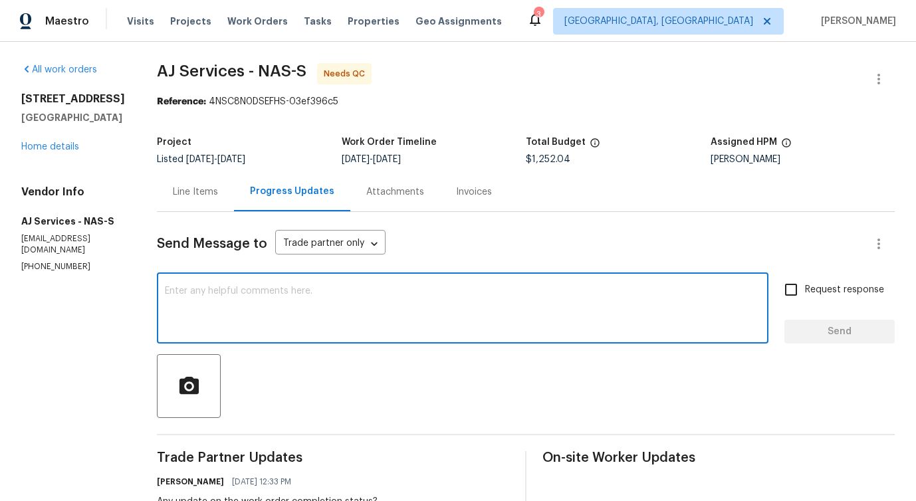
click at [307, 323] on textarea at bounding box center [462, 309] width 595 height 47
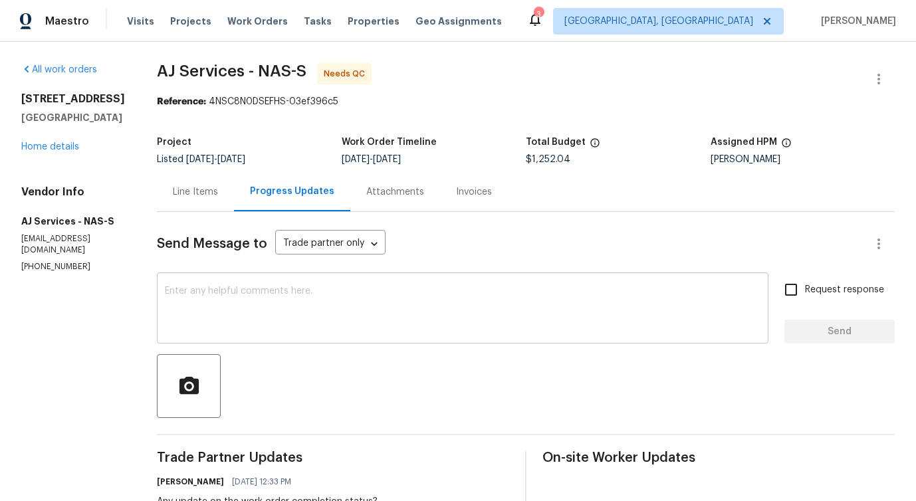
click at [461, 308] on textarea at bounding box center [462, 309] width 595 height 47
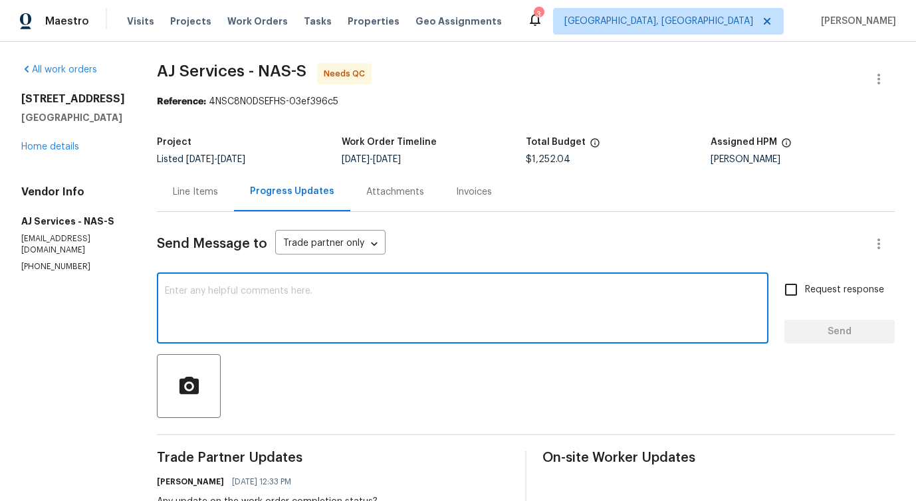
click at [273, 308] on textarea at bounding box center [462, 309] width 595 height 47
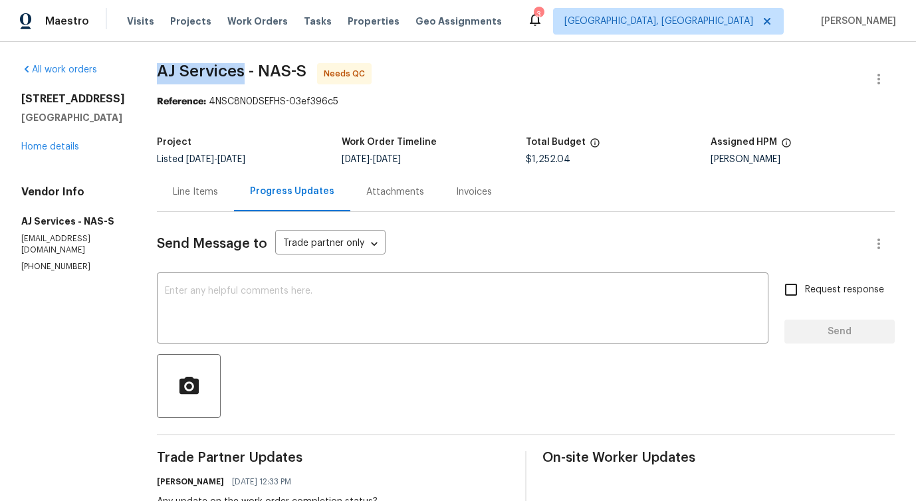
drag, startPoint x: 155, startPoint y: 71, endPoint x: 243, endPoint y: 70, distance: 88.4
drag, startPoint x: 259, startPoint y: 71, endPoint x: 292, endPoint y: 74, distance: 33.4
click at [292, 74] on span "AJ Services - NAS-S" at bounding box center [232, 71] width 150 height 16
click at [303, 68] on span "AJ Services - NAS-S" at bounding box center [232, 71] width 150 height 16
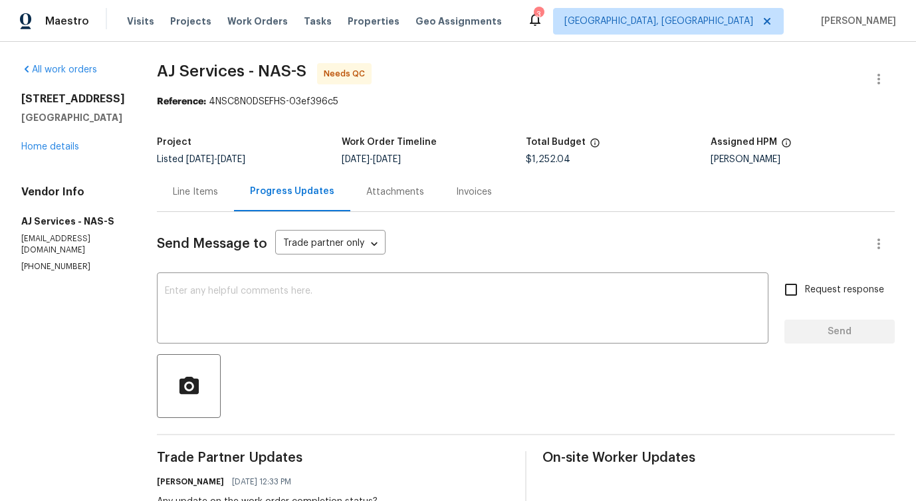
click at [303, 68] on span "AJ Services - NAS-S" at bounding box center [232, 71] width 150 height 16
click at [302, 68] on span "AJ Services - NAS-S" at bounding box center [232, 71] width 150 height 16
click at [267, 72] on span "AJ Services - NAS-S" at bounding box center [232, 71] width 150 height 16
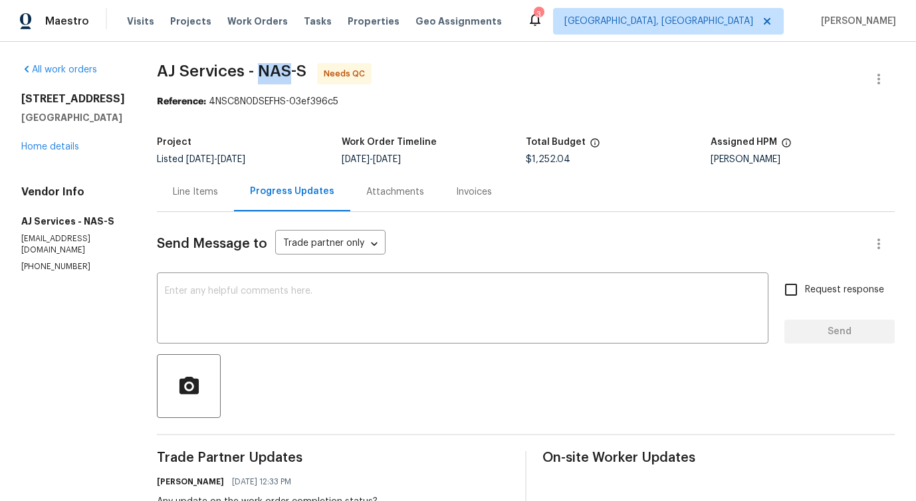
click at [298, 70] on span "AJ Services - NAS-S" at bounding box center [232, 71] width 150 height 16
click at [244, 314] on textarea at bounding box center [462, 309] width 595 height 47
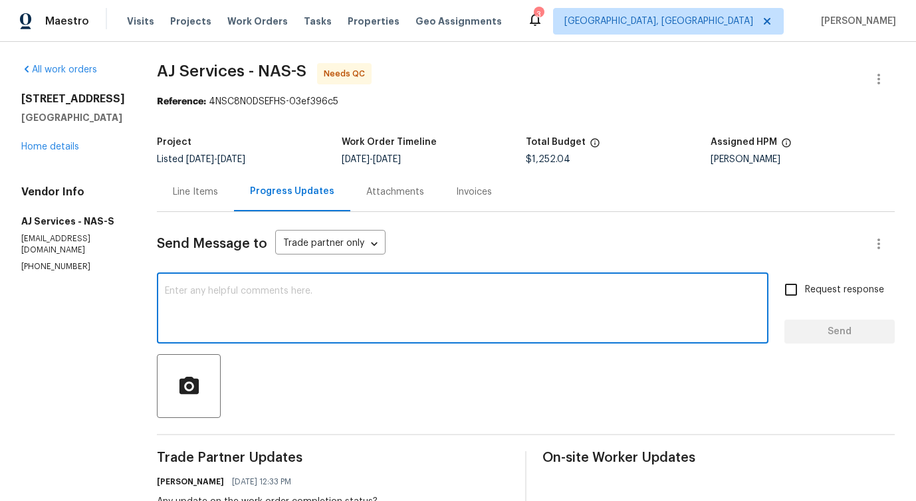
scroll to position [535, 0]
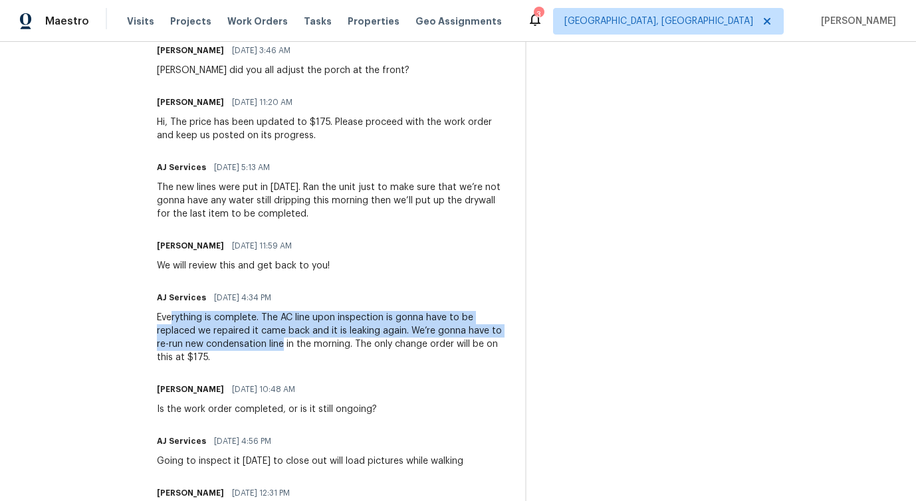
drag, startPoint x: 173, startPoint y: 320, endPoint x: 284, endPoint y: 339, distance: 113.2
click at [285, 339] on div "Everything is complete. The AC line upon inspection is gonna have to be replace…" at bounding box center [333, 337] width 352 height 53
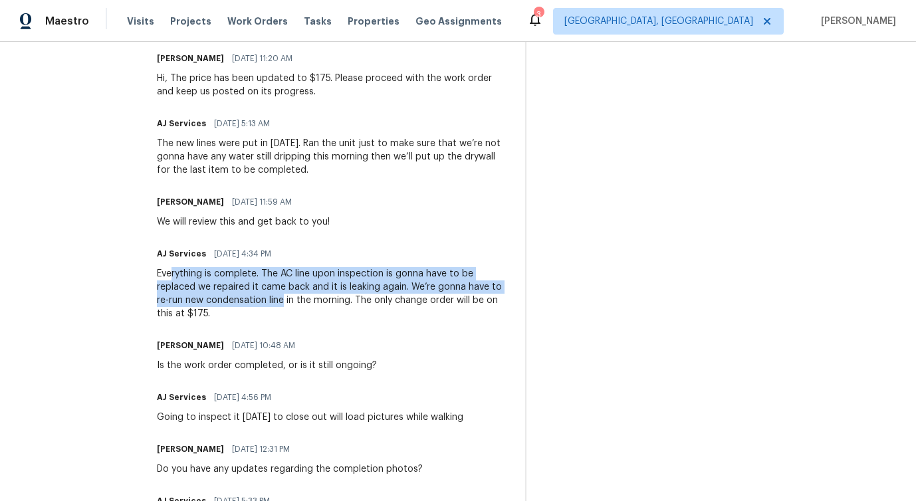
scroll to position [564, 0]
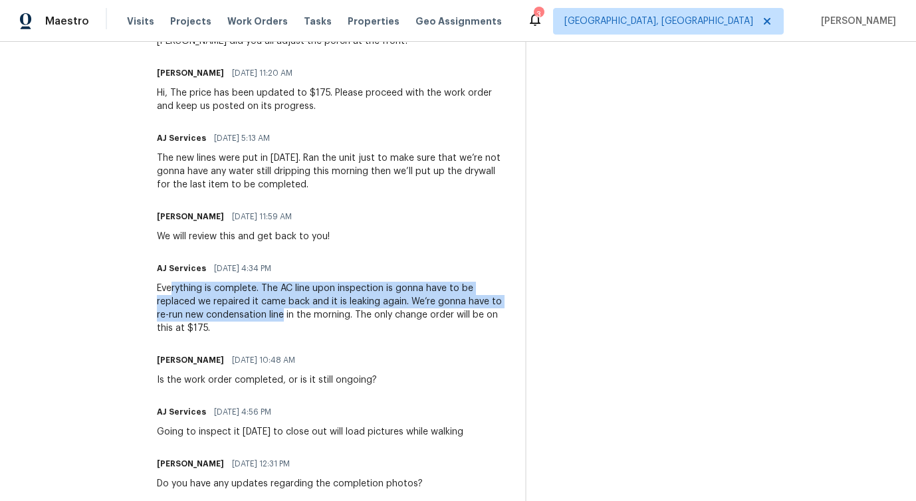
click at [335, 311] on div "Everything is complete. The AC line upon inspection is gonna have to be replace…" at bounding box center [333, 308] width 352 height 53
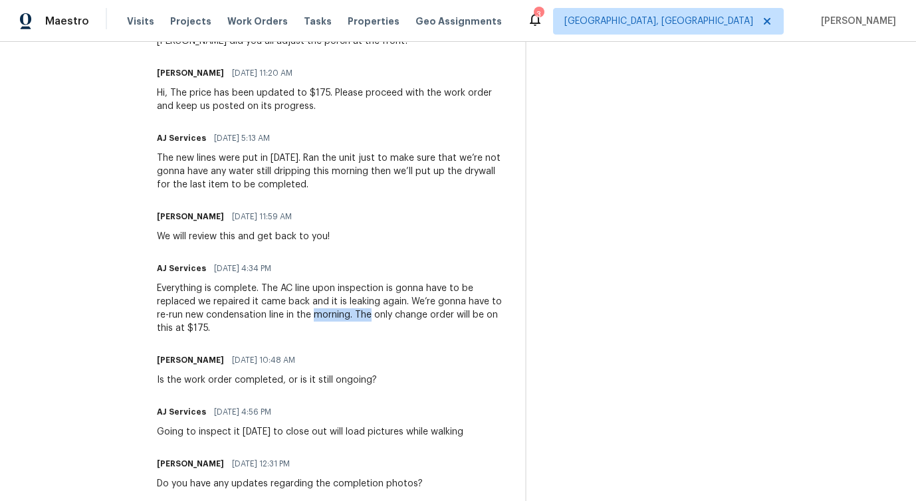
drag, startPoint x: 335, startPoint y: 311, endPoint x: 366, endPoint y: 313, distance: 31.3
click at [367, 313] on div "Everything is complete. The AC line upon inspection is gonna have to be replace…" at bounding box center [333, 308] width 352 height 53
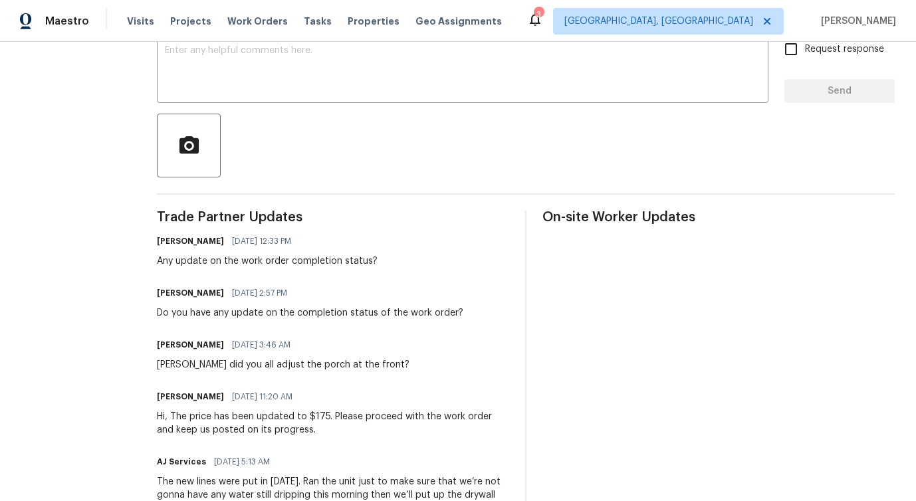
scroll to position [0, 0]
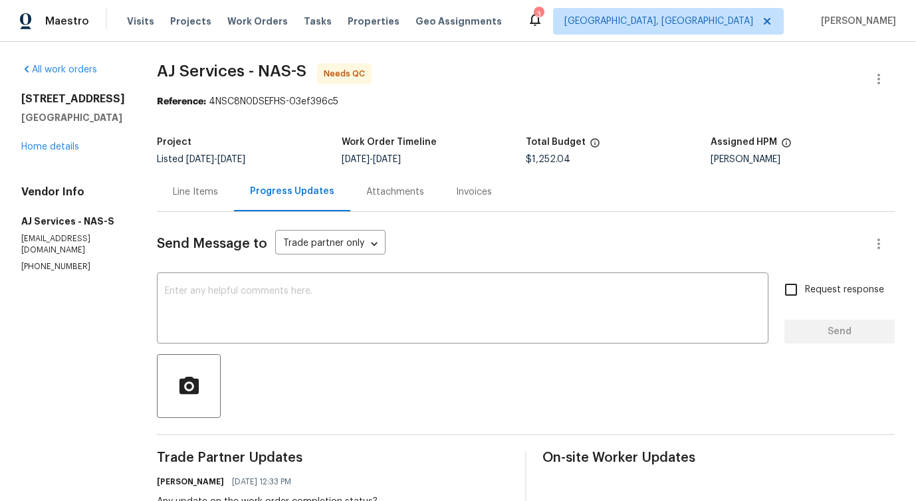
click at [203, 197] on div "Line Items" at bounding box center [195, 191] width 45 height 13
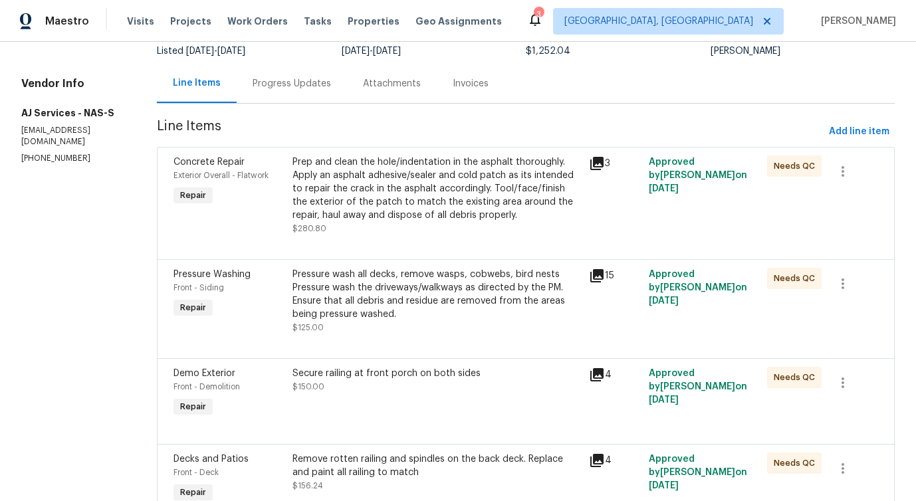
scroll to position [116, 0]
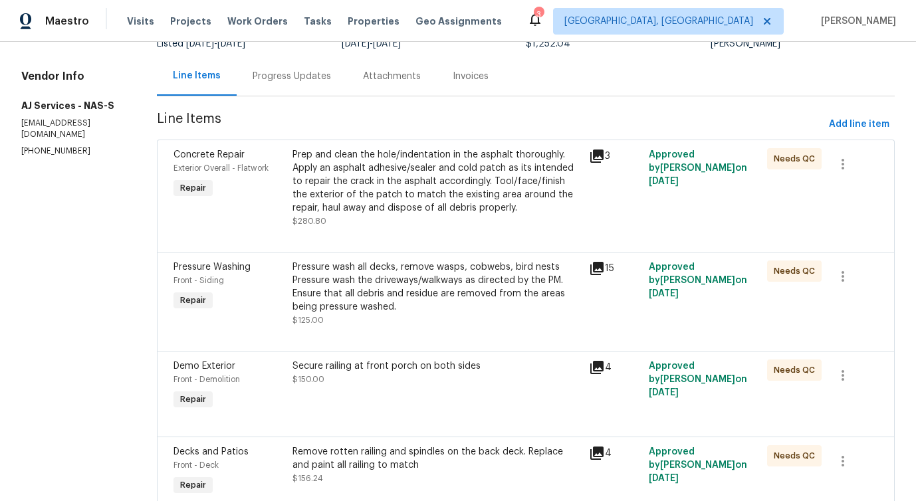
click at [431, 203] on div "Prep and clean the hole/indentation in the asphalt thoroughly. Apply an asphalt…" at bounding box center [436, 181] width 289 height 66
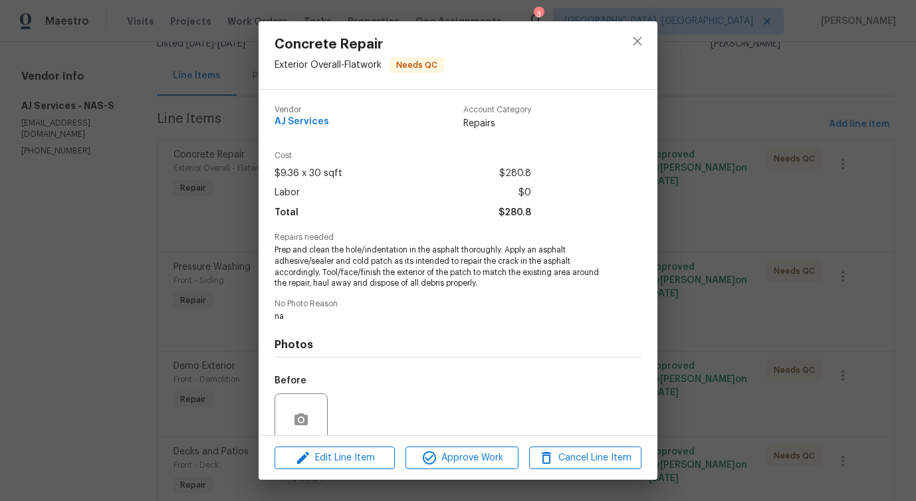
scroll to position [111, 0]
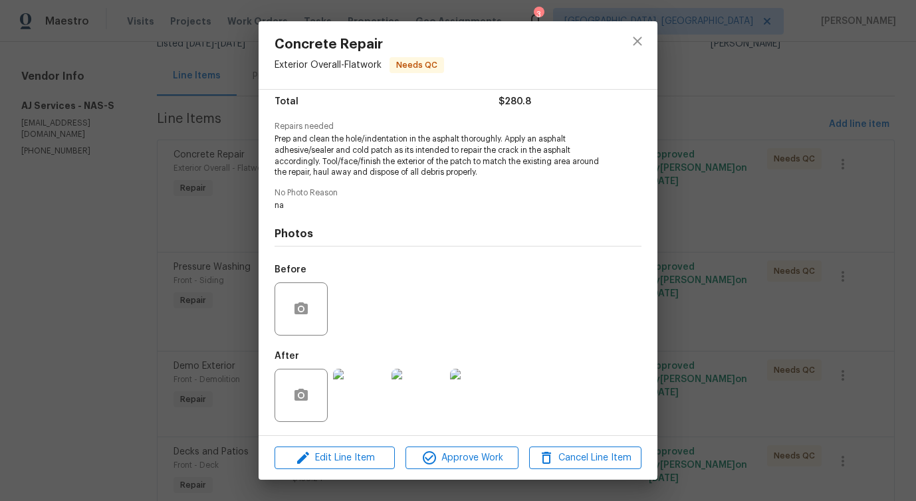
click at [362, 383] on img at bounding box center [359, 395] width 53 height 53
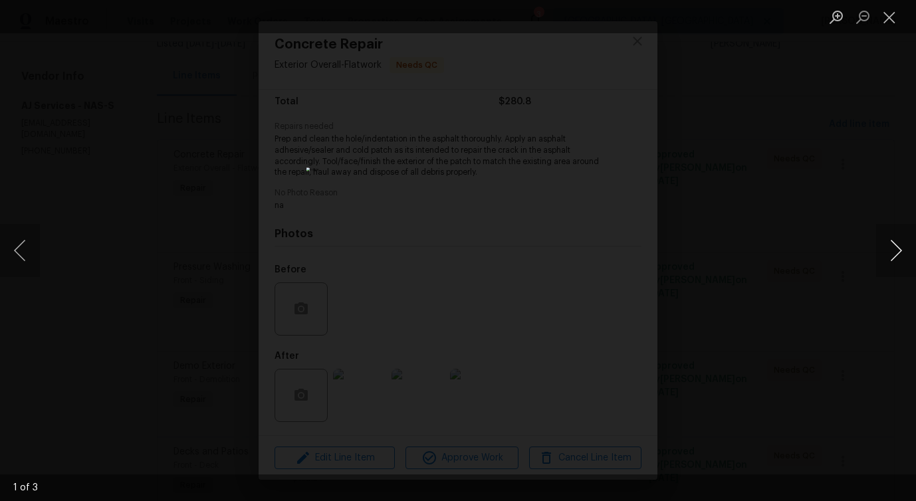
click at [889, 253] on button "Next image" at bounding box center [896, 250] width 40 height 53
click at [888, 18] on button "Close lightbox" at bounding box center [889, 16] width 27 height 23
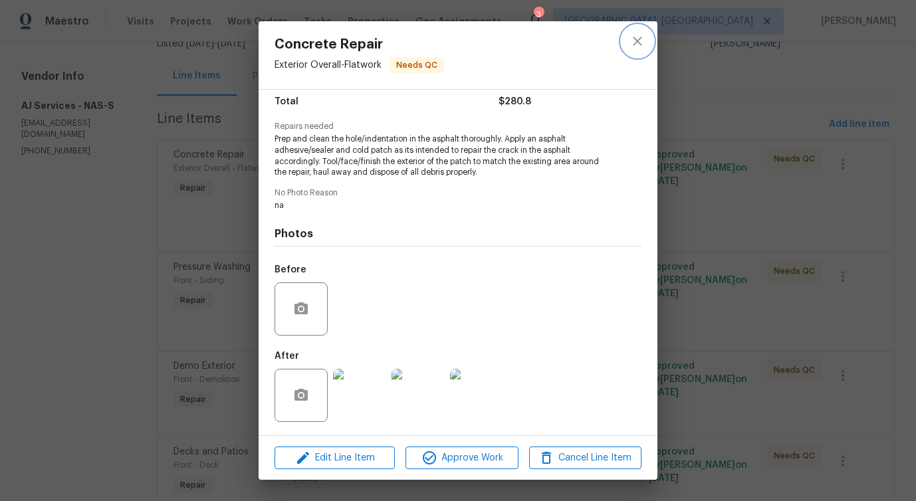
click at [630, 47] on icon "close" at bounding box center [637, 41] width 16 height 16
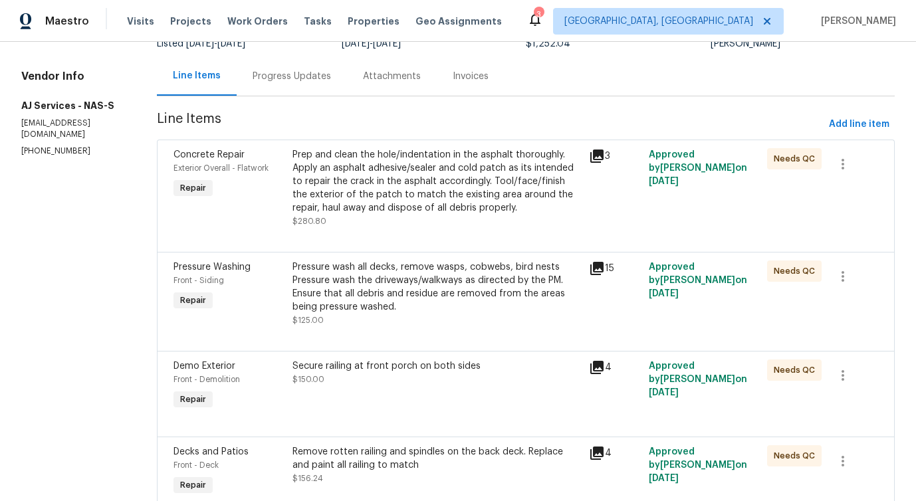
click at [439, 320] on div "Pressure wash all decks, remove wasps, cobwebs, bird nests Pressure wash the dr…" at bounding box center [436, 293] width 289 height 66
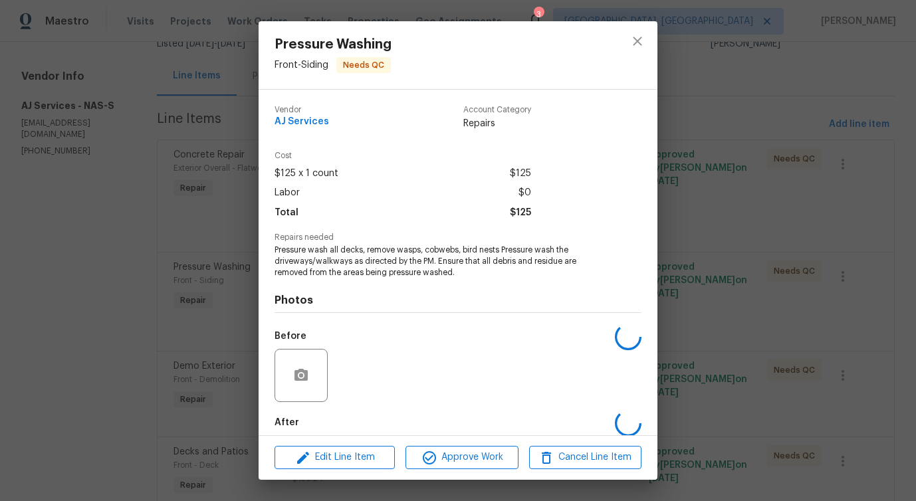
scroll to position [66, 0]
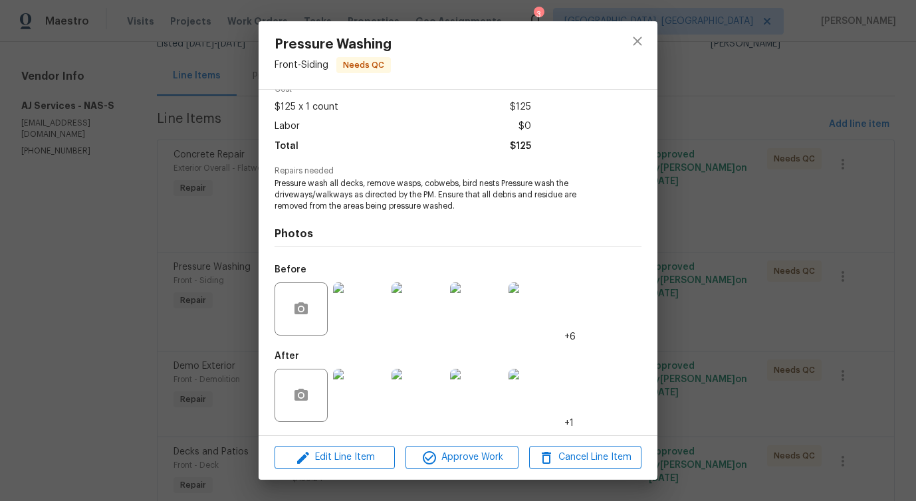
click at [365, 316] on img at bounding box center [359, 308] width 53 height 53
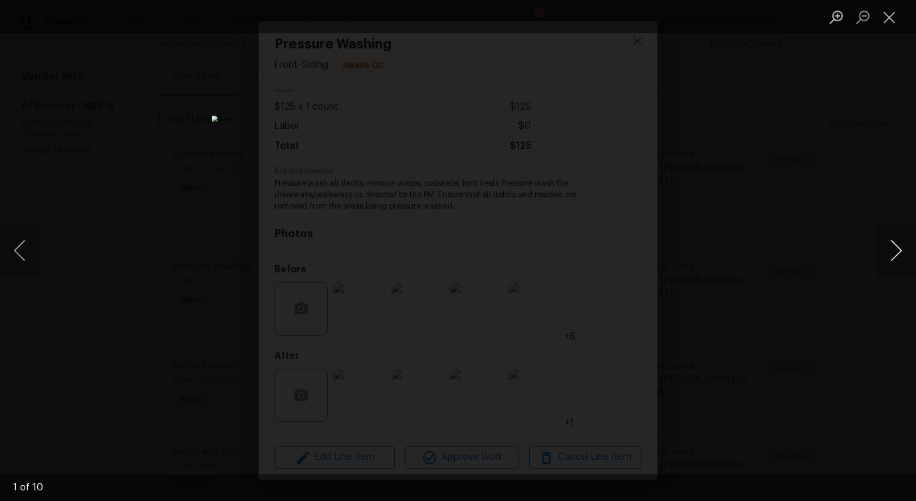
click at [891, 262] on button "Next image" at bounding box center [896, 250] width 40 height 53
click at [888, 24] on button "Close lightbox" at bounding box center [889, 16] width 27 height 23
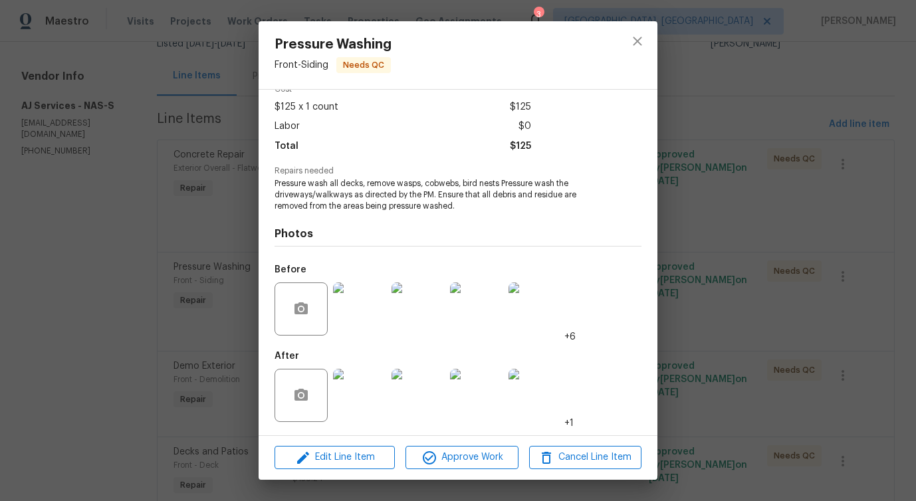
click at [369, 380] on img at bounding box center [359, 395] width 53 height 53
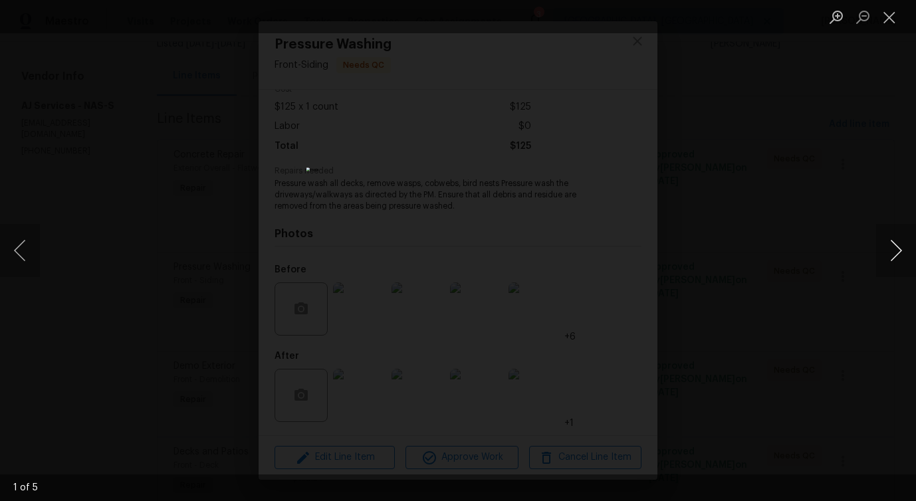
click at [893, 263] on button "Next image" at bounding box center [896, 250] width 40 height 53
click at [878, 23] on button "Close lightbox" at bounding box center [889, 16] width 27 height 23
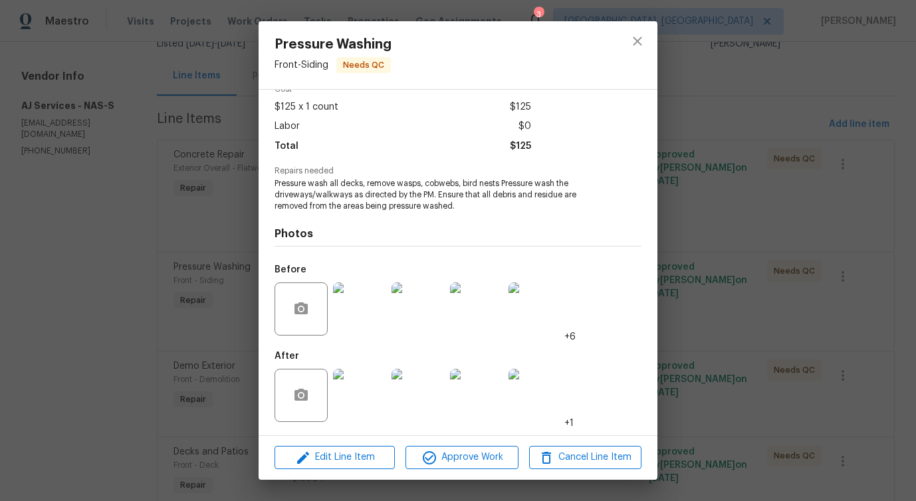
click at [371, 384] on img at bounding box center [359, 395] width 53 height 53
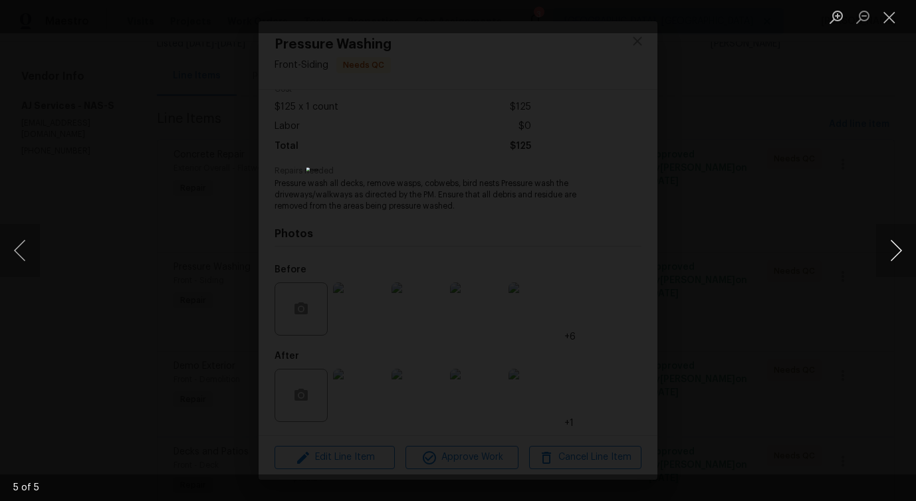
click at [894, 262] on button "Next image" at bounding box center [896, 250] width 40 height 53
click at [892, 23] on button "Close lightbox" at bounding box center [889, 16] width 27 height 23
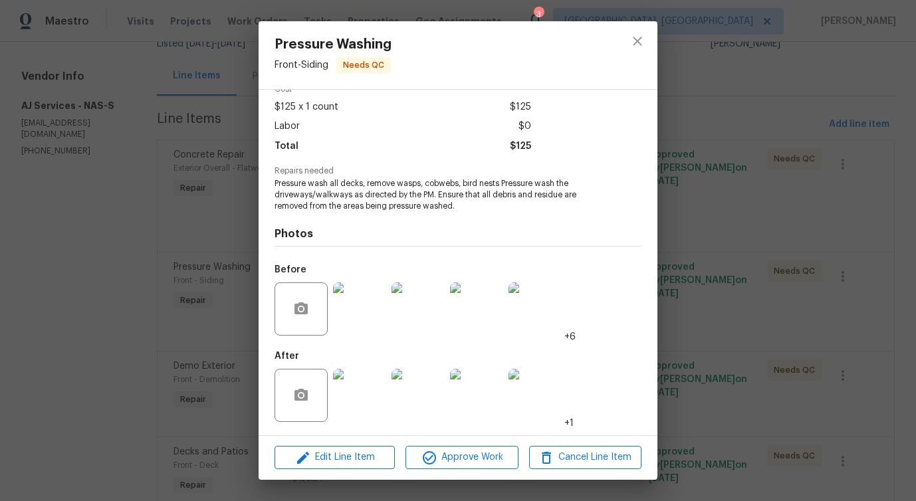
click at [490, 311] on img at bounding box center [476, 308] width 53 height 53
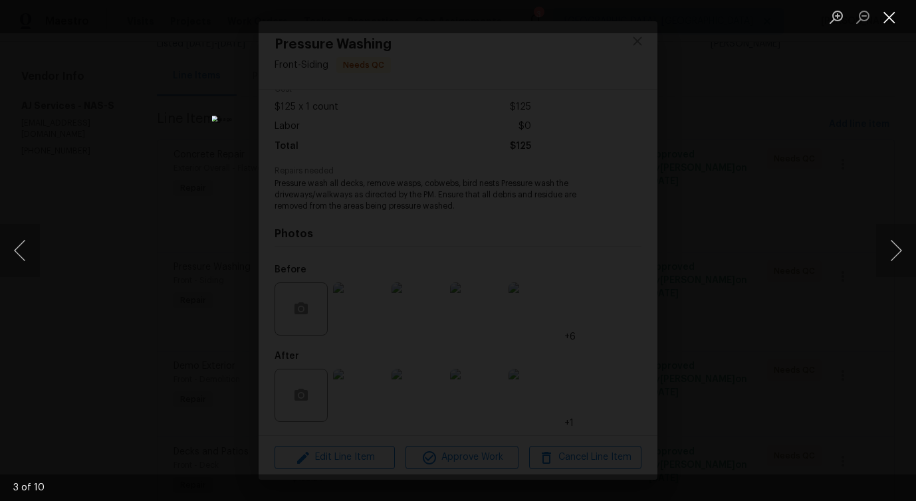
click at [886, 14] on button "Close lightbox" at bounding box center [889, 16] width 27 height 23
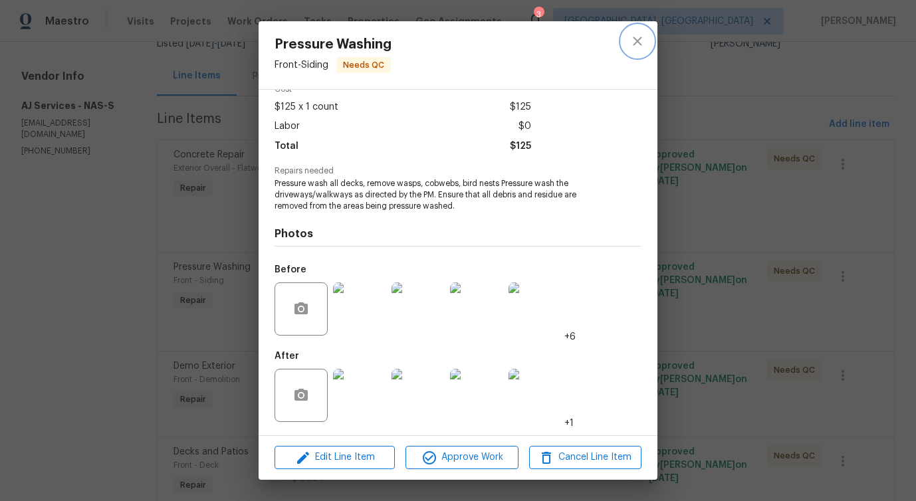
click at [626, 41] on button "close" at bounding box center [637, 41] width 32 height 32
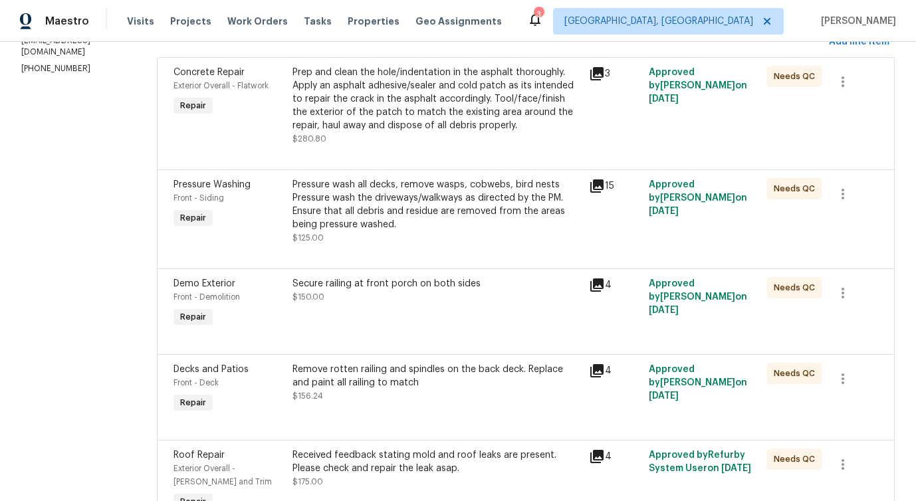
scroll to position [225, 0]
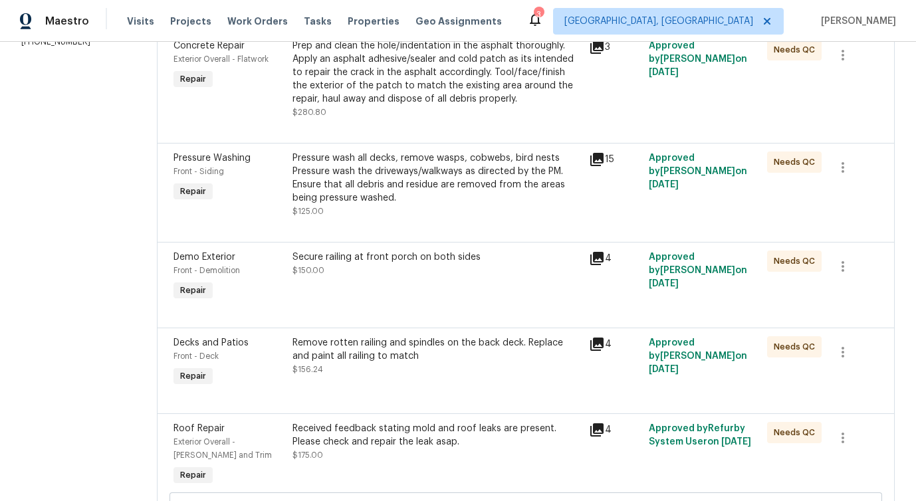
click at [440, 286] on div "Secure railing at front porch on both sides $150.00" at bounding box center [436, 277] width 297 height 61
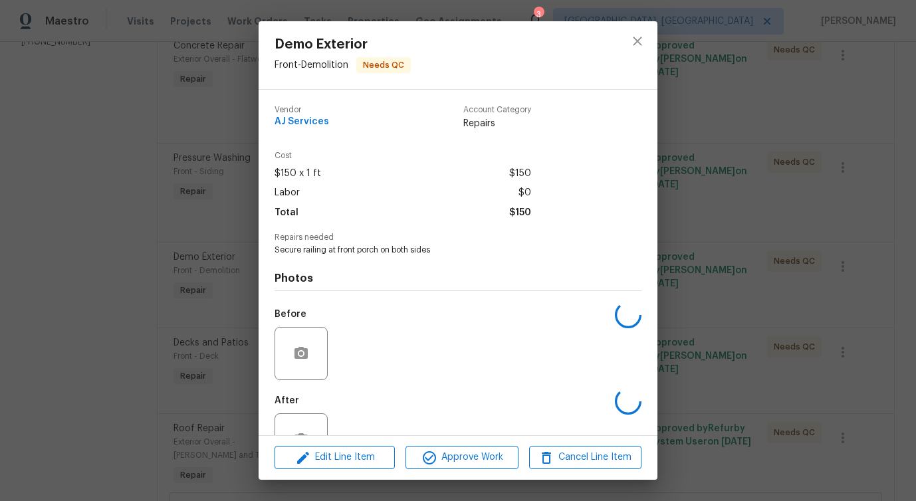
scroll to position [45, 0]
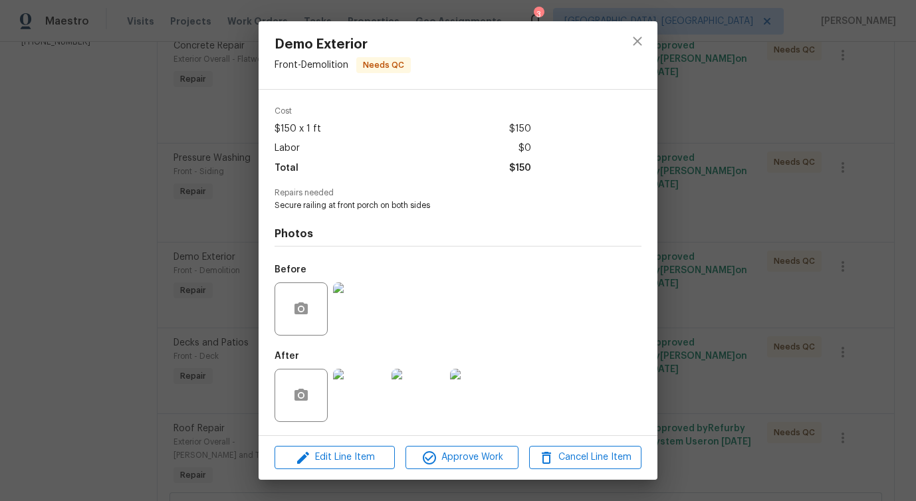
click at [345, 314] on img at bounding box center [359, 308] width 53 height 53
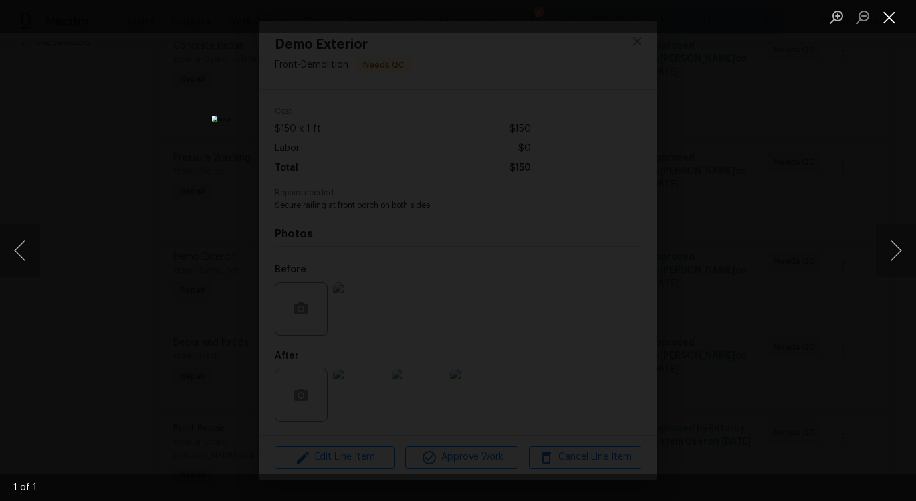
click at [888, 17] on button "Close lightbox" at bounding box center [889, 16] width 27 height 23
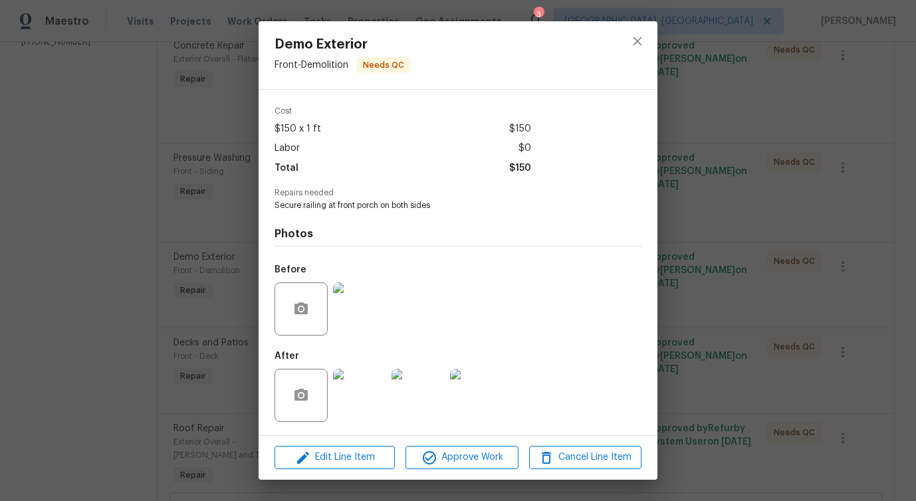
click at [368, 393] on img at bounding box center [359, 395] width 53 height 53
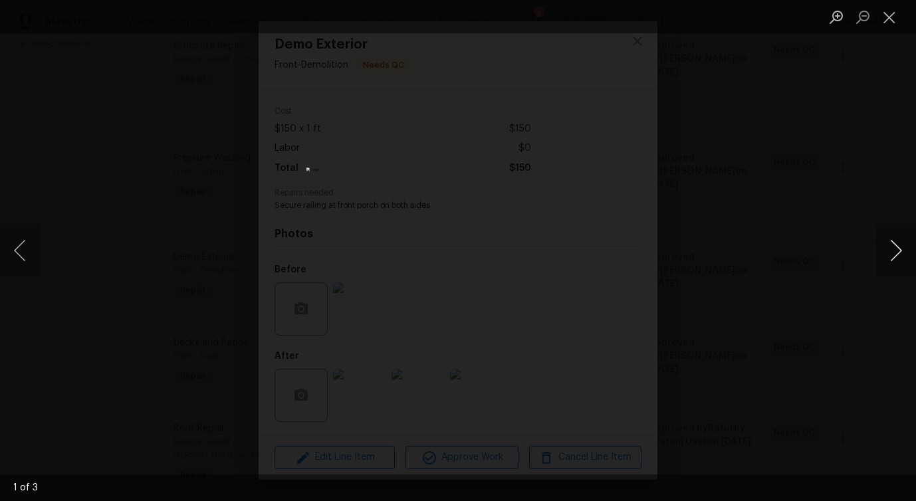
click at [887, 243] on button "Next image" at bounding box center [896, 250] width 40 height 53
click at [885, 20] on button "Close lightbox" at bounding box center [889, 16] width 27 height 23
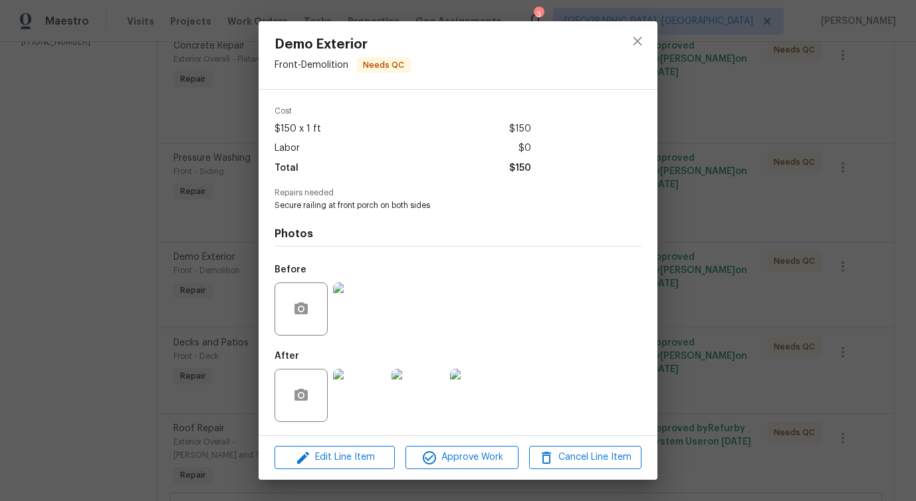
click at [372, 294] on img at bounding box center [359, 308] width 53 height 53
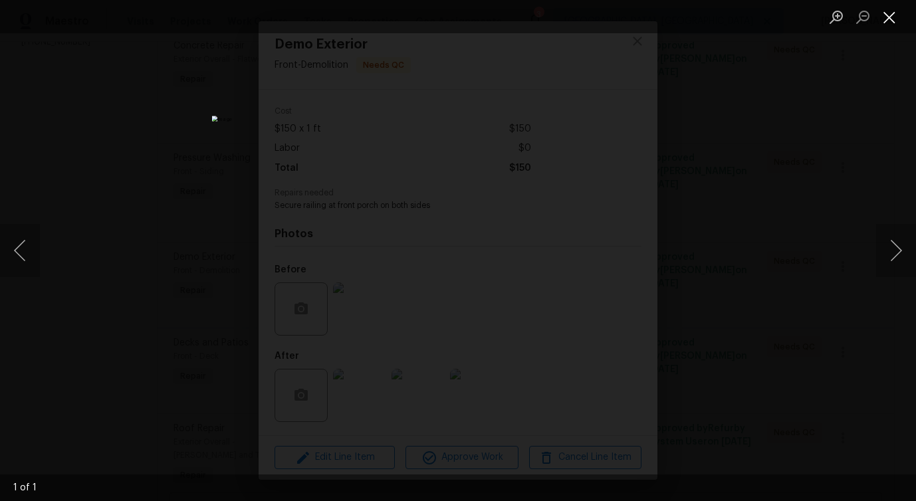
click at [893, 17] on button "Close lightbox" at bounding box center [889, 16] width 27 height 23
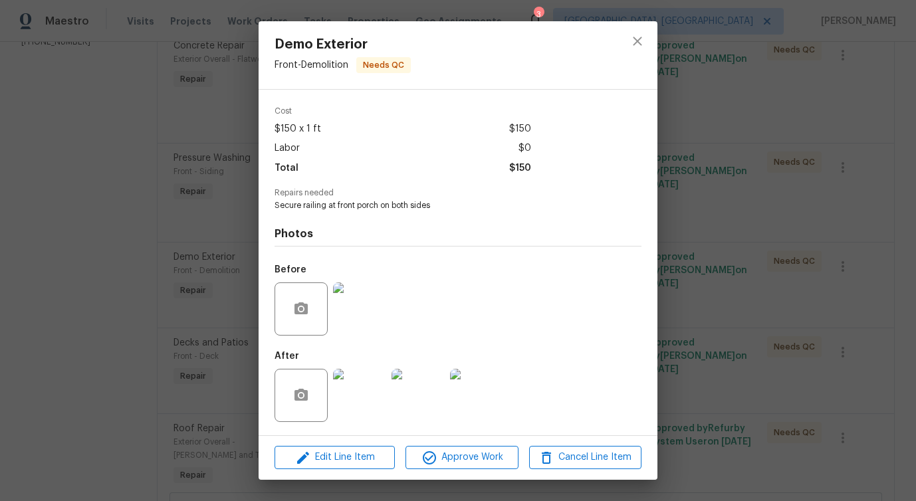
click at [352, 400] on img at bounding box center [359, 395] width 53 height 53
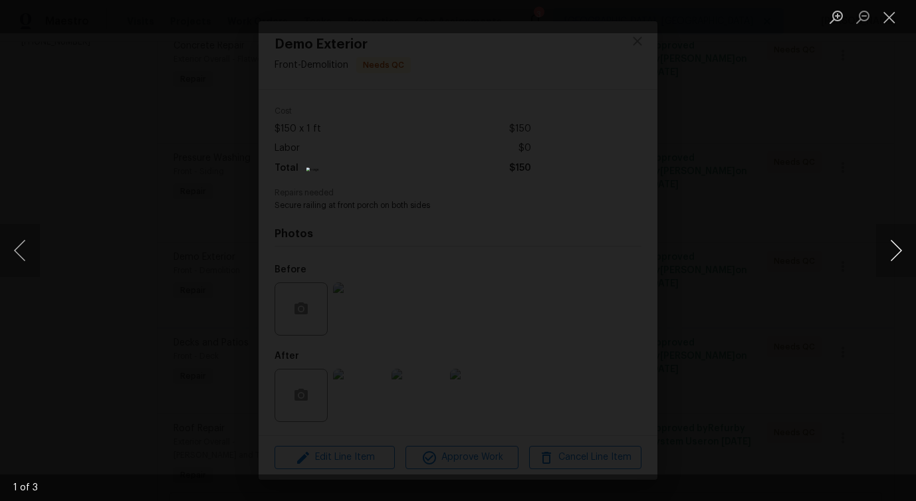
click at [896, 250] on button "Next image" at bounding box center [896, 250] width 40 height 53
click at [888, 23] on button "Close lightbox" at bounding box center [889, 16] width 27 height 23
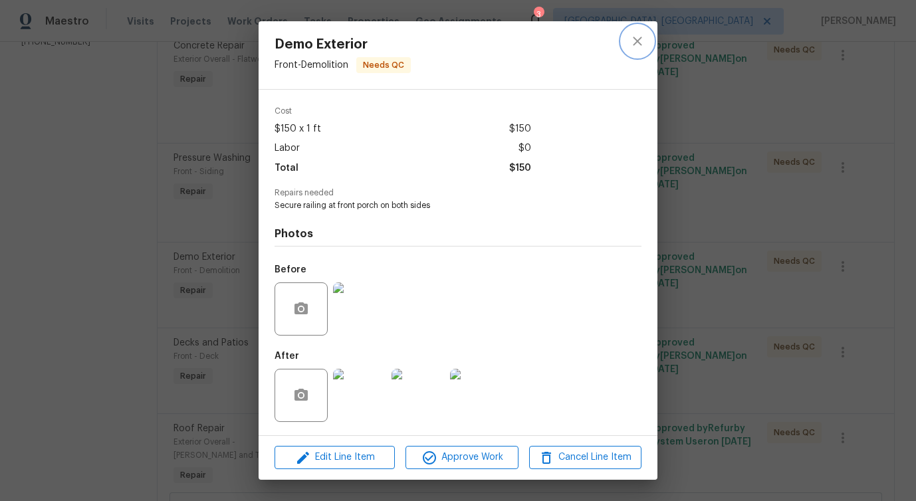
click at [633, 39] on icon "close" at bounding box center [637, 41] width 16 height 16
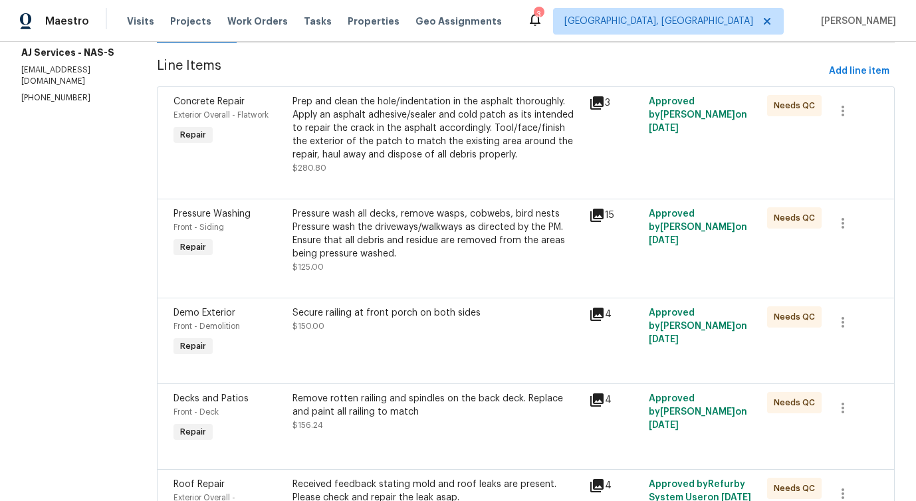
scroll to position [223, 0]
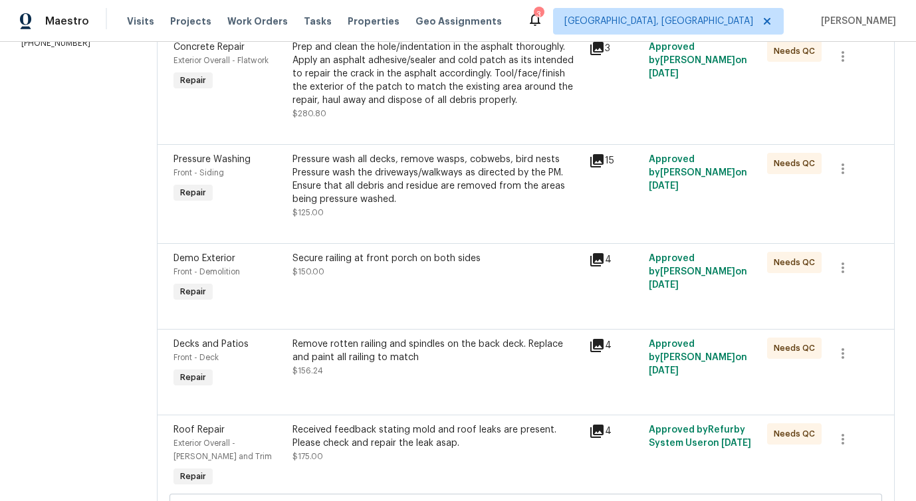
click at [398, 312] on div at bounding box center [525, 313] width 704 height 16
click at [393, 363] on div "Remove rotten railing and spindles on the back deck. Replace and paint all rail…" at bounding box center [436, 351] width 289 height 27
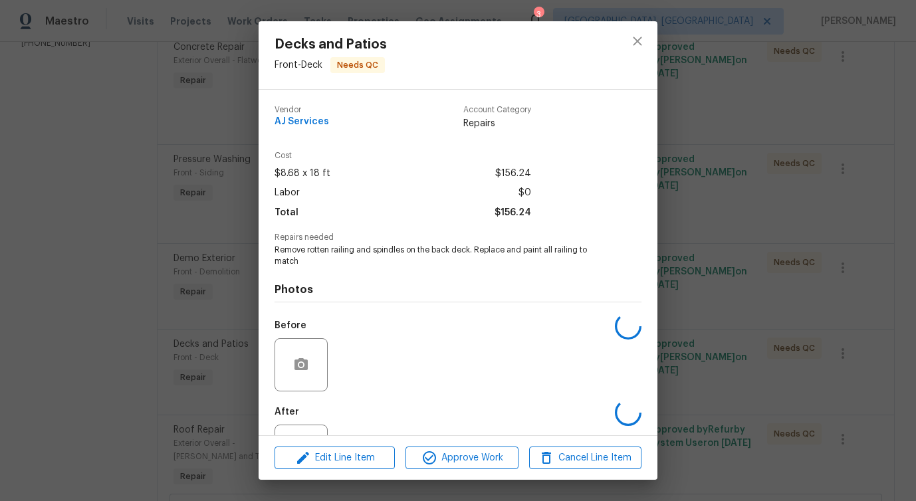
scroll to position [56, 0]
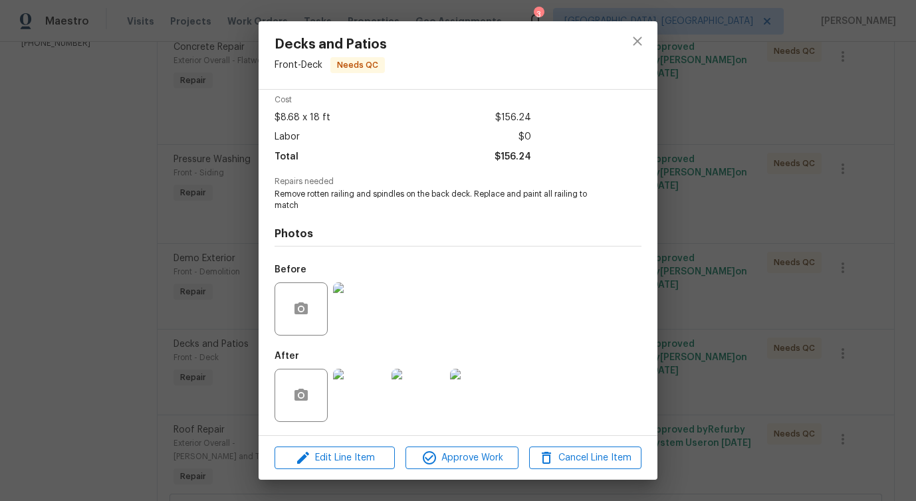
click at [371, 320] on img at bounding box center [359, 308] width 53 height 53
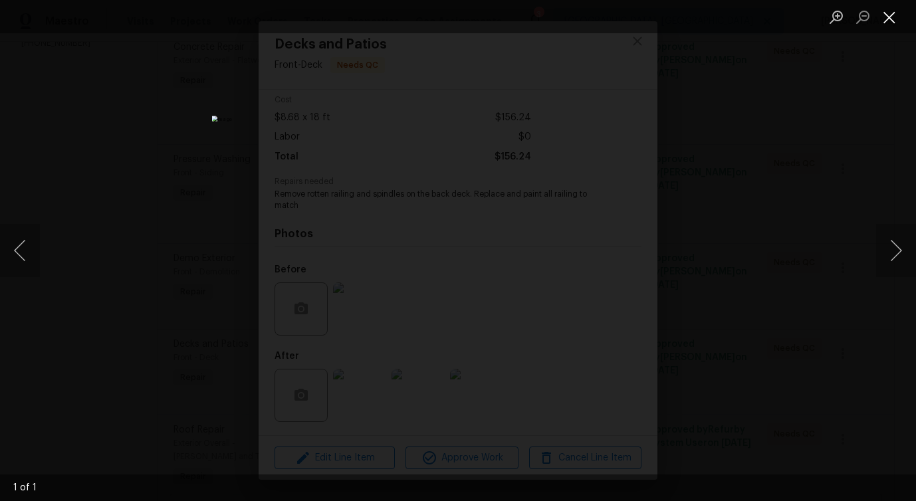
click at [887, 16] on button "Close lightbox" at bounding box center [889, 16] width 27 height 23
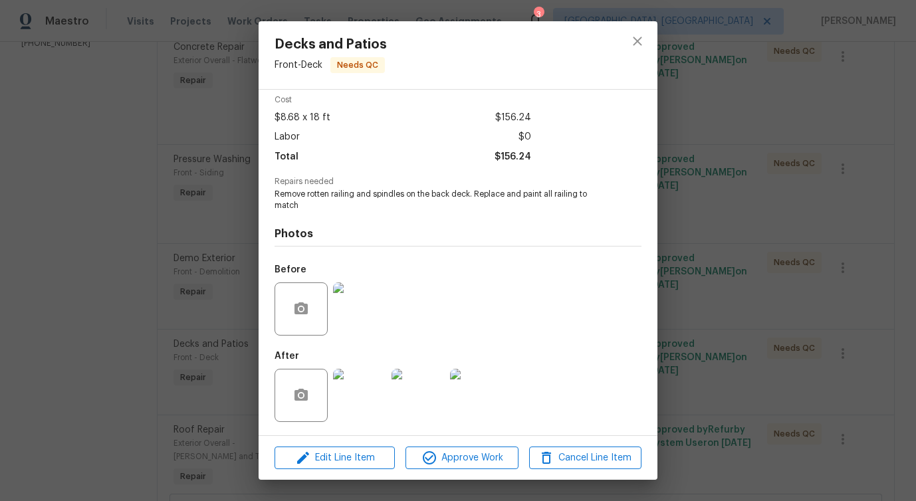
click at [367, 304] on img at bounding box center [359, 308] width 53 height 53
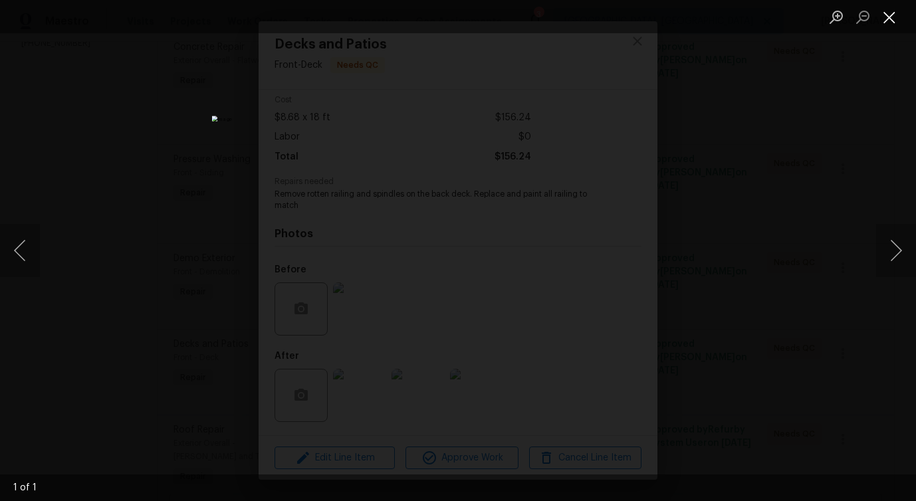
click at [887, 19] on button "Close lightbox" at bounding box center [889, 16] width 27 height 23
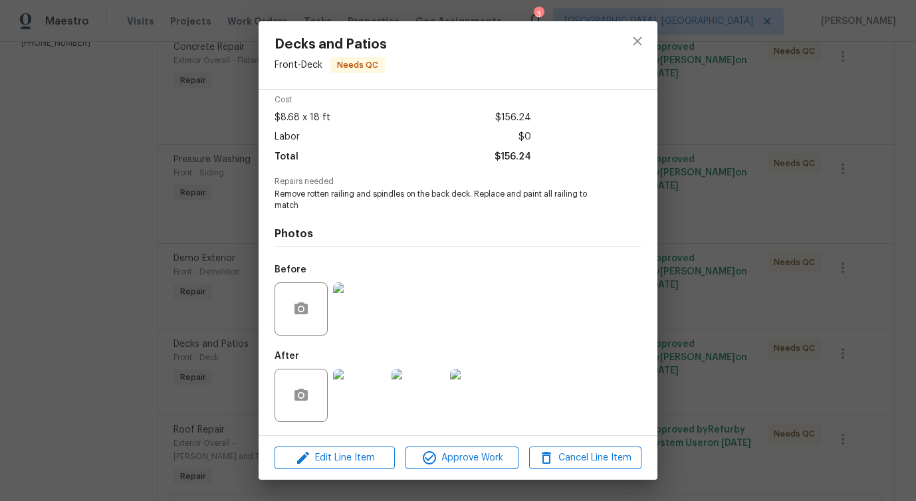
click at [369, 393] on img at bounding box center [359, 395] width 53 height 53
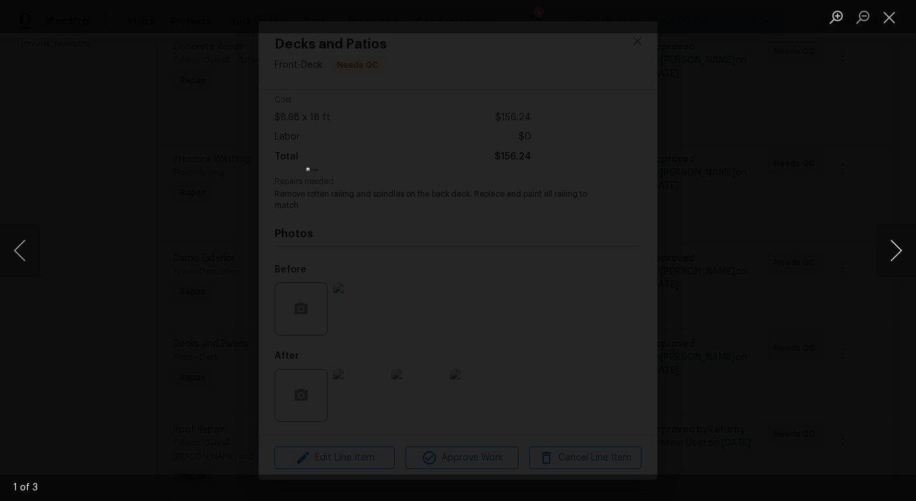
click at [897, 255] on button "Next image" at bounding box center [896, 250] width 40 height 53
click at [889, 16] on button "Close lightbox" at bounding box center [889, 16] width 27 height 23
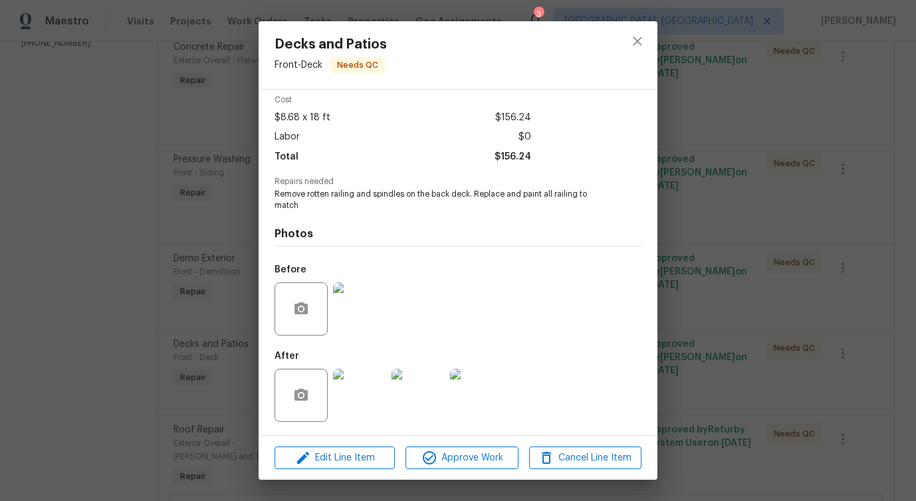
click at [354, 328] on img at bounding box center [359, 308] width 53 height 53
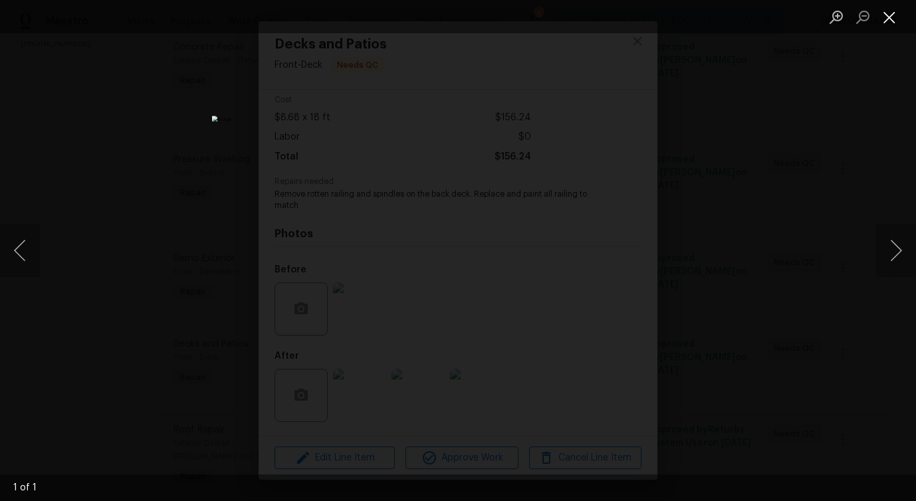
click at [890, 9] on button "Close lightbox" at bounding box center [889, 16] width 27 height 23
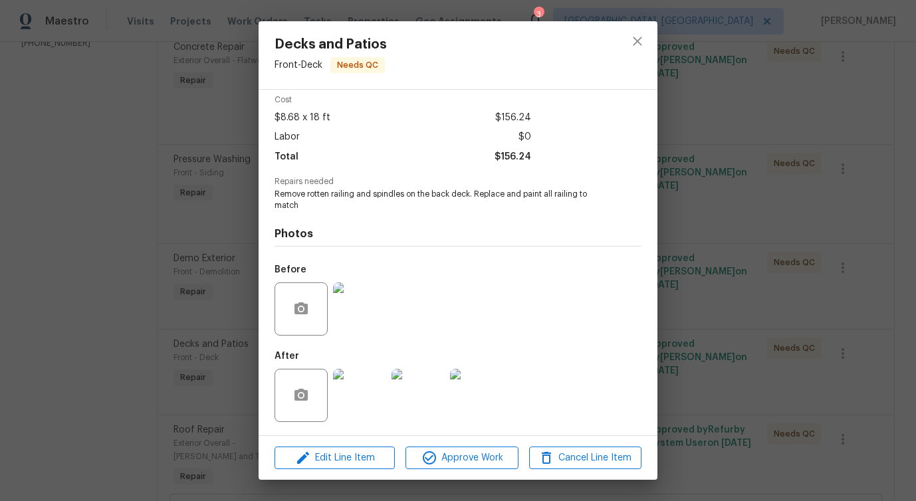
click at [445, 391] on div at bounding box center [418, 395] width 58 height 69
click at [429, 391] on img at bounding box center [417, 395] width 53 height 53
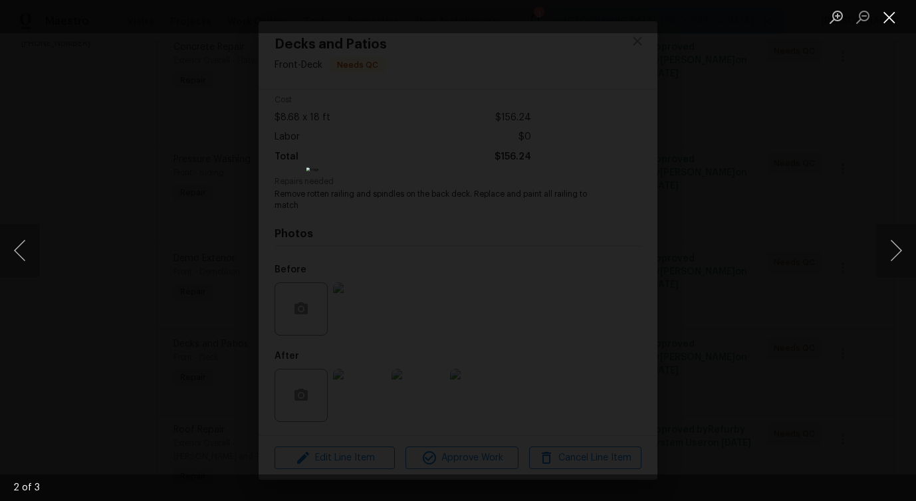
click at [894, 20] on button "Close lightbox" at bounding box center [889, 16] width 27 height 23
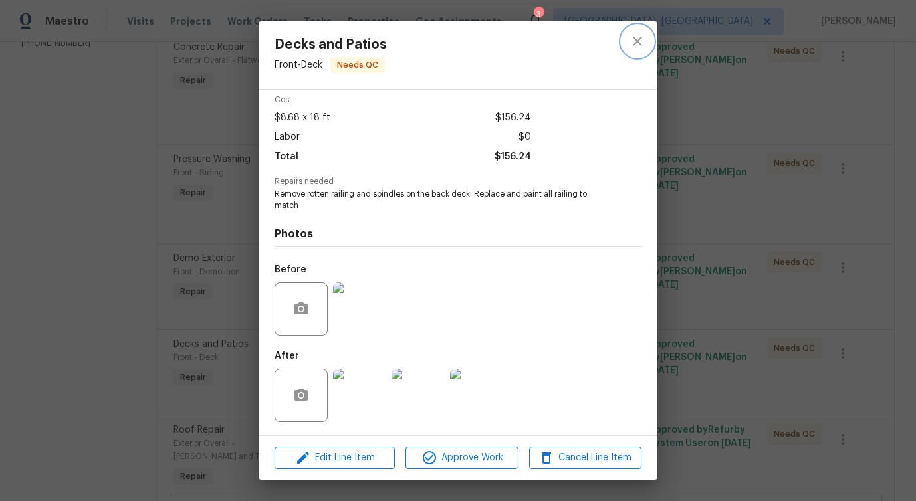
click at [634, 47] on icon "close" at bounding box center [637, 41] width 16 height 16
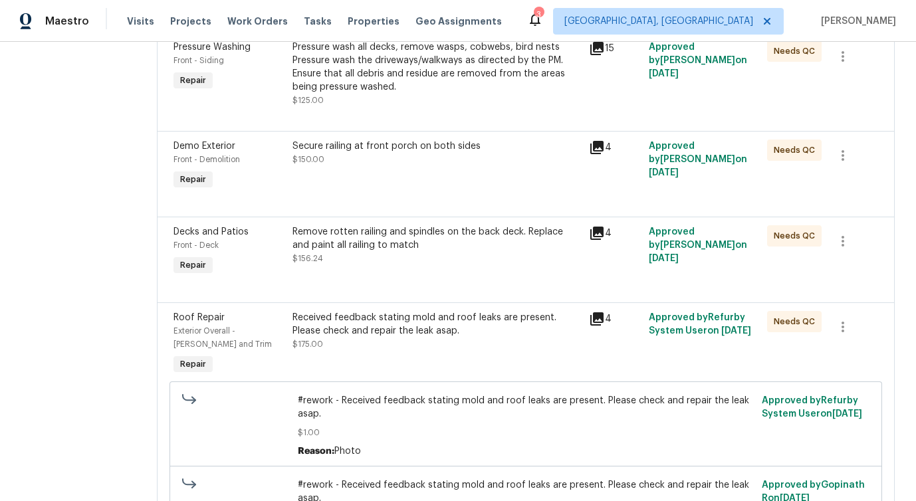
scroll to position [371, 0]
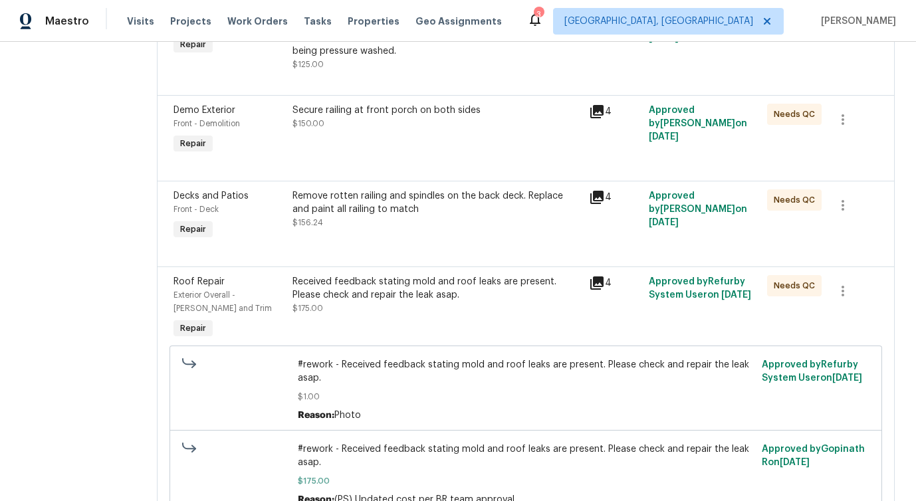
click at [453, 224] on div "Remove rotten railing and spindles on the back deck. Replace and paint all rail…" at bounding box center [436, 209] width 289 height 40
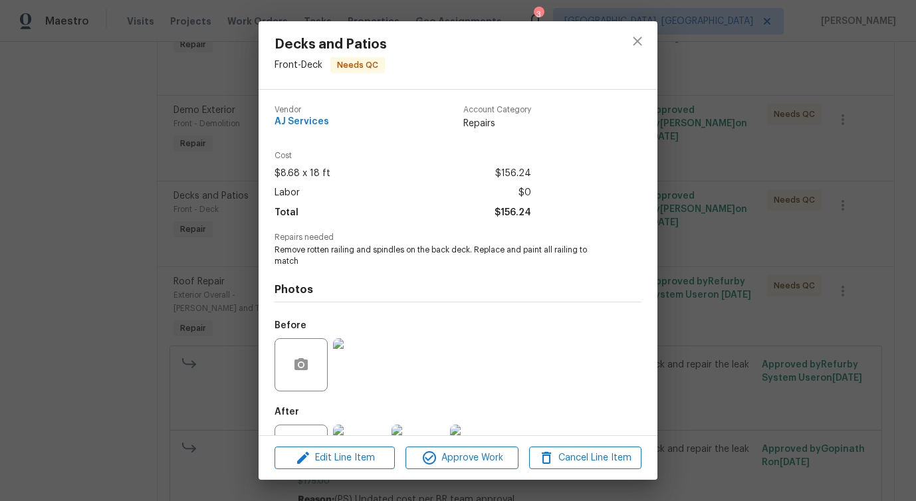
scroll to position [56, 0]
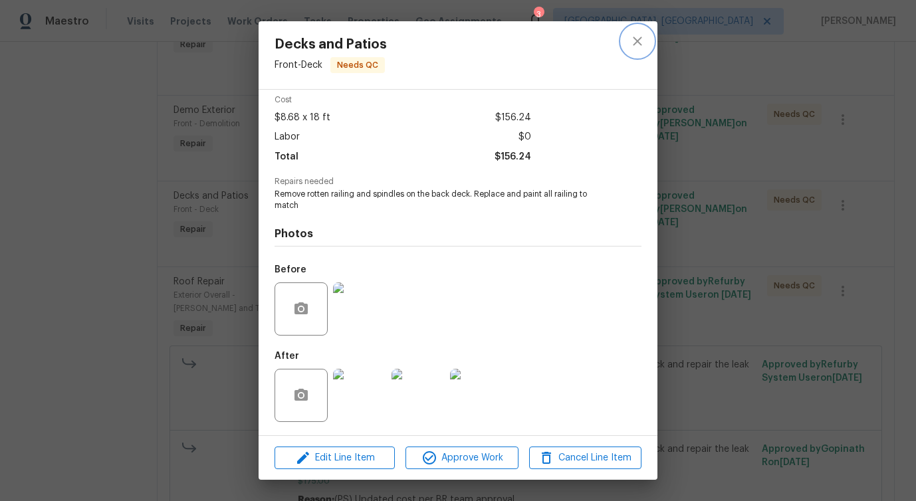
click at [632, 42] on icon "close" at bounding box center [637, 41] width 16 height 16
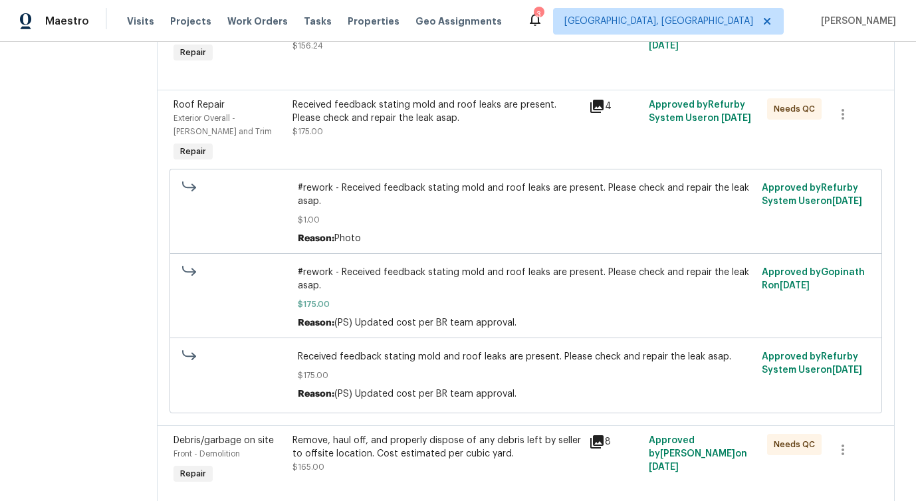
scroll to position [549, 0]
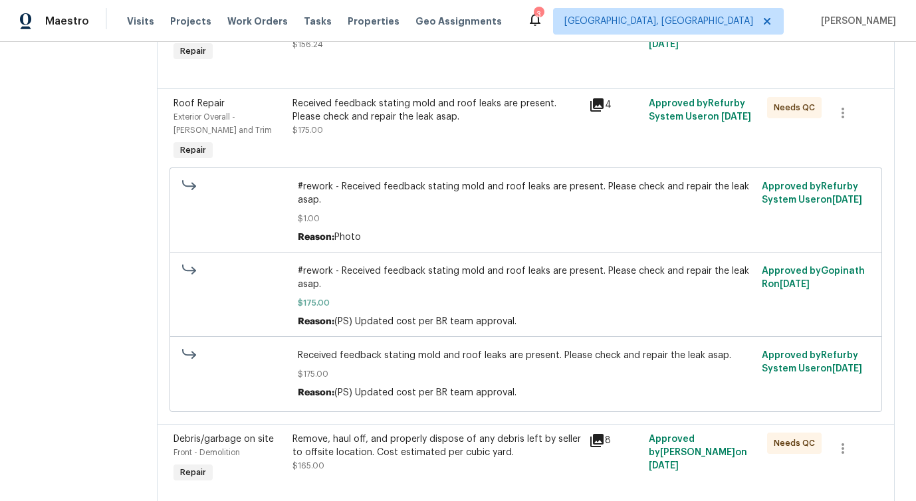
click at [453, 114] on div "Received feedback stating mold and roof leaks are present. Please check and rep…" at bounding box center [436, 110] width 289 height 27
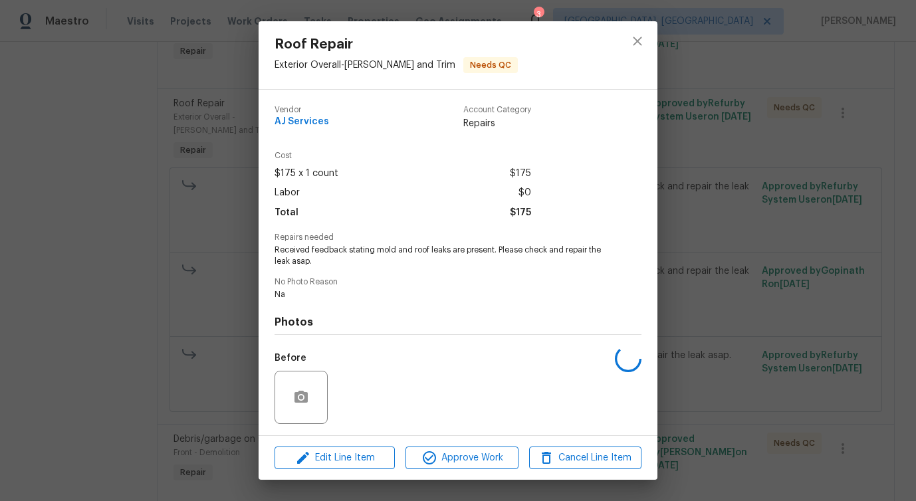
scroll to position [88, 0]
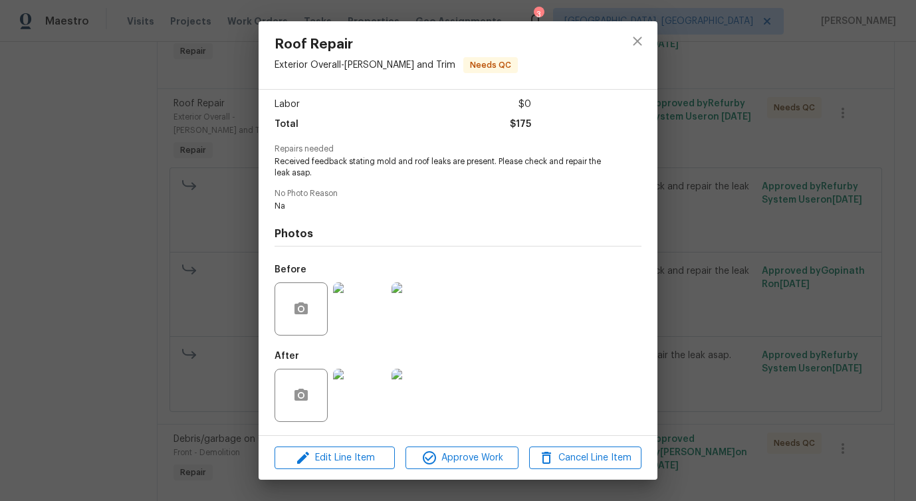
click at [340, 316] on img at bounding box center [359, 308] width 53 height 53
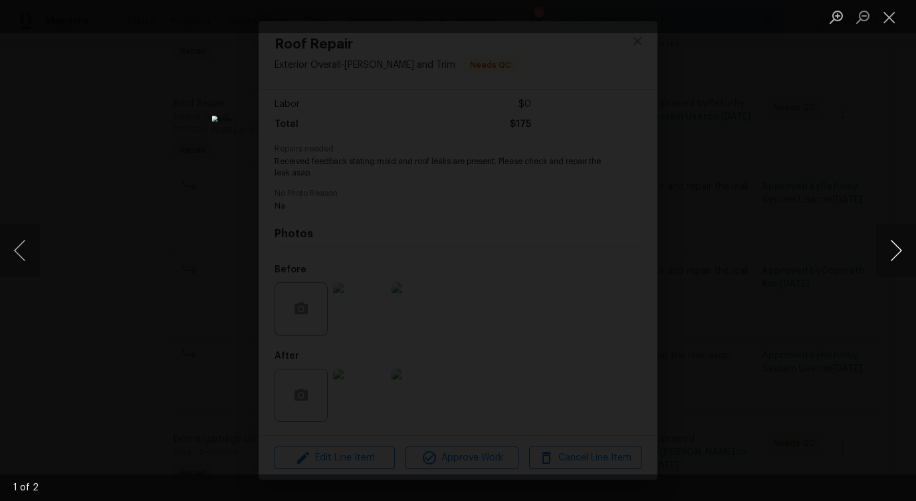
click at [892, 256] on button "Next image" at bounding box center [896, 250] width 40 height 53
click at [883, 21] on button "Close lightbox" at bounding box center [889, 16] width 27 height 23
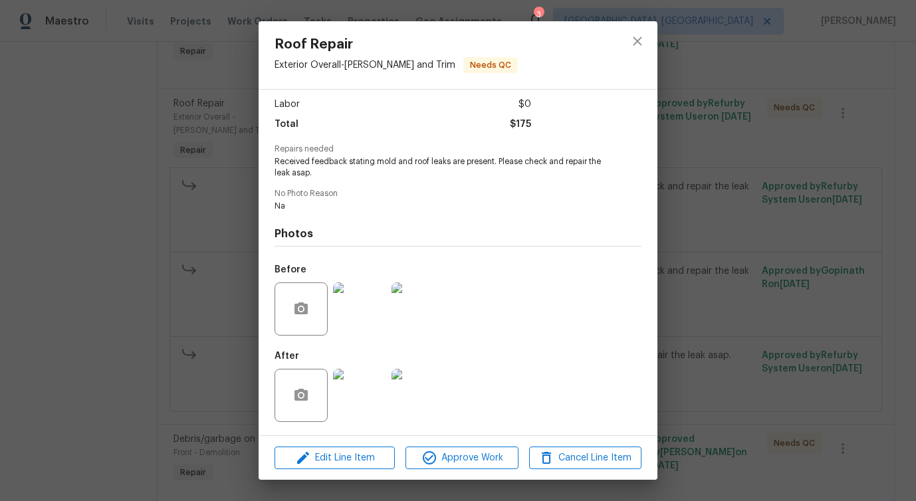
click at [354, 393] on img at bounding box center [359, 395] width 53 height 53
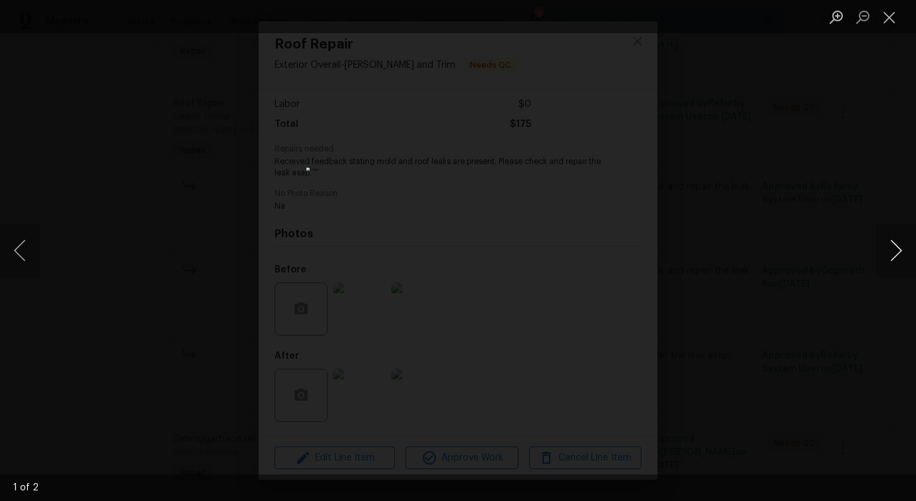
click at [891, 254] on button "Next image" at bounding box center [896, 250] width 40 height 53
click at [893, 21] on button "Close lightbox" at bounding box center [889, 16] width 27 height 23
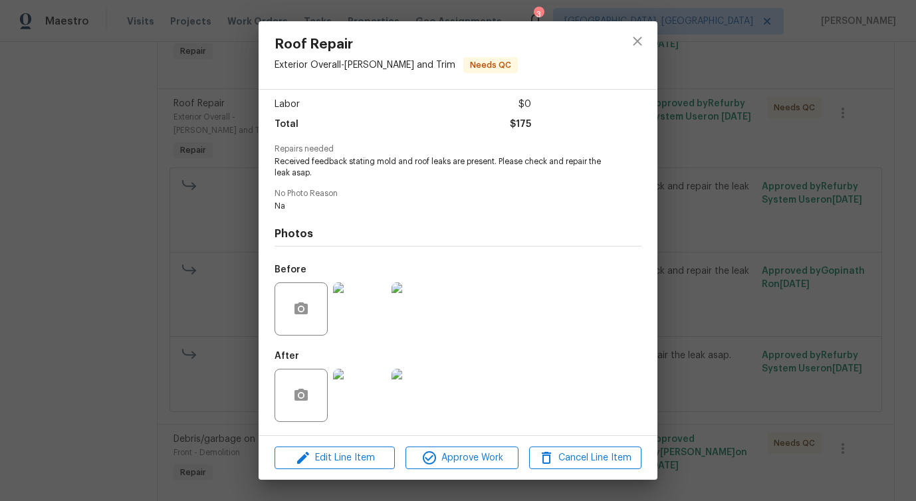
click at [367, 311] on img at bounding box center [359, 308] width 53 height 53
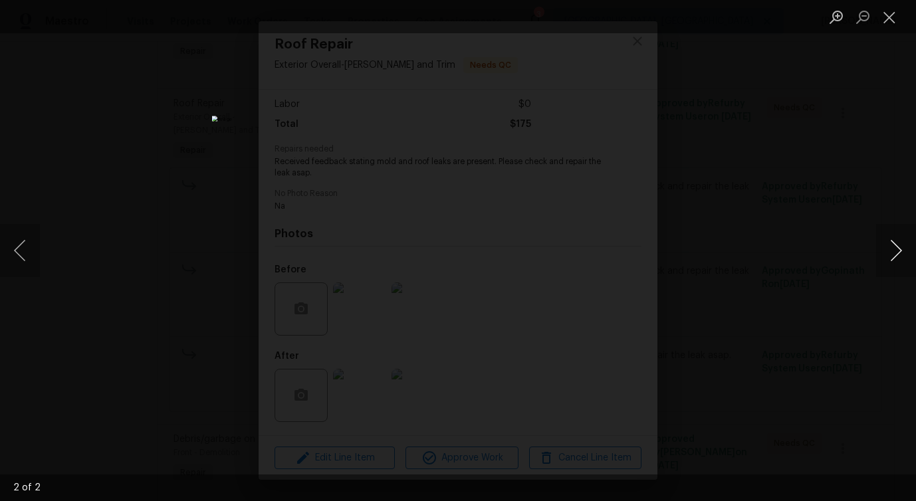
click at [892, 255] on button "Next image" at bounding box center [896, 250] width 40 height 53
click at [886, 15] on button "Close lightbox" at bounding box center [889, 16] width 27 height 23
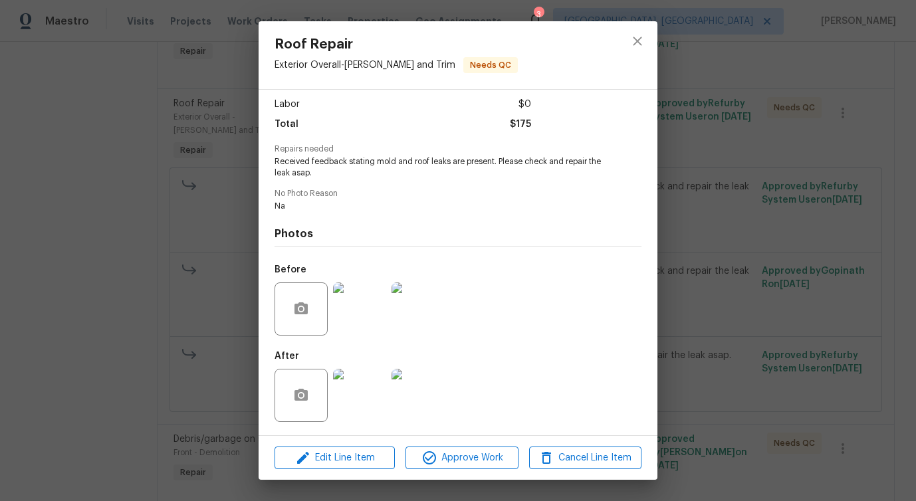
click at [362, 401] on img at bounding box center [359, 395] width 53 height 53
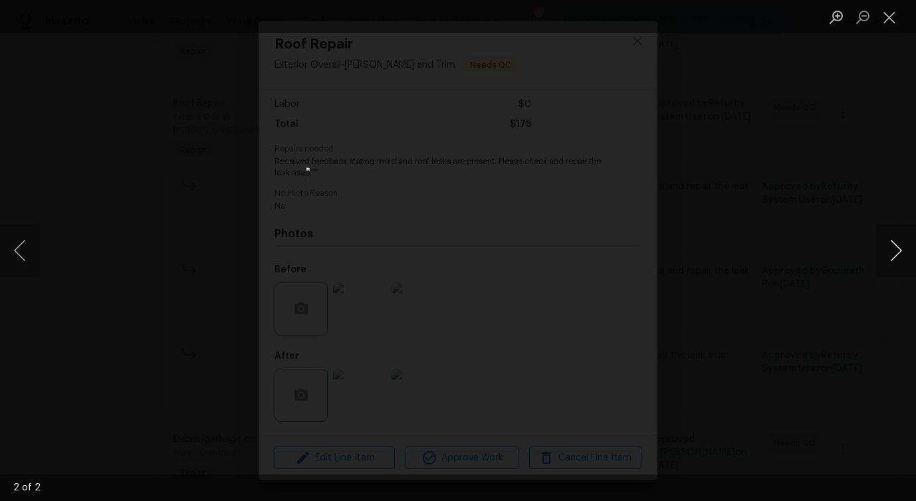
click at [894, 258] on button "Next image" at bounding box center [896, 250] width 40 height 53
click at [14, 254] on button "Previous image" at bounding box center [20, 250] width 40 height 53
click at [898, 256] on button "Next image" at bounding box center [896, 250] width 40 height 53
click at [892, 8] on button "Close lightbox" at bounding box center [889, 16] width 27 height 23
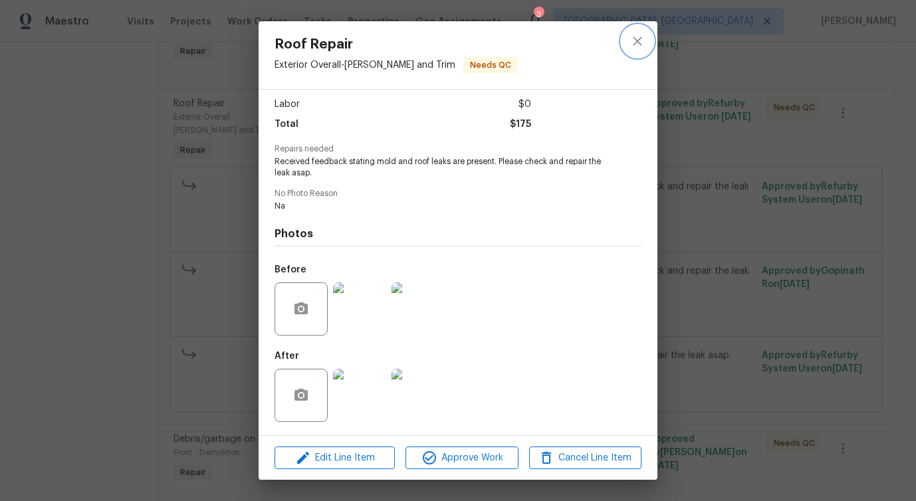
click at [637, 38] on icon "close" at bounding box center [637, 41] width 16 height 16
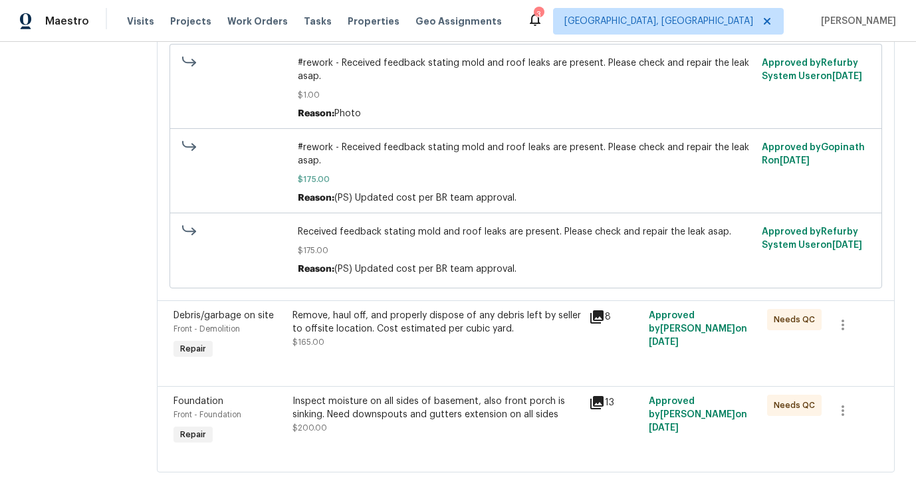
scroll to position [685, 0]
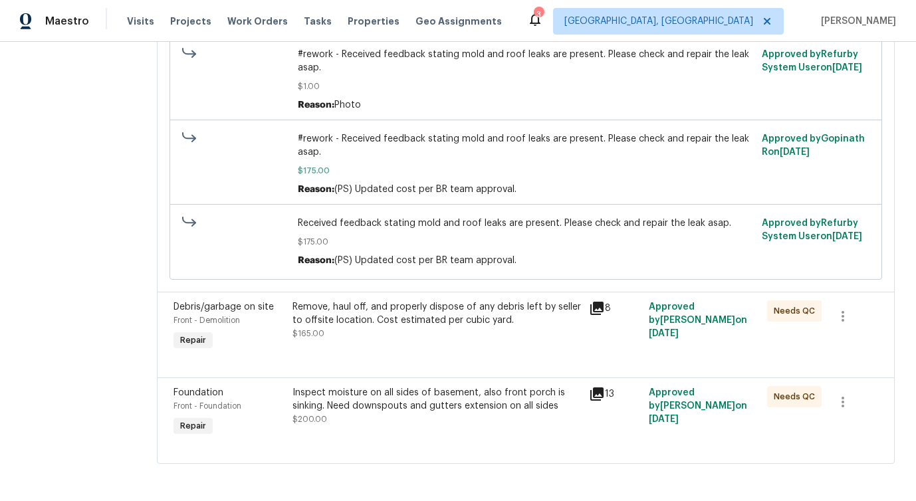
click at [480, 306] on div "Remove, haul off, and properly dispose of any debris left by seller to offsite …" at bounding box center [436, 313] width 289 height 27
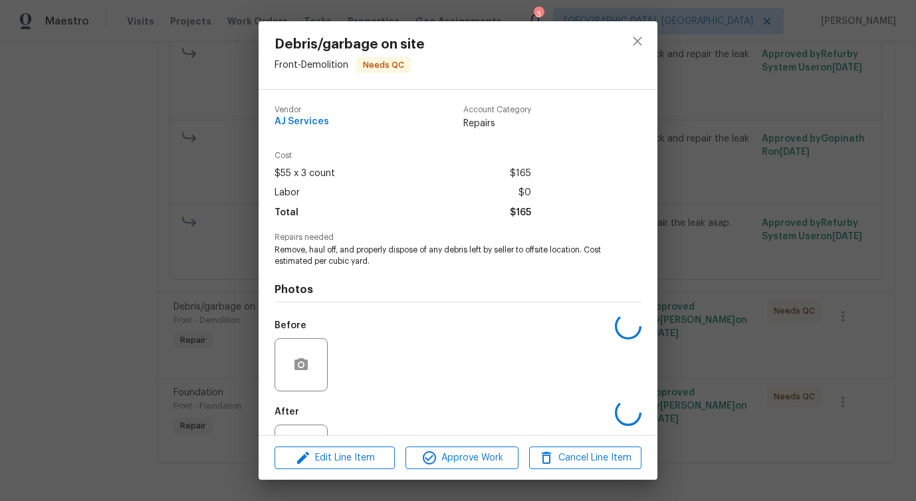
scroll to position [56, 0]
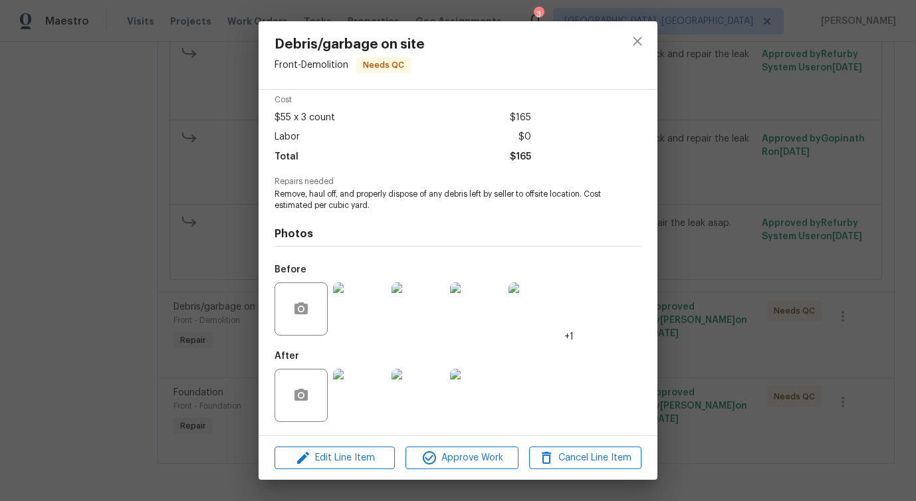
click at [357, 318] on img at bounding box center [359, 308] width 53 height 53
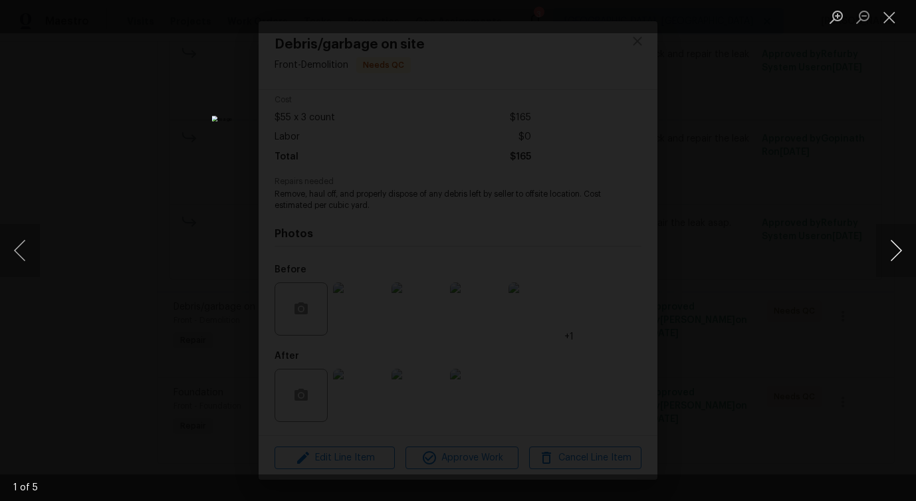
click at [892, 258] on button "Next image" at bounding box center [896, 250] width 40 height 53
click at [885, 15] on button "Close lightbox" at bounding box center [889, 16] width 27 height 23
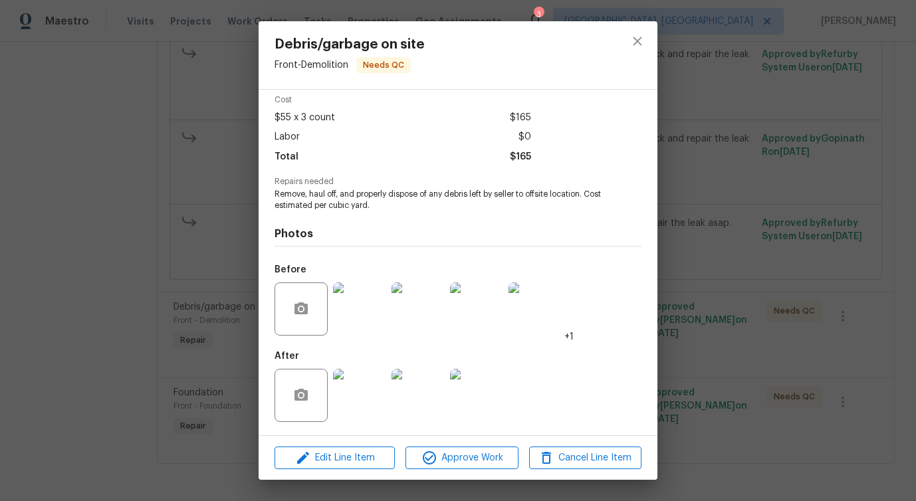
click at [350, 397] on img at bounding box center [359, 395] width 53 height 53
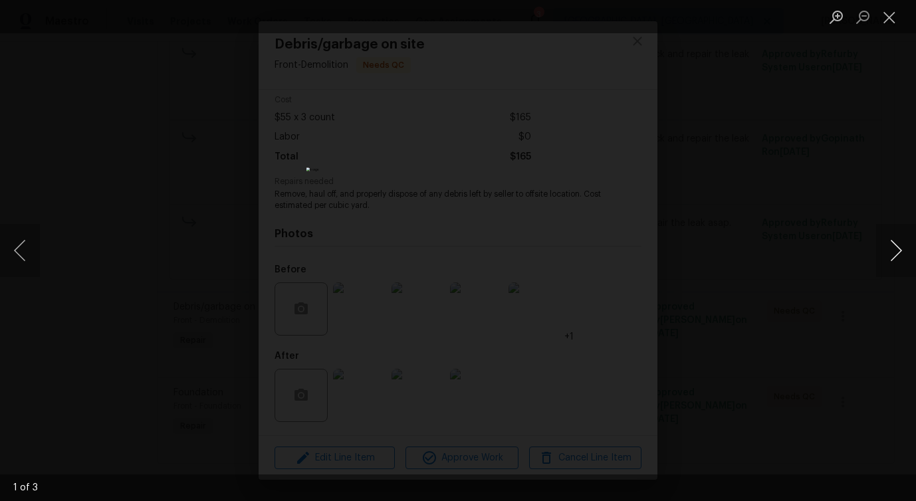
click at [896, 251] on button "Next image" at bounding box center [896, 250] width 40 height 53
click at [885, 11] on button "Close lightbox" at bounding box center [889, 16] width 27 height 23
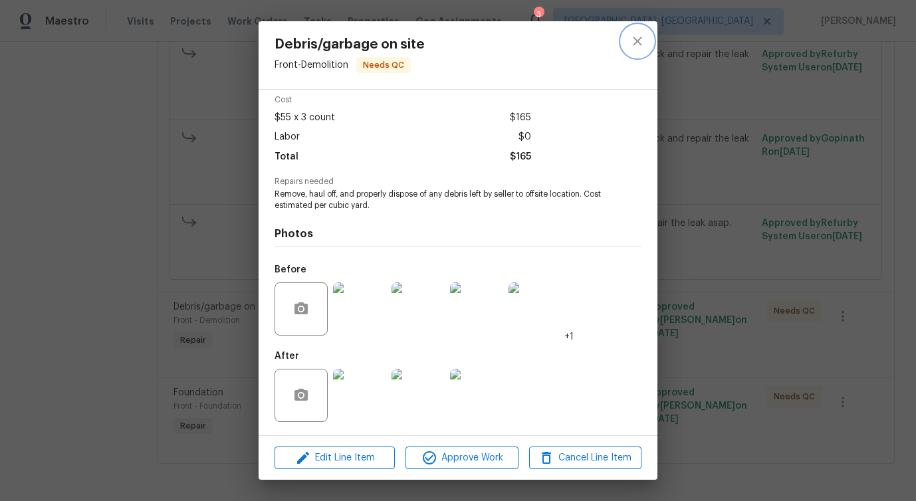
click at [633, 45] on icon "close" at bounding box center [637, 41] width 9 height 9
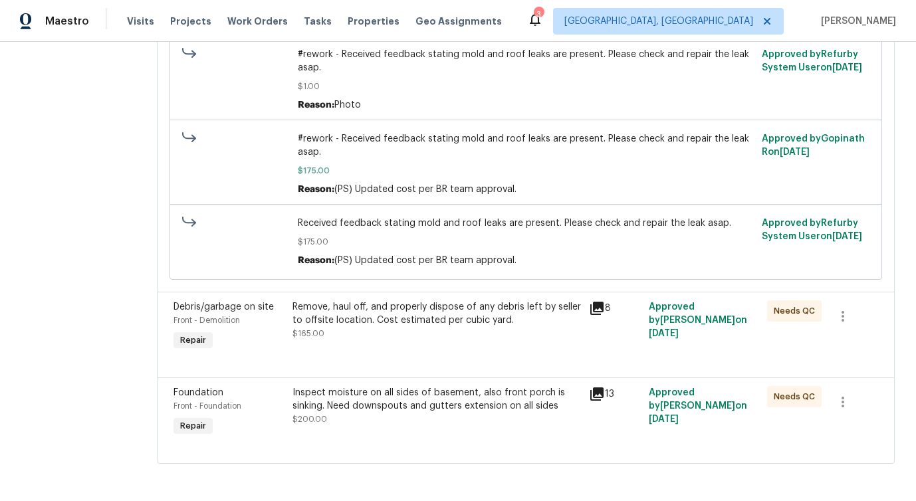
click at [463, 399] on div "Inspect moisture on all sides of basement, also front porch is sinking. Need do…" at bounding box center [436, 399] width 289 height 27
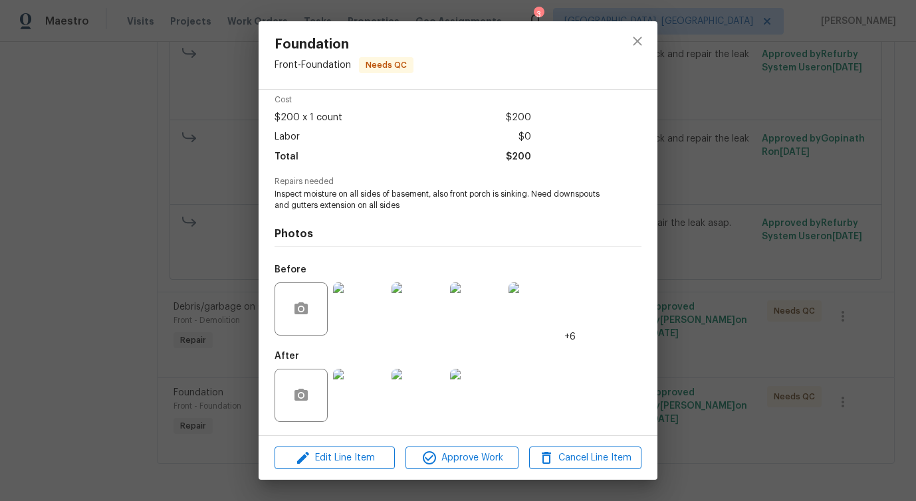
click at [356, 322] on img at bounding box center [359, 308] width 53 height 53
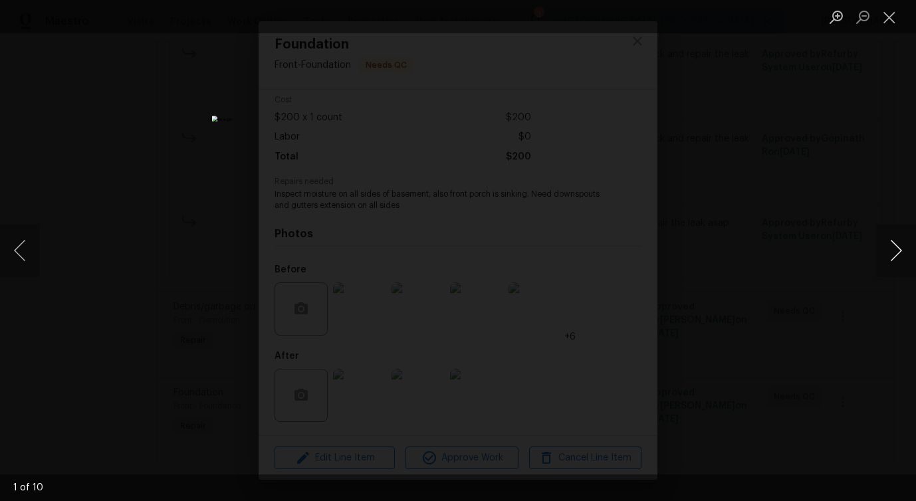
click at [886, 257] on button "Next image" at bounding box center [896, 250] width 40 height 53
click at [893, 262] on button "Next image" at bounding box center [896, 250] width 40 height 53
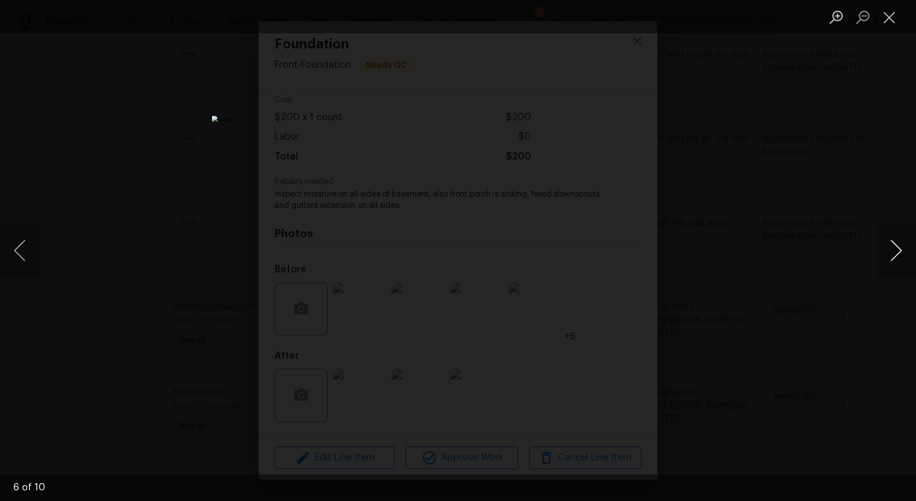
click at [893, 262] on button "Next image" at bounding box center [896, 250] width 40 height 53
click at [890, 17] on button "Close lightbox" at bounding box center [889, 16] width 27 height 23
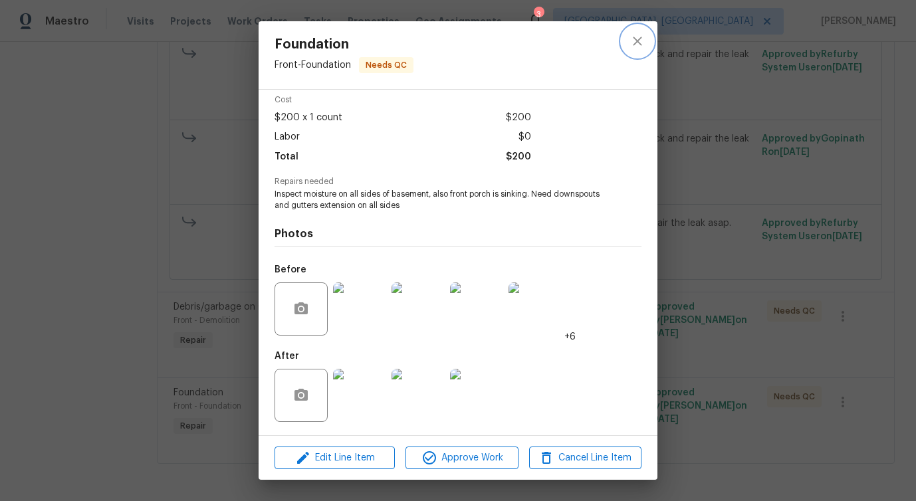
click at [627, 45] on button "close" at bounding box center [637, 41] width 32 height 32
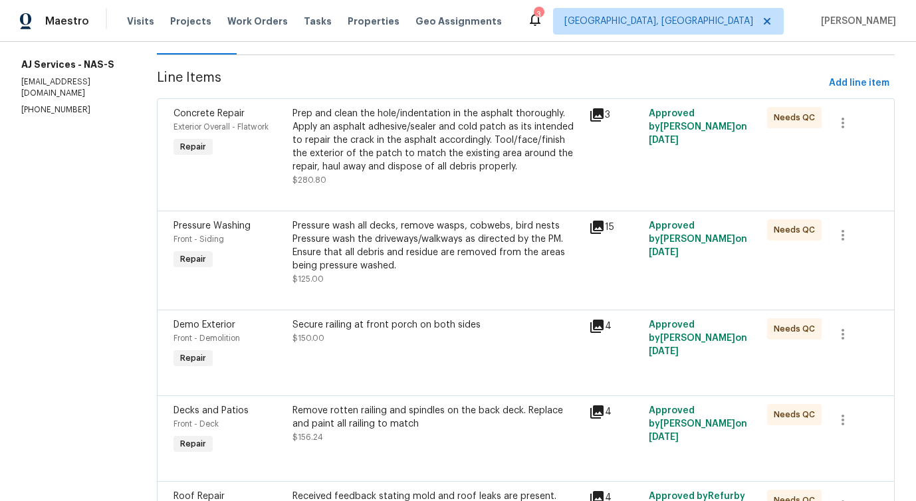
scroll to position [163, 0]
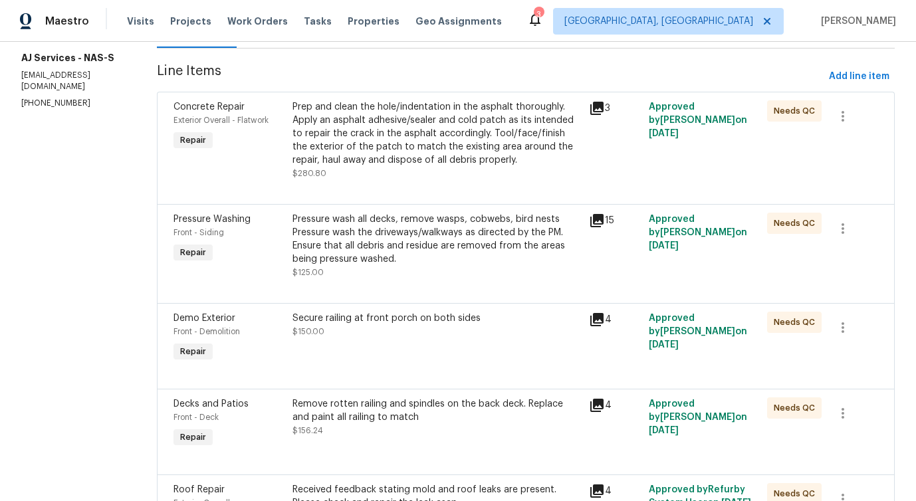
click at [413, 139] on div "Prep and clean the hole/indentation in the asphalt thoroughly. Apply an asphalt…" at bounding box center [436, 133] width 289 height 66
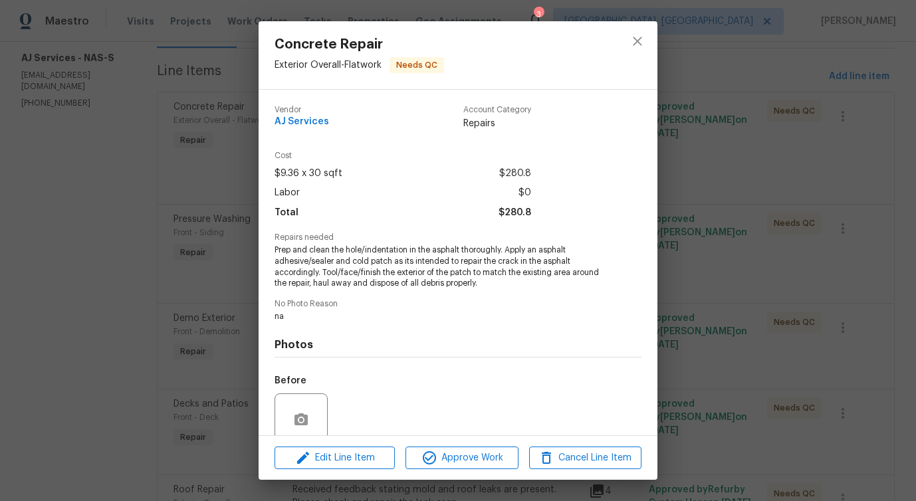
scroll to position [111, 0]
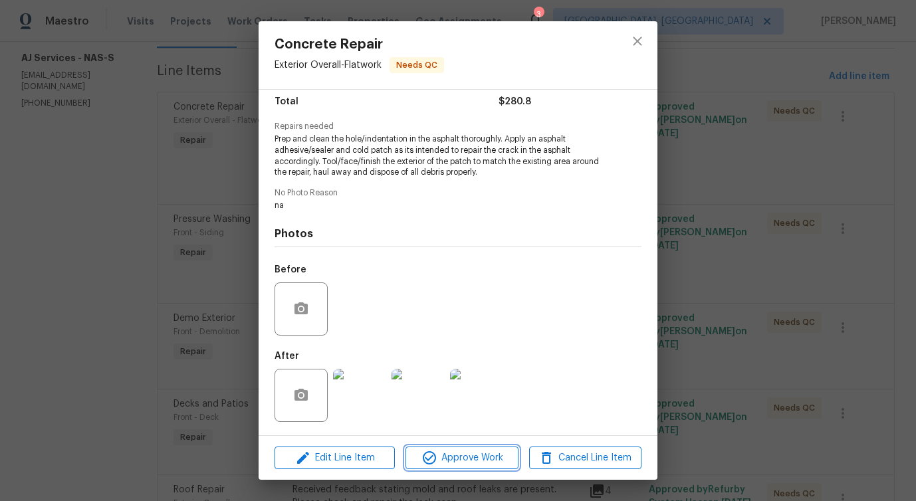
click at [474, 465] on span "Approve Work" at bounding box center [461, 458] width 104 height 17
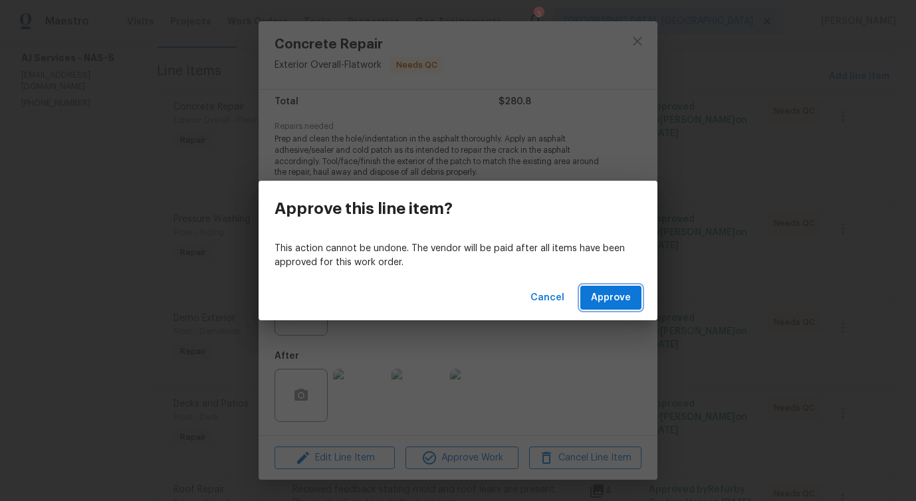
click at [625, 291] on span "Approve" at bounding box center [611, 298] width 40 height 17
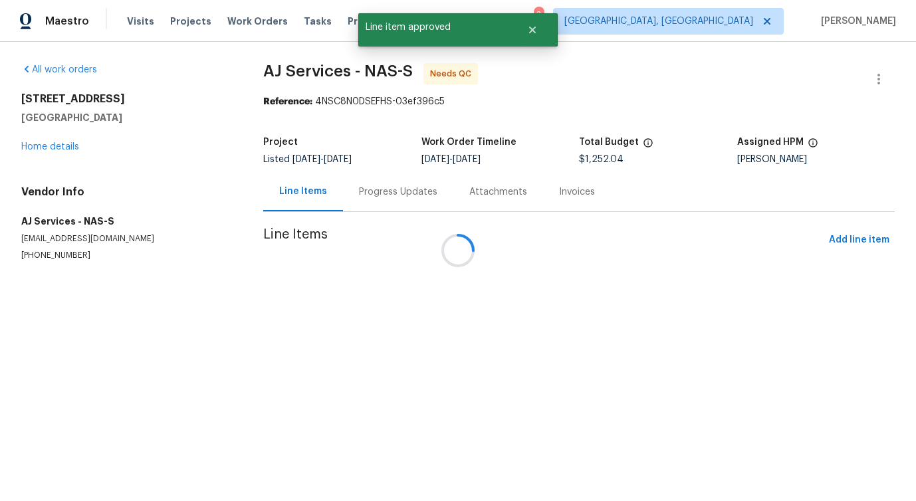
scroll to position [0, 0]
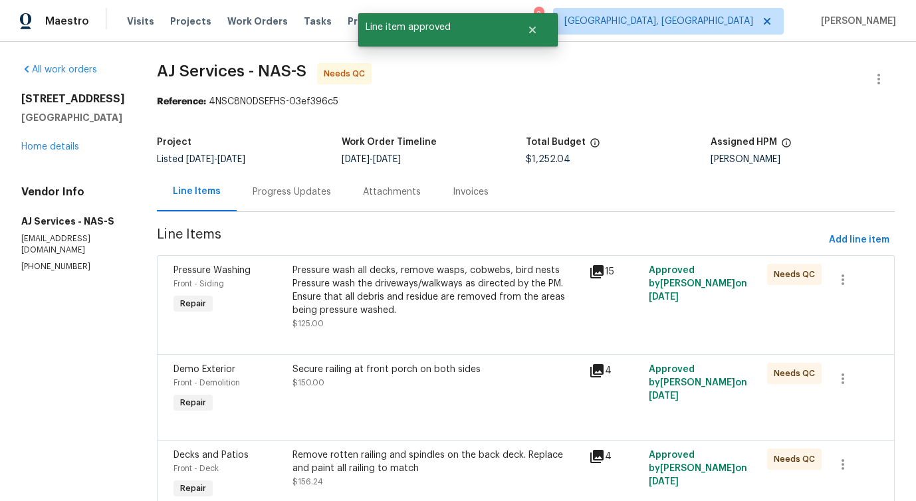
click at [413, 294] on div "Pressure wash all decks, remove wasps, cobwebs, bird nests Pressure wash the dr…" at bounding box center [436, 290] width 289 height 53
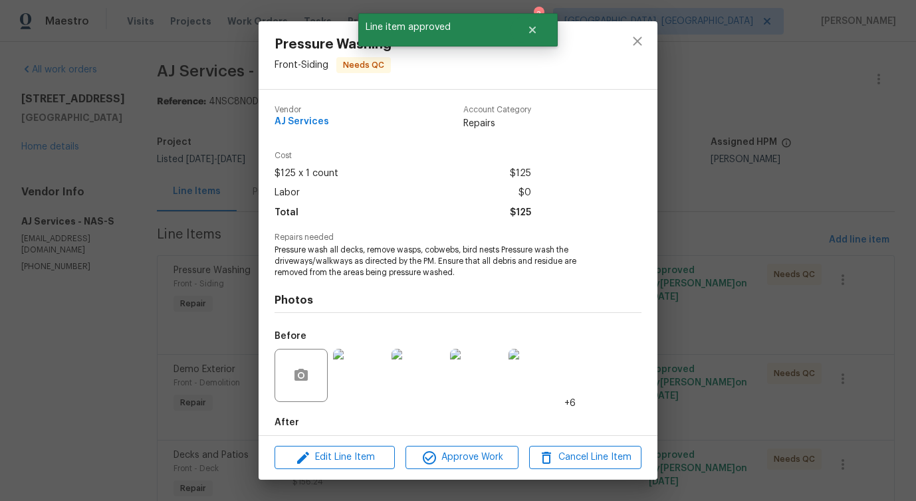
scroll to position [66, 0]
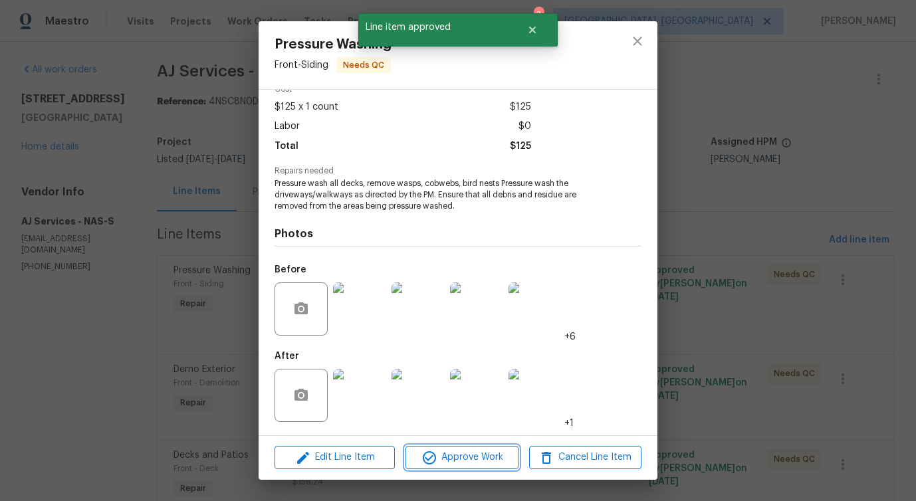
click at [449, 458] on span "Approve Work" at bounding box center [461, 457] width 104 height 17
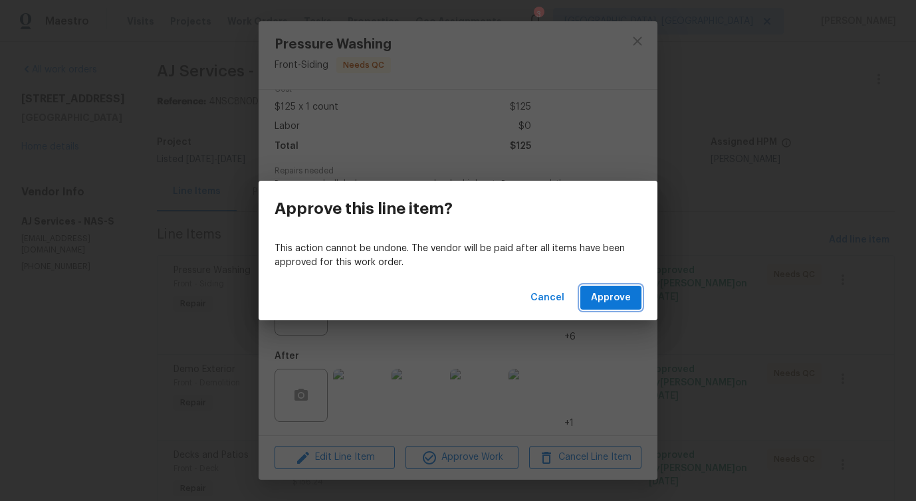
click at [608, 304] on span "Approve" at bounding box center [611, 298] width 40 height 17
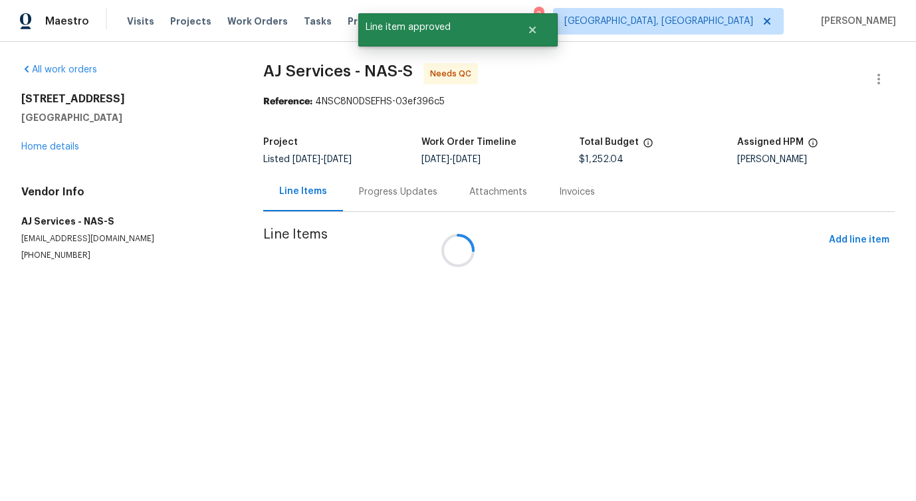
click at [408, 300] on div at bounding box center [458, 250] width 916 height 501
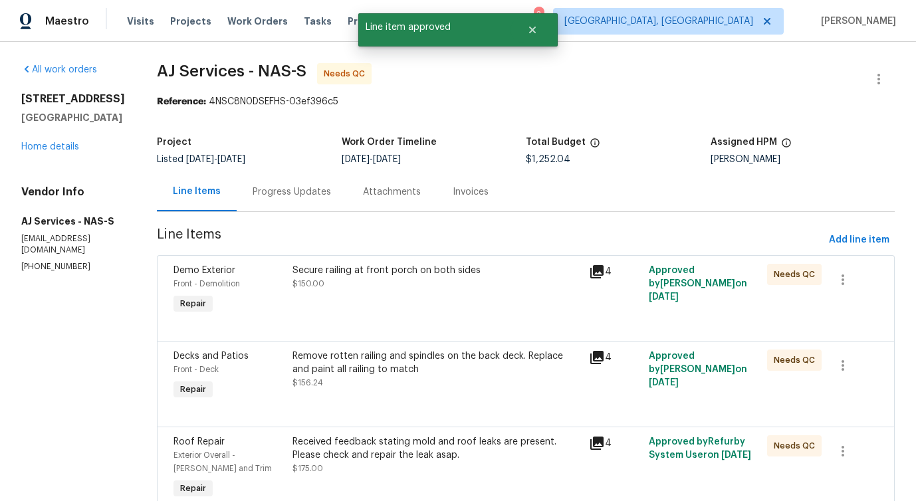
click at [409, 317] on div at bounding box center [525, 325] width 704 height 16
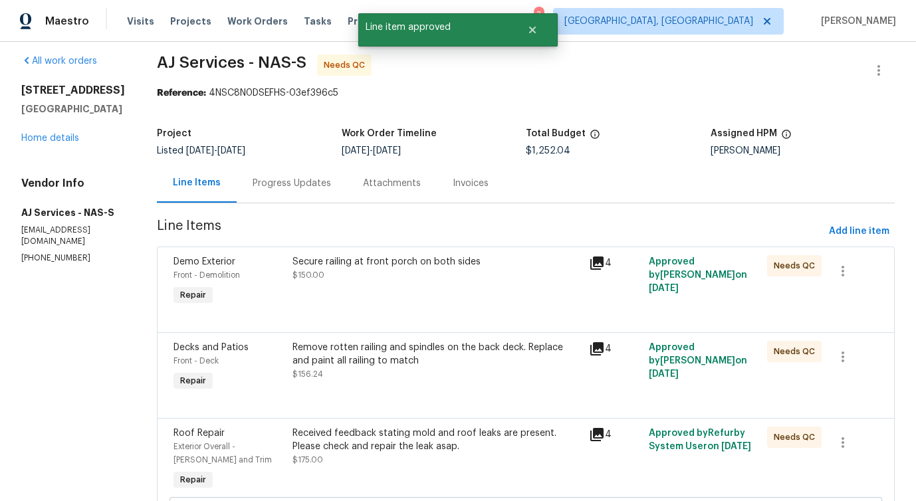
scroll to position [0, 0]
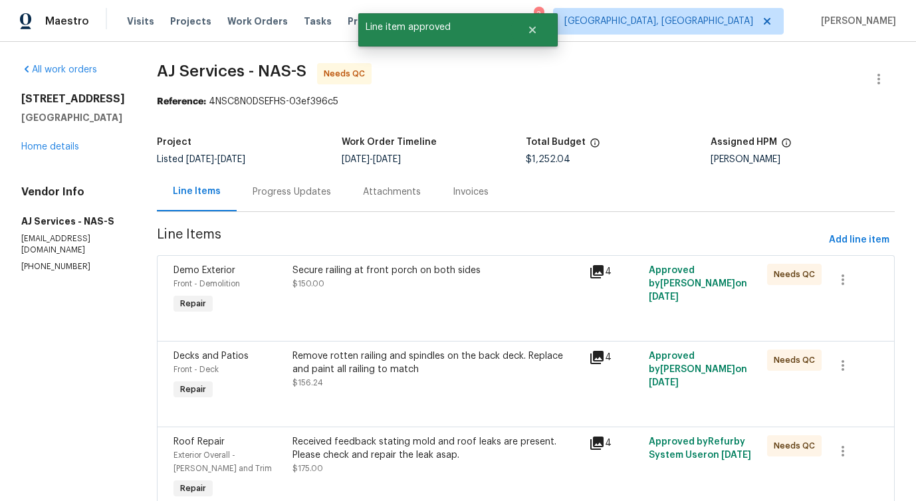
click at [403, 274] on div "Secure railing at front porch on both sides" at bounding box center [436, 270] width 289 height 13
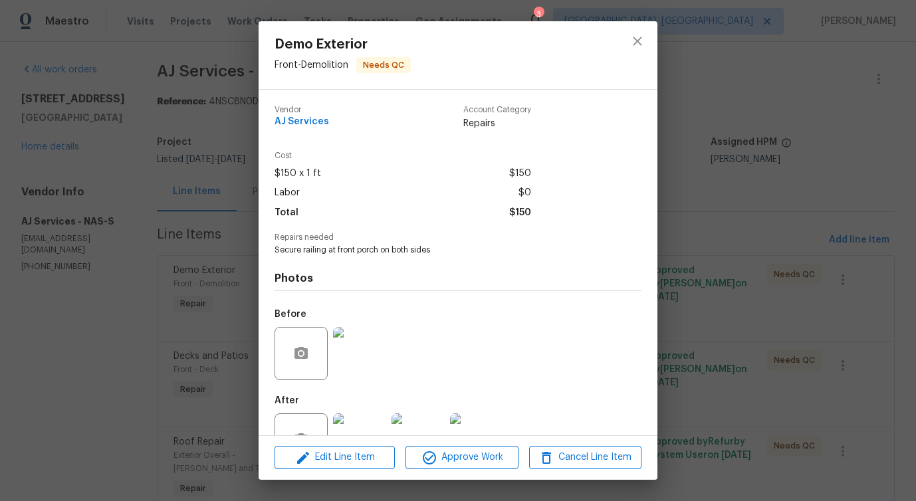
scroll to position [45, 0]
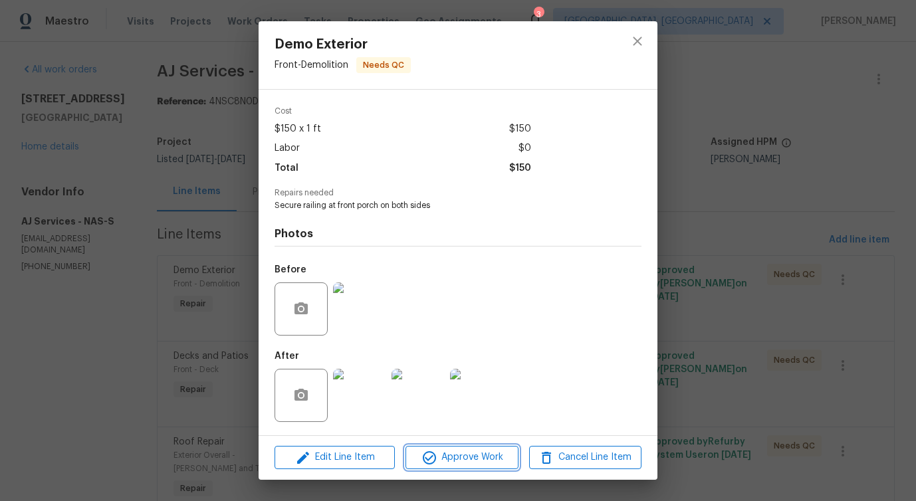
click at [450, 458] on span "Approve Work" at bounding box center [461, 457] width 104 height 17
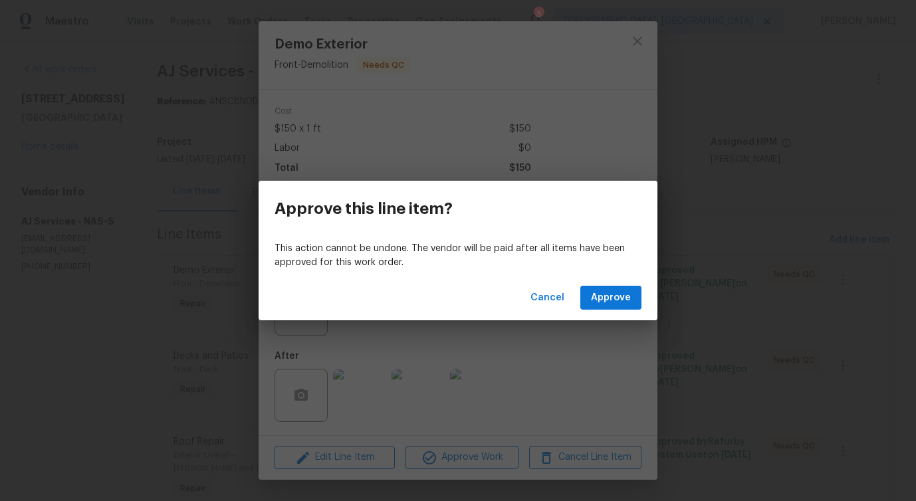
click at [620, 282] on div "Cancel Approve" at bounding box center [457, 298] width 399 height 46
click at [619, 294] on span "Approve" at bounding box center [611, 298] width 40 height 17
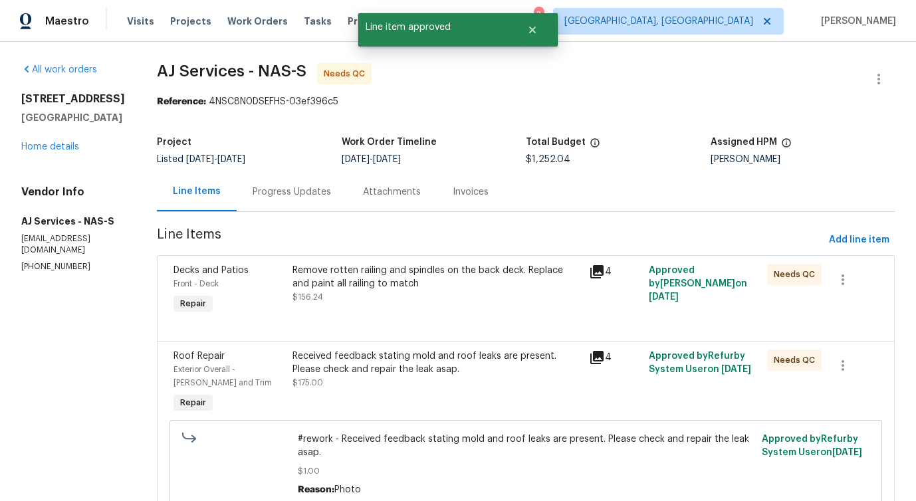
click at [437, 297] on div "Remove rotten railing and spindles on the back deck. Replace and paint all rail…" at bounding box center [436, 284] width 289 height 40
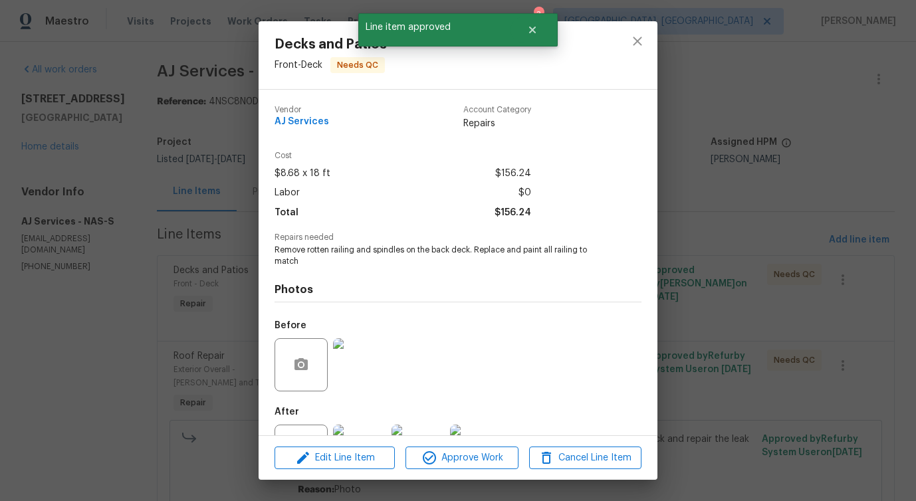
scroll to position [56, 0]
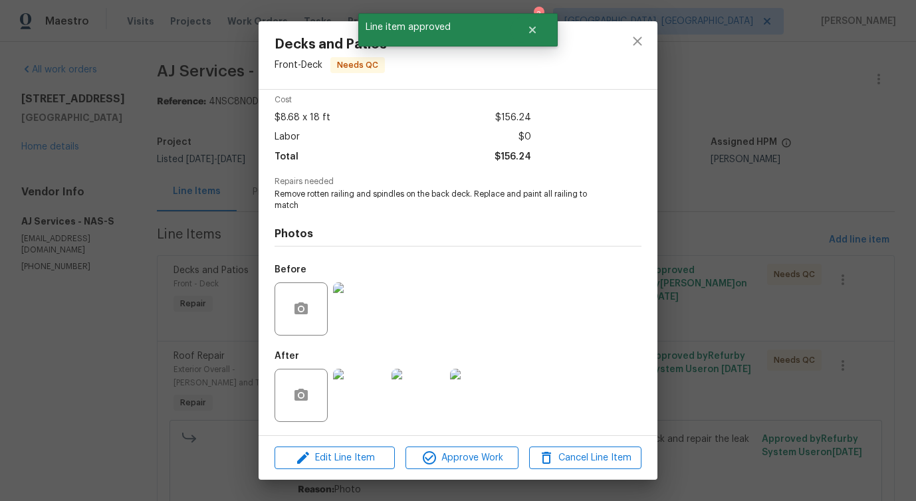
click at [456, 469] on div "Edit Line Item Approve Work Cancel Line Item" at bounding box center [457, 458] width 399 height 45
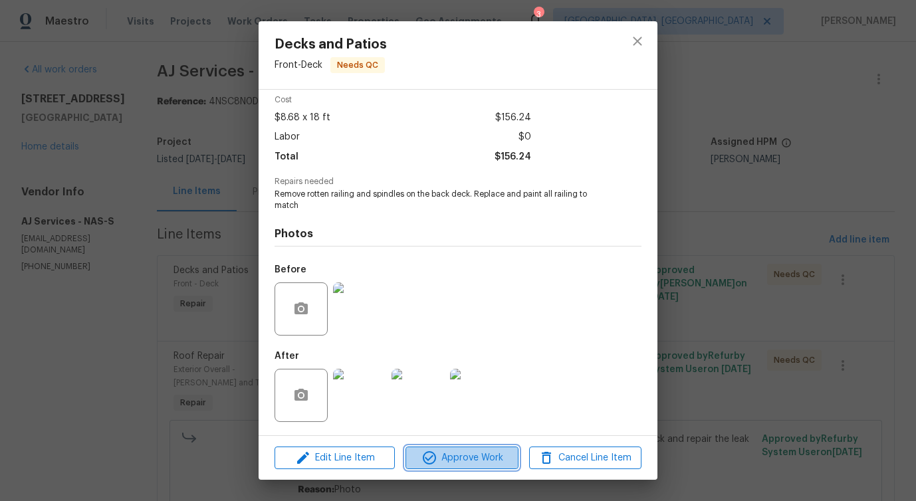
click at [453, 459] on span "Approve Work" at bounding box center [461, 458] width 104 height 17
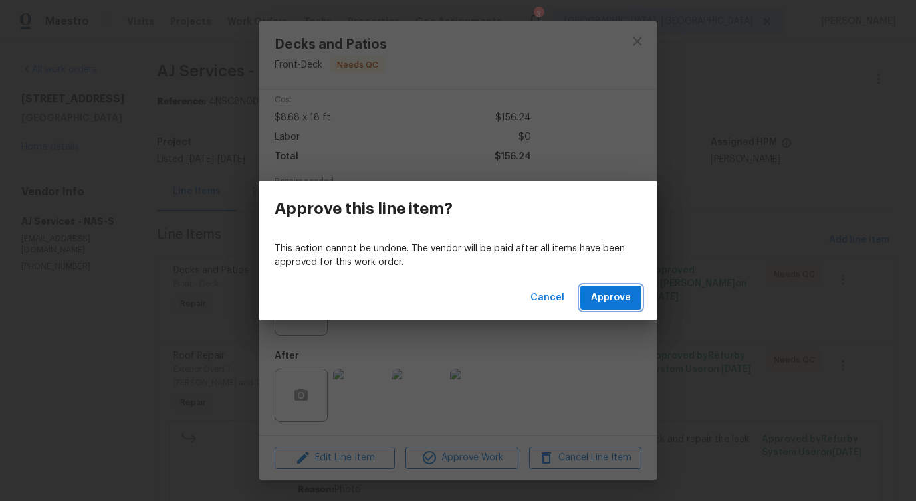
click at [605, 293] on span "Approve" at bounding box center [611, 298] width 40 height 17
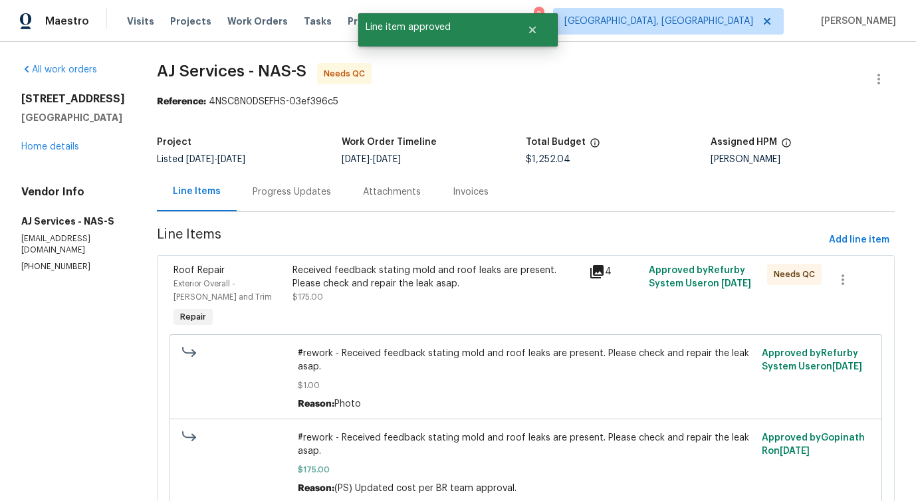
click at [450, 296] on div "Received feedback stating mold and roof leaks are present. Please check and rep…" at bounding box center [436, 284] width 289 height 40
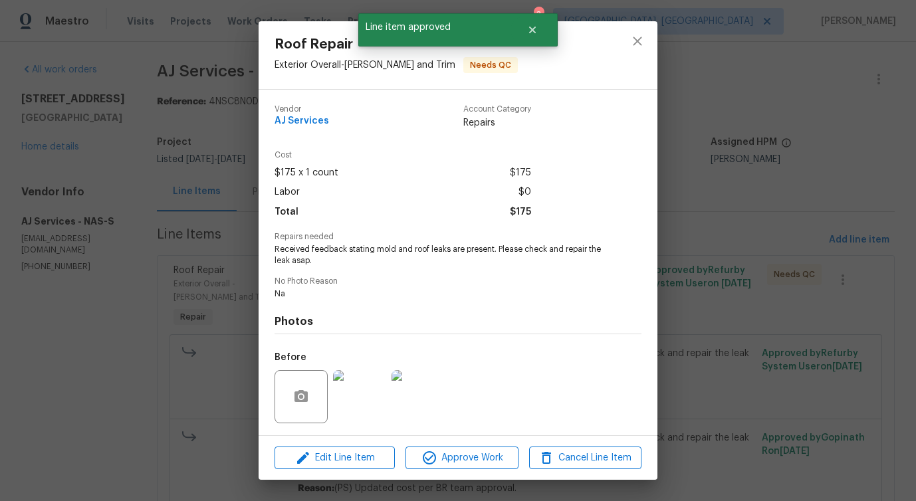
scroll to position [48, 0]
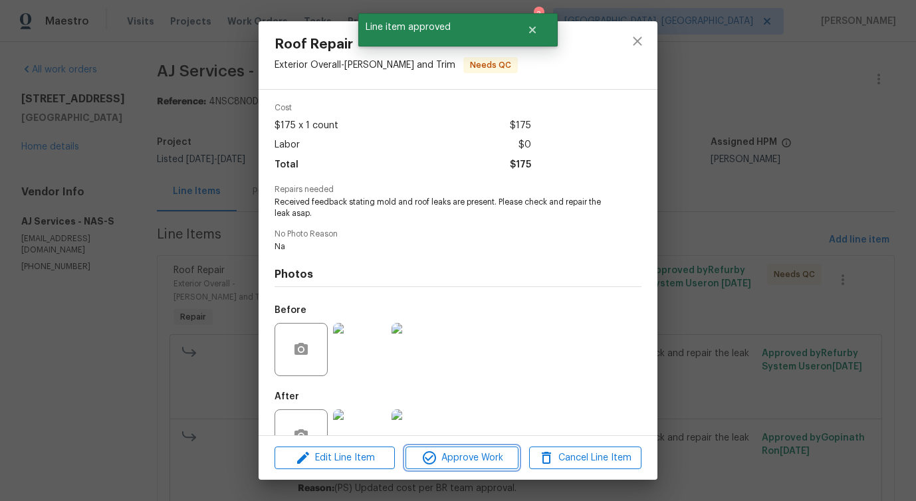
click at [462, 454] on span "Approve Work" at bounding box center [461, 458] width 104 height 17
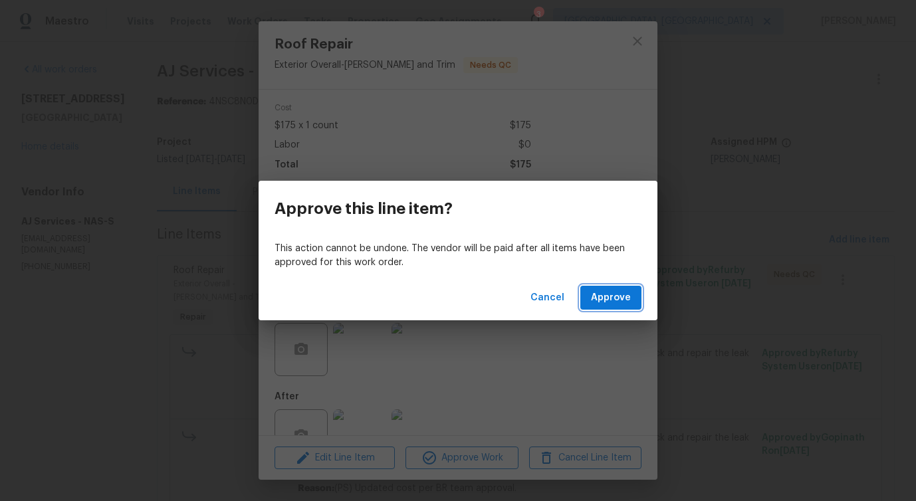
click at [602, 301] on span "Approve" at bounding box center [611, 298] width 40 height 17
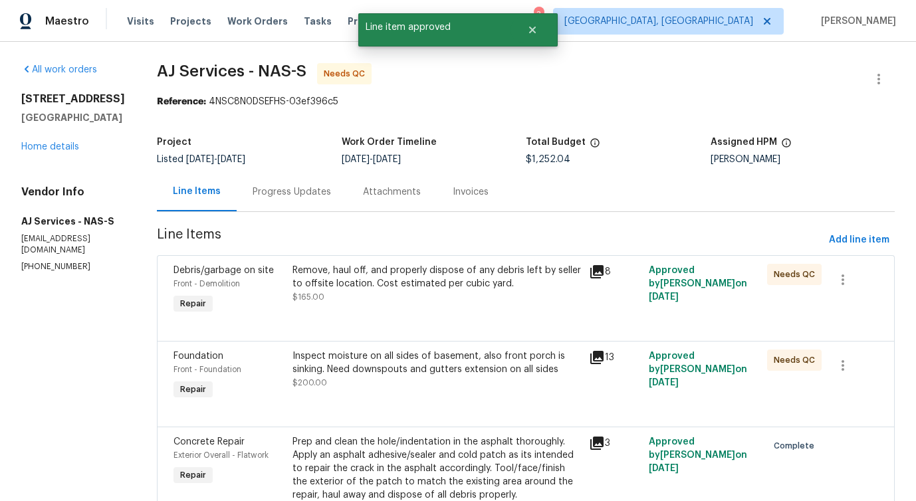
click at [468, 304] on div "Remove, haul off, and properly dispose of any debris left by seller to offsite …" at bounding box center [436, 290] width 297 height 61
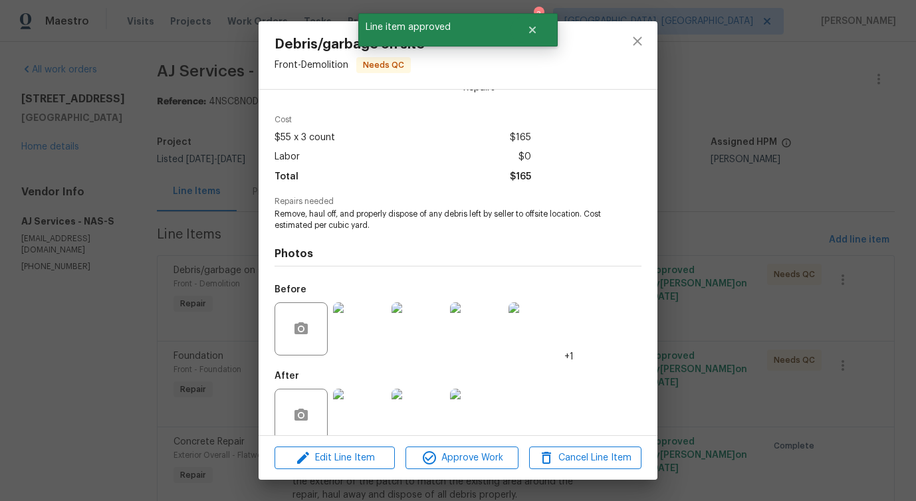
scroll to position [56, 0]
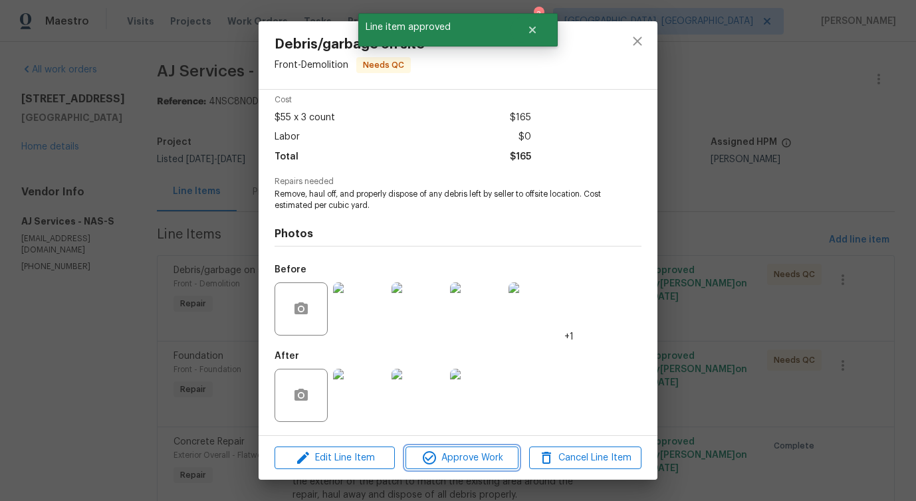
click at [454, 464] on span "Approve Work" at bounding box center [461, 458] width 104 height 17
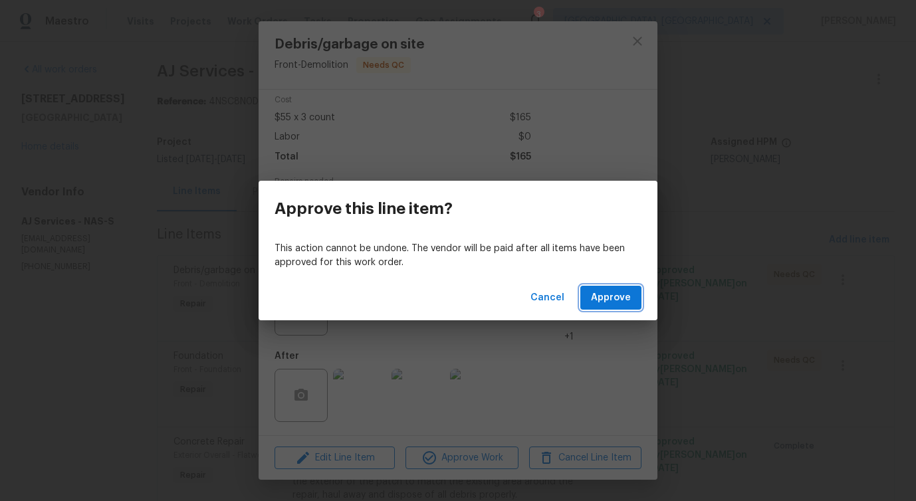
click at [612, 301] on span "Approve" at bounding box center [611, 298] width 40 height 17
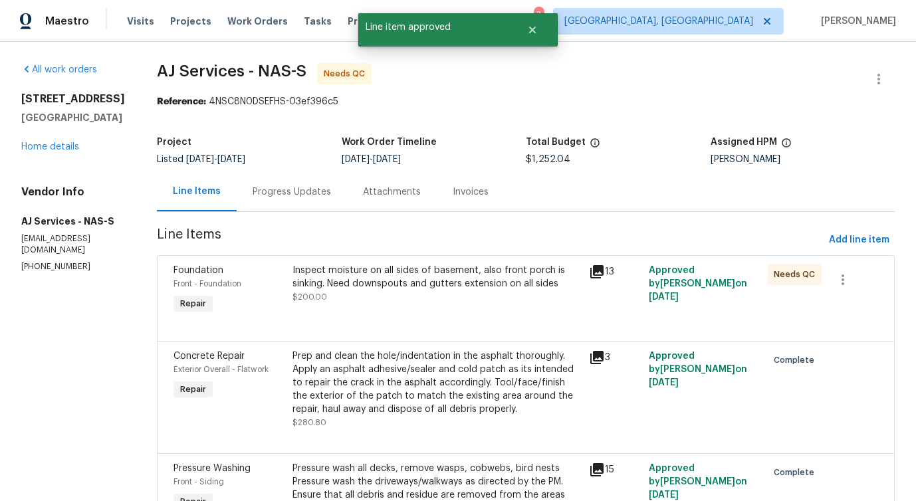
click at [448, 293] on div "Inspect moisture on all sides of basement, also front porch is sinking. Need do…" at bounding box center [436, 284] width 289 height 40
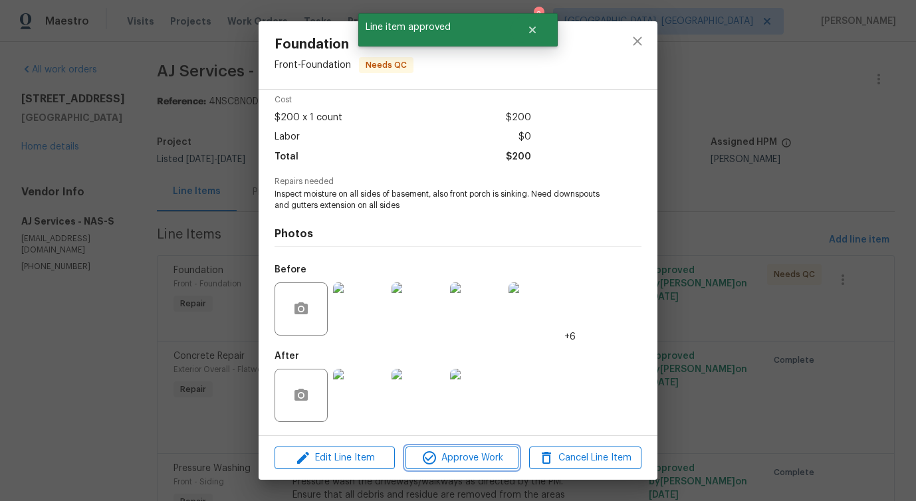
click at [452, 457] on span "Approve Work" at bounding box center [461, 458] width 104 height 17
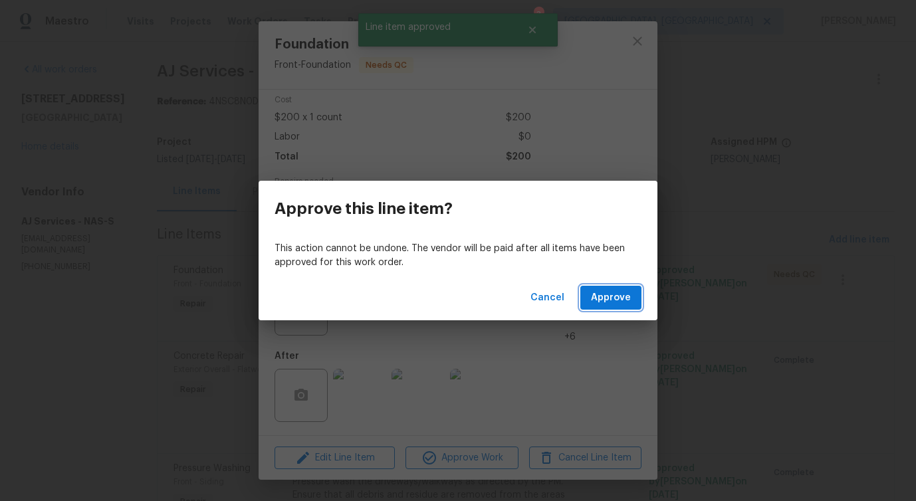
click at [609, 307] on button "Approve" at bounding box center [610, 298] width 61 height 25
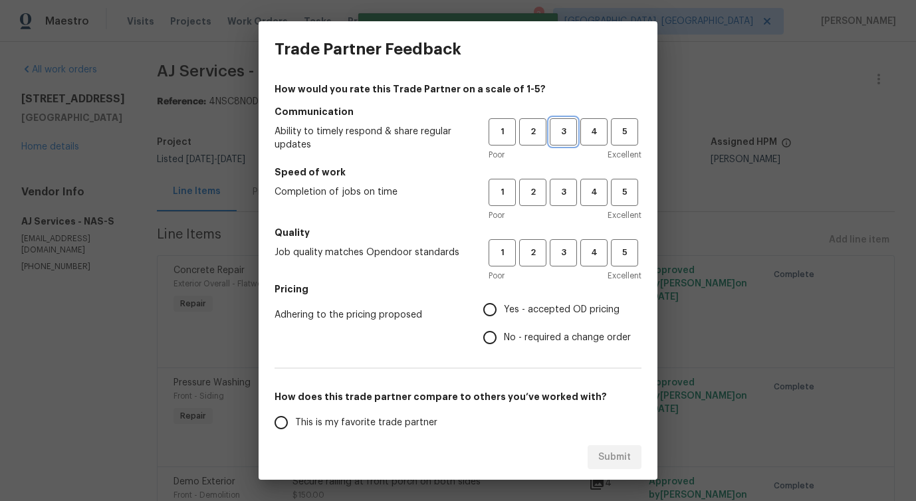
click at [562, 125] on span "3" at bounding box center [563, 131] width 25 height 15
click at [561, 199] on span "3" at bounding box center [563, 192] width 25 height 15
click at [569, 239] on h5 "Quality" at bounding box center [457, 232] width 367 height 13
click at [558, 258] on span "3" at bounding box center [563, 252] width 25 height 15
click at [526, 334] on span "No - required a change order" at bounding box center [567, 338] width 127 height 14
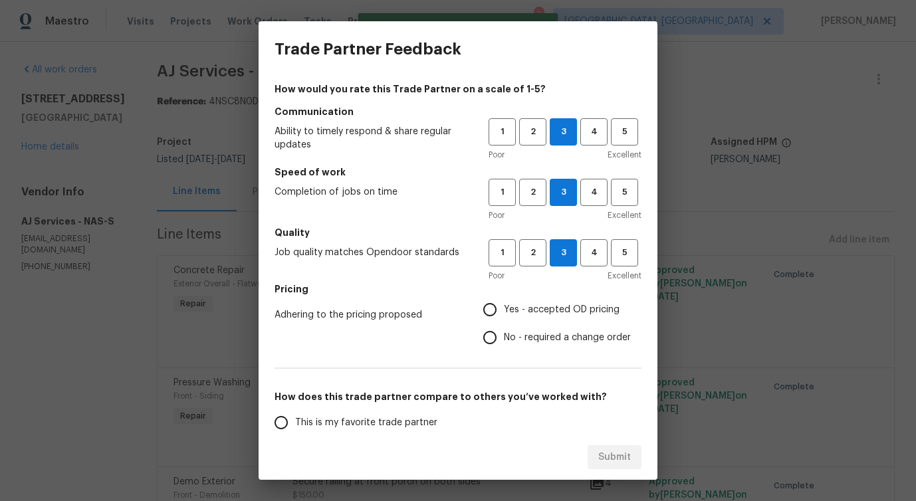
click at [504, 334] on input "No - required a change order" at bounding box center [490, 338] width 28 height 28
radio input "true"
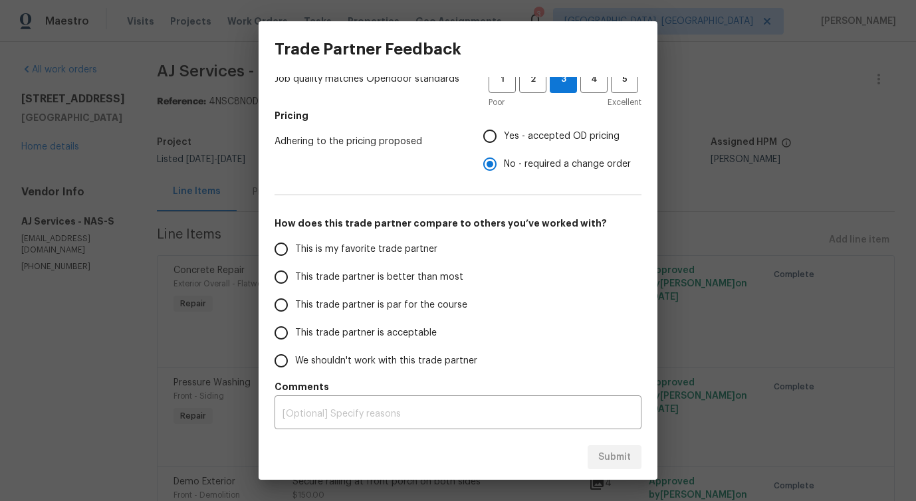
click at [405, 272] on span "This trade partner is better than most" at bounding box center [379, 277] width 168 height 14
click at [295, 272] on input "This trade partner is better than most" at bounding box center [281, 277] width 28 height 28
click at [609, 472] on div "Submit" at bounding box center [457, 458] width 399 height 46
click at [609, 447] on button "Submit" at bounding box center [614, 457] width 54 height 25
radio input "true"
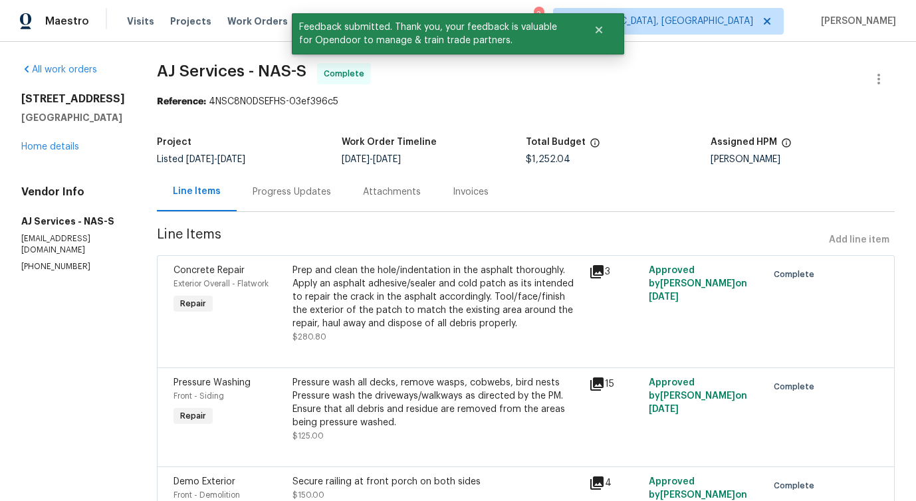
click at [289, 196] on div "Progress Updates" at bounding box center [291, 191] width 78 height 13
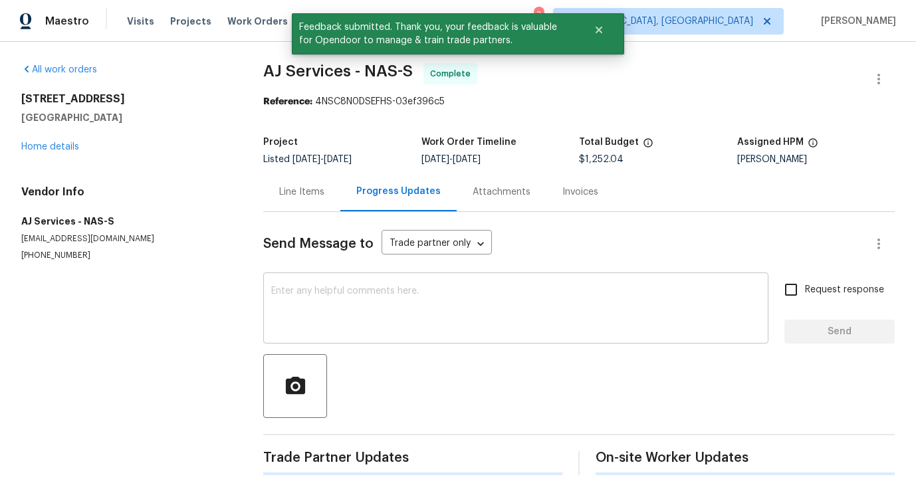
click at [336, 313] on textarea at bounding box center [515, 309] width 489 height 47
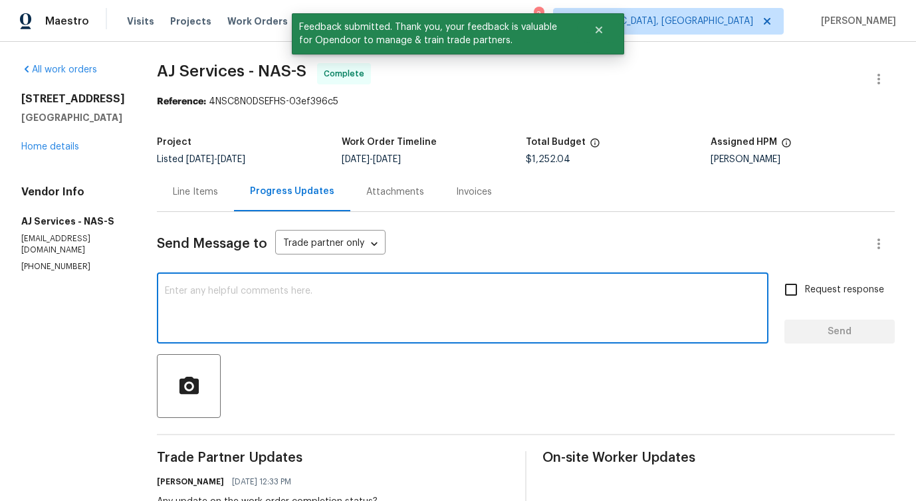
scroll to position [151, 0]
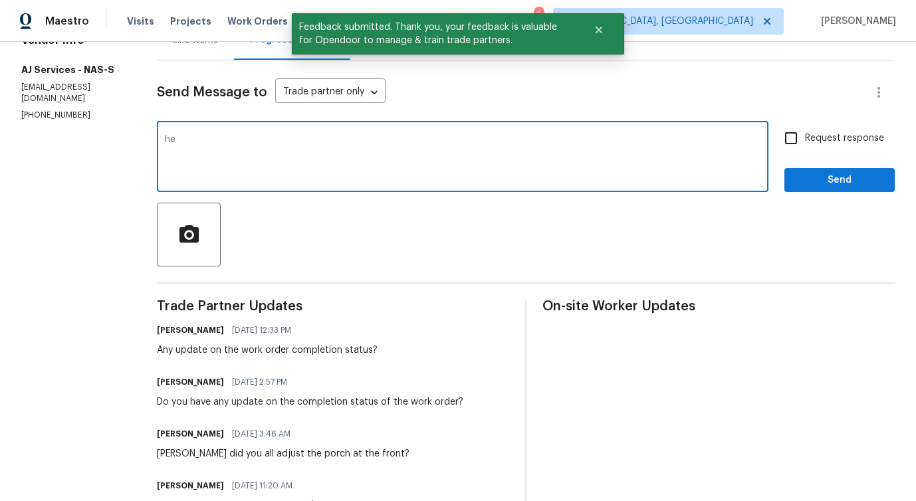
type textarea "h"
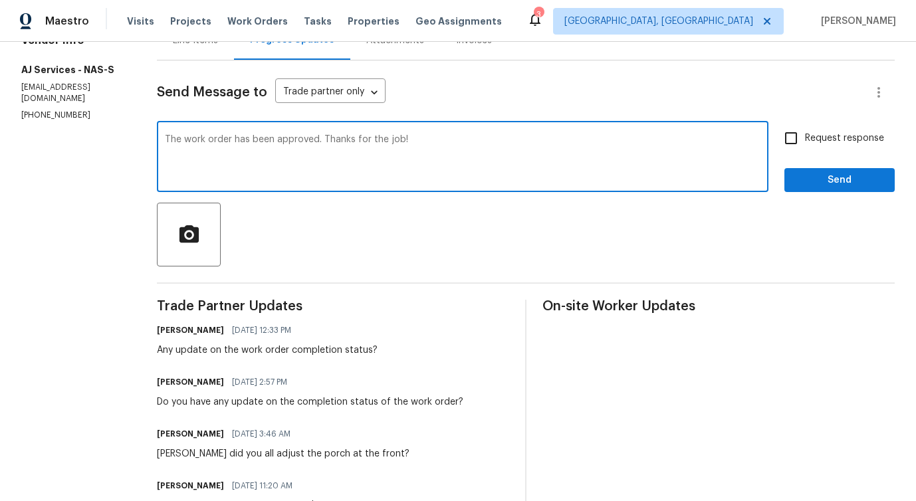
type textarea "The work order has been approved. Thanks for the job!"
click at [813, 191] on button "Send" at bounding box center [839, 180] width 110 height 25
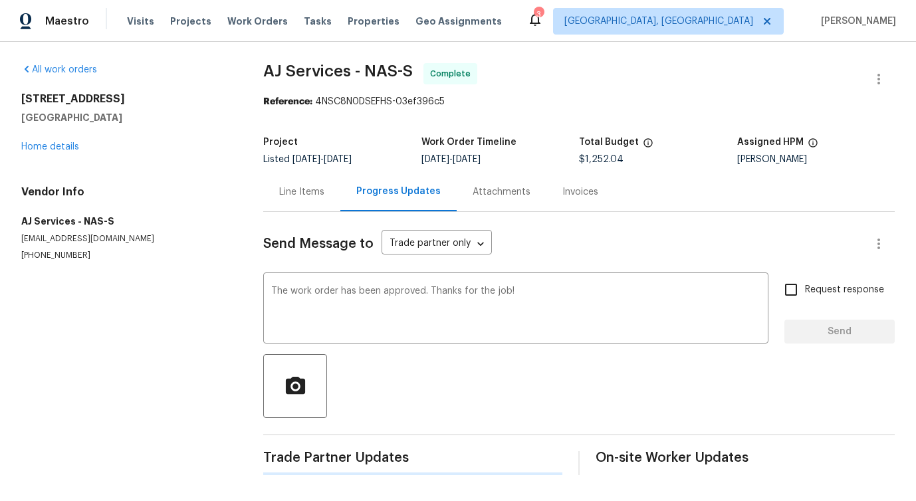
scroll to position [0, 0]
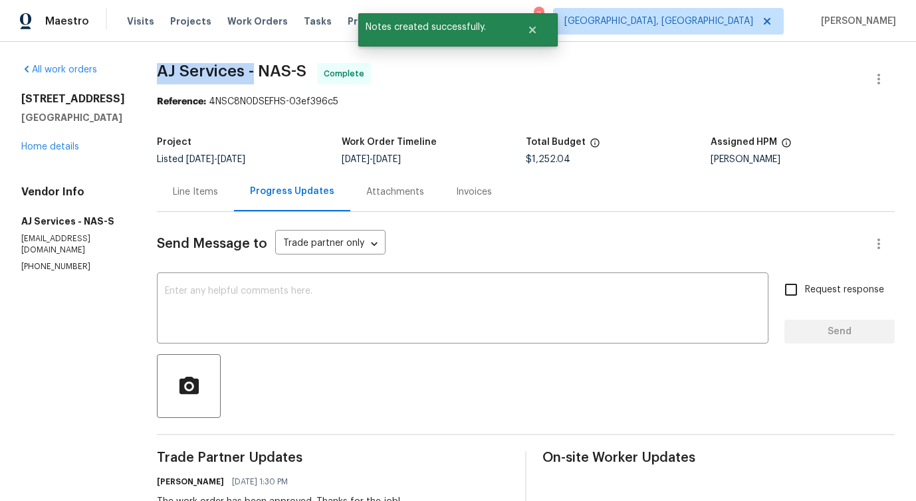
drag, startPoint x: 156, startPoint y: 66, endPoint x: 256, endPoint y: 69, distance: 99.7
copy span "AJ Services -"
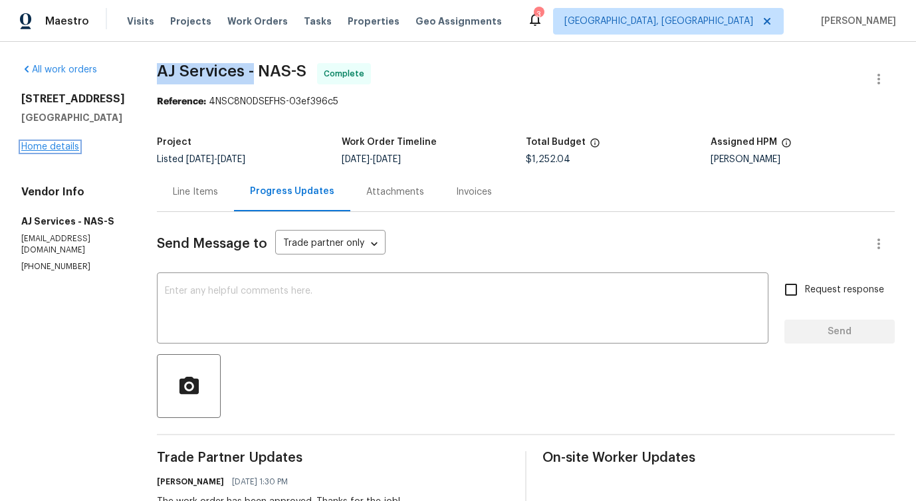
click at [75, 143] on link "Home details" at bounding box center [50, 146] width 58 height 9
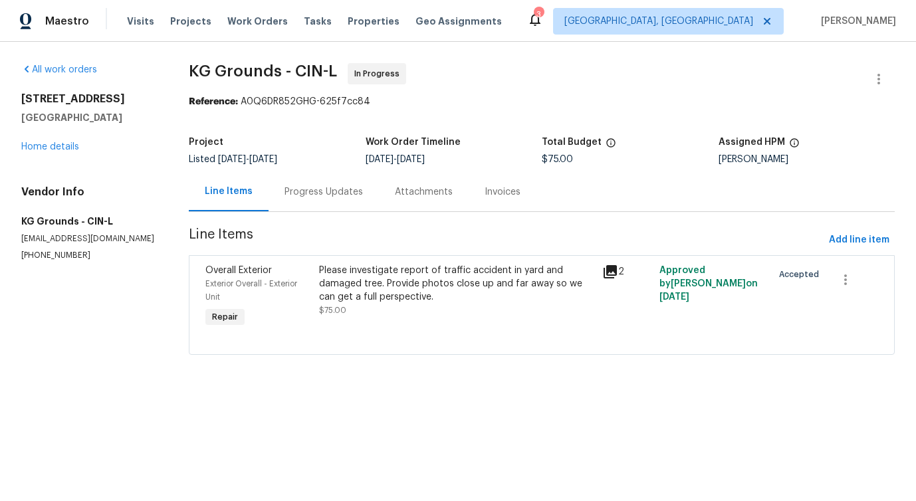
click at [338, 195] on div "Progress Updates" at bounding box center [323, 191] width 78 height 13
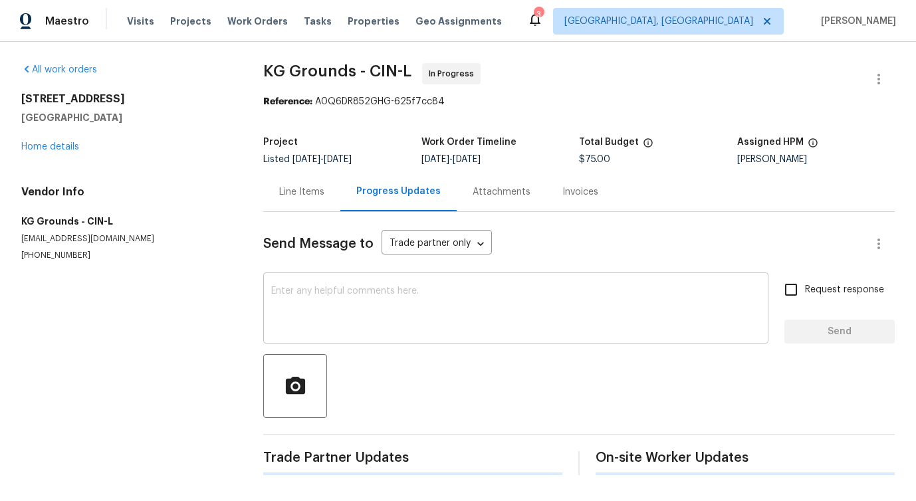
click at [358, 312] on textarea at bounding box center [515, 309] width 489 height 47
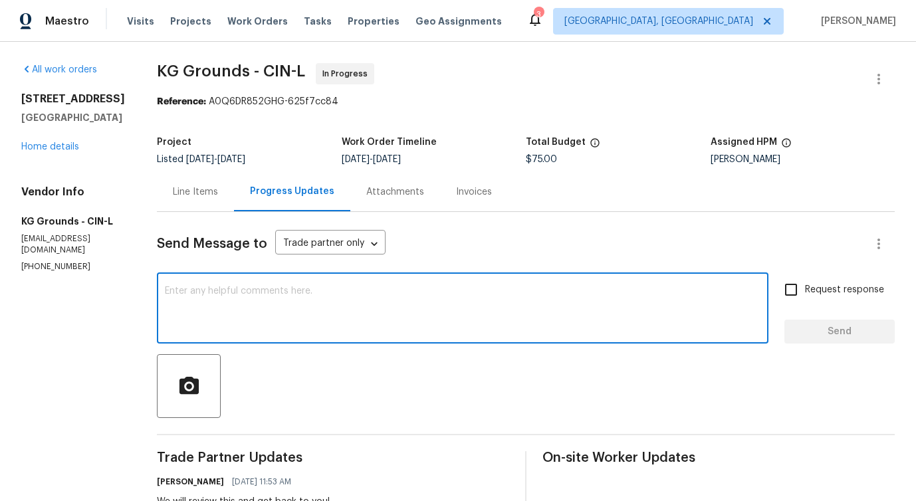
click at [272, 295] on textarea at bounding box center [462, 309] width 595 height 47
type textarea "H"
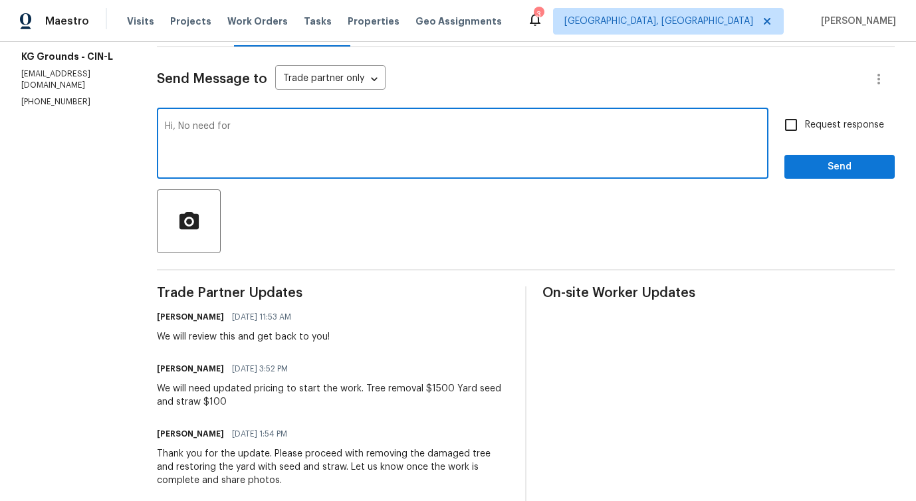
scroll to position [173, 0]
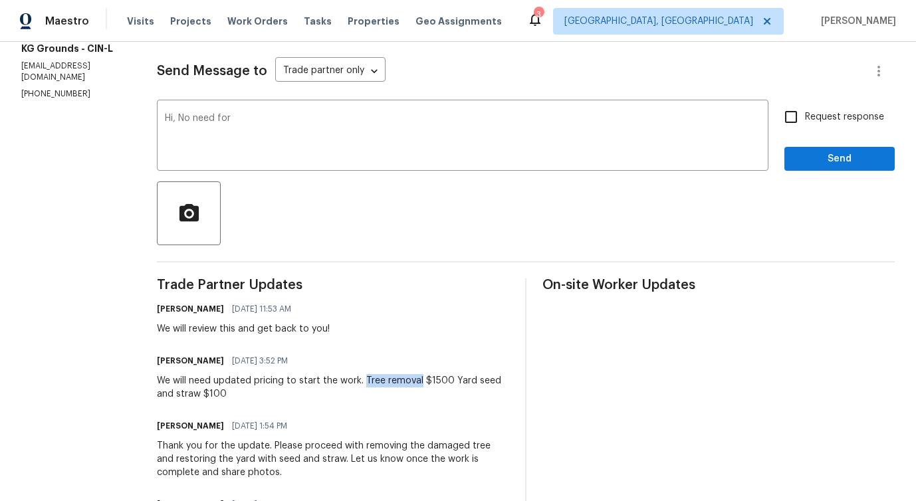
drag, startPoint x: 370, startPoint y: 382, endPoint x: 425, endPoint y: 382, distance: 55.1
click at [425, 382] on div "We will need updated pricing to start the work. Tree removal $1500 Yard seed an…" at bounding box center [333, 387] width 352 height 27
copy div "Tree removal"
click at [282, 108] on div "Hi, No need for x ​" at bounding box center [462, 137] width 611 height 68
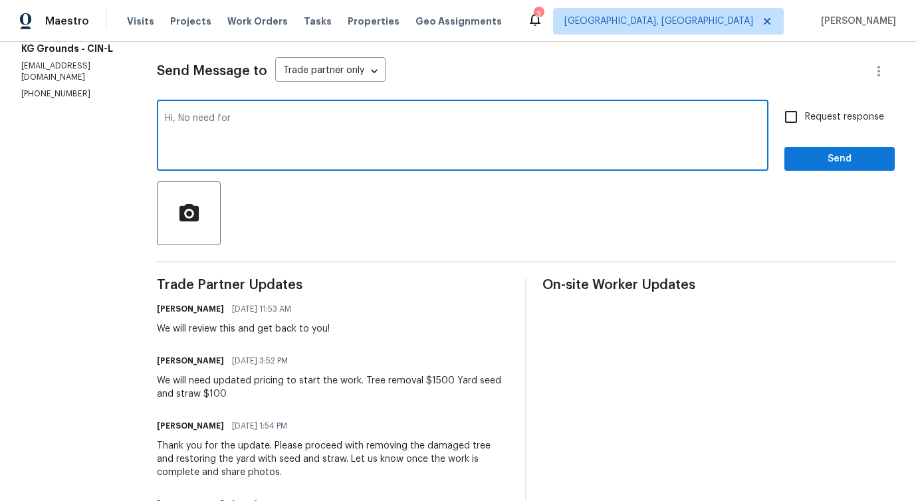
paste textarea "Tree removal"
paste textarea "leave as is"
click at [395, 117] on textarea "Hi, No need for Tree removal, please leave as is" at bounding box center [462, 137] width 595 height 47
type textarea "Hi, No need for Tree removal, please leave as is. Thanks for the update."
click at [360, 114] on textarea "Hi, No need for Tree removal, please leave as is. Thanks for the update." at bounding box center [462, 137] width 595 height 47
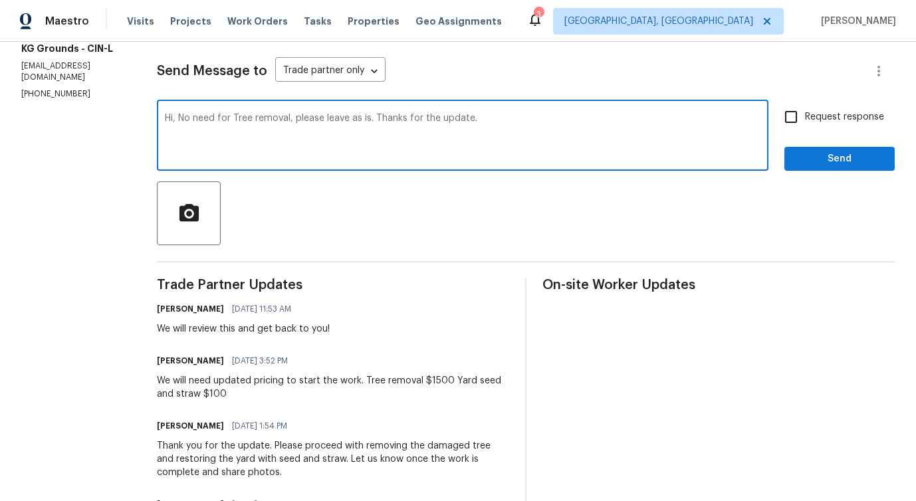
click at [360, 114] on textarea "Hi, No need for Tree removal, please leave as is. Thanks for the update." at bounding box center [462, 137] width 595 height 47
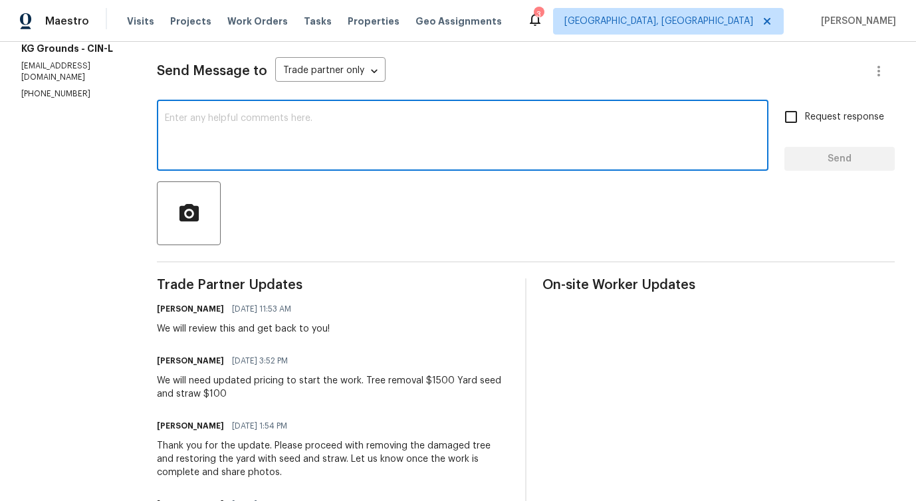
paste textarea "Hi, no tree removal is needed—please leave it as is. Thanks for the update!""
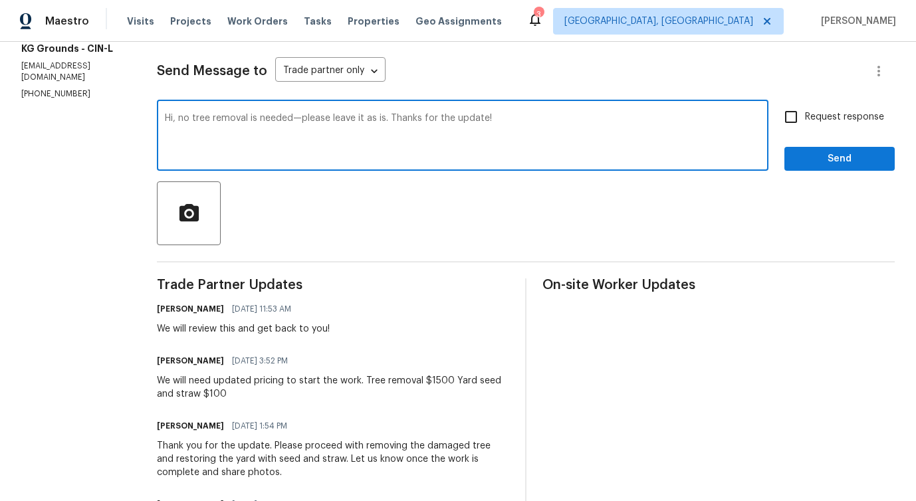
click at [302, 119] on textarea "Hi, no tree removal is needed—please leave it as is. Thanks for the update!" at bounding box center [462, 137] width 595 height 47
click at [270, 120] on textarea "Hi, no tree removal is needed—please leave it as is. Thanks for the update!" at bounding box center [462, 137] width 595 height 47
click at [308, 118] on textarea "Hi, no tree removal is needed—please leave it as is. Thanks for the update!" at bounding box center [462, 137] width 595 height 47
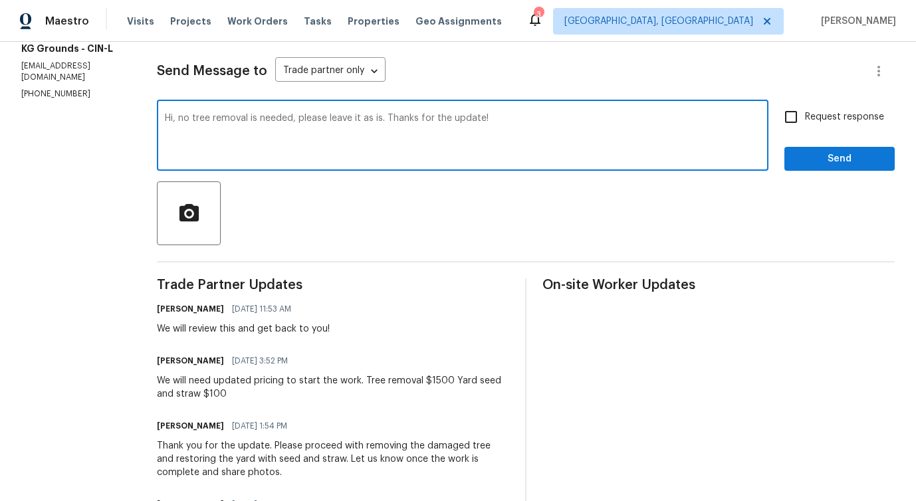
drag, startPoint x: 231, startPoint y: 119, endPoint x: 646, endPoint y: 123, distance: 414.6
click at [646, 122] on textarea "Hi, no tree removal is needed, please leave it as is. Thanks for the update!" at bounding box center [462, 137] width 595 height 47
click at [524, 130] on textarea "Hi, no tree removal is needed, please leave it as is. Thanks for the update!" at bounding box center [462, 137] width 595 height 47
type textarea "Hi, no tree removal is needed, please leave it as is. Thanks for the update!"
click at [836, 120] on span "Request response" at bounding box center [844, 117] width 79 height 14
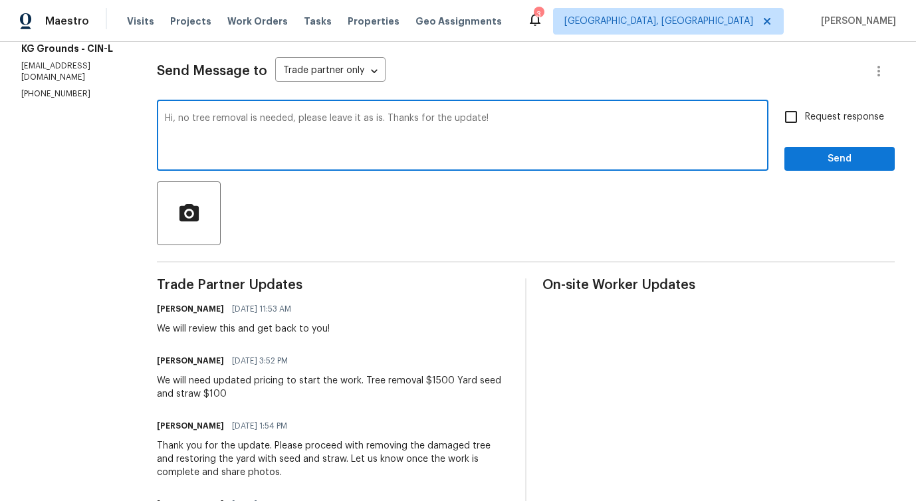
click at [805, 120] on input "Request response" at bounding box center [791, 117] width 28 height 28
checkbox input "true"
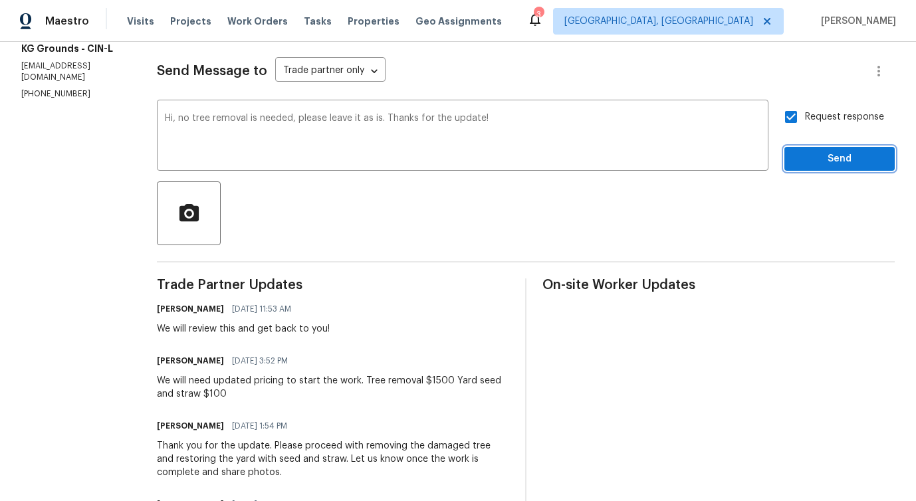
click at [833, 163] on span "Send" at bounding box center [839, 159] width 89 height 17
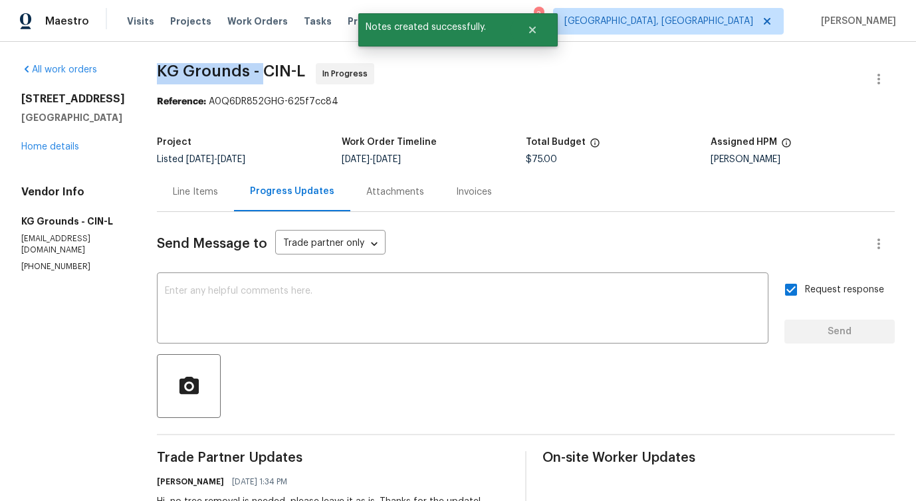
drag, startPoint x: 156, startPoint y: 65, endPoint x: 270, endPoint y: 69, distance: 114.4
copy span "KG Grounds -"
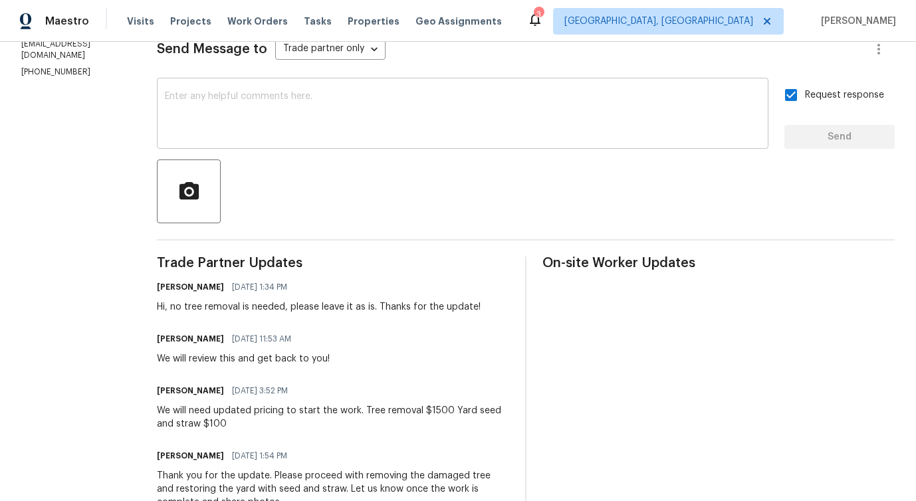
scroll to position [239, 0]
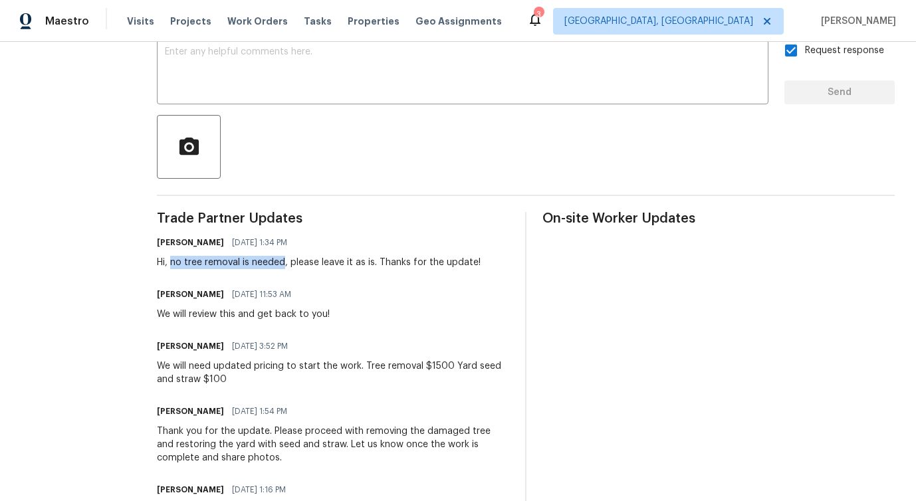
drag, startPoint x: 177, startPoint y: 262, endPoint x: 288, endPoint y: 264, distance: 111.6
click at [288, 264] on div "Hi, no tree removal is needed, please leave it as is. Thanks for the update!" at bounding box center [319, 262] width 324 height 13
copy div "no tree removal is needed"
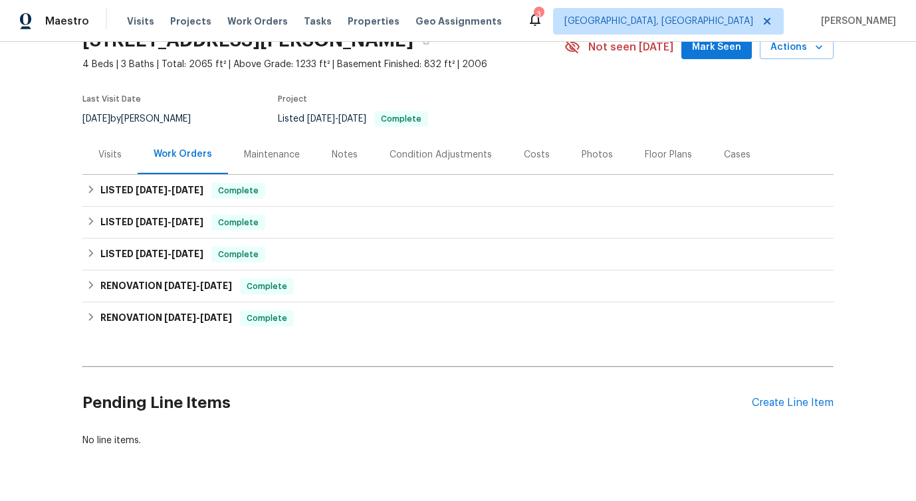
scroll to position [77, 0]
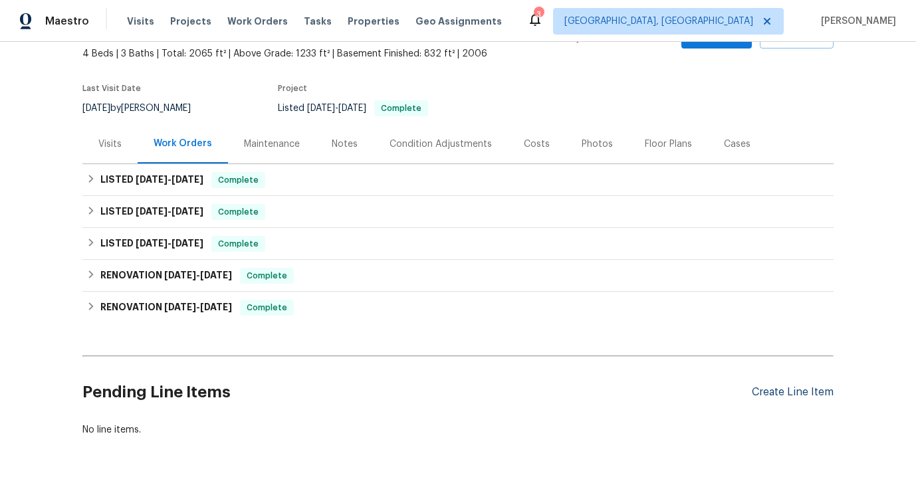
click at [779, 392] on div "Create Line Item" at bounding box center [792, 392] width 82 height 13
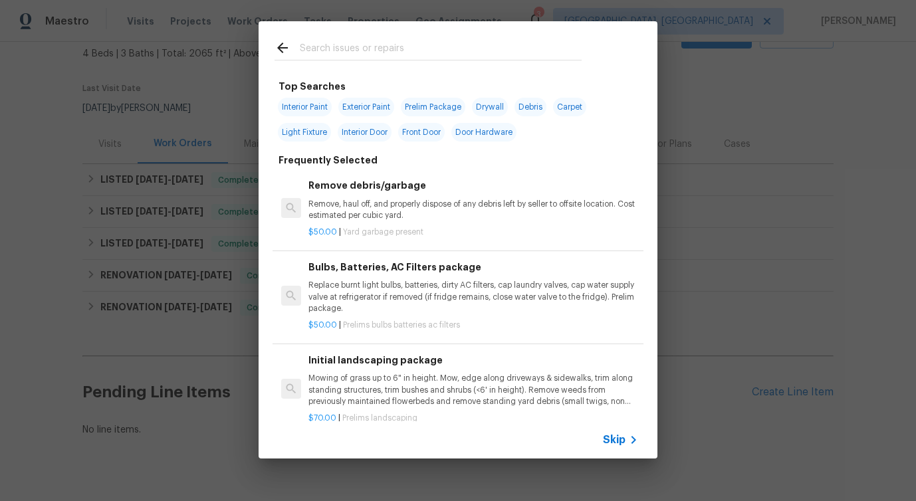
click at [620, 439] on span "Skip" at bounding box center [614, 439] width 23 height 13
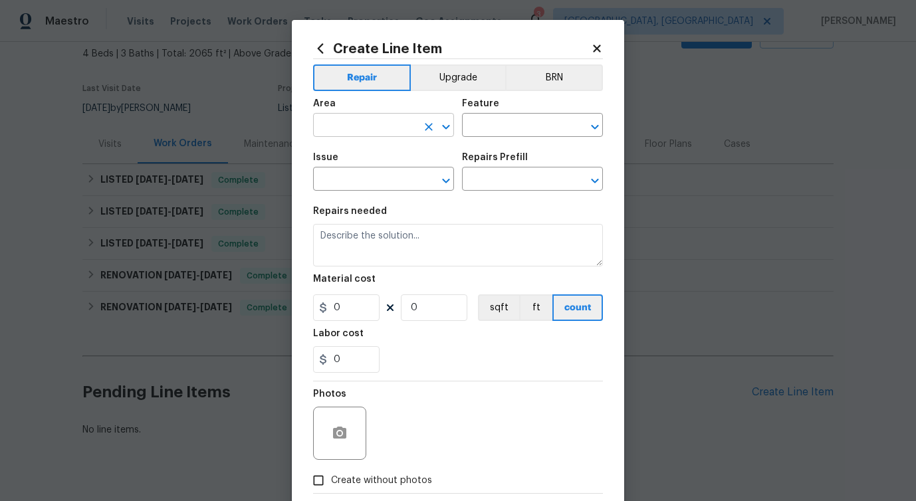
click at [345, 134] on input "text" at bounding box center [365, 126] width 104 height 21
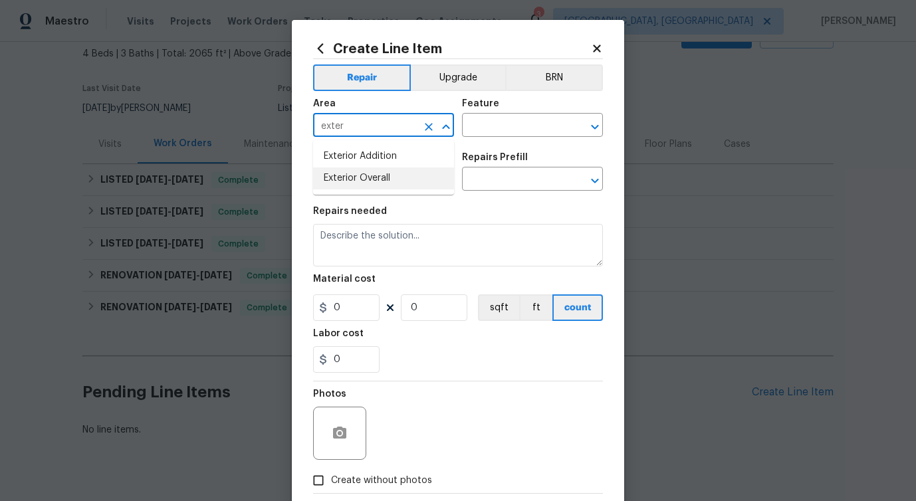
click at [342, 179] on li "Exterior Overall" at bounding box center [383, 178] width 141 height 22
type input "Exterior Overall"
click at [483, 130] on input "text" at bounding box center [514, 126] width 104 height 21
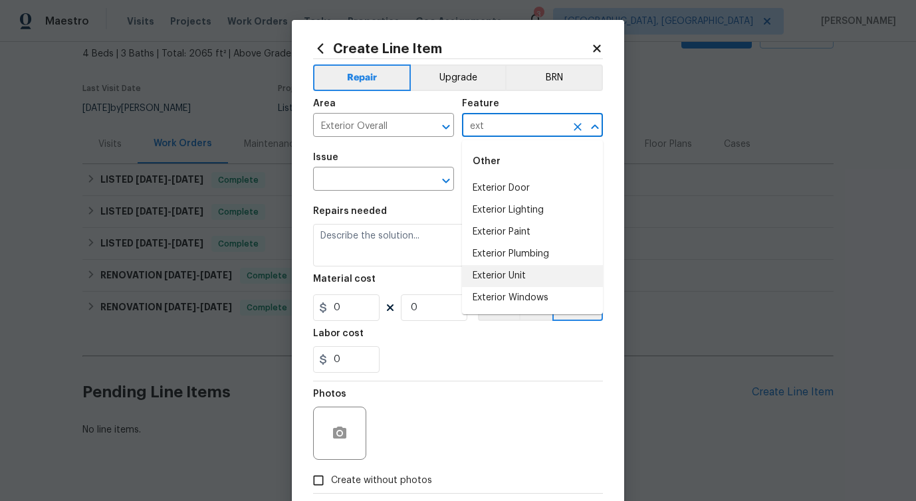
click at [506, 274] on li "Exterior Unit" at bounding box center [532, 276] width 141 height 22
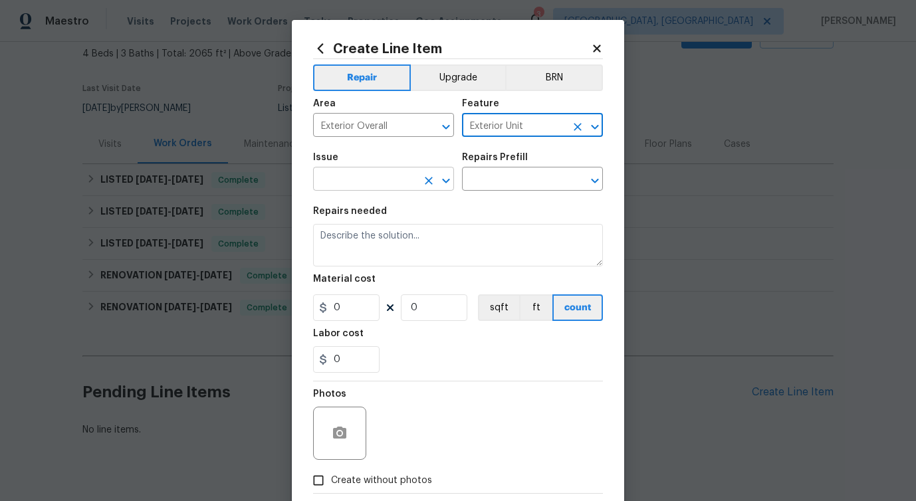
type input "Exterior Unit"
click at [364, 171] on input "text" at bounding box center [365, 180] width 104 height 21
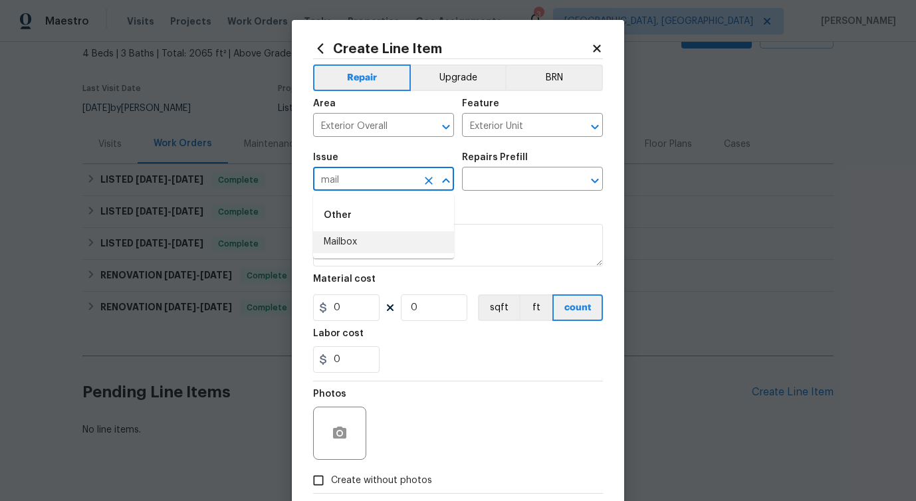
click at [334, 245] on li "Mailbox" at bounding box center [383, 242] width 141 height 22
type input "Mailbox"
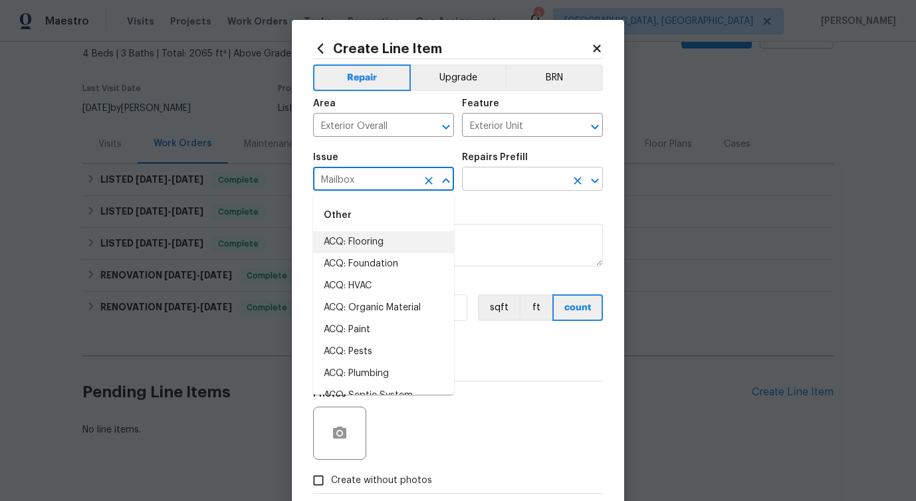
click at [516, 170] on input "text" at bounding box center [514, 180] width 104 height 21
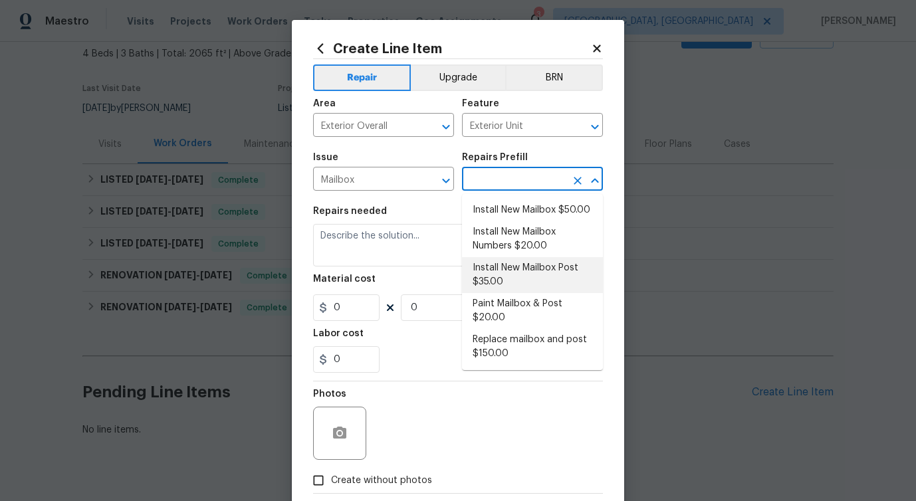
click at [530, 272] on li "Install New Mailbox Post $35.00" at bounding box center [532, 275] width 141 height 36
type input "Install New Mailbox Post $35.00"
type textarea "Remove the existing mailbox post and prep the area for a new post. Install a ne…"
type input "1"
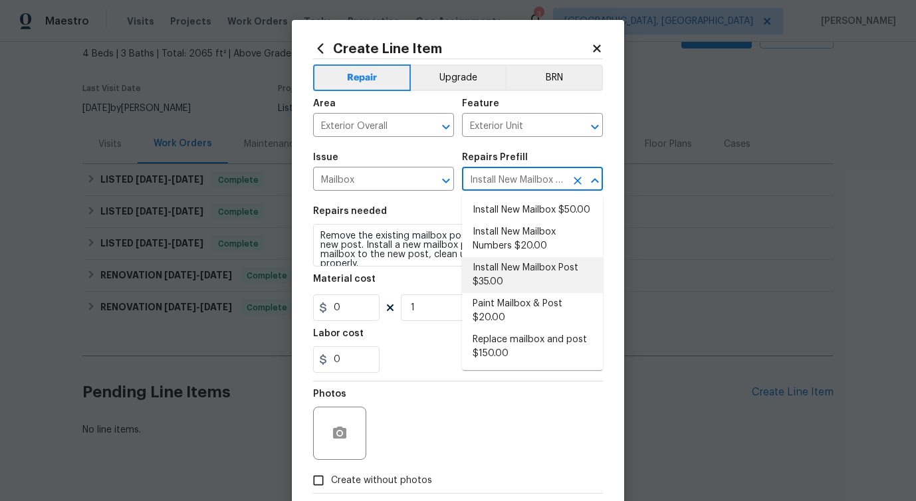
type input "35"
click at [413, 181] on input "Mailbox" at bounding box center [365, 180] width 104 height 21
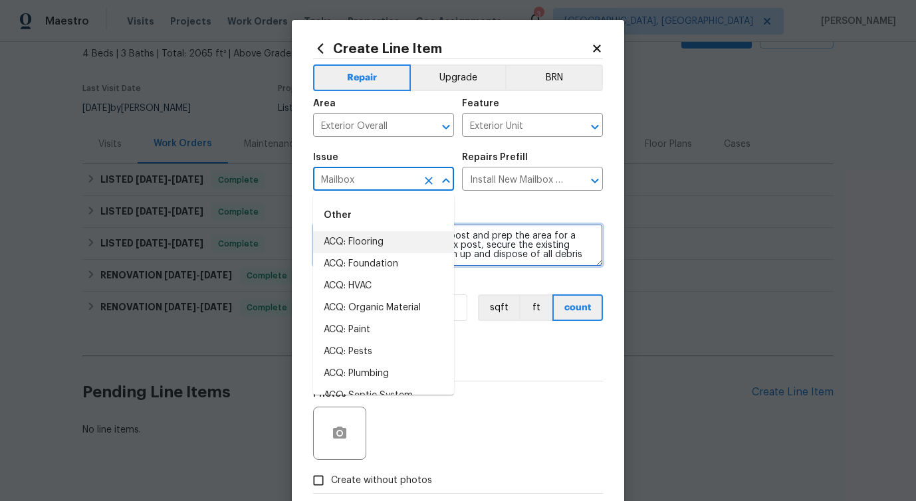
click at [516, 247] on textarea "Remove the existing mailbox post and prep the area for a new post. Install a ne…" at bounding box center [458, 245] width 290 height 43
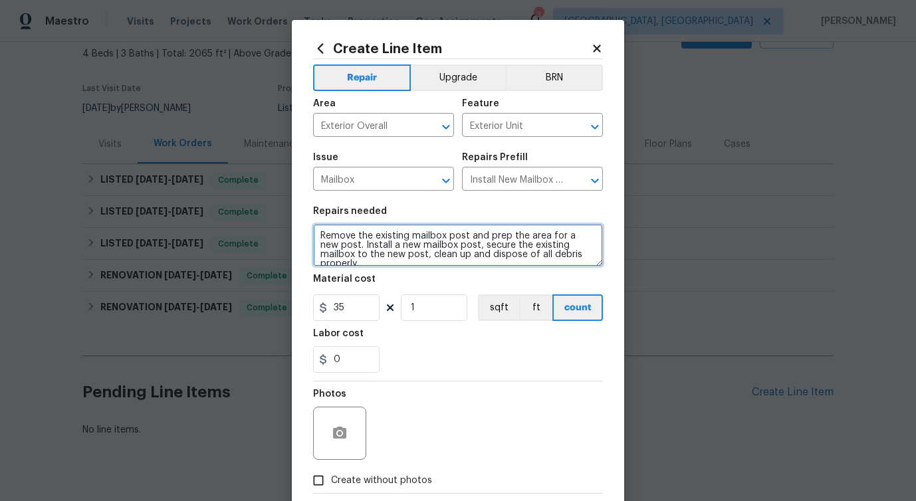
click at [516, 247] on textarea "Remove the existing mailbox post and prep the area for a new post. Install a ne…" at bounding box center [458, 245] width 290 height 43
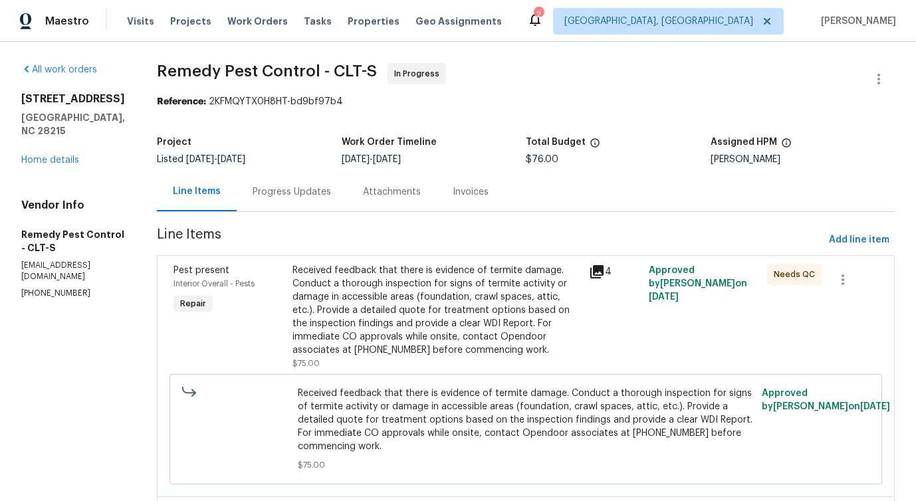
click at [266, 207] on div "Progress Updates" at bounding box center [292, 191] width 110 height 39
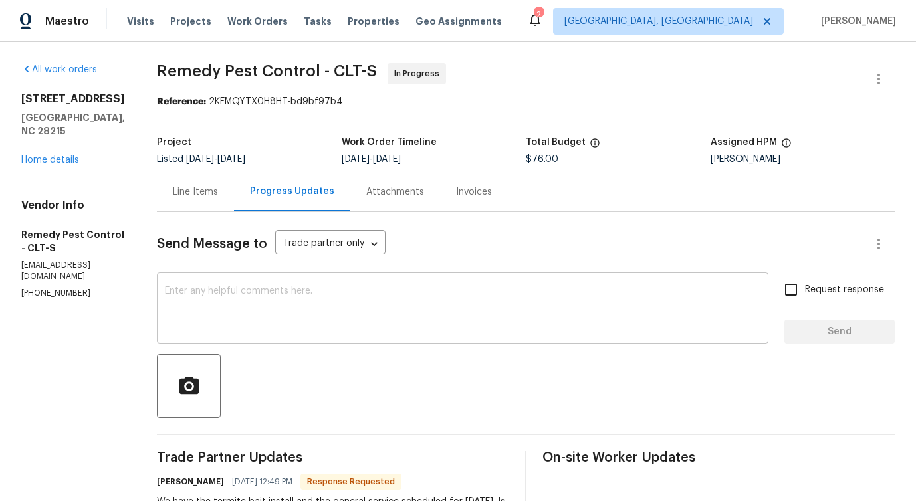
click at [374, 336] on div "x ​" at bounding box center [462, 310] width 611 height 68
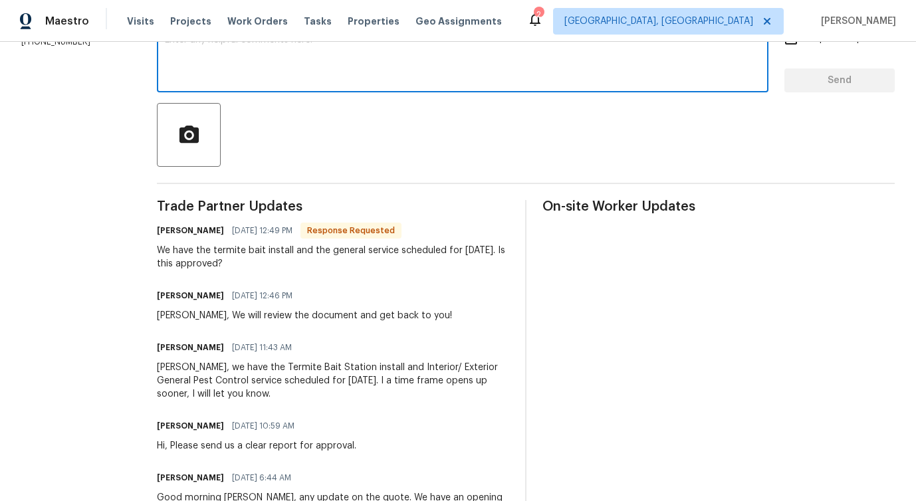
scroll to position [204, 0]
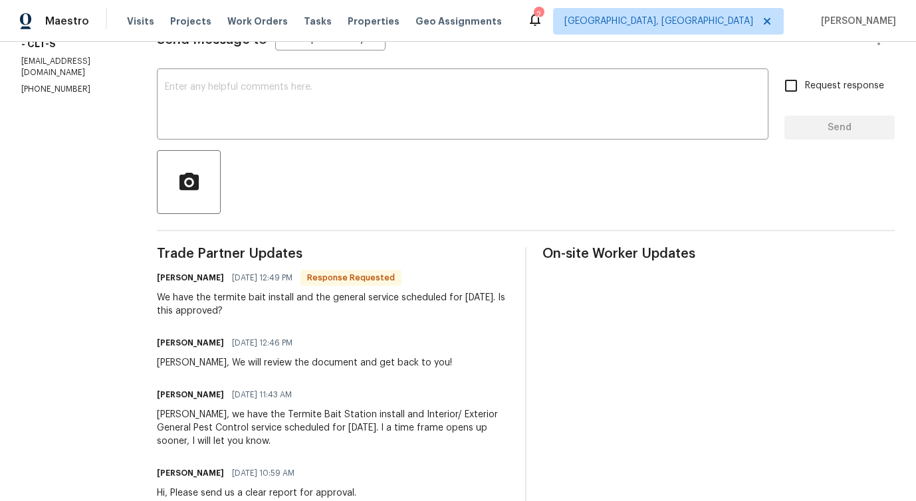
drag, startPoint x: 131, startPoint y: 301, endPoint x: 289, endPoint y: 310, distance: 158.4
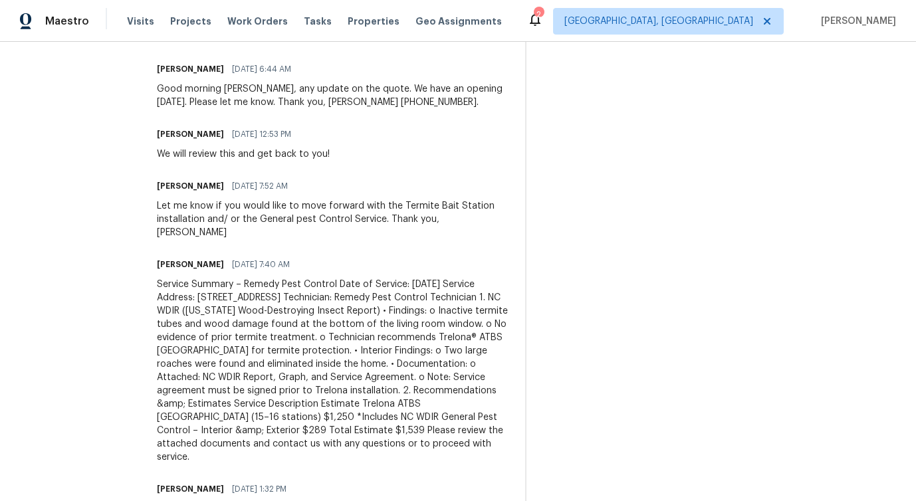
scroll to position [0, 0]
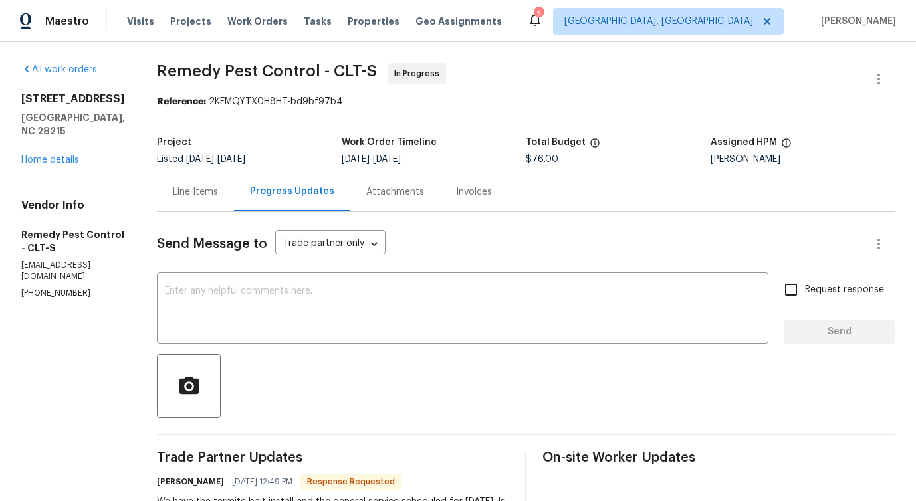
click at [170, 180] on div "Line Items" at bounding box center [195, 191] width 77 height 39
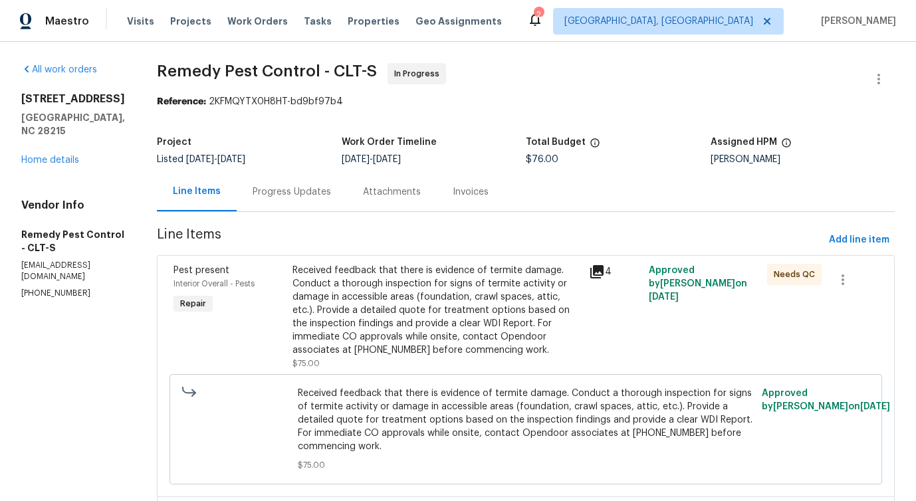
click at [431, 290] on div "Received feedback that there is evidence of termite damage. Conduct a thorough …" at bounding box center [436, 310] width 289 height 93
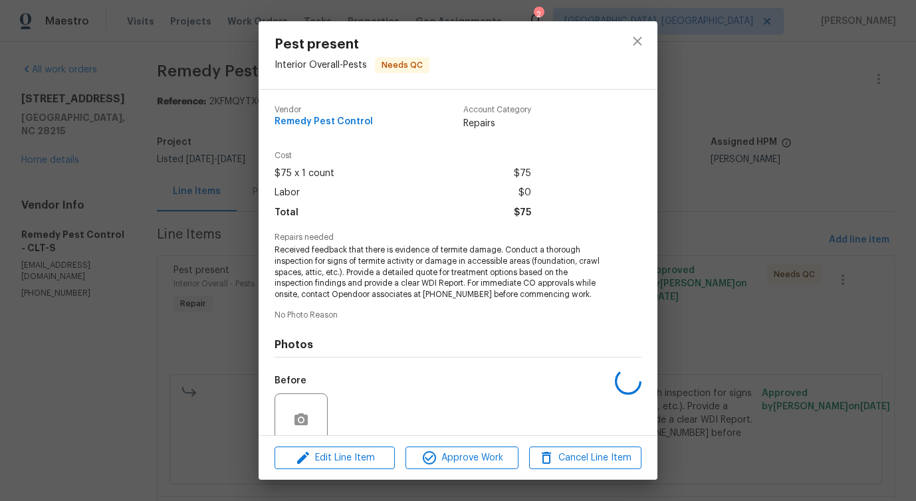
scroll to position [1, 0]
click at [331, 451] on span "Edit Line Item" at bounding box center [334, 458] width 112 height 17
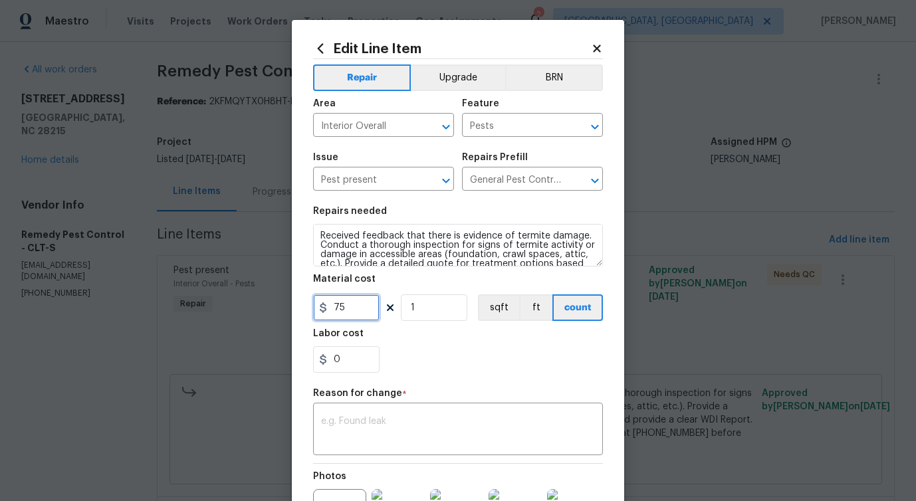
click at [339, 309] on input "75" at bounding box center [346, 307] width 66 height 27
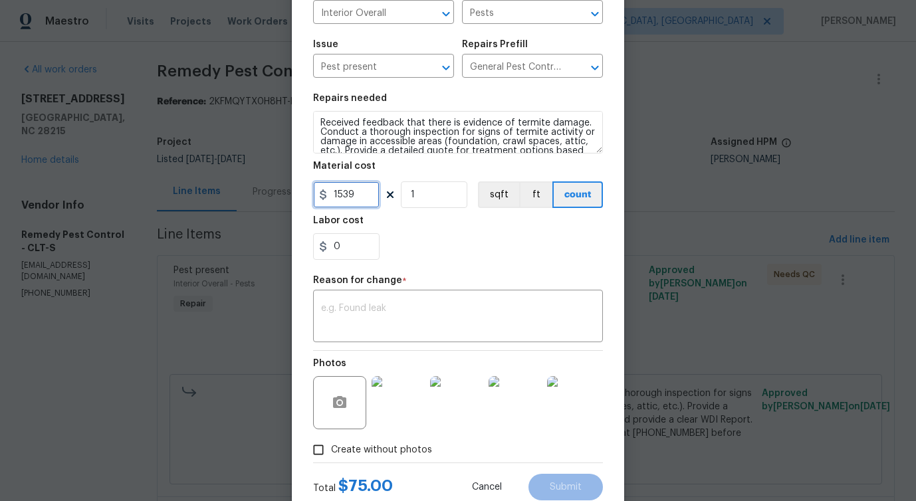
type input "1539"
click at [403, 316] on textarea at bounding box center [458, 318] width 274 height 28
paste textarea "(PS) Updated cost per BR team approval."
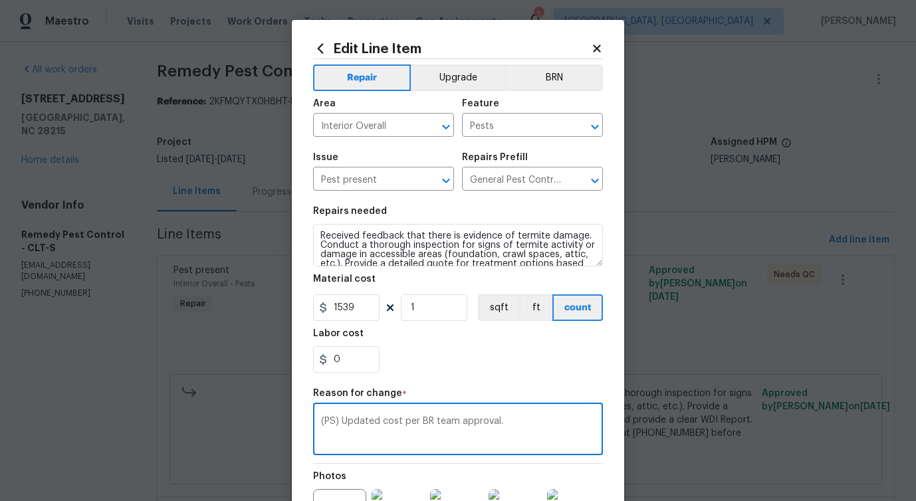
scroll to position [154, 0]
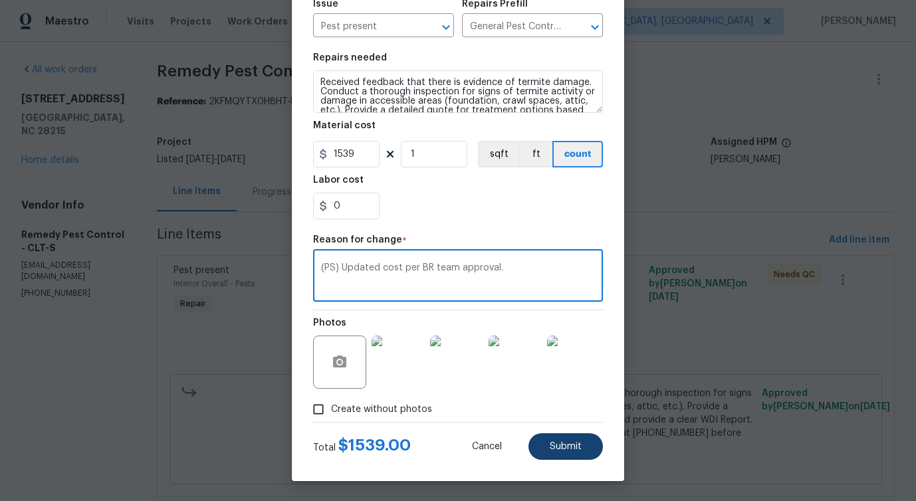
type textarea "(PS) Updated cost per BR team approval."
click at [562, 454] on button "Submit" at bounding box center [565, 446] width 74 height 27
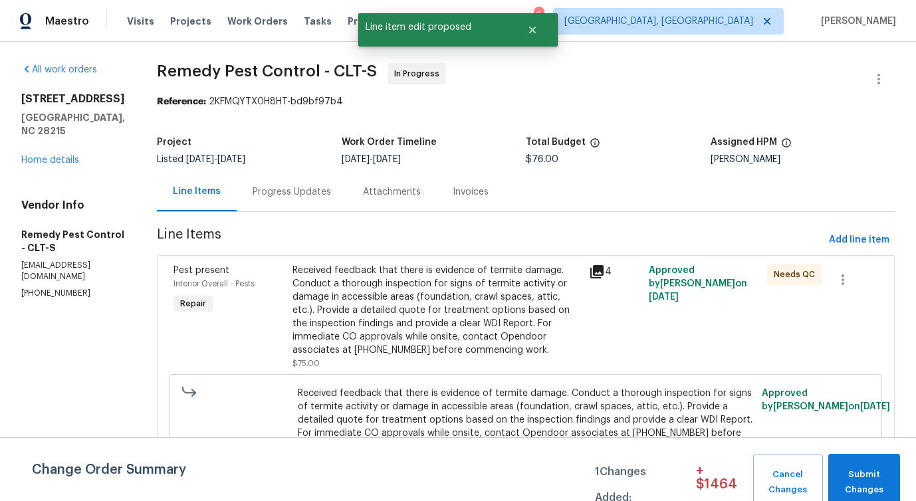
scroll to position [0, 0]
click at [850, 474] on span "Submit Changes" at bounding box center [864, 482] width 58 height 31
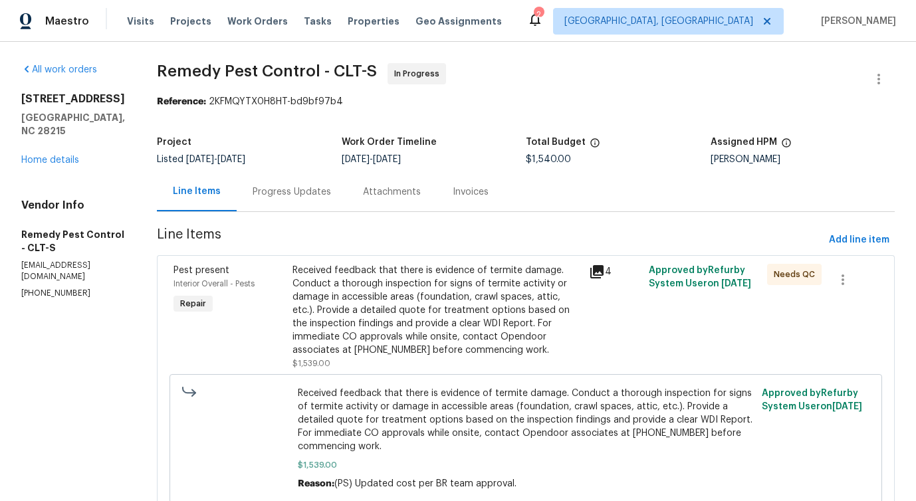
click at [264, 188] on div "Progress Updates" at bounding box center [291, 191] width 78 height 13
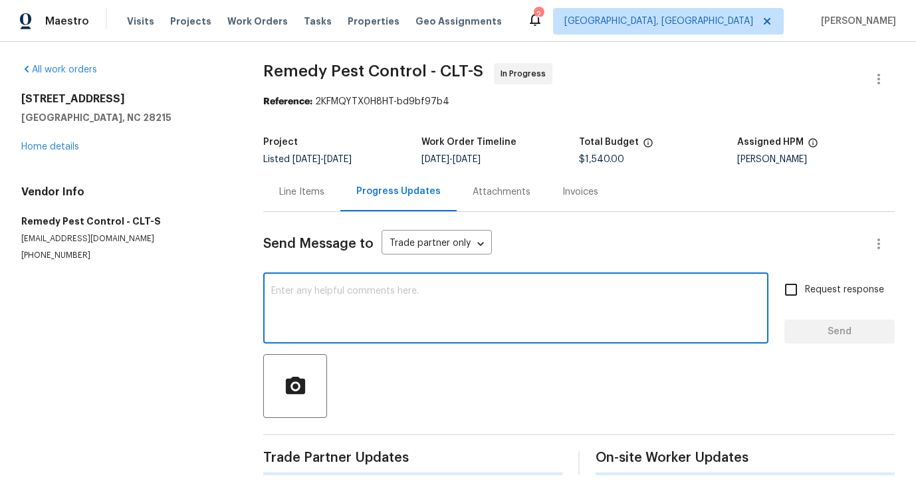
click at [322, 321] on textarea at bounding box center [515, 309] width 489 height 47
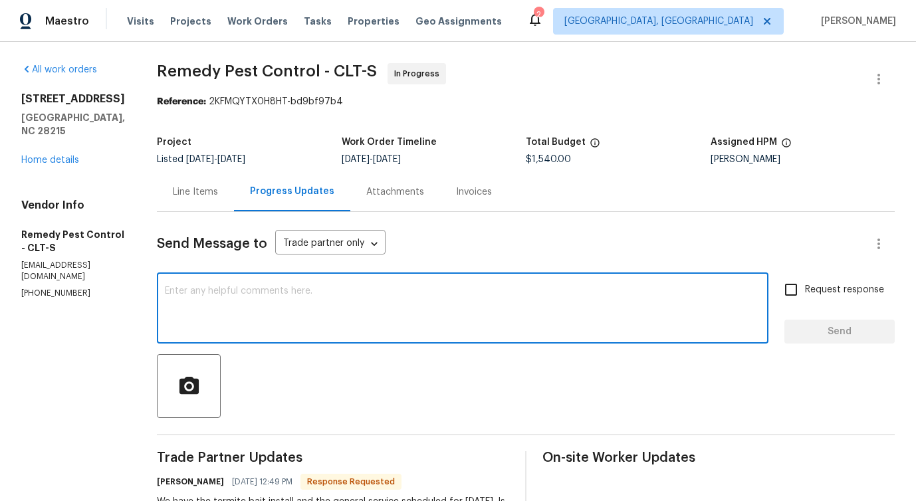
click at [173, 186] on div "Line Items" at bounding box center [195, 191] width 45 height 13
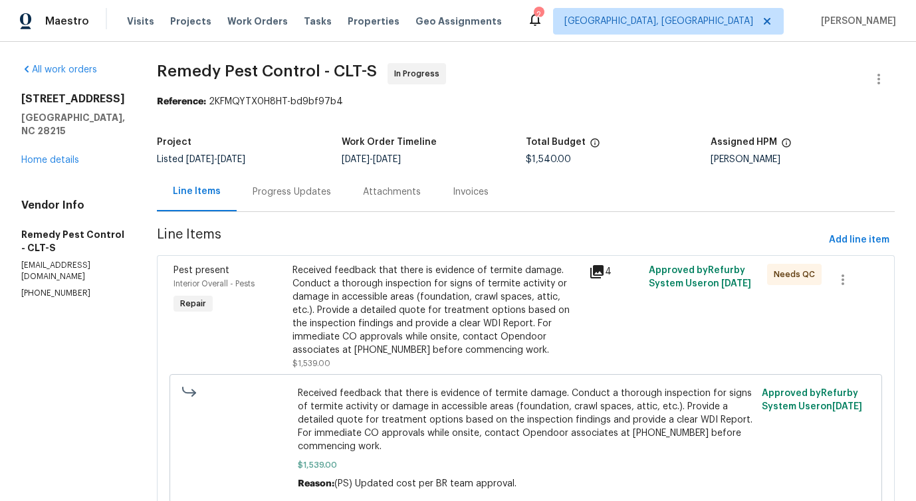
click at [276, 209] on div "Progress Updates" at bounding box center [292, 191] width 110 height 39
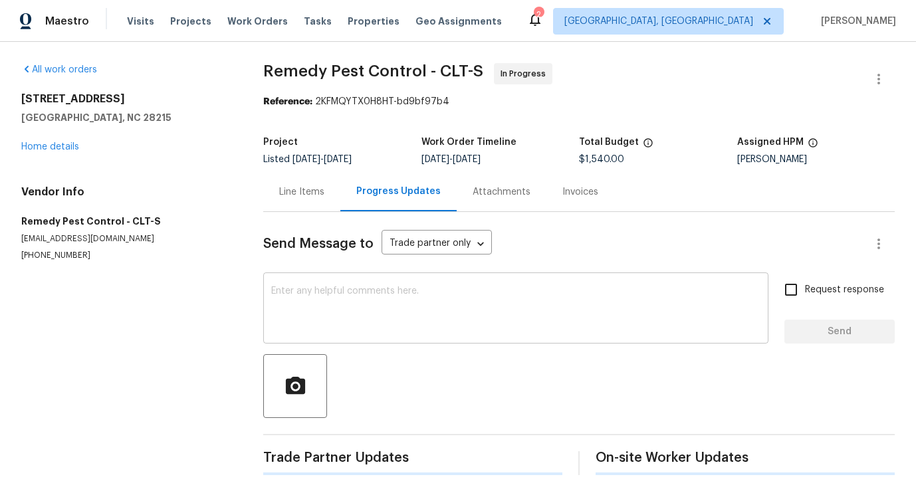
click at [309, 304] on textarea at bounding box center [515, 309] width 489 height 47
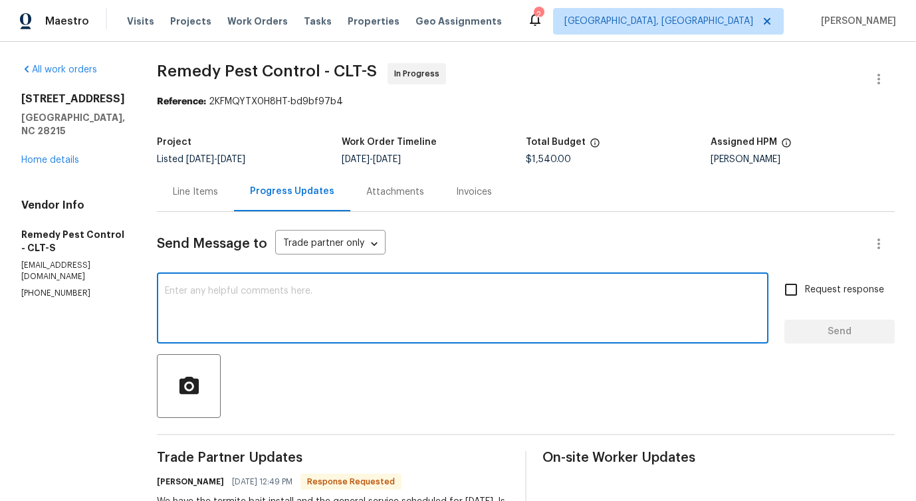
type textarea "A"
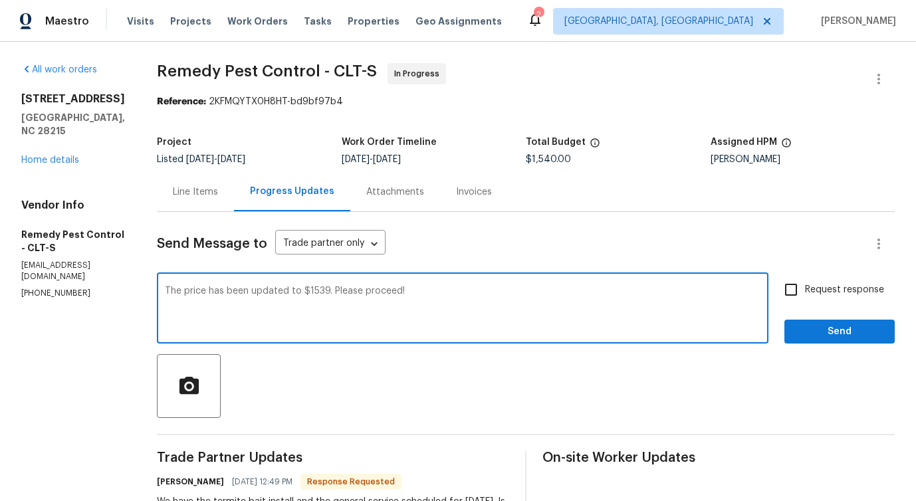
type textarea "The price has been updated to $1539. Please proceed!"
click at [847, 279] on label "Request response" at bounding box center [830, 290] width 107 height 28
click at [805, 279] on input "Request response" at bounding box center [791, 290] width 28 height 28
checkbox input "true"
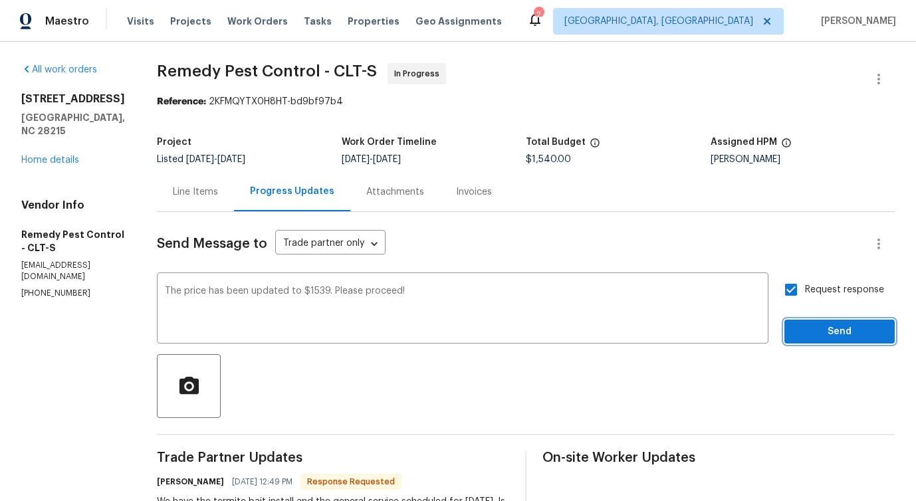
click at [841, 326] on span "Send" at bounding box center [839, 332] width 89 height 17
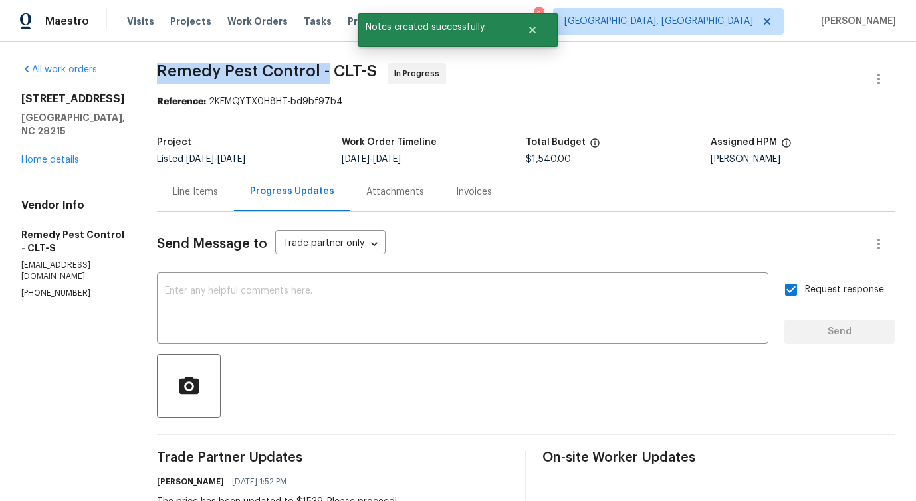
drag, startPoint x: 138, startPoint y: 67, endPoint x: 308, endPoint y: 78, distance: 169.8
click at [308, 78] on span "Remedy Pest Control - CLT-S" at bounding box center [267, 71] width 220 height 16
copy span "Remedy Pest Control -"
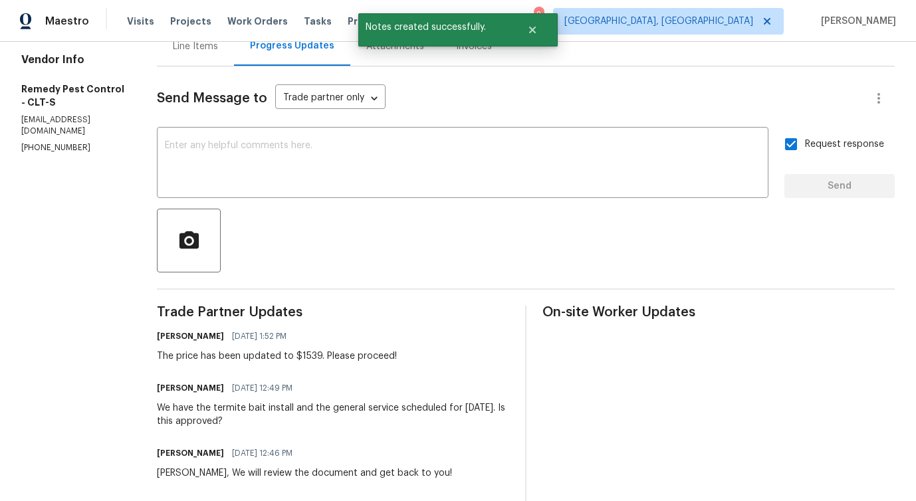
scroll to position [146, 0]
drag, startPoint x: 134, startPoint y: 357, endPoint x: 297, endPoint y: 358, distance: 163.5
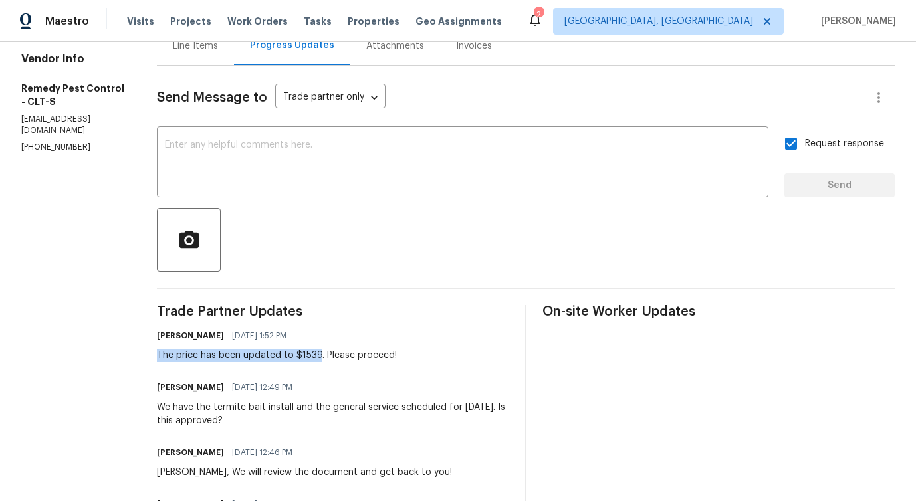
copy div "The price has been updated to $1539"
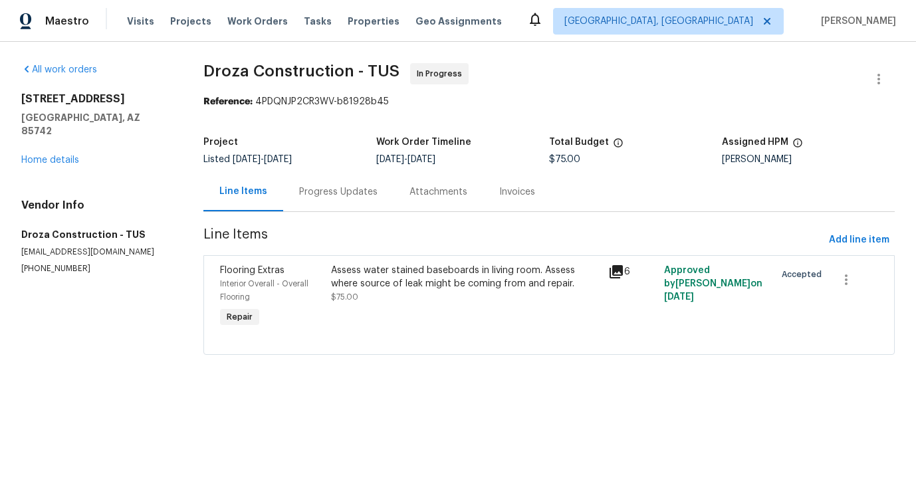
click at [335, 172] on div "Progress Updates" at bounding box center [338, 191] width 110 height 39
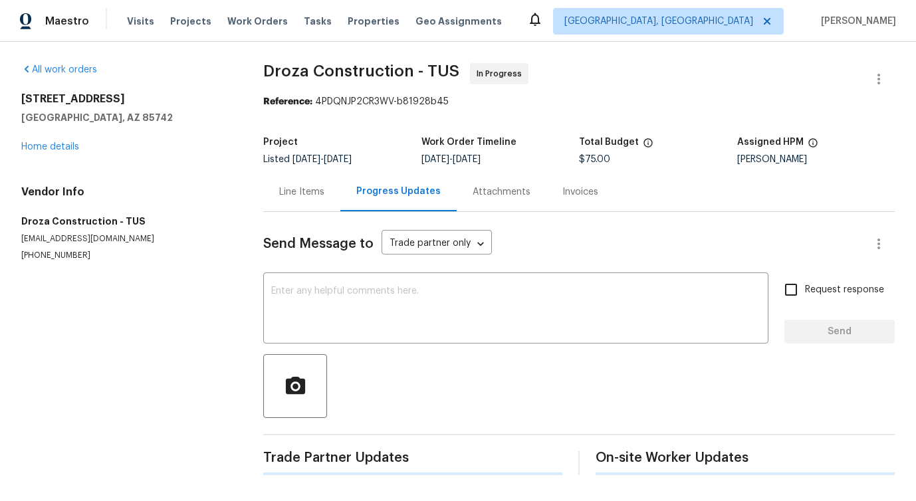
click at [330, 191] on div "Line Items" at bounding box center [301, 191] width 77 height 39
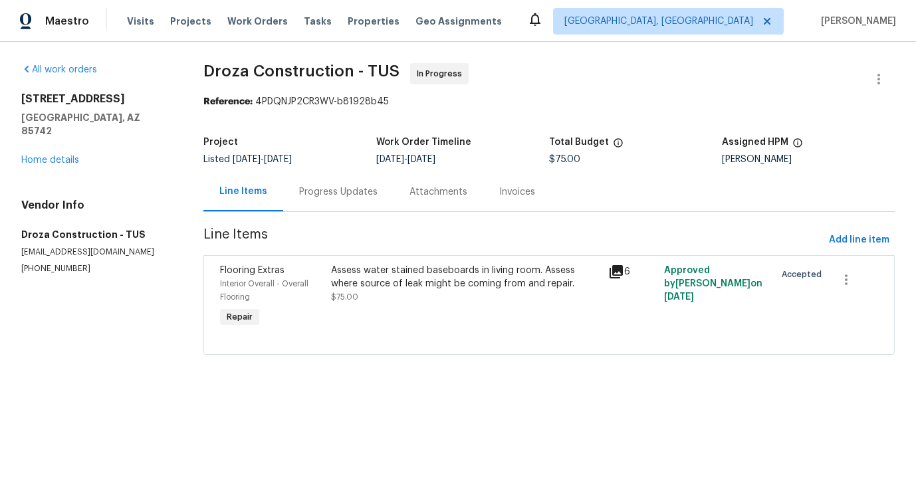
click at [336, 215] on section "Droza Construction - TUS In Progress Reference: 4PDQNJP2CR3WV-b81928b45 Project…" at bounding box center [548, 217] width 691 height 308
click at [344, 201] on div "Progress Updates" at bounding box center [338, 191] width 110 height 39
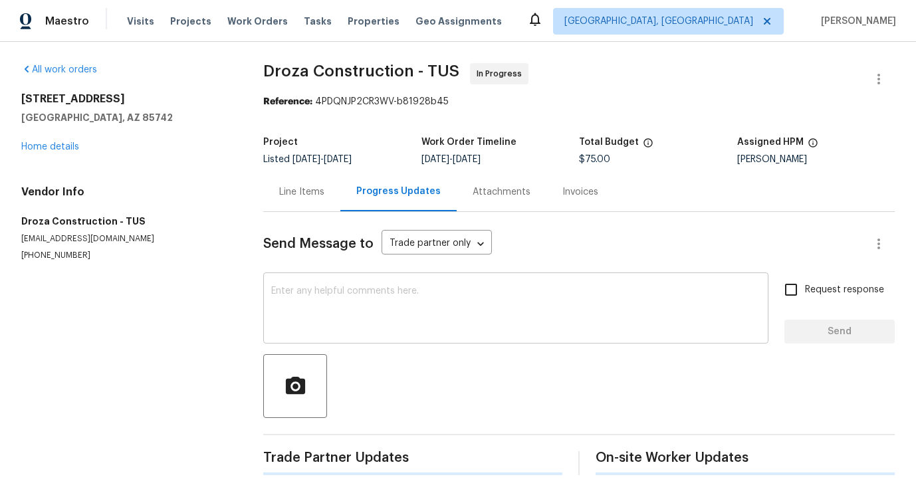
click at [348, 293] on textarea at bounding box center [515, 309] width 489 height 47
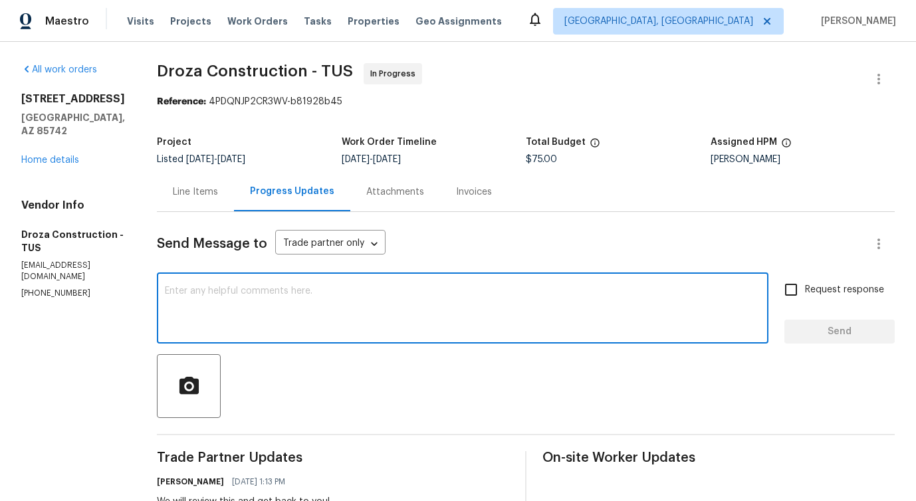
paste textarea "Our Budget Reviewer is looking at this WO and it appear to be slightly elevated…"
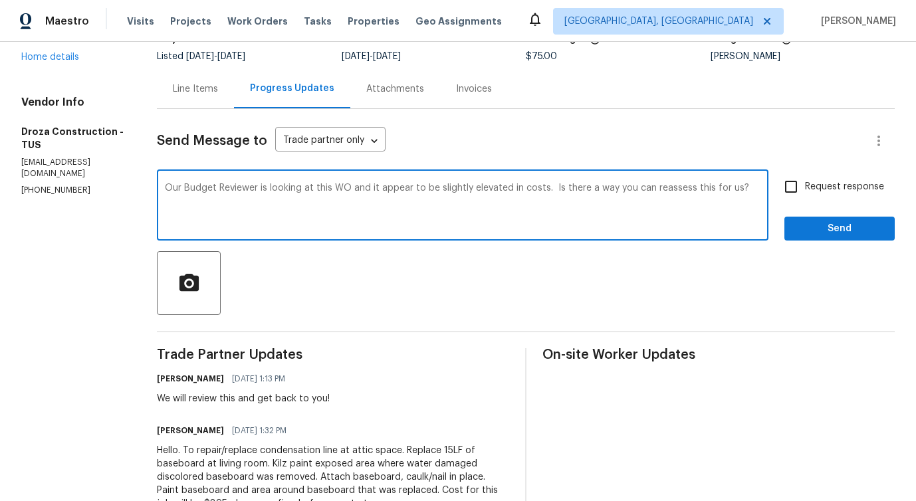
scroll to position [104, 0]
type textarea "Our Budget Reviewer is looking at this WO and it appear to be slightly elevated…"
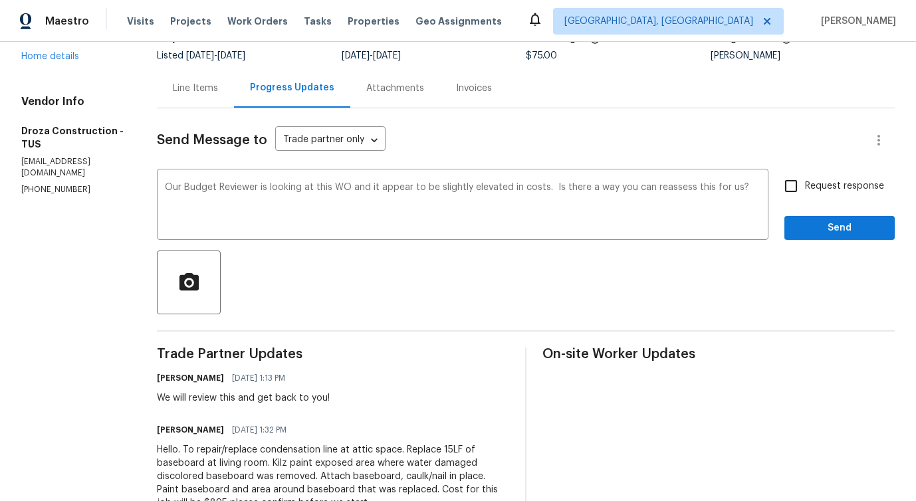
click at [833, 189] on span "Request response" at bounding box center [844, 186] width 79 height 14
click at [805, 189] on input "Request response" at bounding box center [791, 186] width 28 height 28
checkbox input "true"
click at [839, 231] on span "Send" at bounding box center [839, 228] width 89 height 17
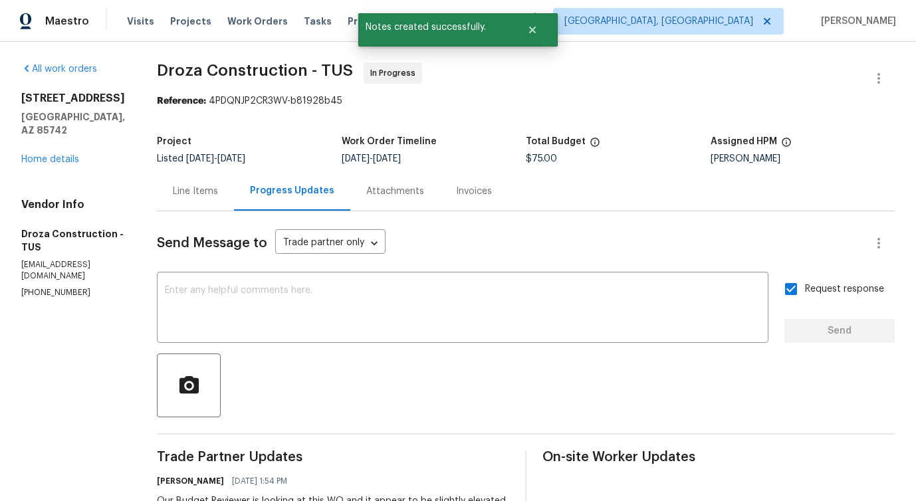
scroll to position [0, 0]
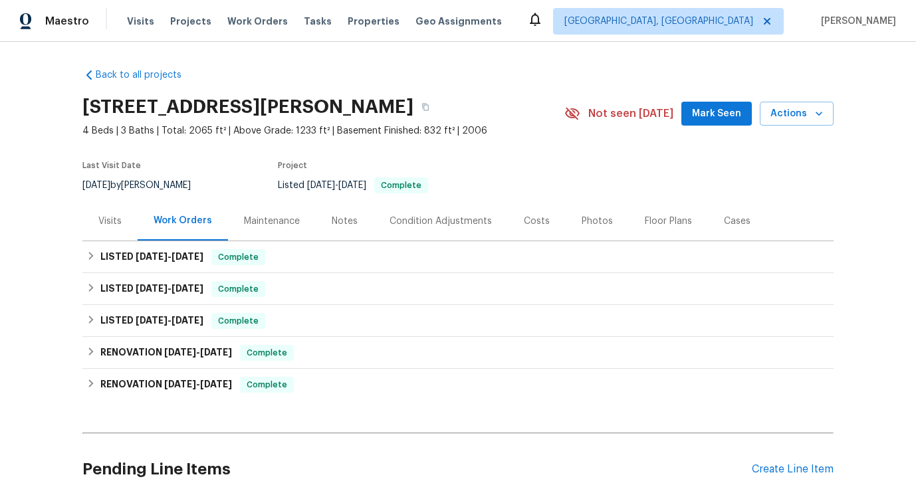
scroll to position [103, 0]
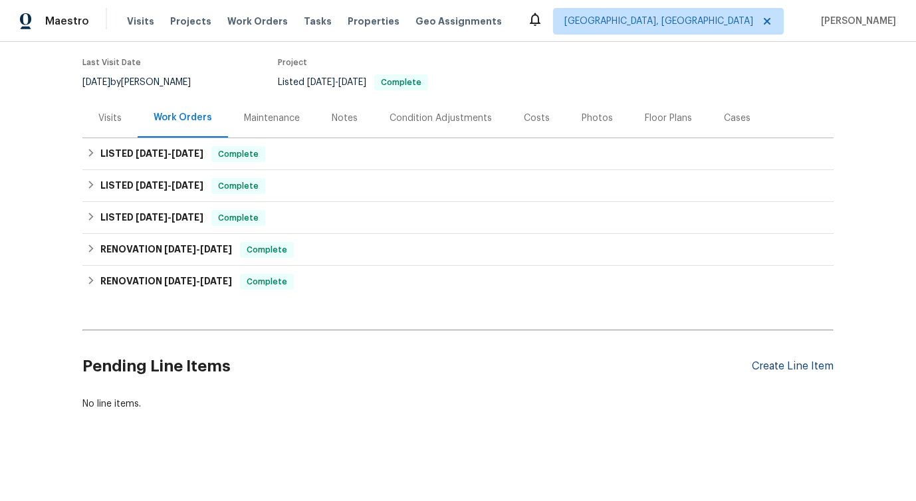
click at [761, 365] on div "Create Line Item" at bounding box center [792, 366] width 82 height 13
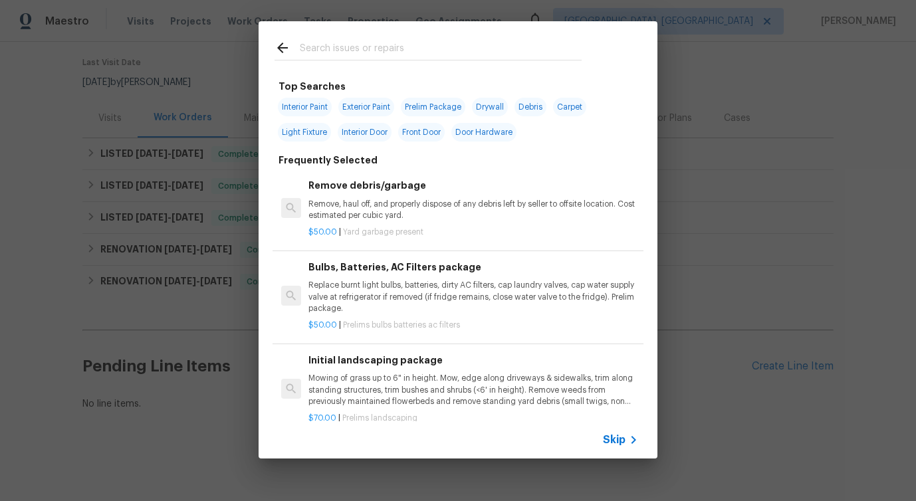
click at [615, 431] on div "Skip" at bounding box center [457, 439] width 399 height 37
click at [619, 439] on span "Skip" at bounding box center [614, 439] width 23 height 13
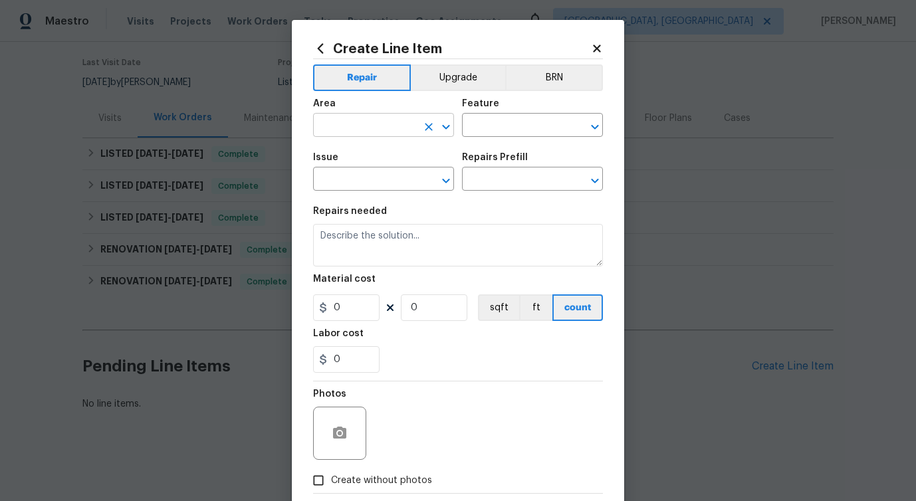
click at [373, 121] on input "text" at bounding box center [365, 126] width 104 height 21
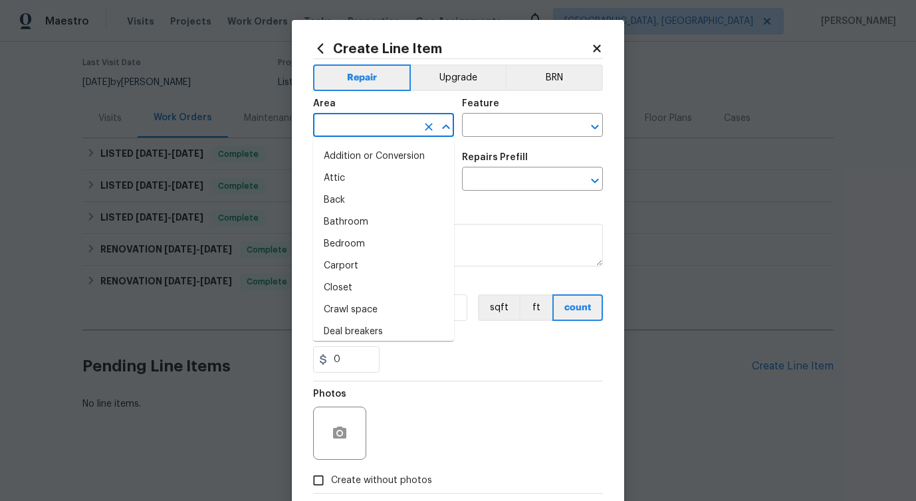
click at [373, 121] on input "text" at bounding box center [365, 126] width 104 height 21
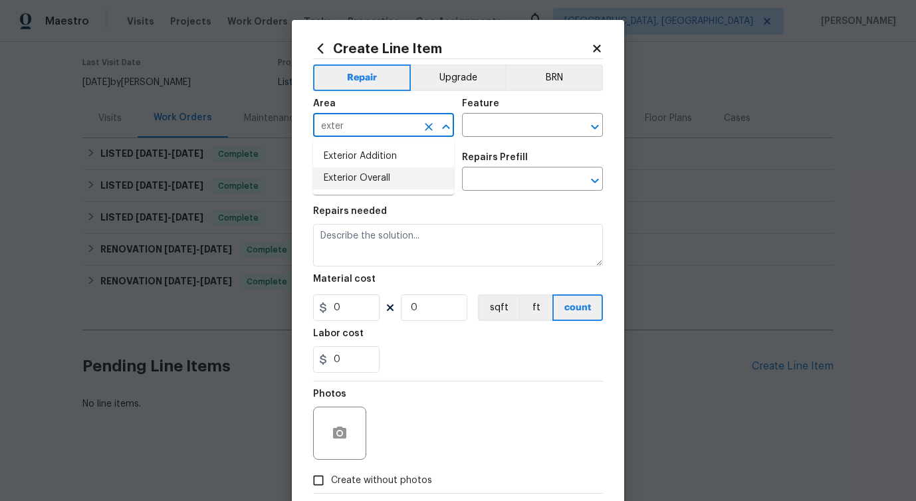
click at [373, 175] on li "Exterior Overall" at bounding box center [383, 178] width 141 height 22
type input "Exterior Overall"
click at [511, 125] on input "text" at bounding box center [514, 126] width 104 height 21
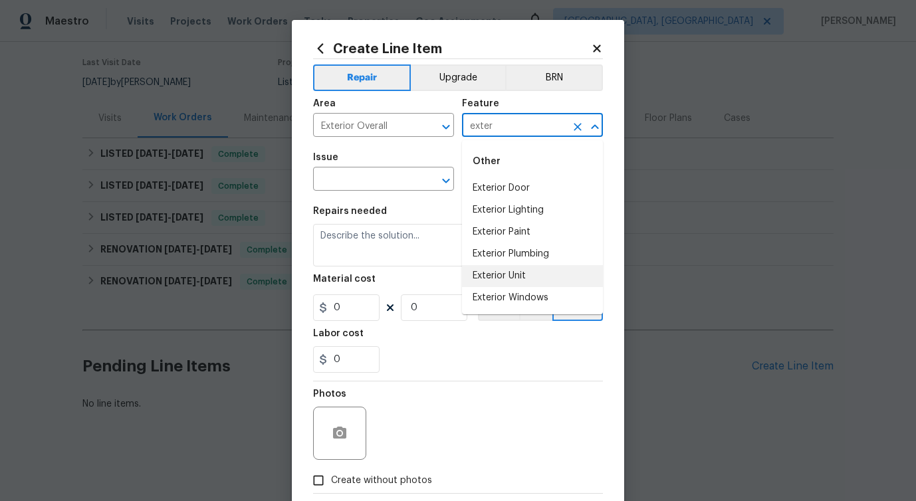
click at [513, 276] on li "Exterior Unit" at bounding box center [532, 276] width 141 height 22
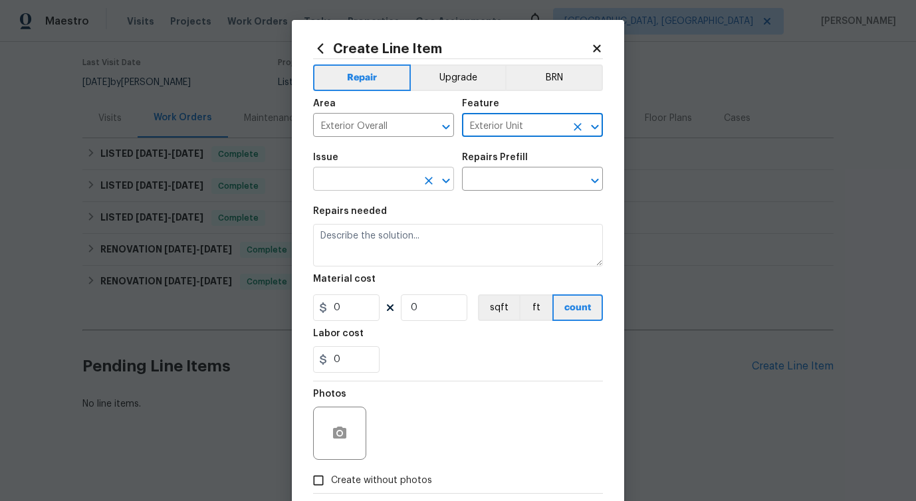
type input "Exterior Unit"
click at [379, 181] on input "text" at bounding box center [365, 180] width 104 height 21
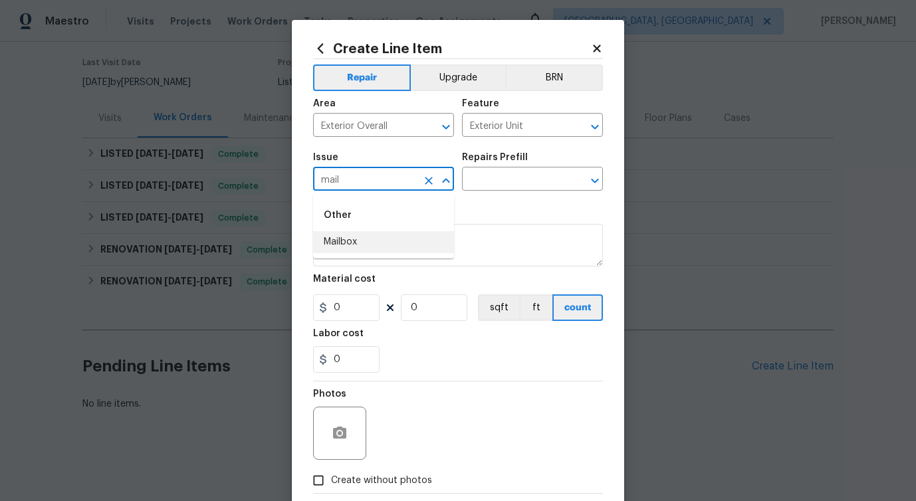
click at [345, 238] on li "Mailbox" at bounding box center [383, 242] width 141 height 22
type input "Mailbox"
click at [474, 193] on div "Issue Mailbox ​ Repairs Prefill ​" at bounding box center [458, 172] width 290 height 54
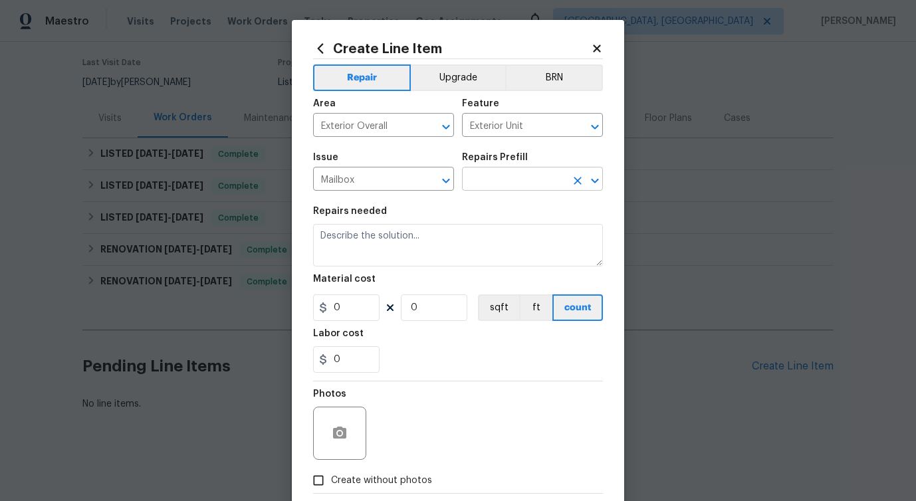
click at [476, 188] on input "text" at bounding box center [514, 180] width 104 height 21
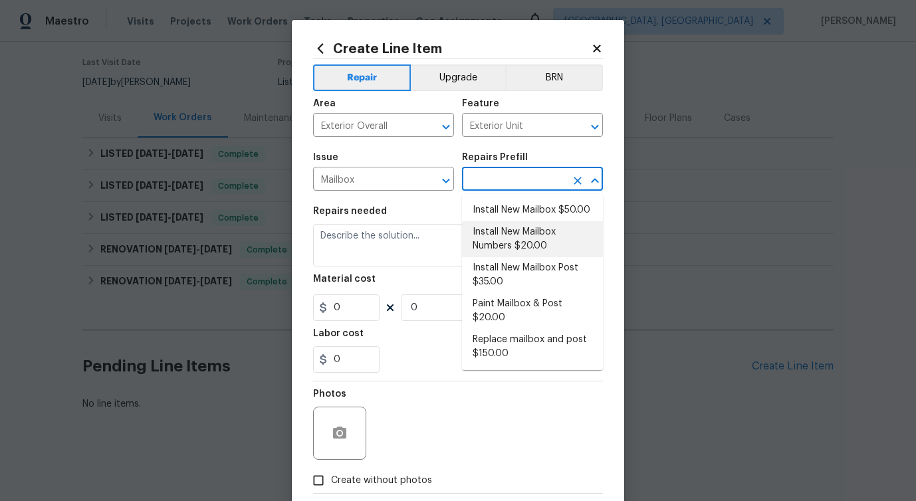
click at [490, 236] on li "Install New Mailbox Numbers $20.00" at bounding box center [532, 239] width 141 height 36
type input "Install New Mailbox Numbers $20.00"
type textarea "Remove the existing mailbox numbers (if present) and replace with new. Ensure t…"
type input "1"
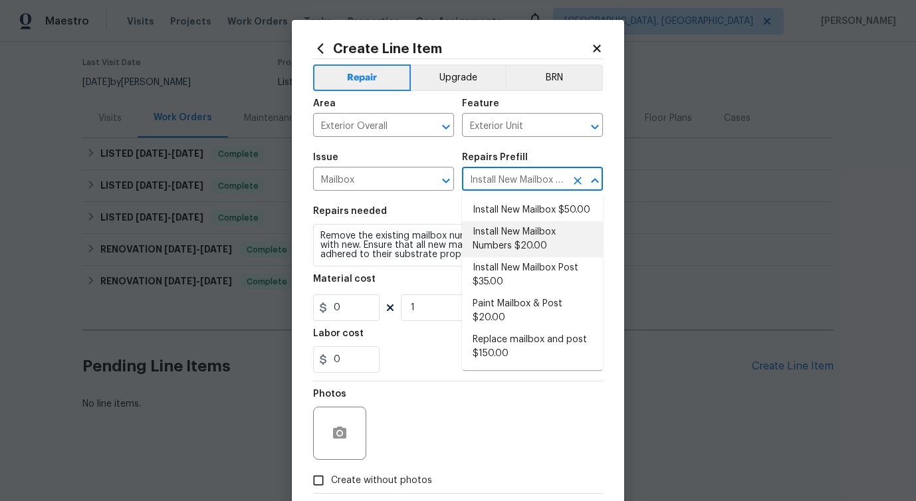
type input "20"
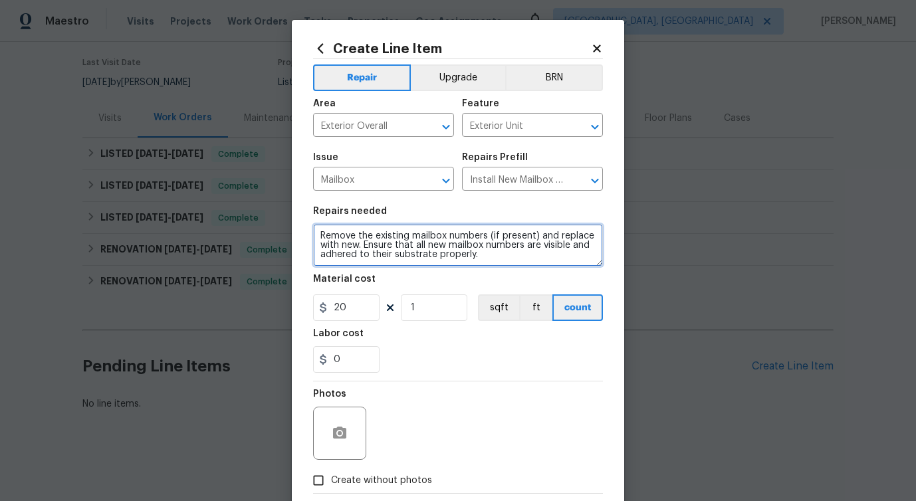
click at [394, 247] on textarea "Remove the existing mailbox numbers (if present) and replace with new. Ensure t…" at bounding box center [458, 245] width 290 height 43
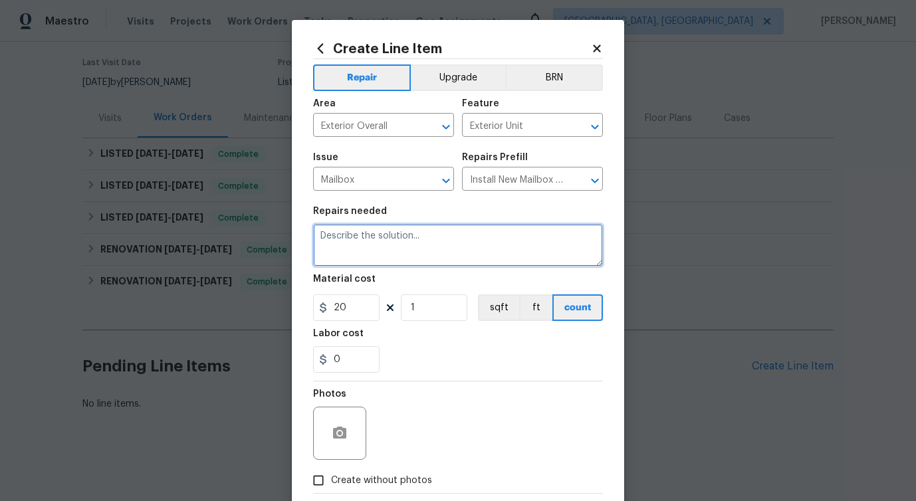
paste textarea "Remove the existing mailbox and post. Install a new mailbox and post, setting t…"
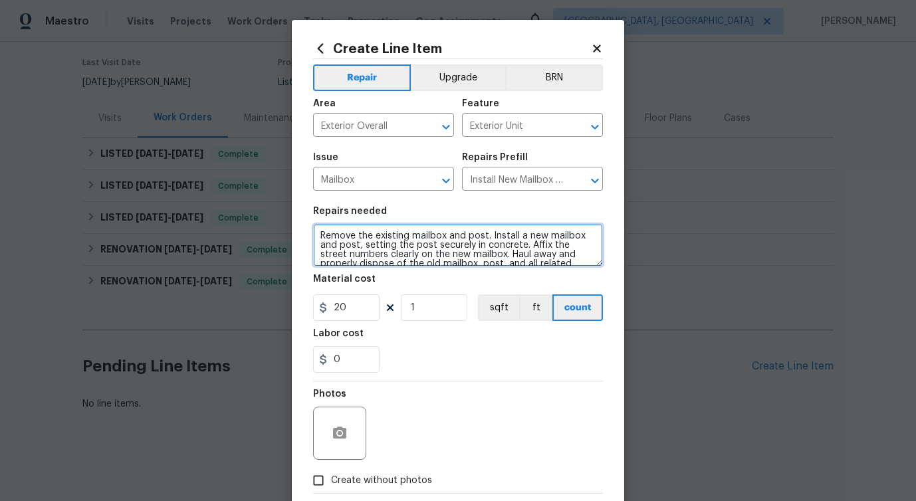
scroll to position [3, 0]
type textarea "Remove the existing mailbox and post. Install a new mailbox and post, setting t…"
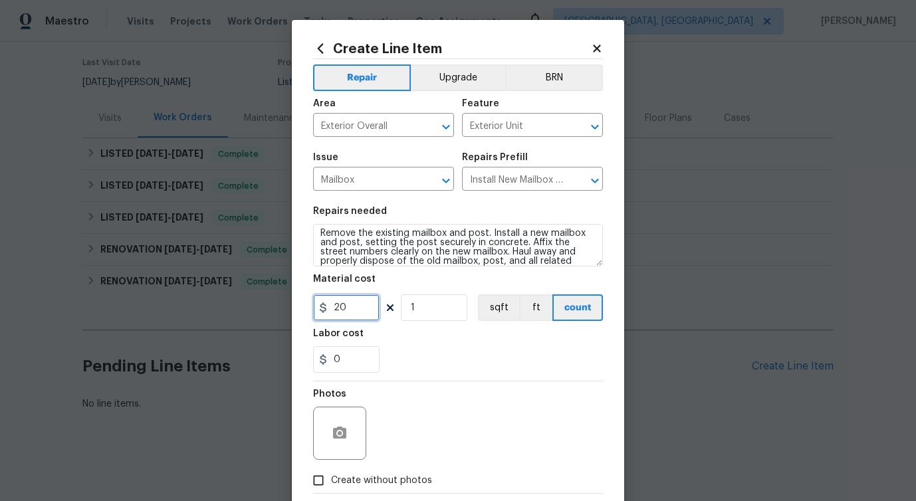
click at [338, 307] on input "20" at bounding box center [346, 307] width 66 height 27
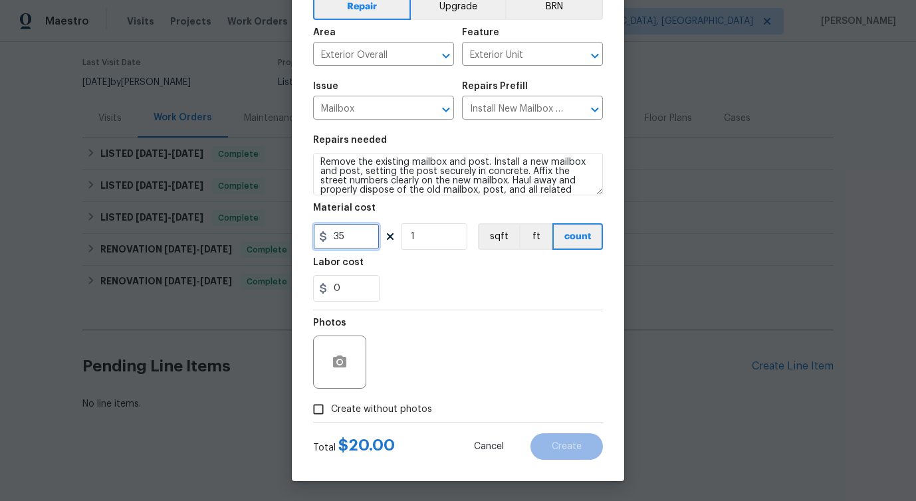
type input "35"
click at [346, 363] on icon "button" at bounding box center [339, 361] width 13 height 12
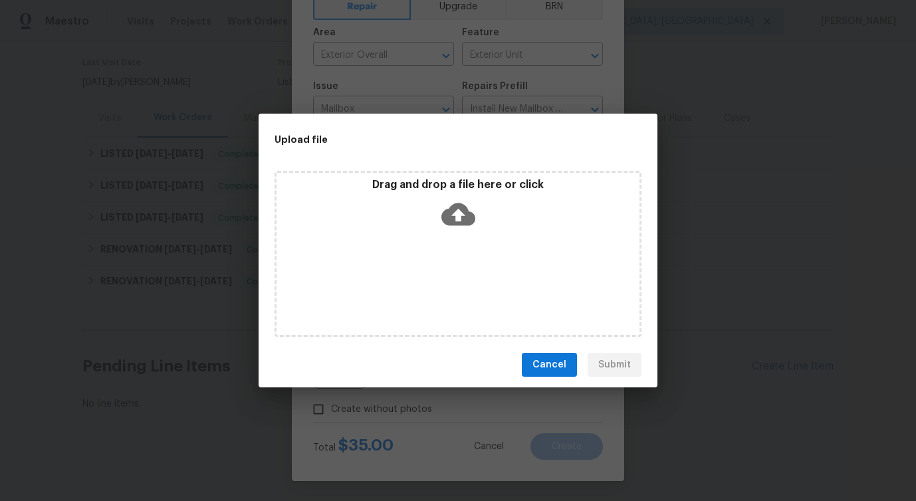
click at [453, 225] on icon at bounding box center [458, 214] width 34 height 34
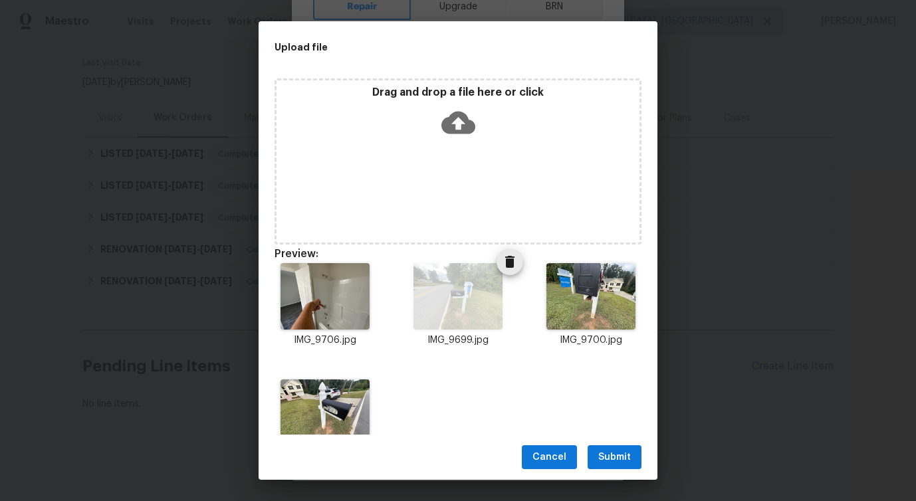
scroll to position [45, 0]
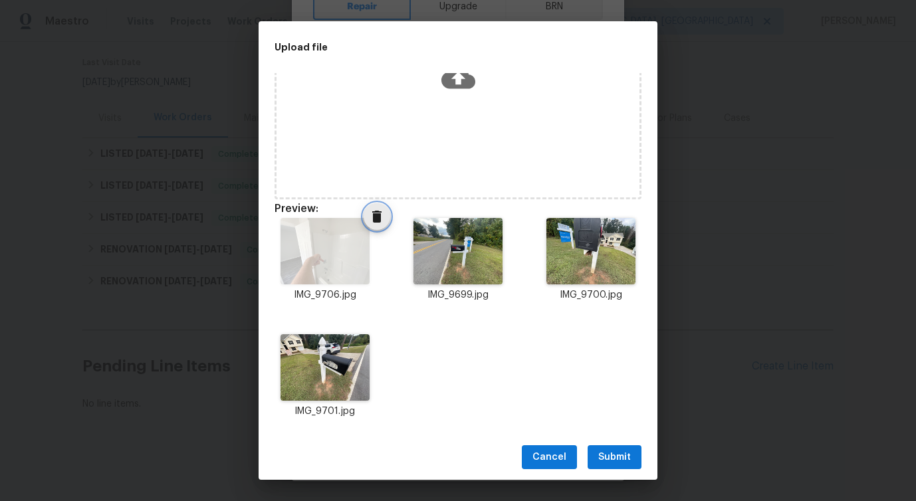
click at [379, 218] on icon "Delete" at bounding box center [376, 217] width 9 height 12
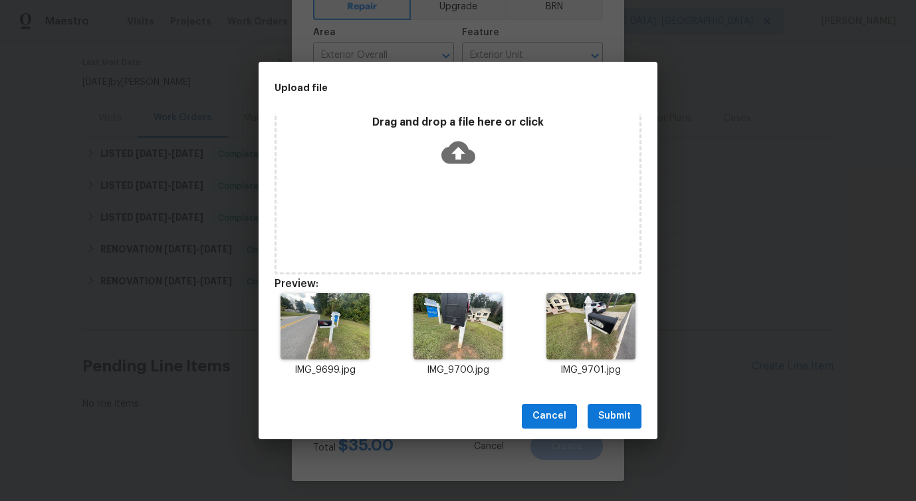
scroll to position [11, 0]
click at [619, 418] on span "Submit" at bounding box center [614, 416] width 33 height 17
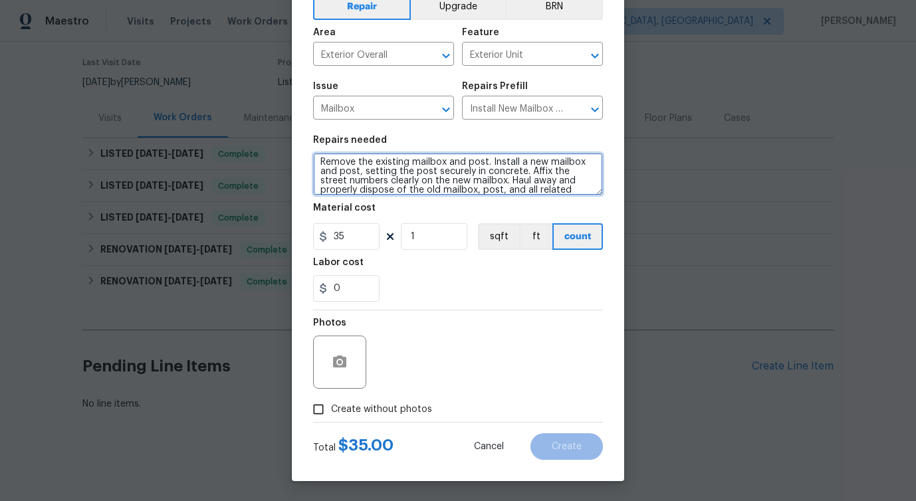
click at [454, 175] on textarea "Remove the existing mailbox and post. Install a new mailbox and post, setting t…" at bounding box center [458, 174] width 290 height 43
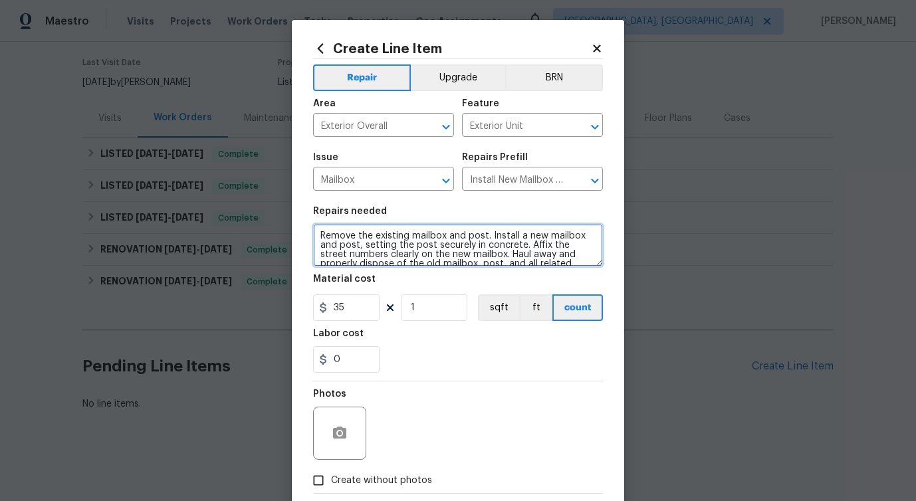
scroll to position [9, 0]
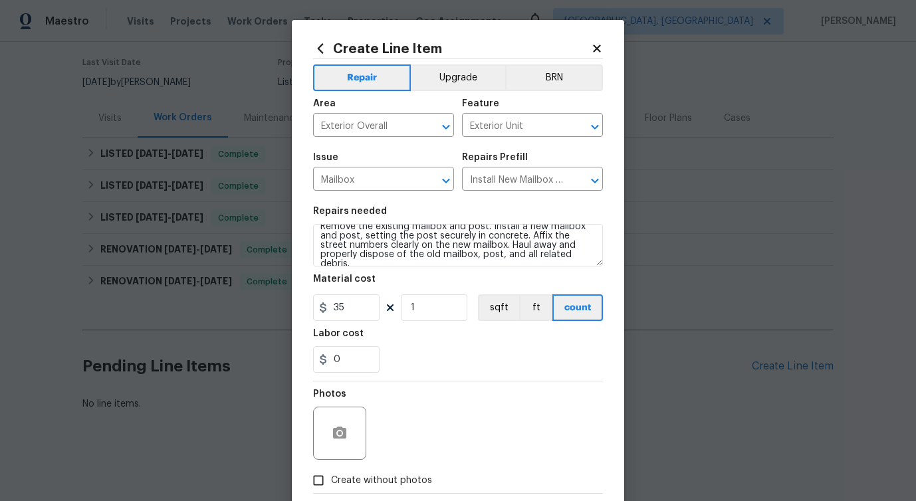
click at [408, 449] on div "Photos" at bounding box center [458, 424] width 290 height 86
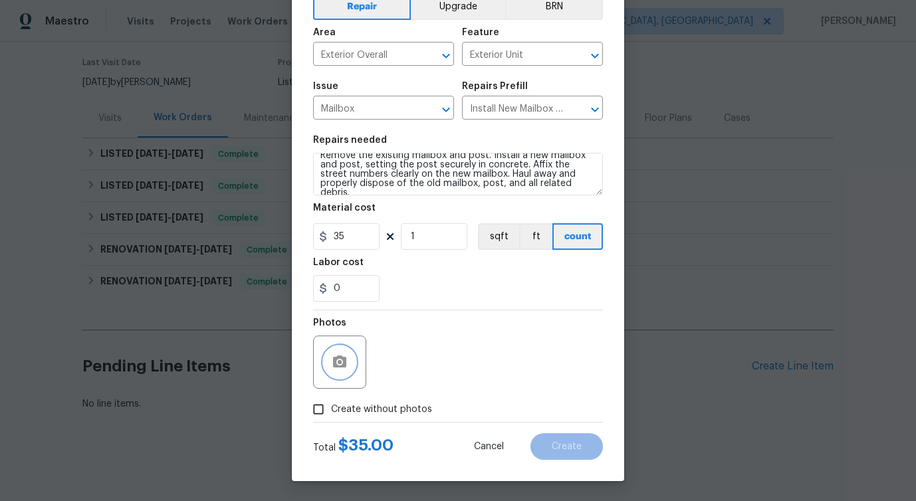
click at [331, 375] on button "button" at bounding box center [340, 362] width 32 height 32
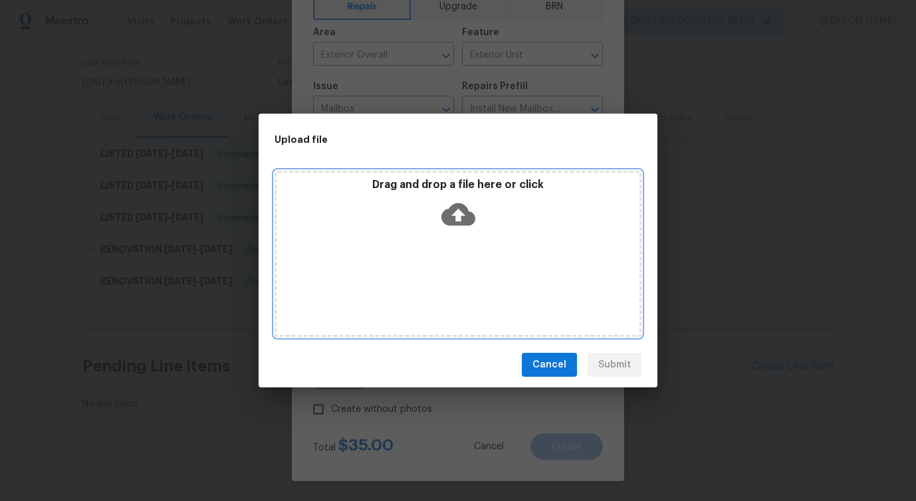
click at [459, 218] on icon at bounding box center [458, 214] width 34 height 34
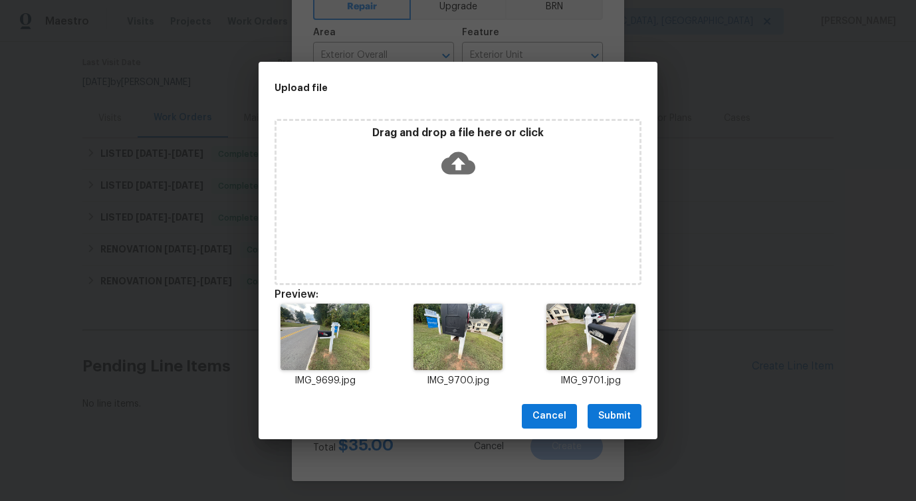
click at [617, 411] on span "Submit" at bounding box center [614, 416] width 33 height 17
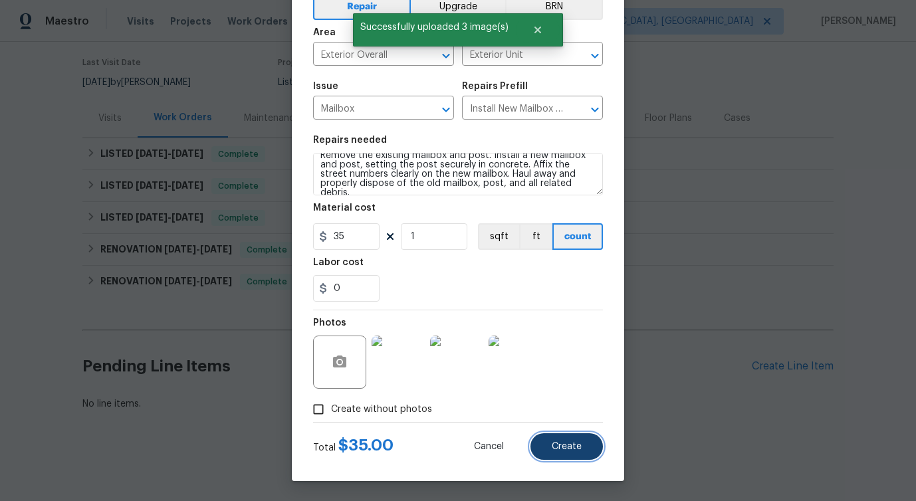
click at [575, 442] on span "Create" at bounding box center [566, 447] width 30 height 10
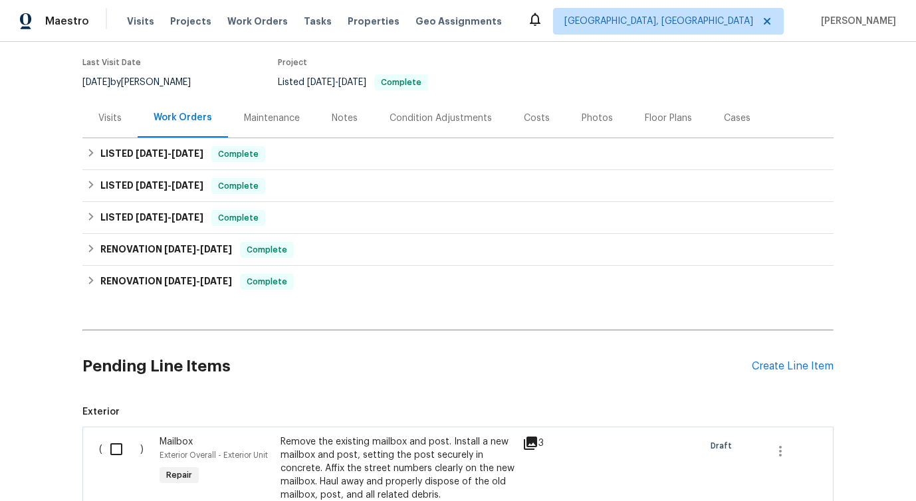
scroll to position [308, 0]
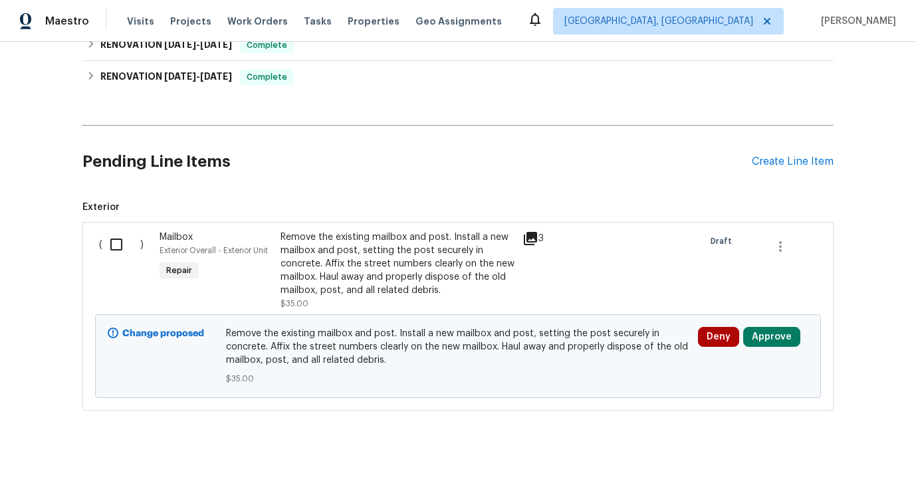
click at [394, 288] on div "Remove the existing mailbox and post. Install a new mailbox and post, setting t…" at bounding box center [397, 264] width 234 height 66
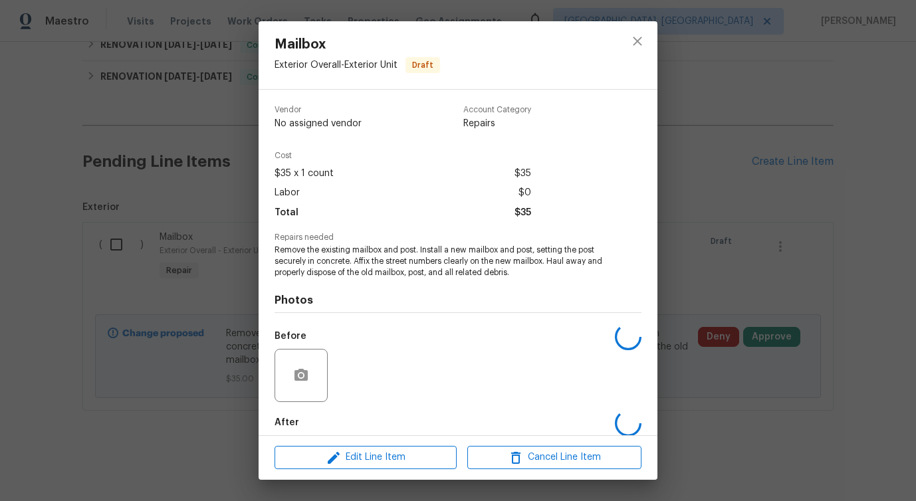
scroll to position [66, 0]
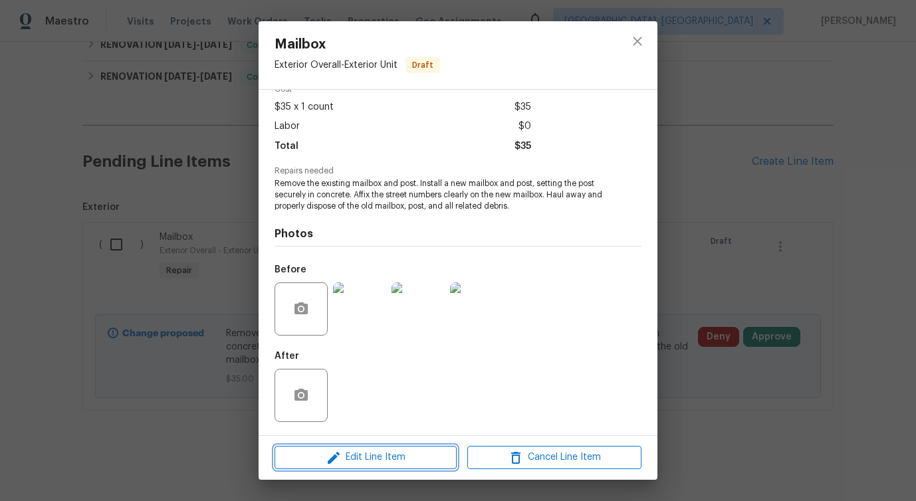
click at [367, 460] on span "Edit Line Item" at bounding box center [365, 457] width 174 height 17
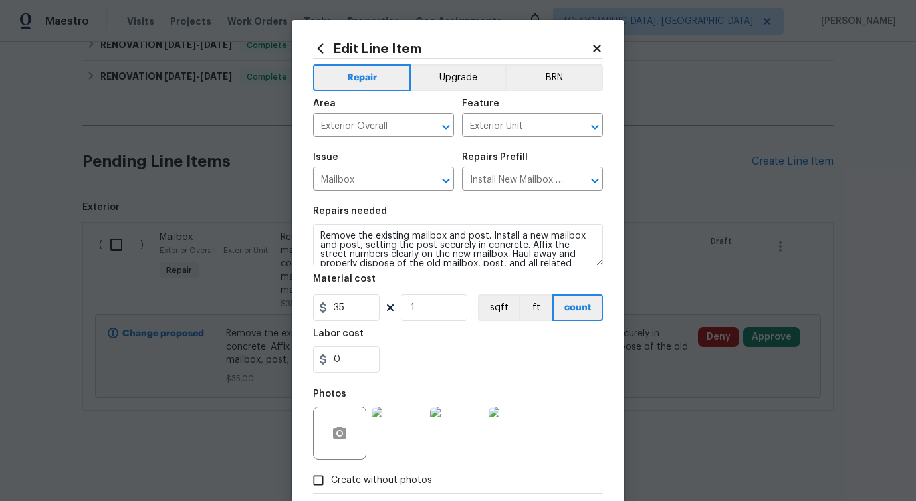
scroll to position [72, 0]
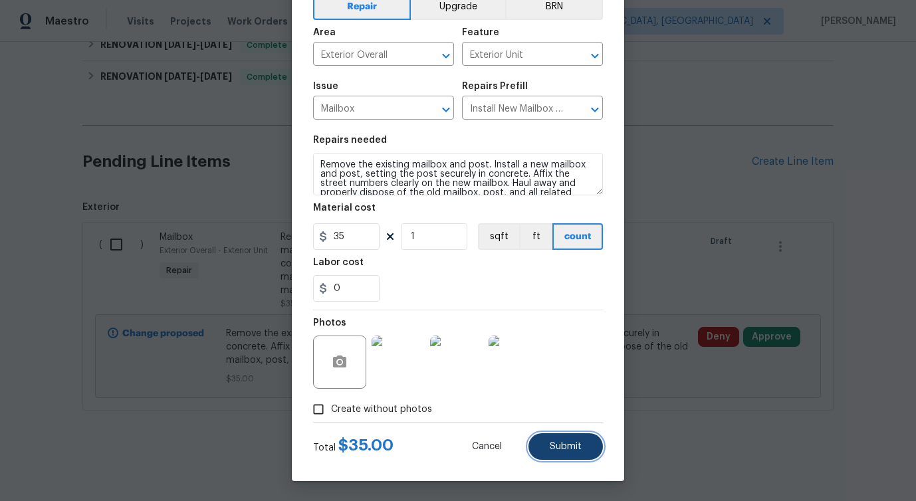
click at [572, 453] on button "Submit" at bounding box center [565, 446] width 74 height 27
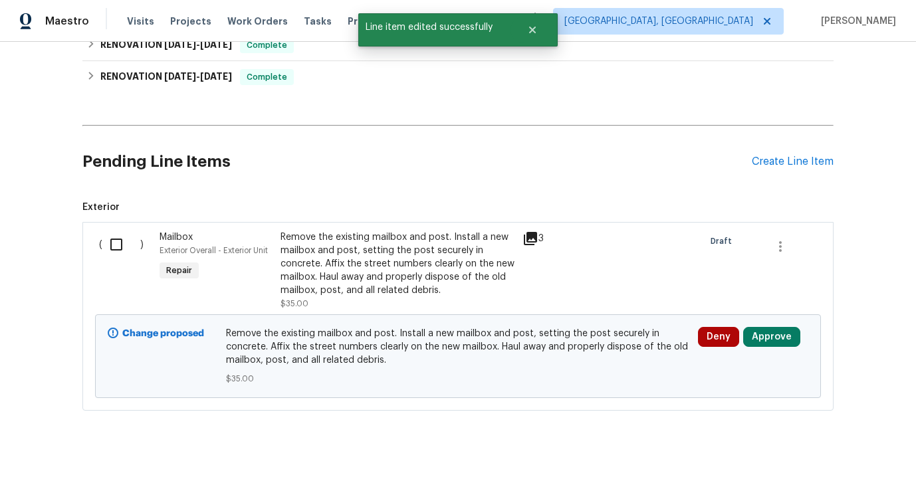
scroll to position [70, 0]
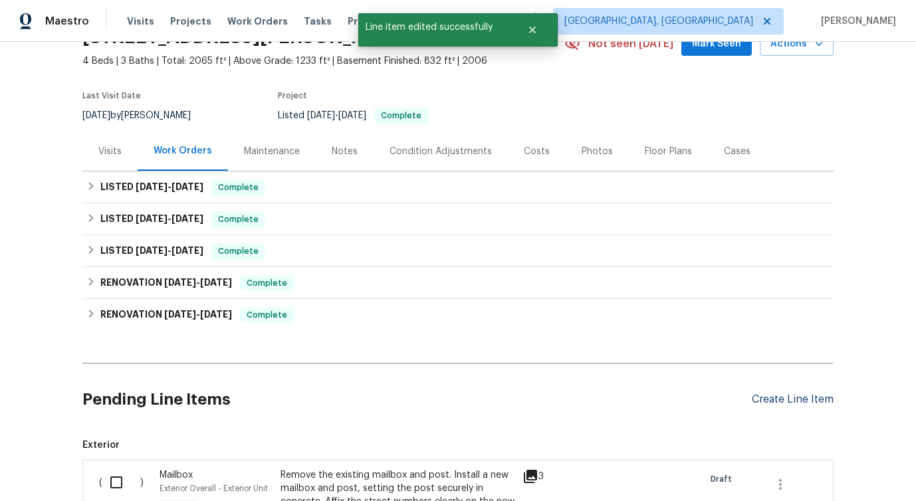
click at [821, 405] on div "Create Line Item" at bounding box center [792, 399] width 82 height 13
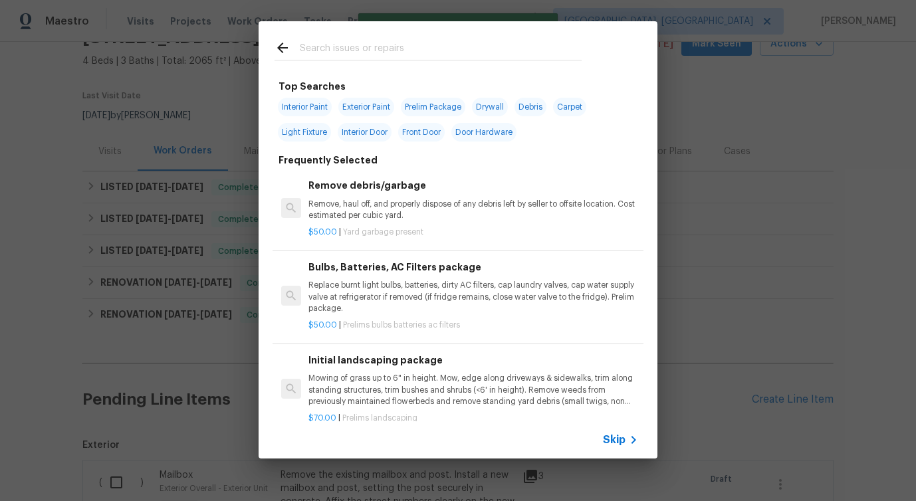
click at [619, 435] on span "Skip" at bounding box center [614, 439] width 23 height 13
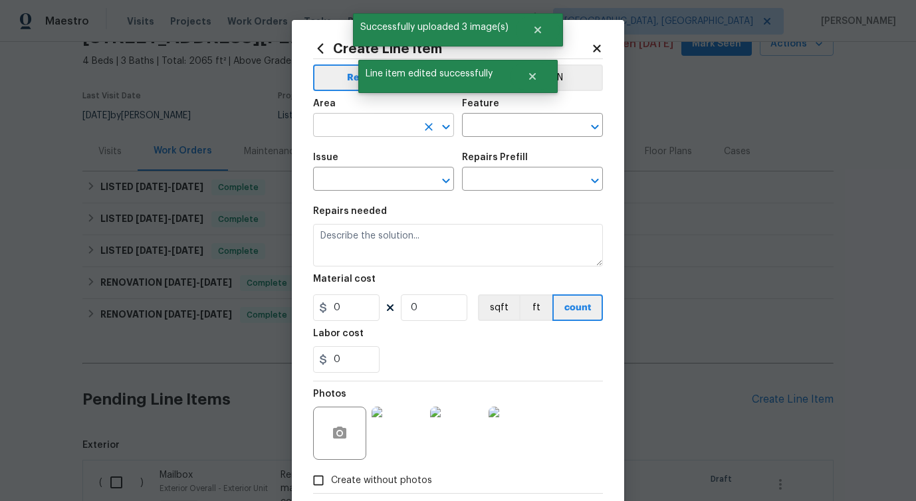
click at [412, 133] on input "text" at bounding box center [365, 126] width 104 height 21
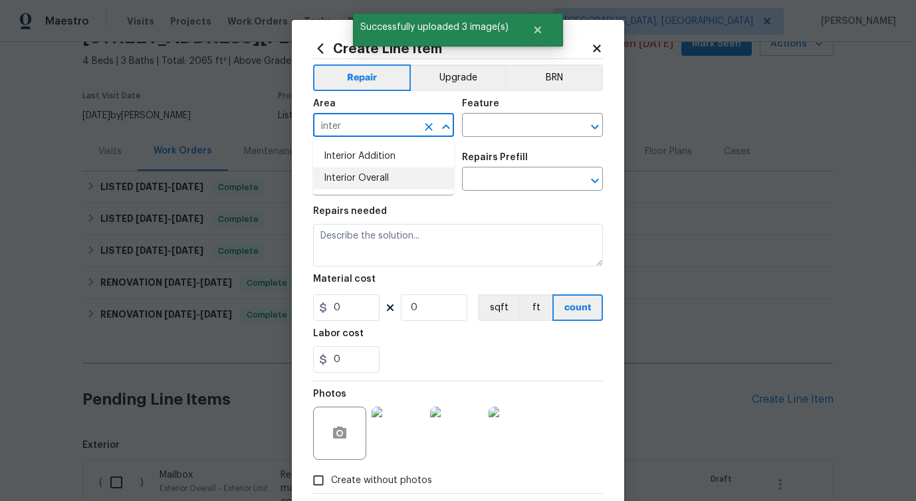
click at [409, 178] on li "Interior Overall" at bounding box center [383, 178] width 141 height 22
type input "Interior Overall"
click at [494, 128] on input "text" at bounding box center [514, 126] width 104 height 21
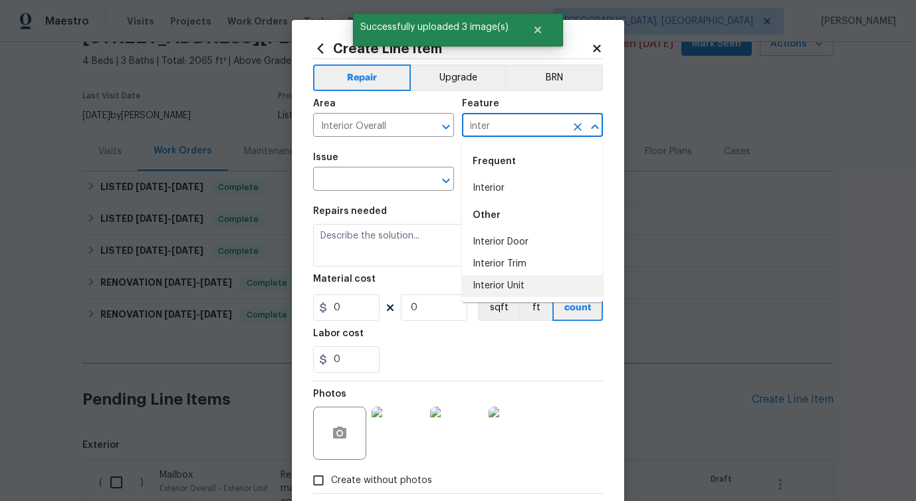
click at [510, 286] on li "Interior Unit" at bounding box center [532, 286] width 141 height 22
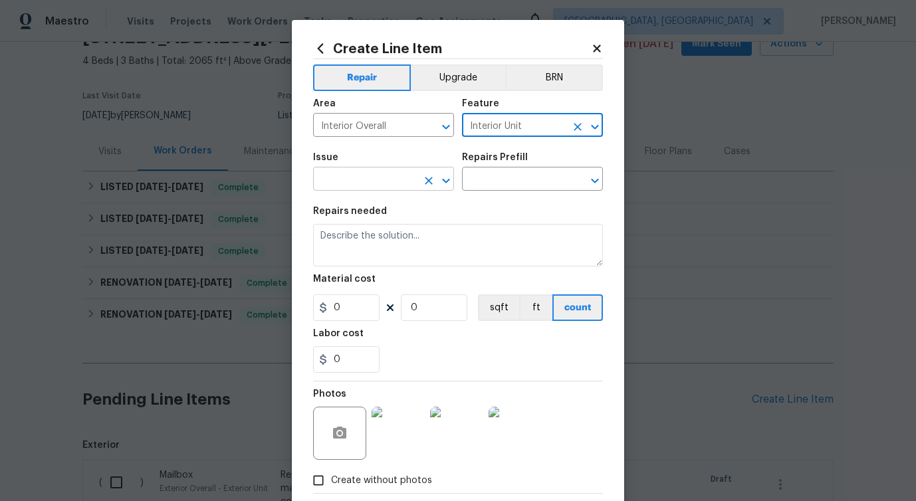
type input "Interior Unit"
click at [385, 187] on input "text" at bounding box center [365, 180] width 104 height 21
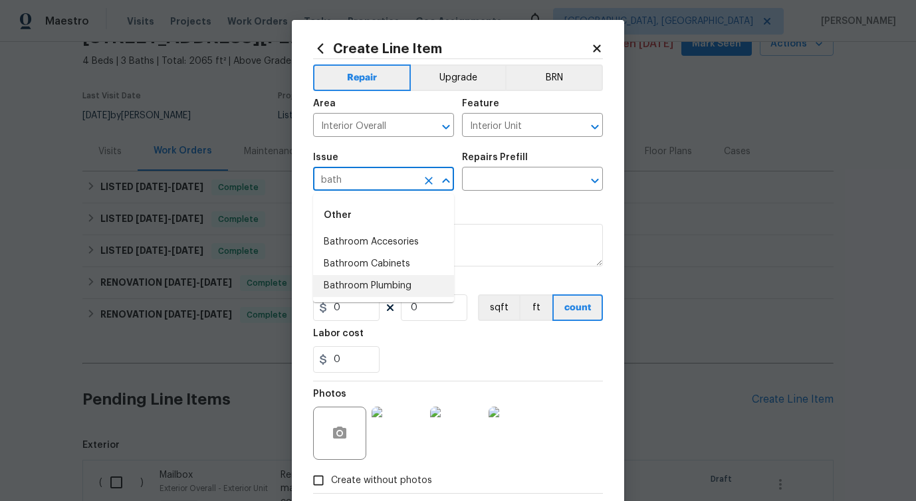
click at [401, 282] on li "Bathroom Plumbing" at bounding box center [383, 286] width 141 height 22
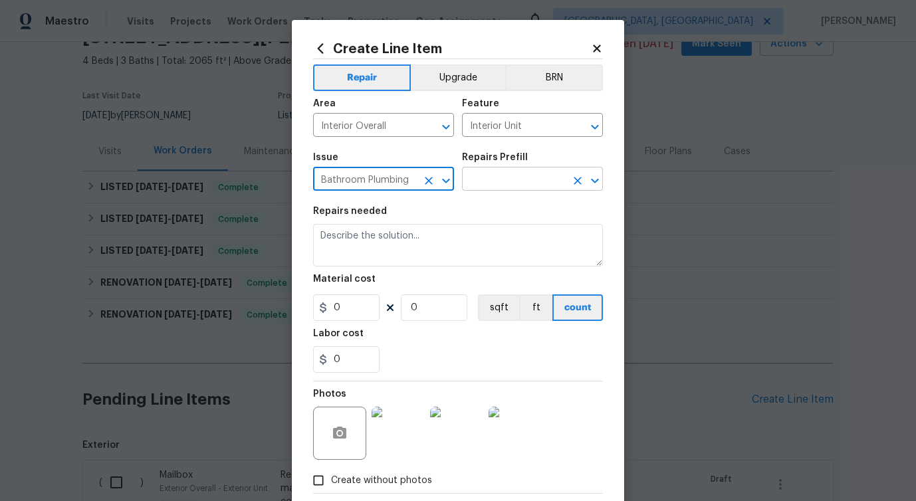
type input "Bathroom Plumbing"
click at [512, 177] on input "text" at bounding box center [514, 180] width 104 height 21
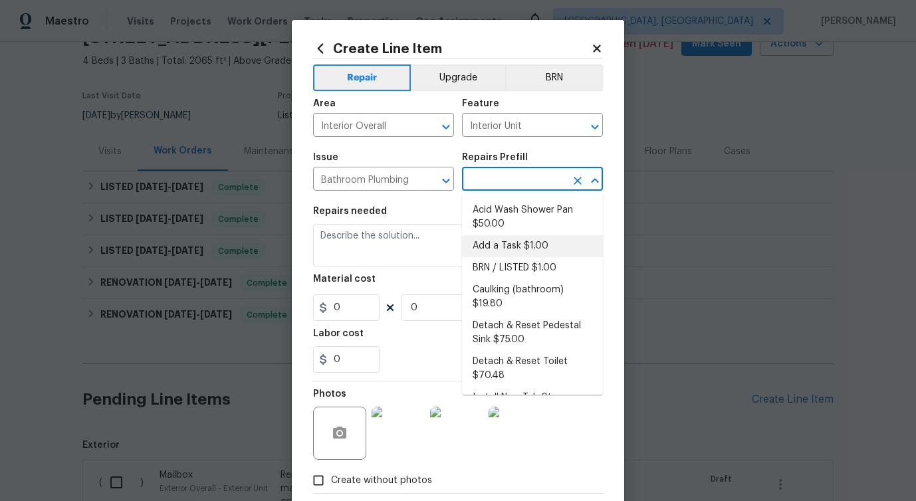
click at [510, 243] on li "Add a Task $1.00" at bounding box center [532, 246] width 141 height 22
type input "Plumbing"
type input "Add a Task $1.00"
type textarea "HPM to detail"
type input "1"
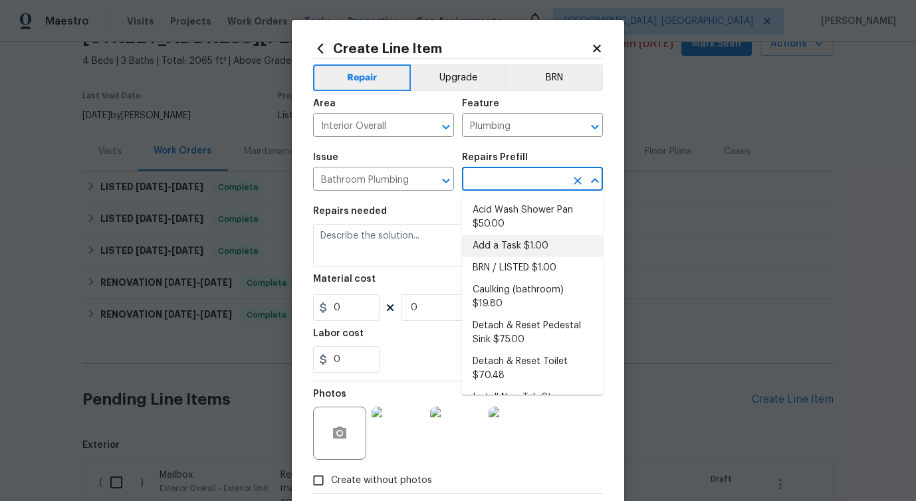
type input "1"
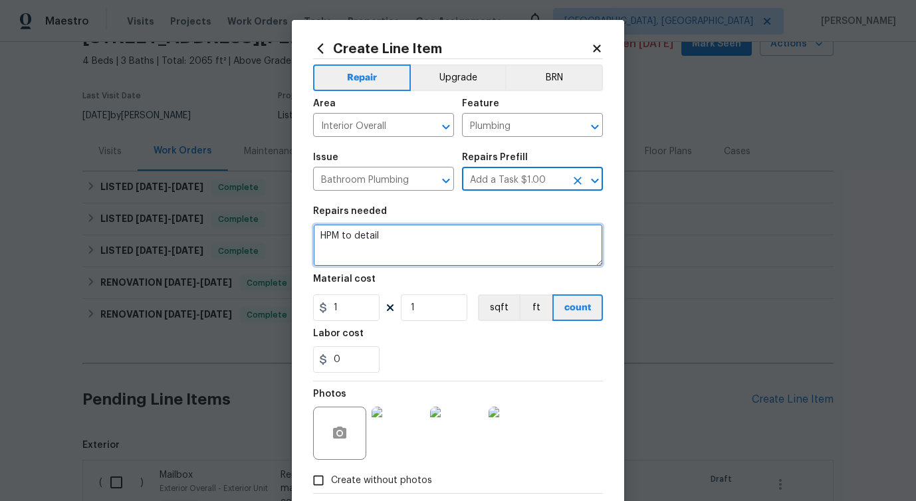
click at [360, 231] on textarea "HPM to detail" at bounding box center [458, 245] width 290 height 43
paste textarea "Replace the leaking or missing tub/shower valve in the lower level bathroom and…"
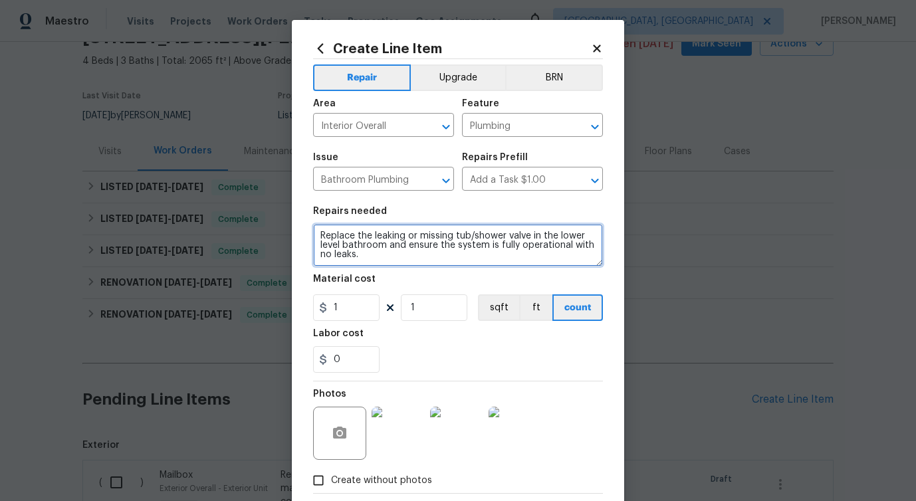
type textarea "Replace the leaking or missing tub/shower valve in the lower level bathroom and…"
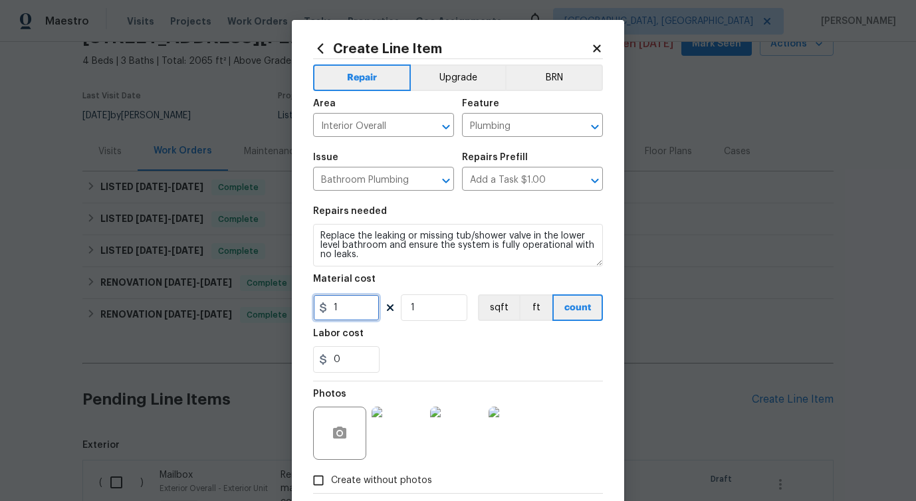
click at [348, 308] on input "1" at bounding box center [346, 307] width 66 height 27
type input "35"
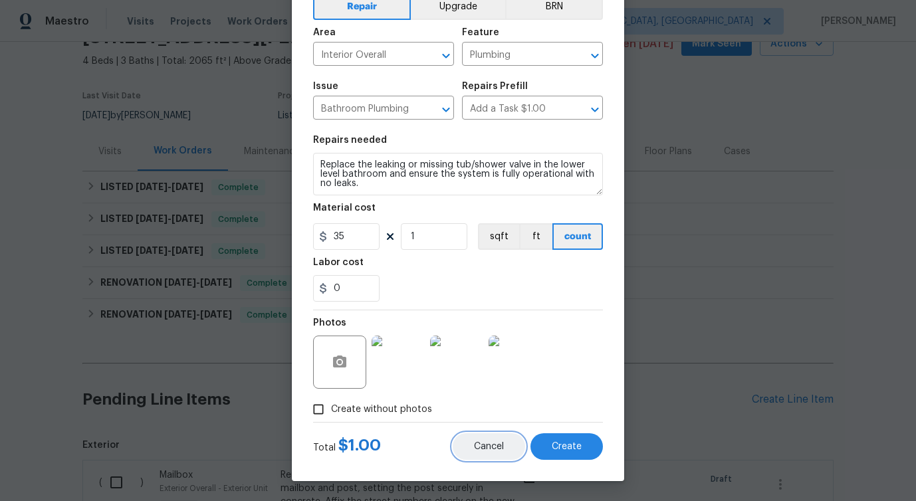
click at [484, 448] on span "Cancel" at bounding box center [489, 447] width 30 height 10
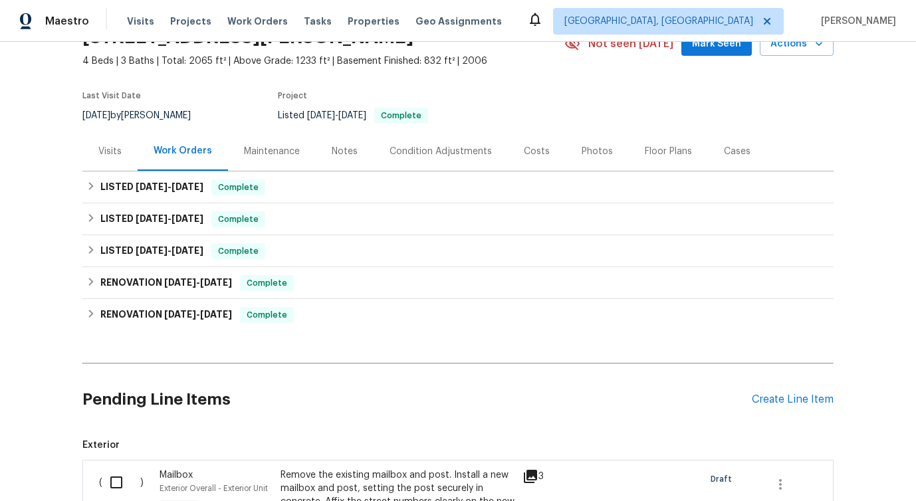
scroll to position [308, 0]
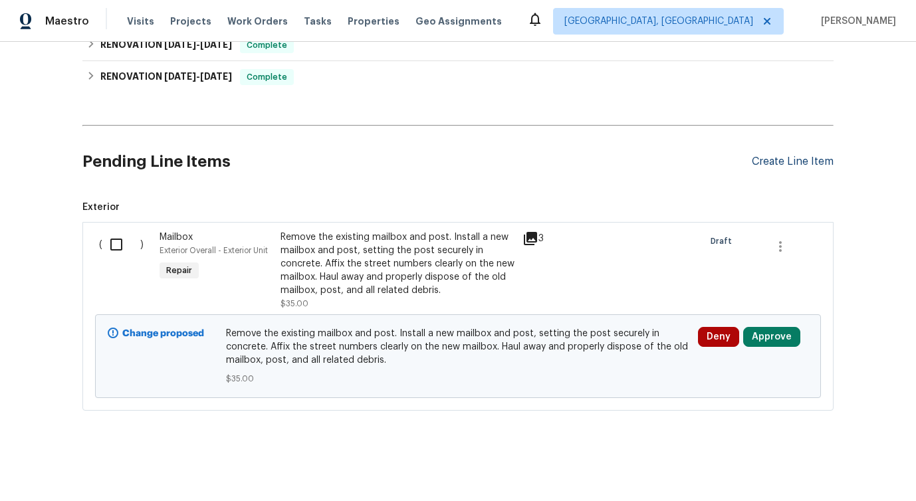
click at [781, 159] on div "Create Line Item" at bounding box center [792, 161] width 82 height 13
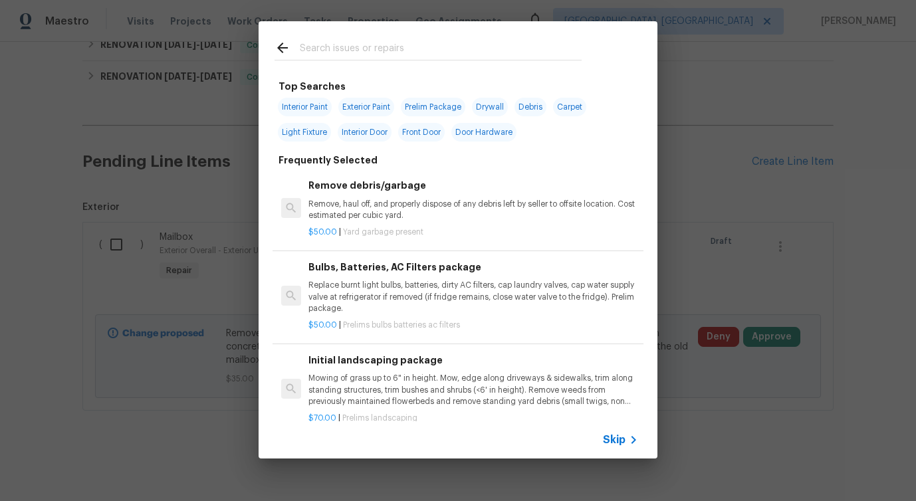
click at [613, 440] on span "Skip" at bounding box center [614, 439] width 23 height 13
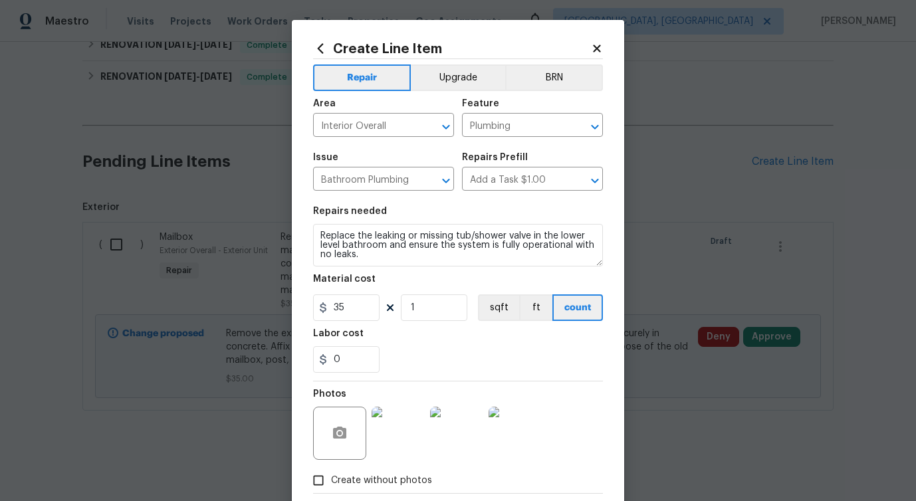
scroll to position [72, 0]
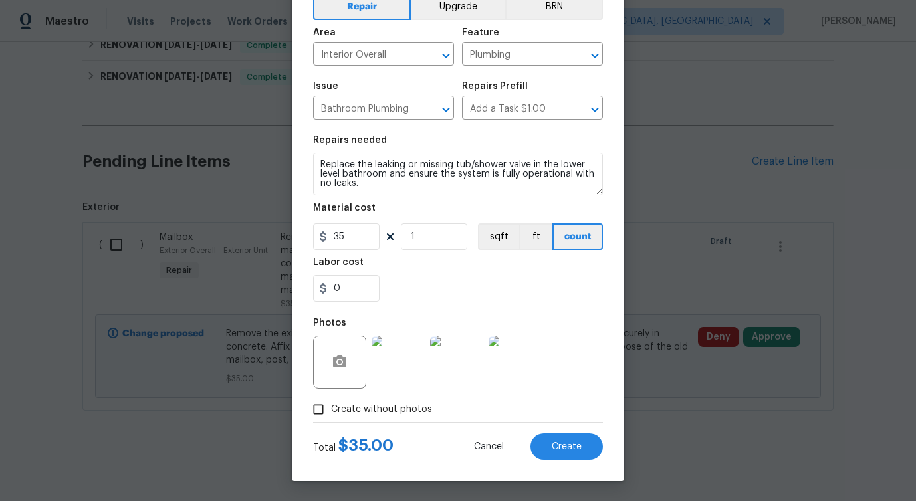
click at [406, 344] on img at bounding box center [397, 362] width 53 height 53
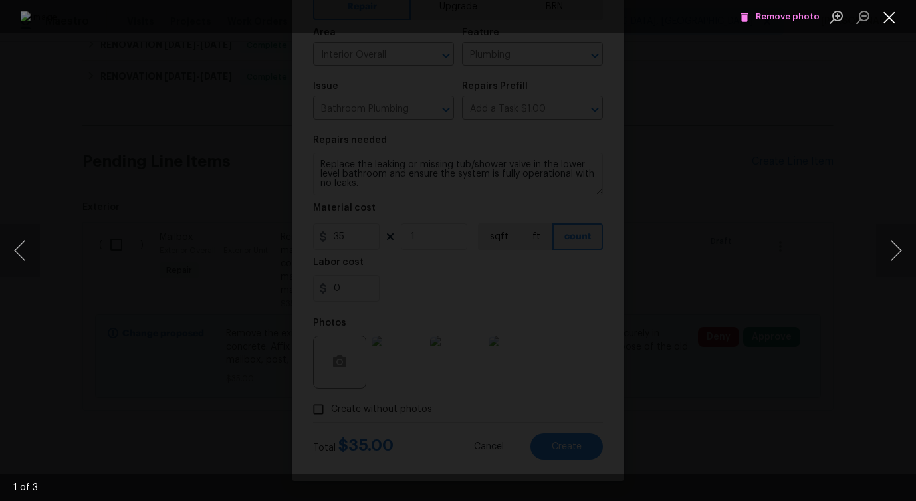
click at [882, 19] on button "Close lightbox" at bounding box center [889, 16] width 27 height 23
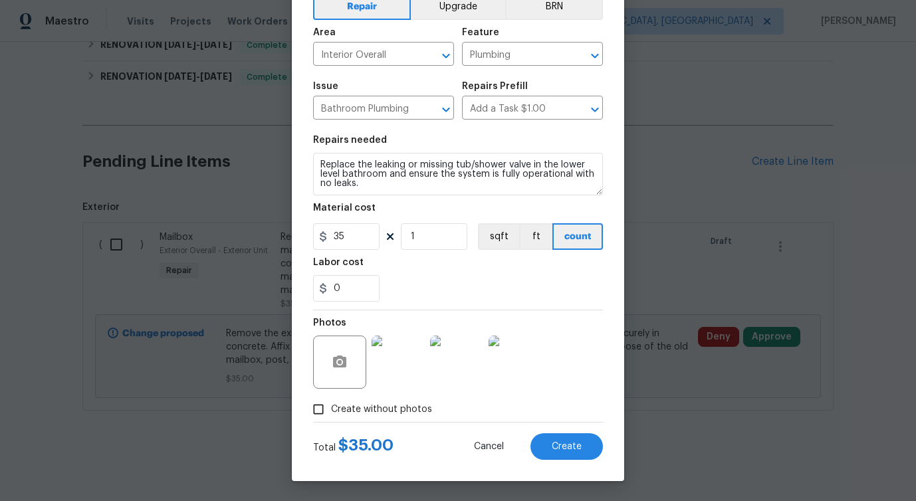
click at [415, 344] on img at bounding box center [397, 362] width 53 height 53
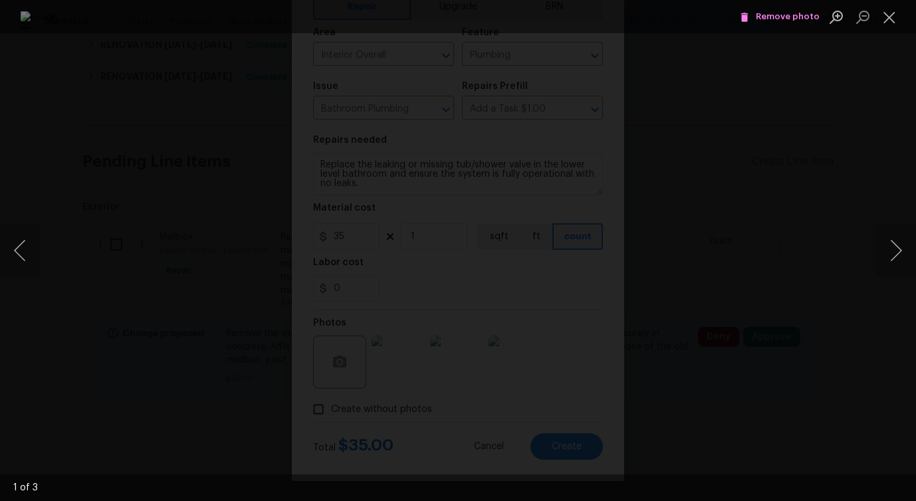
click at [781, 15] on span "Remove photo" at bounding box center [780, 16] width 80 height 15
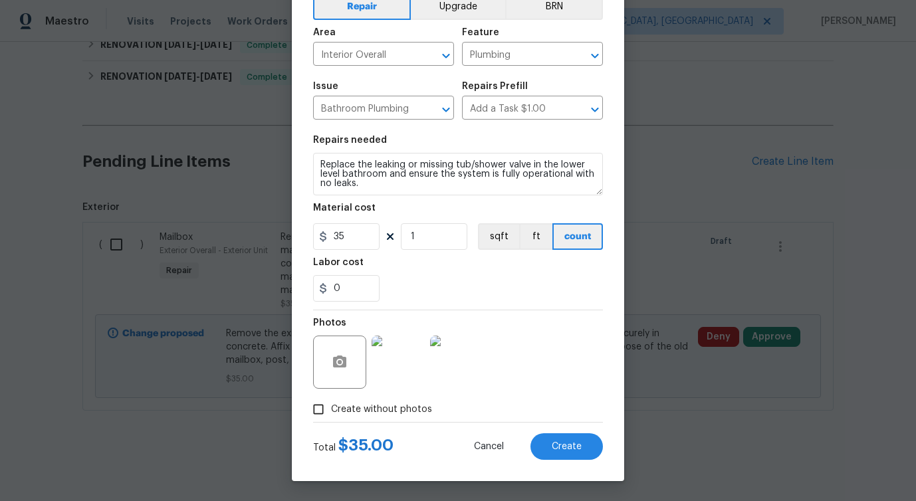
click at [404, 360] on img at bounding box center [397, 362] width 53 height 53
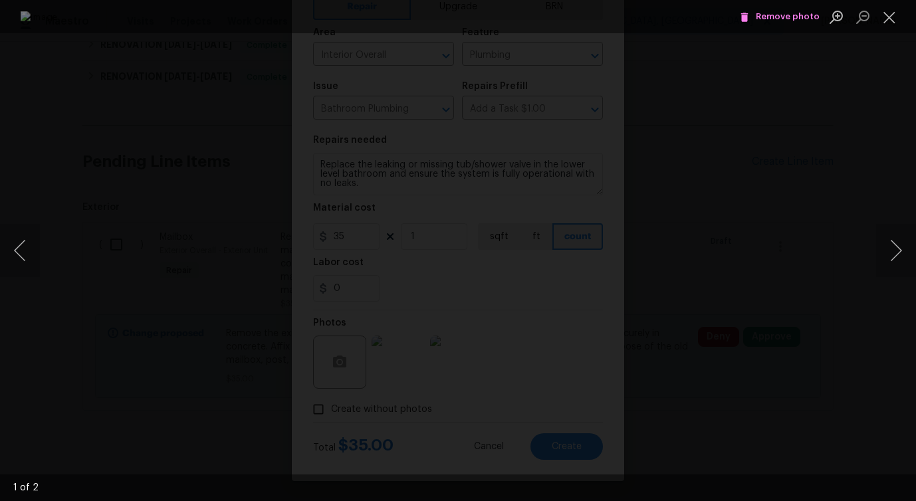
click at [792, 25] on button "Remove photo" at bounding box center [779, 17] width 86 height 21
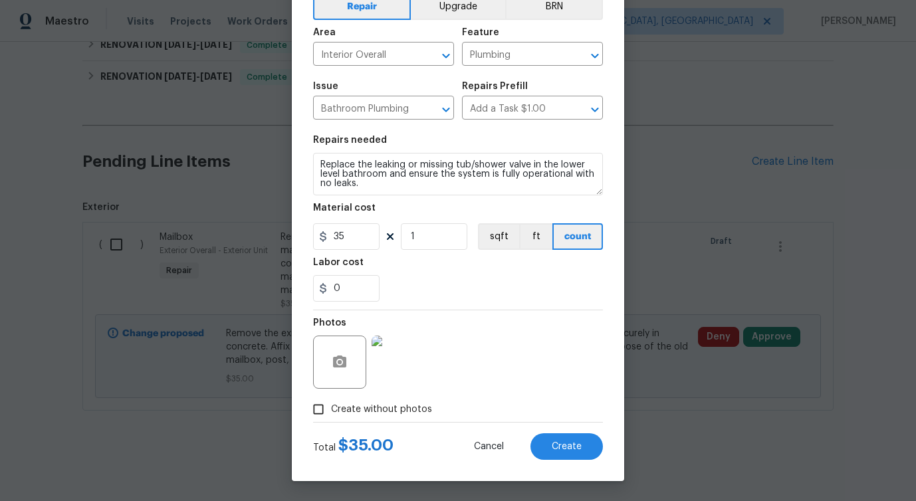
click at [411, 369] on img at bounding box center [397, 362] width 53 height 53
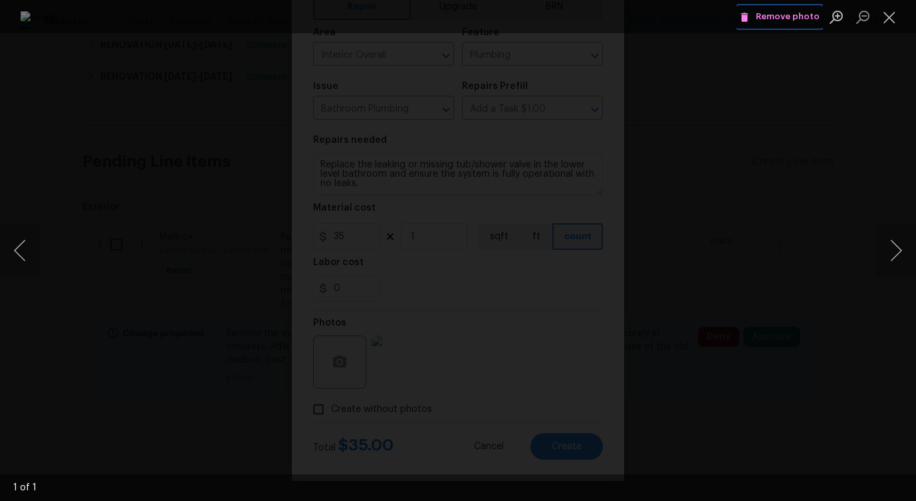
click at [773, 20] on span "Remove photo" at bounding box center [780, 16] width 80 height 15
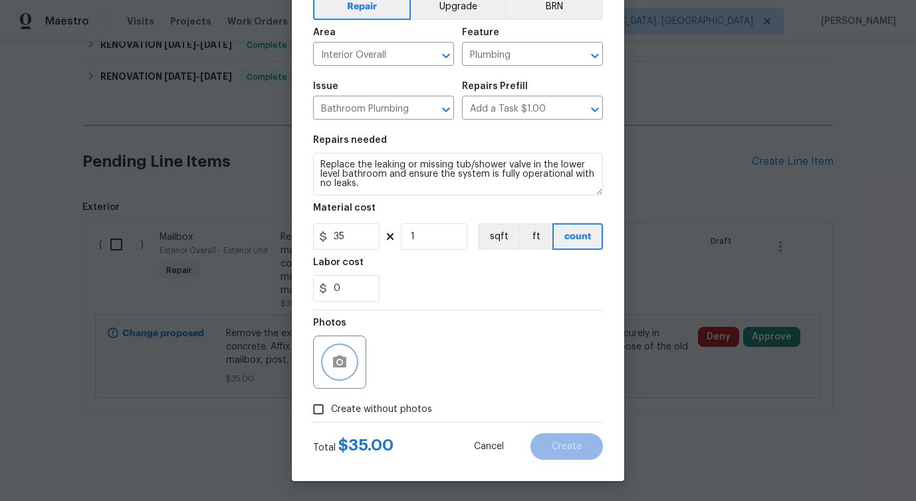
click at [343, 365] on icon "button" at bounding box center [339, 361] width 13 height 12
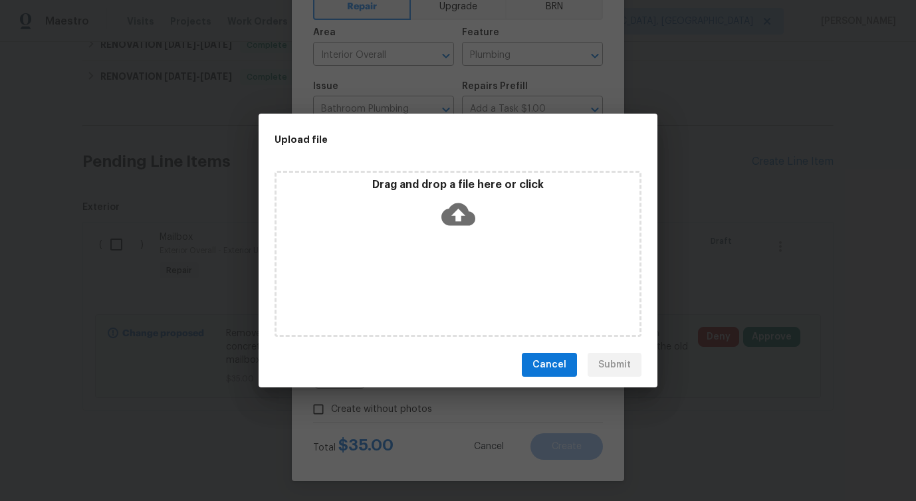
click at [466, 217] on icon at bounding box center [458, 214] width 34 height 23
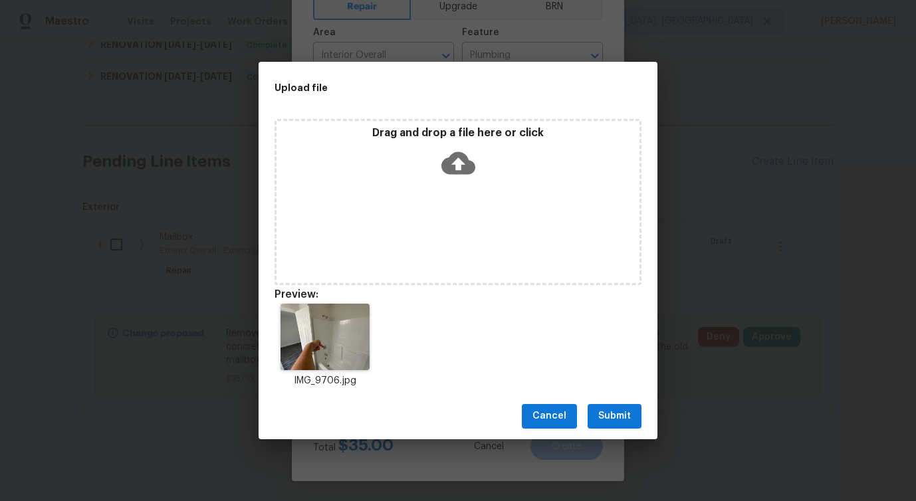
click at [603, 415] on span "Submit" at bounding box center [614, 416] width 33 height 17
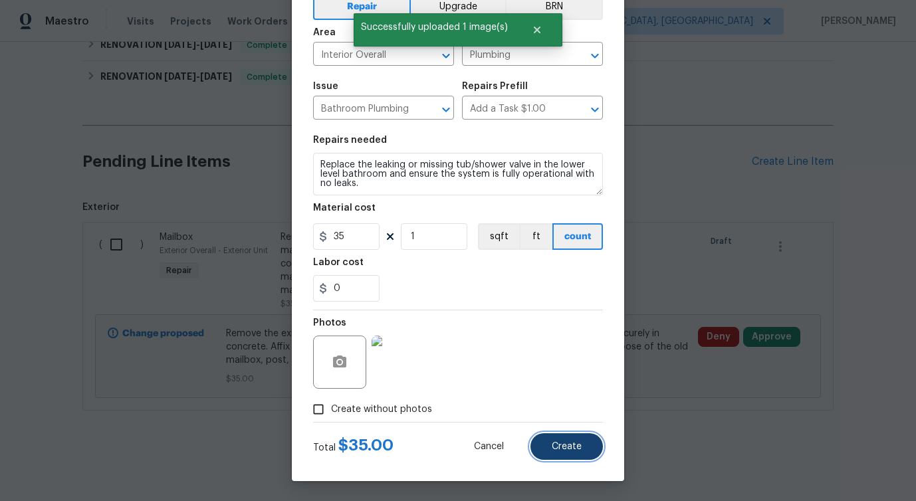
click at [552, 445] on span "Create" at bounding box center [566, 447] width 30 height 10
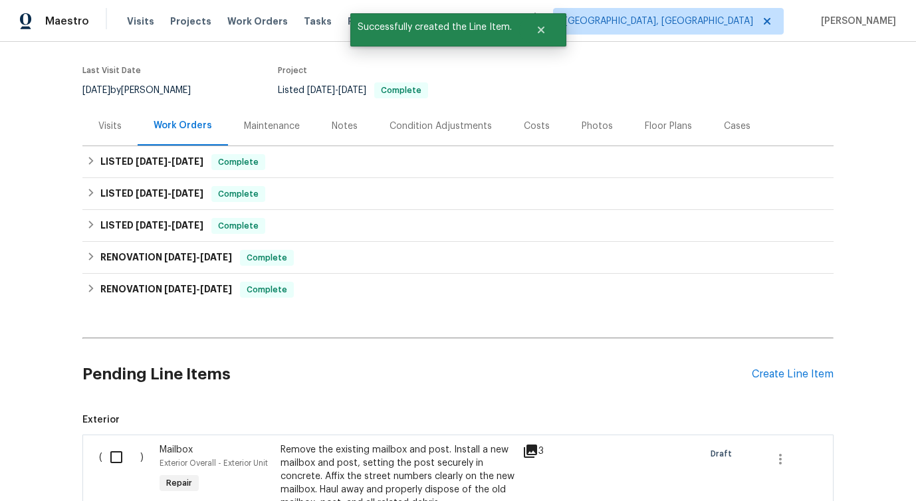
scroll to position [486, 0]
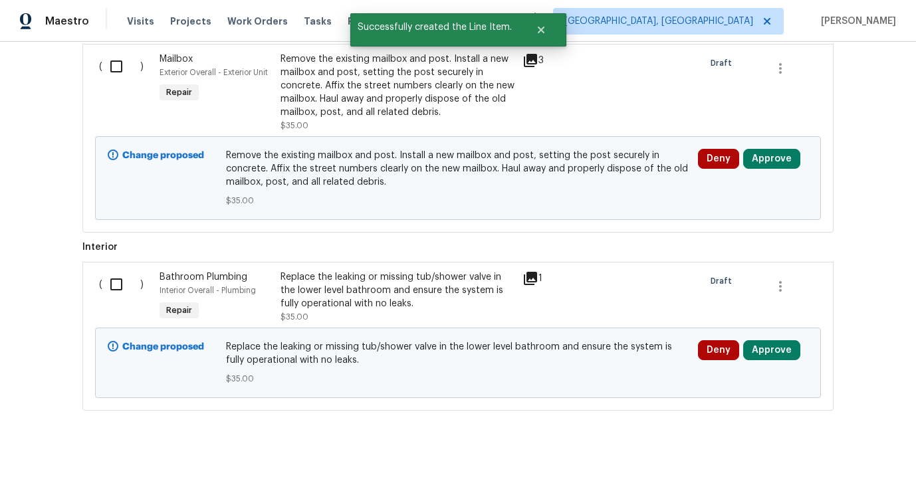
click at [117, 64] on input "checkbox" at bounding box center [121, 66] width 38 height 28
checkbox input "true"
click at [116, 282] on input "checkbox" at bounding box center [121, 284] width 38 height 28
checkbox input "true"
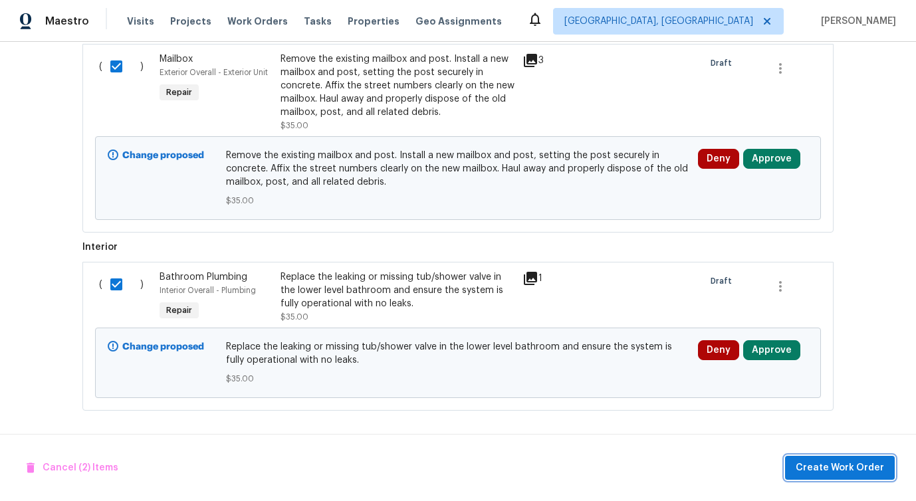
click at [803, 466] on span "Create Work Order" at bounding box center [839, 468] width 88 height 17
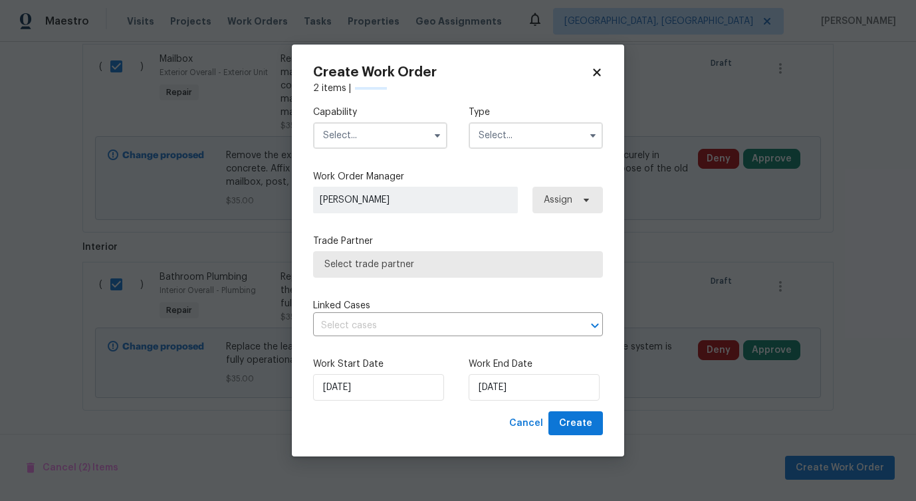
checkbox input "false"
click at [391, 146] on input "text" at bounding box center [380, 135] width 134 height 27
click at [524, 426] on span "Cancel" at bounding box center [526, 423] width 34 height 17
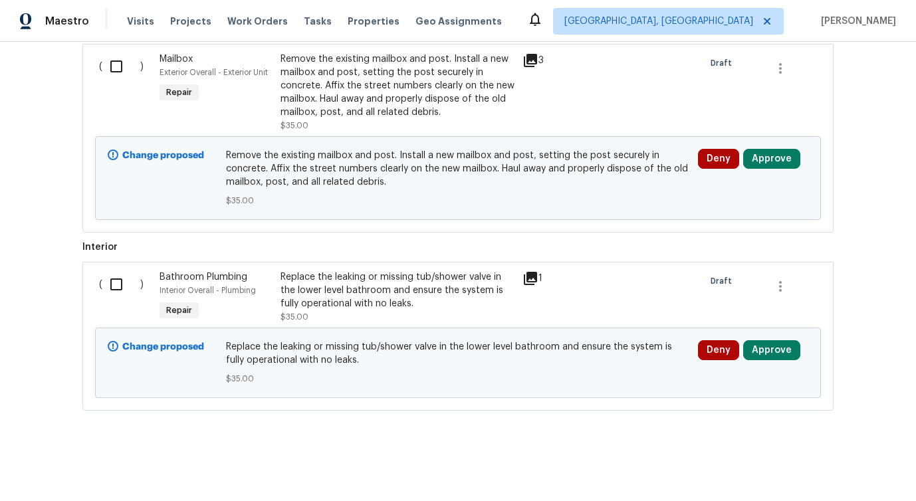
click at [114, 73] on input "checkbox" at bounding box center [121, 66] width 38 height 28
checkbox input "true"
click at [118, 277] on input "checkbox" at bounding box center [121, 284] width 38 height 28
checkbox input "true"
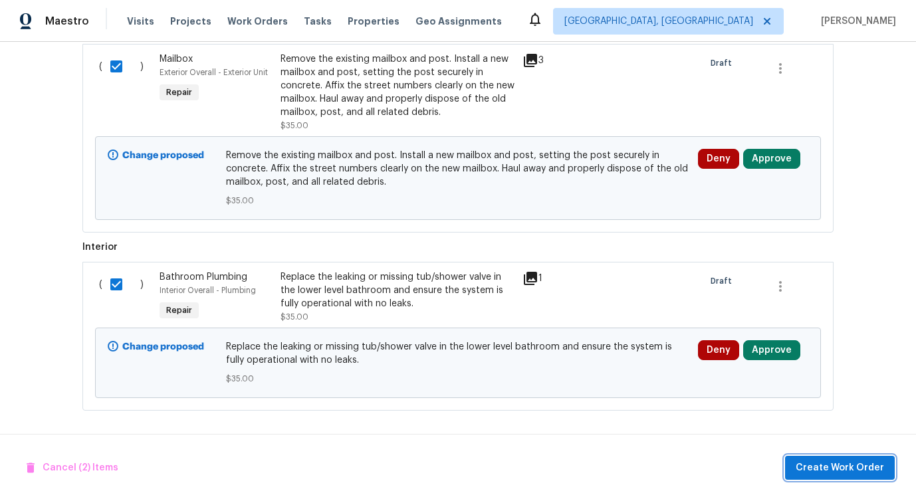
click at [827, 474] on span "Create Work Order" at bounding box center [839, 468] width 88 height 17
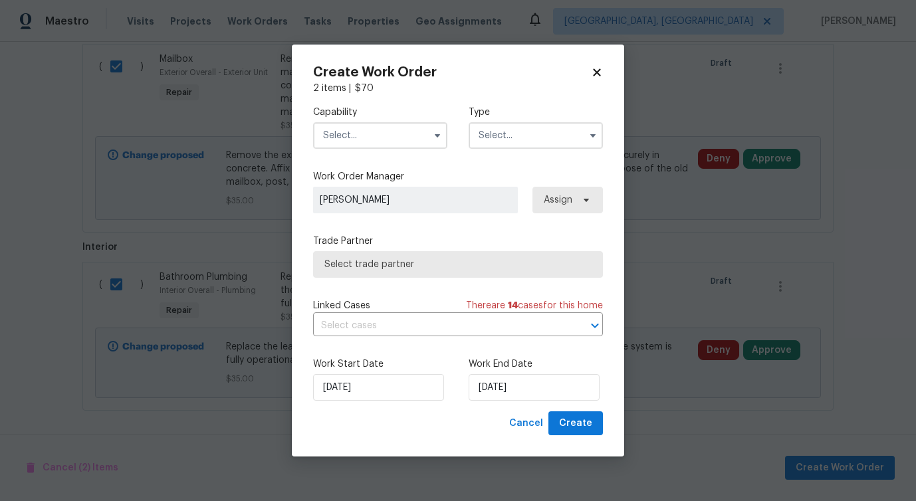
click at [369, 134] on input "text" at bounding box center [380, 135] width 134 height 27
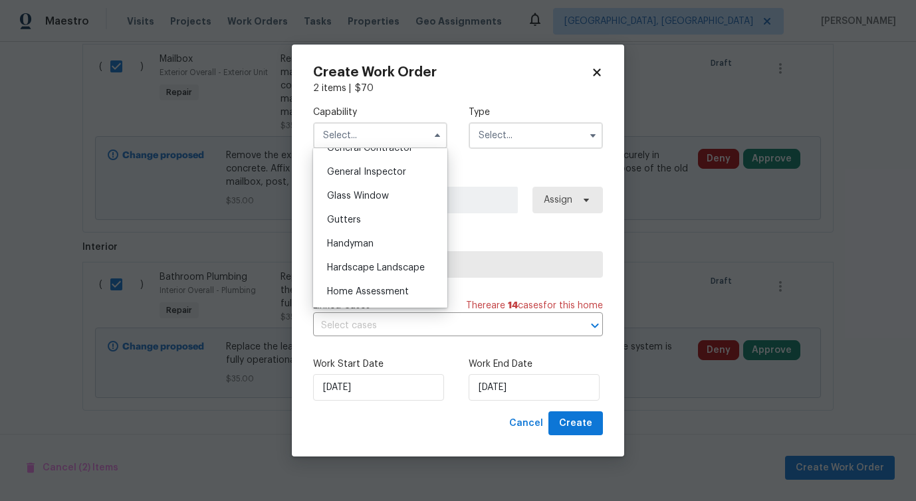
scroll to position [652, 0]
click at [373, 235] on div "Handyman" at bounding box center [380, 243] width 128 height 24
type input "Handyman"
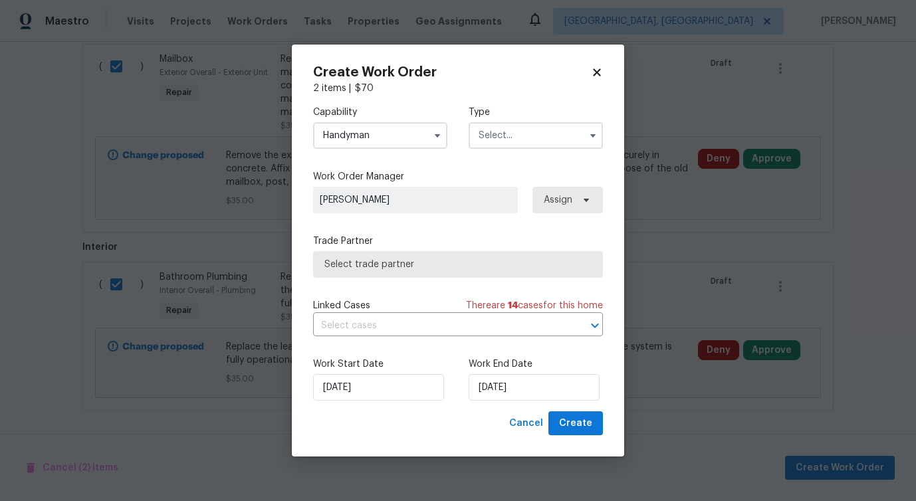
click at [506, 136] on input "text" at bounding box center [535, 135] width 134 height 27
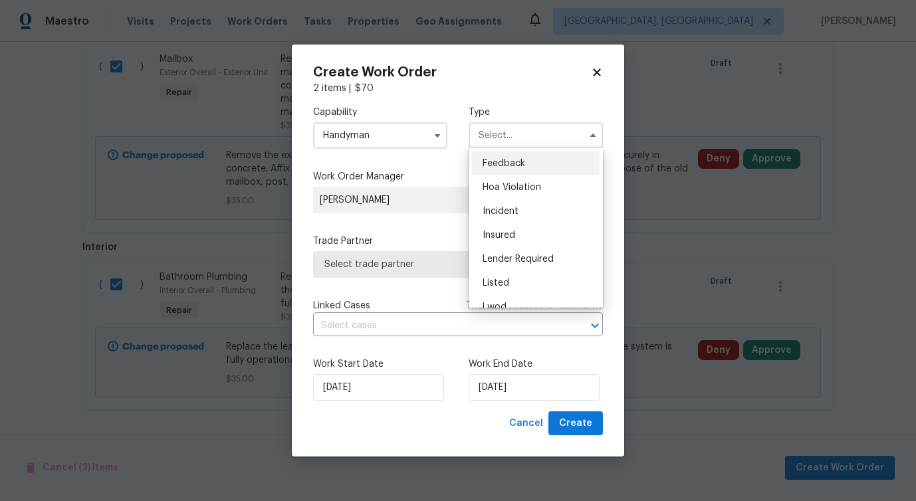
click at [495, 170] on div "Feedback" at bounding box center [536, 163] width 128 height 24
type input "Feedback"
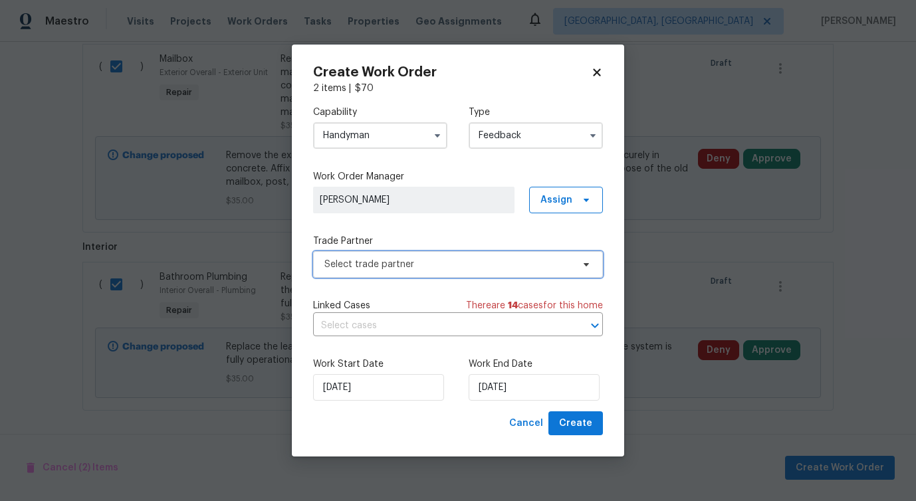
click at [399, 259] on span "Select trade partner" at bounding box center [448, 264] width 248 height 13
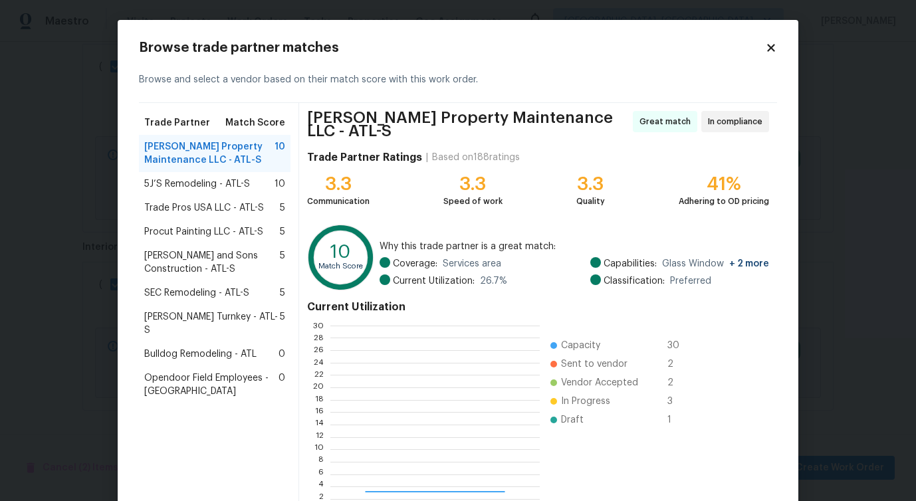
scroll to position [186, 209]
click at [213, 190] on span "5J’S Remodeling - ATL-S" at bounding box center [197, 183] width 106 height 13
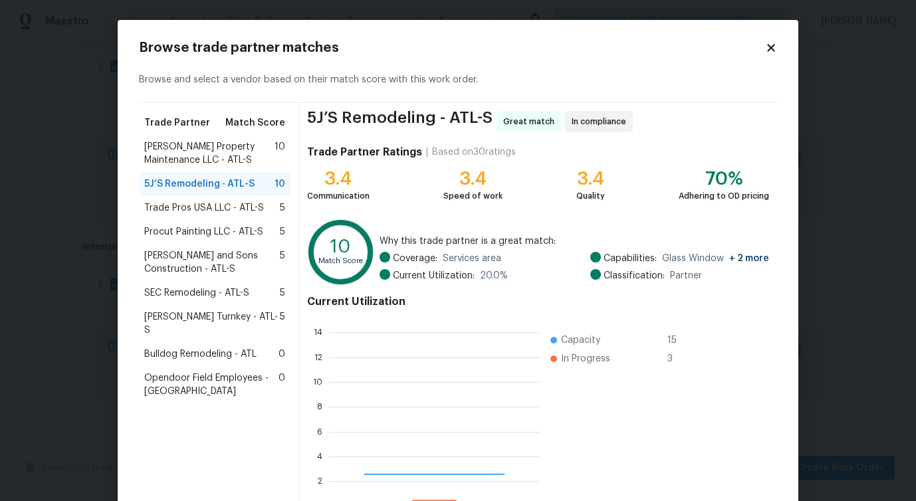
scroll to position [186, 211]
click at [217, 221] on div "Procut Painting LLC - ATL-S 5" at bounding box center [214, 232] width 151 height 24
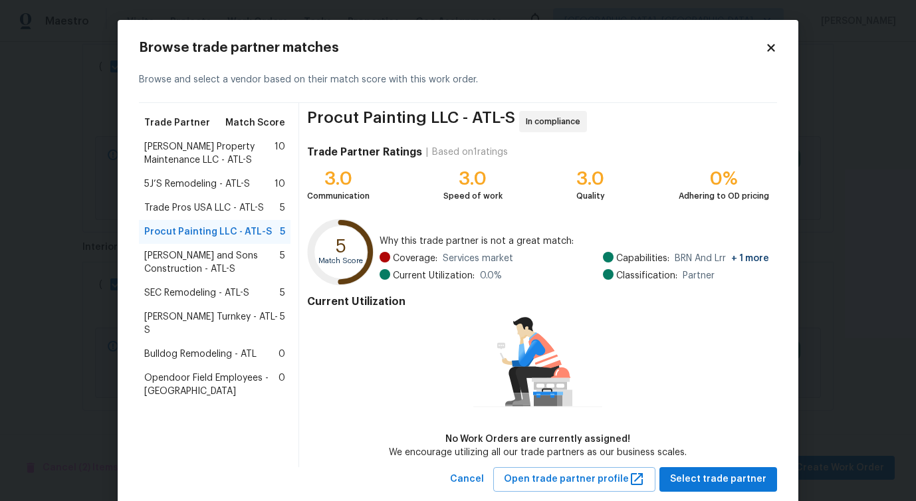
click at [215, 211] on span "Trade Pros USA LLC - ATL-S" at bounding box center [204, 207] width 120 height 13
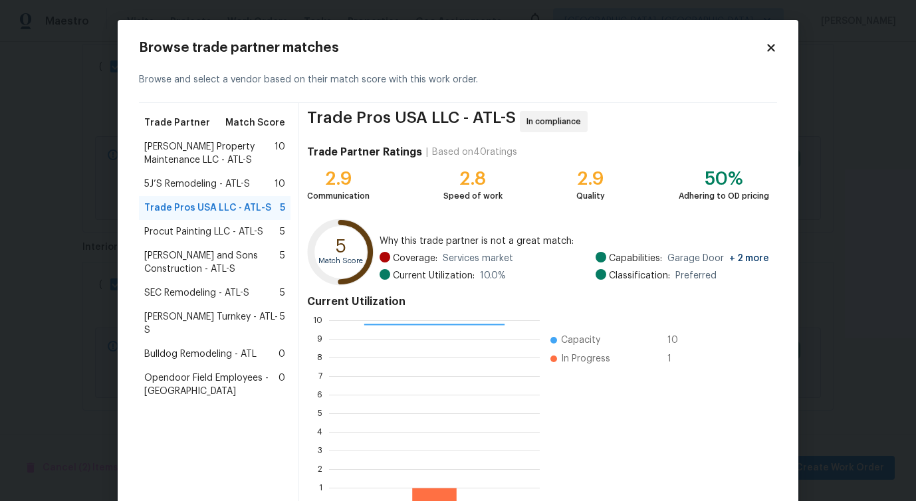
click at [211, 256] on span "[PERSON_NAME] and Sons Construction - ATL-S" at bounding box center [212, 262] width 136 height 27
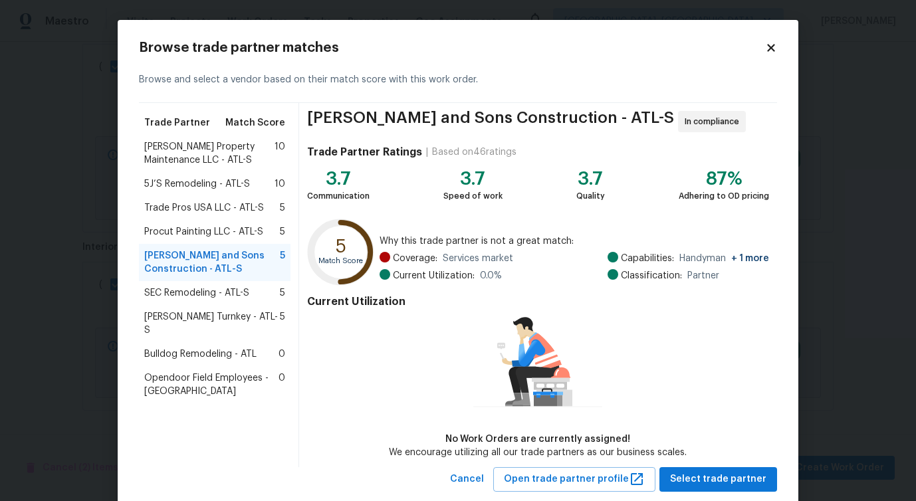
click at [204, 294] on span "SEC Remodeling - ATL-S" at bounding box center [196, 292] width 105 height 13
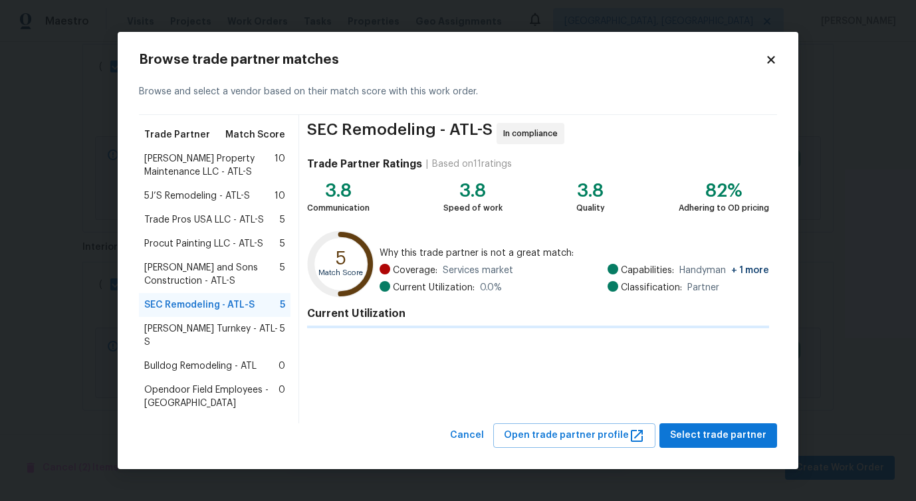
click at [197, 334] on span "[PERSON_NAME] Turnkey - ATL-S" at bounding box center [212, 335] width 136 height 27
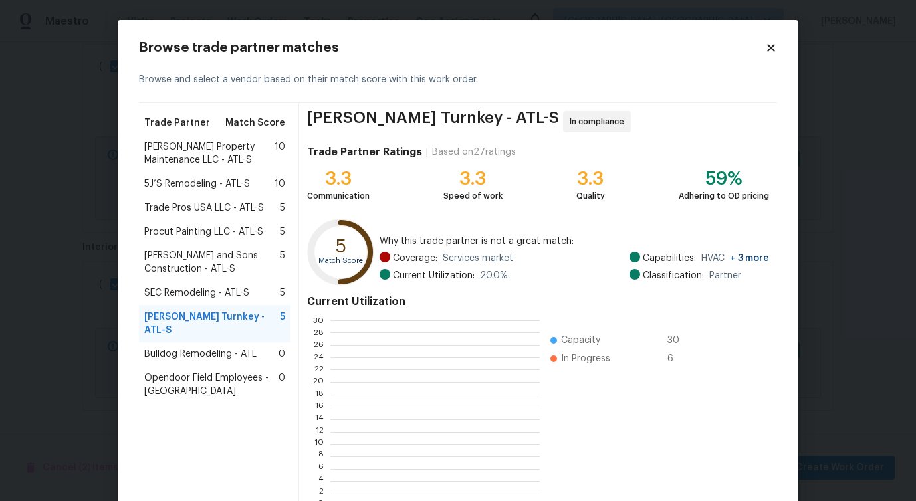
scroll to position [186, 209]
click at [195, 187] on span "5J’S Remodeling - ATL-S" at bounding box center [197, 183] width 106 height 13
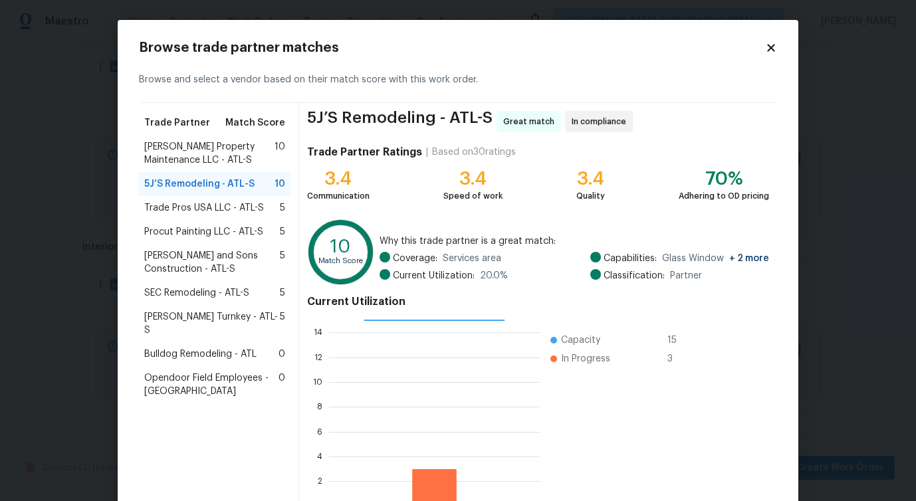
scroll to position [53, 0]
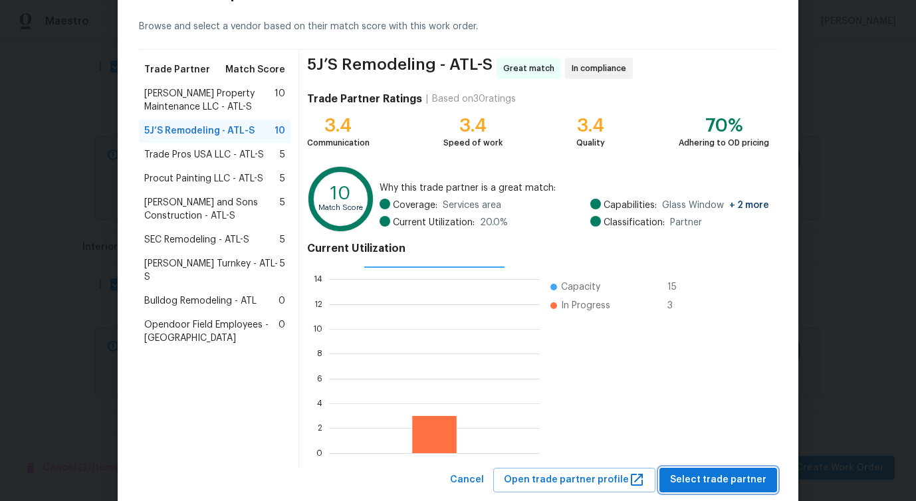
click at [710, 468] on button "Select trade partner" at bounding box center [718, 480] width 118 height 25
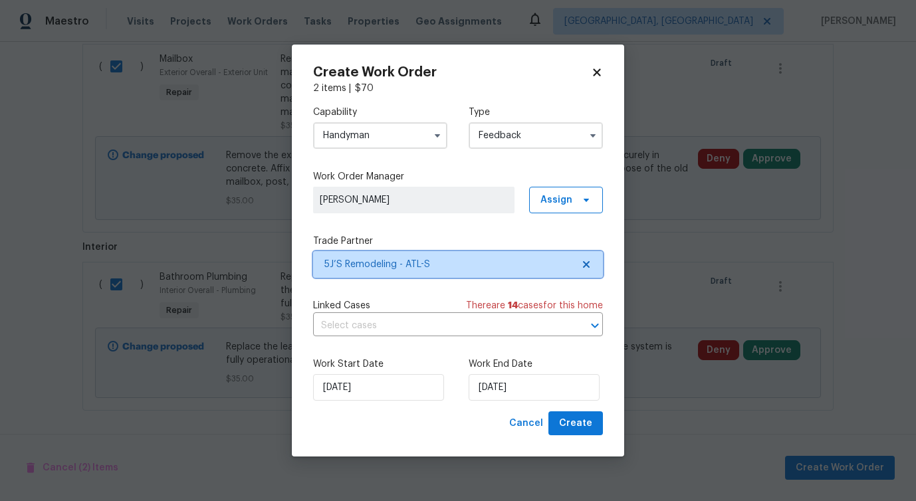
scroll to position [0, 0]
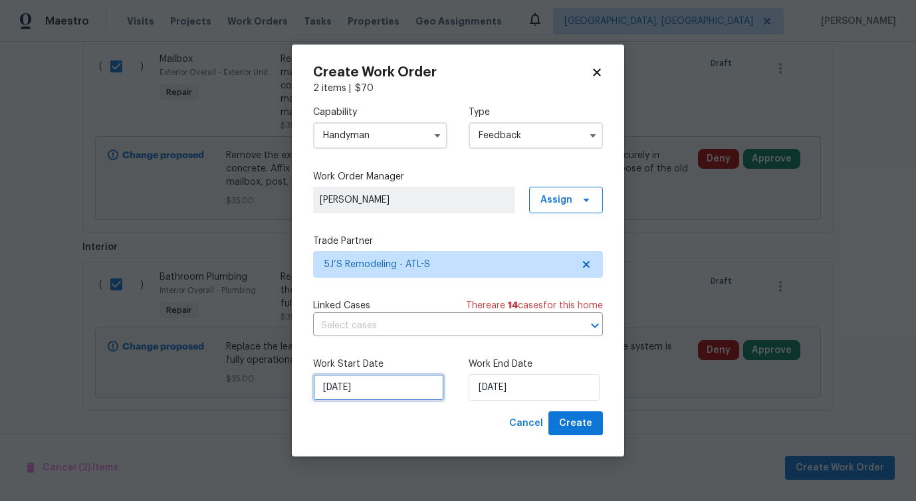
click at [403, 392] on input "[DATE]" at bounding box center [378, 387] width 131 height 27
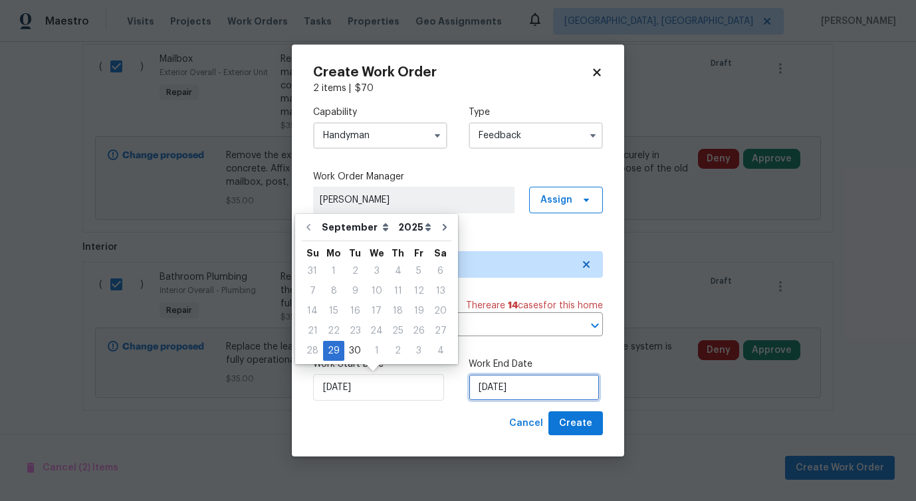
click at [504, 379] on input "[DATE]" at bounding box center [533, 387] width 131 height 27
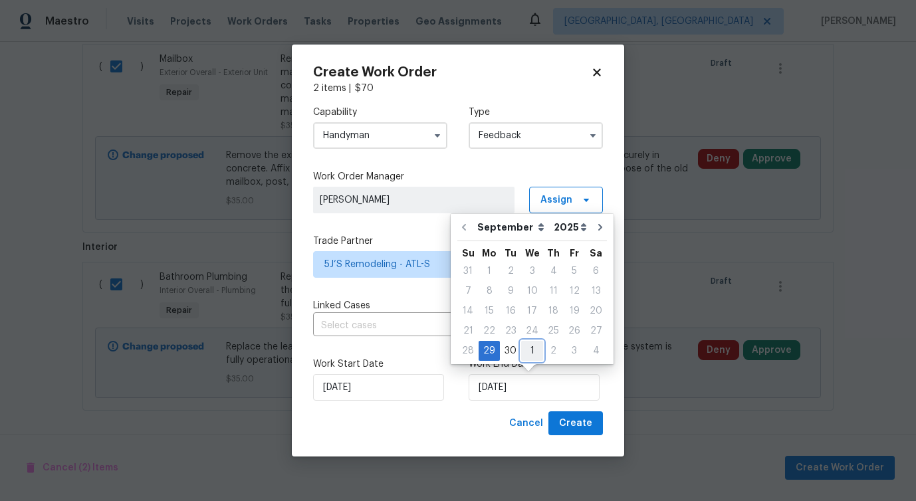
click at [531, 351] on div "1" at bounding box center [532, 351] width 22 height 19
type input "[DATE]"
select select "9"
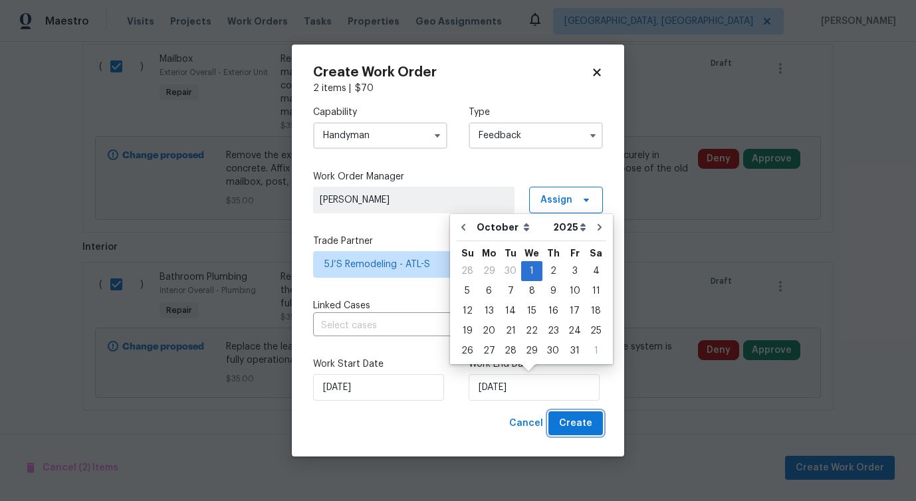
click at [575, 427] on span "Create" at bounding box center [575, 423] width 33 height 17
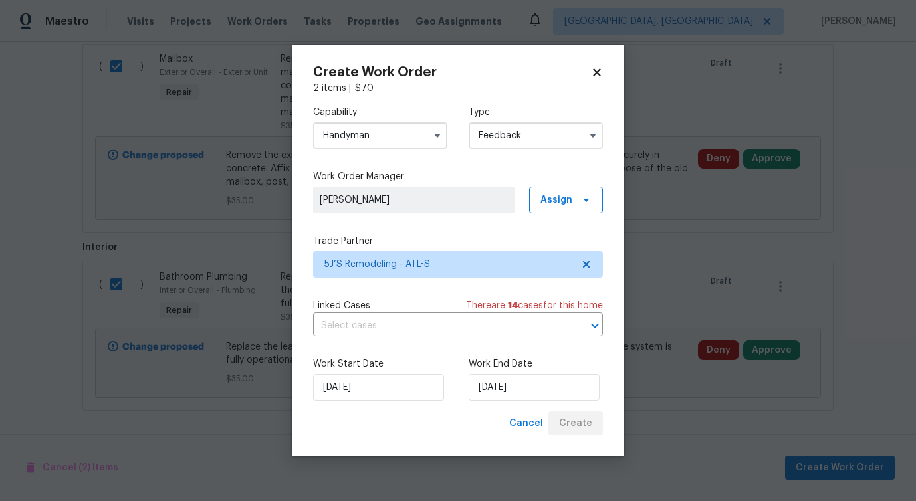
checkbox input "false"
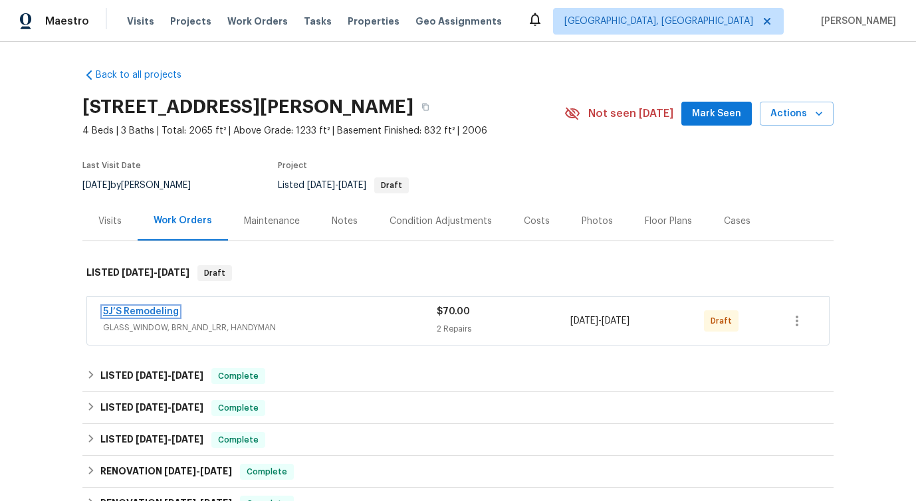
click at [142, 311] on link "5J’S Remodeling" at bounding box center [141, 311] width 76 height 9
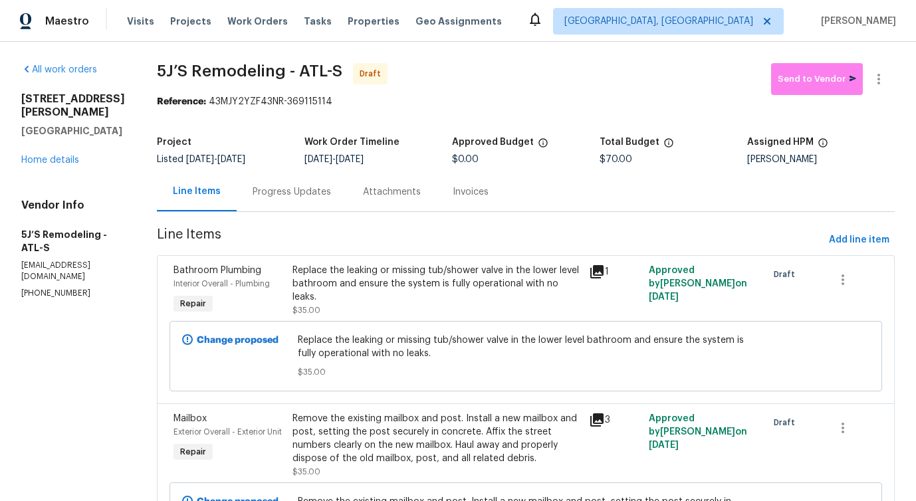
scroll to position [116, 0]
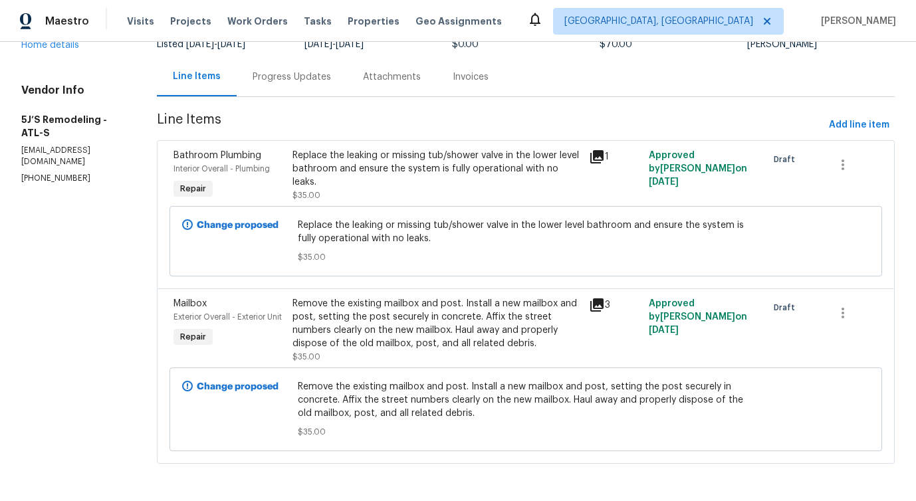
click at [376, 169] on div "Replace the leaking or missing tub/shower valve in the lower level bathroom and…" at bounding box center [436, 169] width 289 height 40
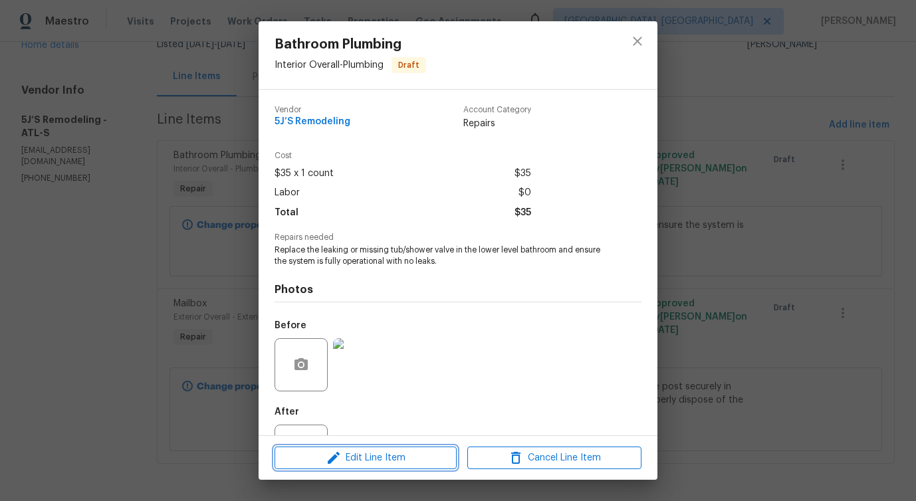
click at [350, 456] on span "Edit Line Item" at bounding box center [365, 458] width 174 height 17
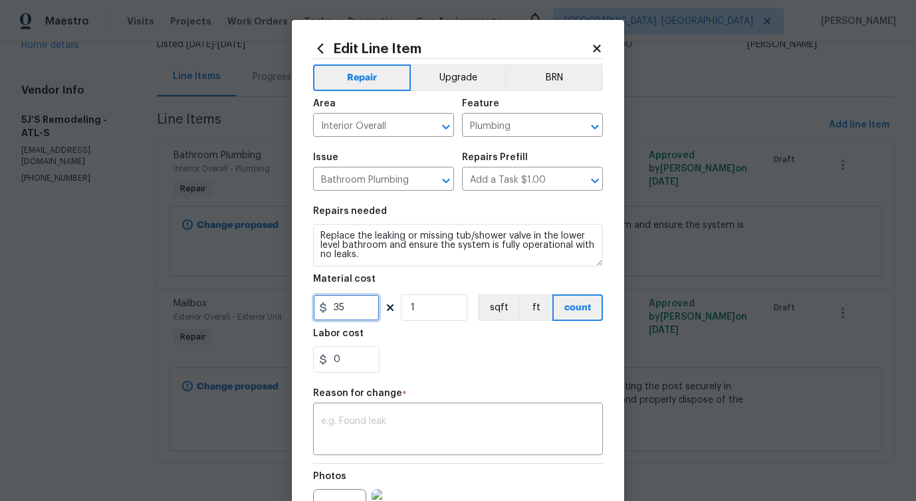
click at [336, 303] on input "35" at bounding box center [346, 307] width 66 height 27
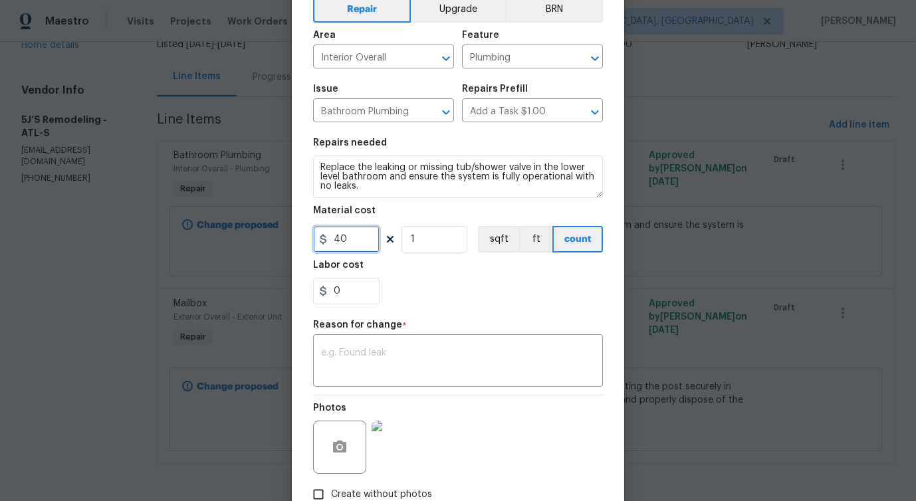
scroll to position [154, 0]
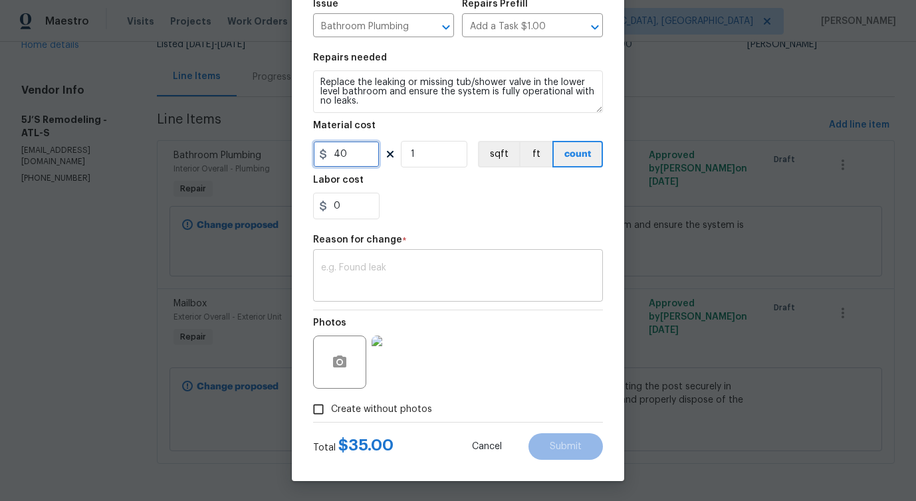
type input "40"
click at [367, 286] on textarea at bounding box center [458, 277] width 274 height 28
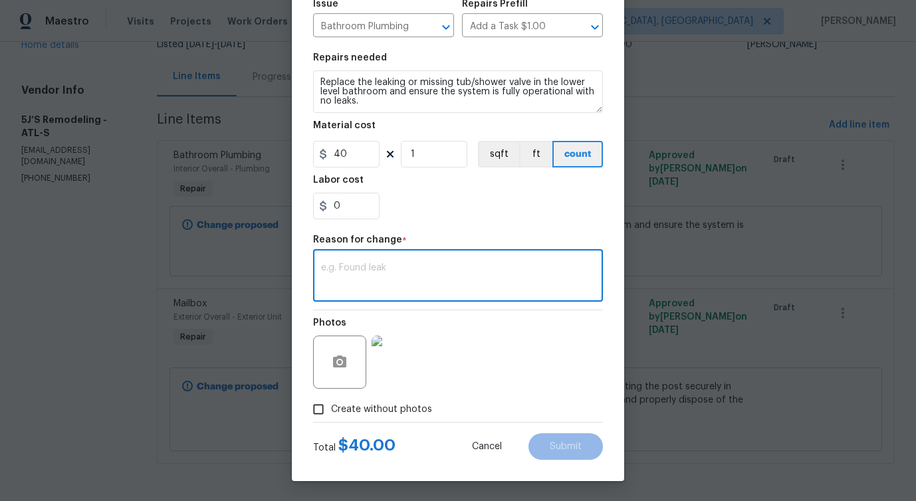
click at [393, 415] on span "Create without photos" at bounding box center [381, 410] width 101 height 14
click at [331, 415] on input "Create without photos" at bounding box center [318, 409] width 25 height 25
checkbox input "false"
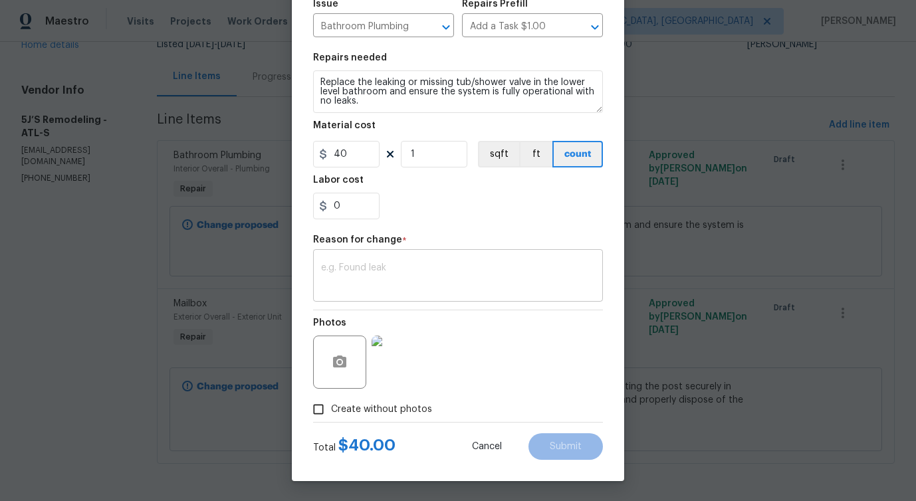
click at [406, 294] on div "x ​" at bounding box center [458, 276] width 290 height 49
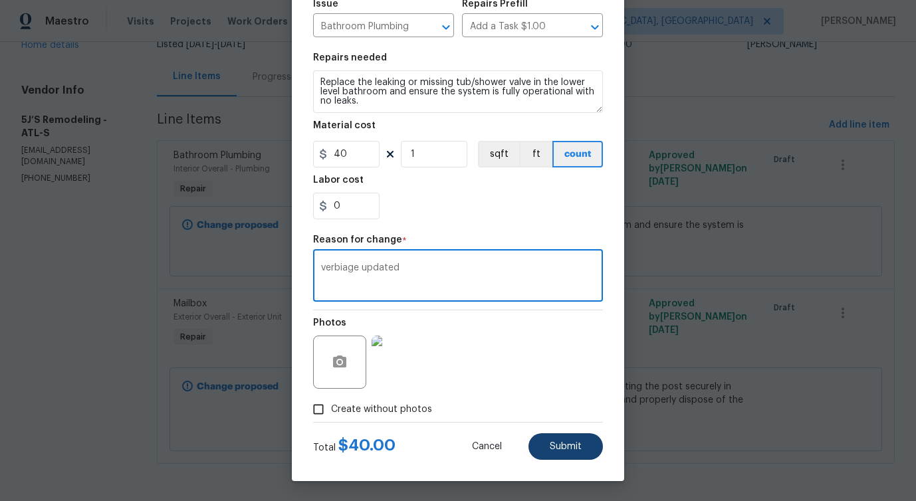
type textarea "verbiage updated"
click at [561, 444] on span "Submit" at bounding box center [565, 447] width 32 height 10
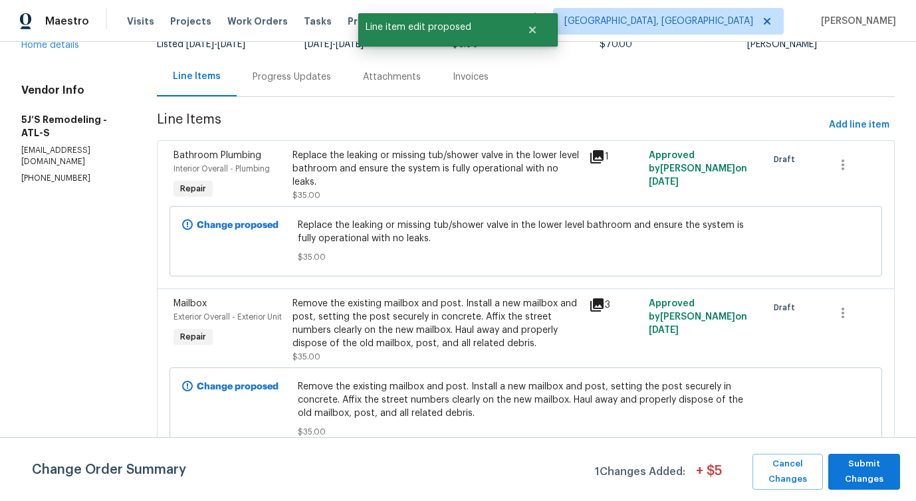
scroll to position [0, 0]
click at [847, 464] on span "Submit Changes" at bounding box center [864, 471] width 58 height 31
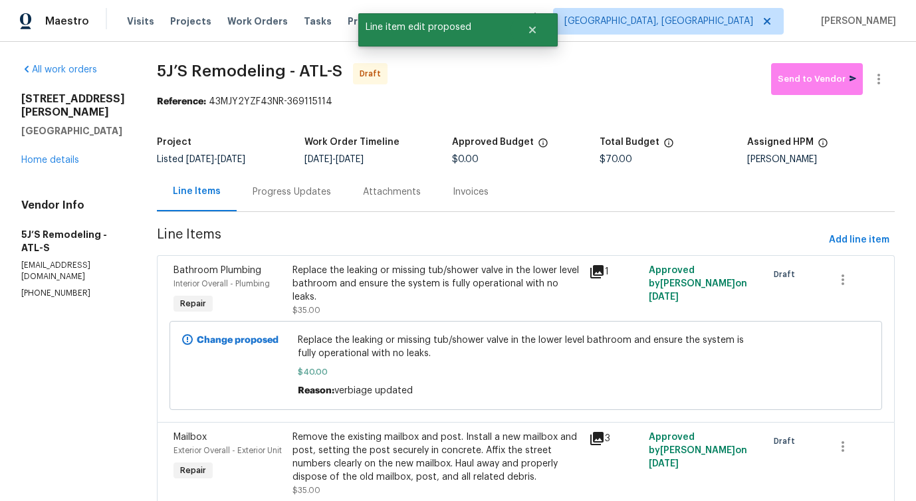
scroll to position [135, 0]
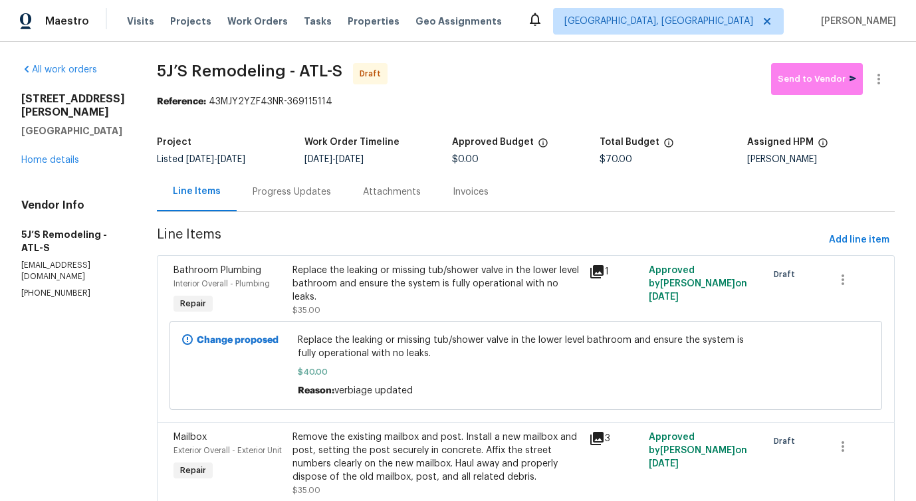
click at [306, 208] on div "Progress Updates" at bounding box center [292, 191] width 110 height 39
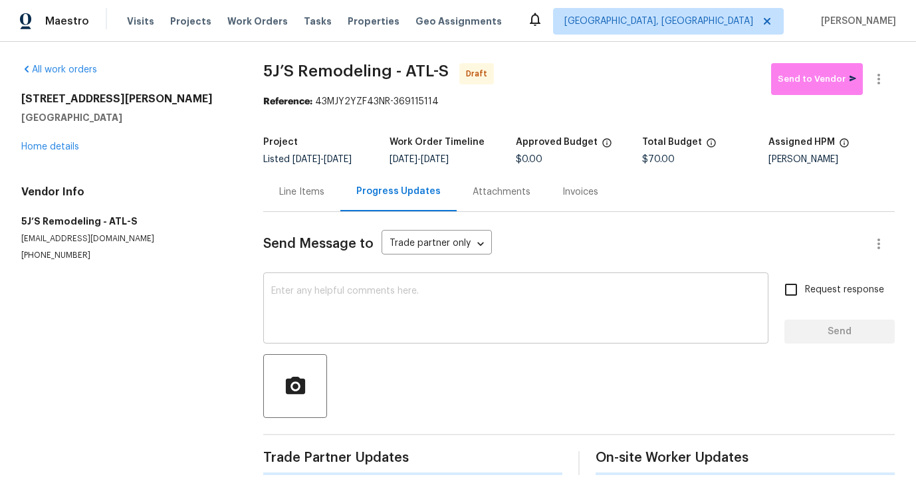
click at [359, 302] on textarea at bounding box center [515, 309] width 489 height 47
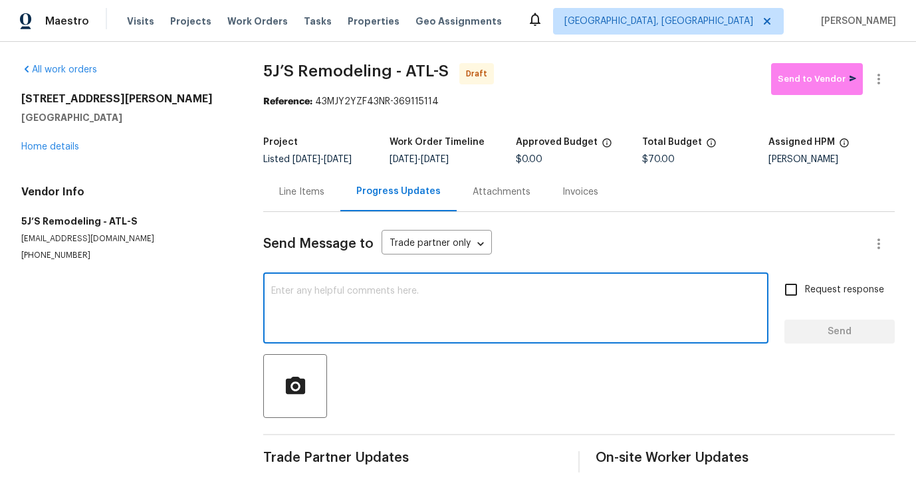
paste textarea "Hi this is [PERSON_NAME] with Opendoor. I’m confirming you received the WO for …"
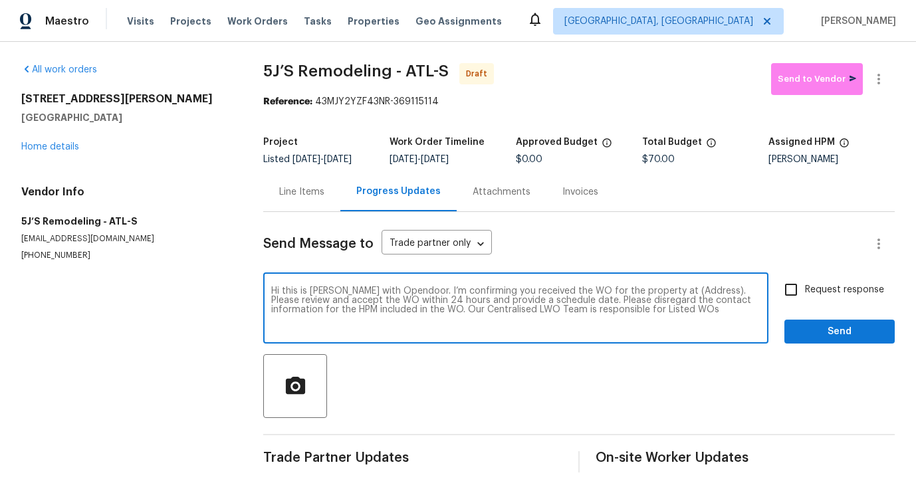
click at [675, 295] on textarea "Hi this is [PERSON_NAME] with Opendoor. I’m confirming you received the WO for …" at bounding box center [515, 309] width 489 height 47
paste textarea "[STREET_ADDRESS][PERSON_NAME]"
type textarea "Hi this is [PERSON_NAME] with Opendoor. I’m confirming you received the WO for …"
click at [831, 290] on span "Request response" at bounding box center [844, 290] width 79 height 14
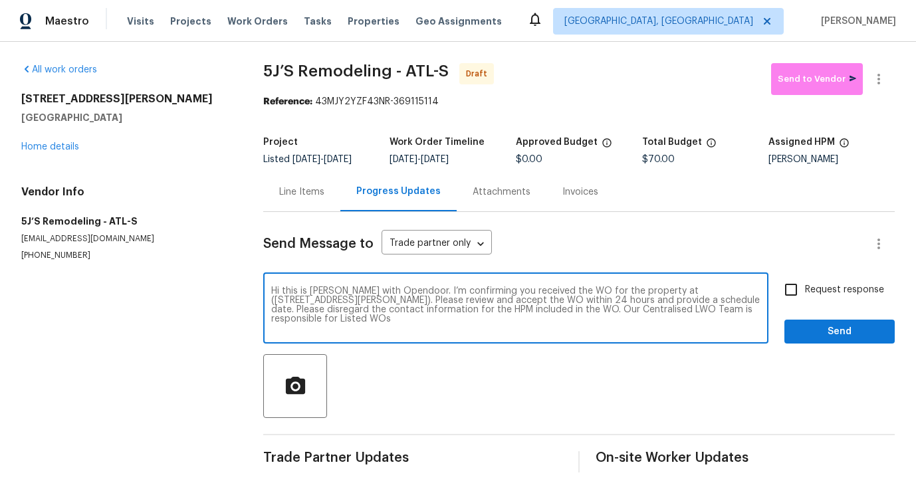
click at [805, 290] on input "Request response" at bounding box center [791, 290] width 28 height 28
checkbox input "true"
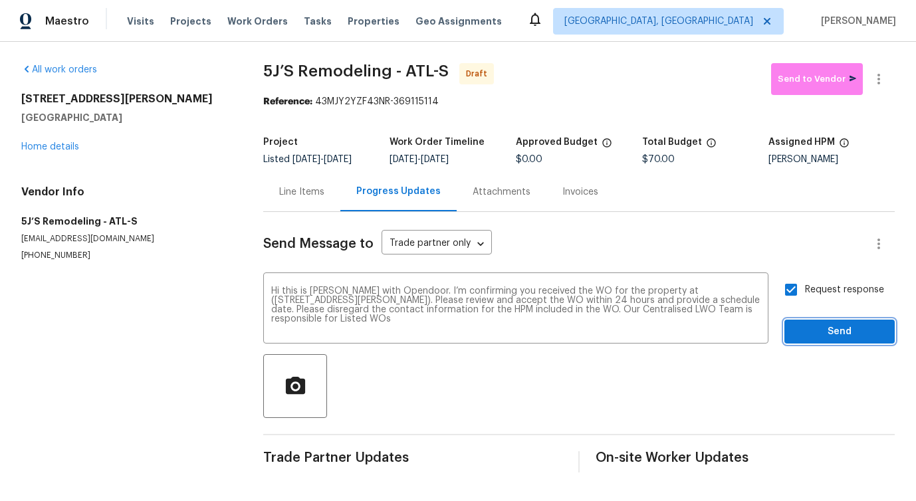
click at [835, 332] on span "Send" at bounding box center [839, 332] width 89 height 17
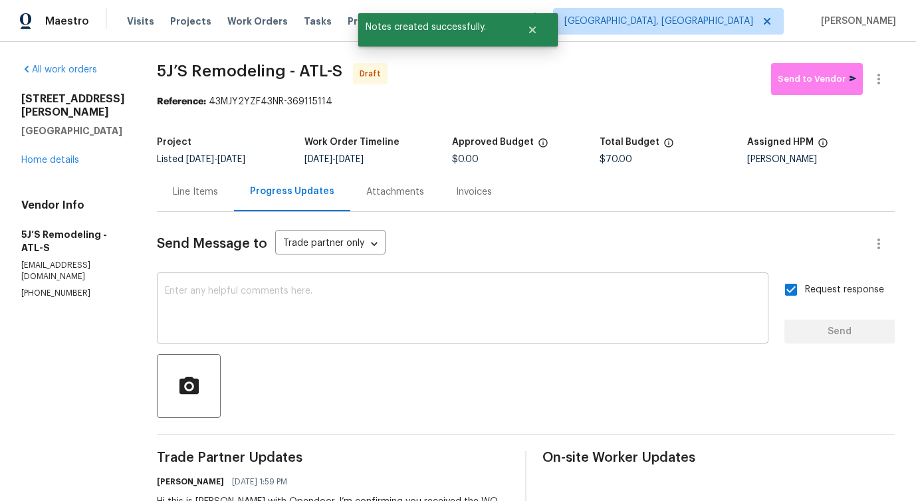
click at [358, 306] on textarea at bounding box center [462, 309] width 595 height 47
paste textarea "Attention All Work Orders must include before-photos (both close-up and wide-an…"
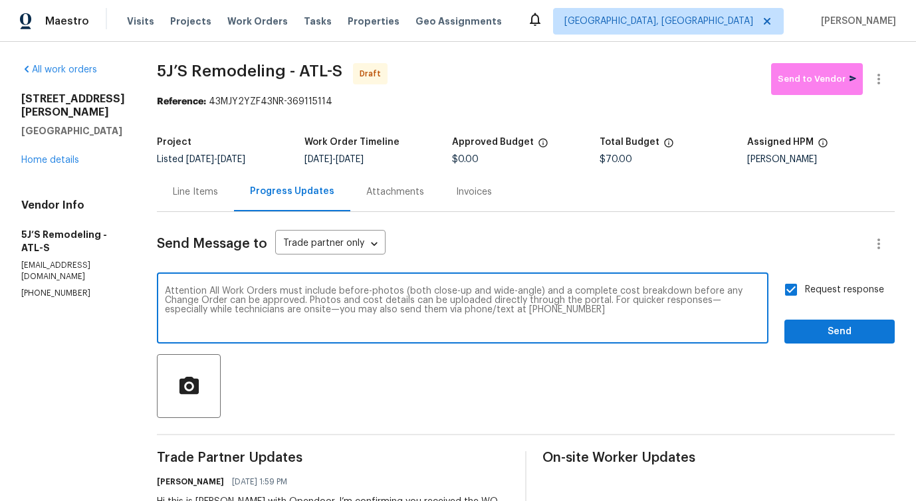
type textarea "Attention All Work Orders must include before-photos (both close-up and wide-an…"
click at [819, 332] on span "Send" at bounding box center [839, 332] width 89 height 17
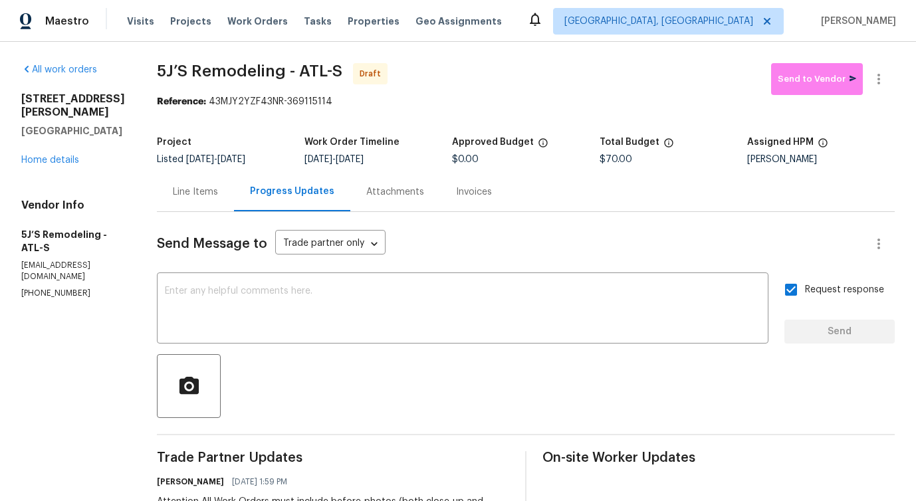
click at [500, 347] on div "Send Message to Trade partner only Trade partner only ​ x ​ Request response Se…" at bounding box center [526, 447] width 738 height 470
click at [480, 291] on textarea at bounding box center [462, 309] width 595 height 47
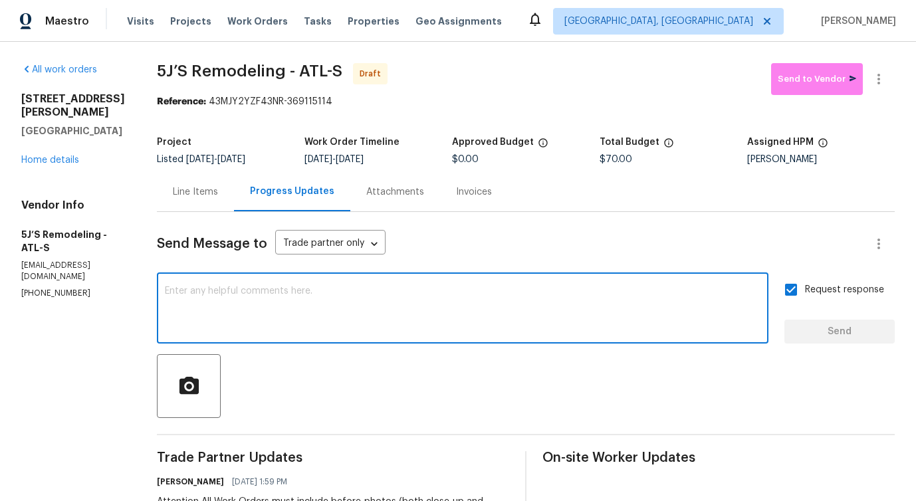
click at [481, 334] on div "x ​" at bounding box center [462, 310] width 611 height 68
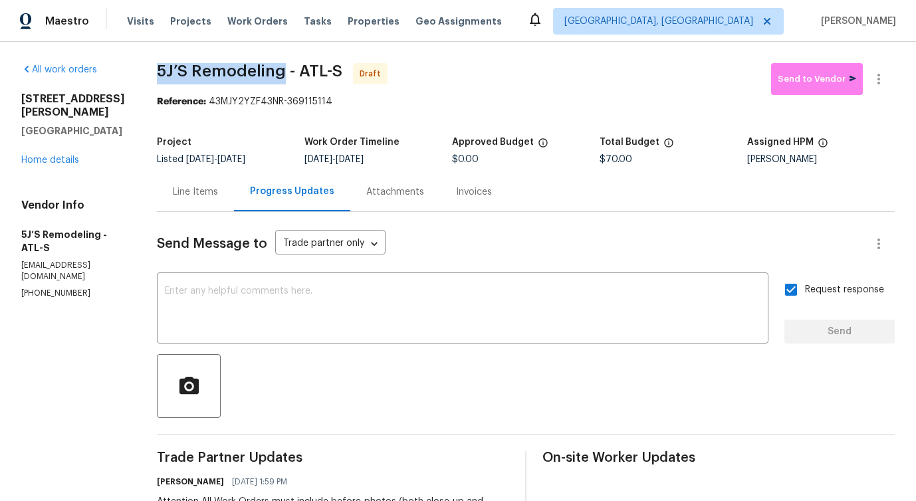
drag, startPoint x: 153, startPoint y: 72, endPoint x: 283, endPoint y: 72, distance: 130.2
click at [283, 72] on div "All work orders [STREET_ADDRESS][PERSON_NAME] Home details Vendor Info 5J’S Rem…" at bounding box center [458, 373] width 916 height 662
copy span "5J’S Remodeling"
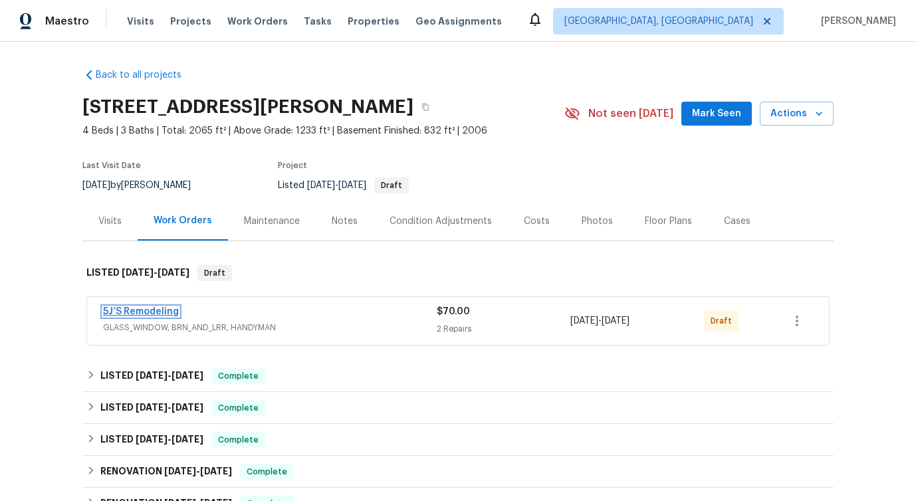
click at [131, 313] on link "5J’S Remodeling" at bounding box center [141, 311] width 76 height 9
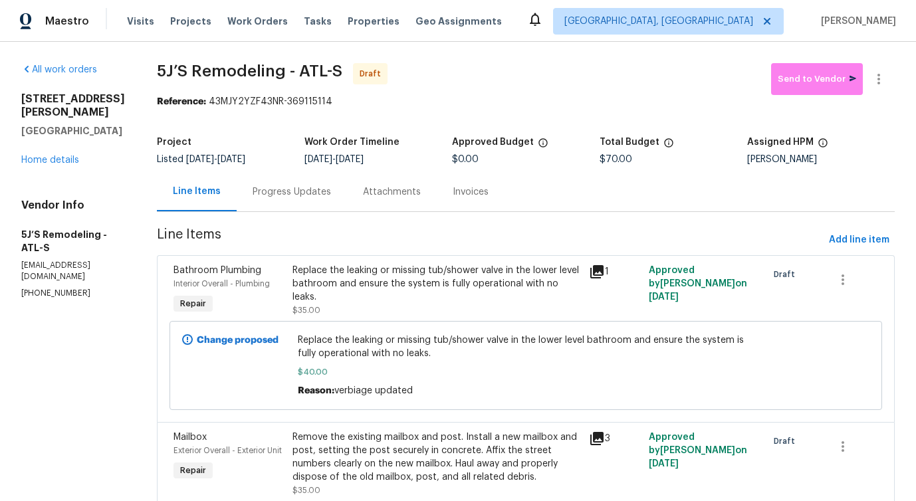
click at [324, 199] on div "Progress Updates" at bounding box center [292, 191] width 110 height 39
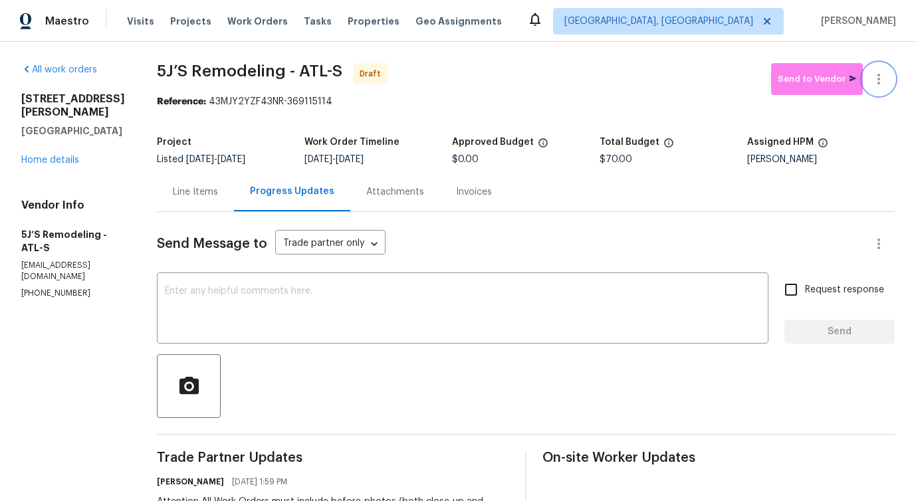
click at [869, 87] on button "button" at bounding box center [878, 79] width 32 height 32
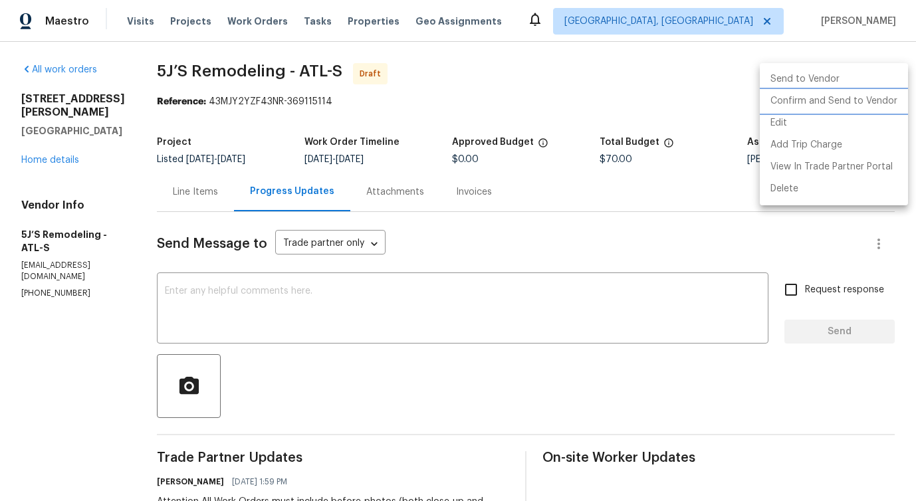
click at [827, 97] on li "Confirm and Send to Vendor" at bounding box center [833, 101] width 148 height 22
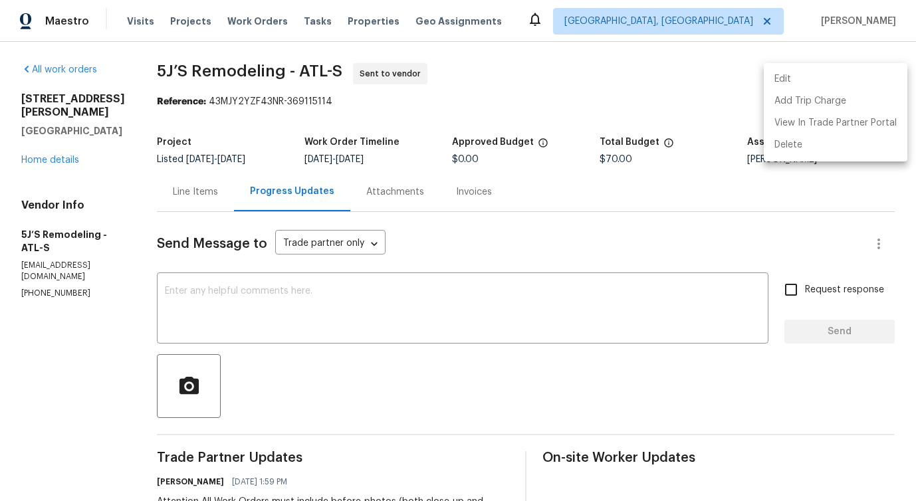
click at [456, 323] on div at bounding box center [458, 250] width 916 height 501
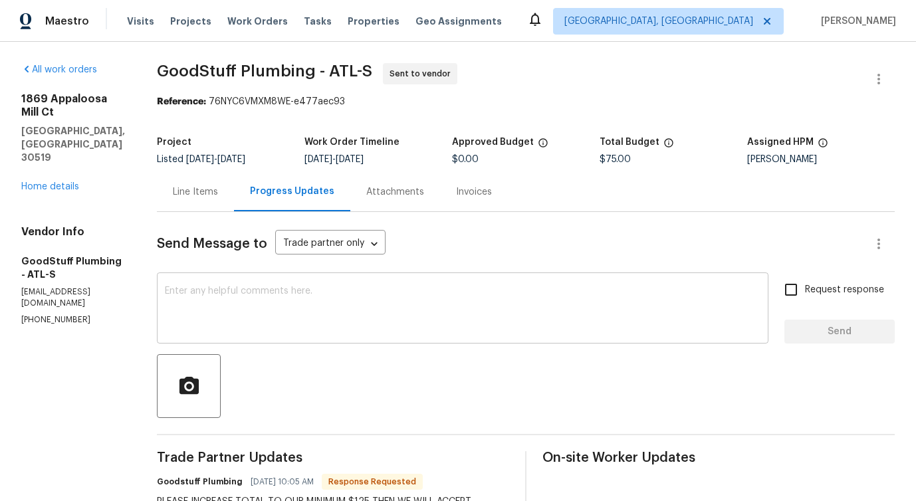
click at [300, 310] on textarea at bounding box center [462, 309] width 595 height 47
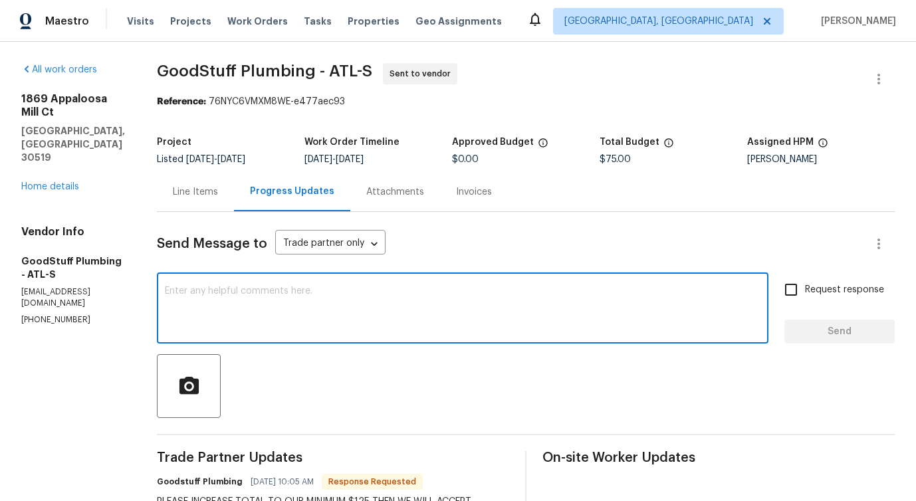
scroll to position [268, 0]
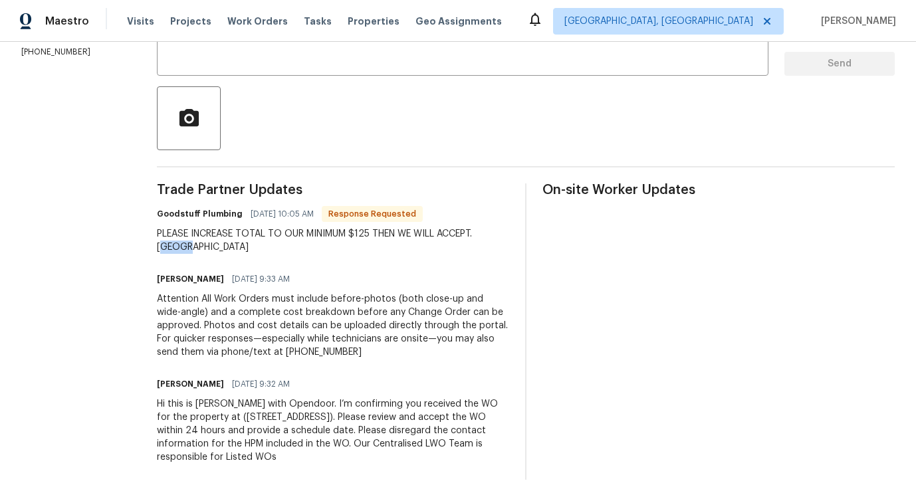
drag, startPoint x: 193, startPoint y: 241, endPoint x: 251, endPoint y: 240, distance: 58.5
click at [251, 240] on div "PLEASE INCREASE TOTAL TO OUR MINIMUM $125 THEN WE WILL ACCEPT. [GEOGRAPHIC_DATA]" at bounding box center [333, 240] width 352 height 27
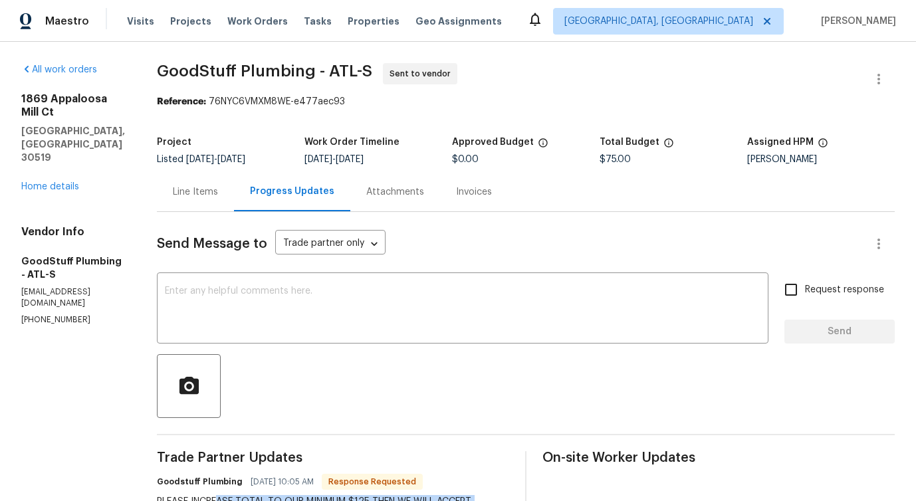
click at [201, 183] on div "Line Items" at bounding box center [195, 191] width 77 height 39
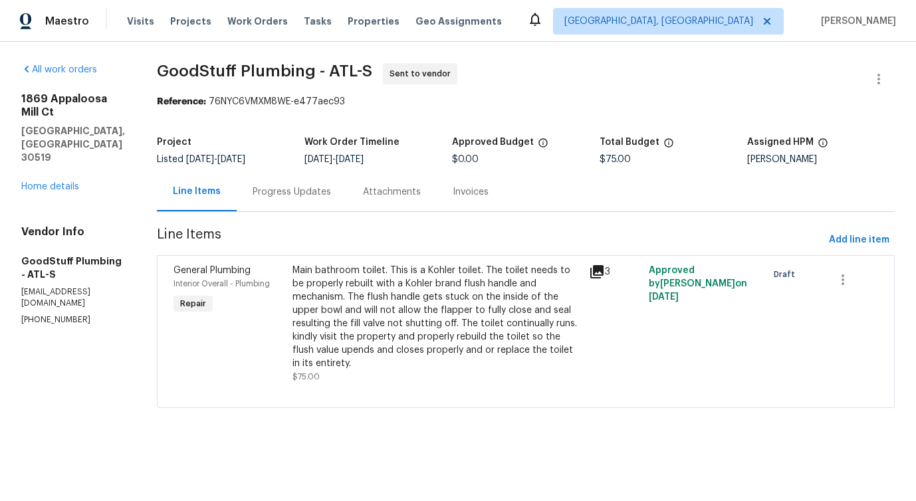
click at [445, 276] on div "Main bathroom toilet. This is a Kohler toilet. The toilet needs to be properly …" at bounding box center [436, 317] width 289 height 106
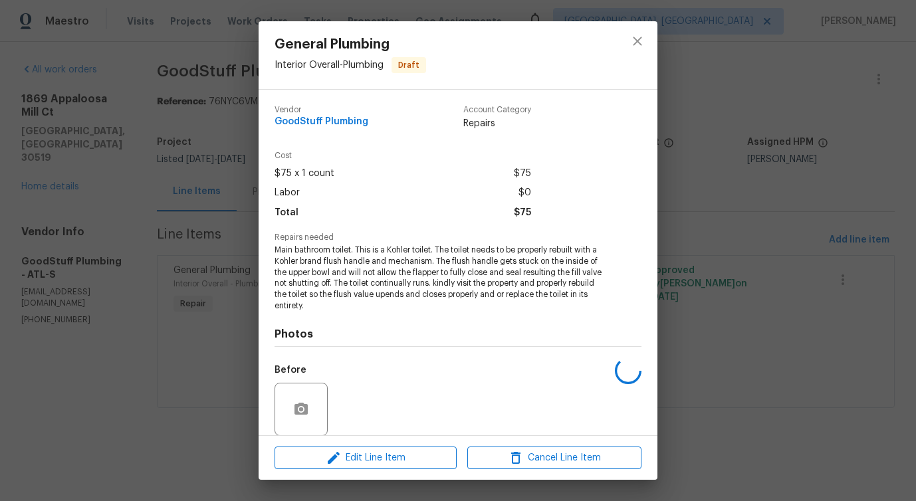
scroll to position [100, 0]
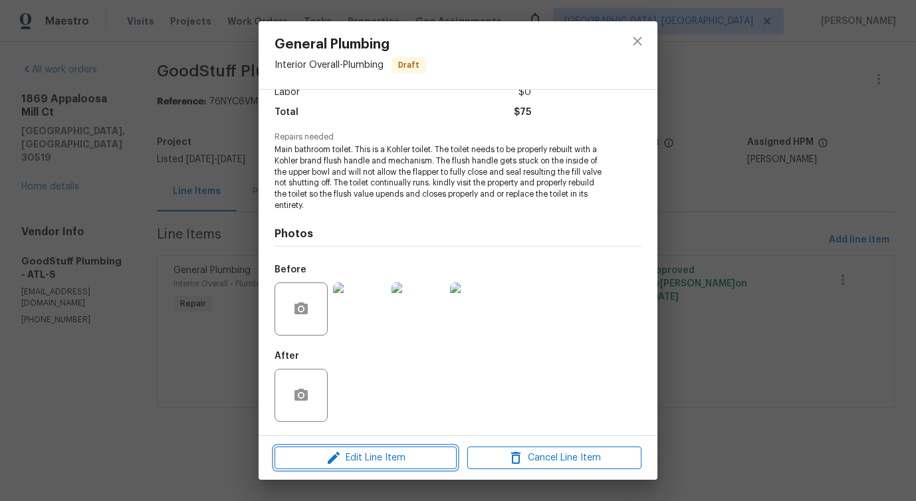
click at [367, 455] on span "Edit Line Item" at bounding box center [365, 458] width 174 height 17
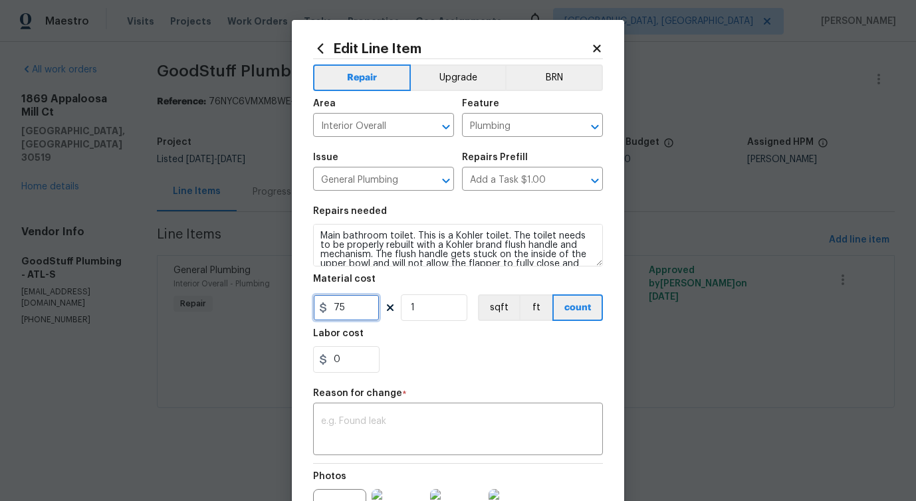
click at [351, 314] on input "75" at bounding box center [346, 307] width 66 height 27
type input "125"
click at [462, 437] on textarea at bounding box center [458, 431] width 274 height 28
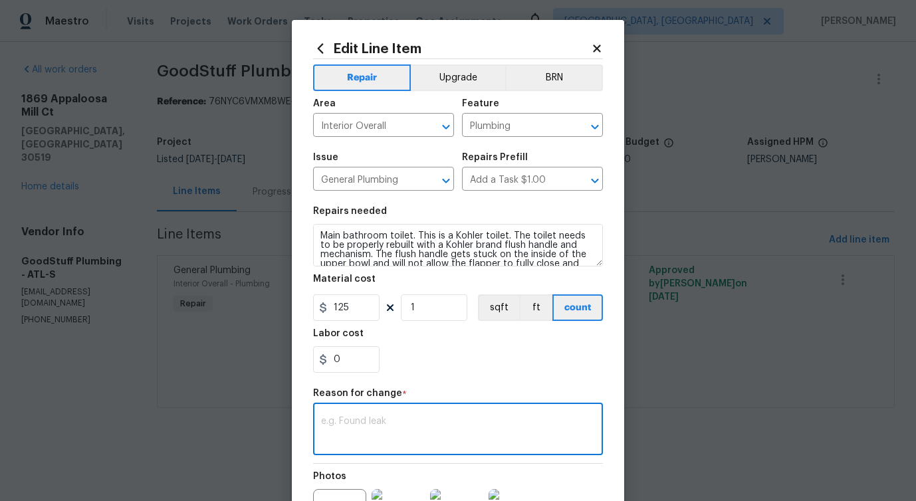
paste textarea "ˇ (PS) Updated per vendor's final cost."
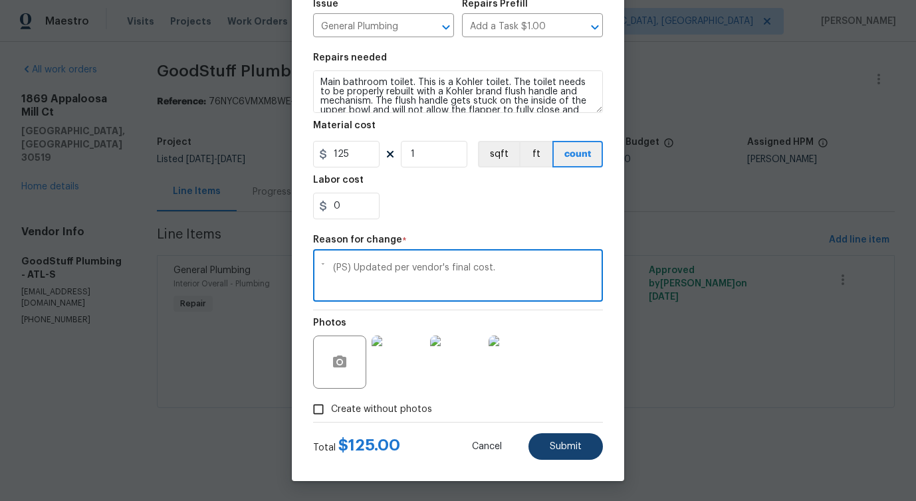
type textarea "ˇ (PS) Updated per vendor's final cost."
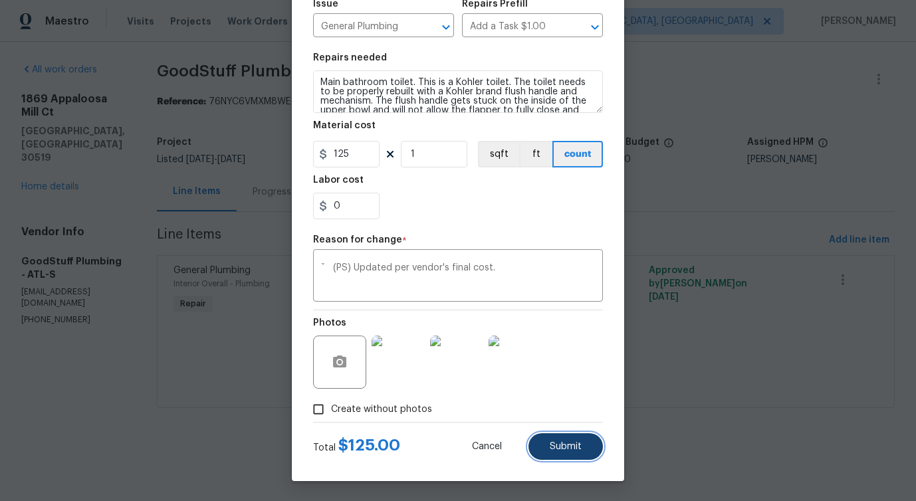
click at [579, 448] on span "Submit" at bounding box center [565, 447] width 32 height 10
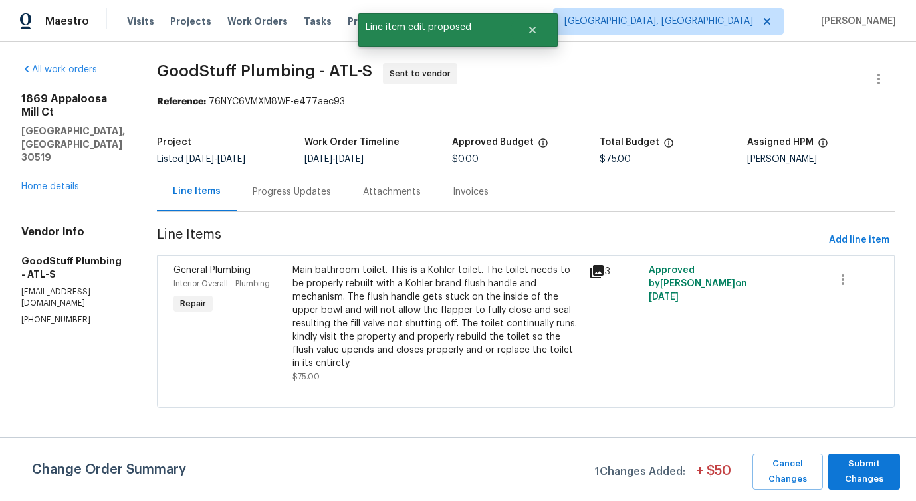
scroll to position [0, 0]
click at [864, 458] on span "Submit Changes" at bounding box center [864, 471] width 58 height 31
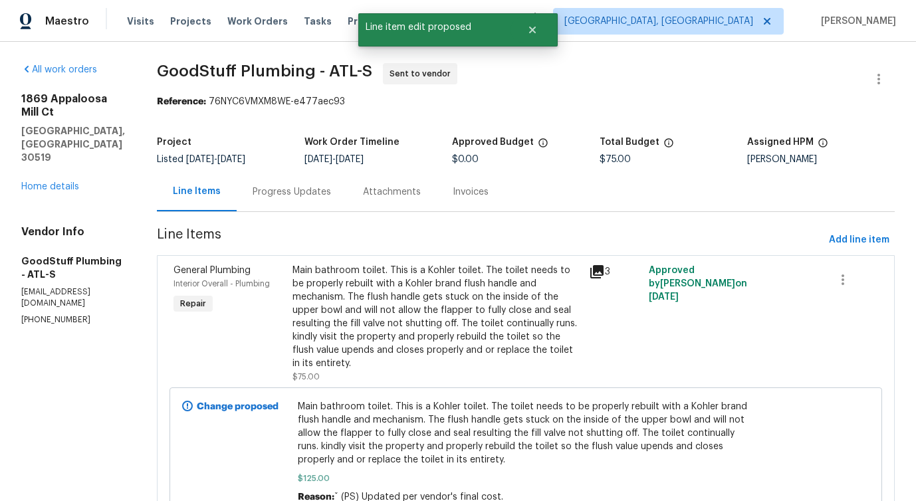
click at [310, 195] on div "Progress Updates" at bounding box center [291, 191] width 78 height 13
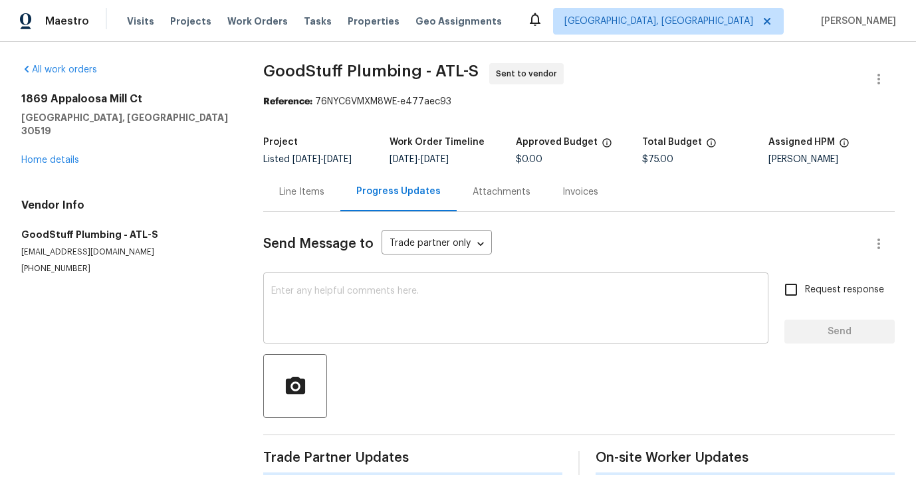
click at [343, 298] on textarea at bounding box center [515, 309] width 489 height 47
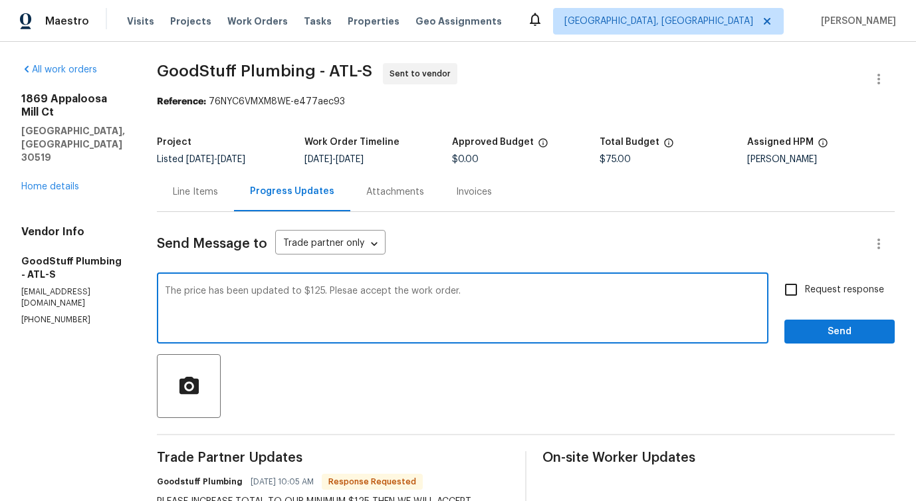
click at [0, 0] on div "Please" at bounding box center [0, 0] width 0 height 0
type textarea "The price has been updated to $125. Please accept the work order."
click at [777, 296] on input "Request response" at bounding box center [791, 290] width 28 height 28
checkbox input "true"
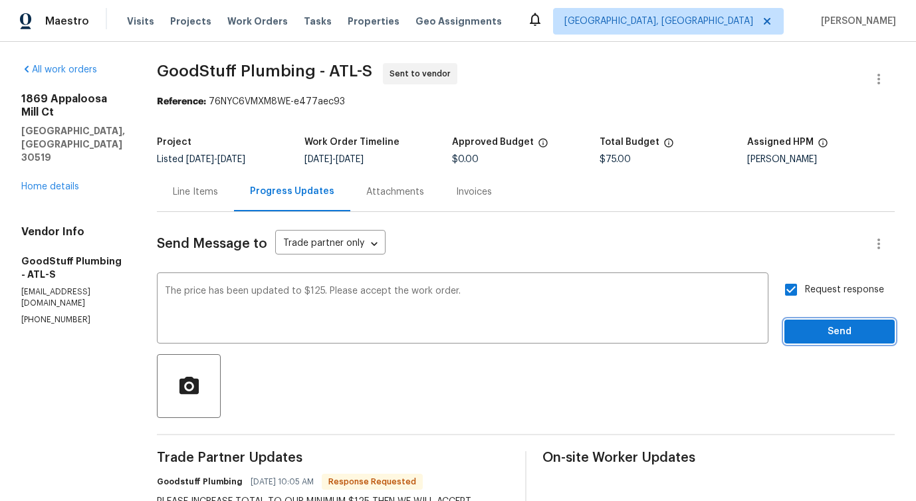
click at [810, 333] on span "Send" at bounding box center [839, 332] width 89 height 17
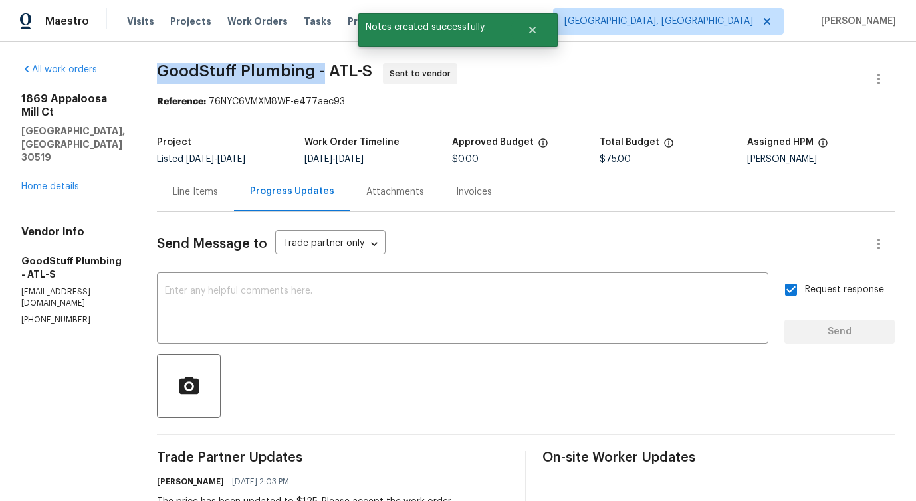
drag, startPoint x: 187, startPoint y: 72, endPoint x: 354, endPoint y: 71, distance: 166.8
click at [354, 71] on div "All work orders [STREET_ADDRESS] Home details Vendor Info GoodStuff Plumbing - …" at bounding box center [458, 431] width 916 height 779
copy span "GoodStuff Plumbing -"
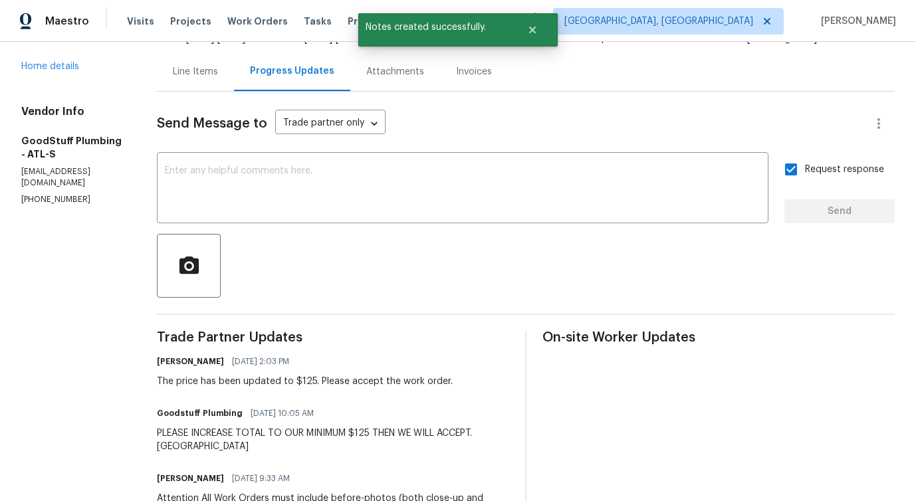
scroll to position [124, 0]
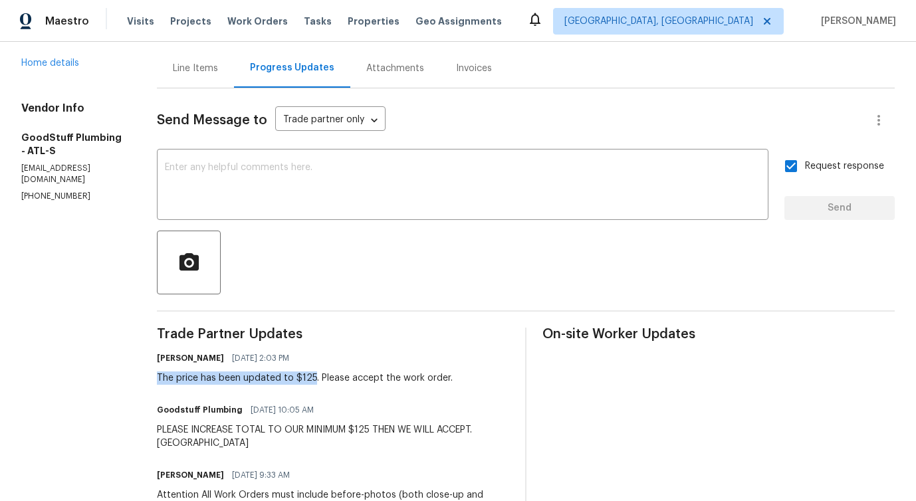
drag, startPoint x: 186, startPoint y: 383, endPoint x: 344, endPoint y: 381, distance: 158.2
click at [344, 381] on div "All work orders [STREET_ADDRESS] Home details Vendor Info GoodStuff Plumbing - …" at bounding box center [458, 307] width 916 height 779
copy div "The price has been updated to $125"
